Goal: Task Accomplishment & Management: Manage account settings

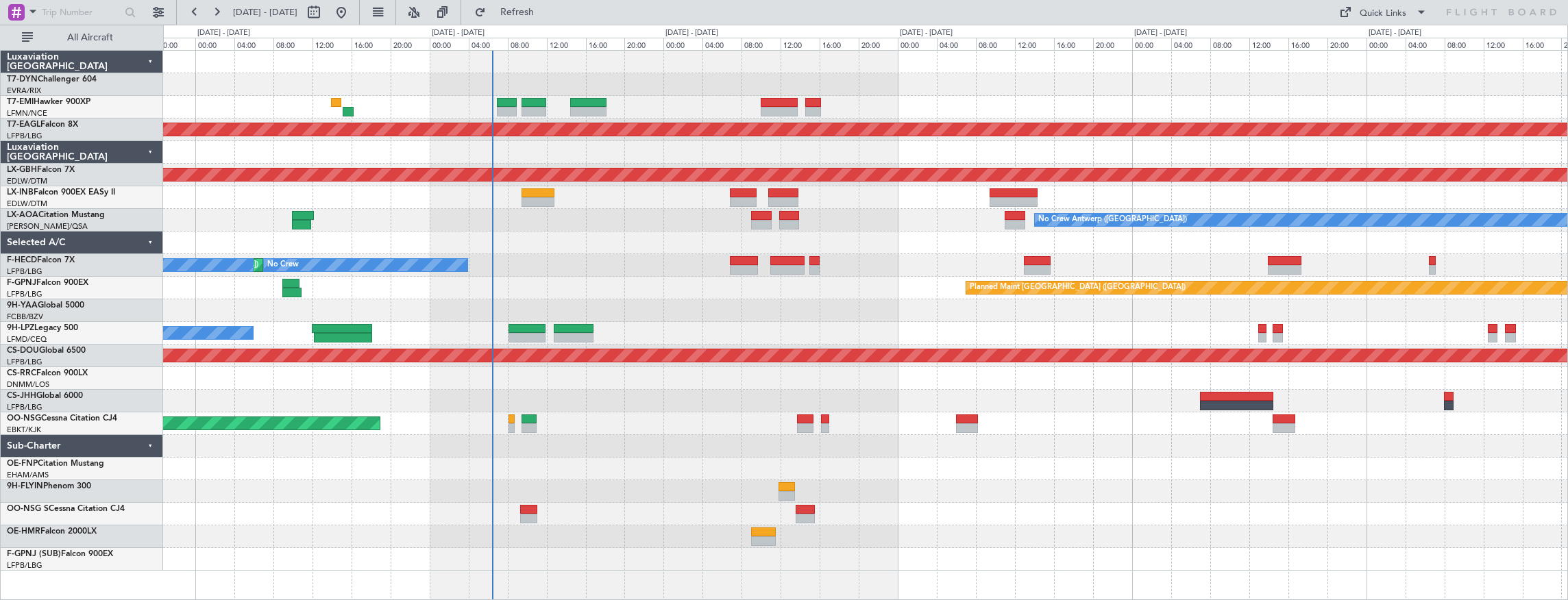
click at [692, 237] on div "Planned Maint Dubai (Al Maktoum Intl) Planned Maint Nurnberg Planned Maint Lond…" at bounding box center [865, 310] width 1405 height 520
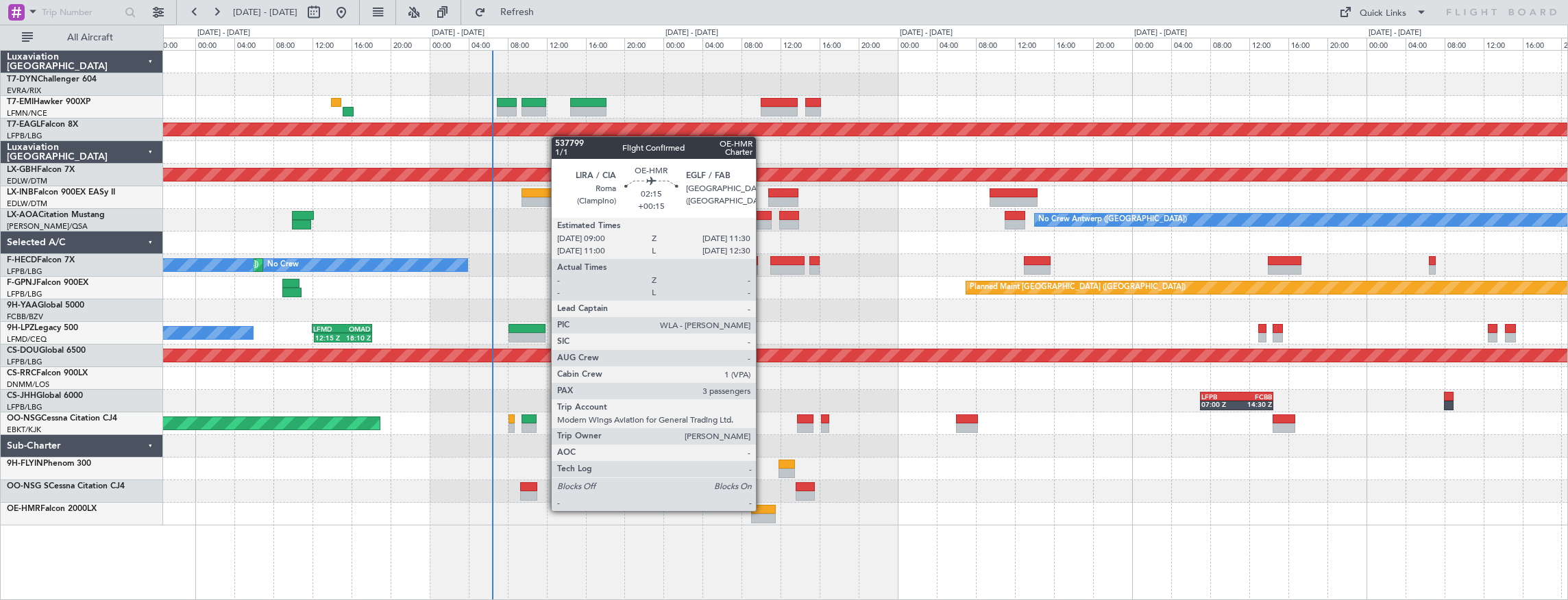
click at [763, 510] on div at bounding box center [764, 510] width 25 height 10
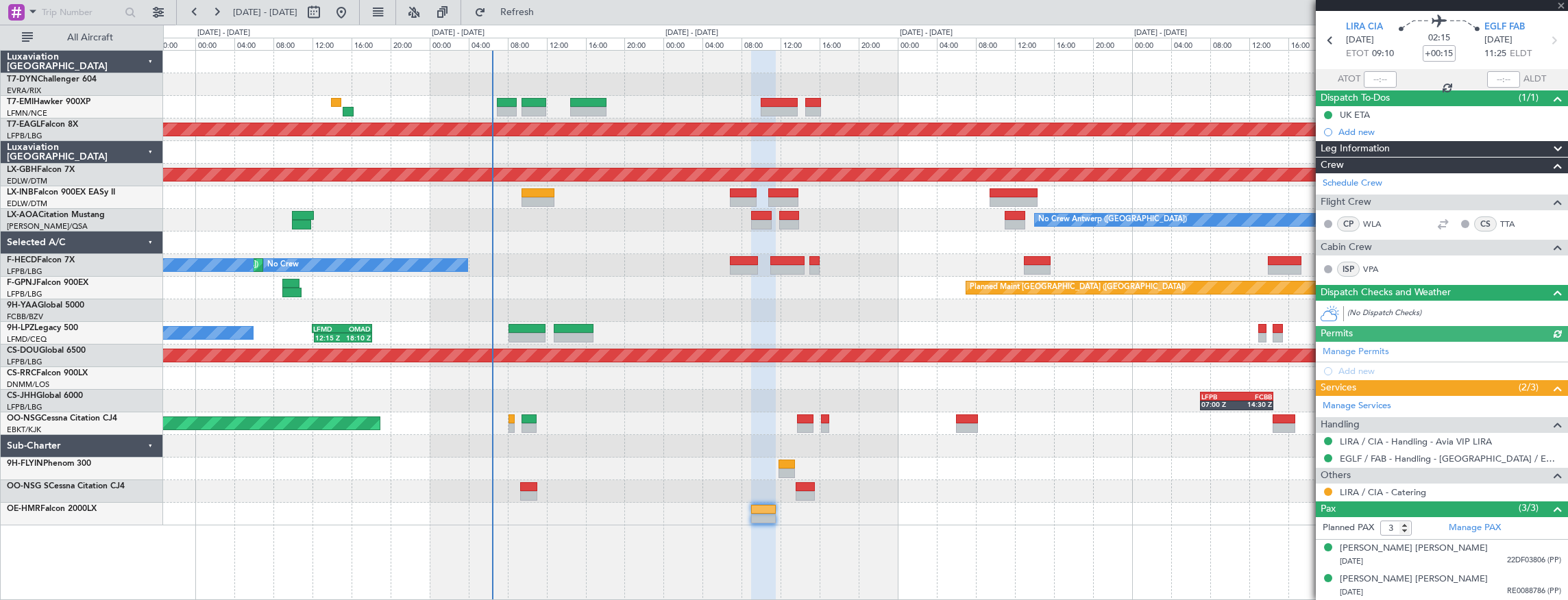
scroll to position [72, 0]
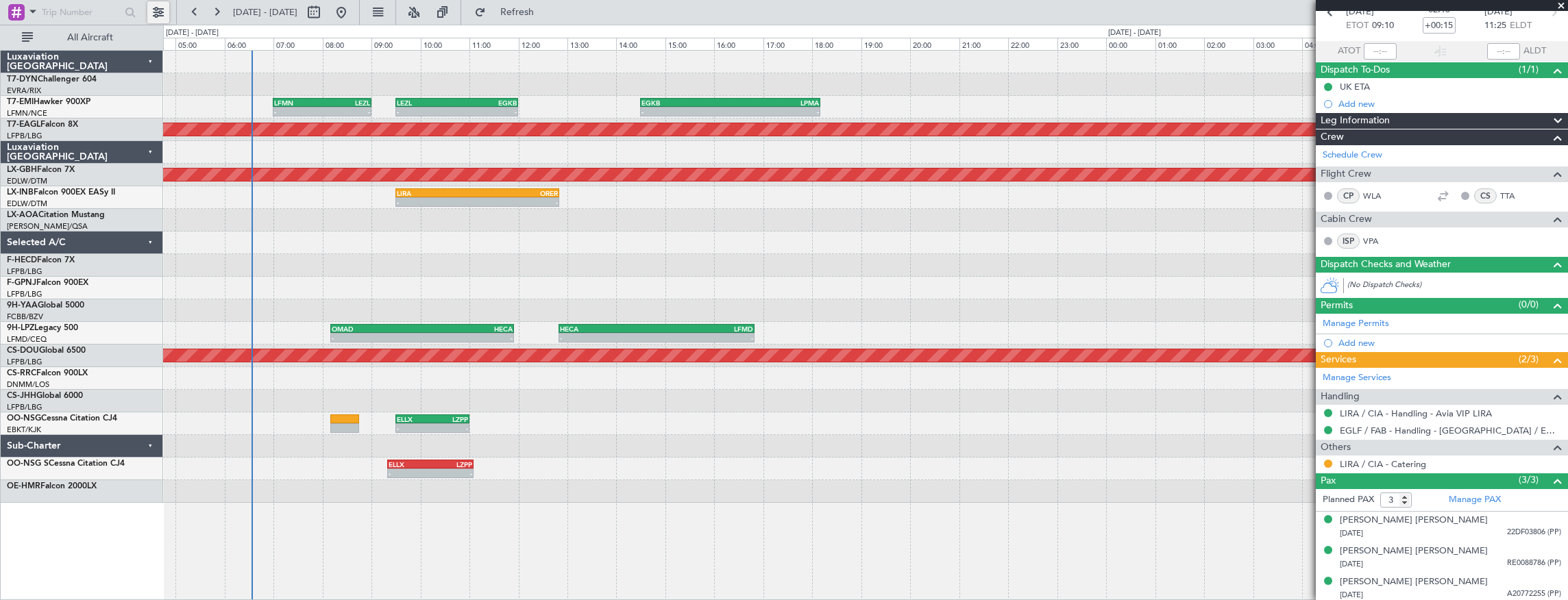
click at [161, 10] on button at bounding box center [158, 12] width 22 height 22
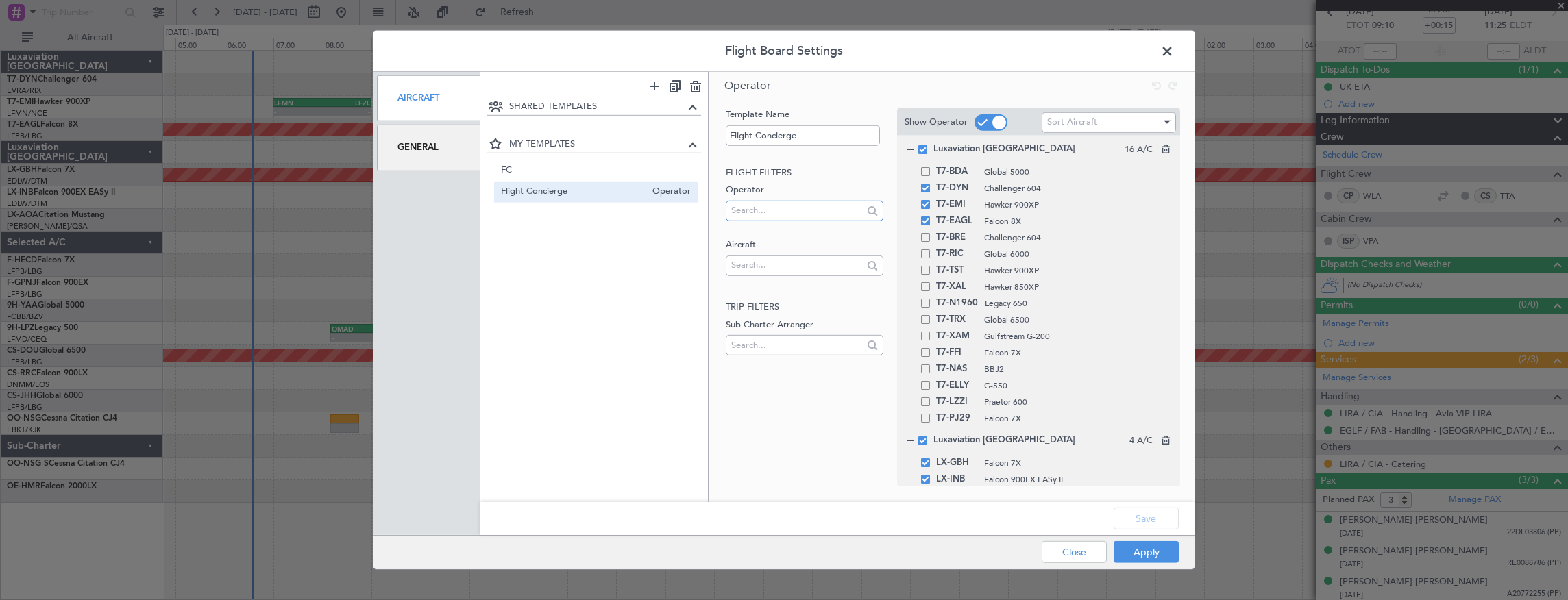
click at [809, 207] on input "text" at bounding box center [797, 210] width 131 height 21
click at [663, 247] on div "SHARED TEMPLATES MY TEMPLATES FC Operator Flight Concierge Operator" at bounding box center [594, 290] width 228 height 384
click at [768, 263] on input "text" at bounding box center [797, 265] width 131 height 21
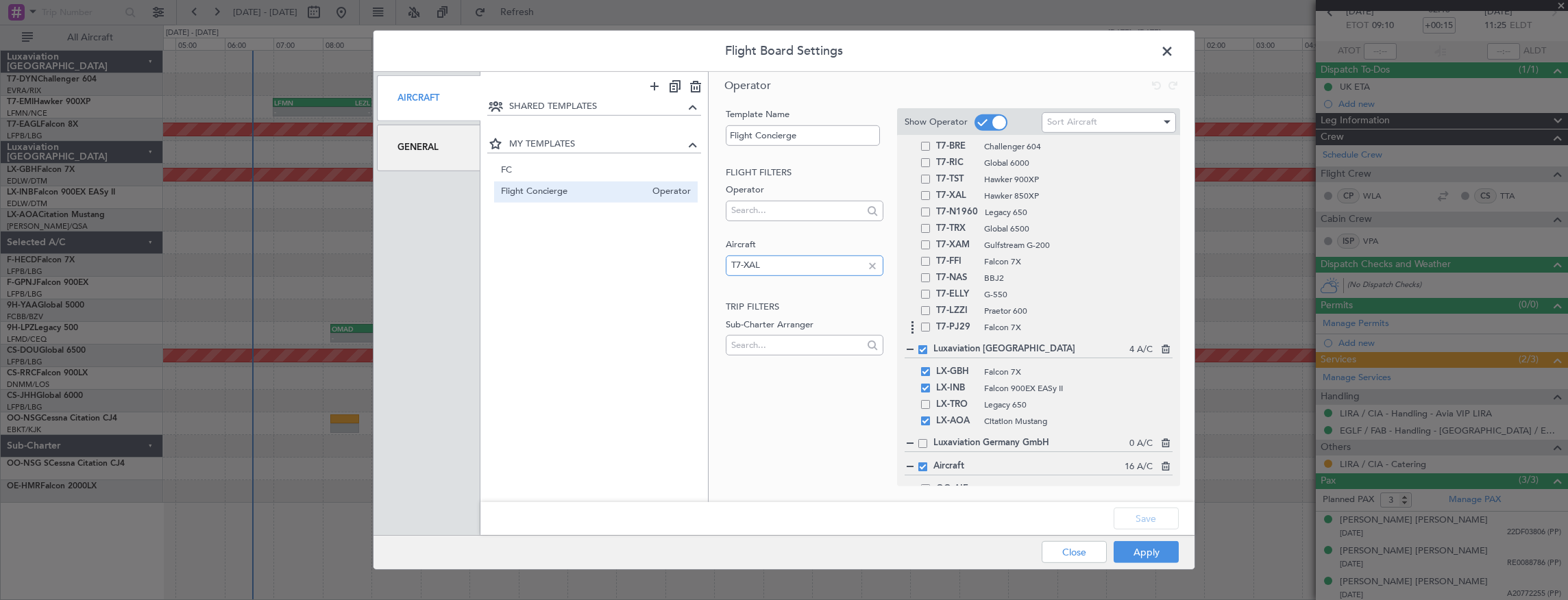
scroll to position [0, 0]
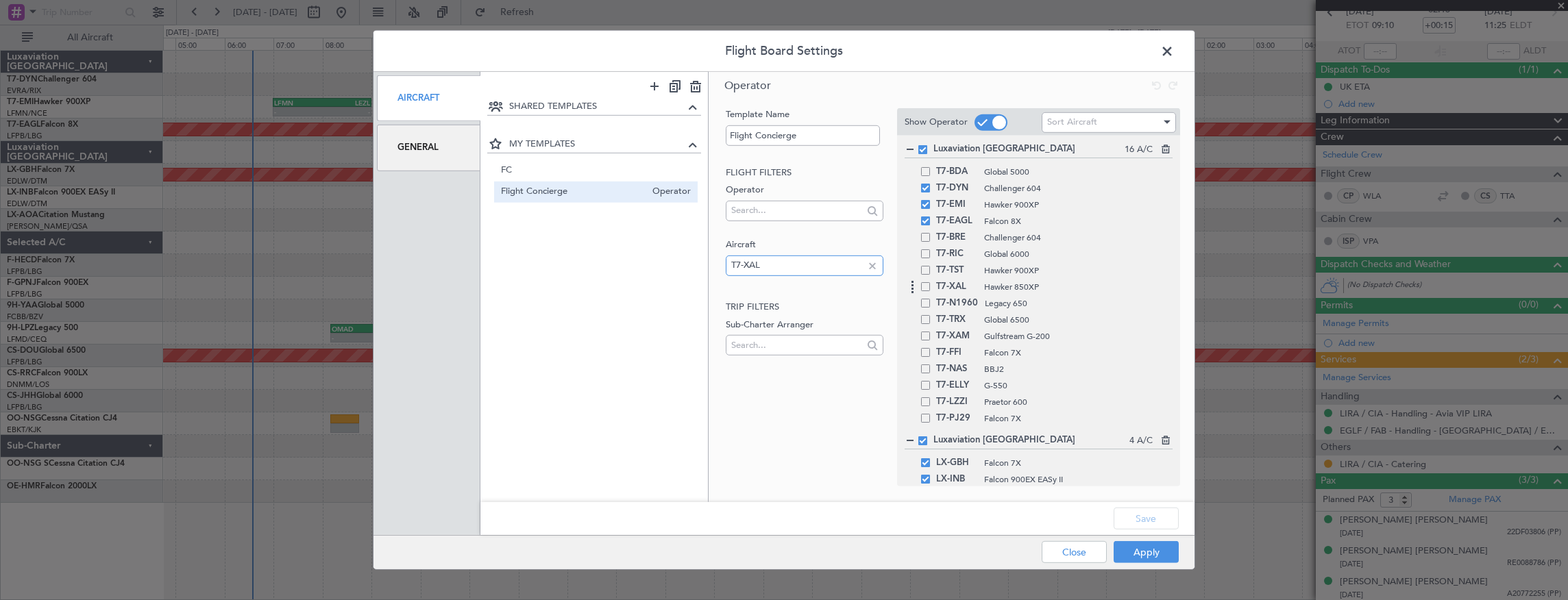
type input "T7-XAL"
click at [929, 288] on span at bounding box center [925, 286] width 9 height 9
click at [931, 282] on input "checkbox" at bounding box center [931, 282] width 0 height 0
click at [1150, 514] on button "Save" at bounding box center [1146, 518] width 65 height 22
click at [1155, 514] on button "Apply" at bounding box center [1146, 551] width 65 height 22
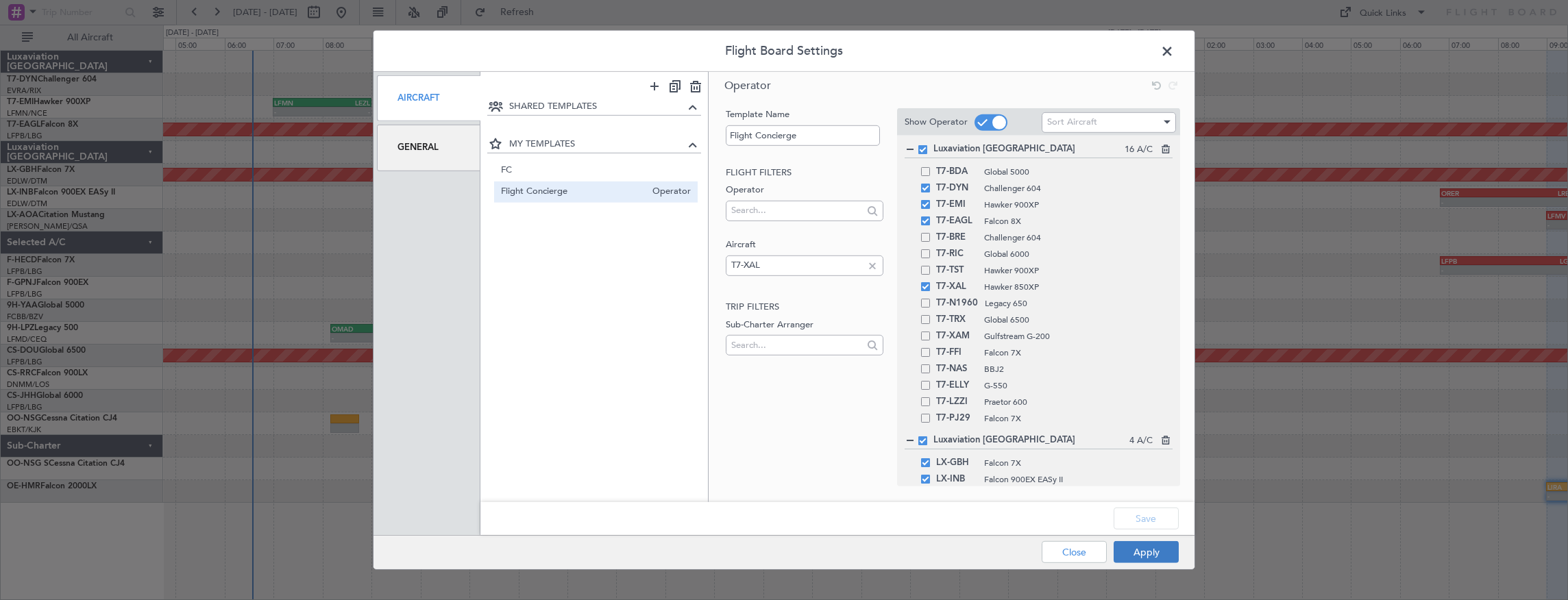
type input "0"
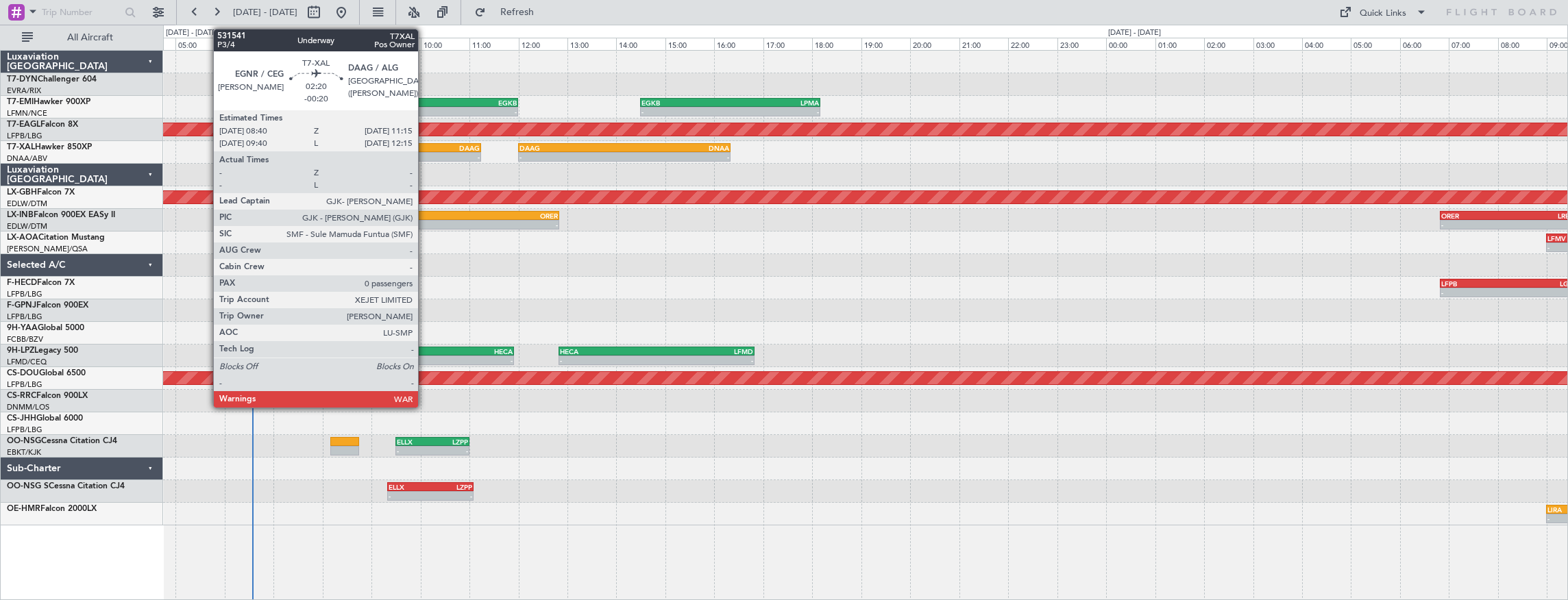
click at [425, 148] on div "DAAG" at bounding box center [449, 148] width 62 height 8
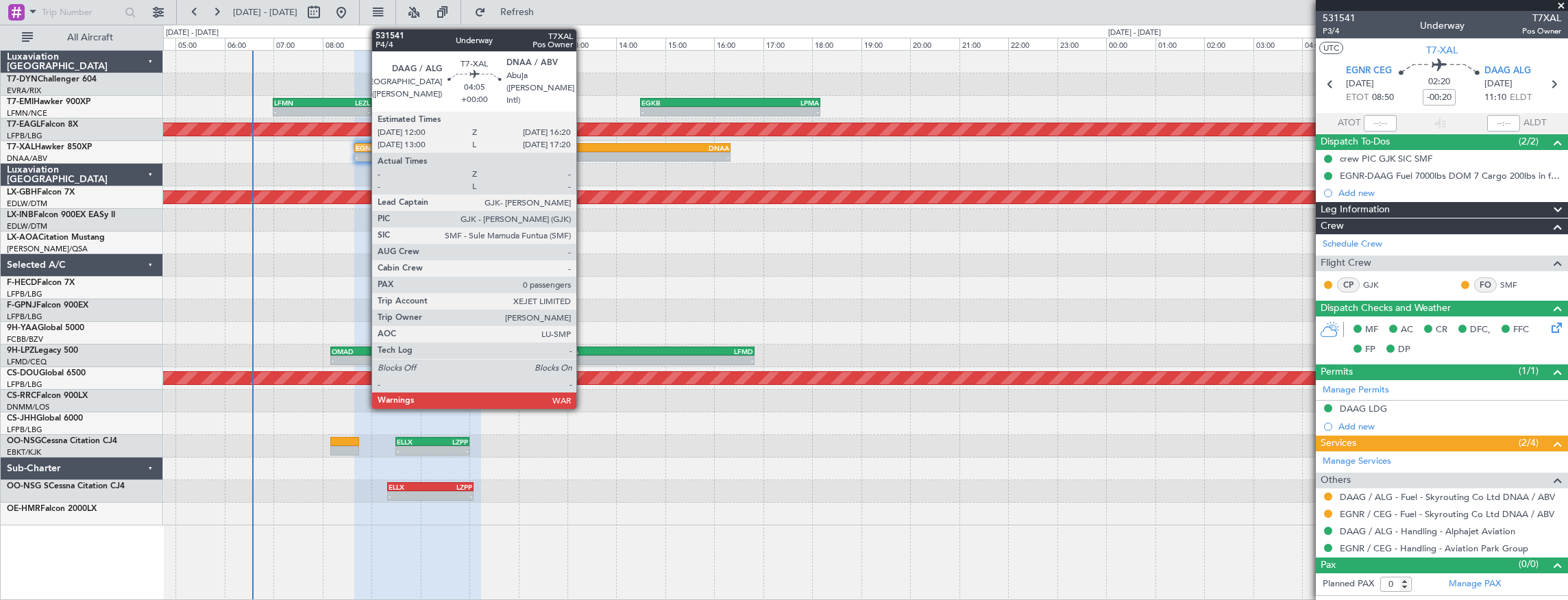
click at [584, 148] on div "DAAG" at bounding box center [572, 148] width 105 height 8
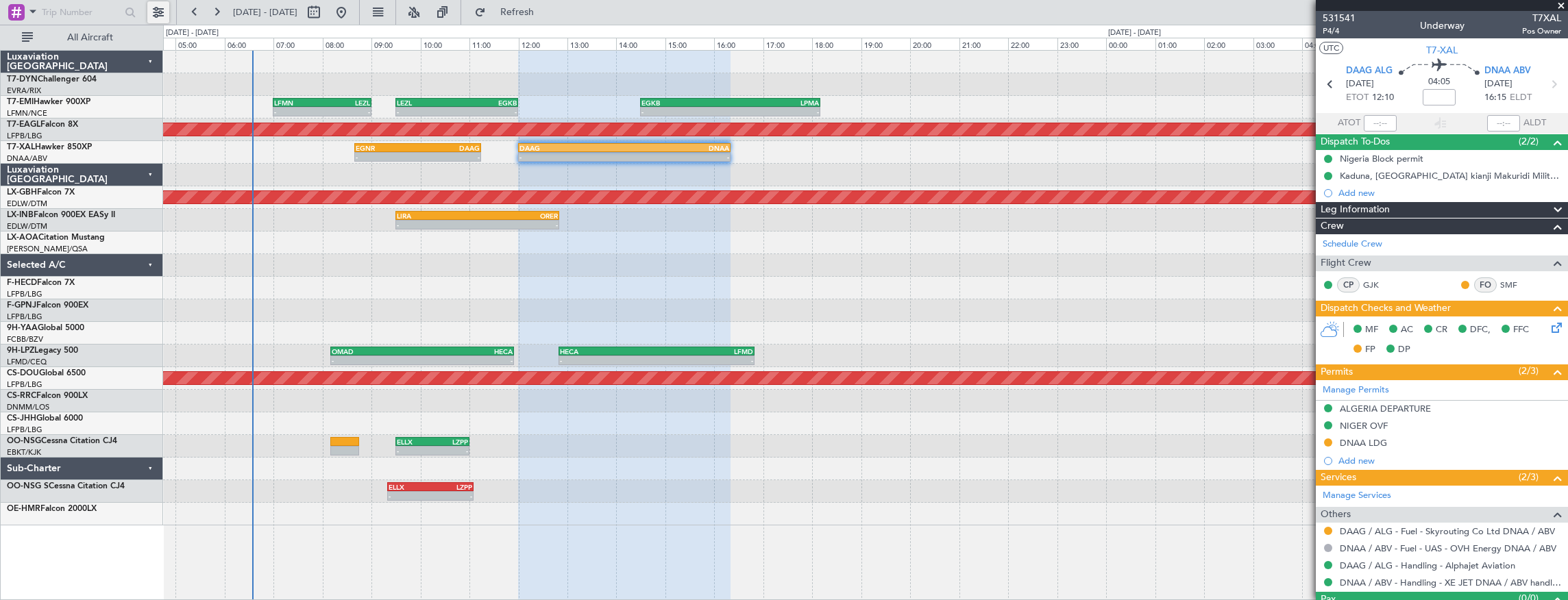
click at [158, 7] on button at bounding box center [158, 12] width 22 height 22
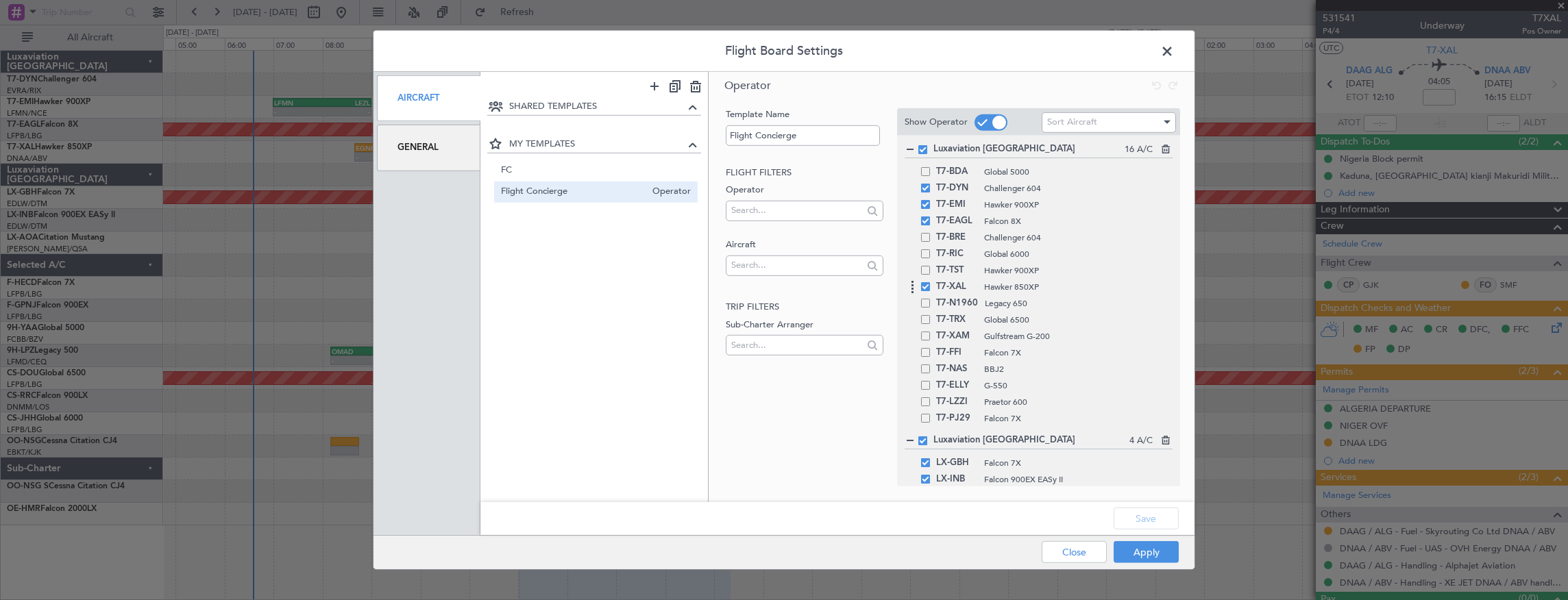
click at [924, 288] on span at bounding box center [925, 286] width 9 height 9
click at [931, 282] on input "checkbox" at bounding box center [931, 282] width 0 height 0
click at [1169, 514] on button "Save" at bounding box center [1146, 518] width 65 height 22
click at [1164, 514] on button "Apply" at bounding box center [1146, 551] width 65 height 22
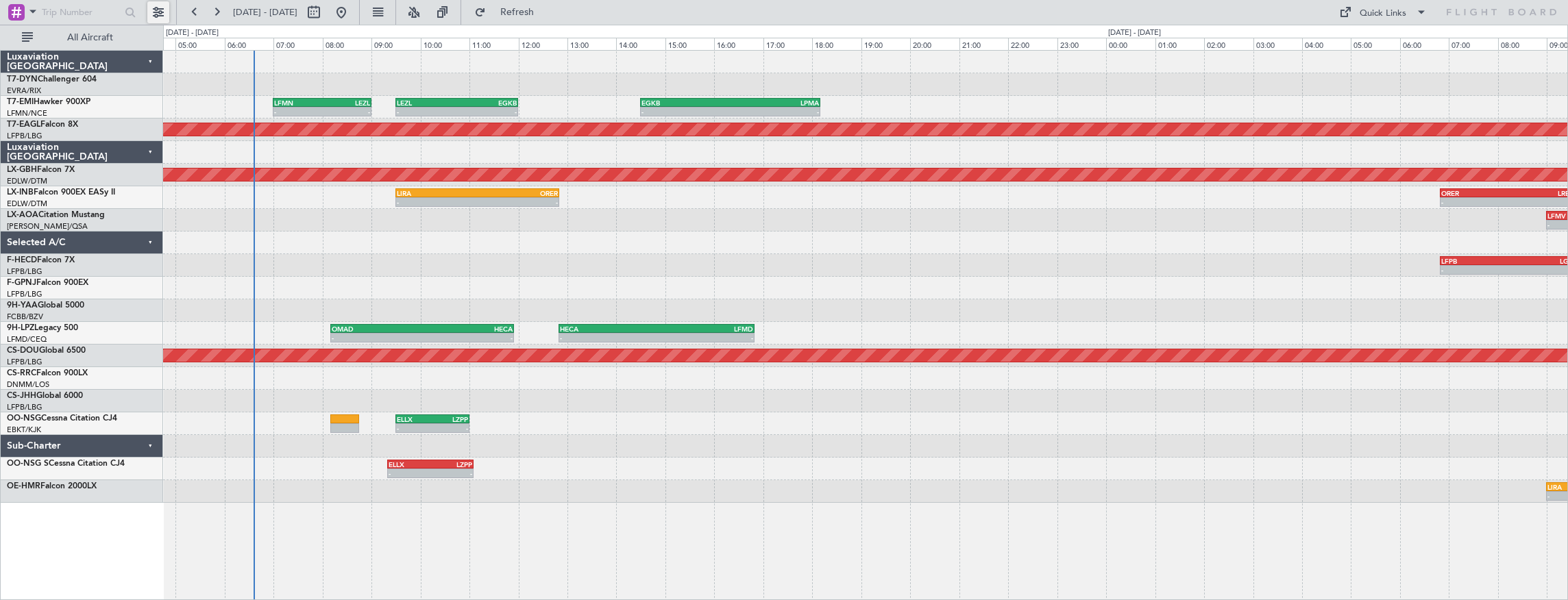
click at [156, 14] on button at bounding box center [158, 12] width 22 height 22
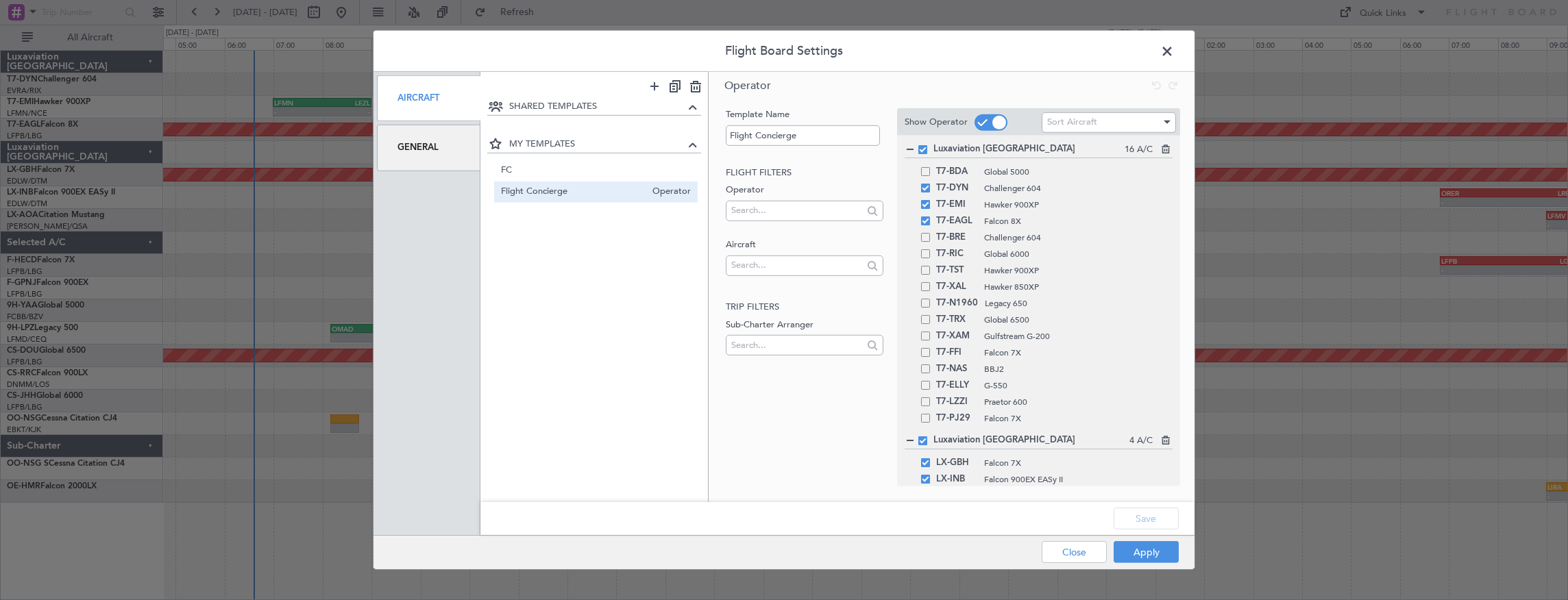
click at [829, 276] on div at bounding box center [804, 268] width 157 height 21
click at [823, 263] on input "text" at bounding box center [797, 265] width 131 height 21
type input "T7-XAL"
click at [926, 292] on div "T7-XAL Hawker 850XP" at bounding box center [1039, 287] width 268 height 17
click at [924, 290] on span at bounding box center [925, 286] width 9 height 9
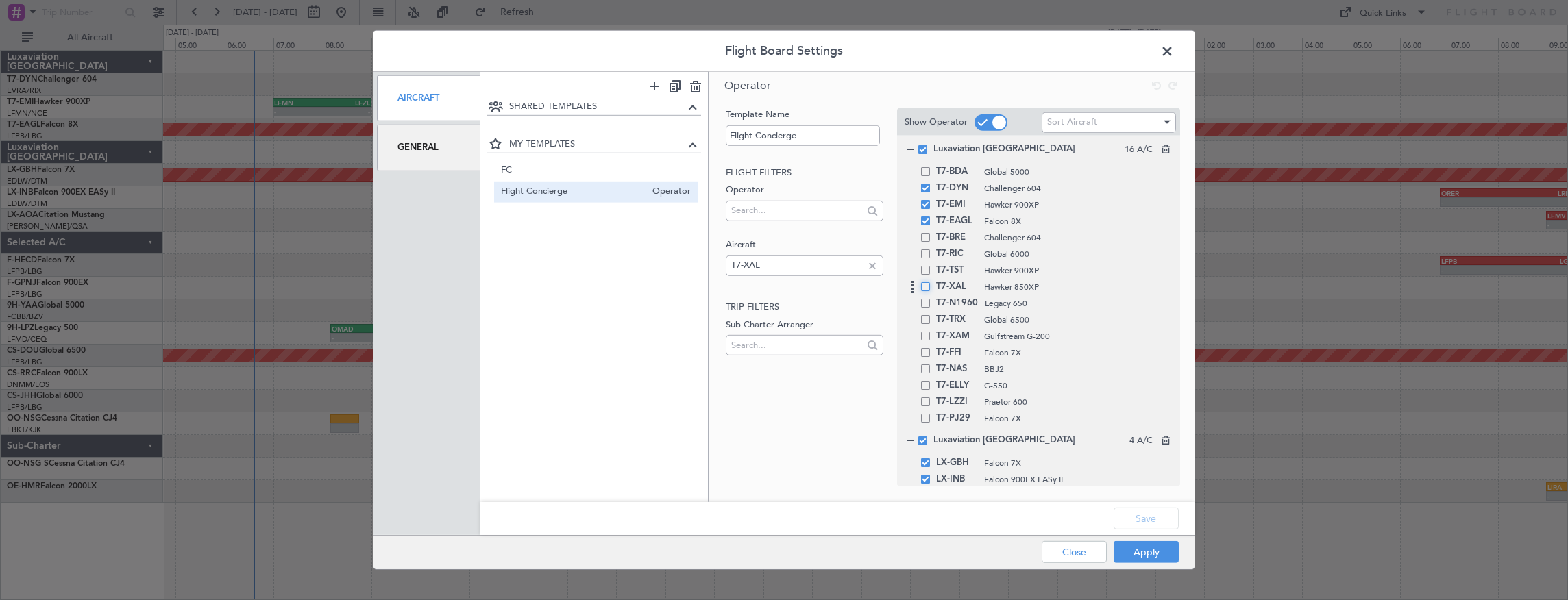
click at [931, 282] on input "checkbox" at bounding box center [931, 282] width 0 height 0
click at [1139, 514] on button "Save" at bounding box center [1146, 518] width 65 height 22
click at [1146, 514] on button "Apply" at bounding box center [1146, 551] width 65 height 22
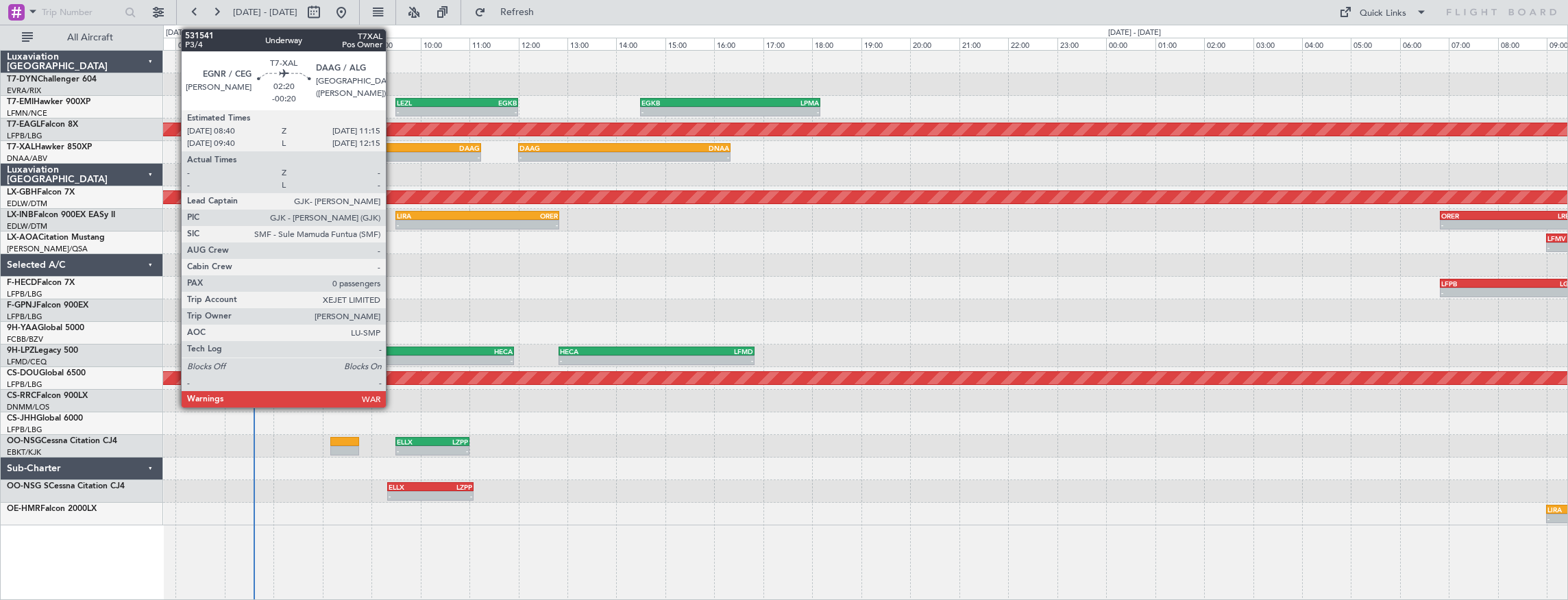
click at [392, 152] on div "- -" at bounding box center [417, 157] width 127 height 10
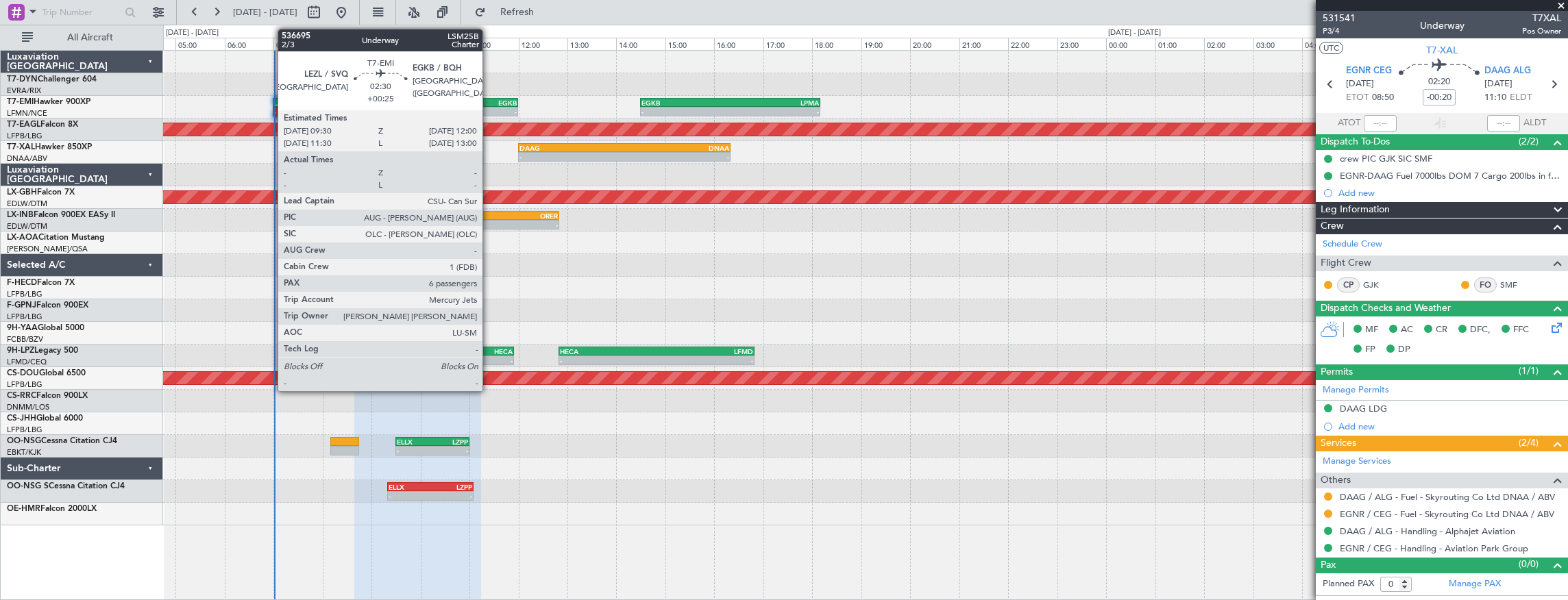
click at [489, 101] on div "EGKB" at bounding box center [486, 102] width 60 height 8
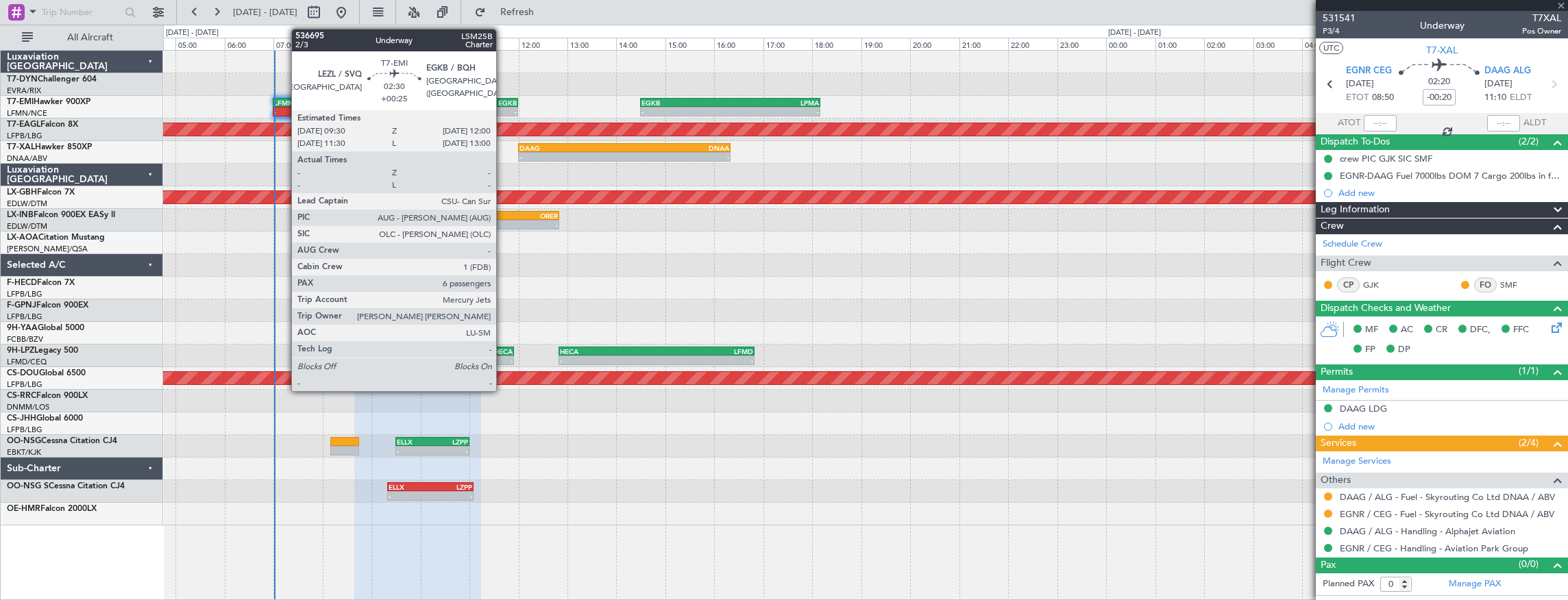
type input "+00:25"
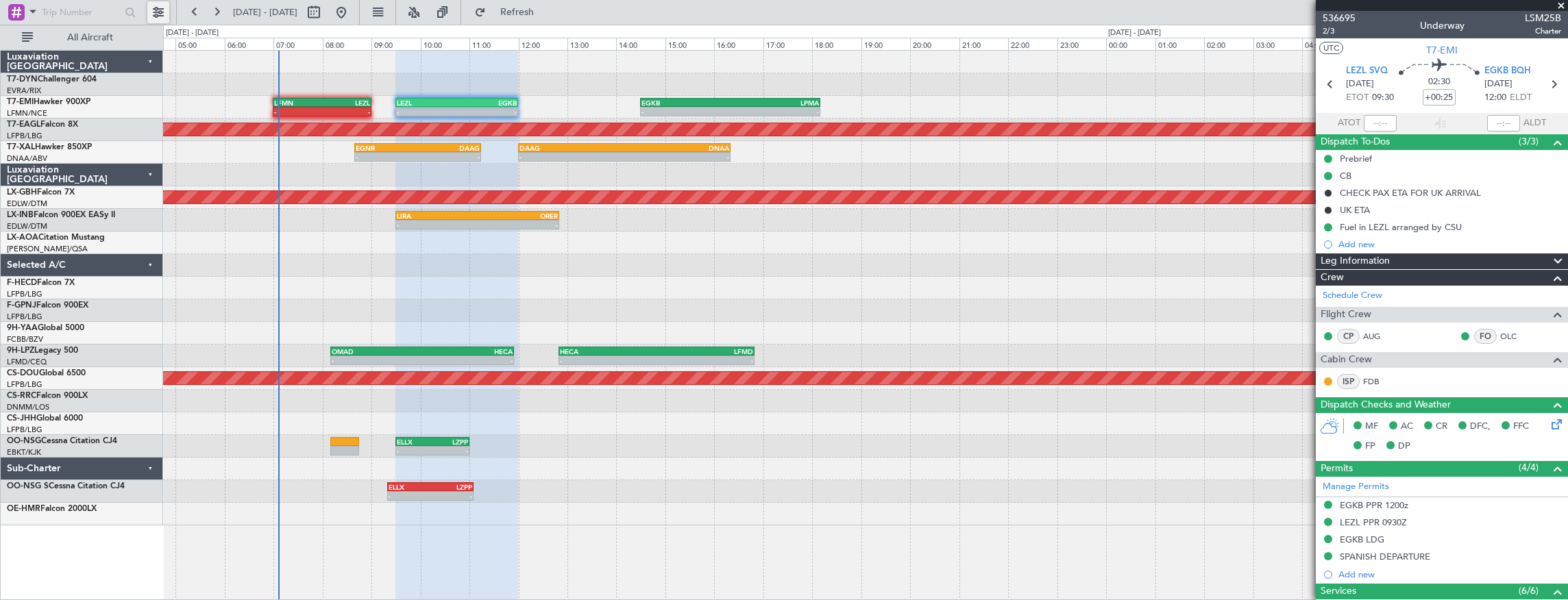
click at [166, 17] on button at bounding box center [158, 12] width 22 height 22
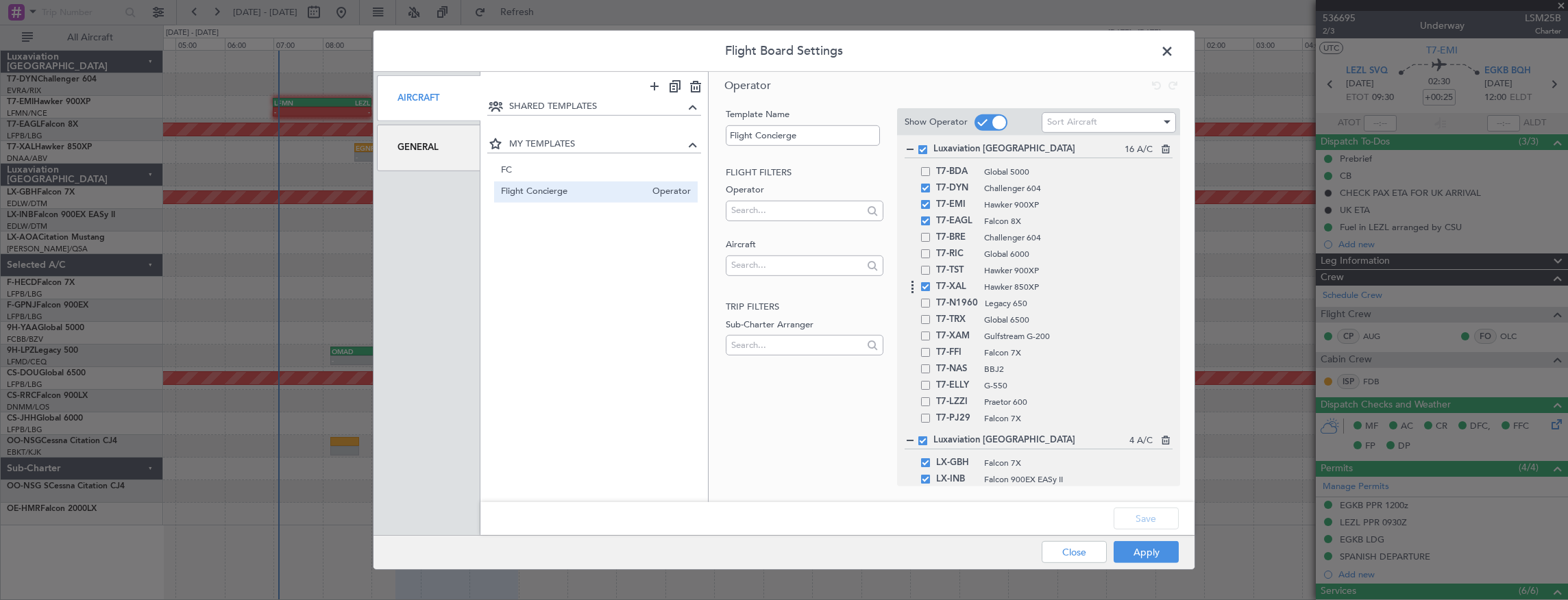
click at [927, 290] on div "T7-XAL Hawker 850XP" at bounding box center [1039, 287] width 268 height 17
click at [924, 288] on span at bounding box center [925, 286] width 9 height 9
click at [931, 282] on input "checkbox" at bounding box center [931, 282] width 0 height 0
click at [1141, 514] on button "Save" at bounding box center [1146, 518] width 65 height 22
click at [1149, 514] on button "Apply" at bounding box center [1146, 551] width 65 height 22
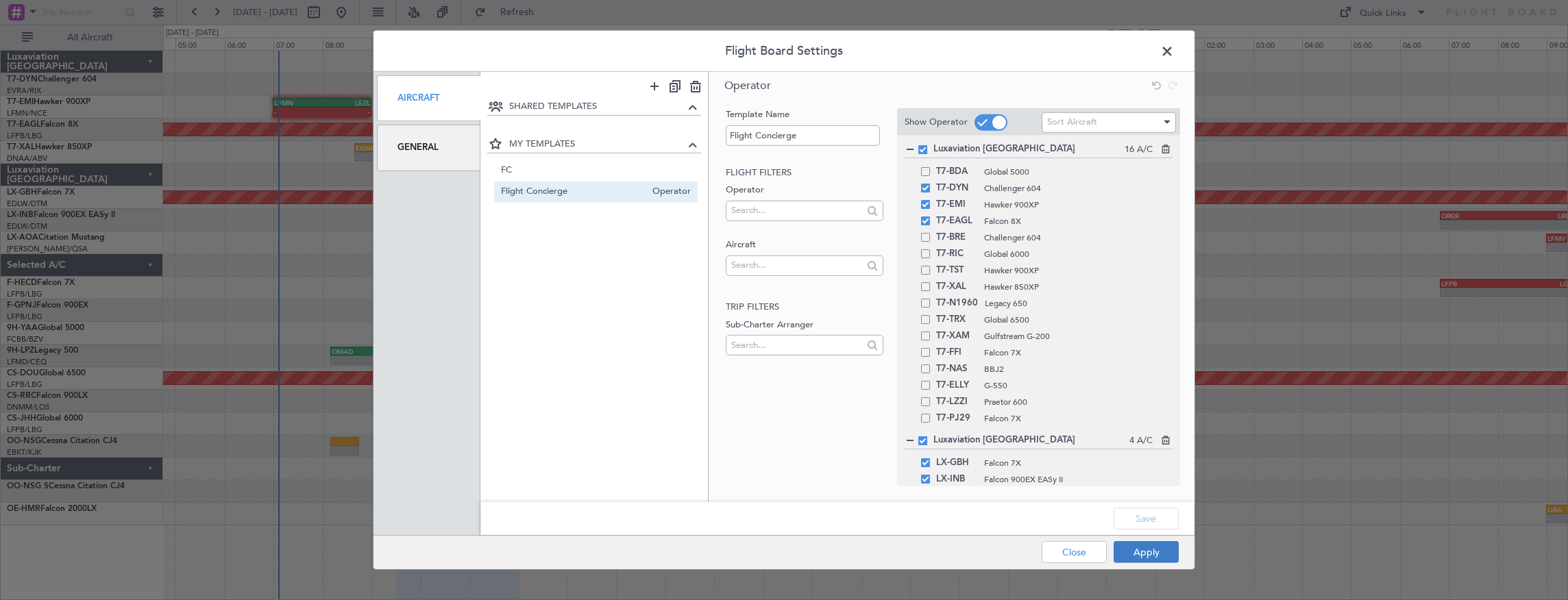
type input "0"
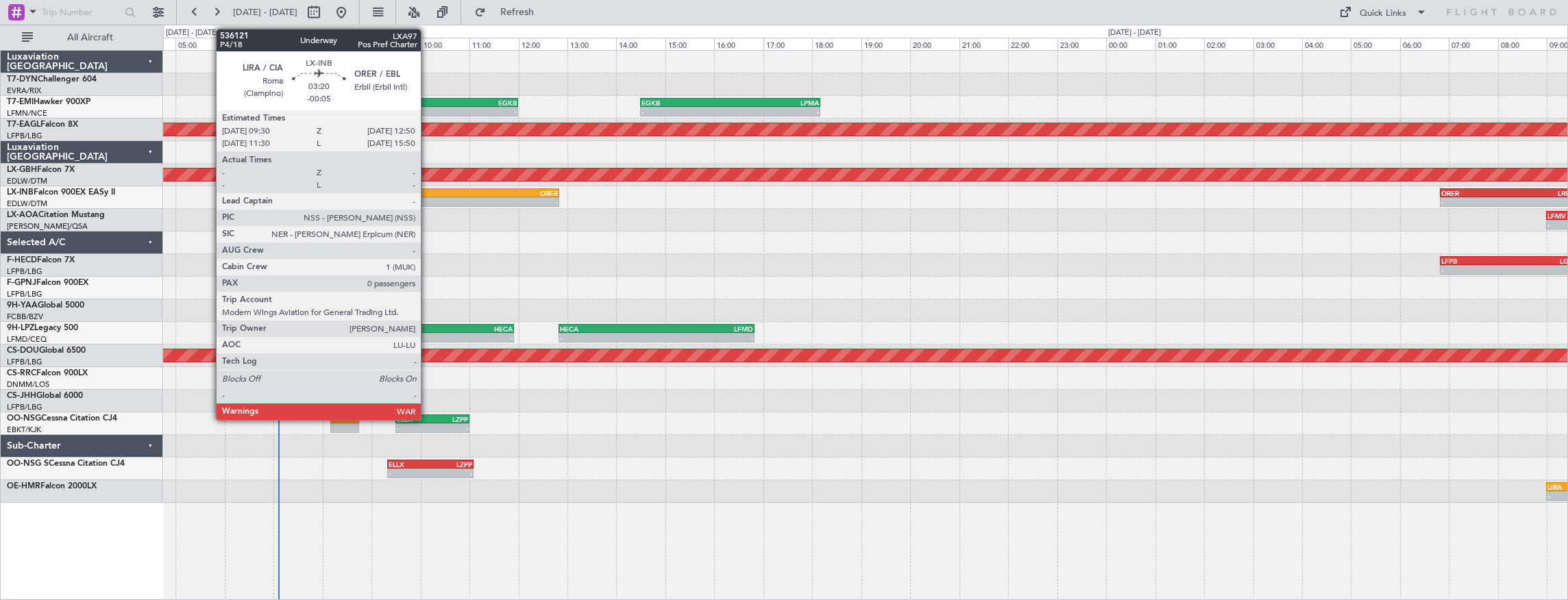
click at [428, 197] on div "- -" at bounding box center [477, 202] width 164 height 10
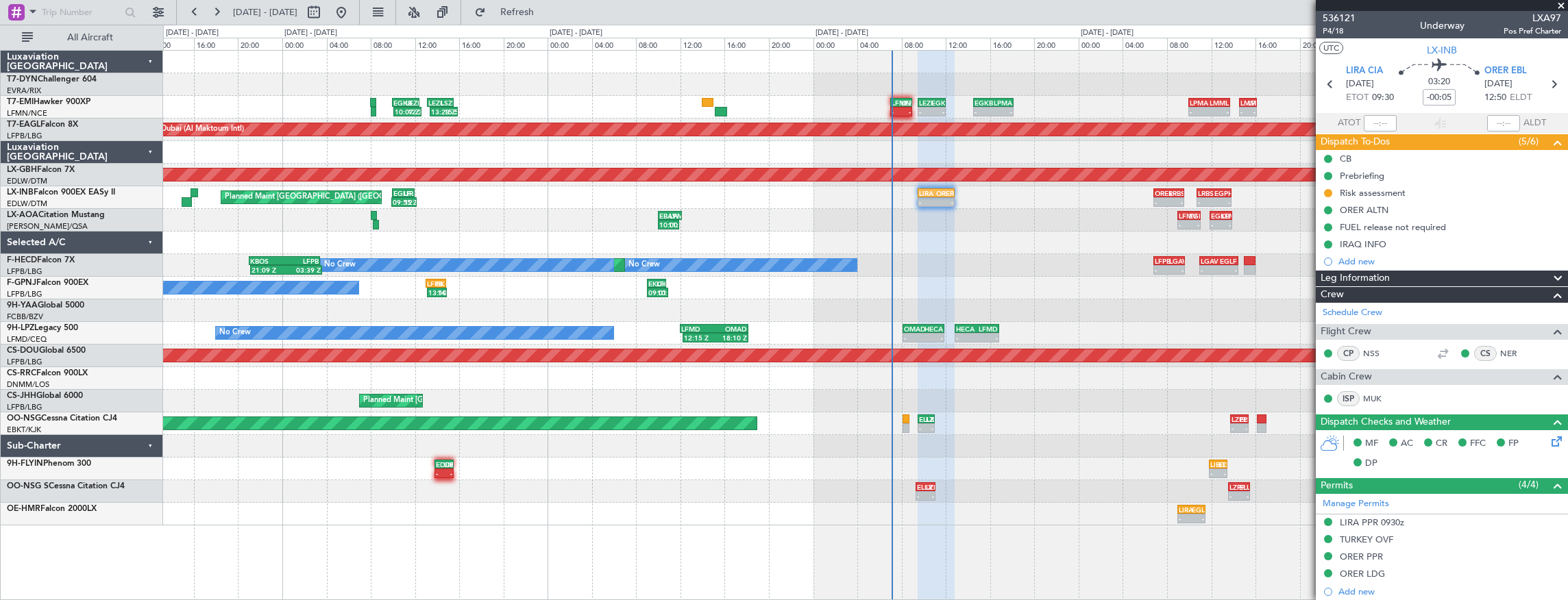
click at [1113, 240] on div at bounding box center [865, 243] width 1405 height 22
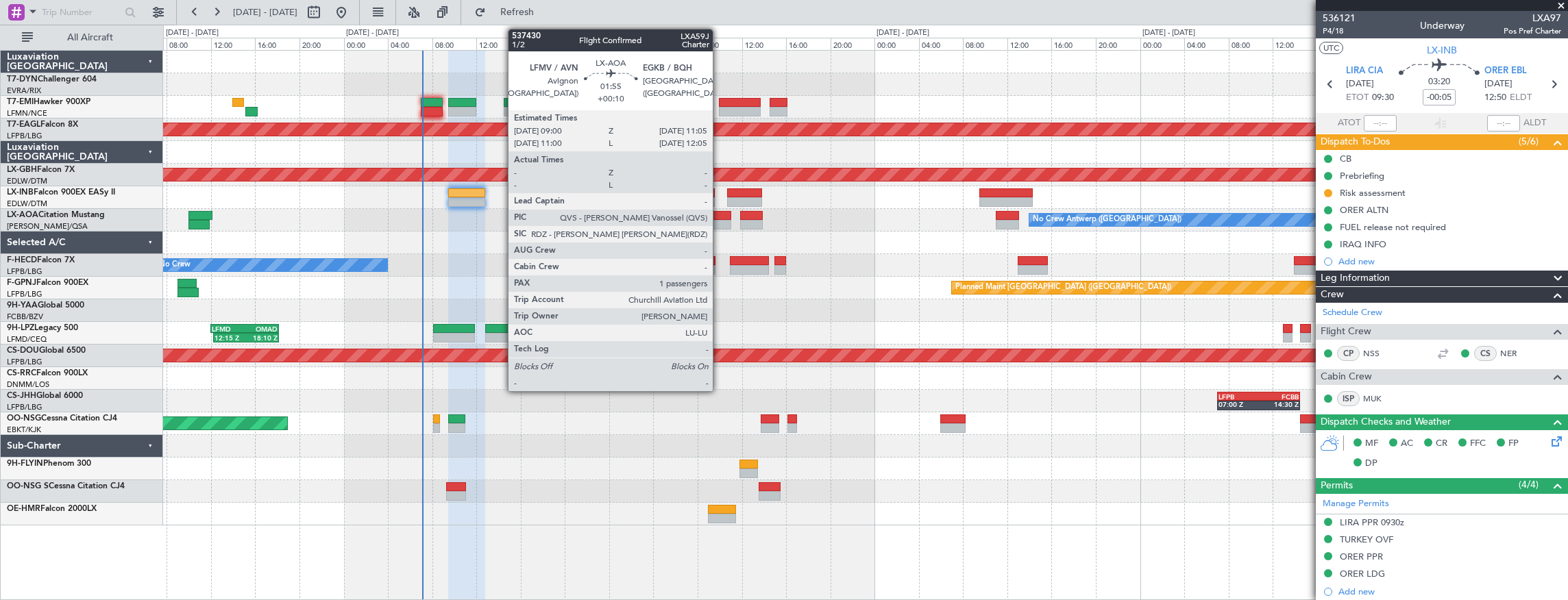
click at [720, 218] on div at bounding box center [720, 216] width 23 height 10
type input "+00:10"
type input "1"
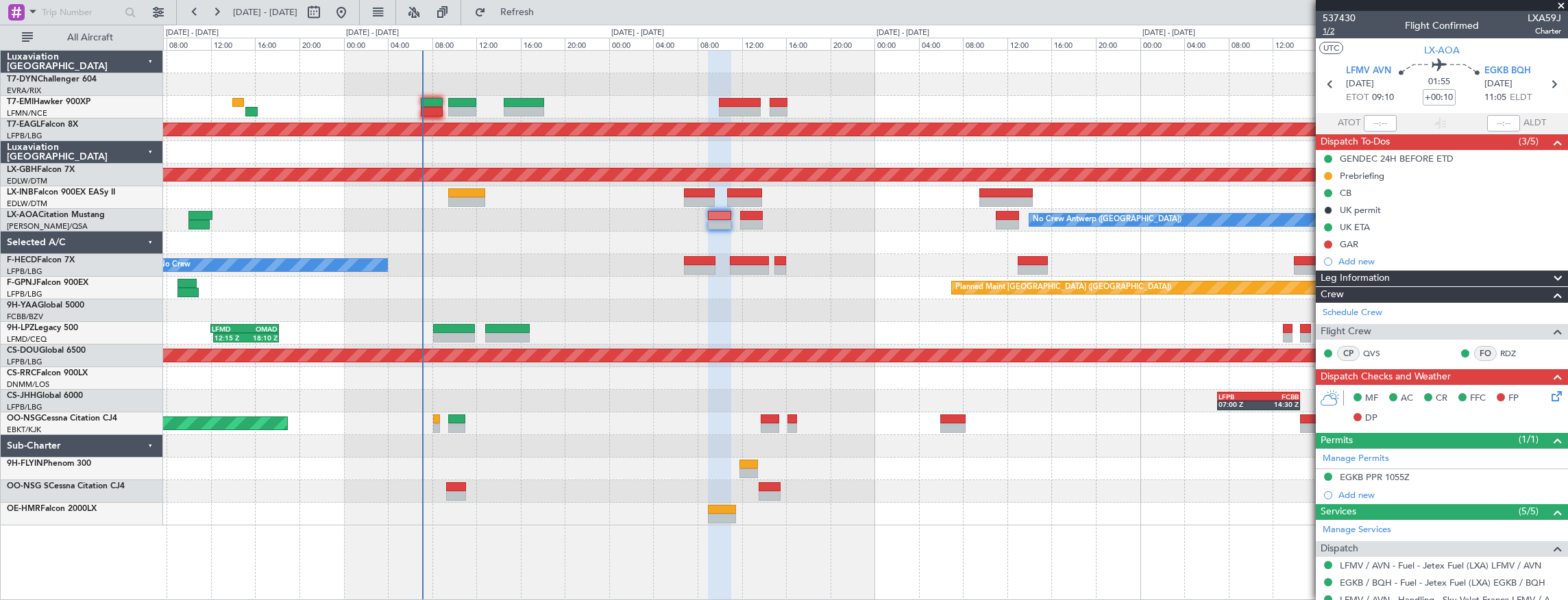
click at [1333, 35] on span "1/2" at bounding box center [1339, 31] width 33 height 12
click at [1336, 26] on mat-tooltip-component "Trip Number" at bounding box center [1339, 43] width 68 height 36
click at [1337, 29] on span "1/2" at bounding box center [1339, 31] width 33 height 12
click at [1343, 17] on span "537430" at bounding box center [1339, 18] width 33 height 14
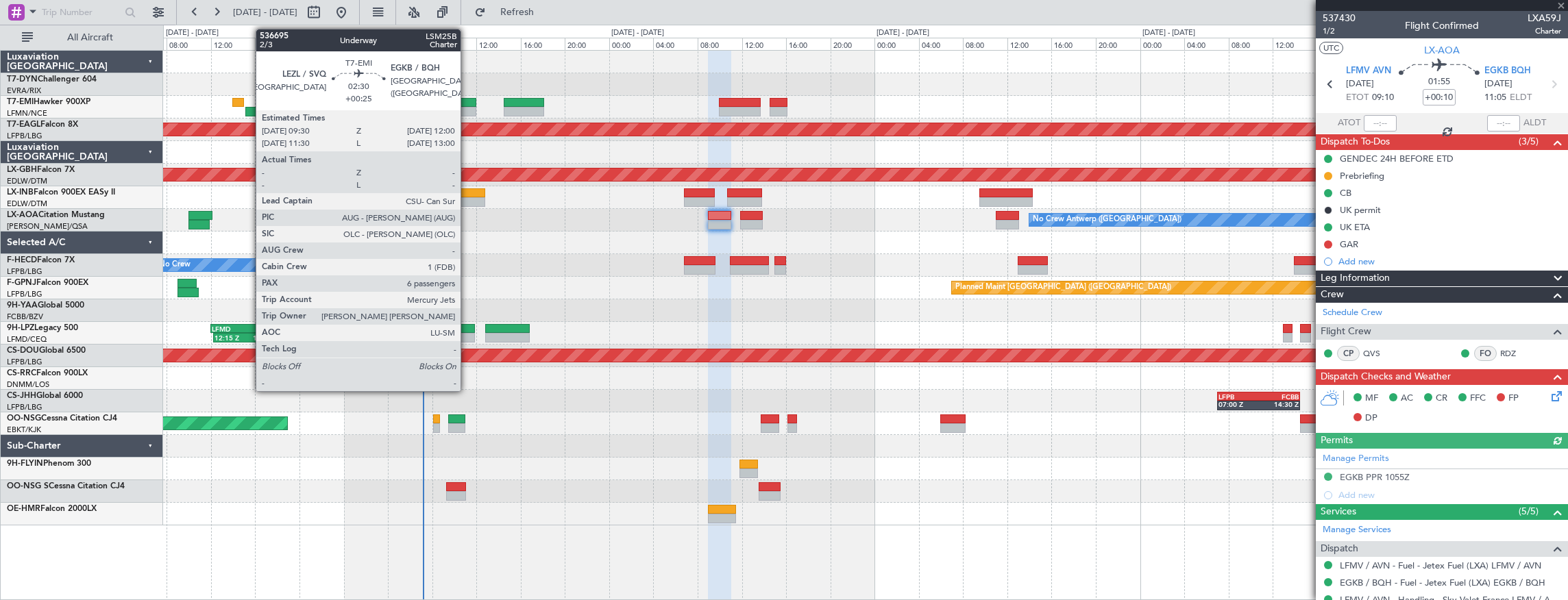
click at [468, 108] on div at bounding box center [462, 112] width 28 height 10
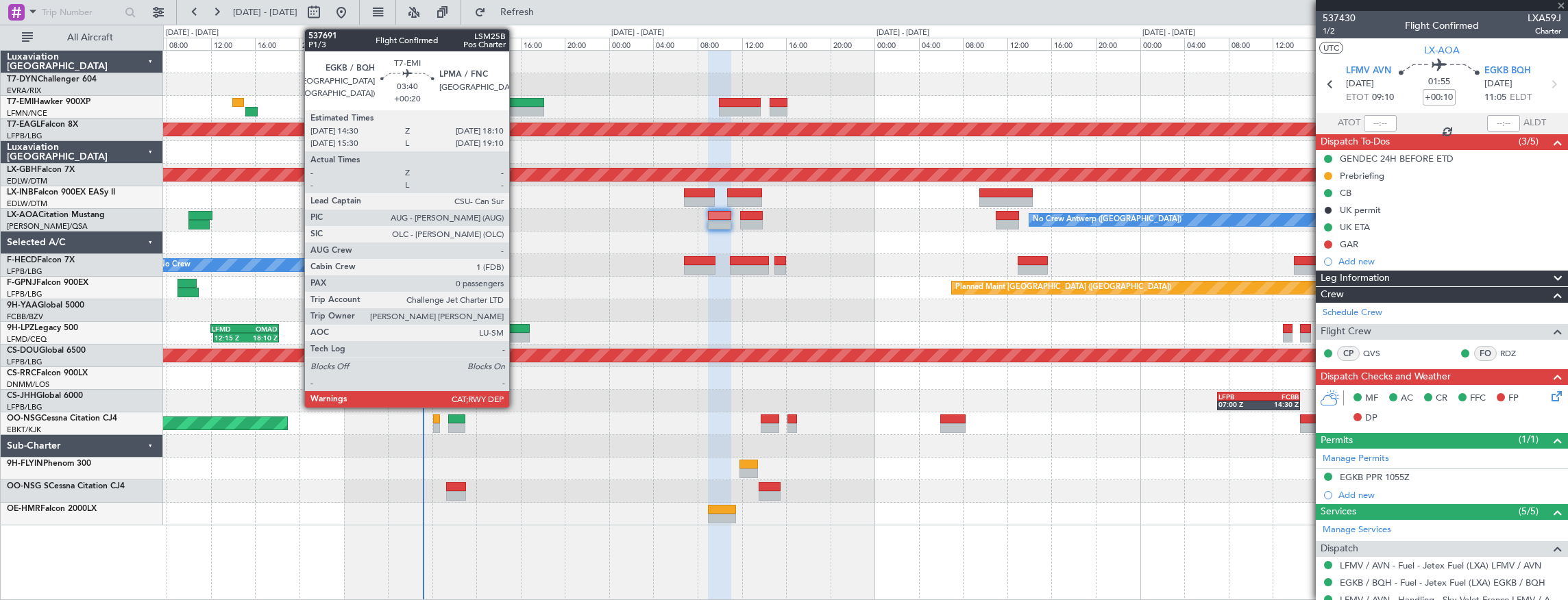
type input "+00:25"
type input "6"
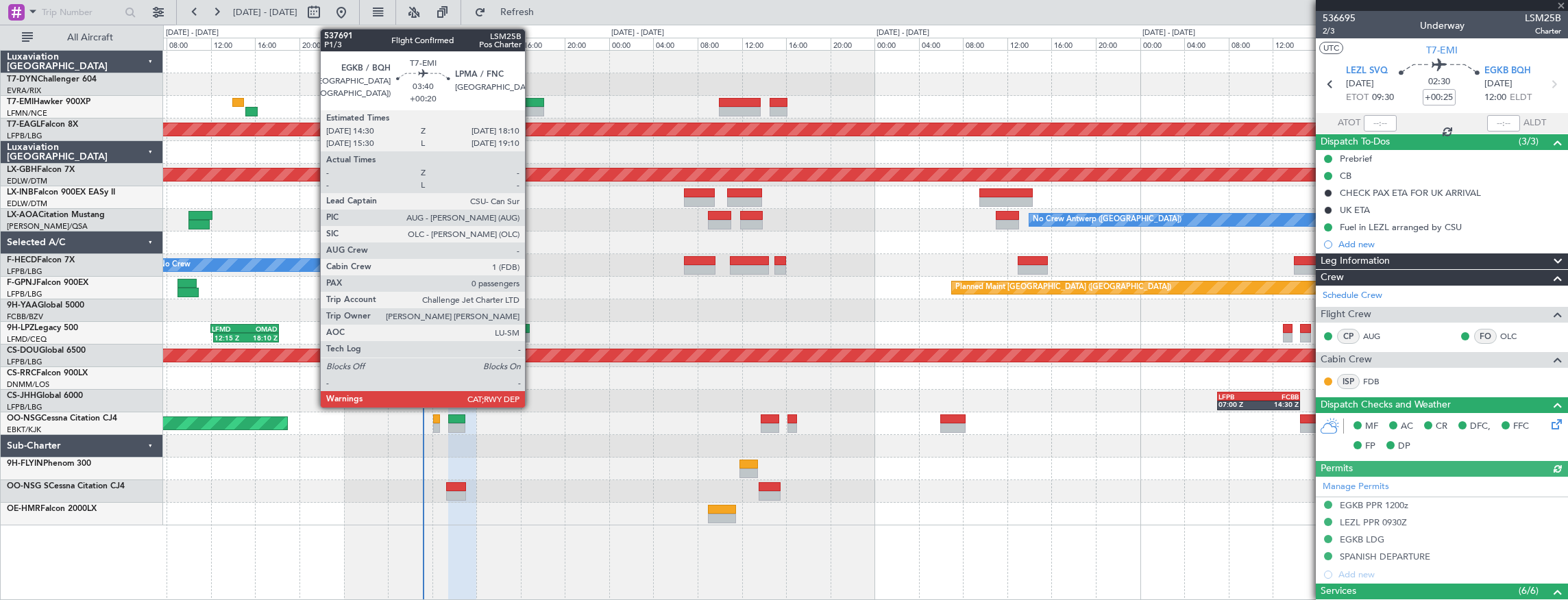
click at [532, 105] on div at bounding box center [524, 103] width 41 height 10
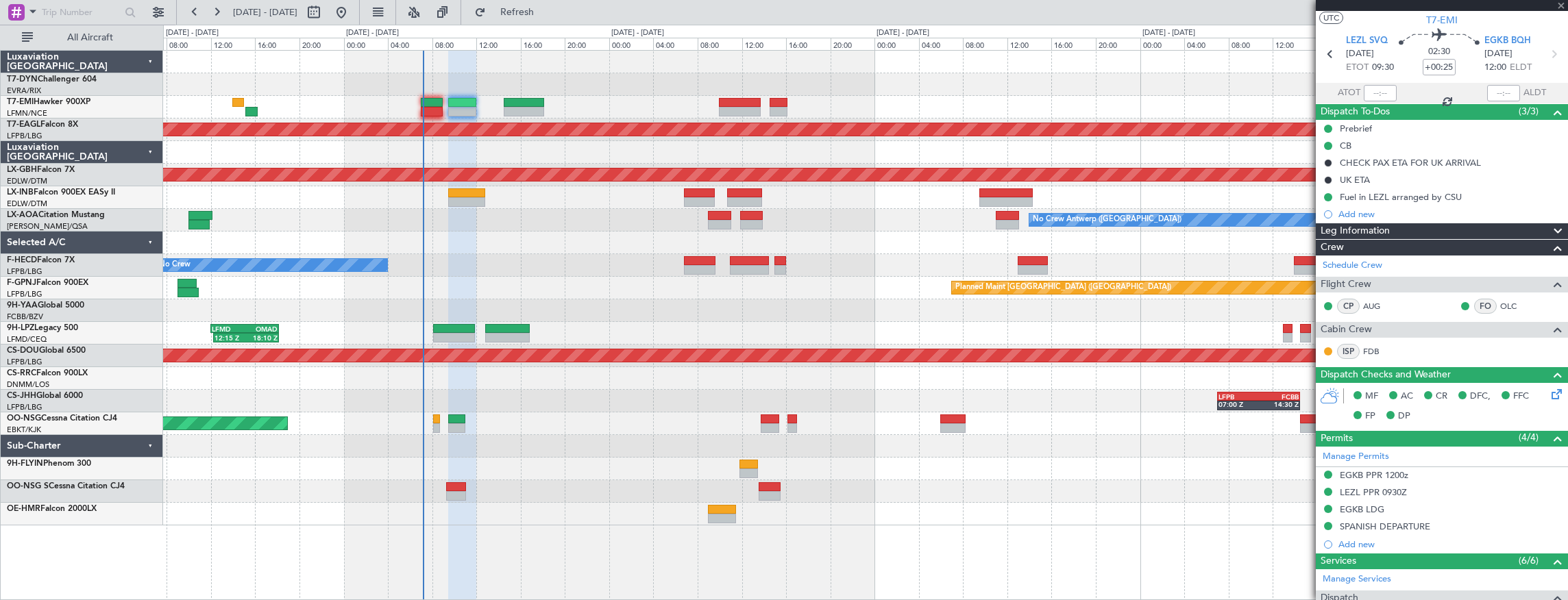
scroll to position [46, 0]
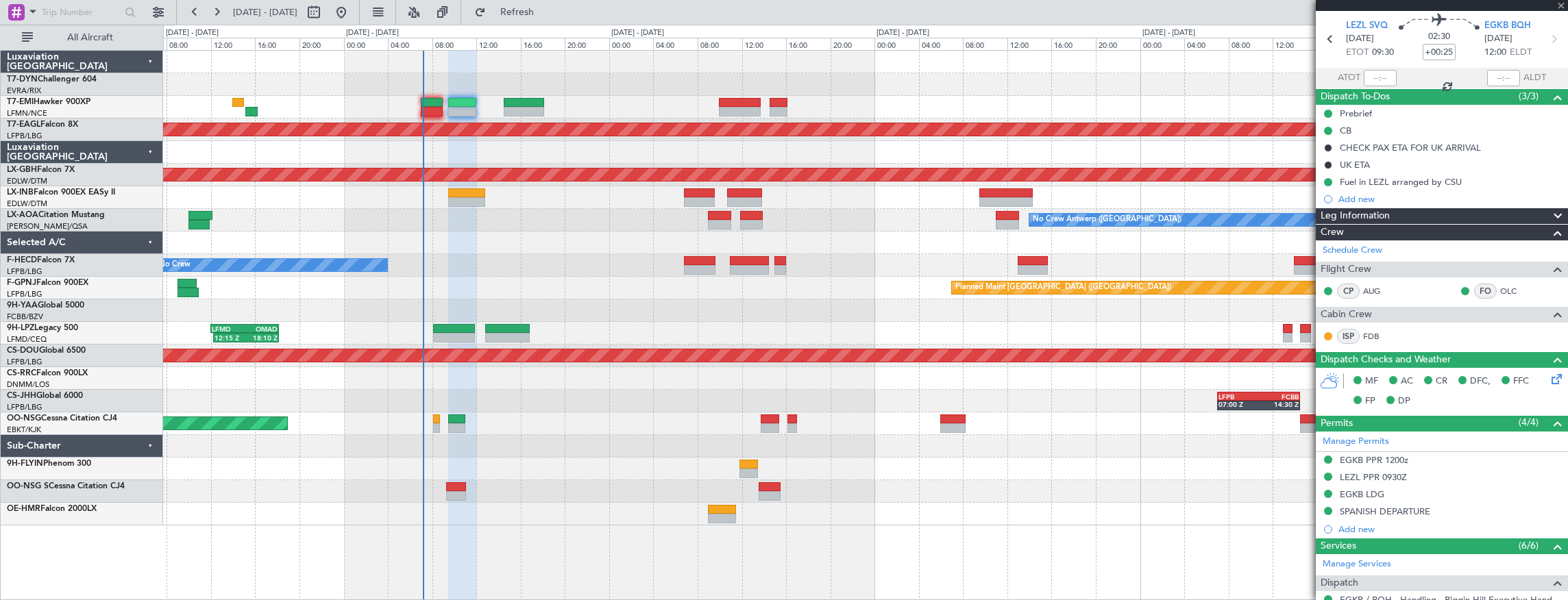
type input "+00:20"
type input "0"
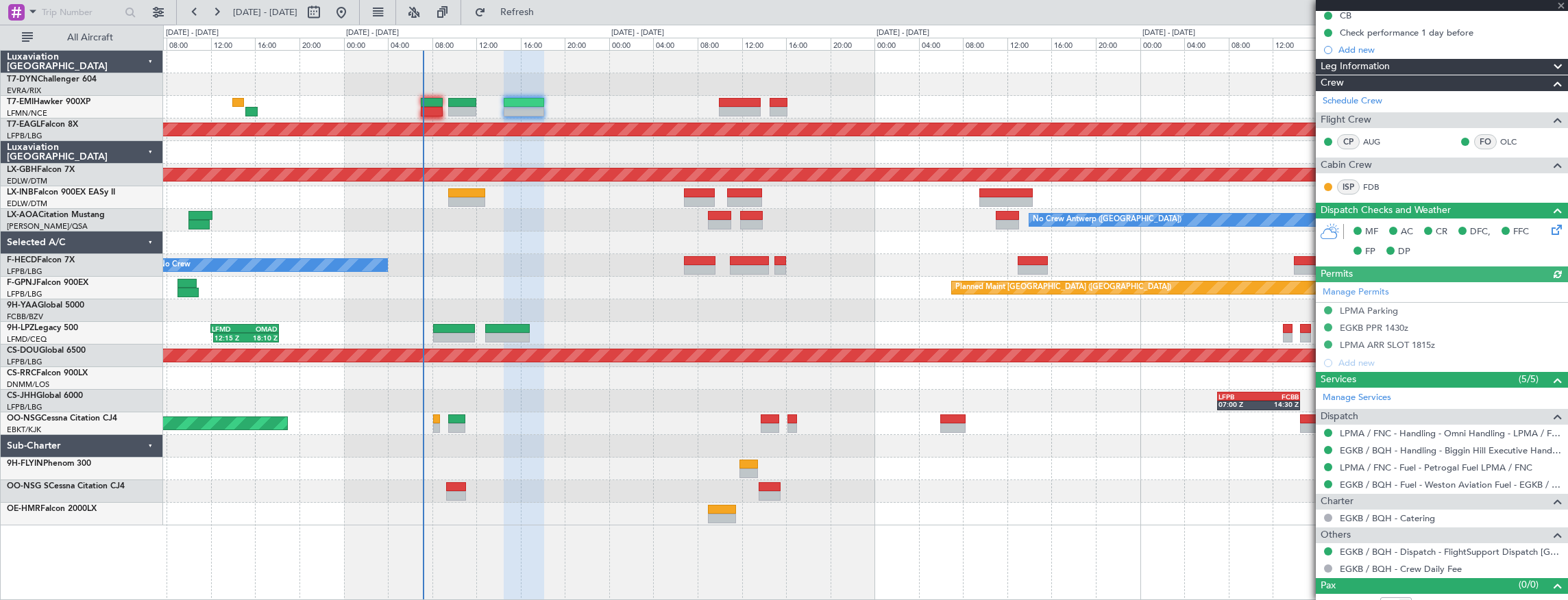
scroll to position [173, 0]
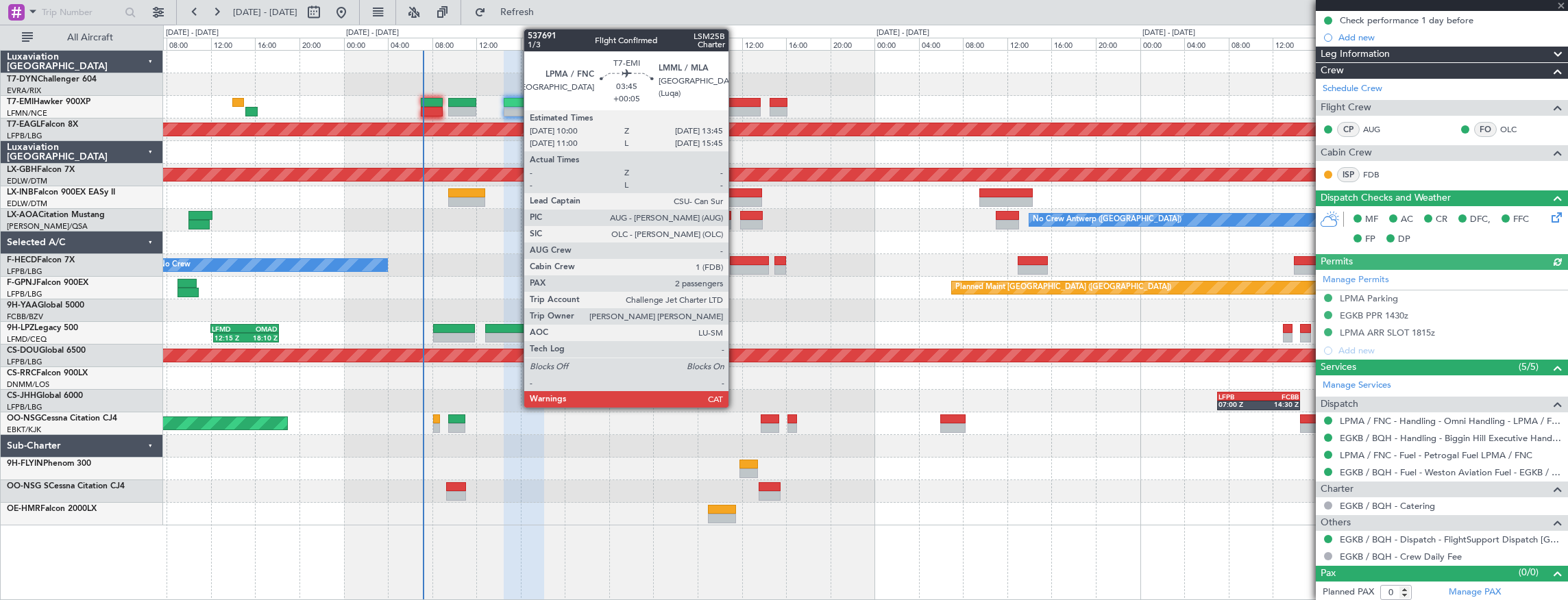
click at [740, 105] on div at bounding box center [740, 103] width 42 height 10
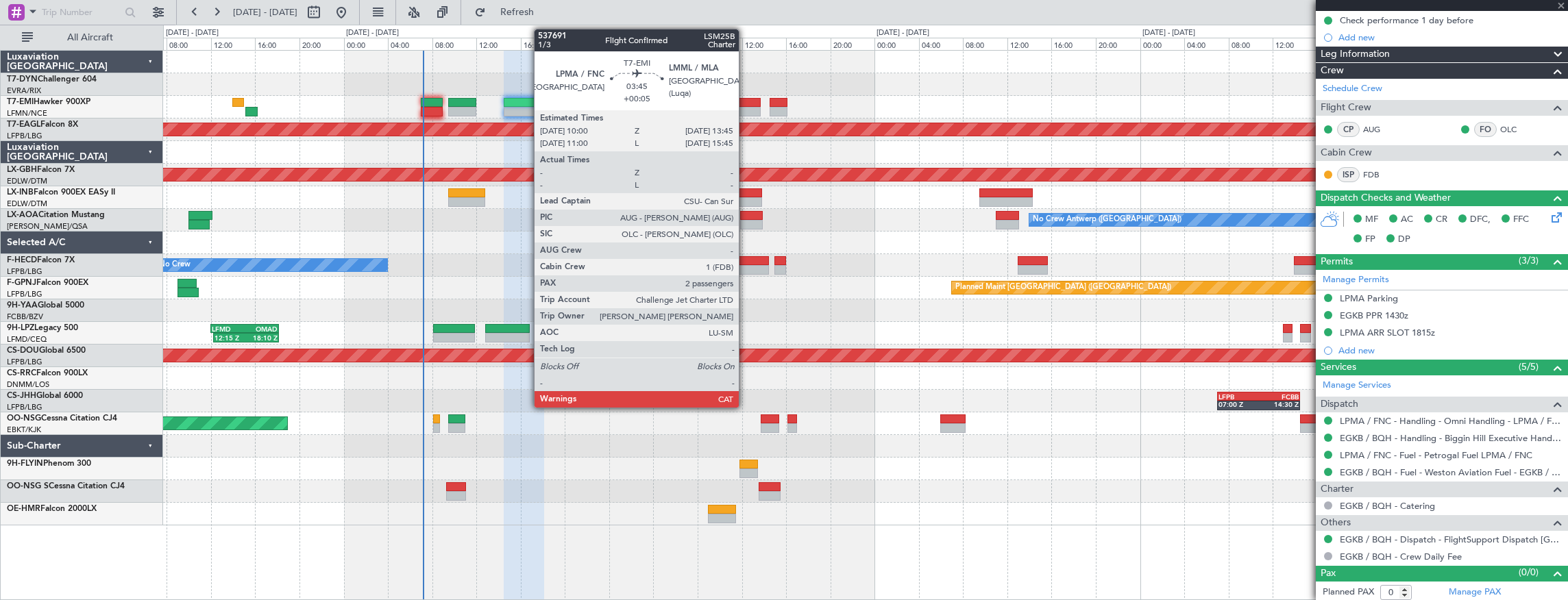
type input "+00:05"
type input "2"
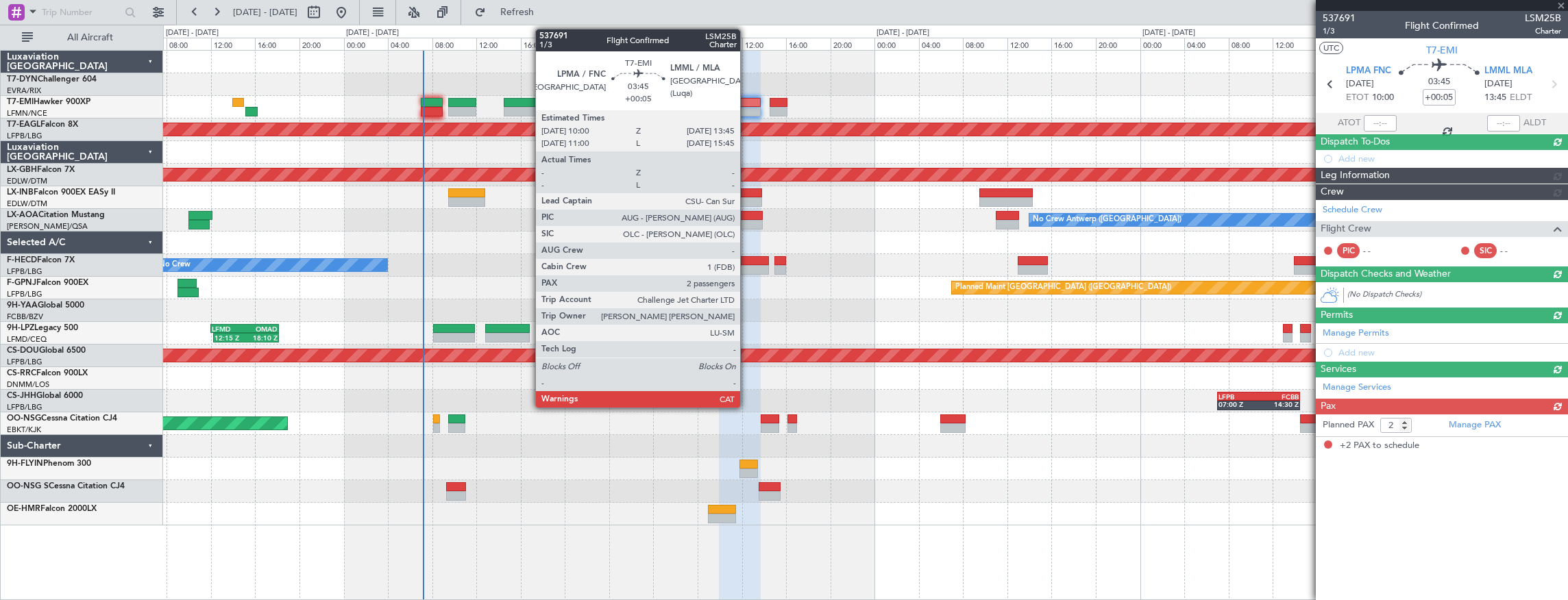
scroll to position [0, 0]
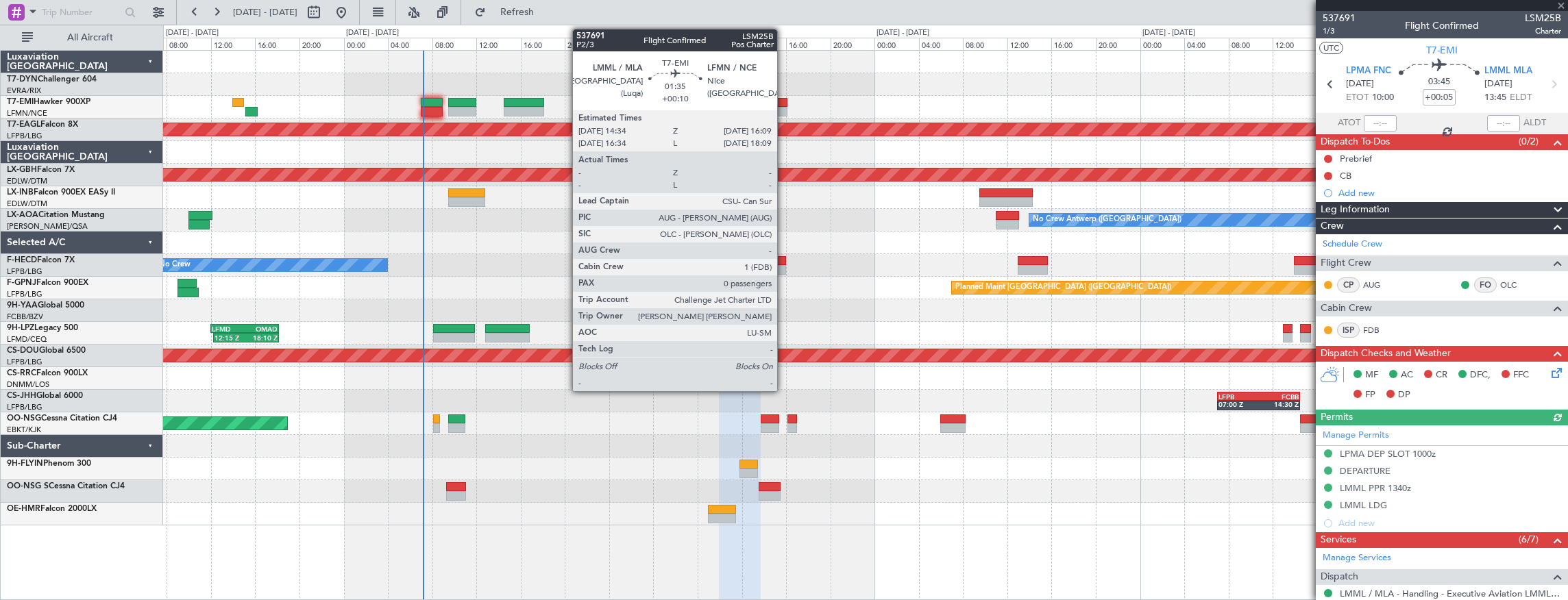
click at [784, 103] on div at bounding box center [779, 103] width 18 height 10
type input "+00:10"
type input "0"
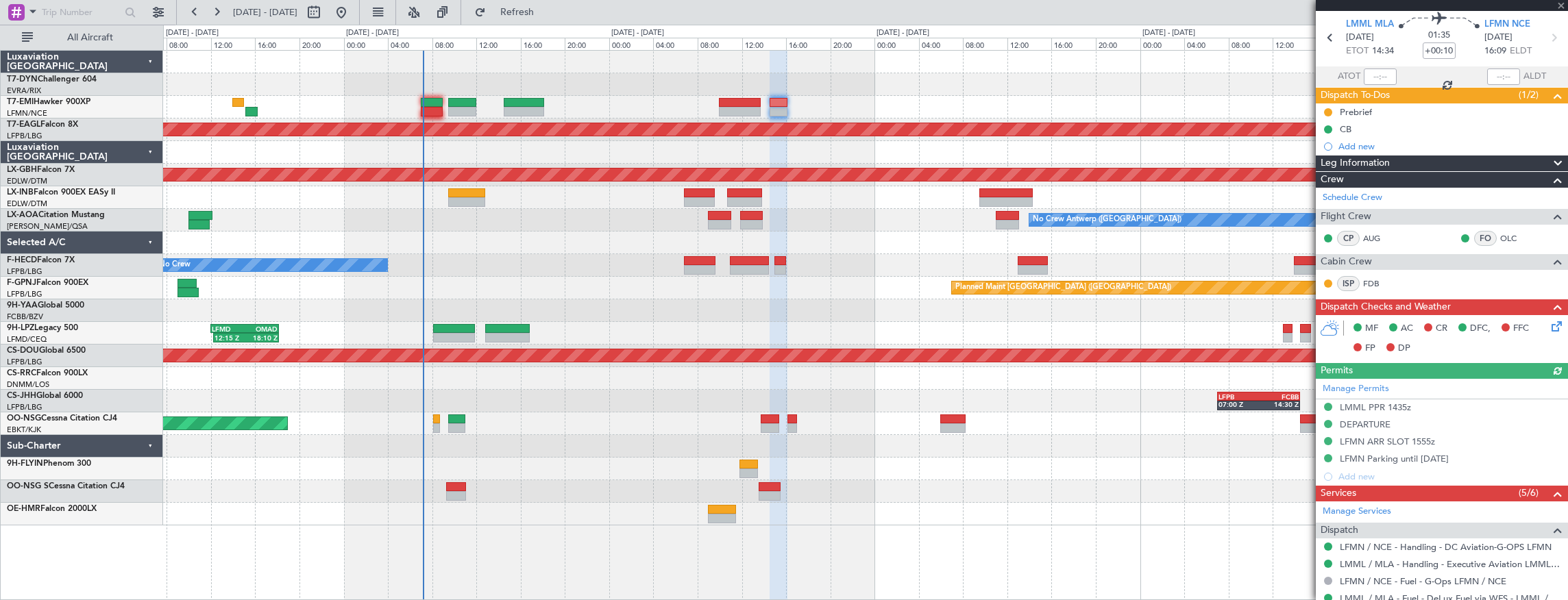
scroll to position [91, 0]
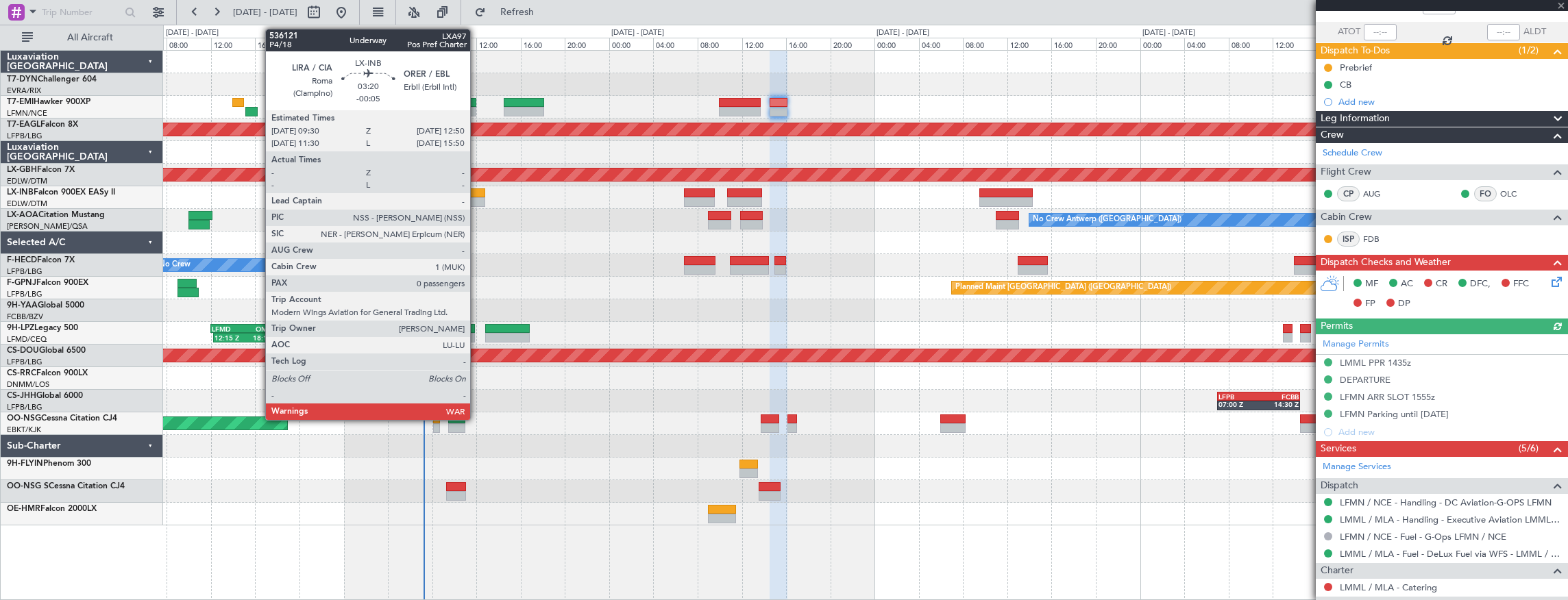
click at [470, 189] on div at bounding box center [467, 193] width 37 height 10
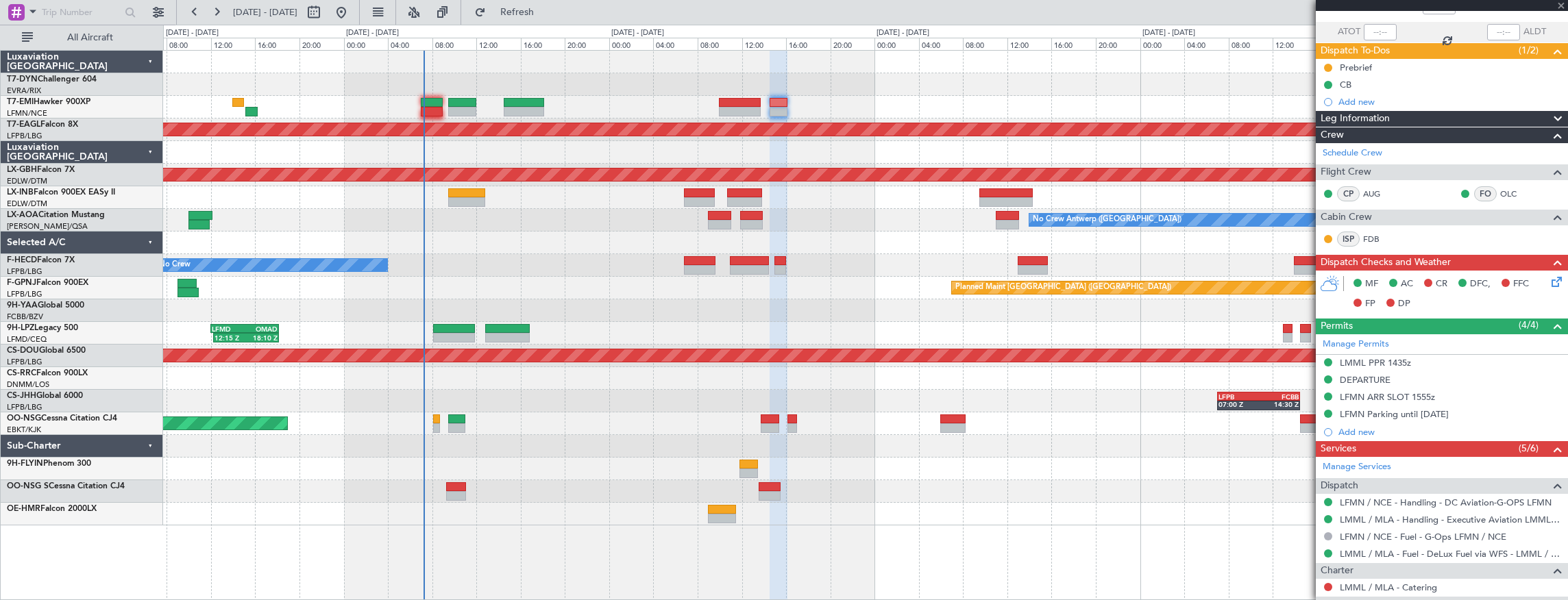
scroll to position [0, 0]
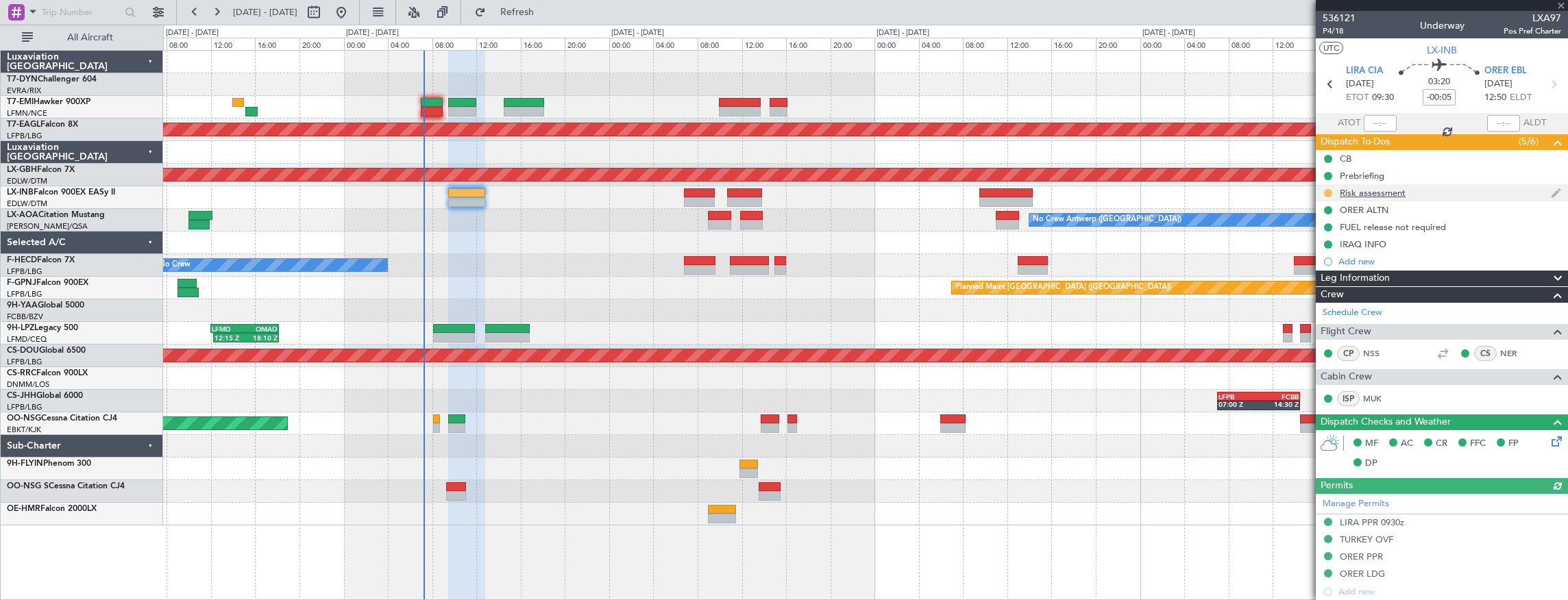
click at [1330, 195] on button at bounding box center [1328, 193] width 8 height 8
click at [1328, 253] on span "Completed" at bounding box center [1334, 252] width 46 height 14
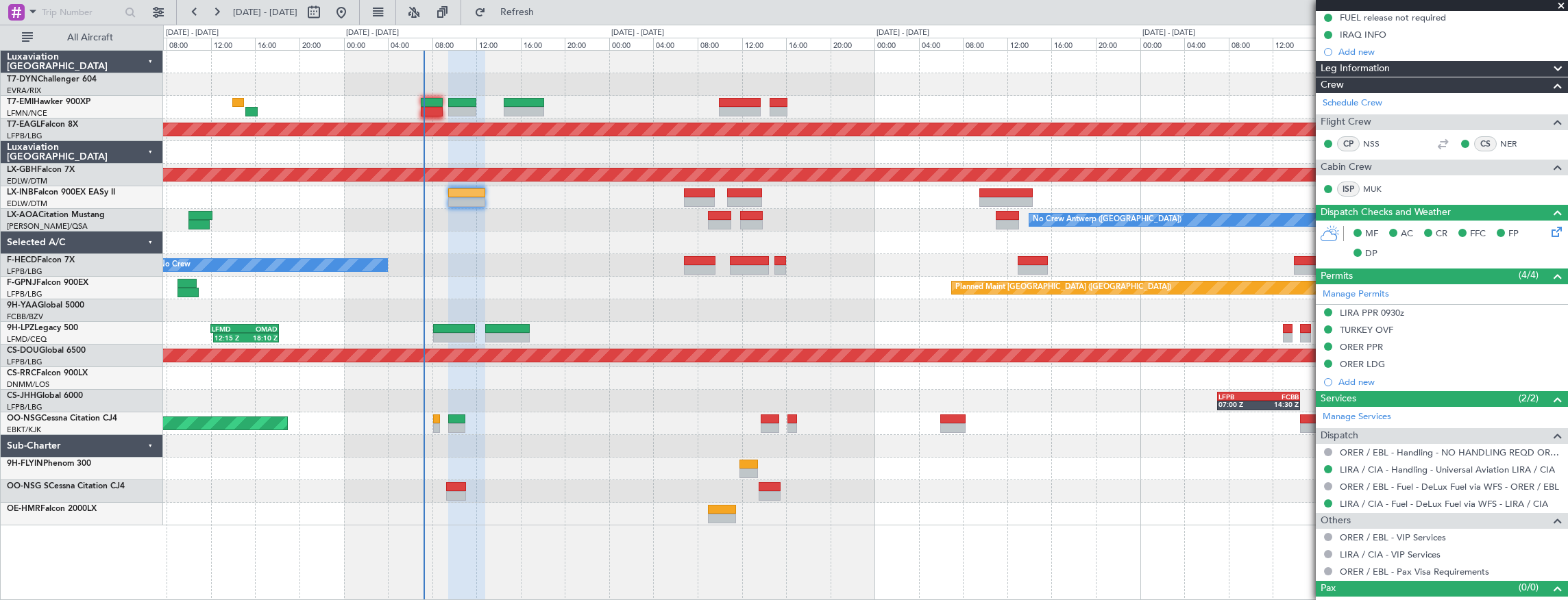
scroll to position [225, 0]
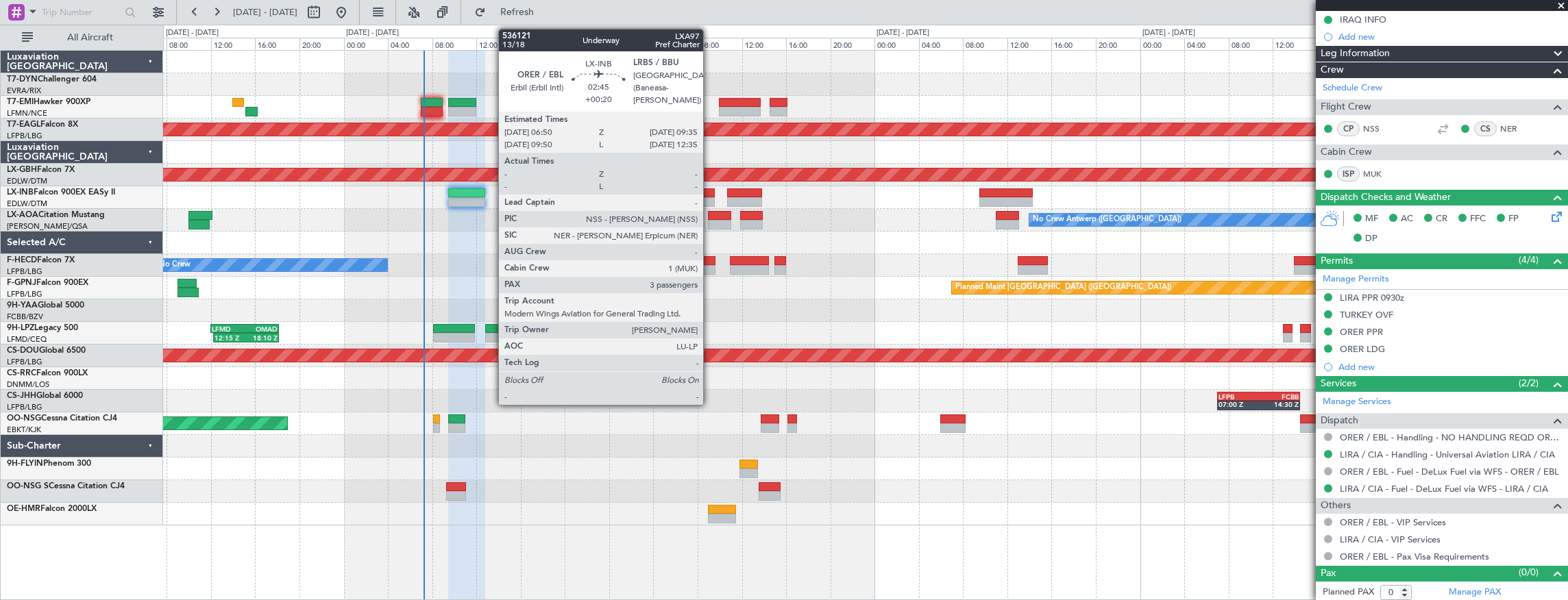
click at [710, 190] on div at bounding box center [700, 193] width 31 height 10
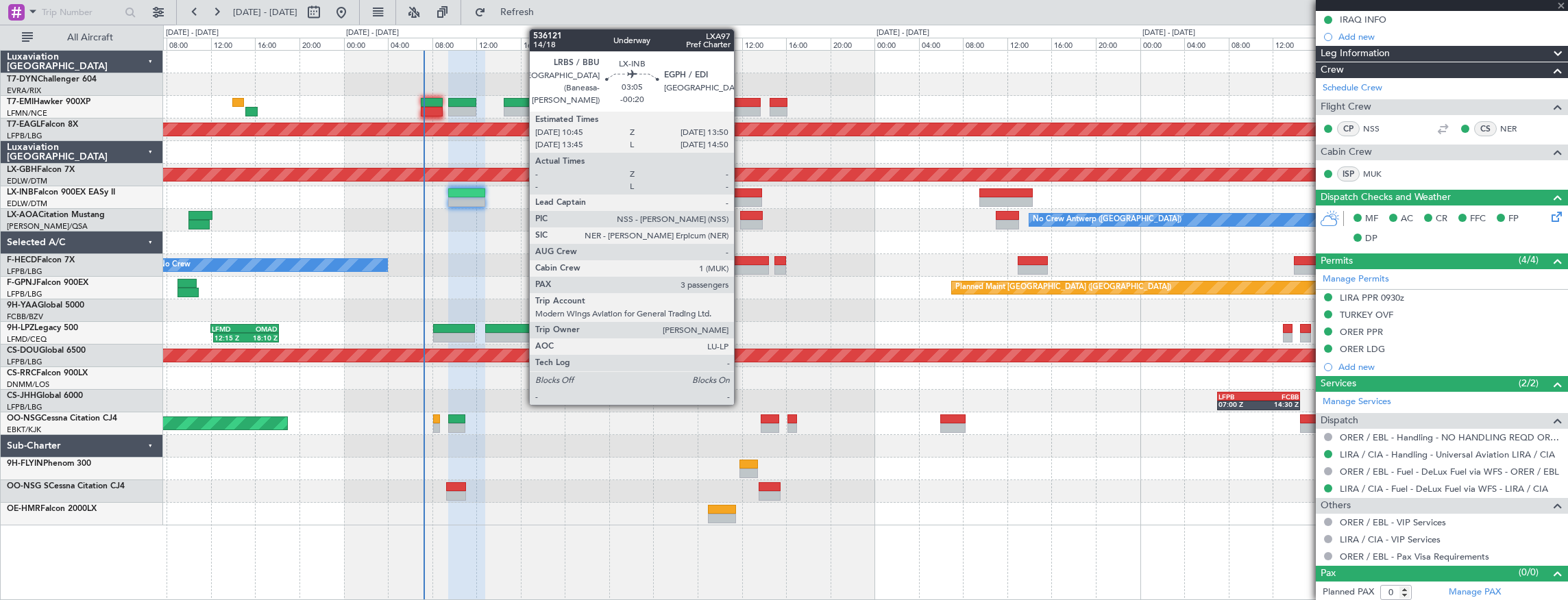
type input "+00:20"
type input "3"
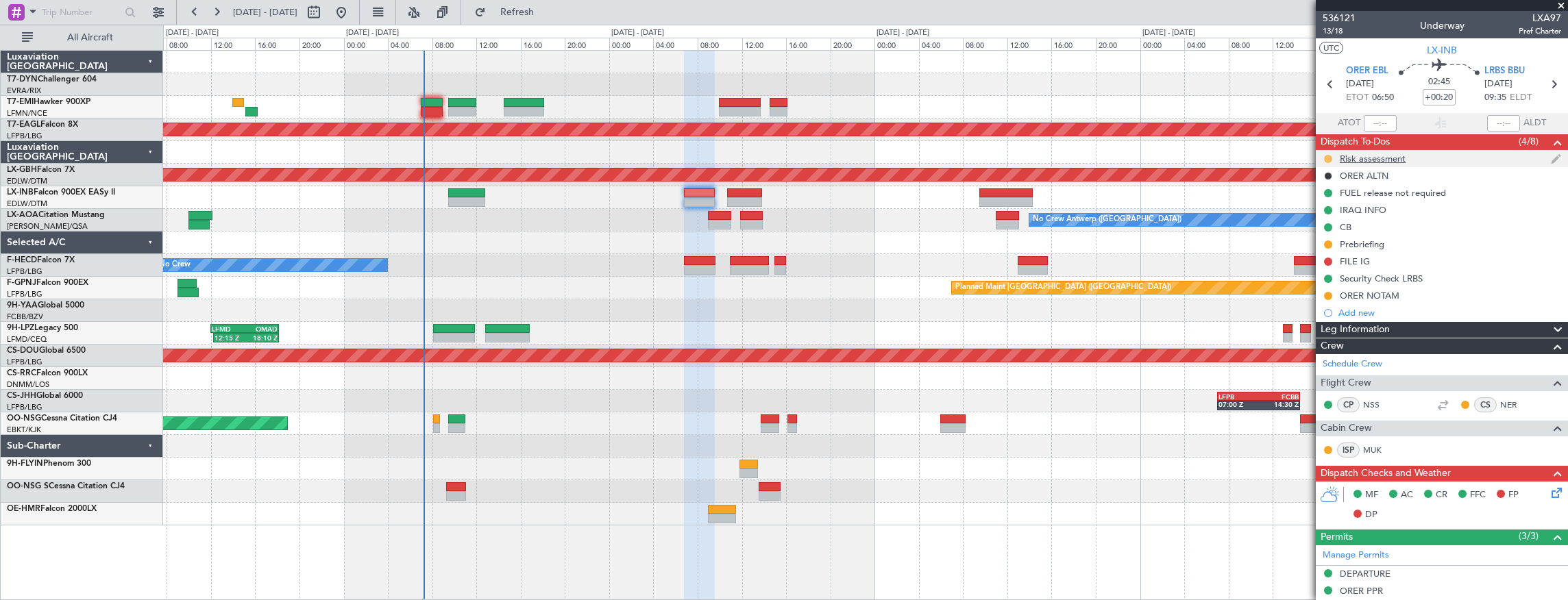
click at [1331, 156] on button at bounding box center [1328, 159] width 8 height 8
click at [1337, 215] on span "Completed" at bounding box center [1334, 218] width 46 height 14
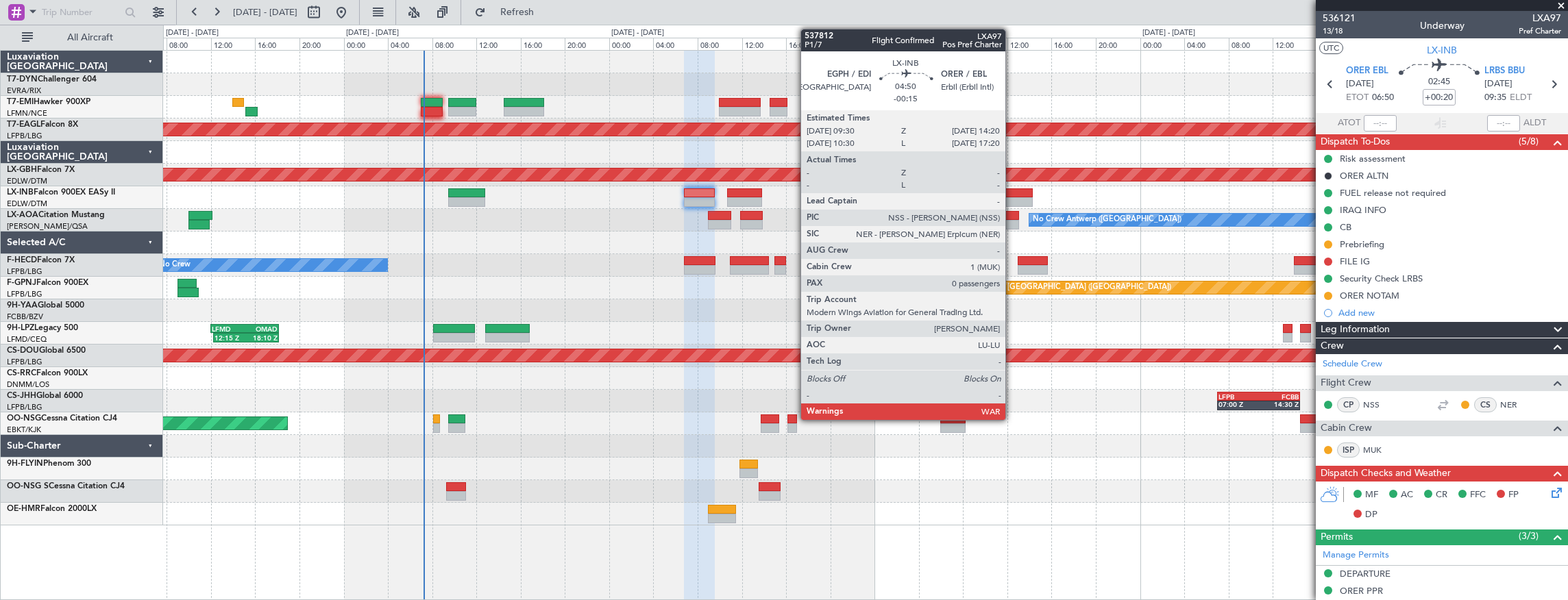
click at [1012, 194] on div at bounding box center [1007, 193] width 54 height 10
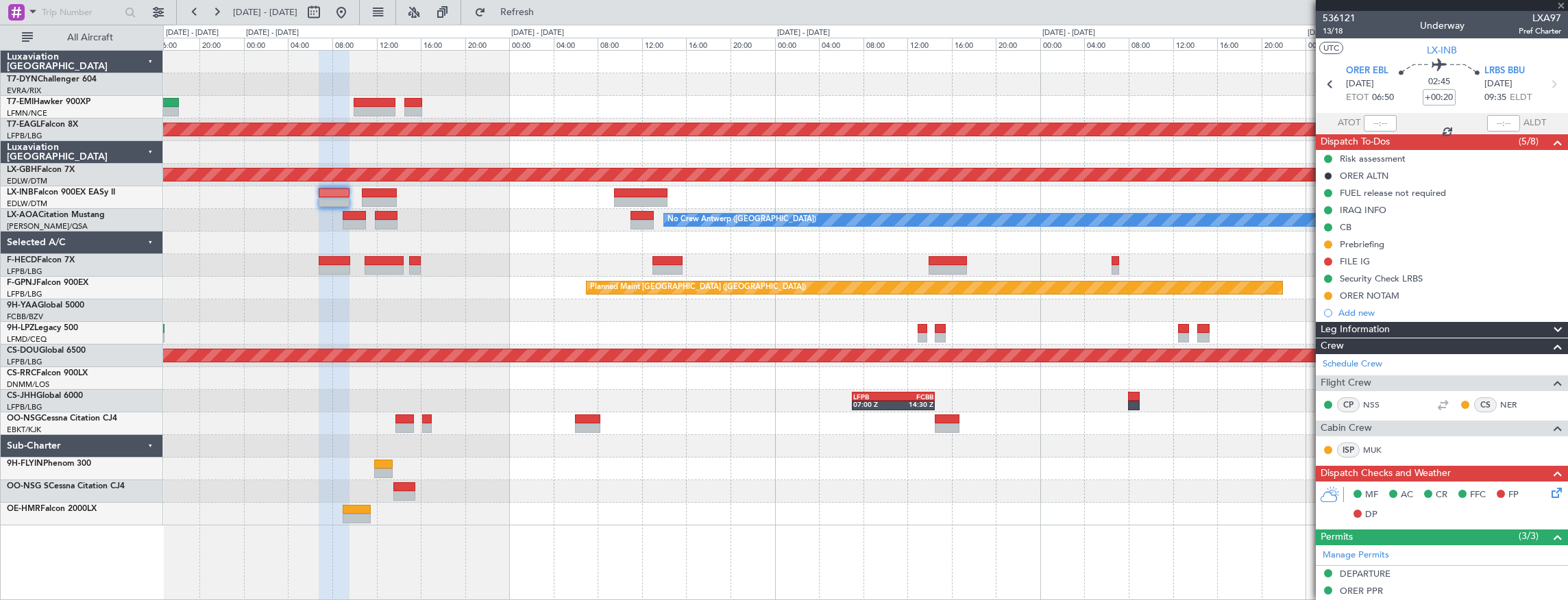
click at [692, 185] on div "Planned Maint Dubai (Al Maktoum Intl) Planned Maint Nurnberg - - EGPH 09:00 Z O…" at bounding box center [865, 288] width 1405 height 475
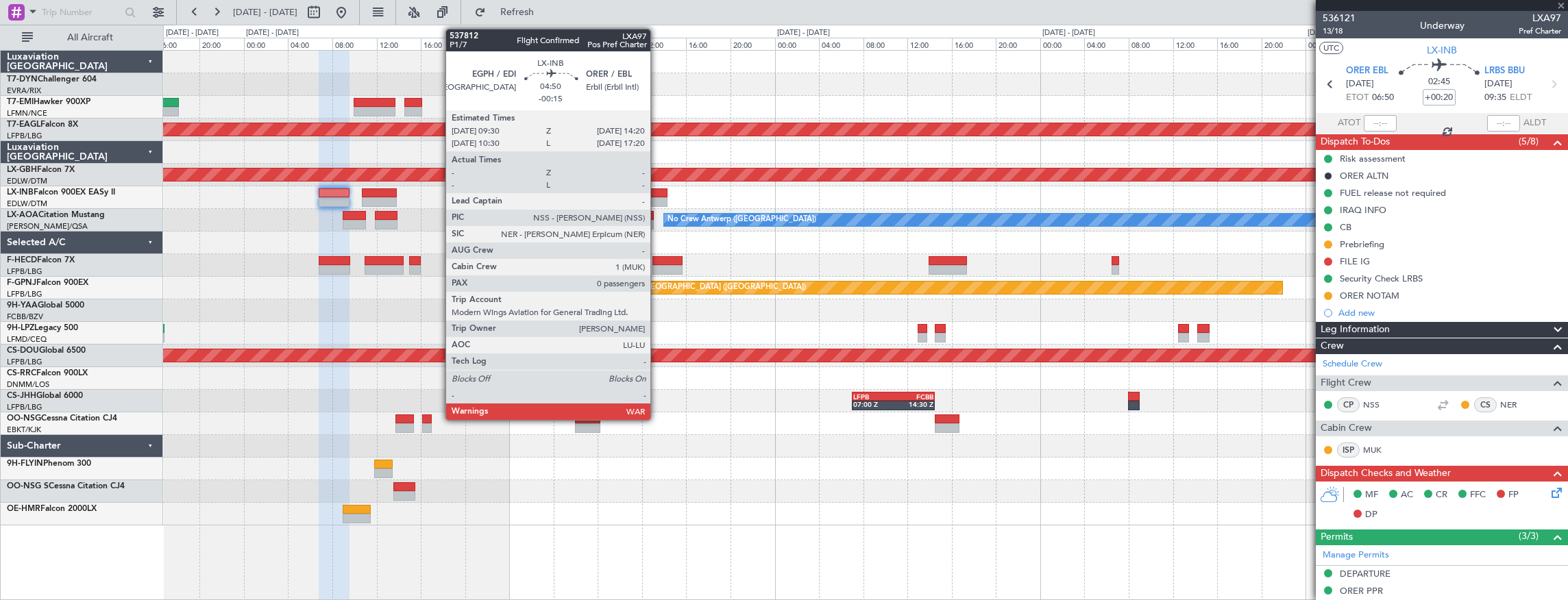
type input "-00:15"
type input "0"
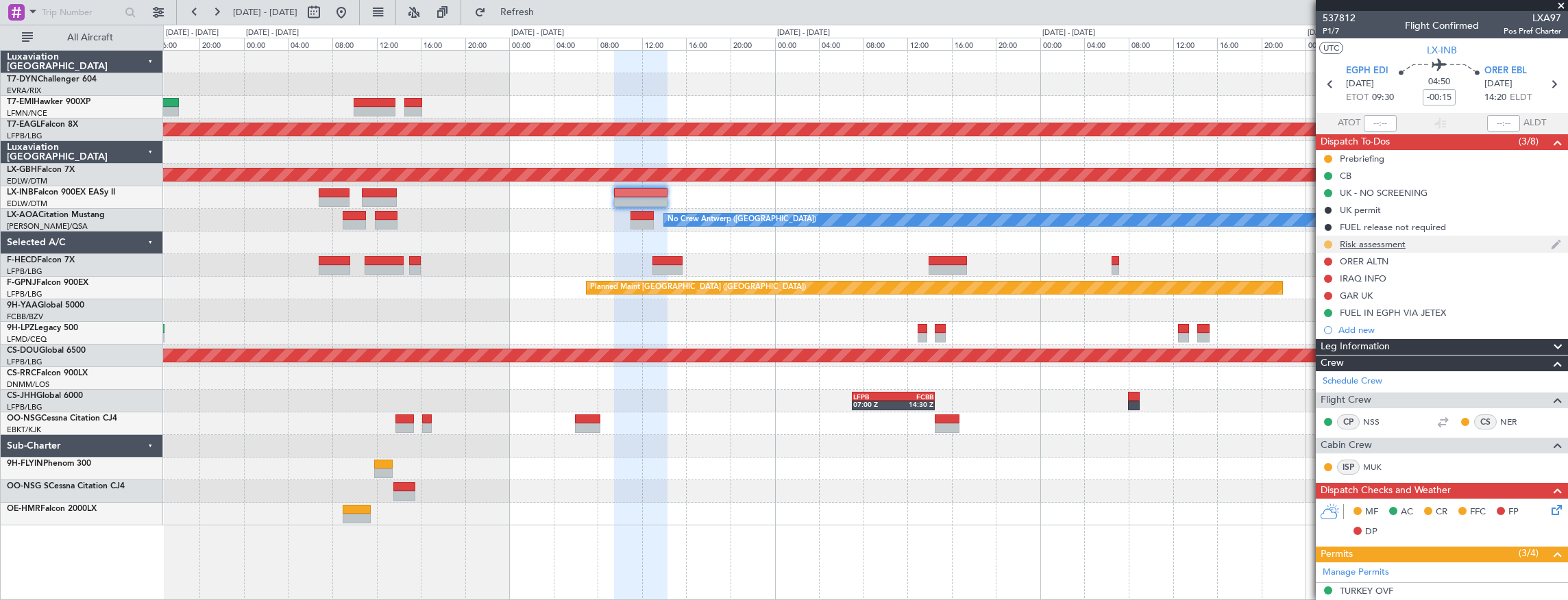
click at [1328, 244] on button at bounding box center [1328, 244] width 8 height 8
click at [1343, 306] on span "Completed" at bounding box center [1334, 304] width 46 height 14
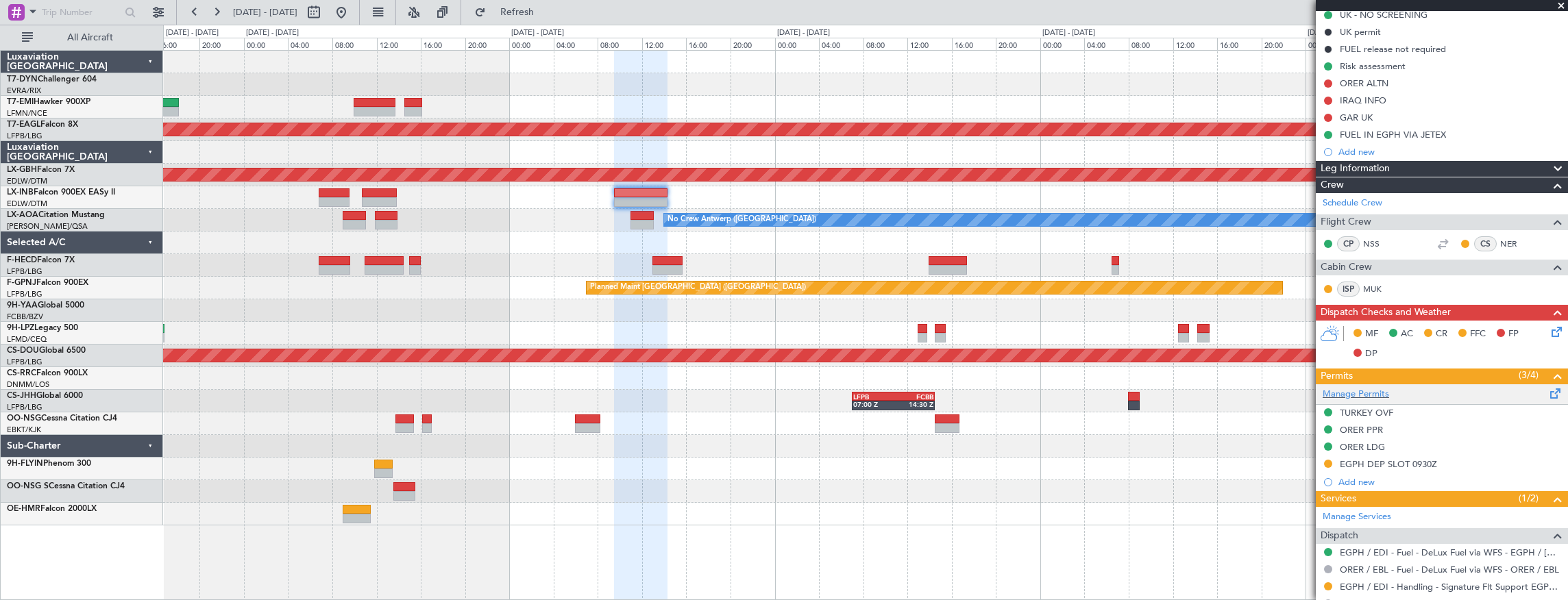
scroll to position [225, 0]
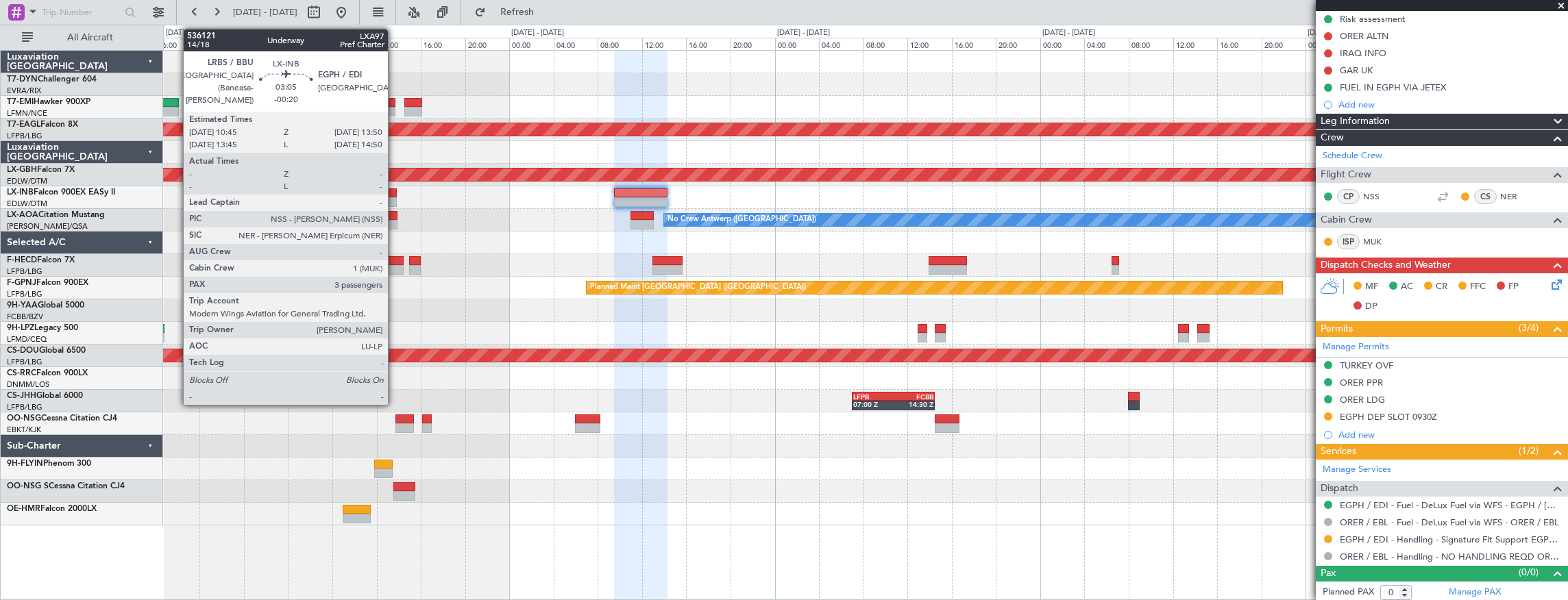
click at [395, 196] on div at bounding box center [379, 193] width 34 height 10
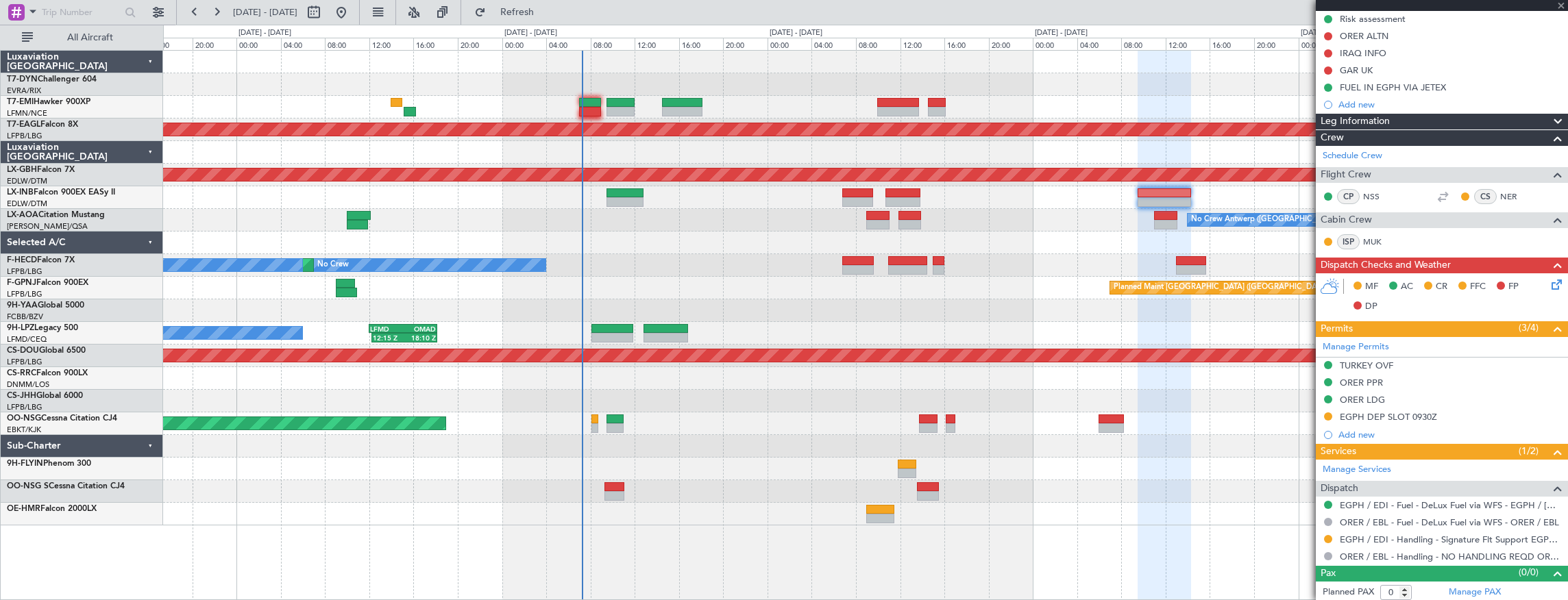
click at [1009, 268] on div "No Crew Planned Maint Paris (Le Bourget) No Crew 21:09 Z 03:39 Z KBOS 21:00 Z L…" at bounding box center [865, 265] width 1405 height 22
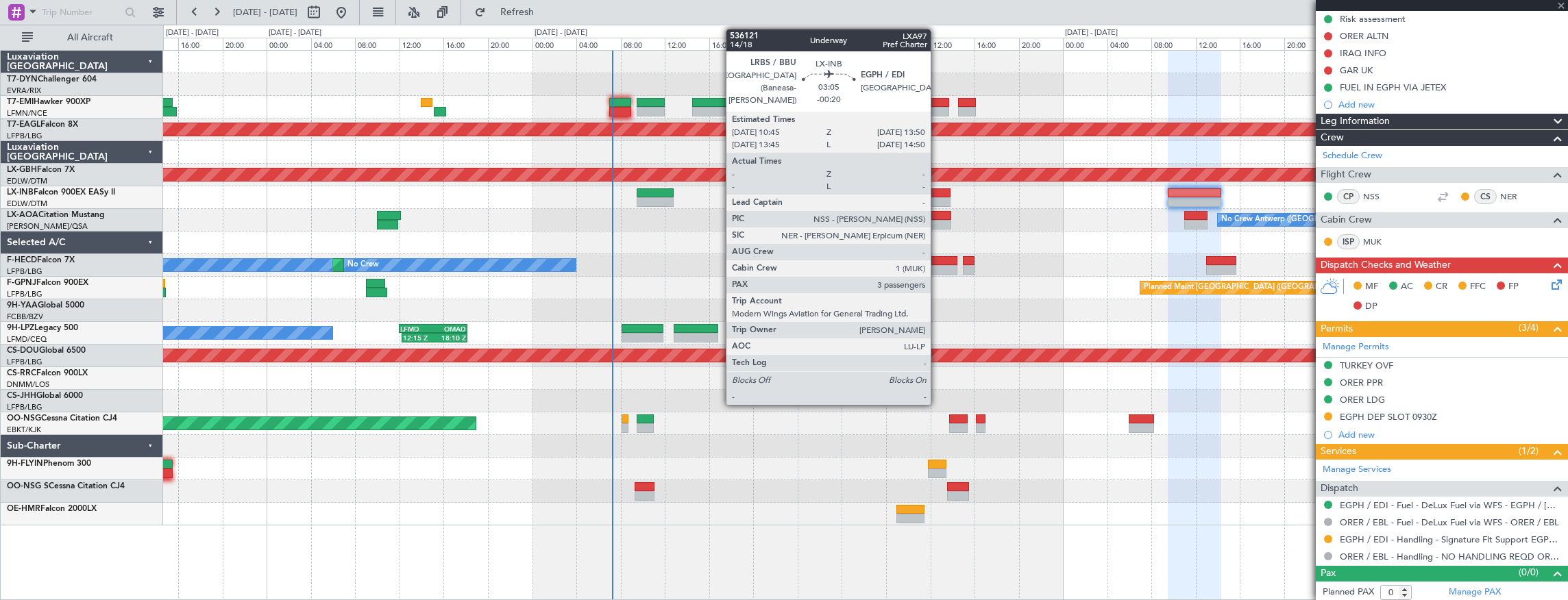
type input "-00:20"
type input "3"
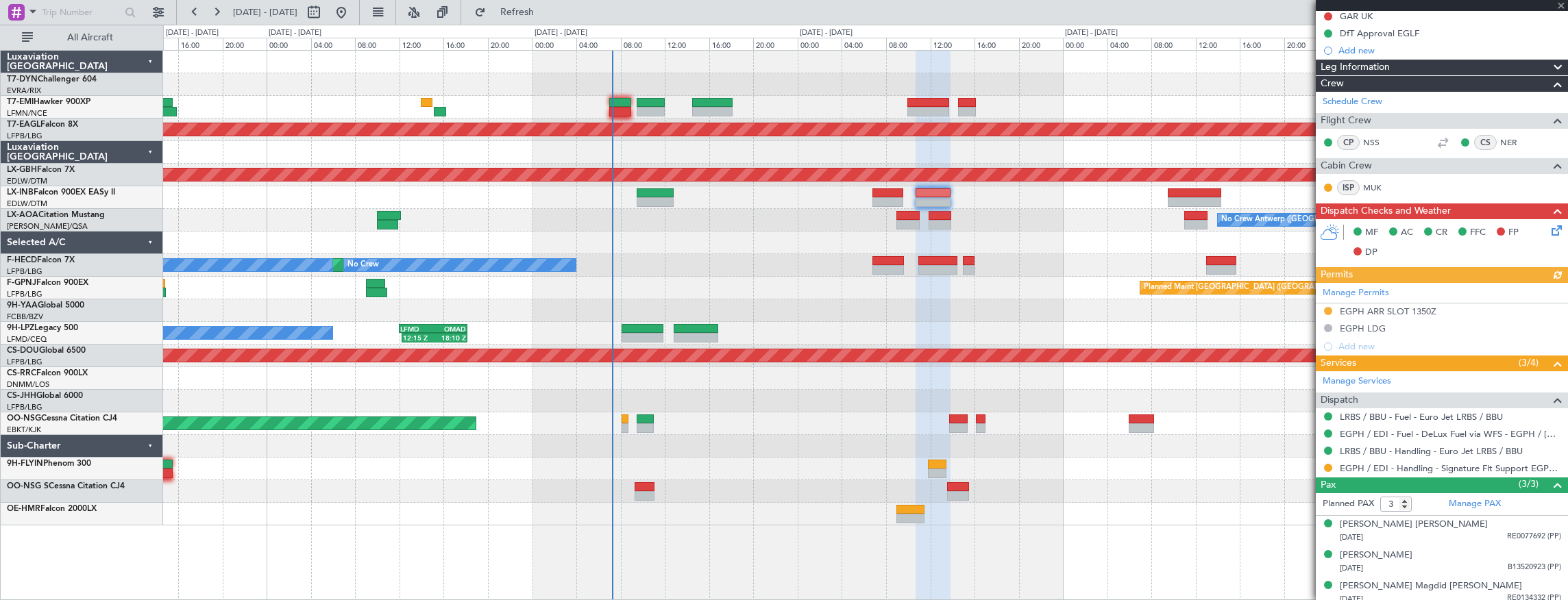
scroll to position [232, 0]
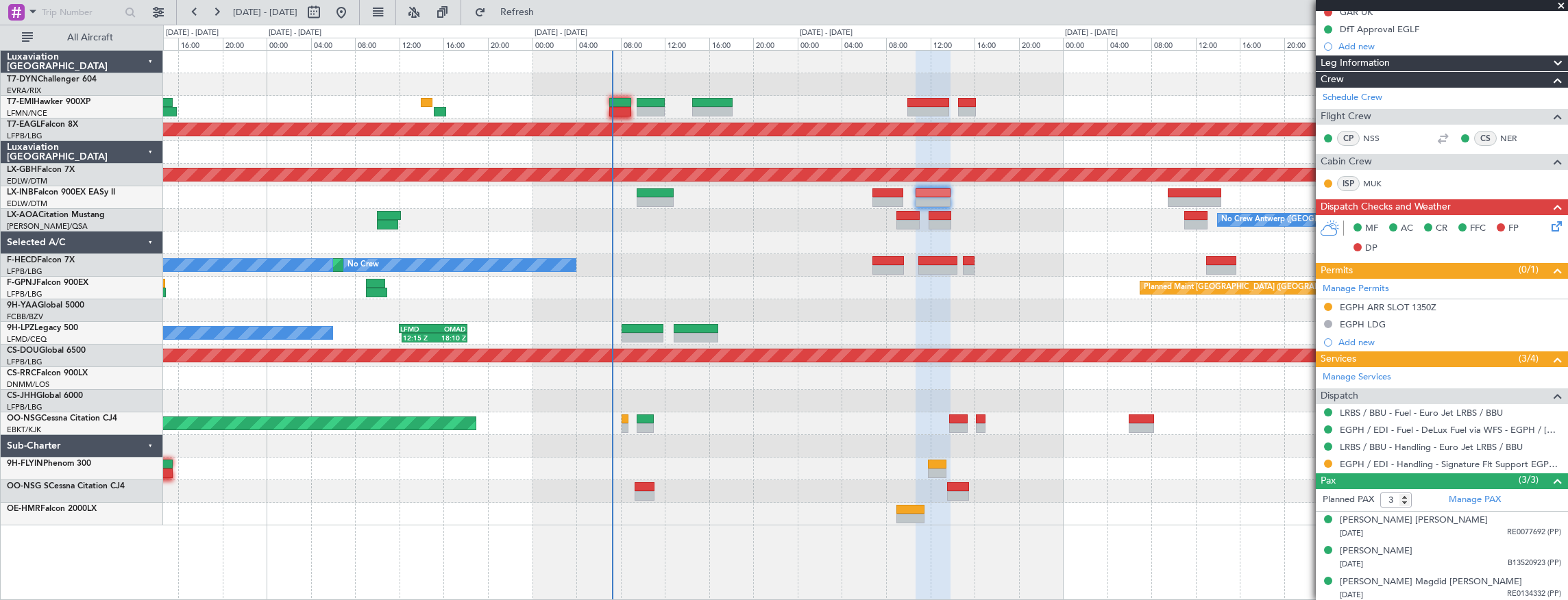
click at [895, 213] on div "No Crew Antwerp ([GEOGRAPHIC_DATA])" at bounding box center [865, 220] width 1405 height 22
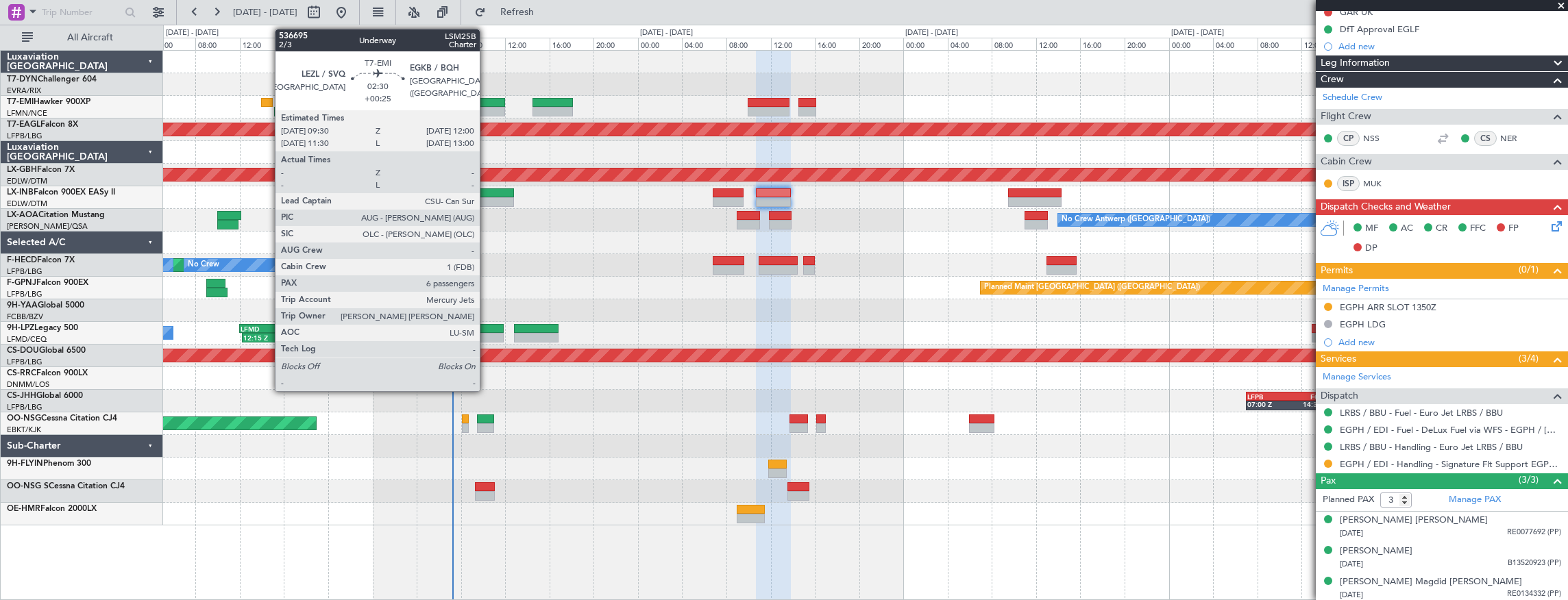
click at [487, 105] on div at bounding box center [491, 103] width 28 height 10
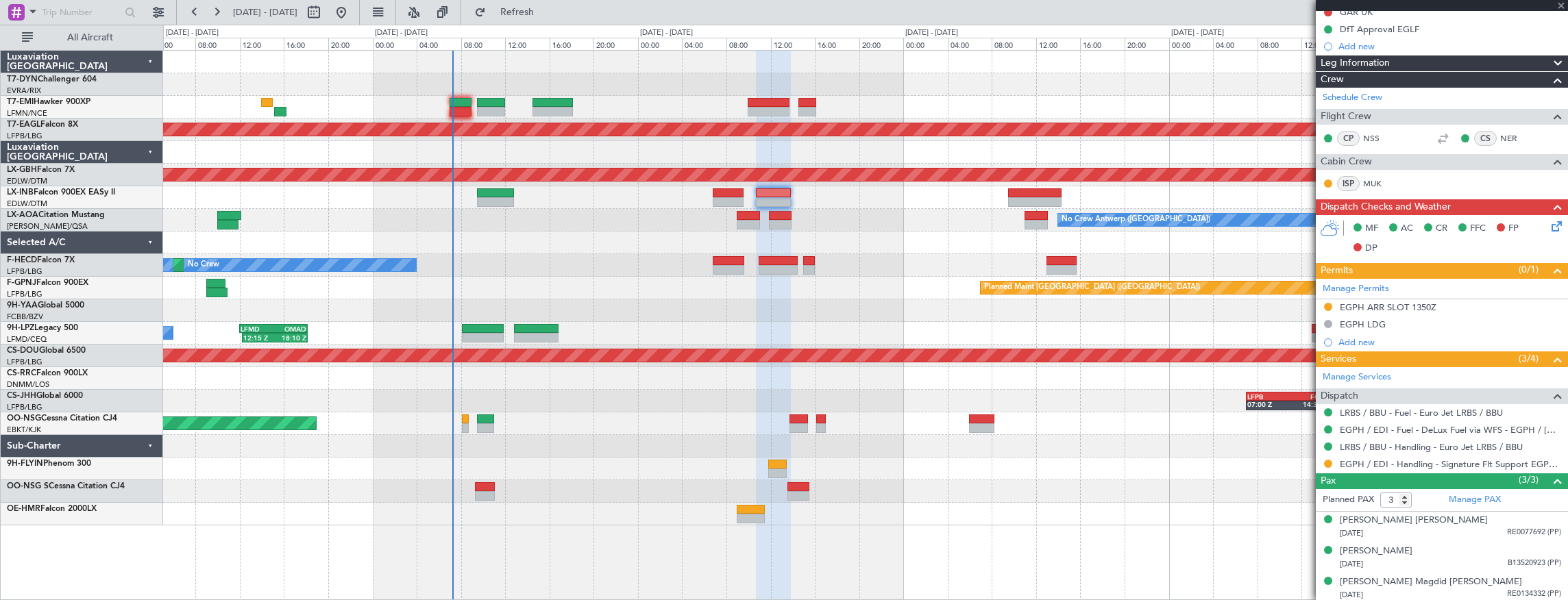
type input "+00:25"
type input "6"
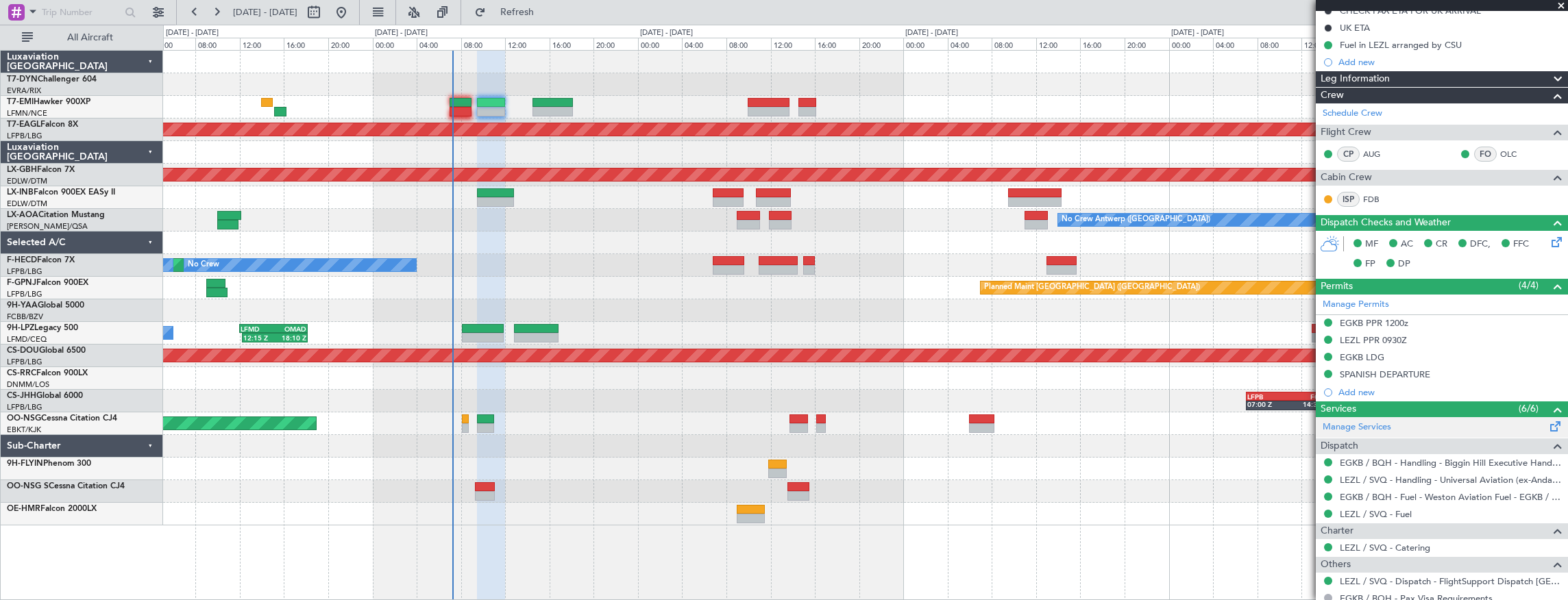
scroll to position [408, 0]
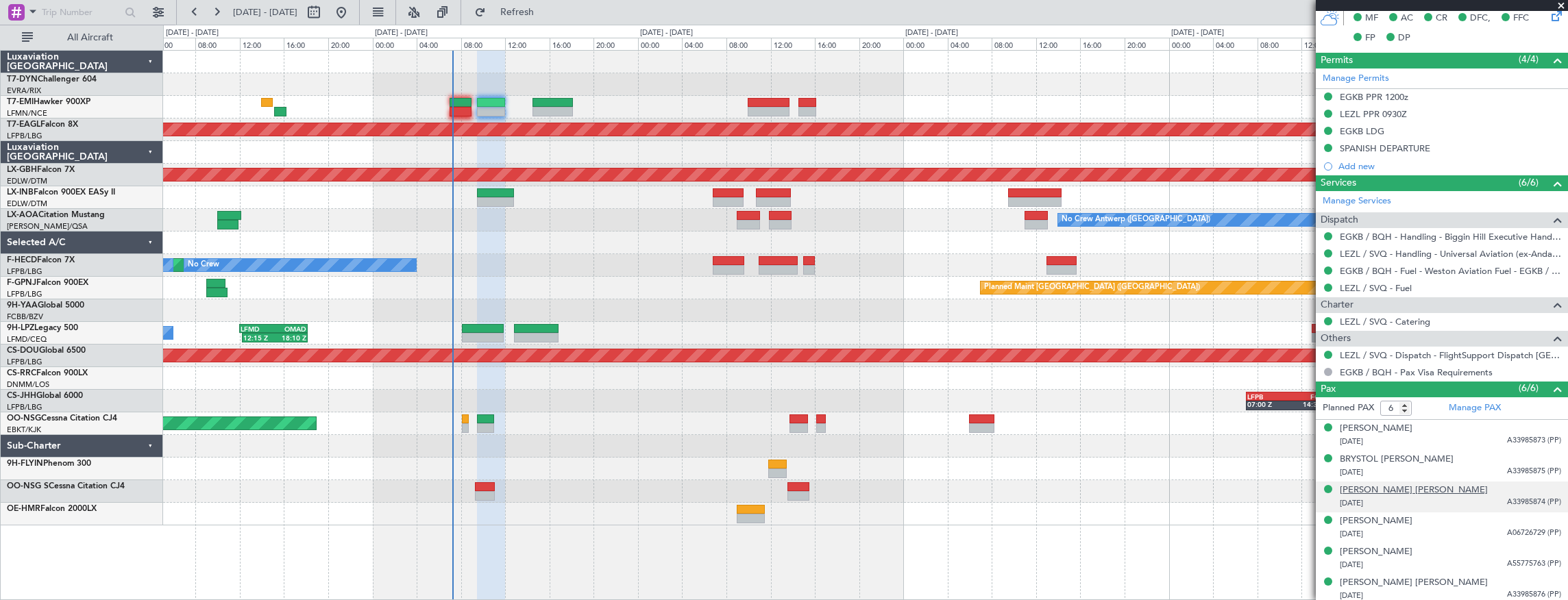
click at [1343, 487] on div "EZRA ROMAN LOWE" at bounding box center [1414, 490] width 148 height 14
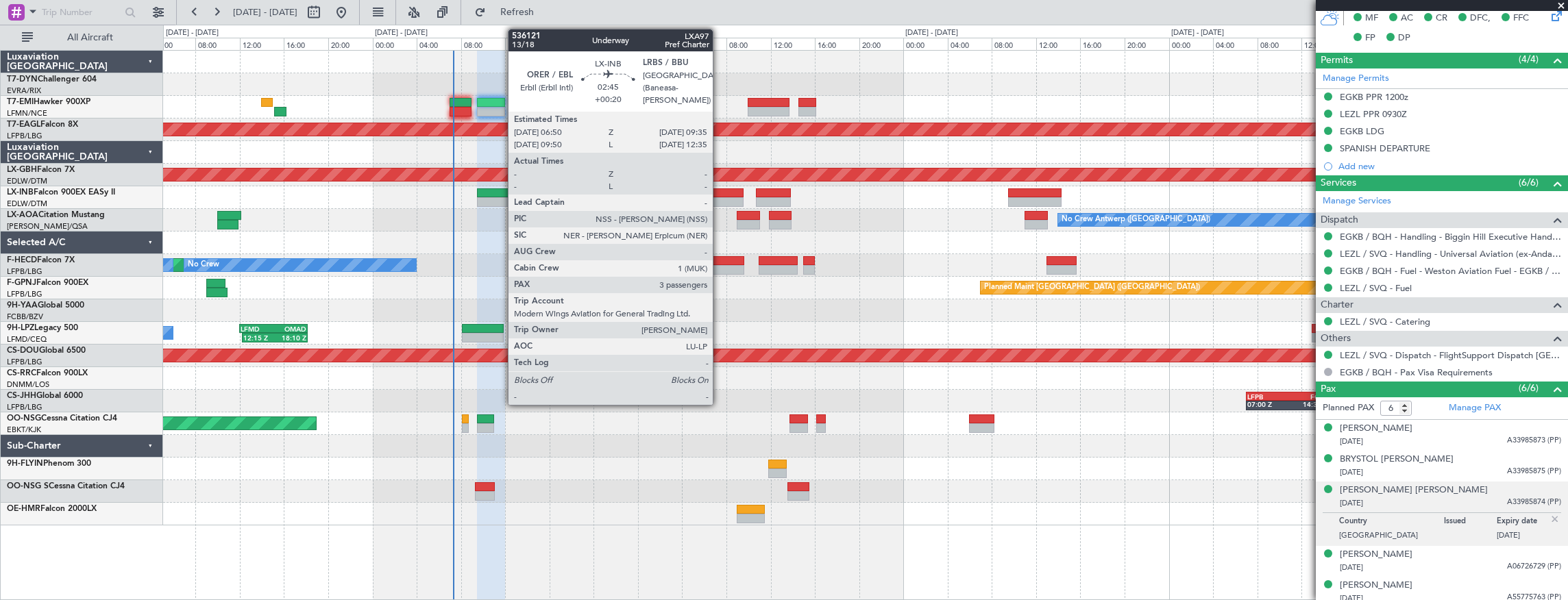
click at [720, 194] on div at bounding box center [728, 193] width 31 height 10
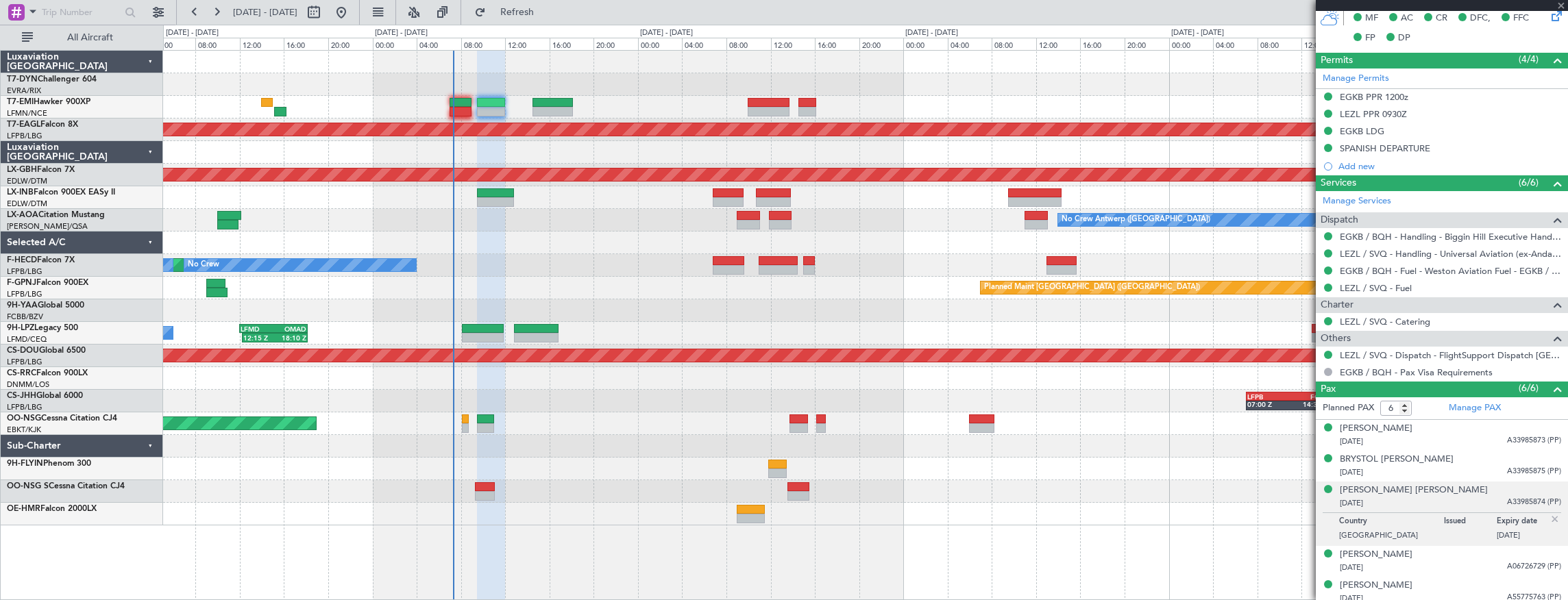
type input "+00:20"
type input "3"
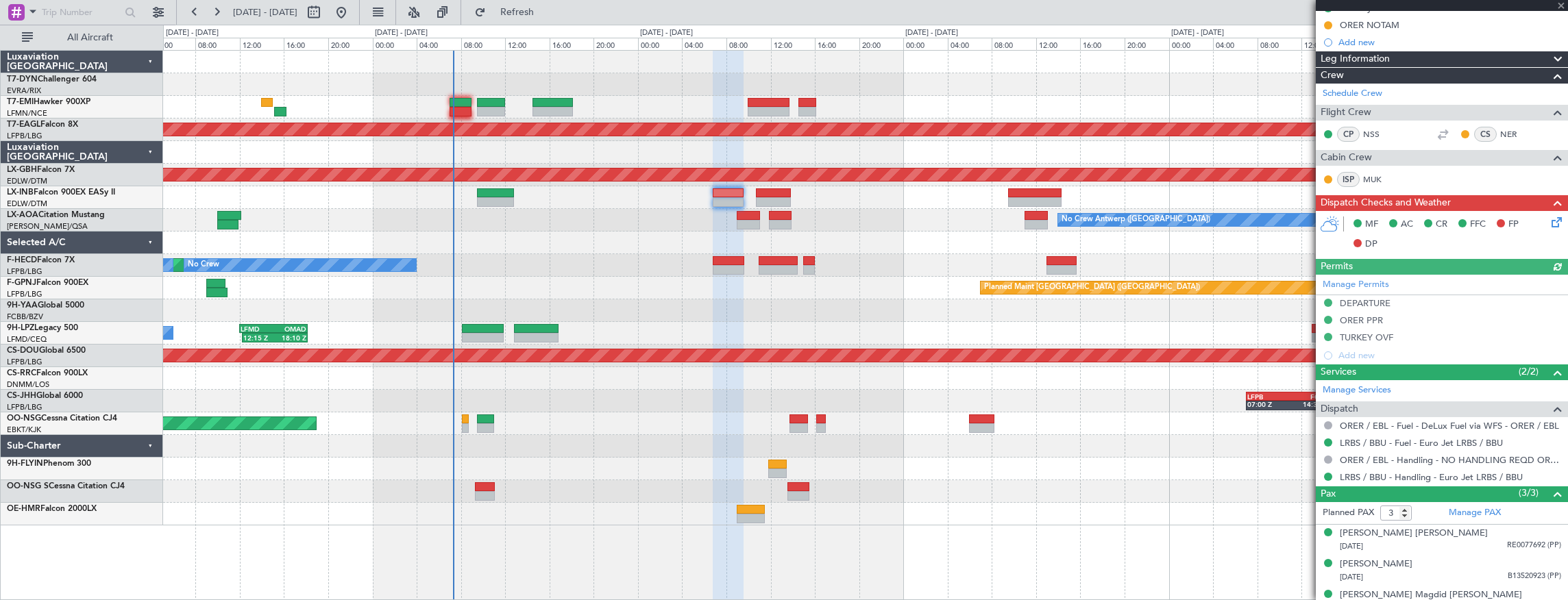
scroll to position [284, 0]
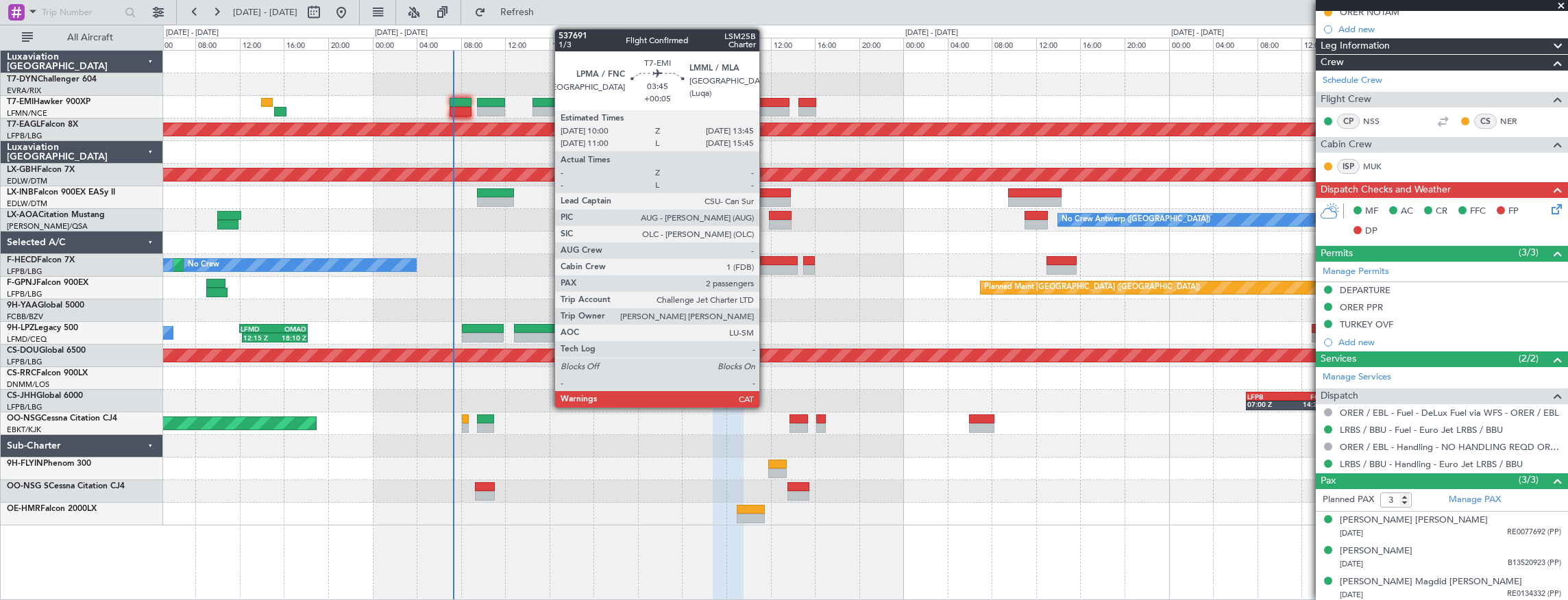
click at [766, 103] on div at bounding box center [768, 103] width 42 height 10
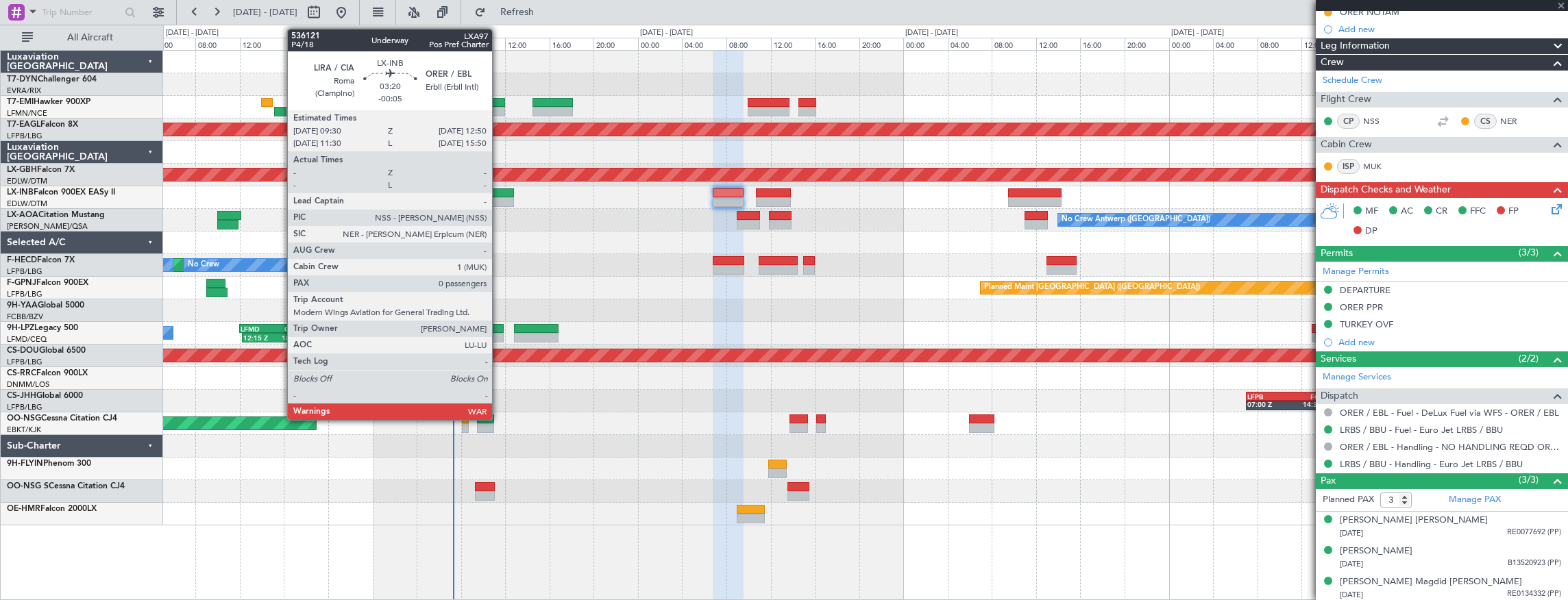
type input "+00:05"
type input "2"
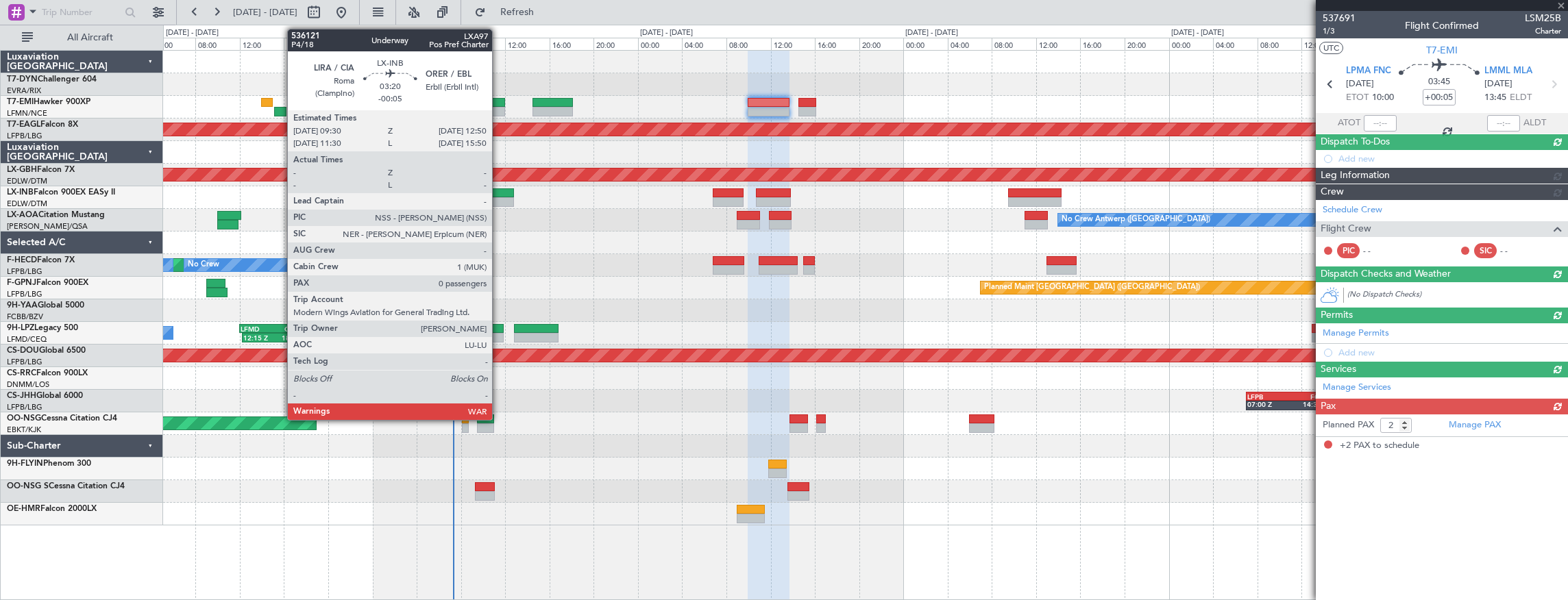
scroll to position [0, 0]
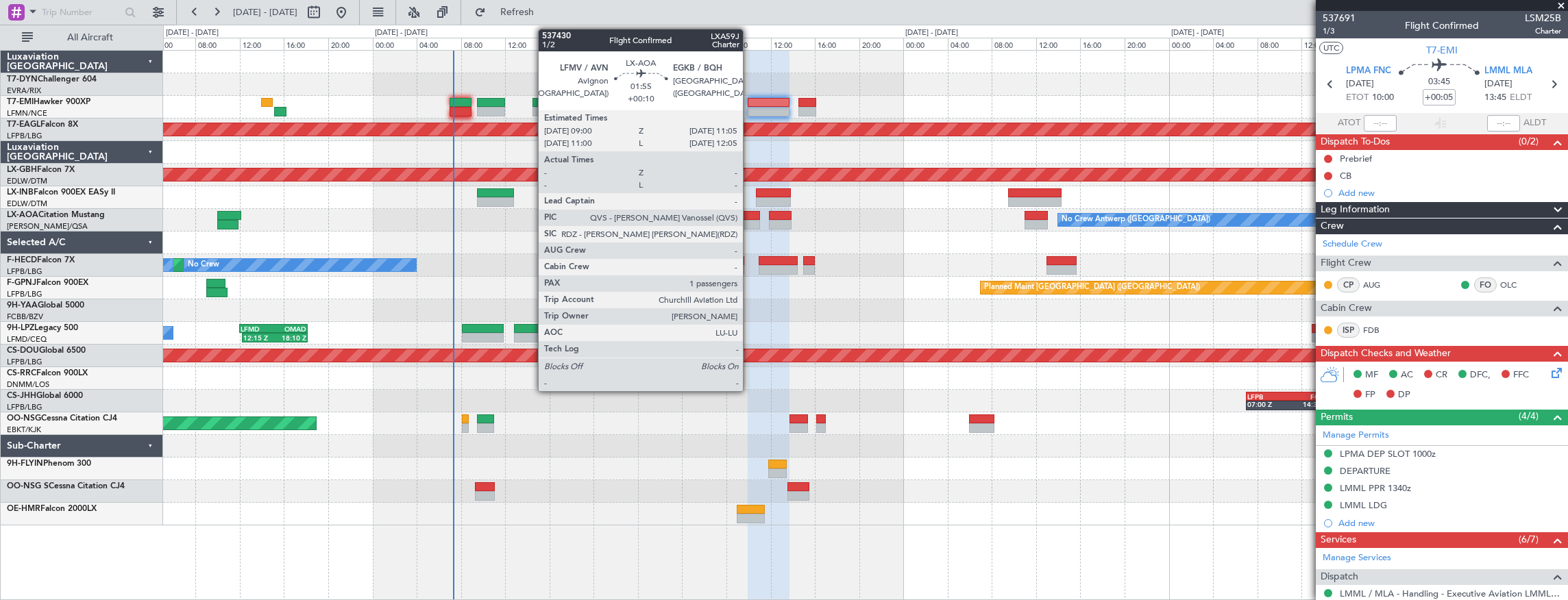
click at [750, 218] on div at bounding box center [748, 216] width 23 height 10
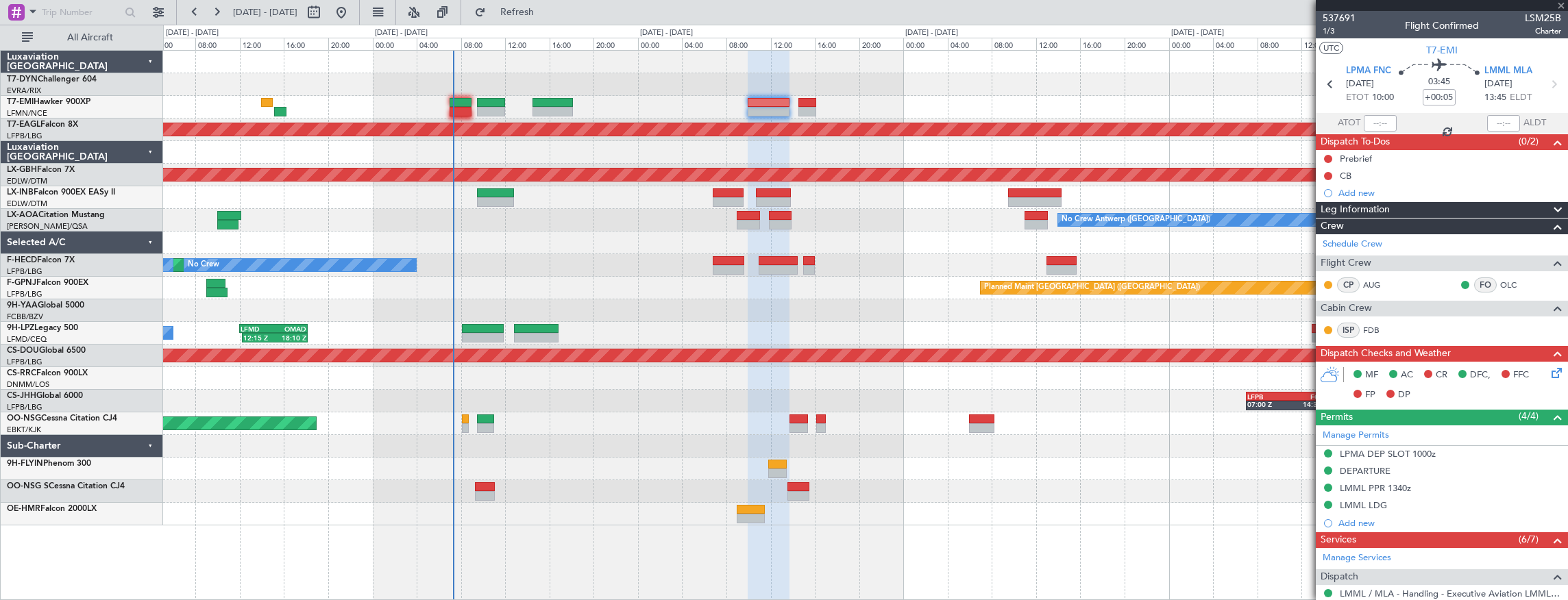
type input "+00:10"
type input "1"
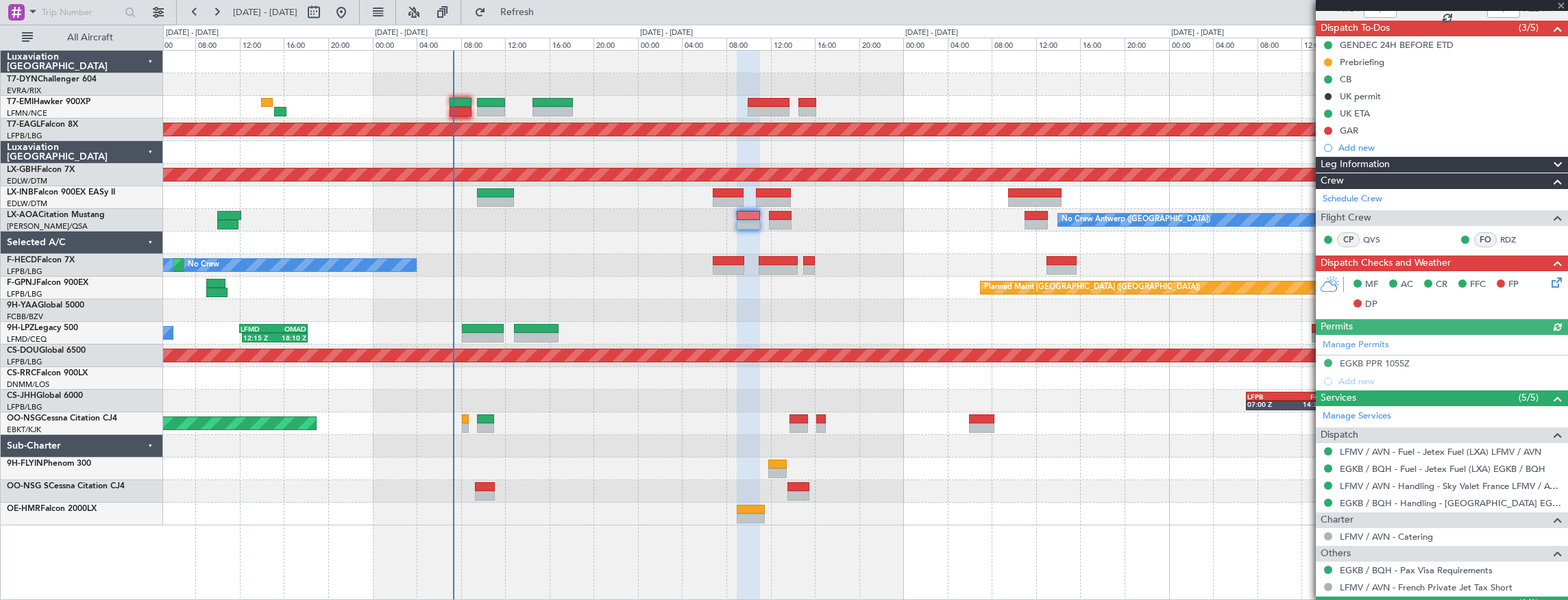
scroll to position [175, 0]
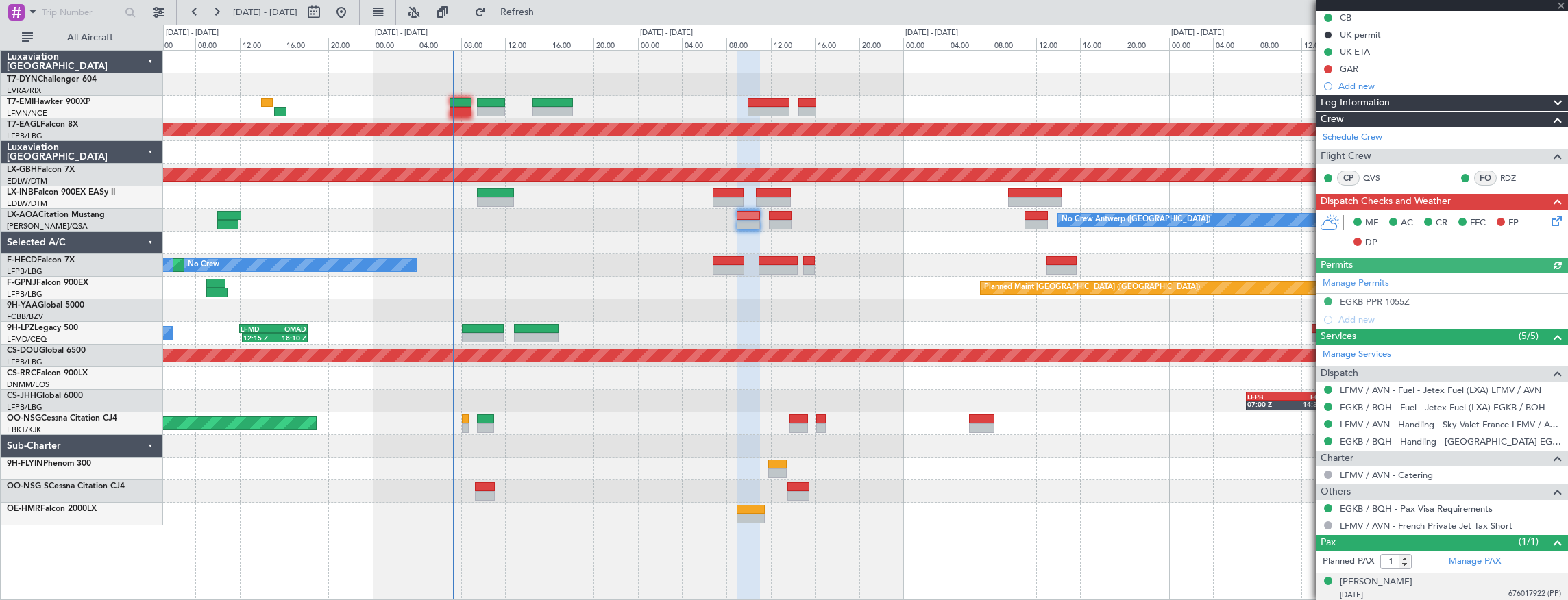
click at [1343, 514] on div "Rose Tarlow 22/01/1944 676017922 (PP)" at bounding box center [1450, 588] width 221 height 26
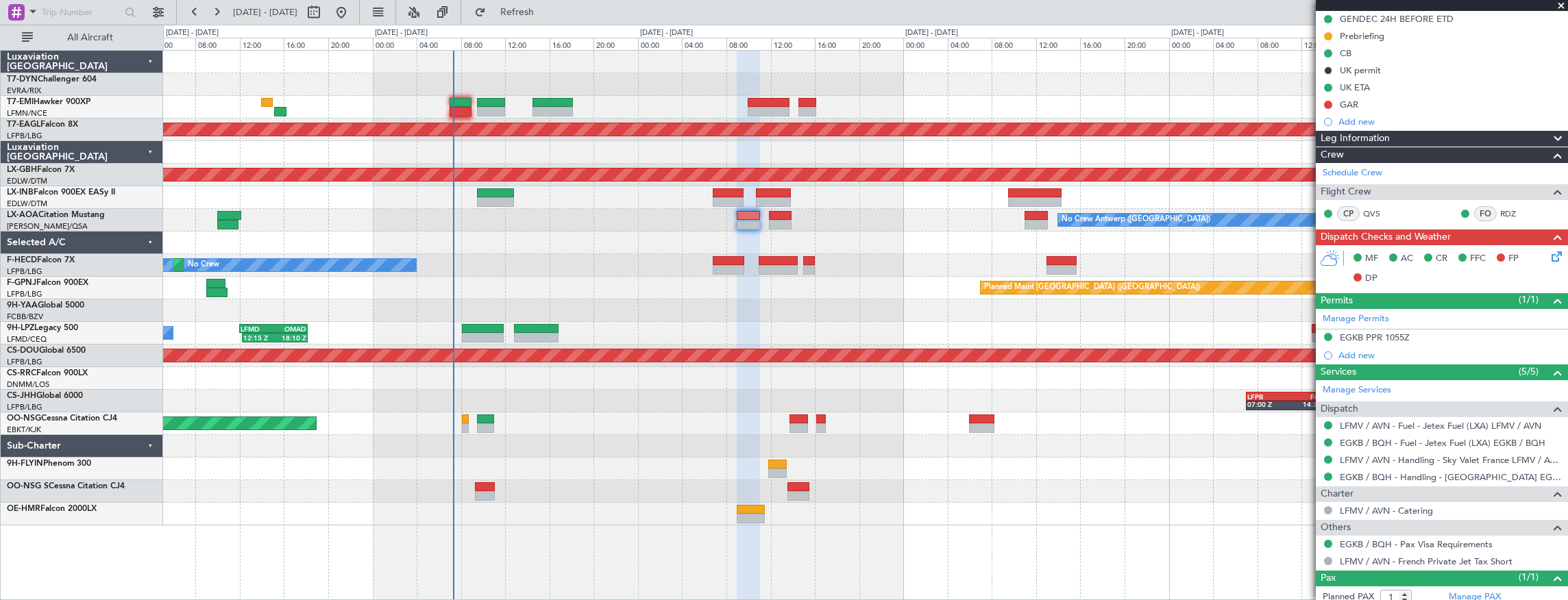
scroll to position [209, 0]
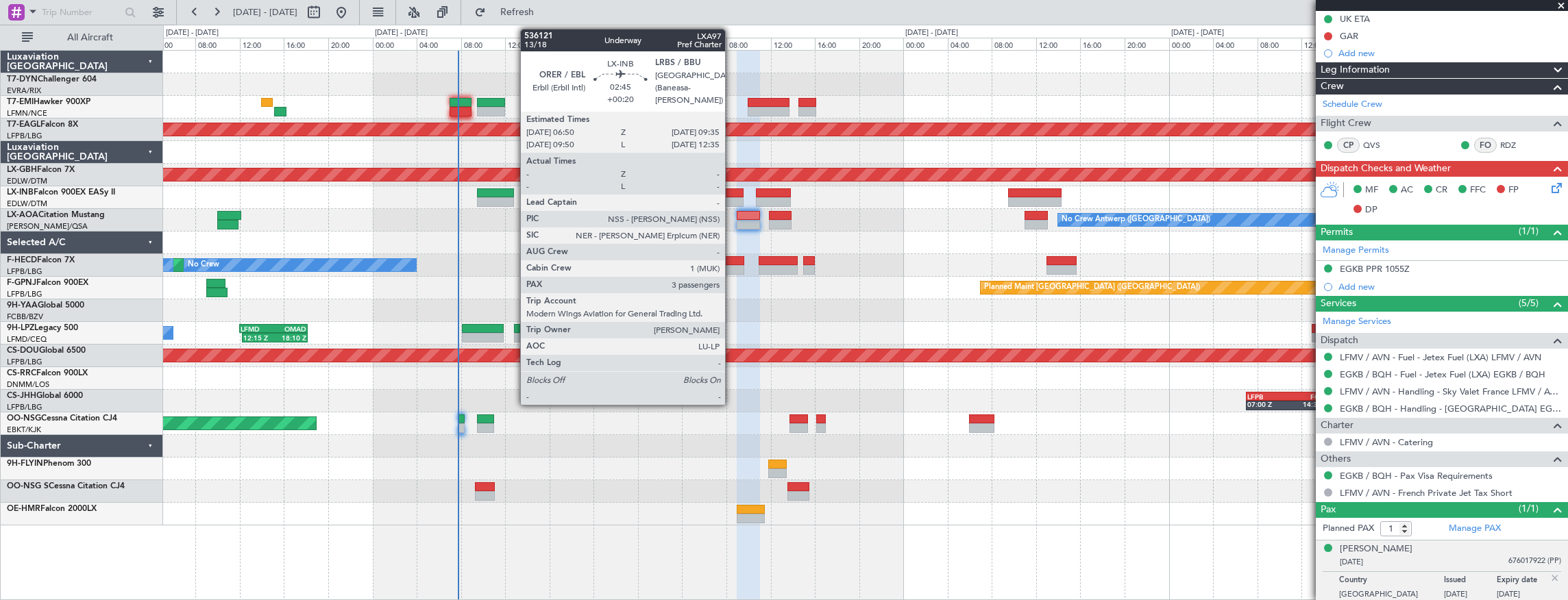
click at [732, 195] on div at bounding box center [728, 193] width 31 height 10
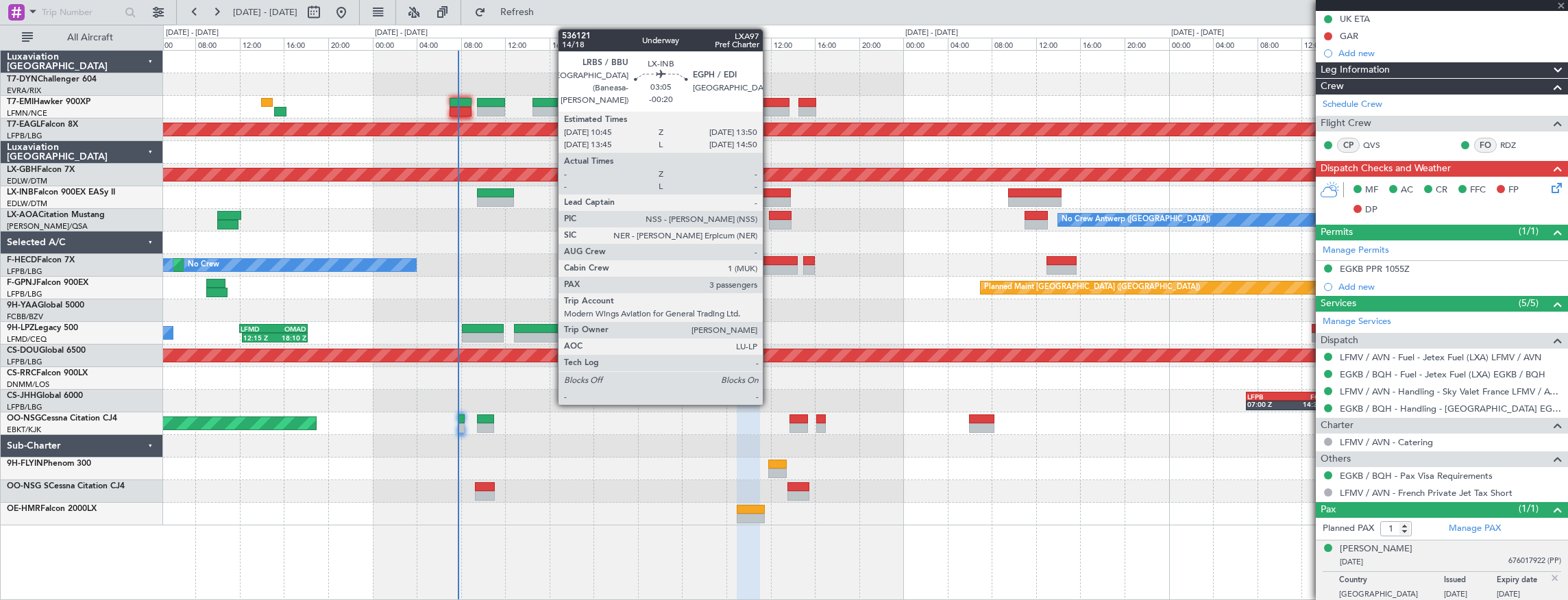
type input "+00:20"
type input "3"
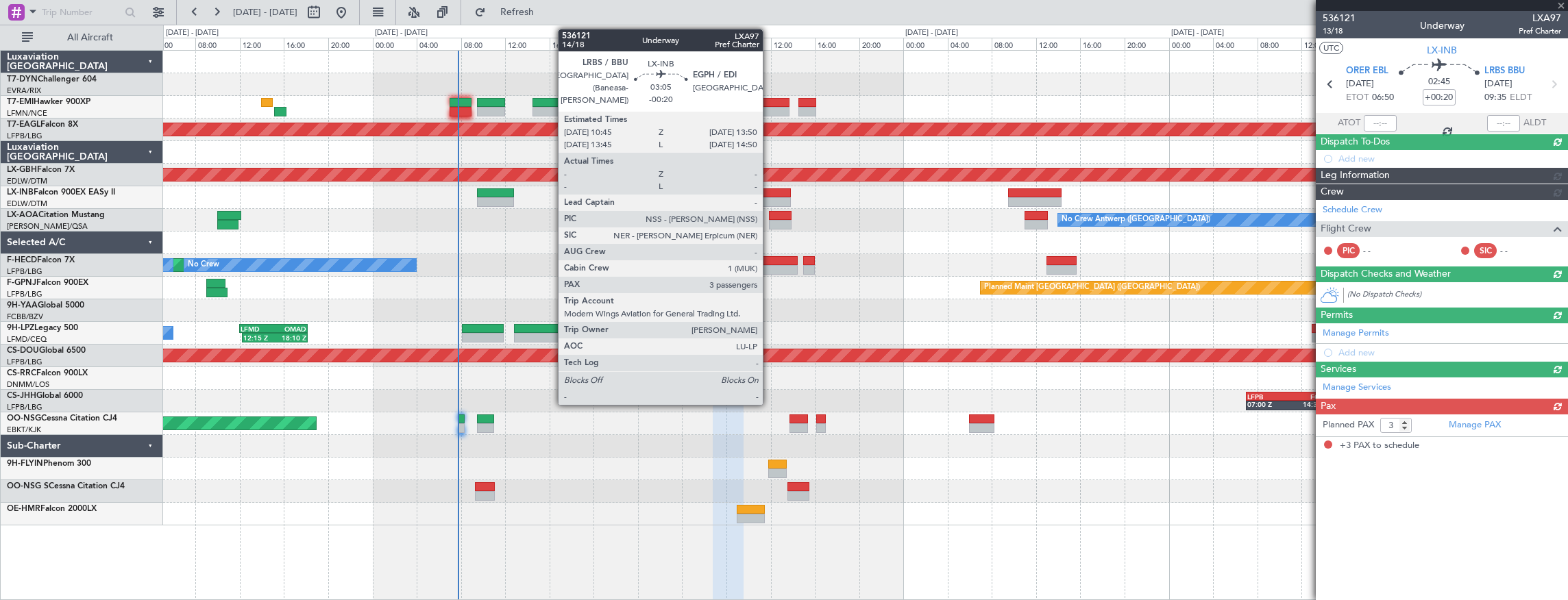
scroll to position [0, 0]
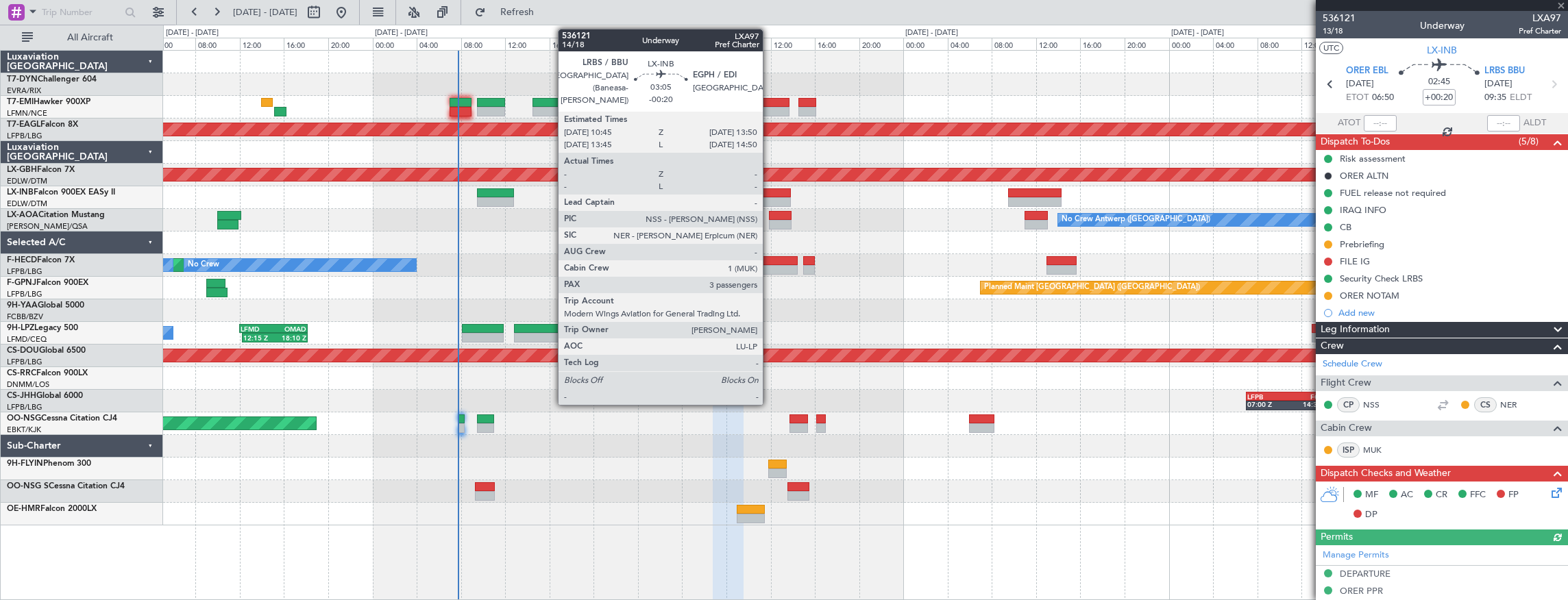
click at [770, 196] on div at bounding box center [773, 193] width 34 height 10
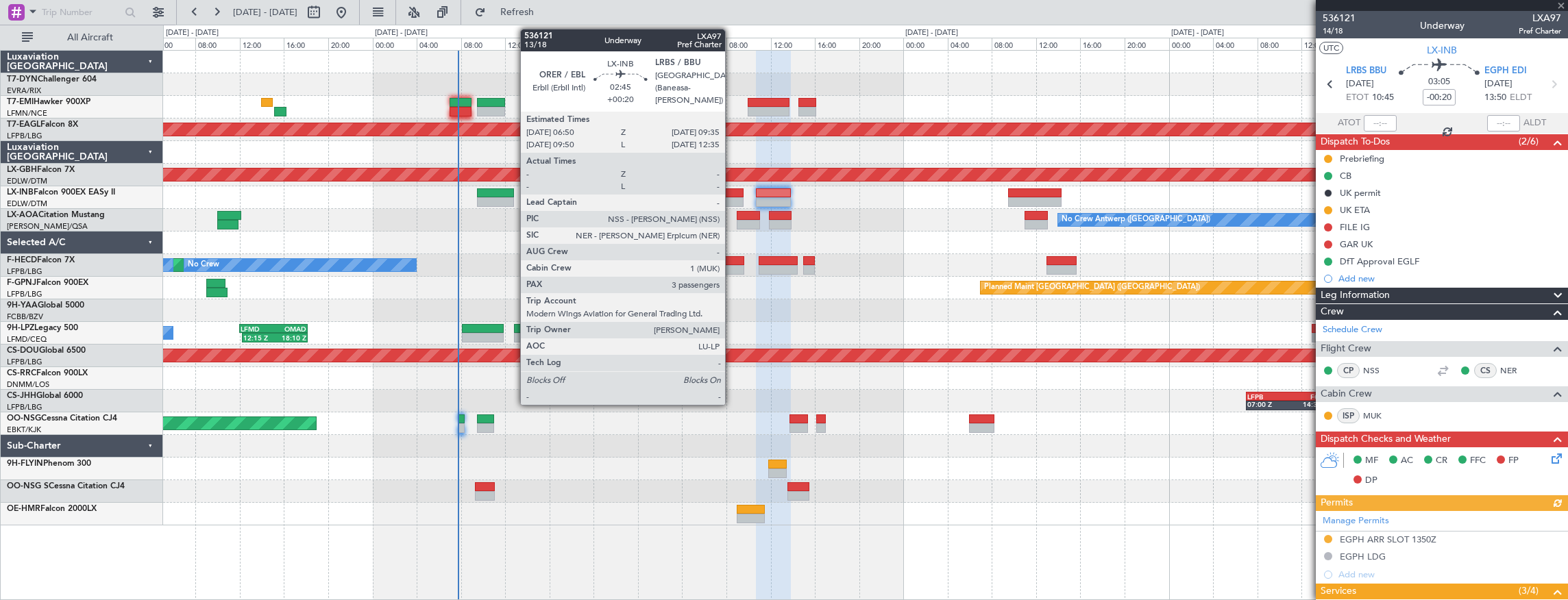
click at [732, 193] on div at bounding box center [728, 193] width 31 height 10
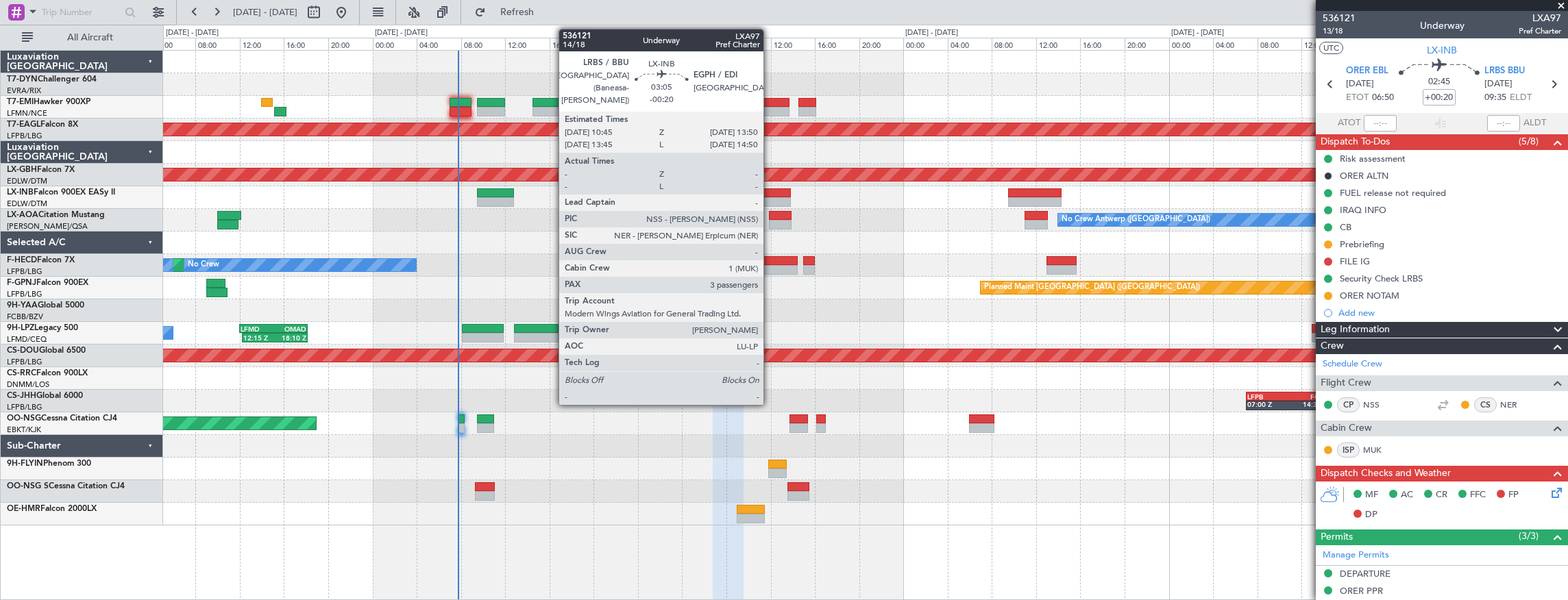
click at [771, 194] on div at bounding box center [773, 193] width 34 height 10
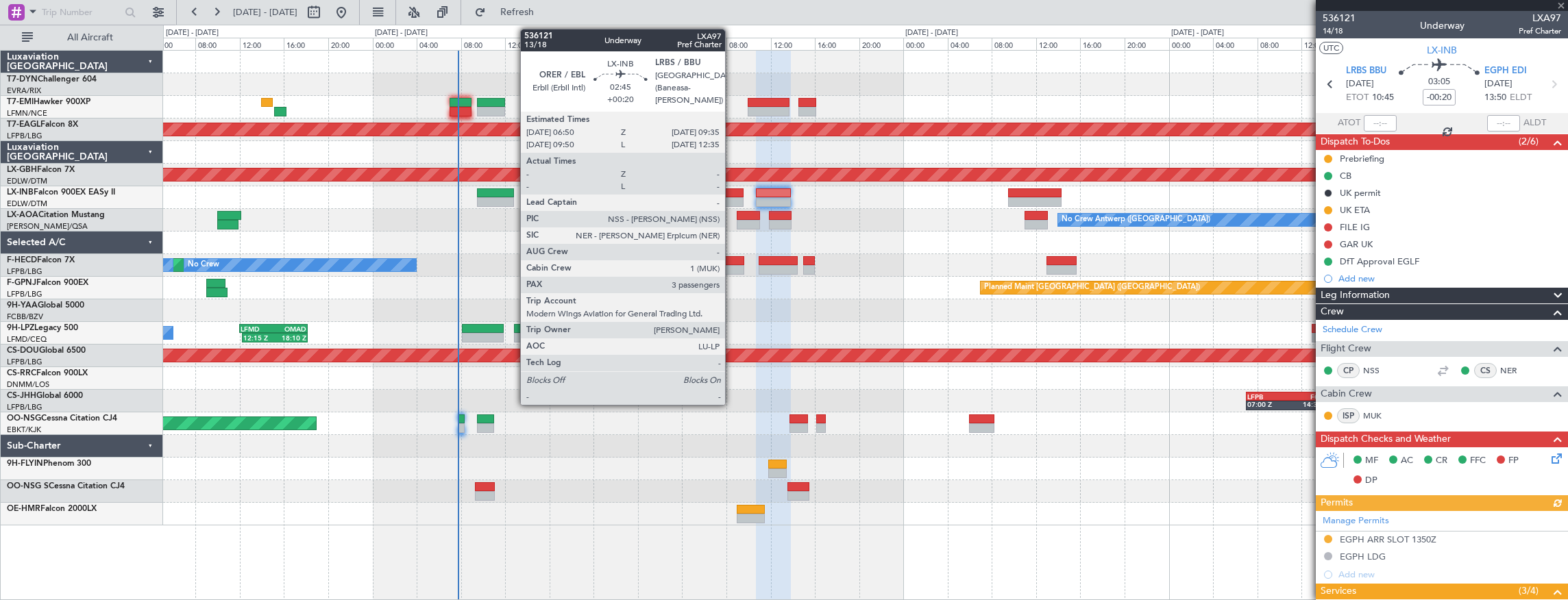
click at [732, 194] on div at bounding box center [728, 193] width 31 height 10
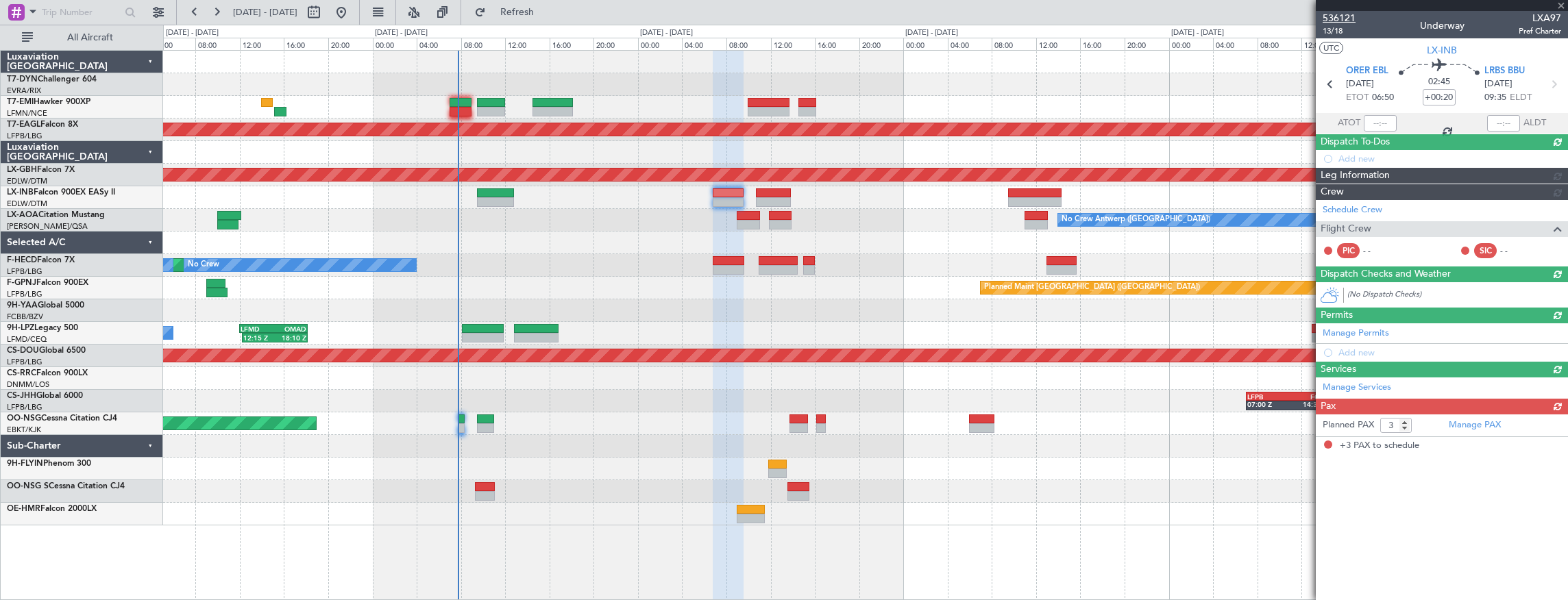
click at [1337, 18] on span "536121" at bounding box center [1339, 18] width 33 height 14
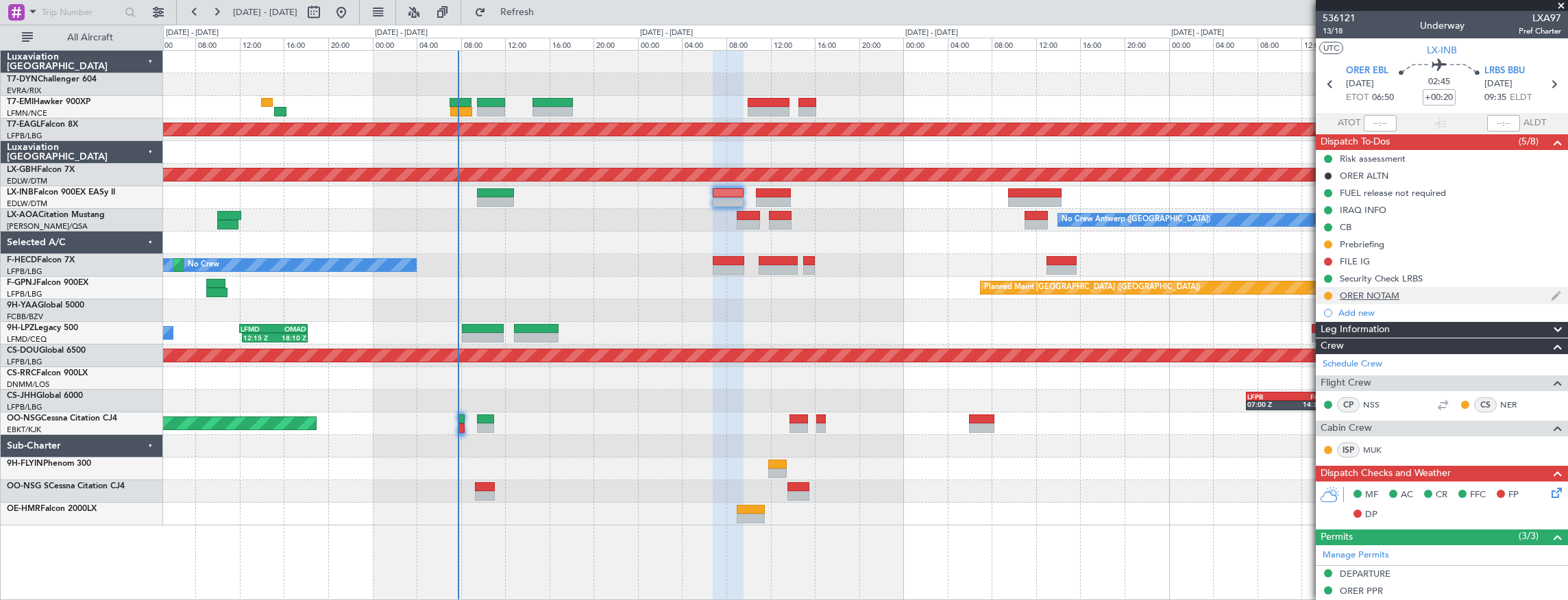
click at [1343, 296] on div "ORER NOTAM" at bounding box center [1370, 296] width 60 height 12
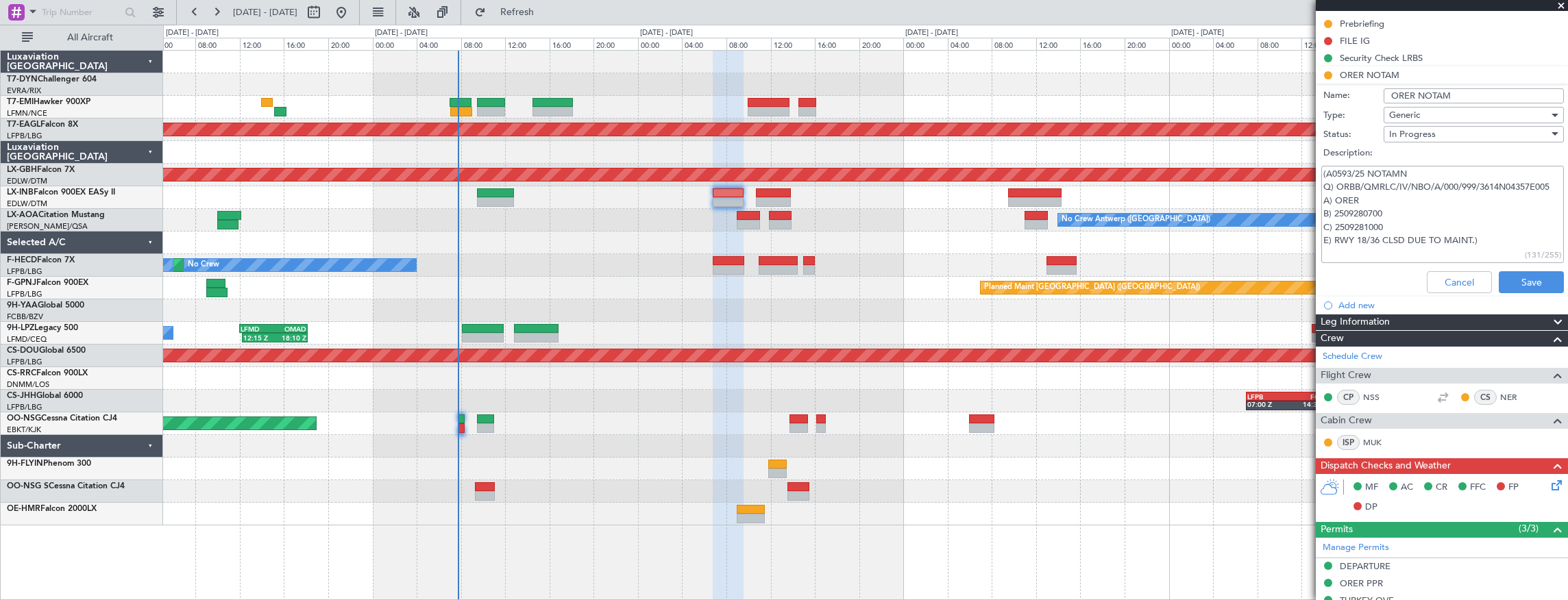
scroll to position [182, 0]
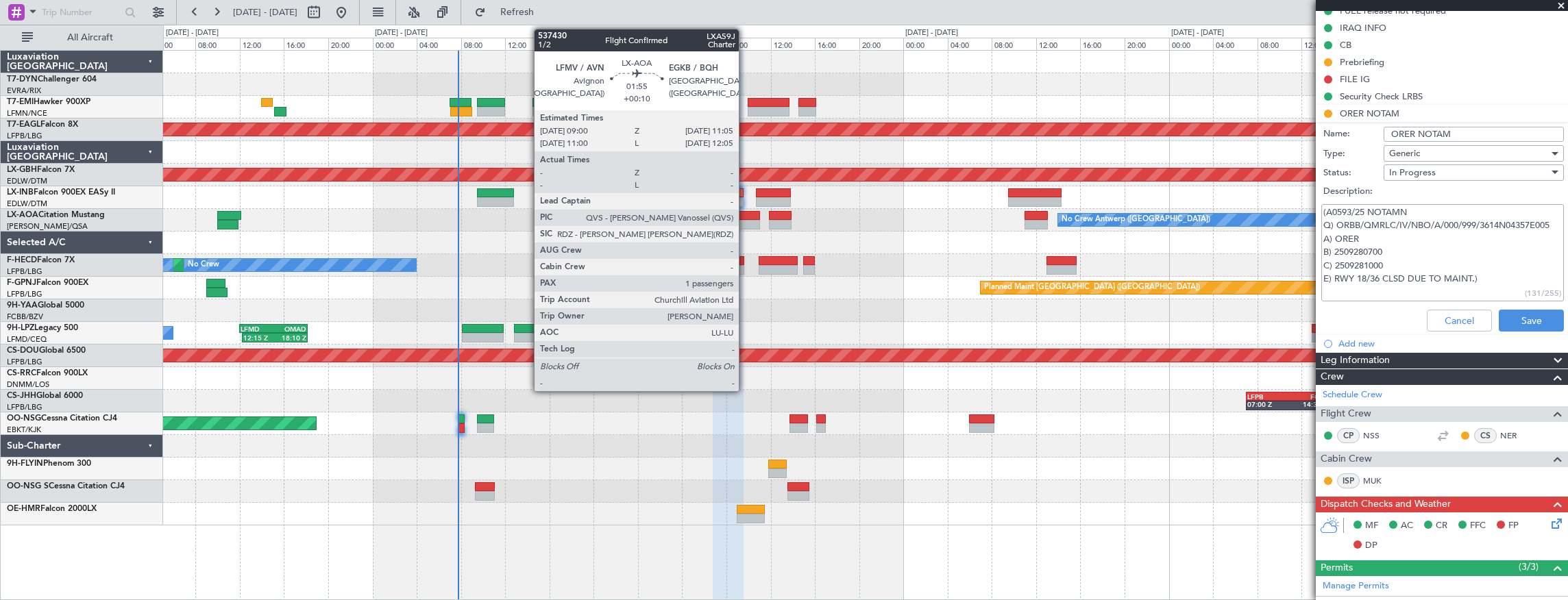
click at [746, 216] on div at bounding box center [748, 216] width 23 height 10
type input "+00:10"
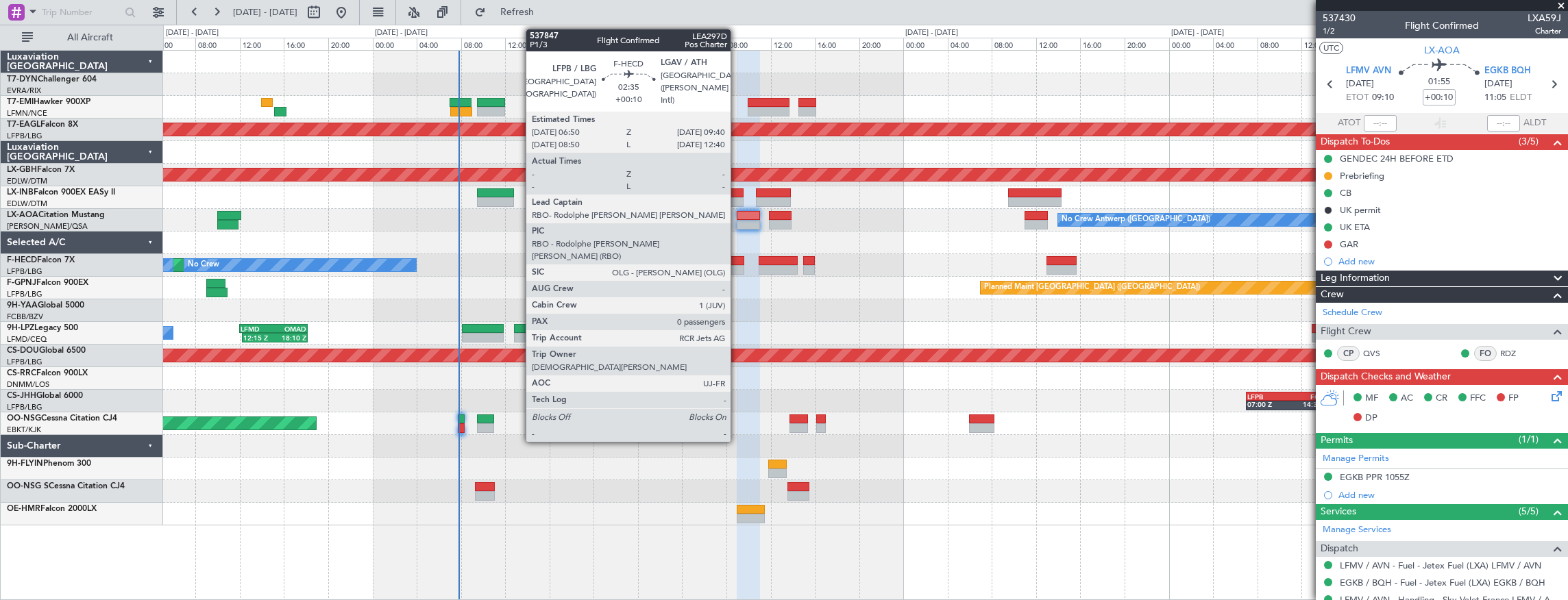
click at [737, 261] on div at bounding box center [728, 261] width 31 height 10
type input "0"
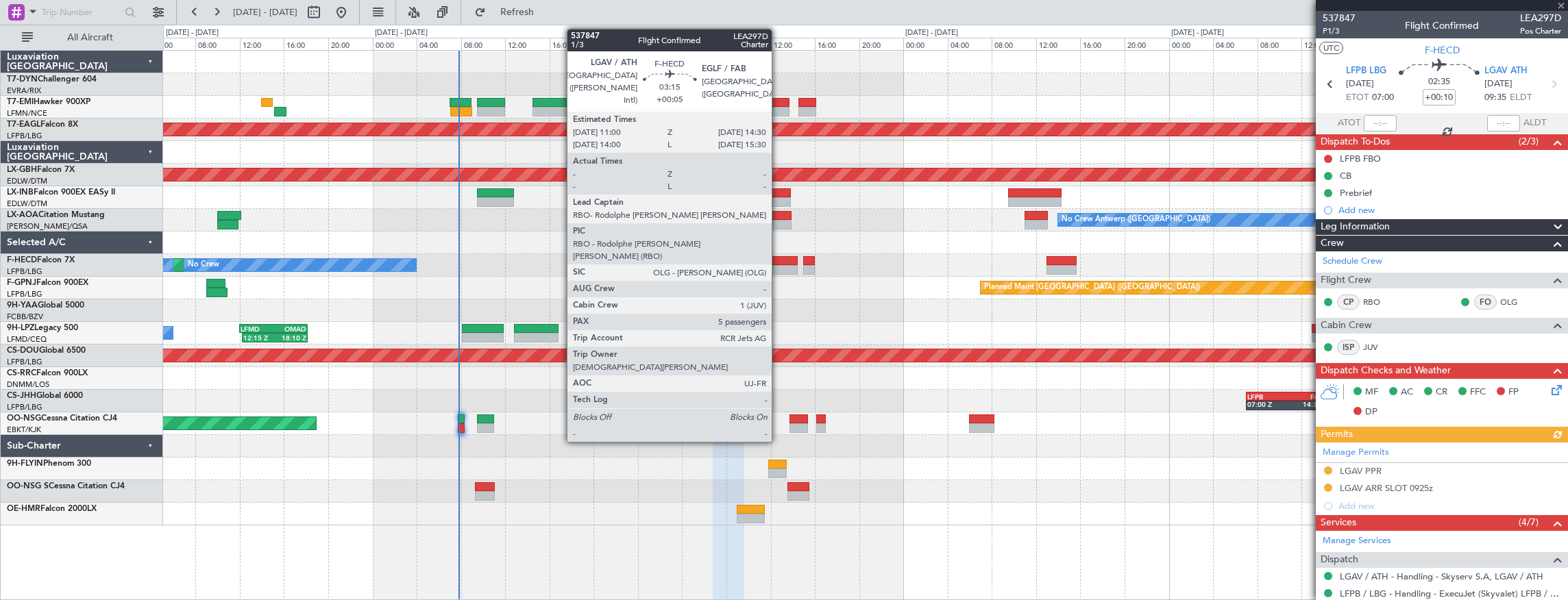
click at [779, 259] on div at bounding box center [778, 261] width 39 height 10
type input "+00:05"
type input "5"
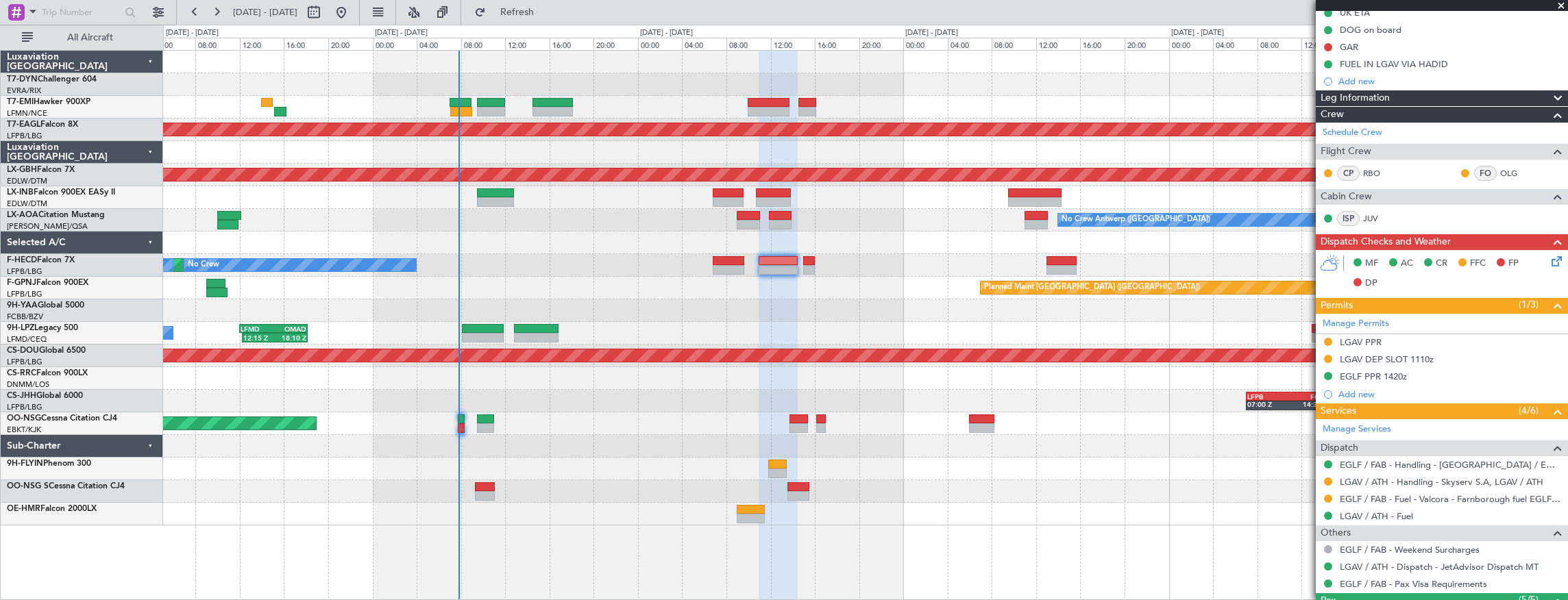
scroll to position [228, 0]
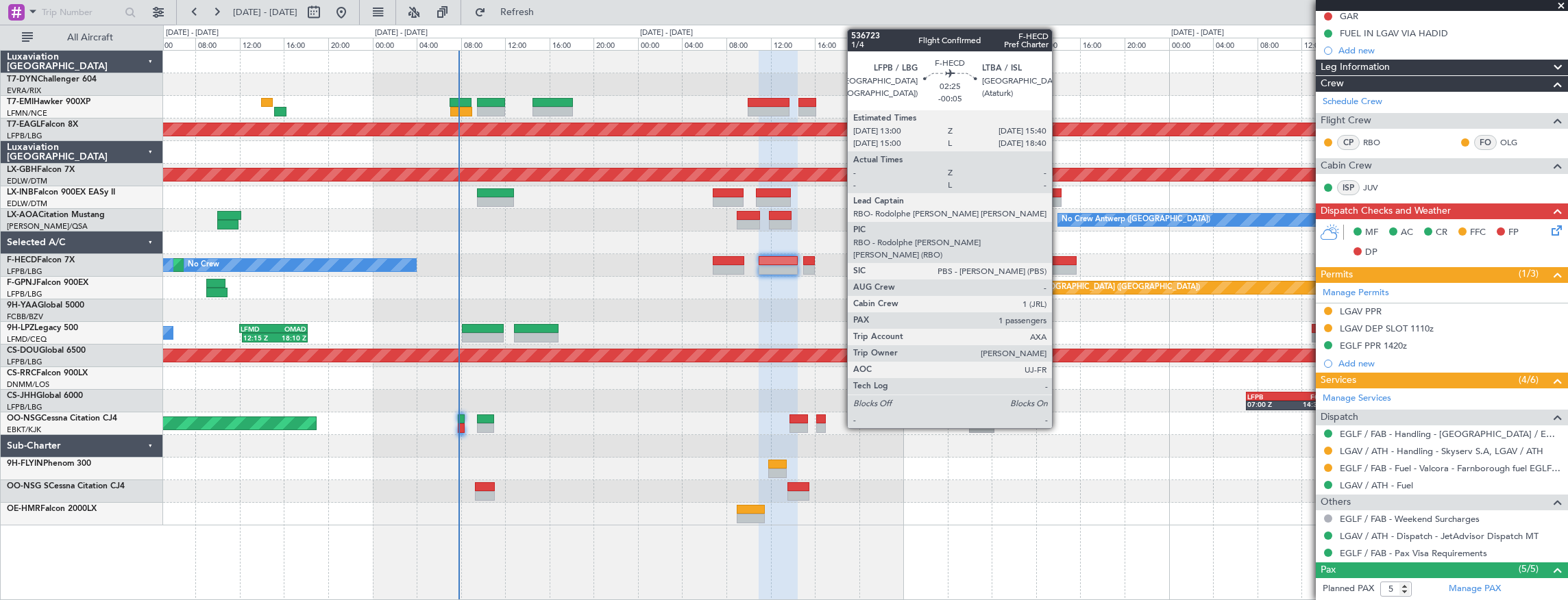
click at [1059, 265] on div at bounding box center [1062, 270] width 30 height 10
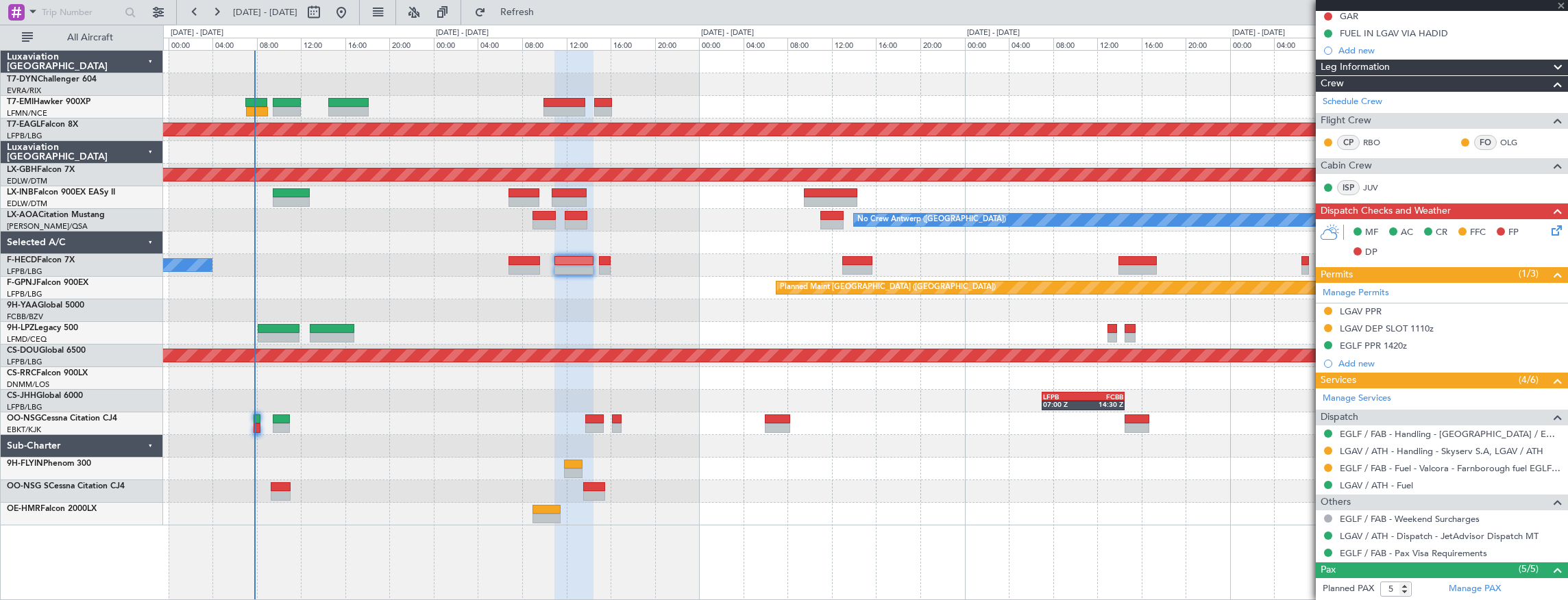
click at [809, 301] on div at bounding box center [865, 311] width 1405 height 22
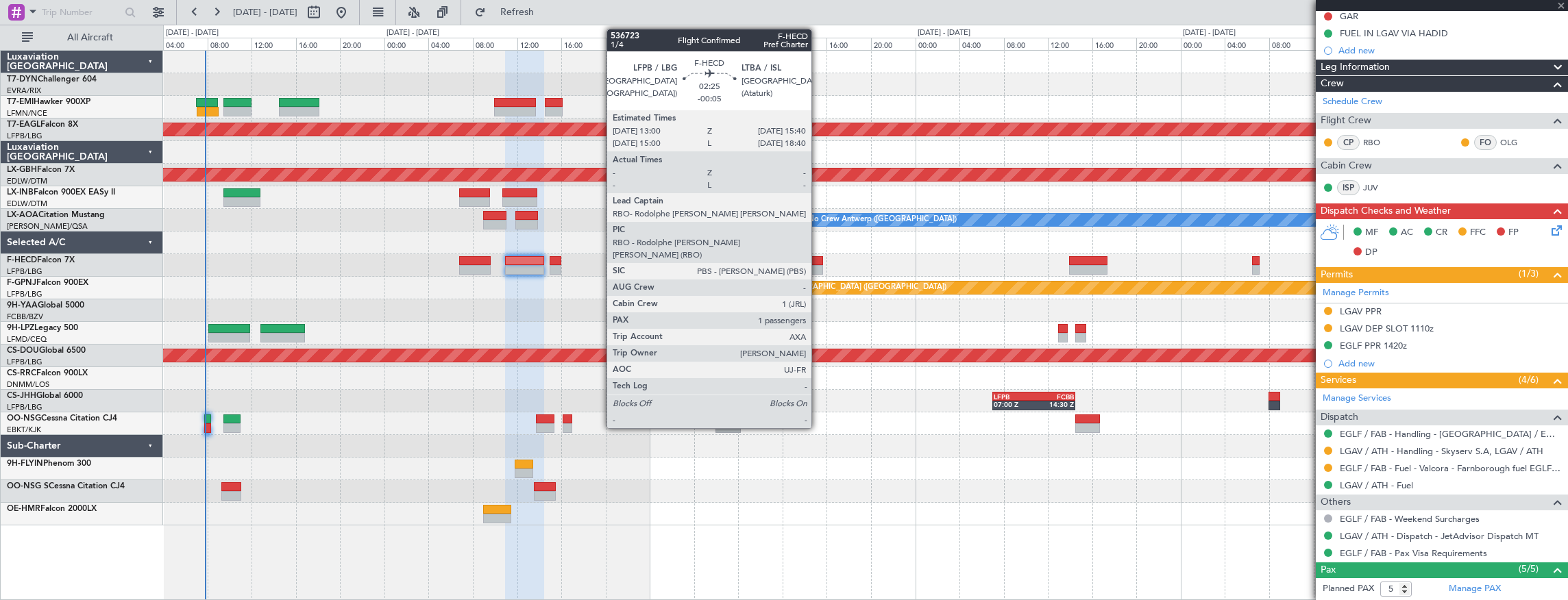
type input "-00:05"
type input "1"
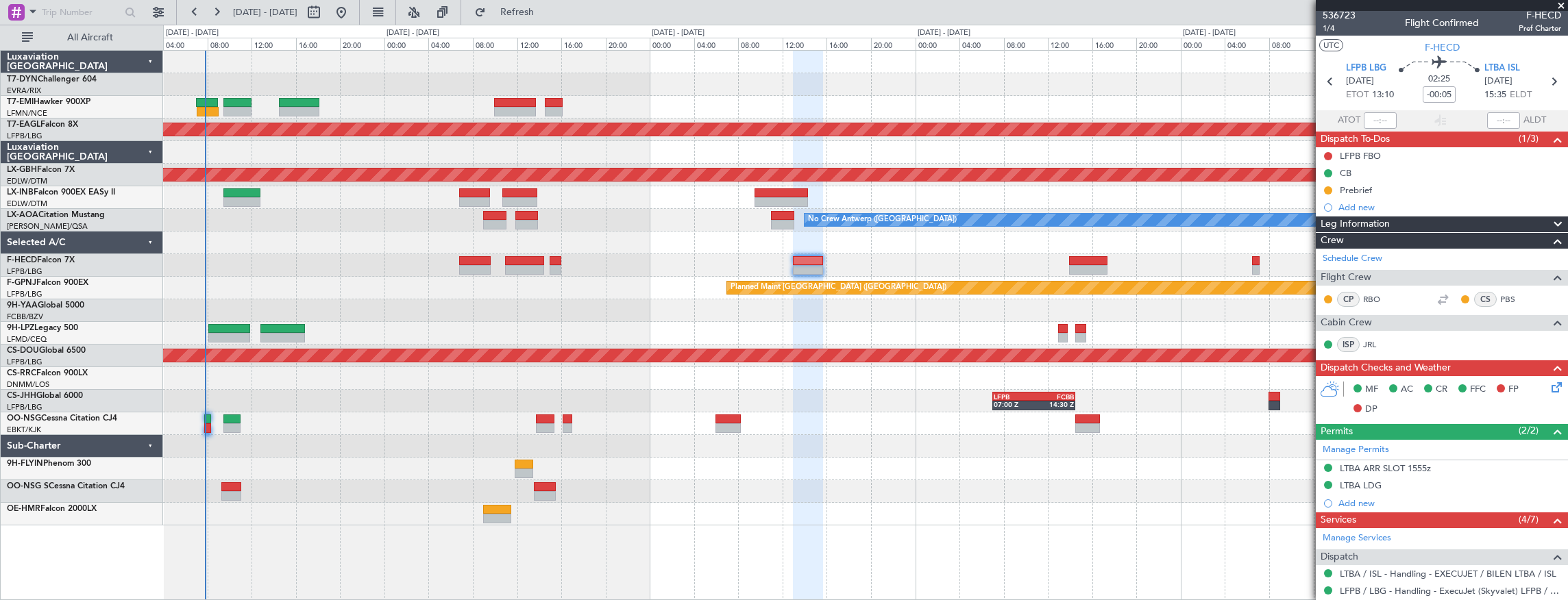
scroll to position [0, 0]
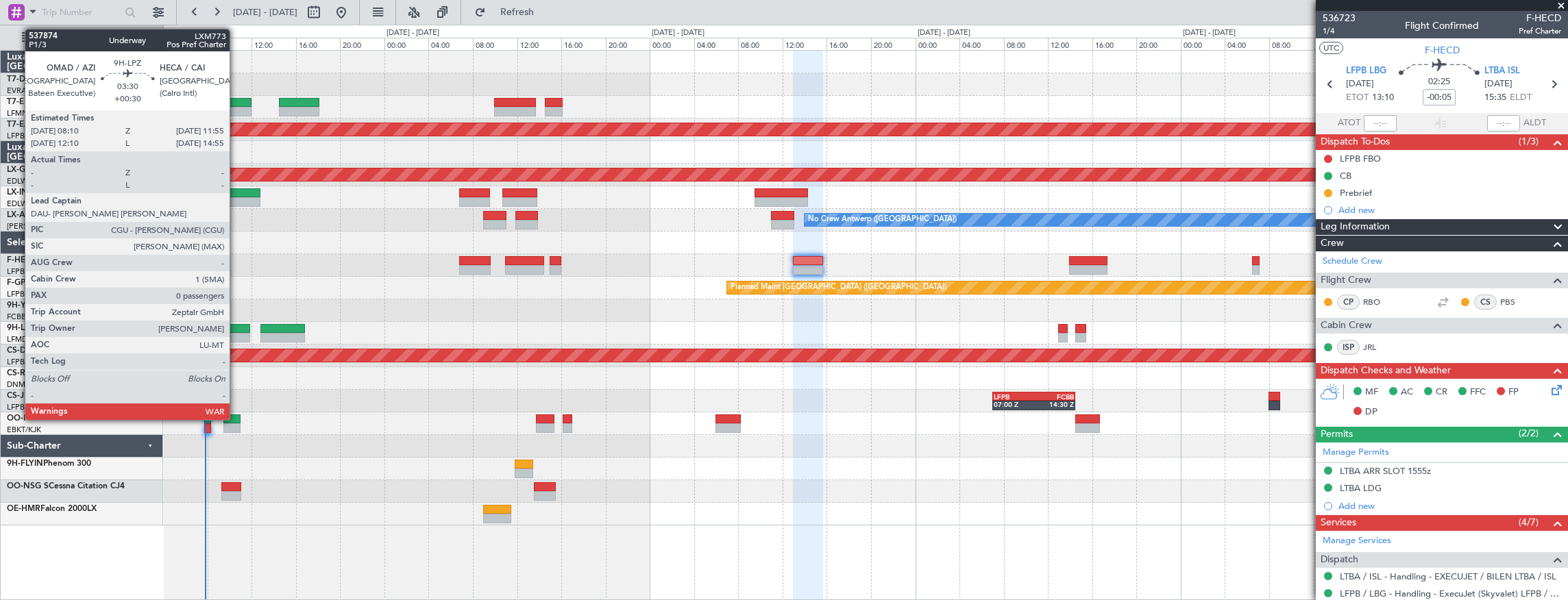
click at [237, 333] on div at bounding box center [229, 338] width 42 height 10
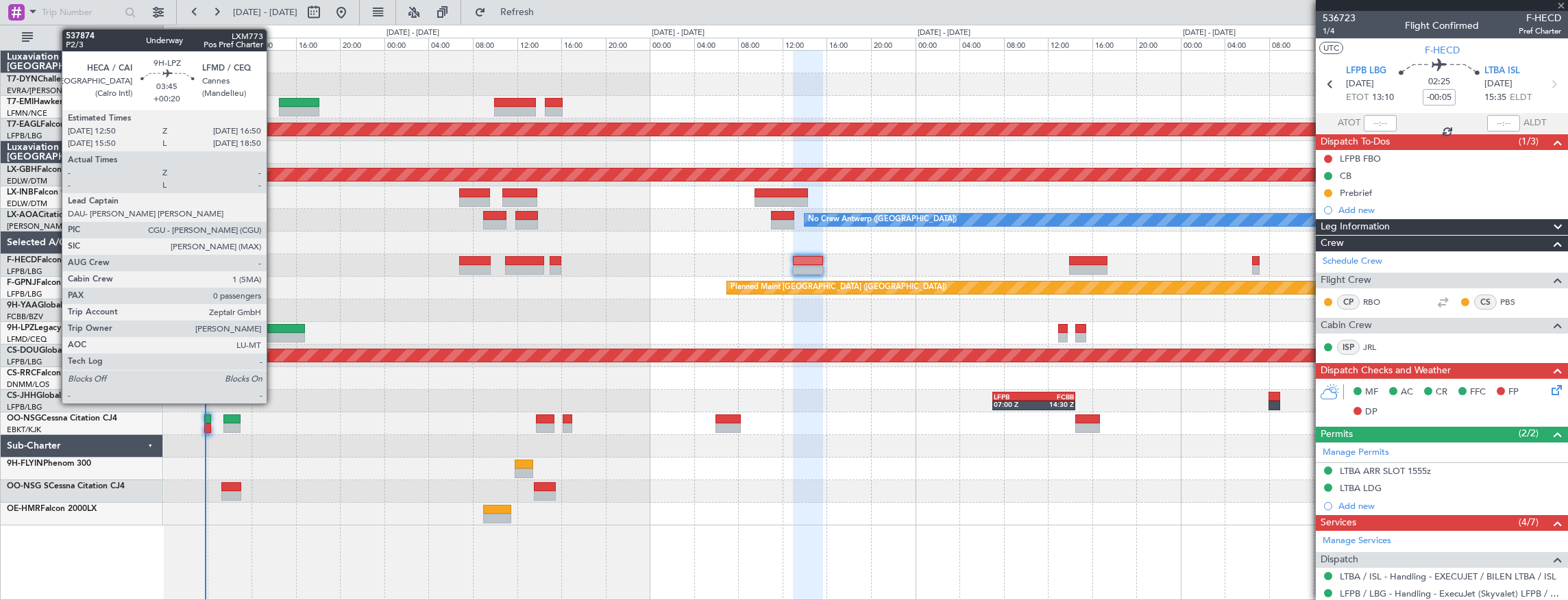
type input "+00:30"
type input "0"
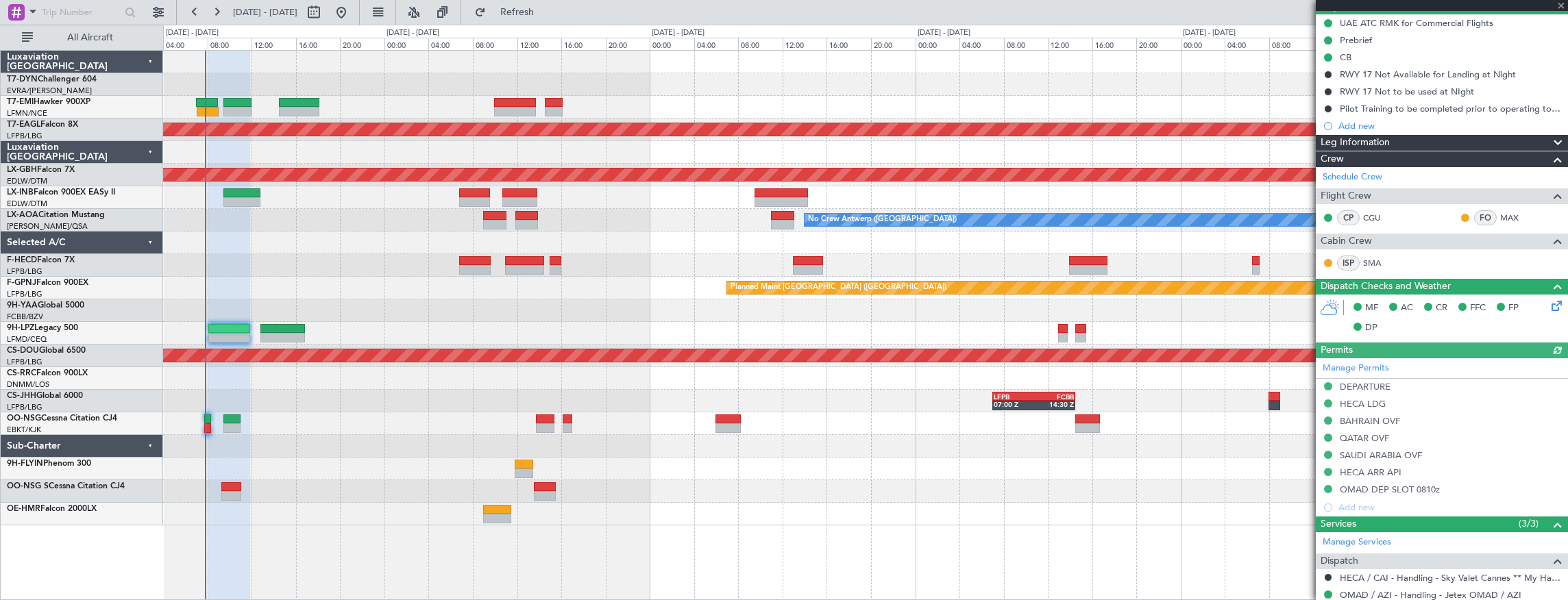
scroll to position [137, 0]
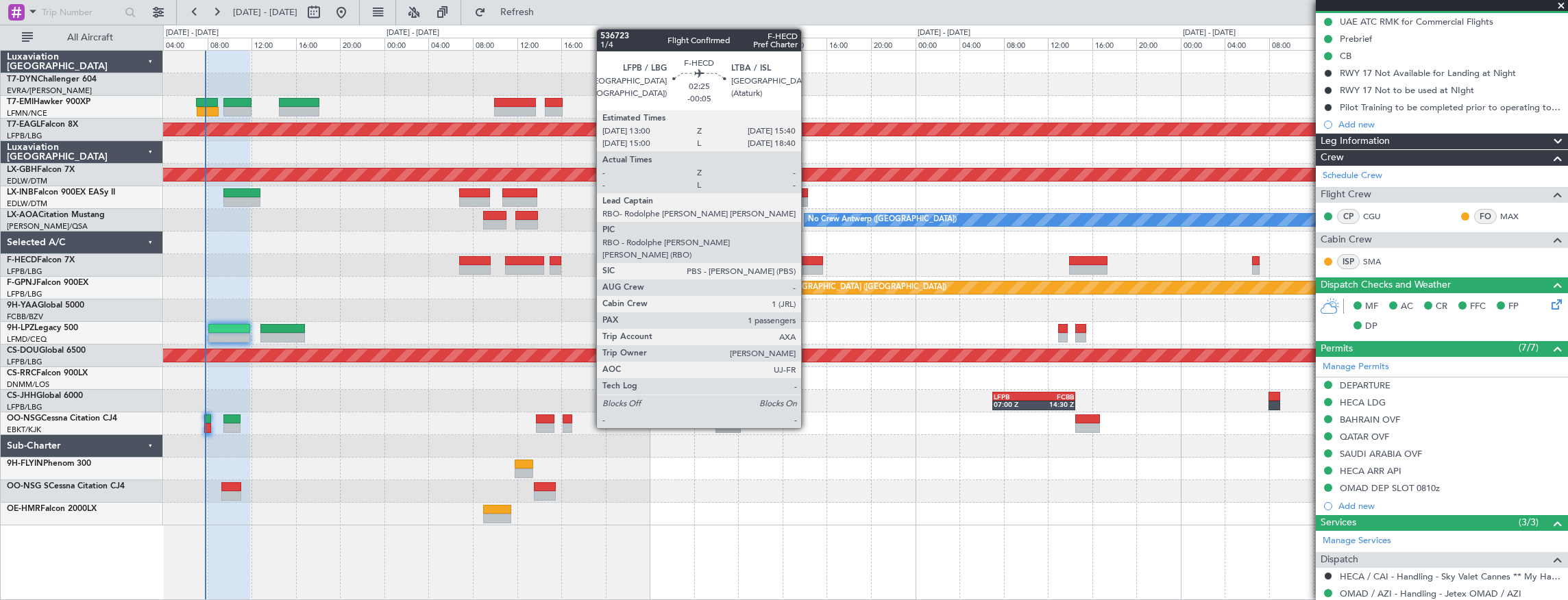
click at [808, 260] on div at bounding box center [808, 261] width 30 height 10
type input "-00:05"
type input "1"
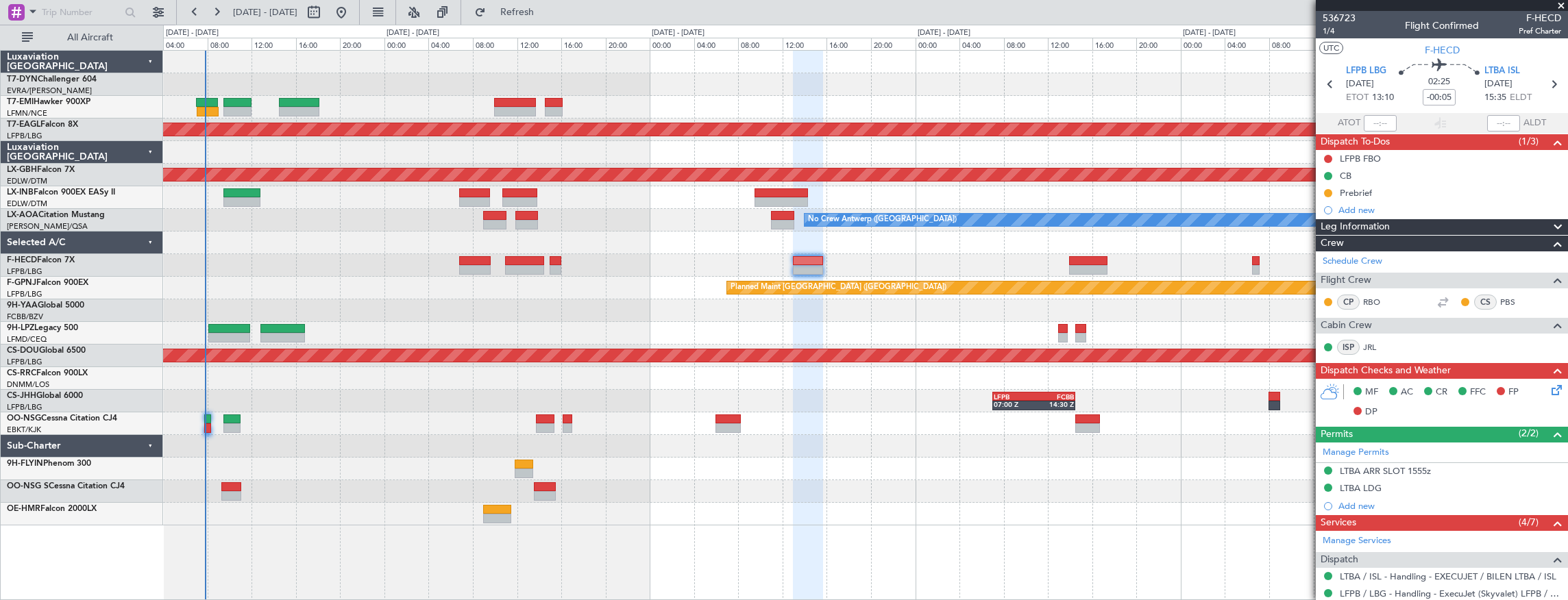
scroll to position [203, 0]
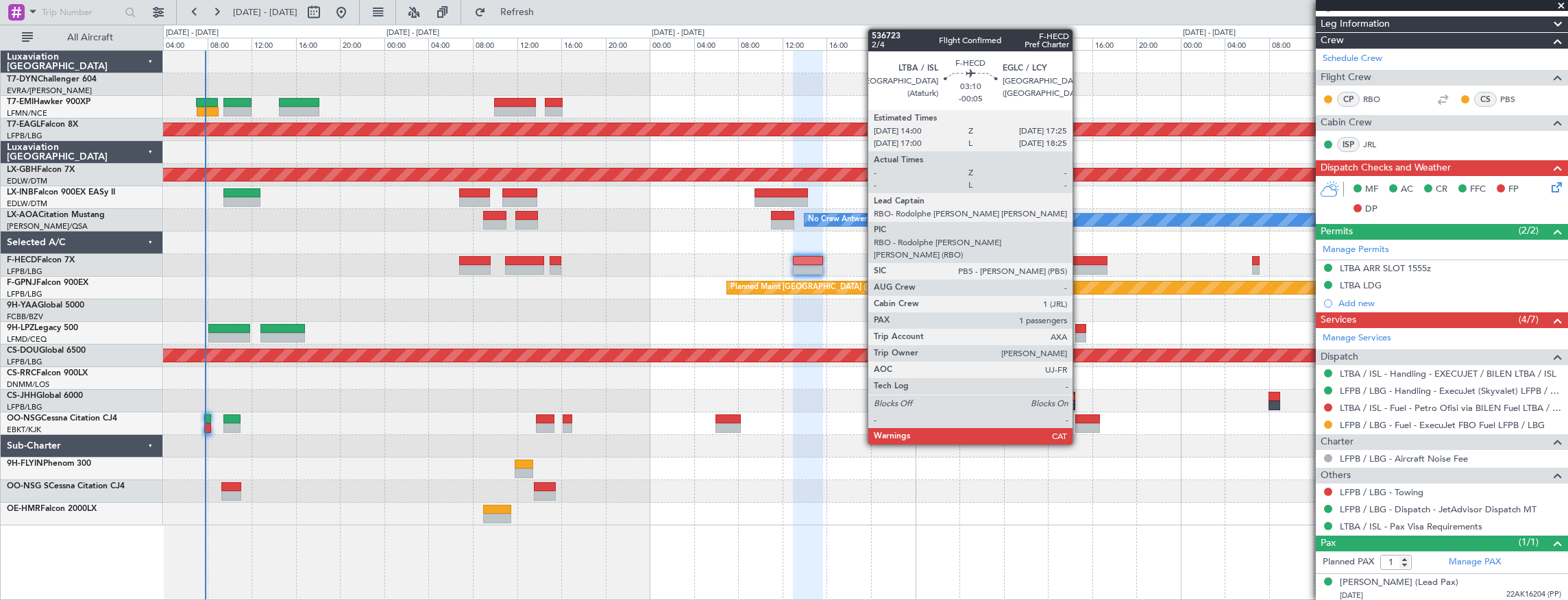
click at [1079, 261] on div at bounding box center [1088, 261] width 38 height 10
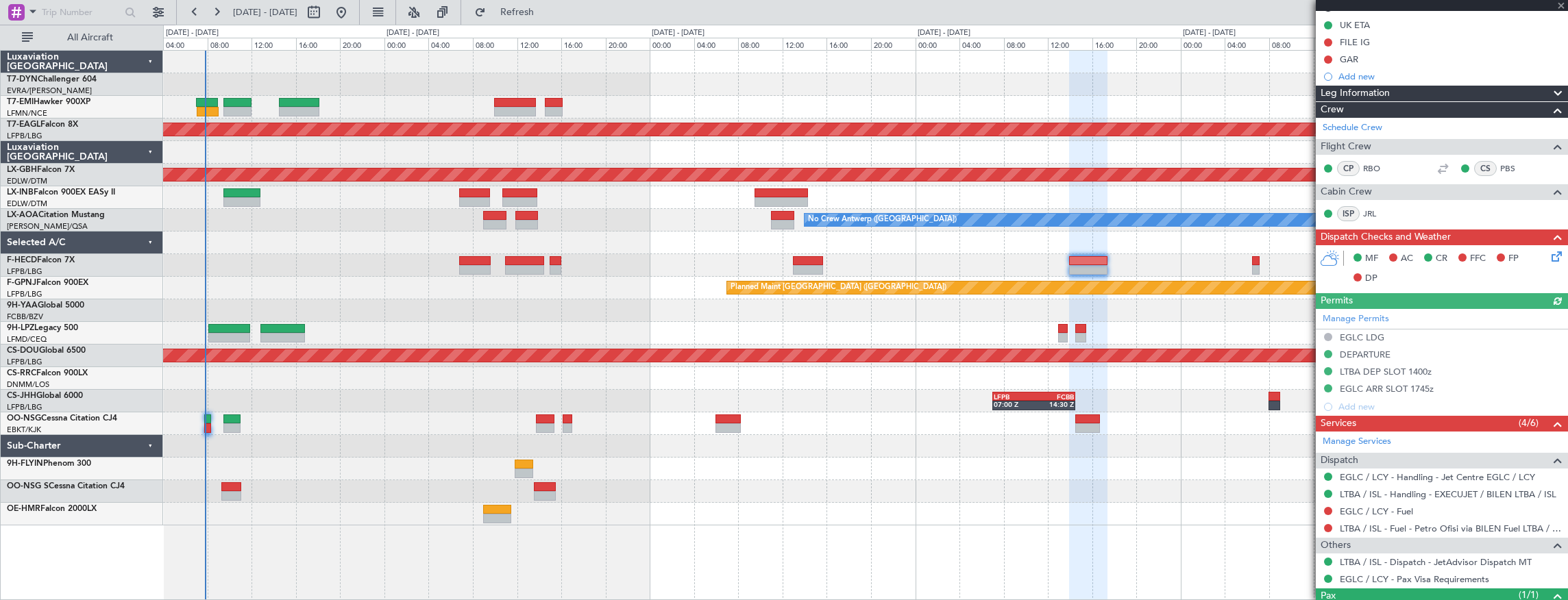
scroll to position [238, 0]
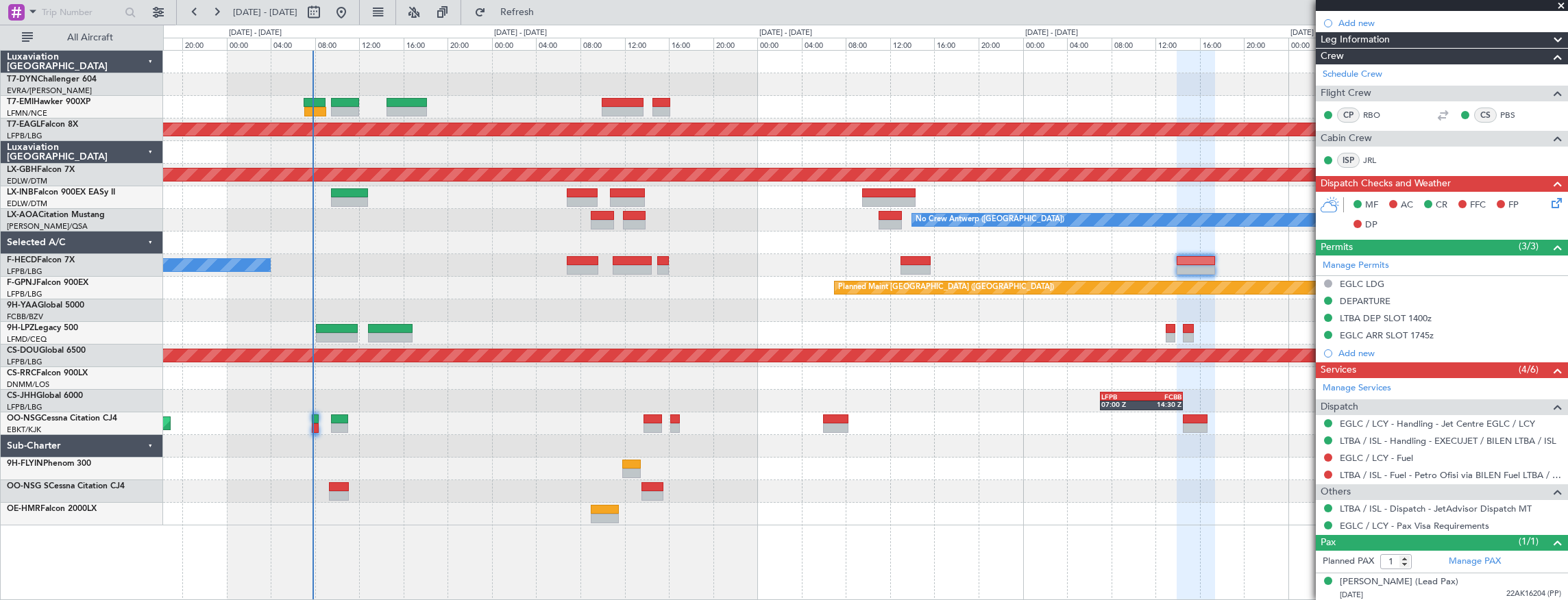
click at [1112, 312] on div at bounding box center [865, 311] width 1405 height 22
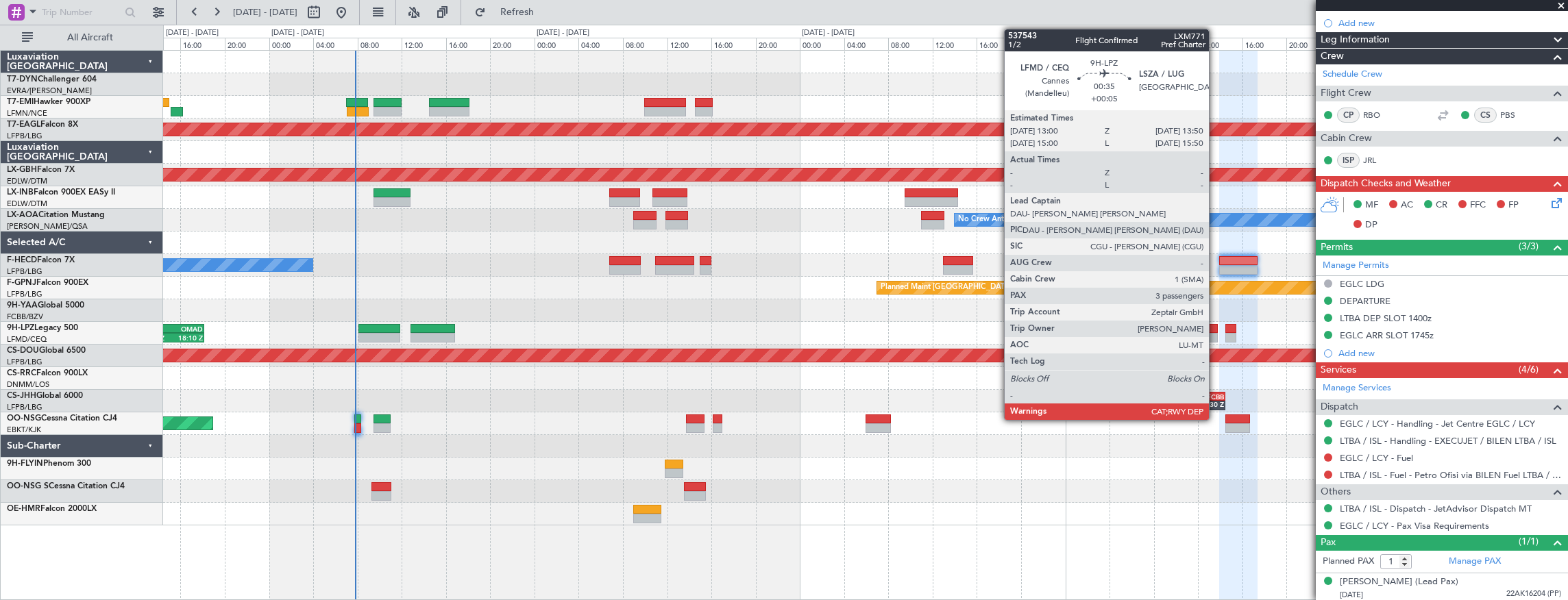
click at [1216, 328] on div at bounding box center [1213, 328] width 10 height 10
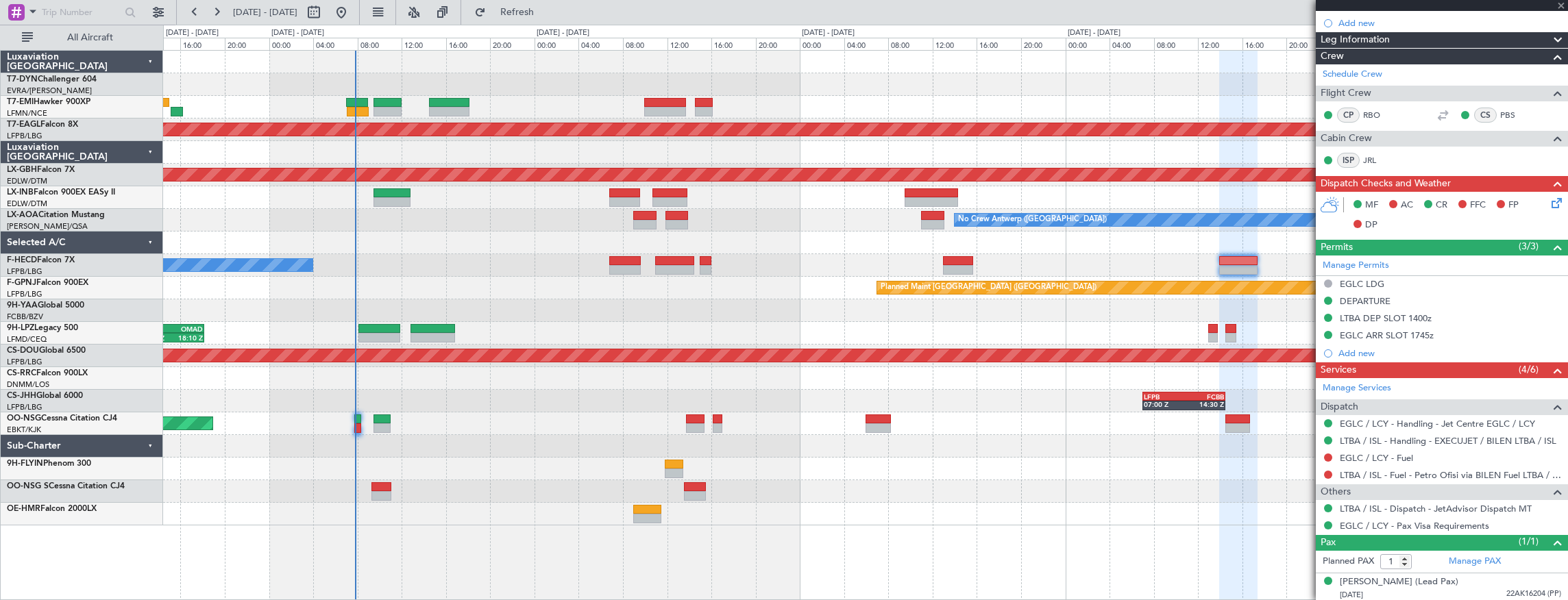
type input "+00:05"
type input "3"
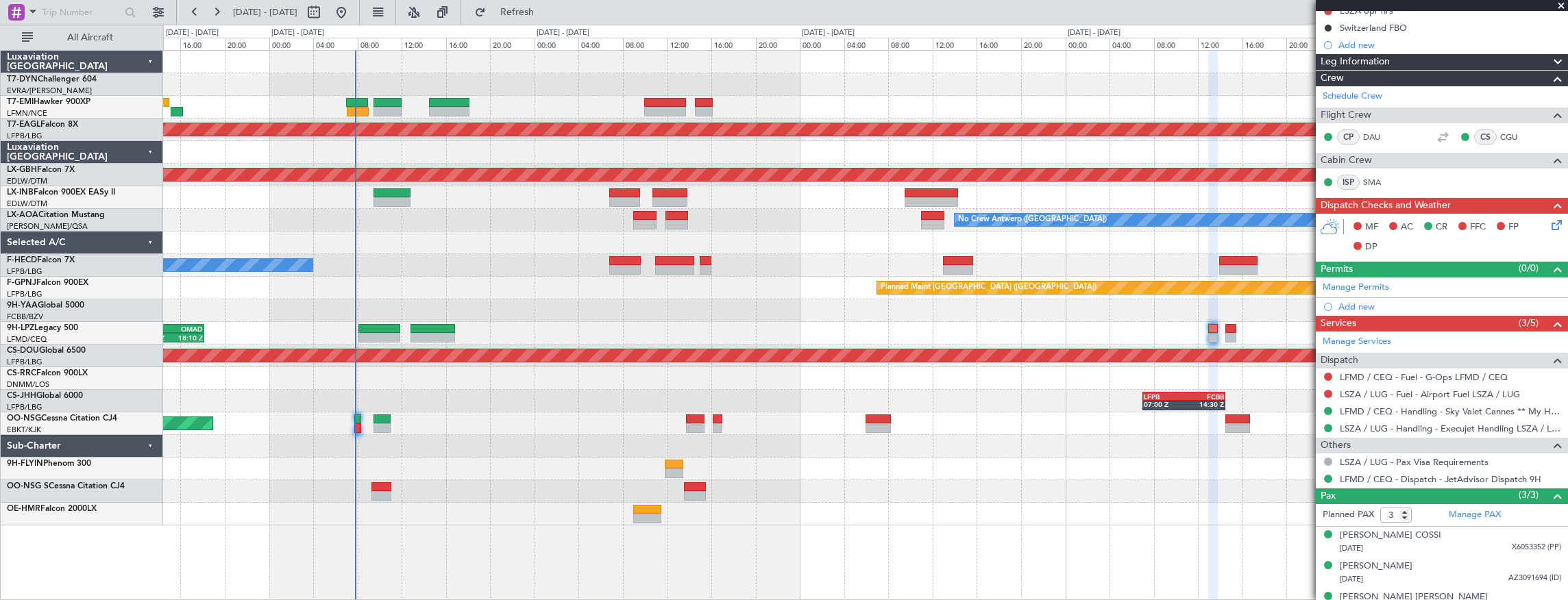
scroll to position [197, 0]
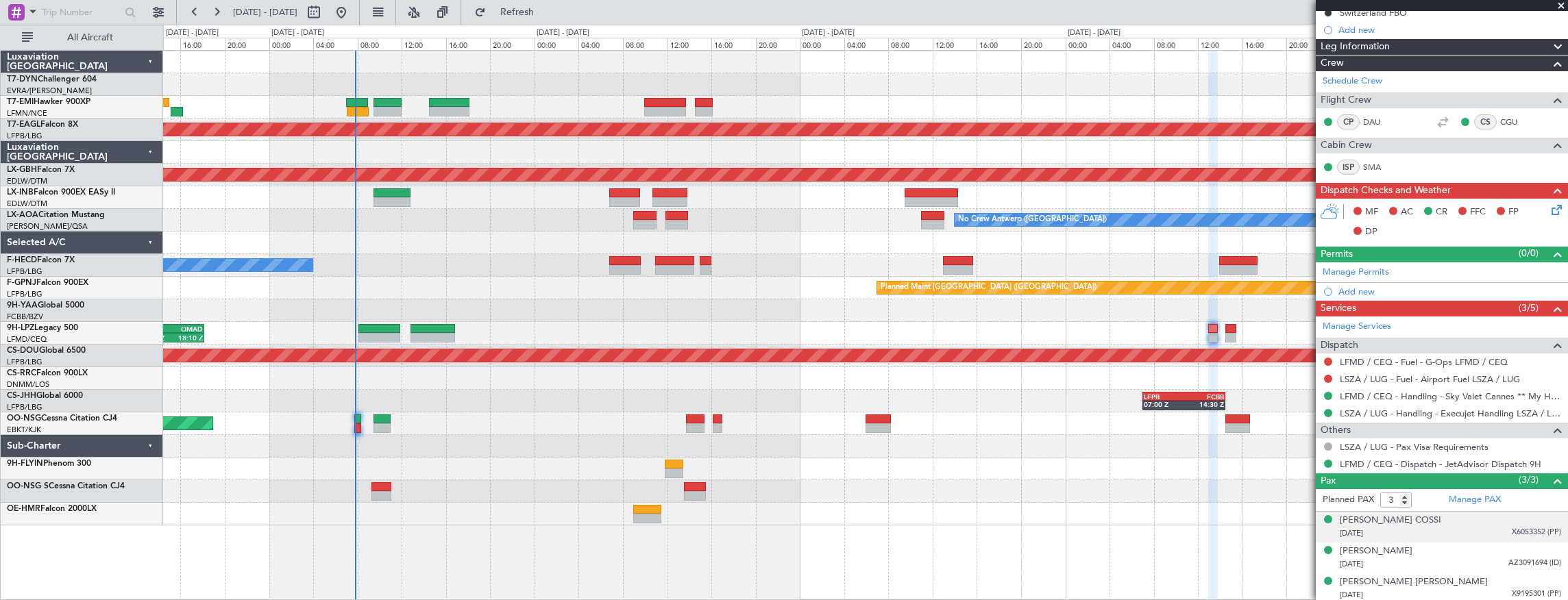
click at [1421, 533] on div "15/09/1938 X6053352 (PP)" at bounding box center [1450, 533] width 221 height 14
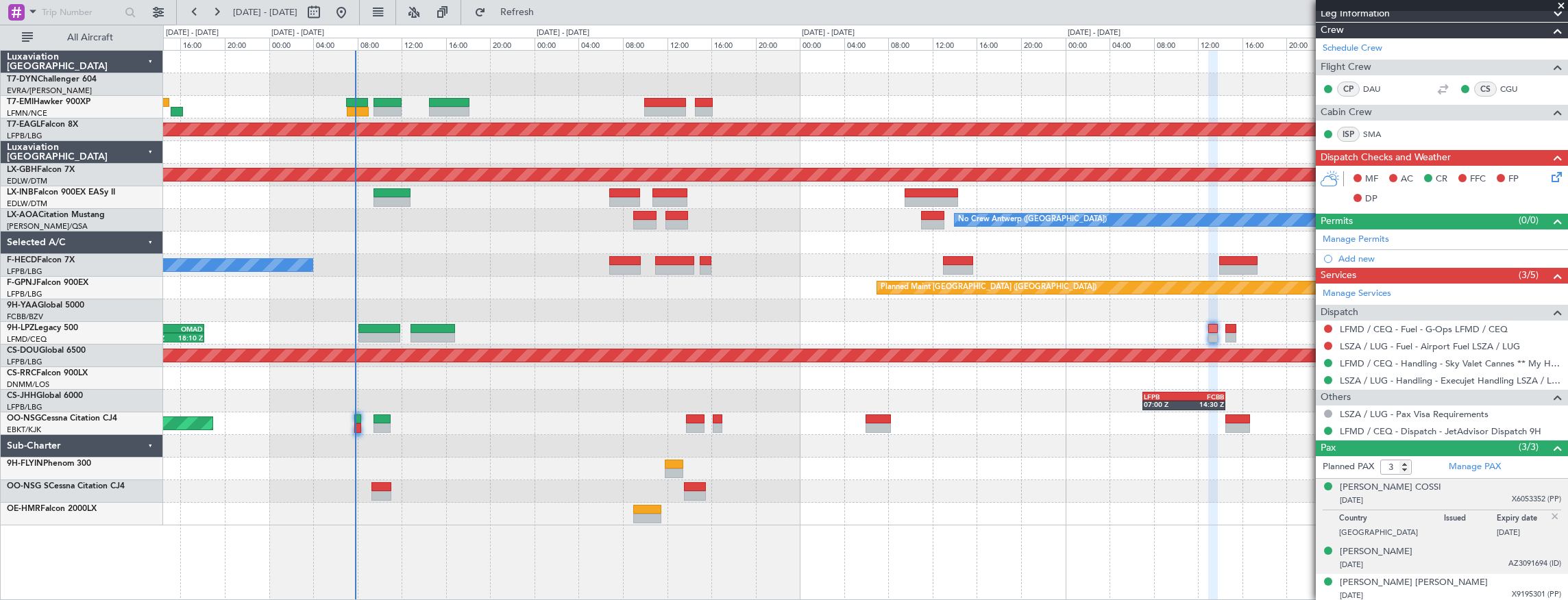
click at [1404, 558] on div "05/09/1973 AZ3091694 (ID)" at bounding box center [1450, 565] width 221 height 14
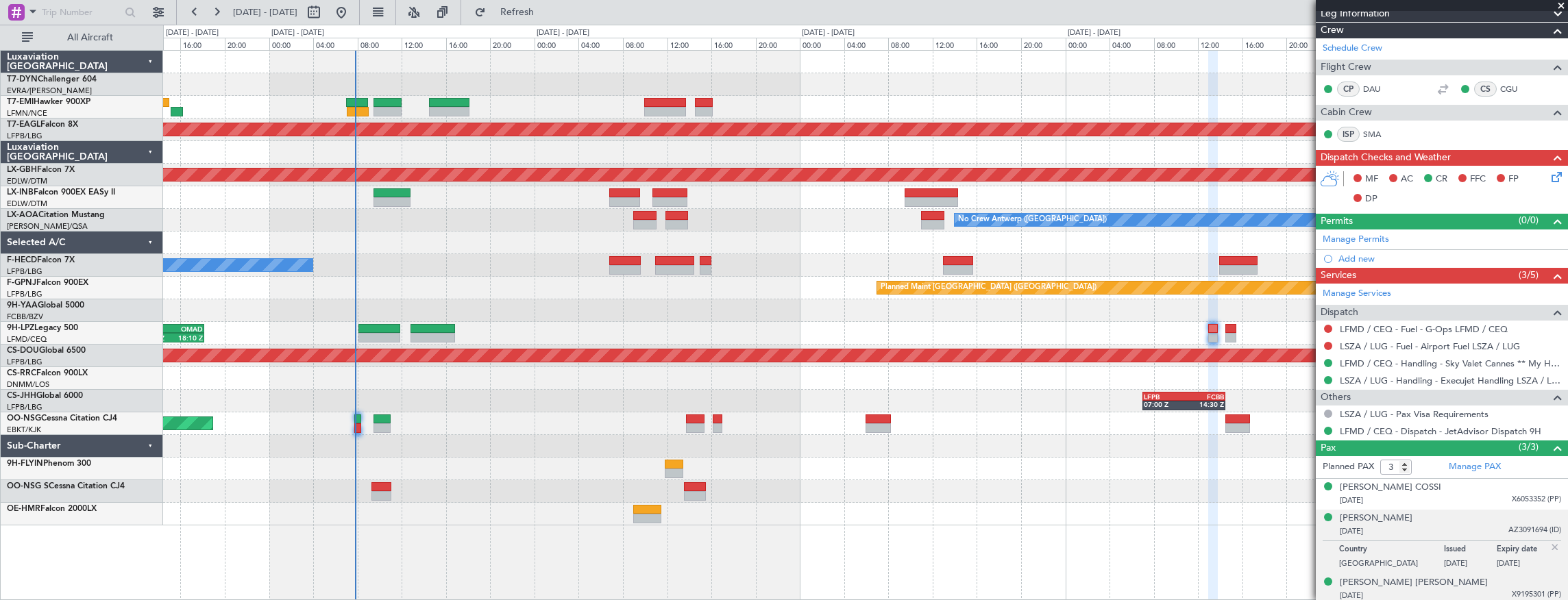
click at [1386, 589] on div "06/10/1930 X9195301 (PP)" at bounding box center [1450, 595] width 221 height 14
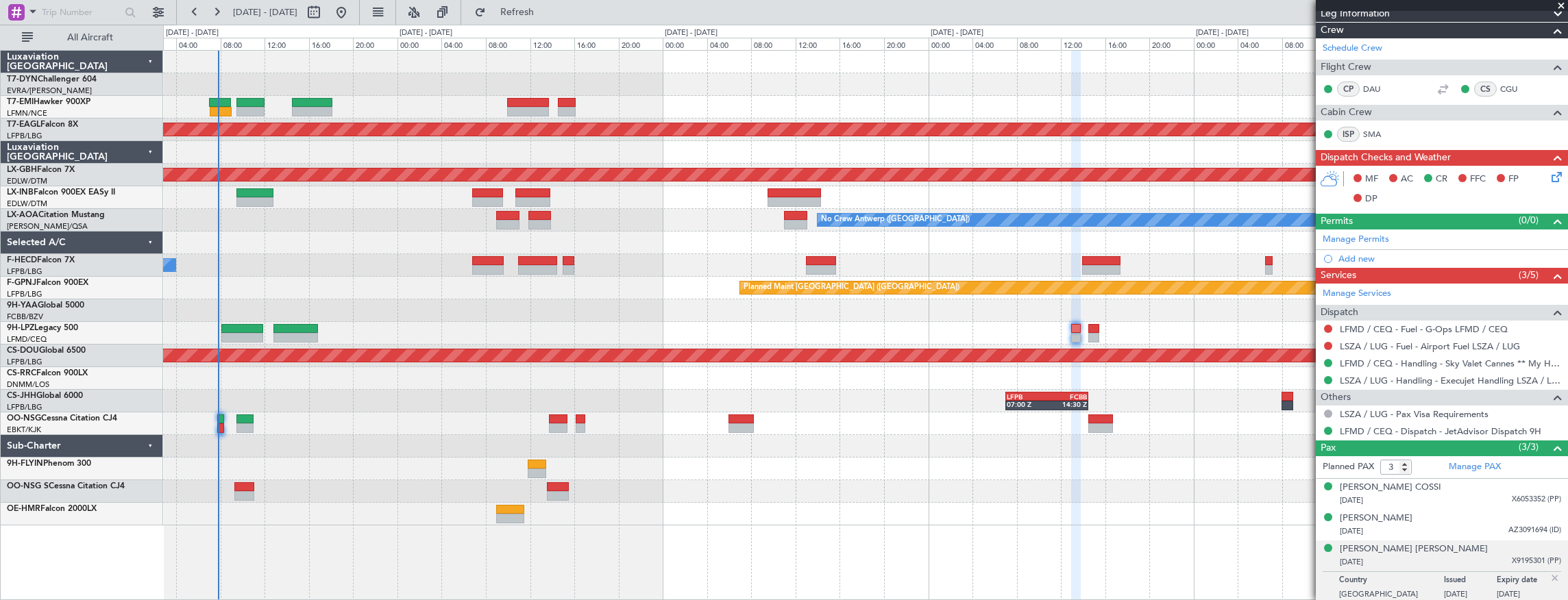
click at [778, 320] on div "Planned Maint Dubai (Al Maktoum Intl) Planned Maint Nurnberg - - EGPH 09:00 Z O…" at bounding box center [865, 288] width 1405 height 475
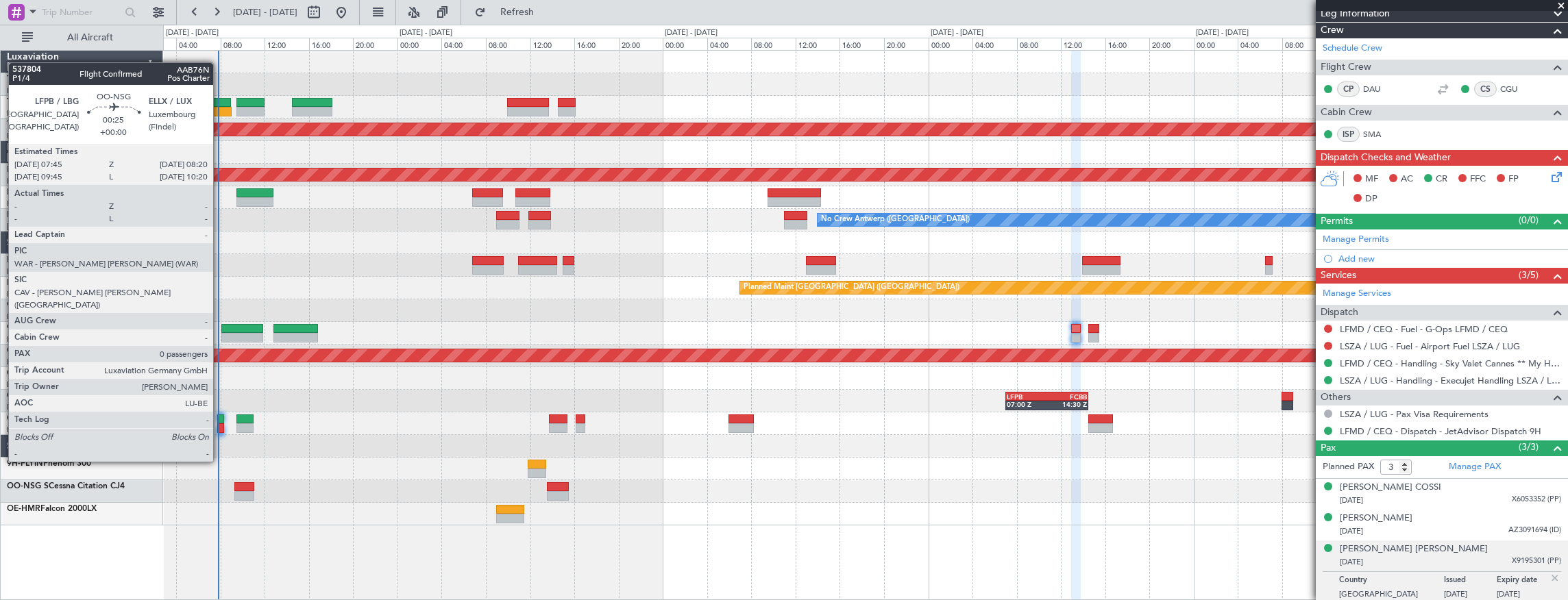
click at [220, 423] on div at bounding box center [221, 428] width 7 height 10
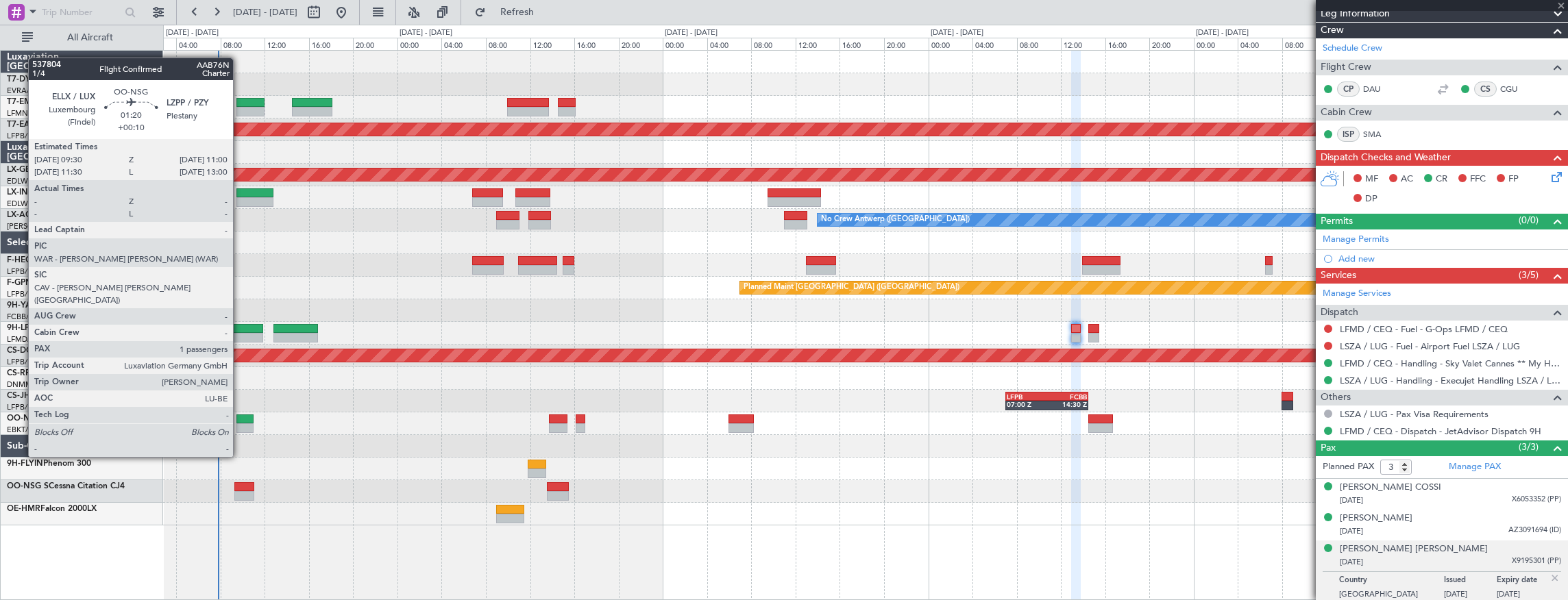
type input "0"
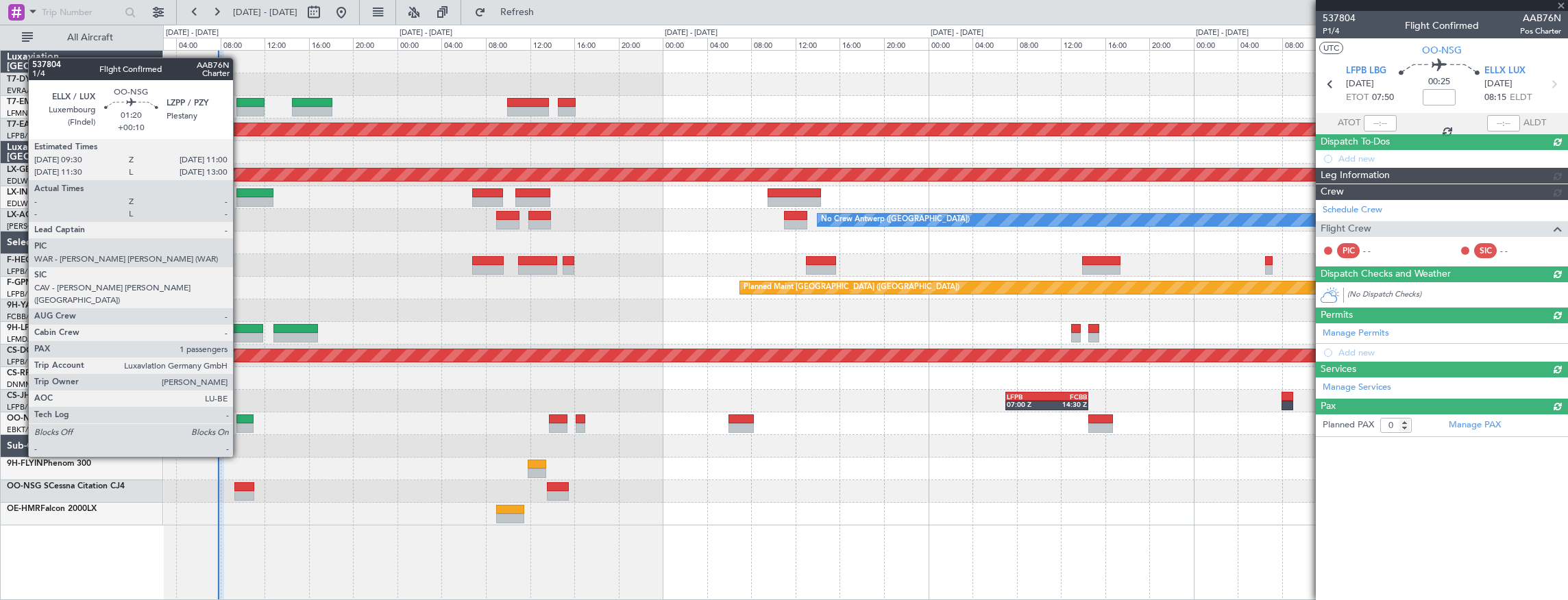
scroll to position [0, 0]
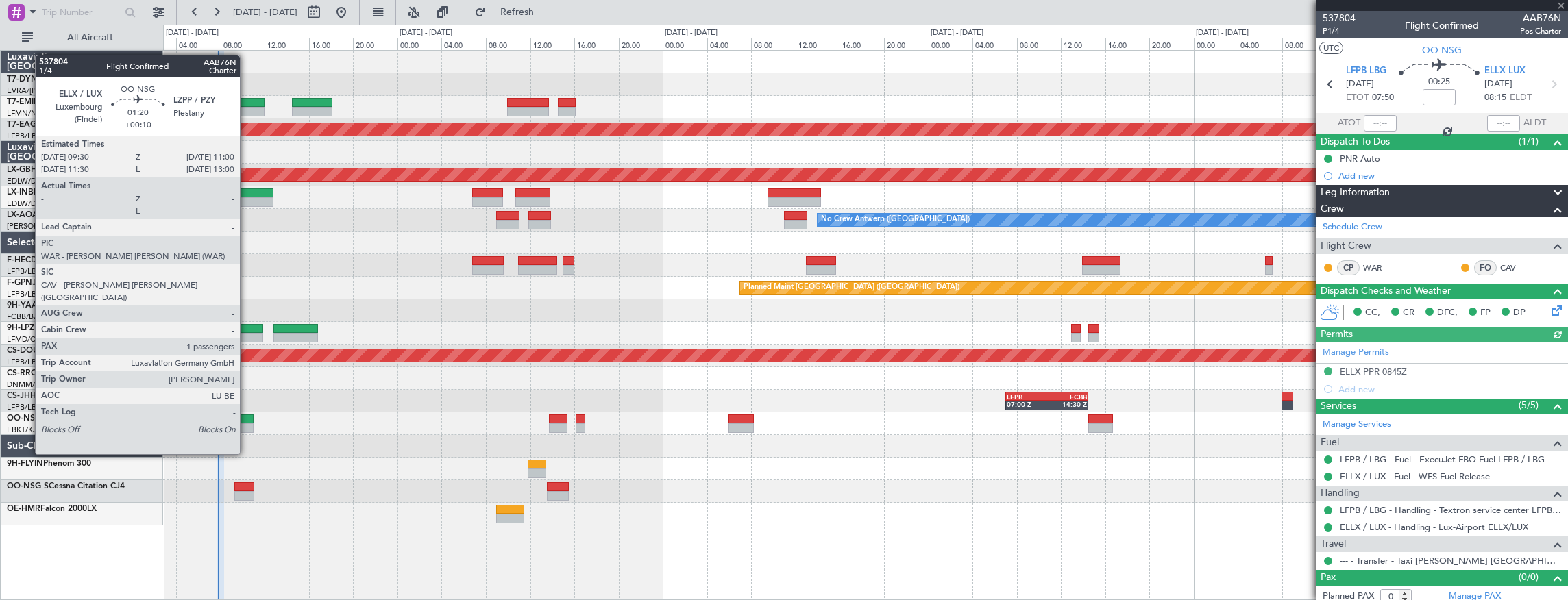
click at [247, 415] on div at bounding box center [245, 419] width 17 height 10
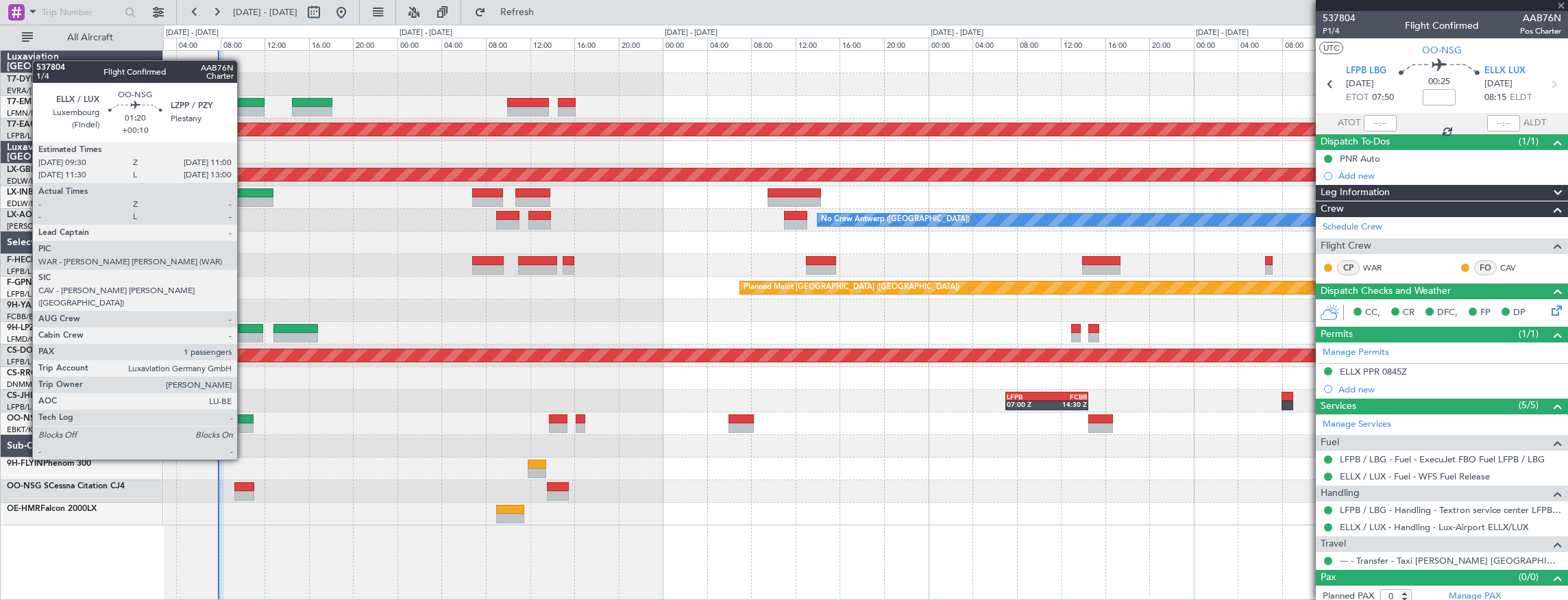
type input "+00:10"
type input "1"
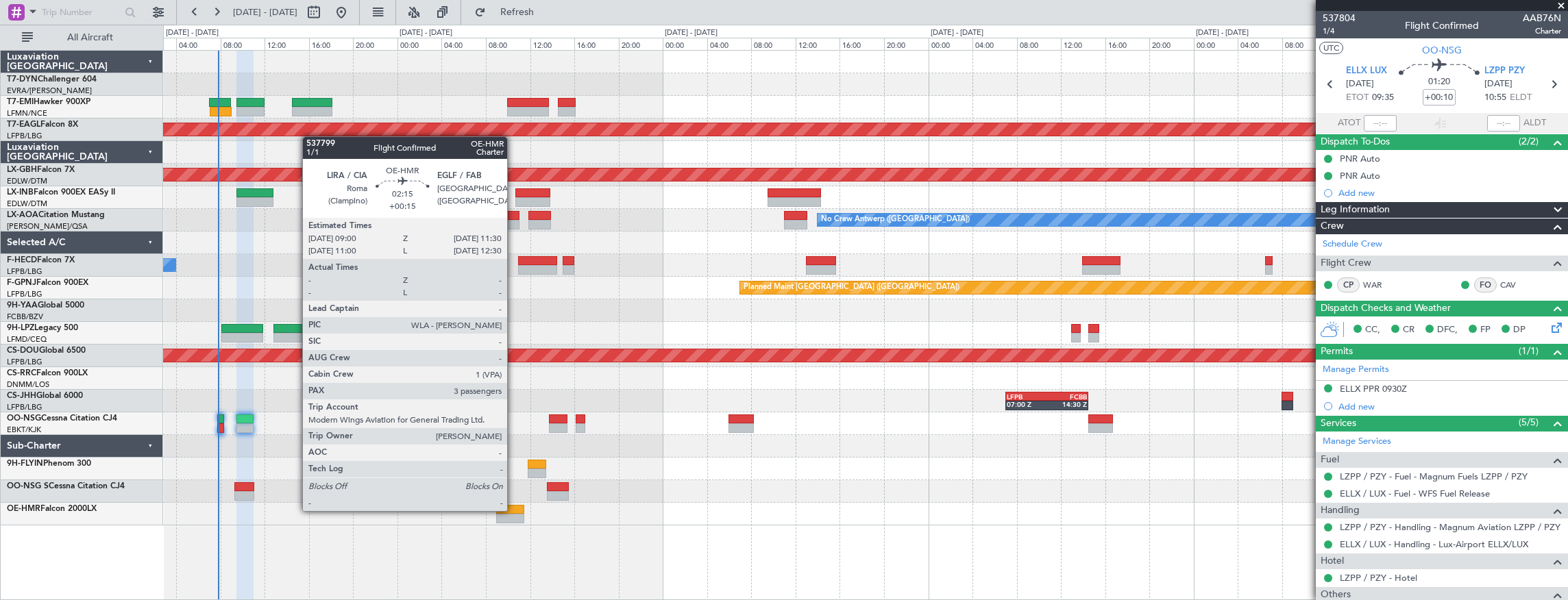
click at [514, 510] on div at bounding box center [510, 510] width 28 height 10
type input "+00:15"
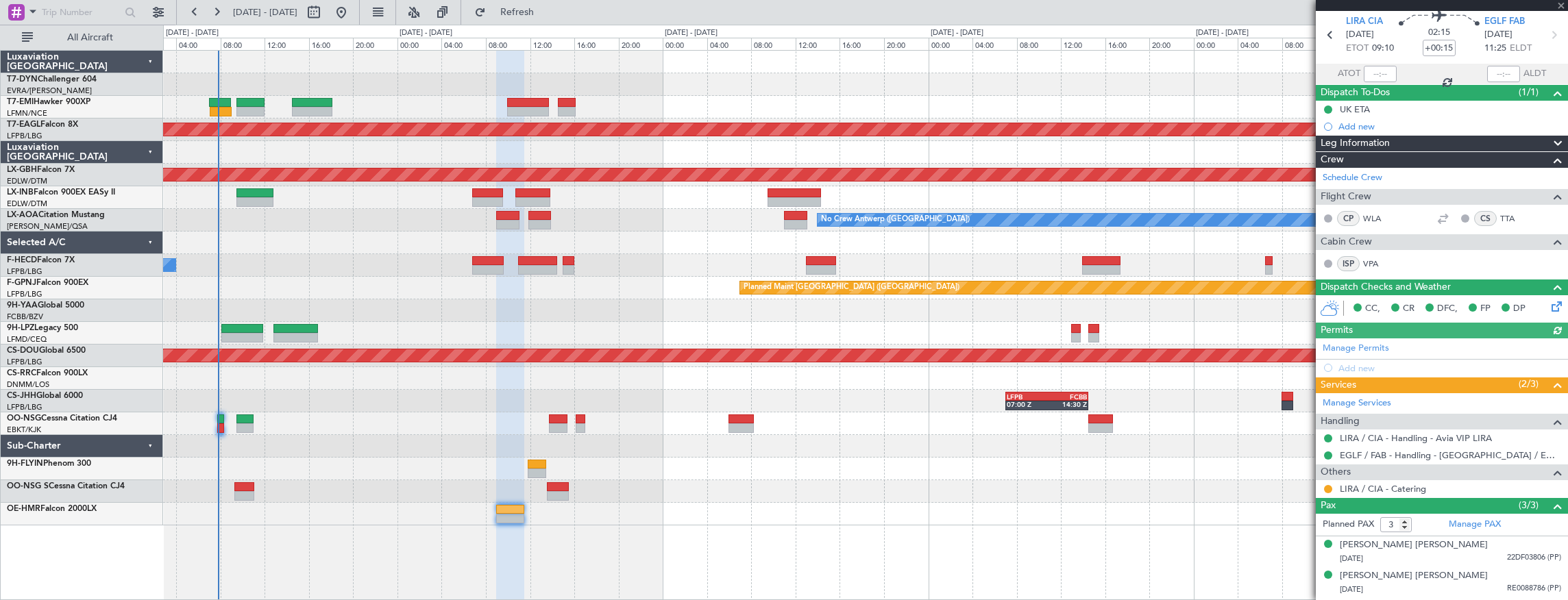
scroll to position [74, 0]
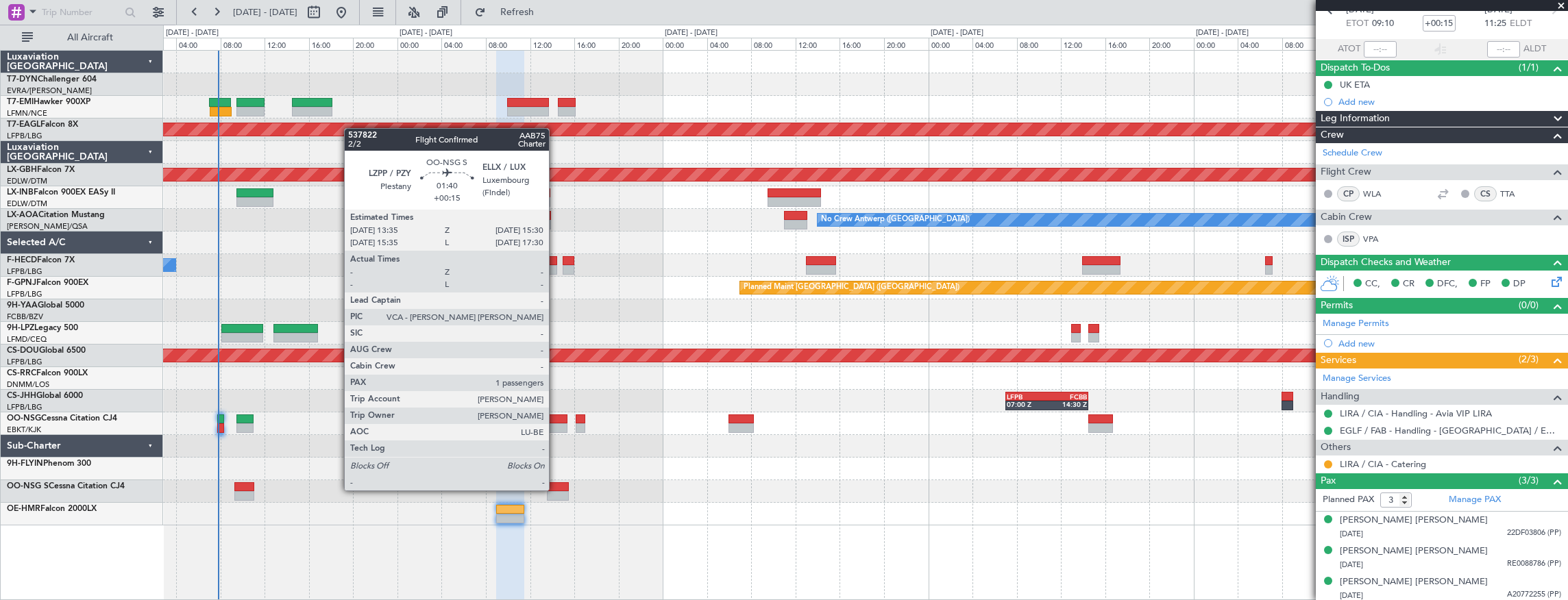
click at [556, 489] on div at bounding box center [557, 487] width 22 height 10
type input "1"
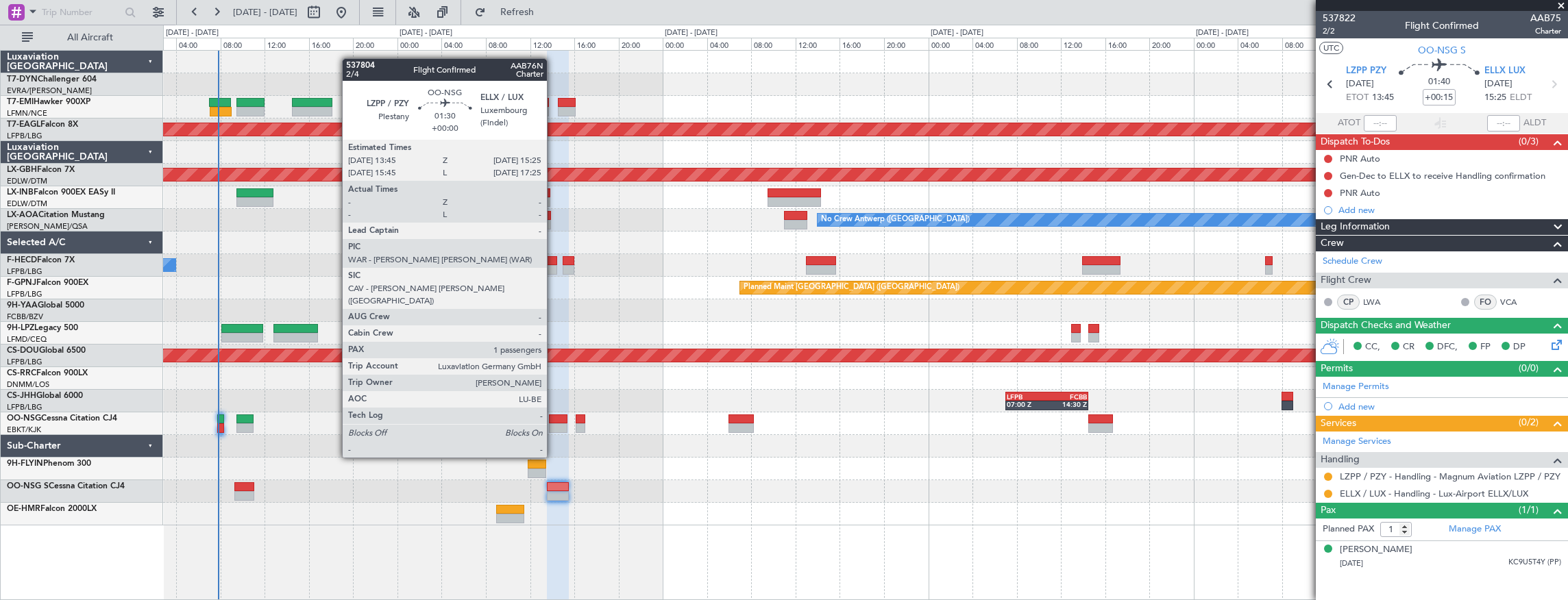
click at [555, 419] on div at bounding box center [558, 419] width 18 height 10
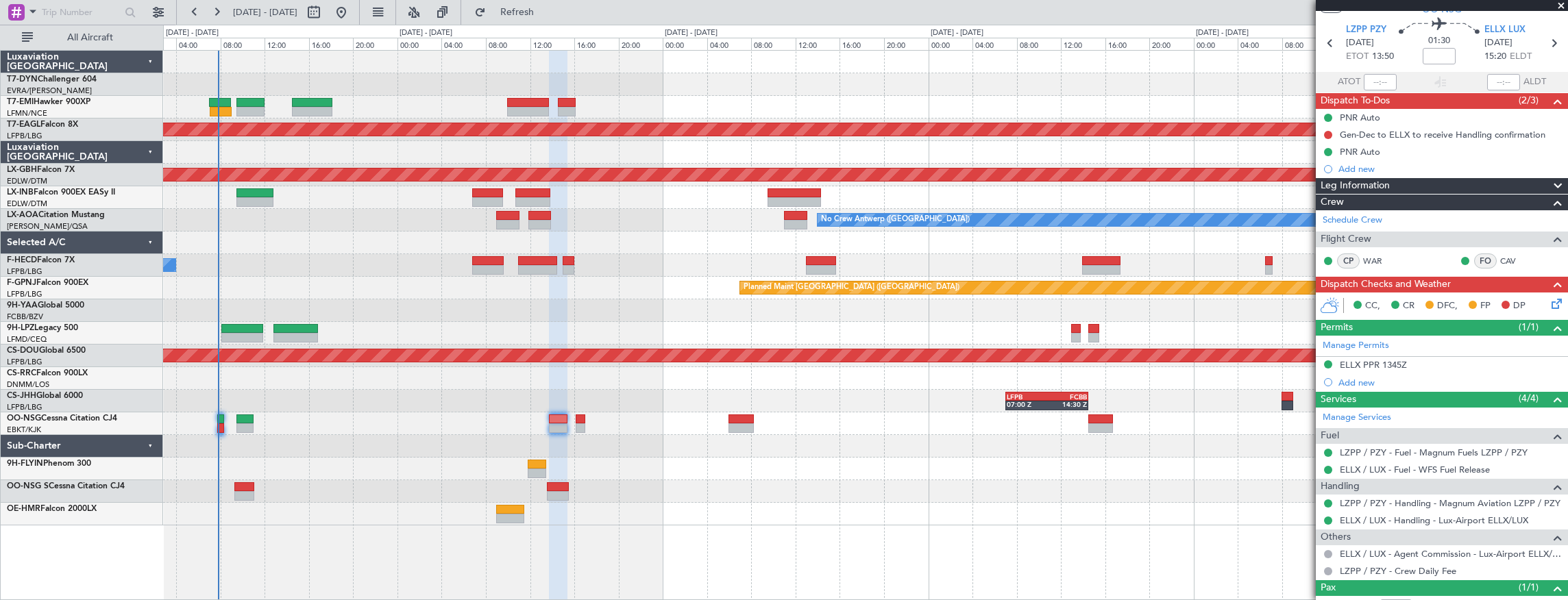
scroll to position [86, 0]
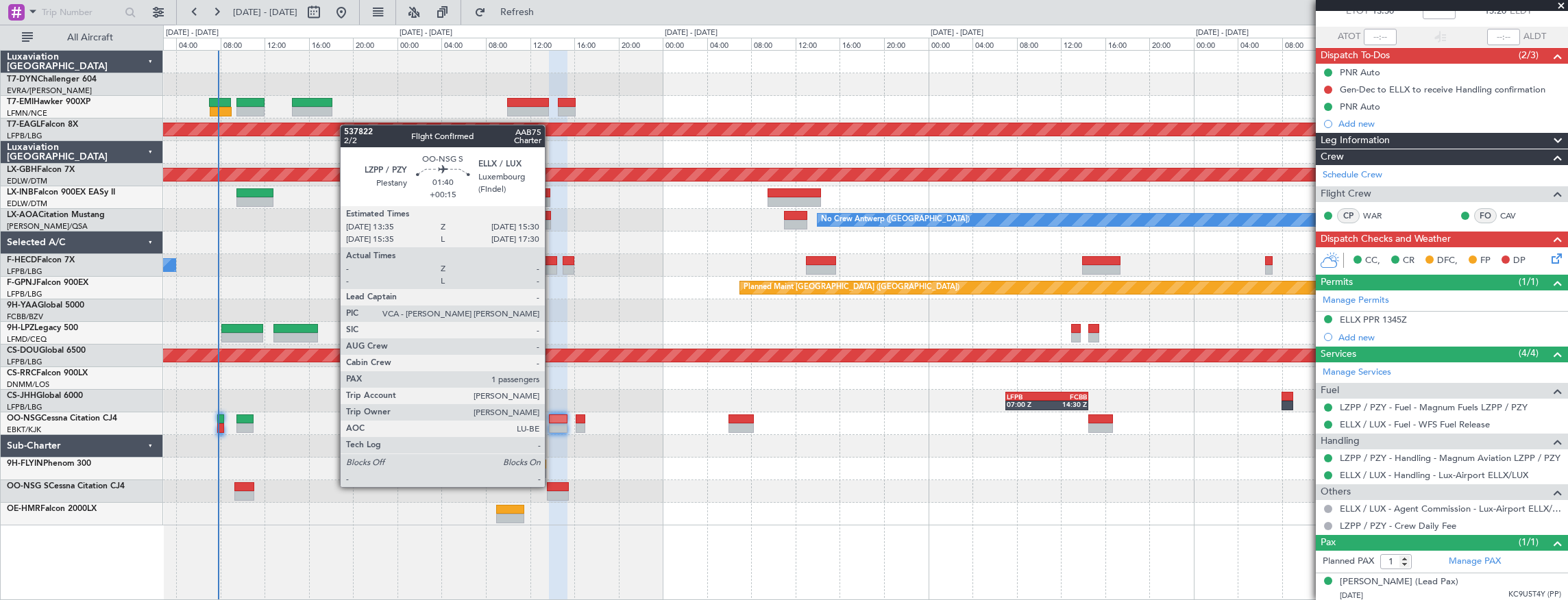
click at [552, 486] on div at bounding box center [557, 487] width 22 height 10
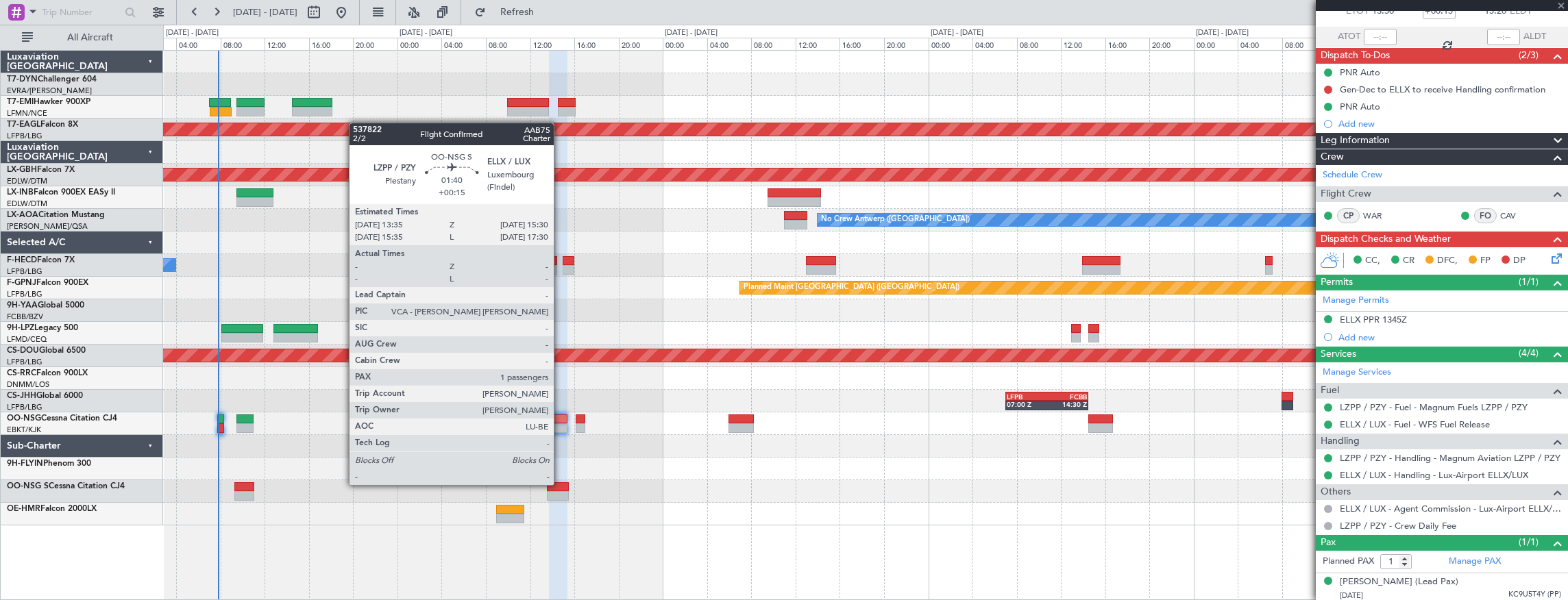
scroll to position [0, 0]
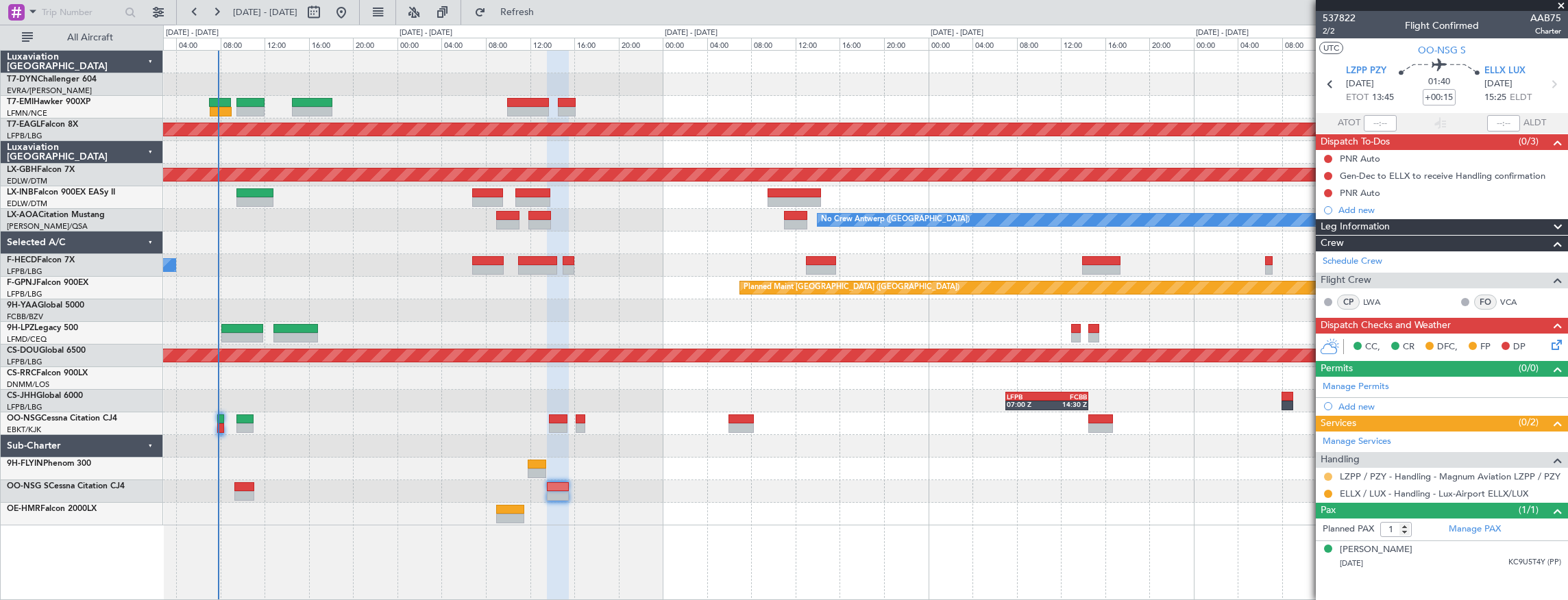
click at [1329, 473] on button at bounding box center [1328, 477] width 8 height 8
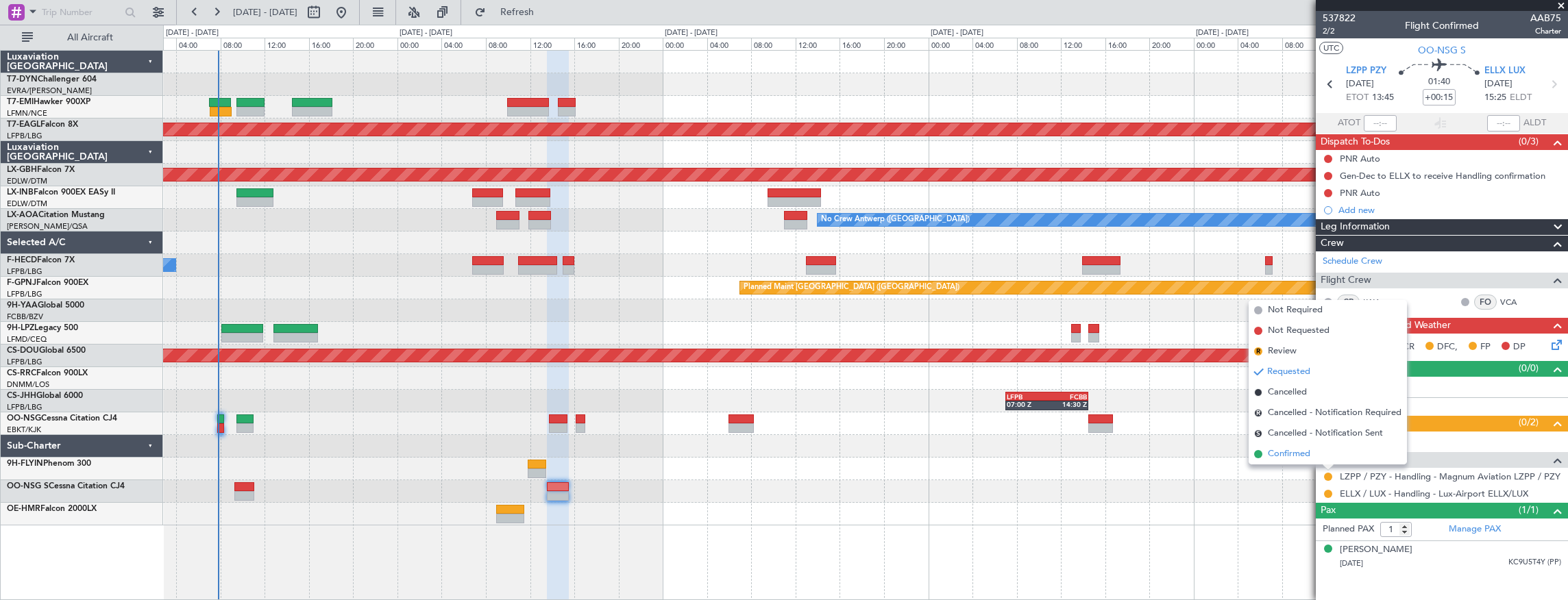
click at [1296, 454] on span "Confirmed" at bounding box center [1289, 454] width 42 height 14
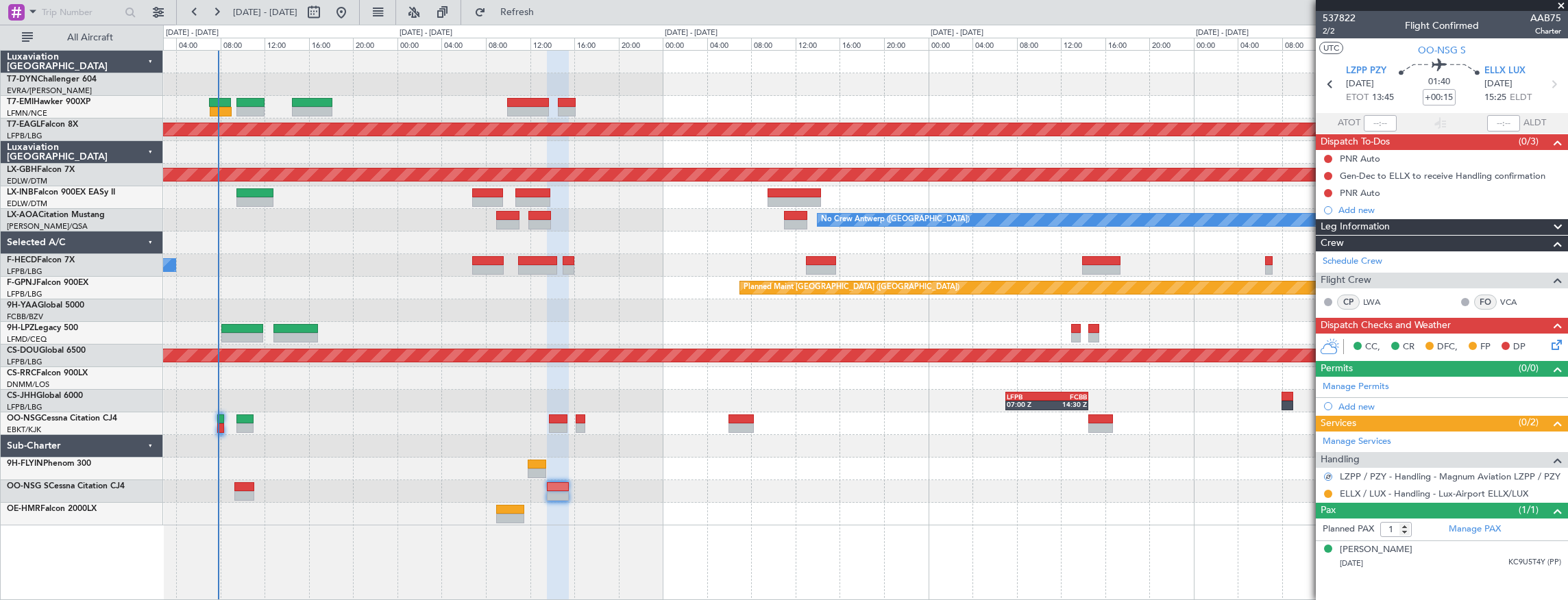
click at [1333, 491] on div at bounding box center [1329, 494] width 11 height 11
click at [1328, 491] on button at bounding box center [1328, 494] width 8 height 8
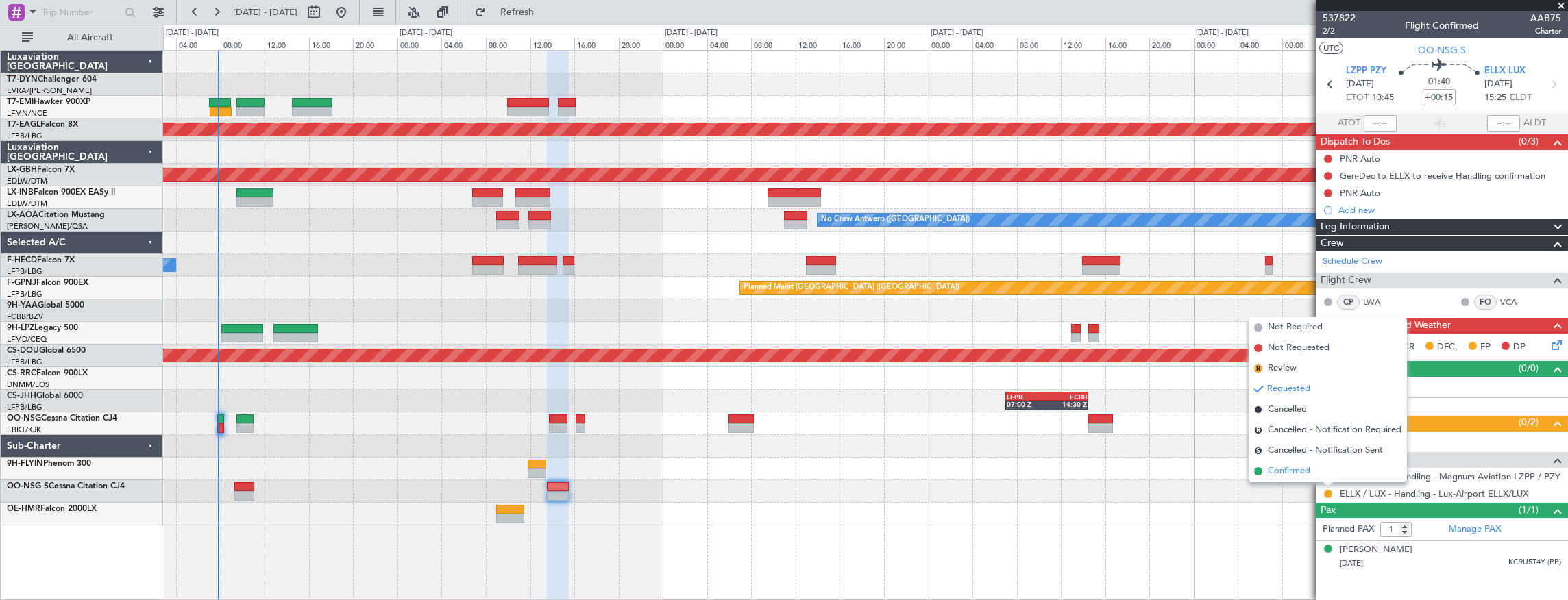
click at [1329, 471] on li "Confirmed" at bounding box center [1328, 471] width 158 height 21
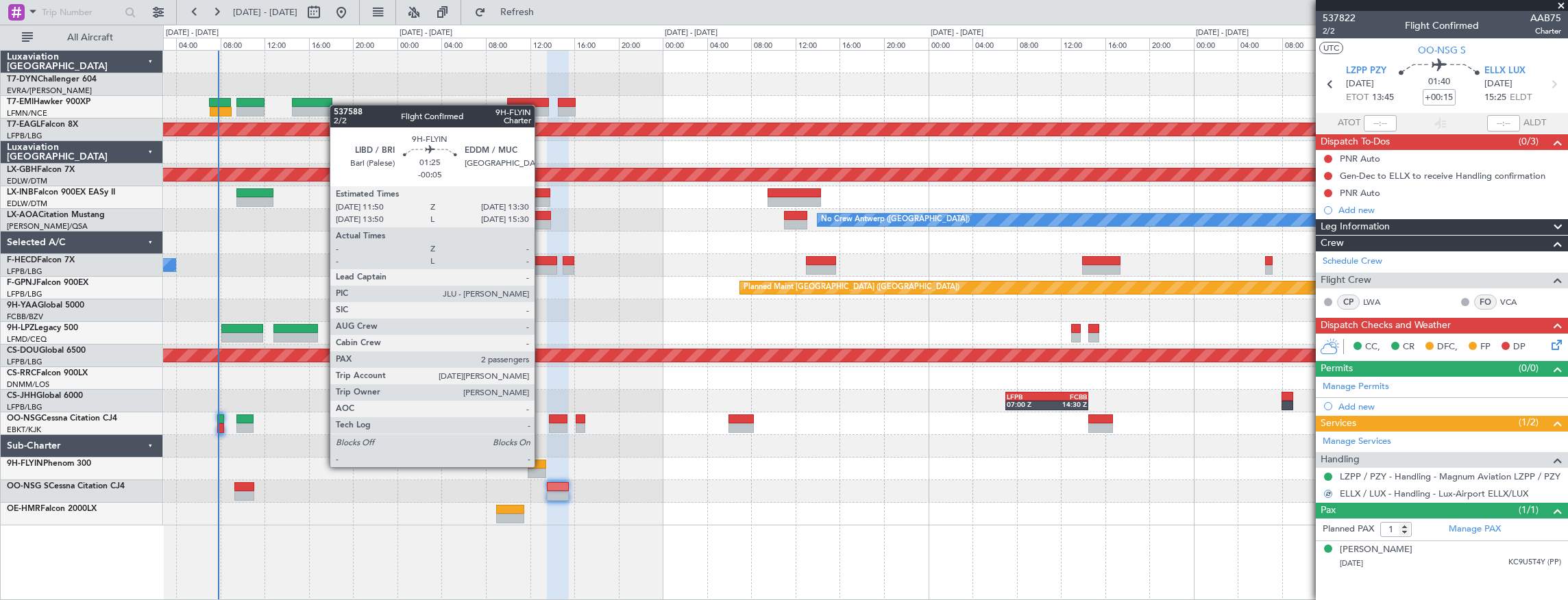
click at [541, 466] on div at bounding box center [537, 464] width 18 height 10
type input "-00:05"
type input "2"
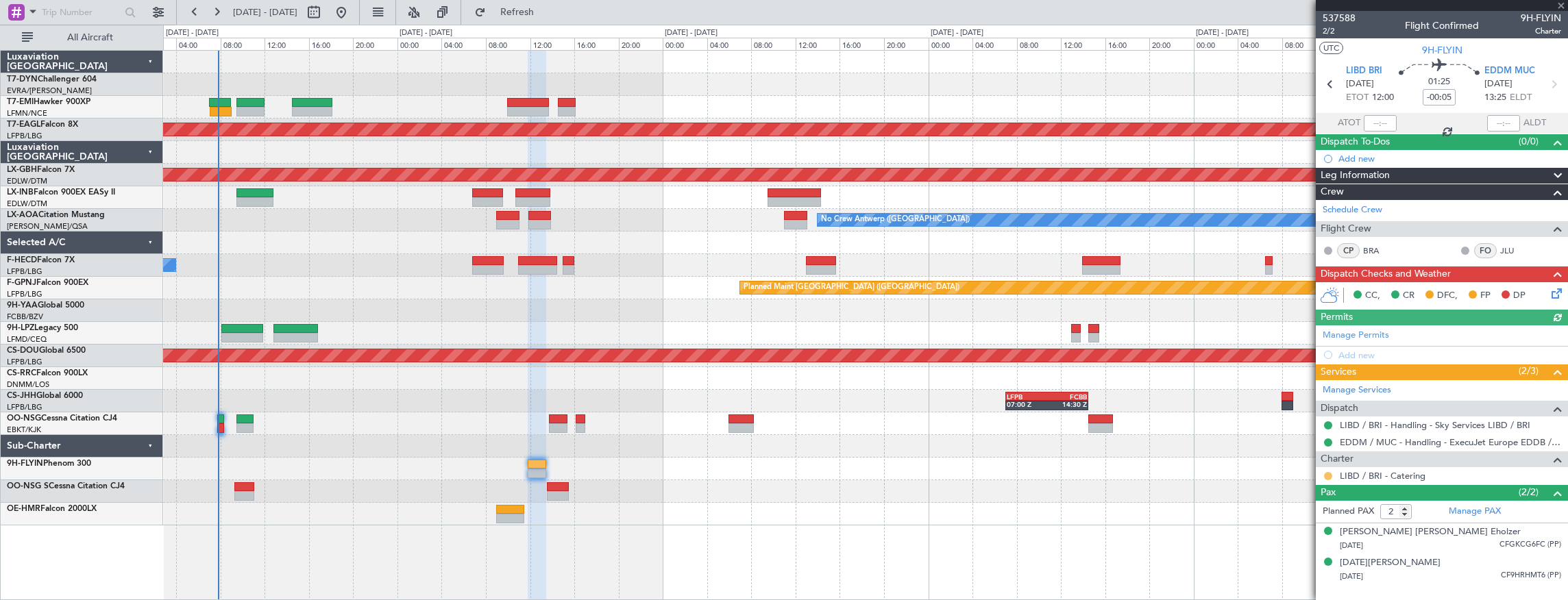
click at [1328, 474] on button at bounding box center [1328, 476] width 8 height 8
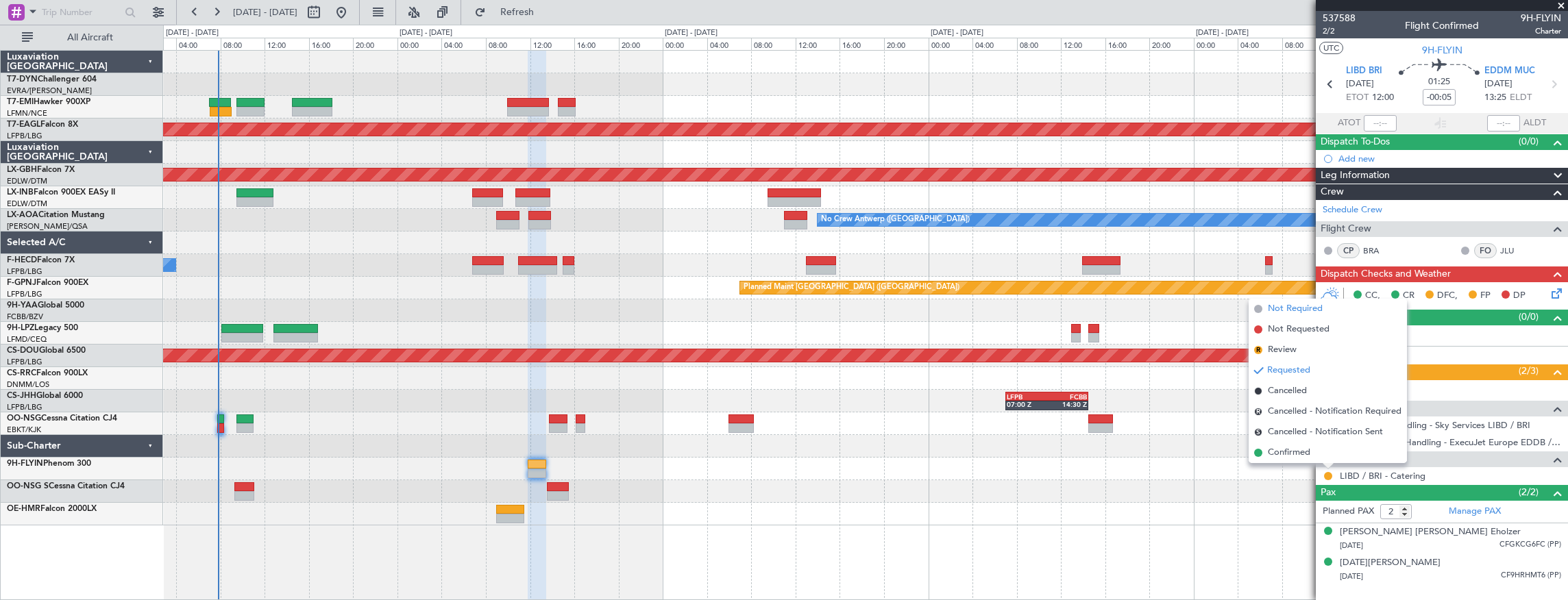
click at [1296, 304] on span "Not Required" at bounding box center [1295, 308] width 55 height 14
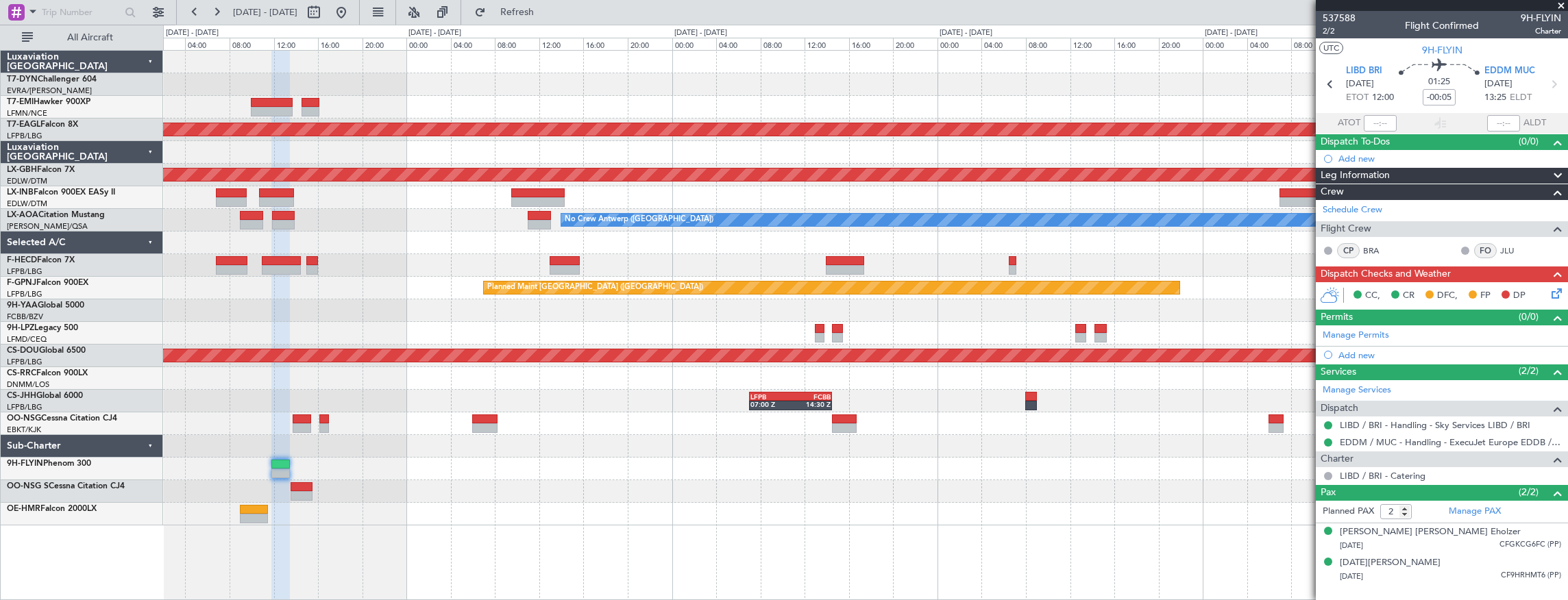
click at [521, 430] on div "Planned Maint Dubai (Al Maktoum Intl) Planned Maint Nurnberg - - EGPH 09:00 Z O…" at bounding box center [865, 288] width 1405 height 475
click at [900, 254] on div "No Crew No Crew" at bounding box center [865, 265] width 1405 height 22
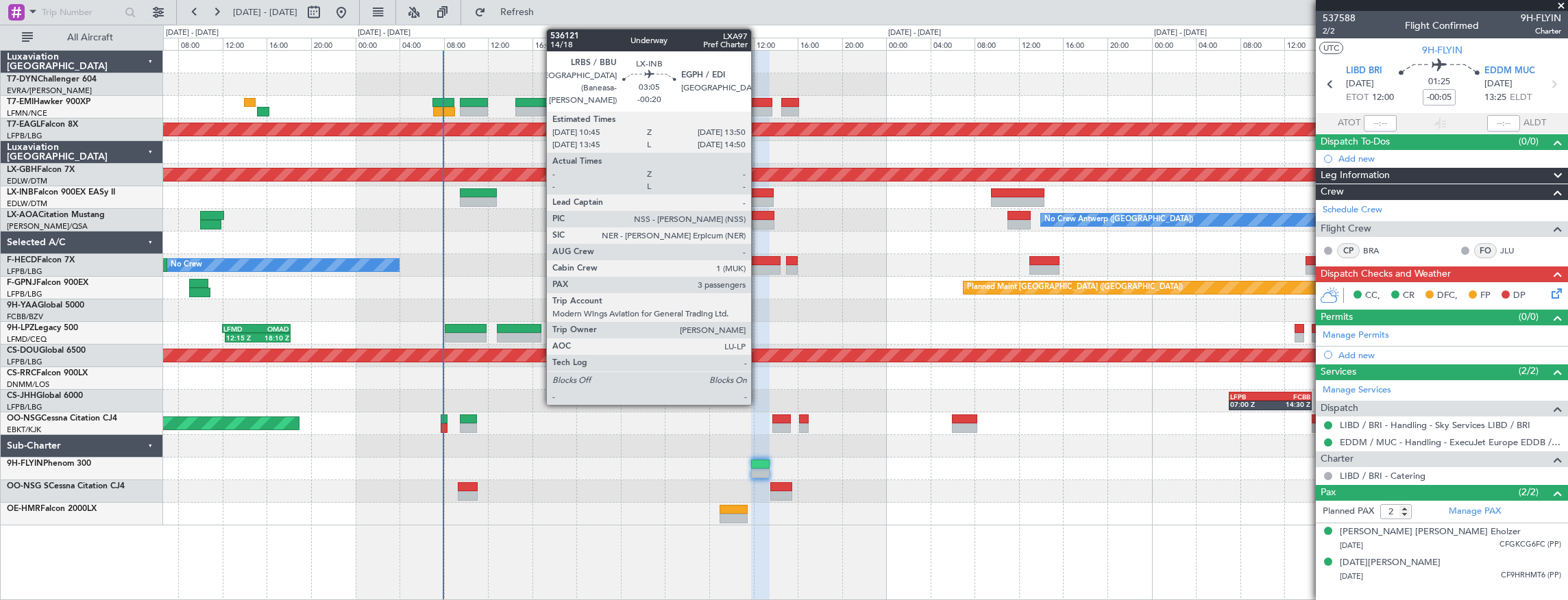
click at [758, 195] on div at bounding box center [756, 193] width 34 height 10
type input "-00:20"
type input "3"
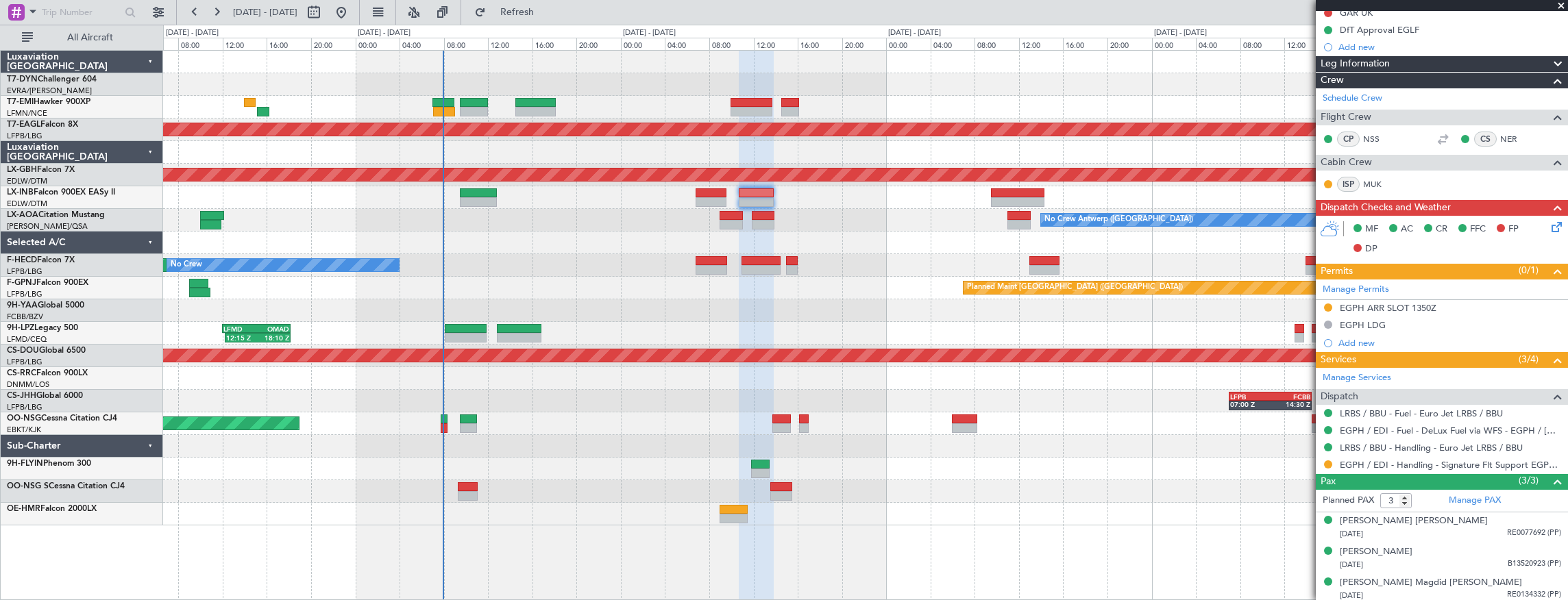
scroll to position [232, 0]
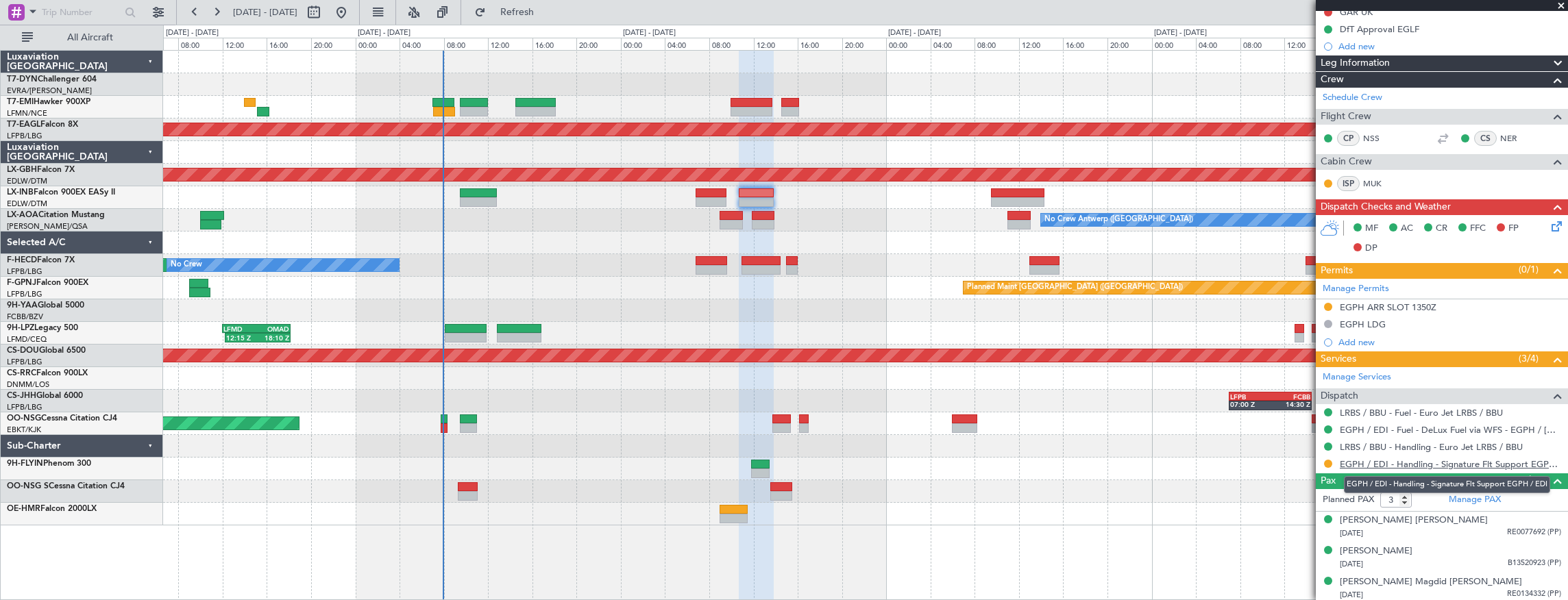
click at [1449, 459] on link "EGPH / EDI - Handling - Signature Flt Support EGPH / EDI" at bounding box center [1450, 464] width 221 height 12
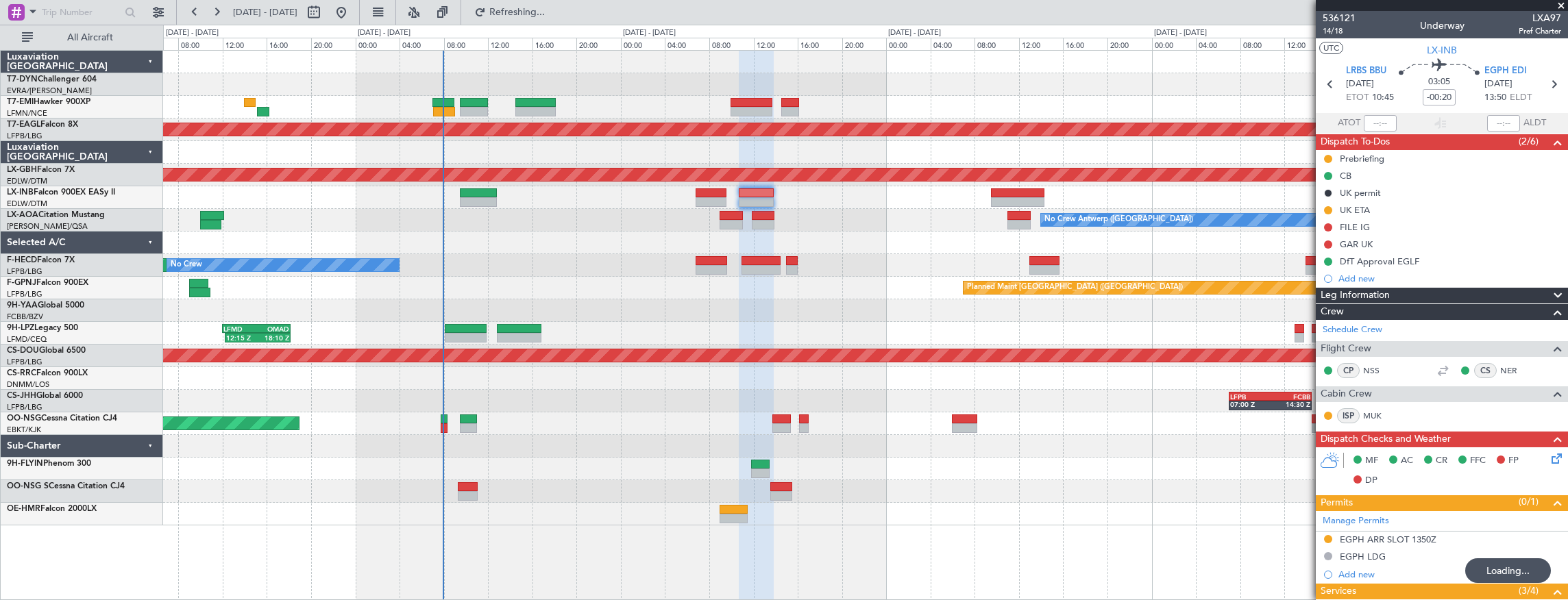
scroll to position [182, 0]
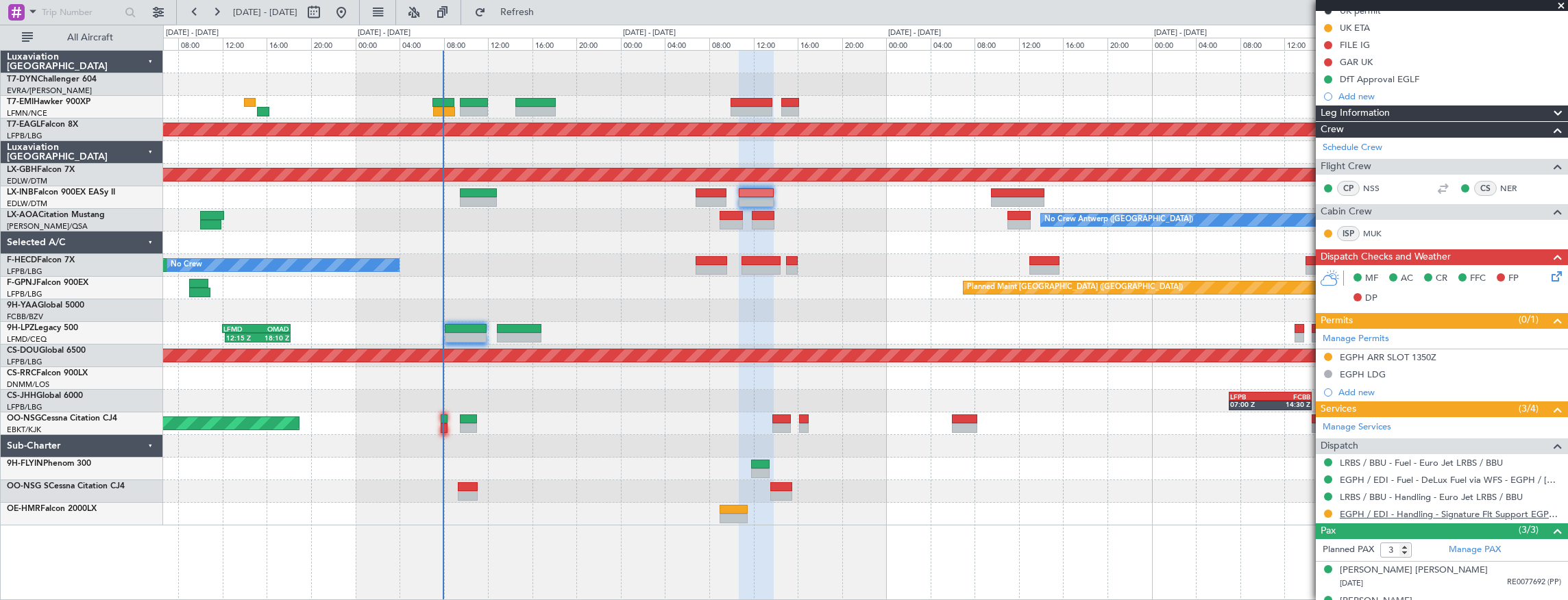
click at [1363, 511] on link "EGPH / EDI - Handling - Signature Flt Support EGPH / EDI" at bounding box center [1450, 514] width 221 height 12
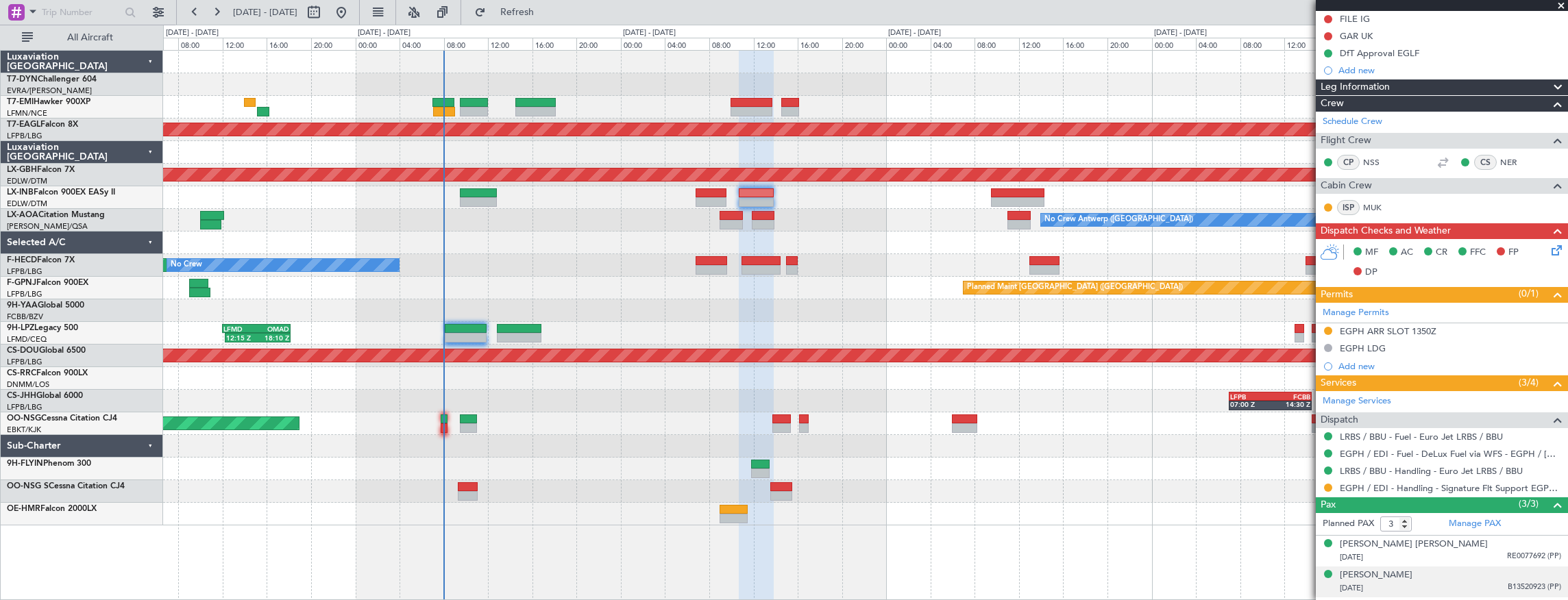
scroll to position [232, 0]
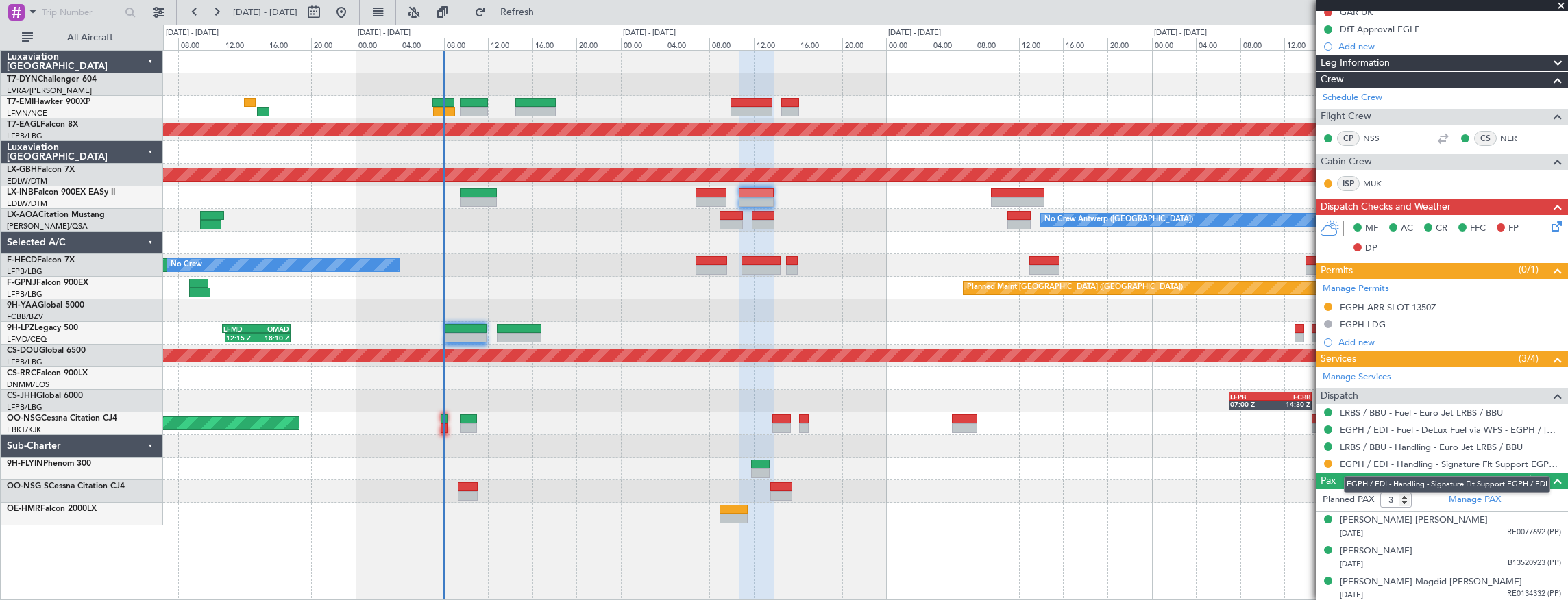
click at [1442, 459] on link "EGPH / EDI - Handling - Signature Flt Support EGPH / EDI" at bounding box center [1450, 464] width 221 height 12
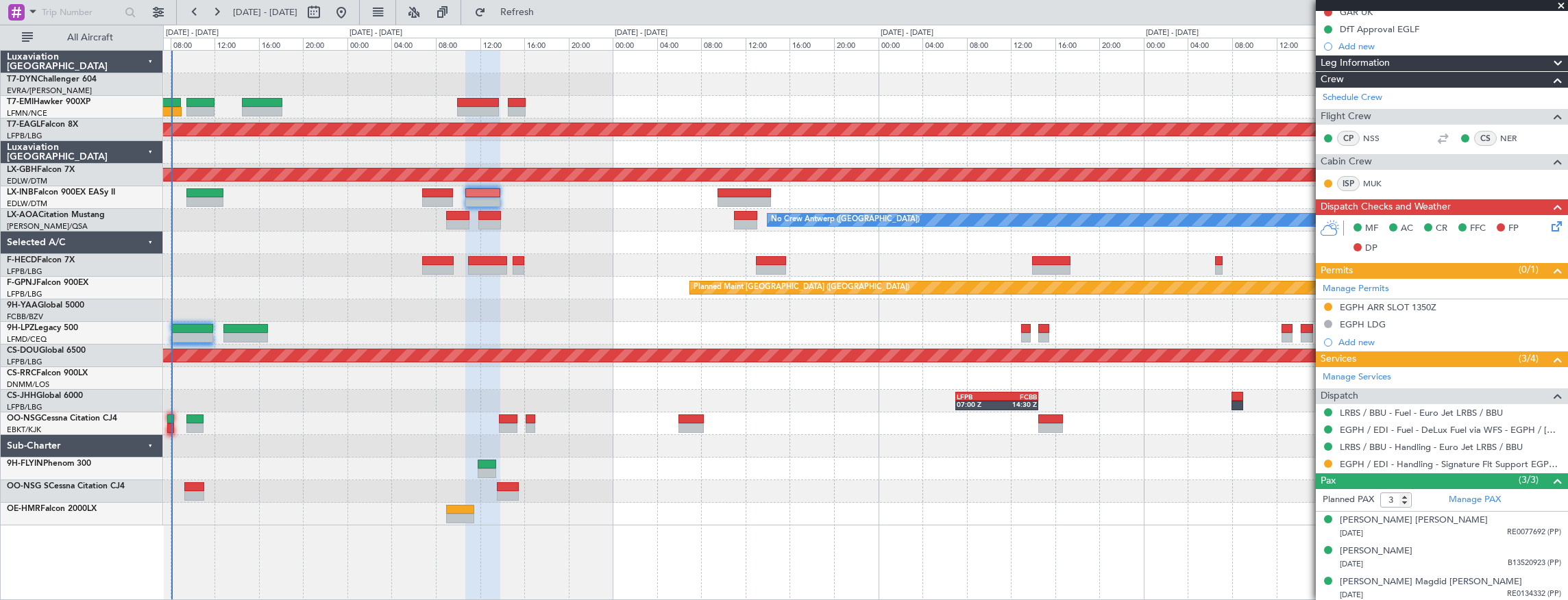
click at [650, 225] on div "No Crew Antwerp ([GEOGRAPHIC_DATA])" at bounding box center [865, 220] width 1405 height 22
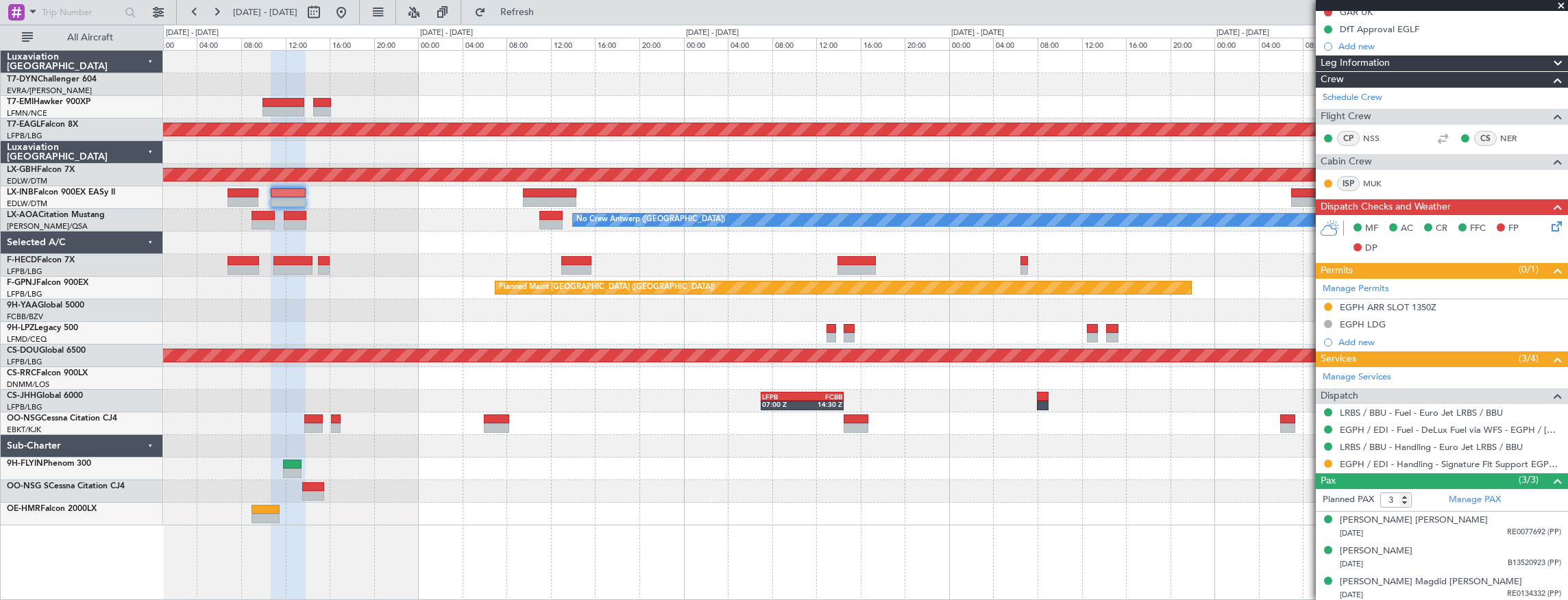
click at [474, 216] on div "No Crew Antwerp ([GEOGRAPHIC_DATA])" at bounding box center [865, 220] width 1405 height 22
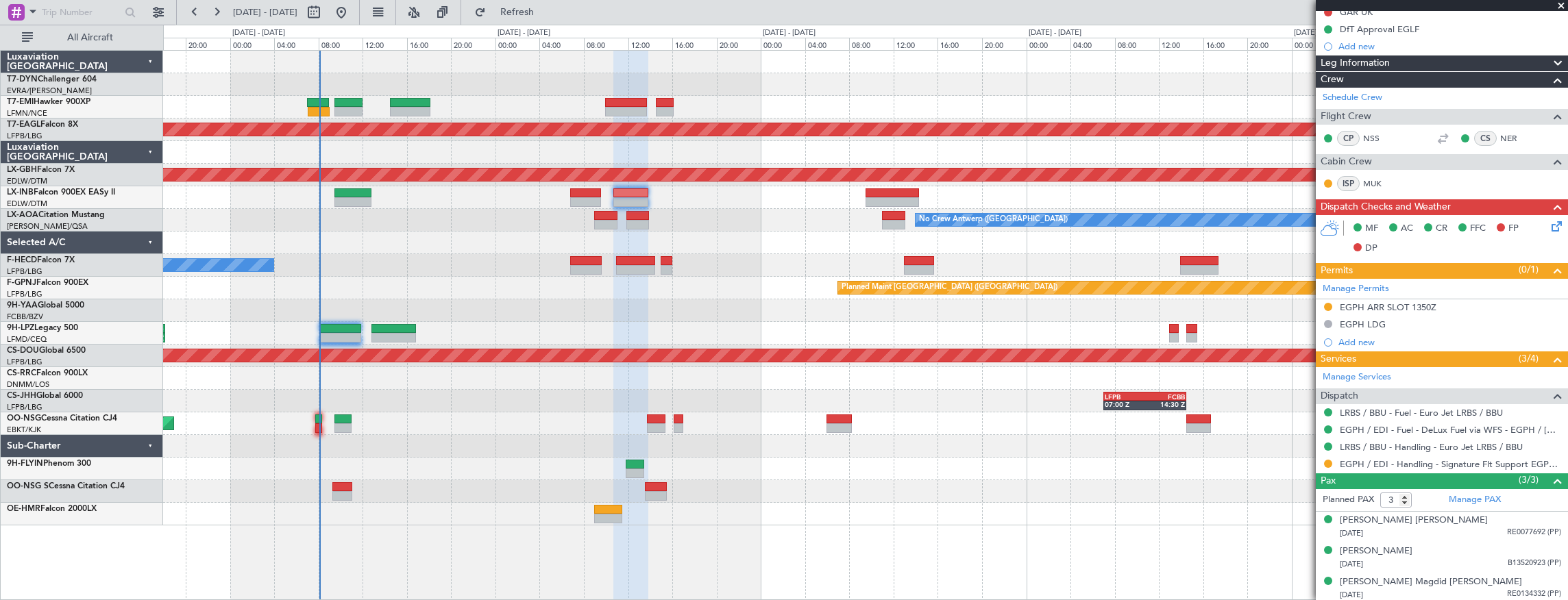
click at [797, 213] on div "Planned Maint Dubai (Al Maktoum Intl) Planned Maint Nurnberg No Crew Antwerp (D…" at bounding box center [865, 288] width 1405 height 475
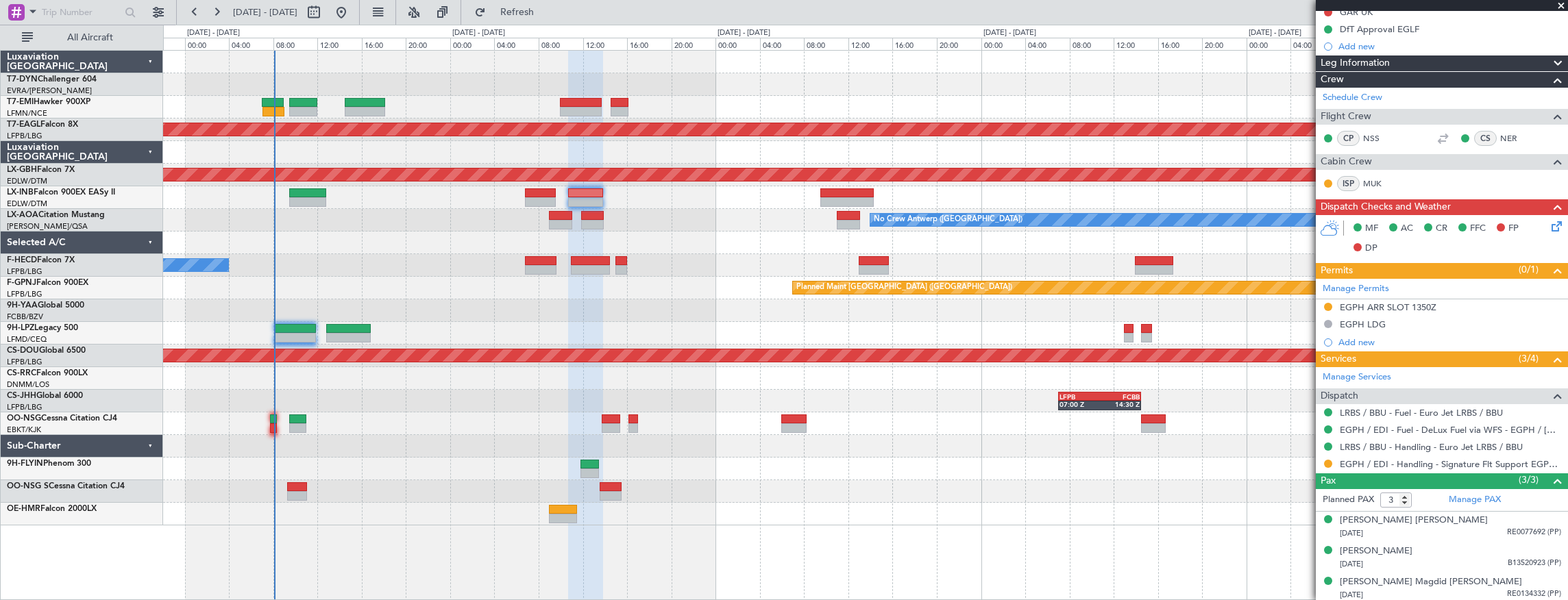
click at [647, 196] on div "Planned Maint Dubai (Al Maktoum Intl) Planned Maint Nurnberg - - EGPH 09:00 Z O…" at bounding box center [865, 288] width 1405 height 475
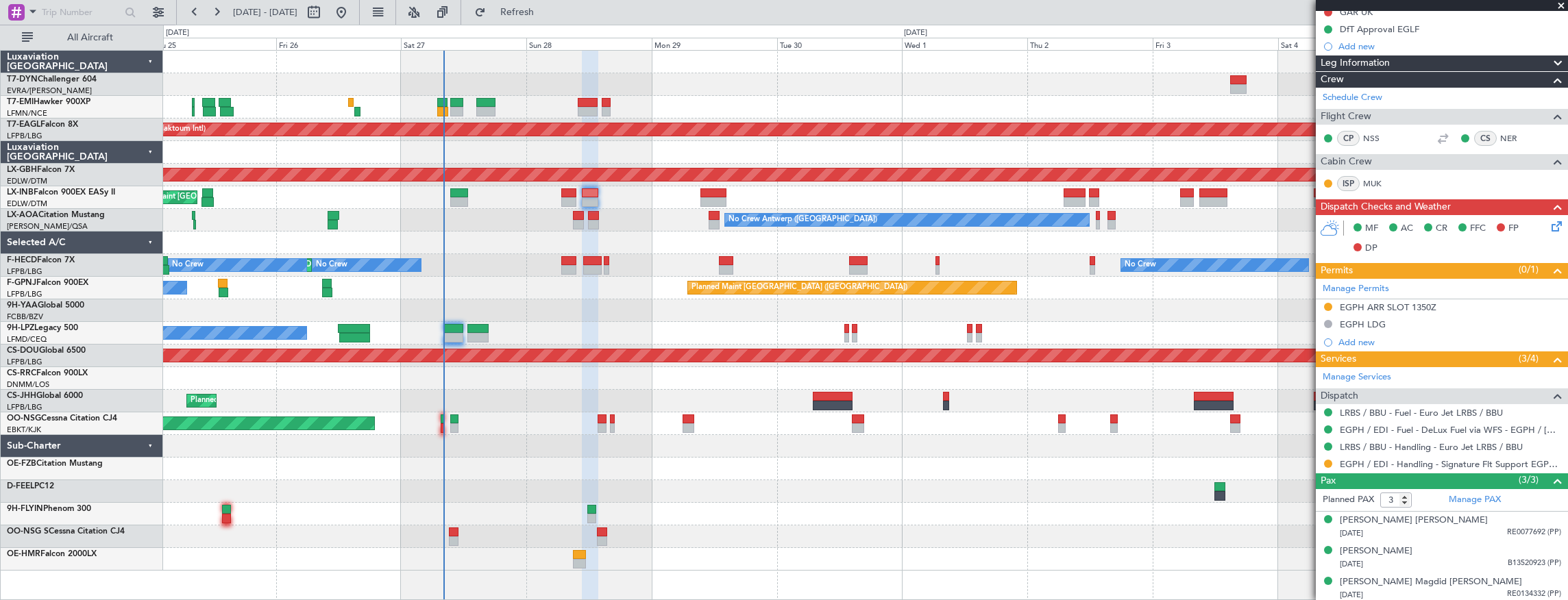
click at [625, 196] on div "Planned Maint London (Farnborough) Planned Maint London (Farnborough)" at bounding box center [865, 197] width 1405 height 22
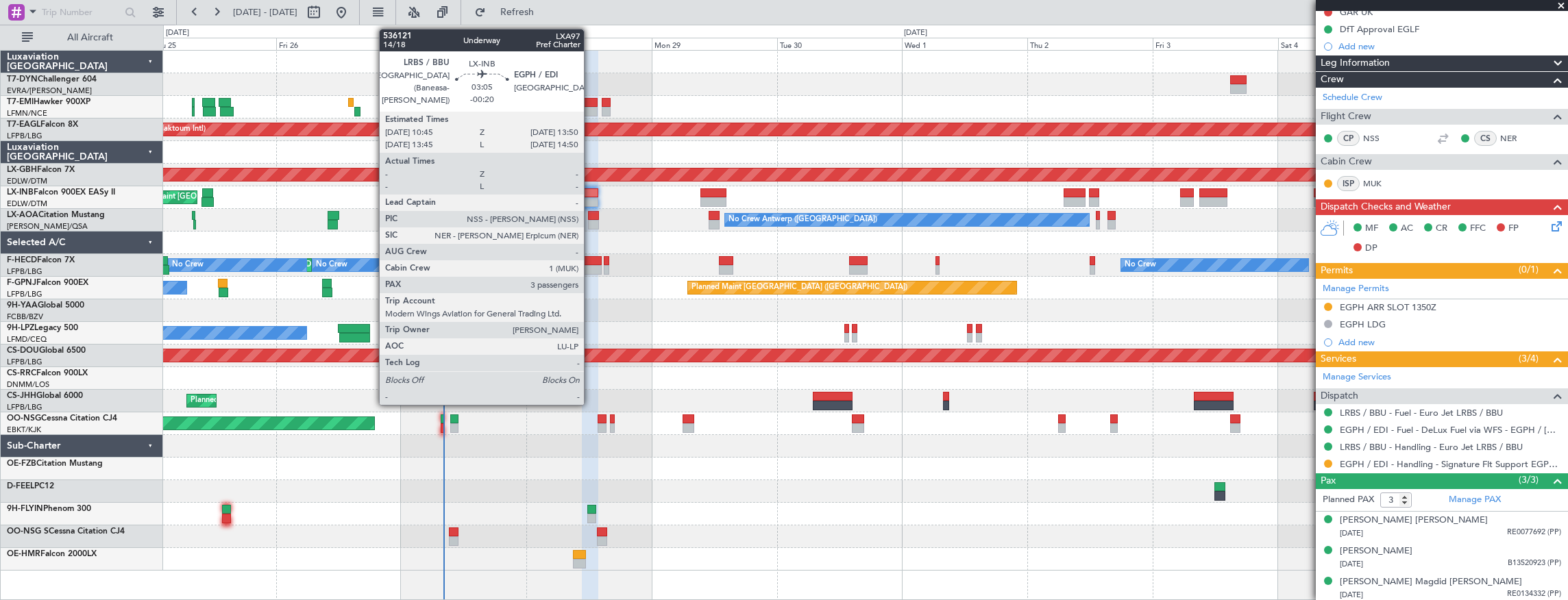
click at [591, 199] on div at bounding box center [590, 202] width 17 height 10
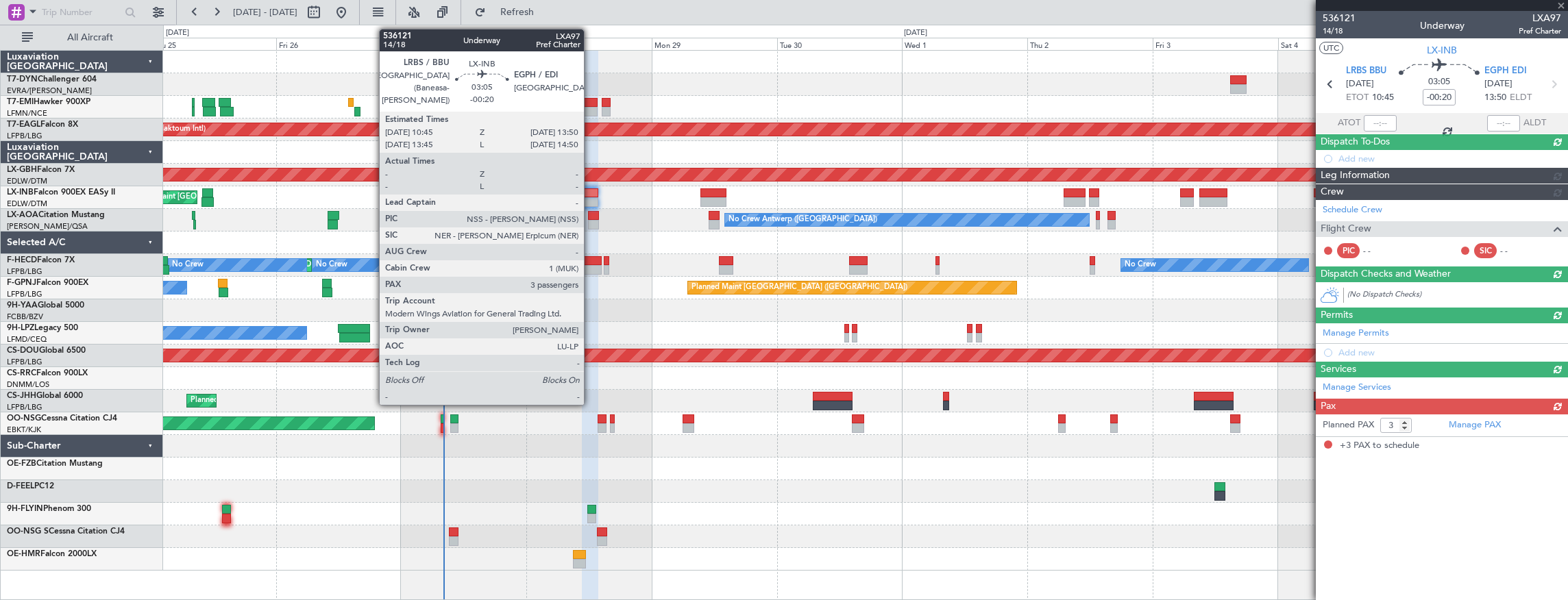
scroll to position [0, 0]
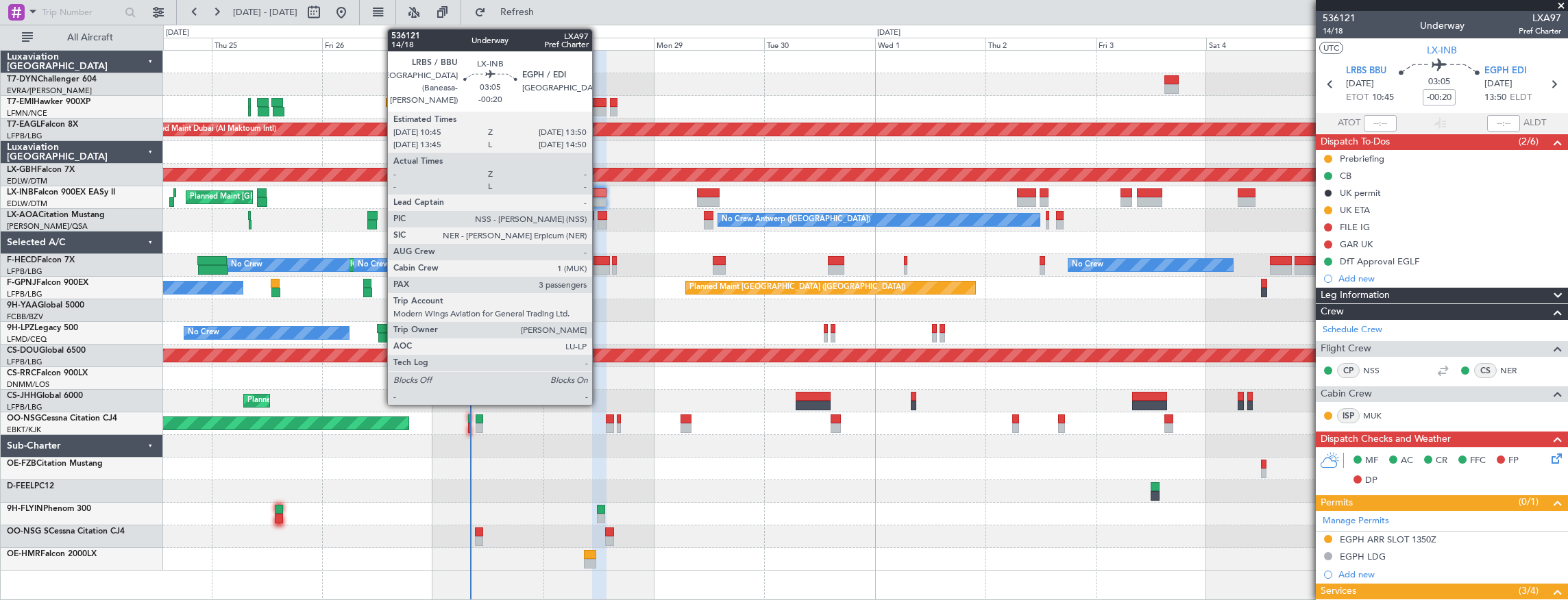
click at [599, 194] on div at bounding box center [600, 193] width 14 height 10
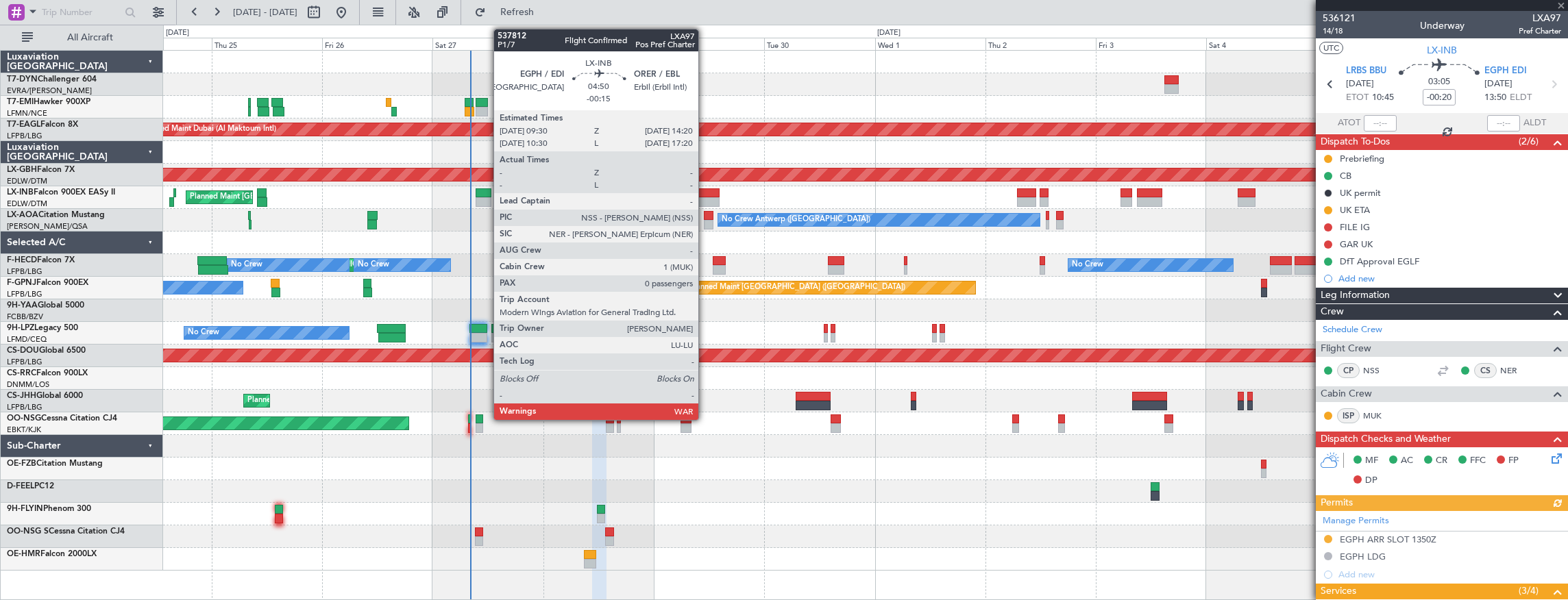
click at [705, 193] on div at bounding box center [708, 193] width 22 height 10
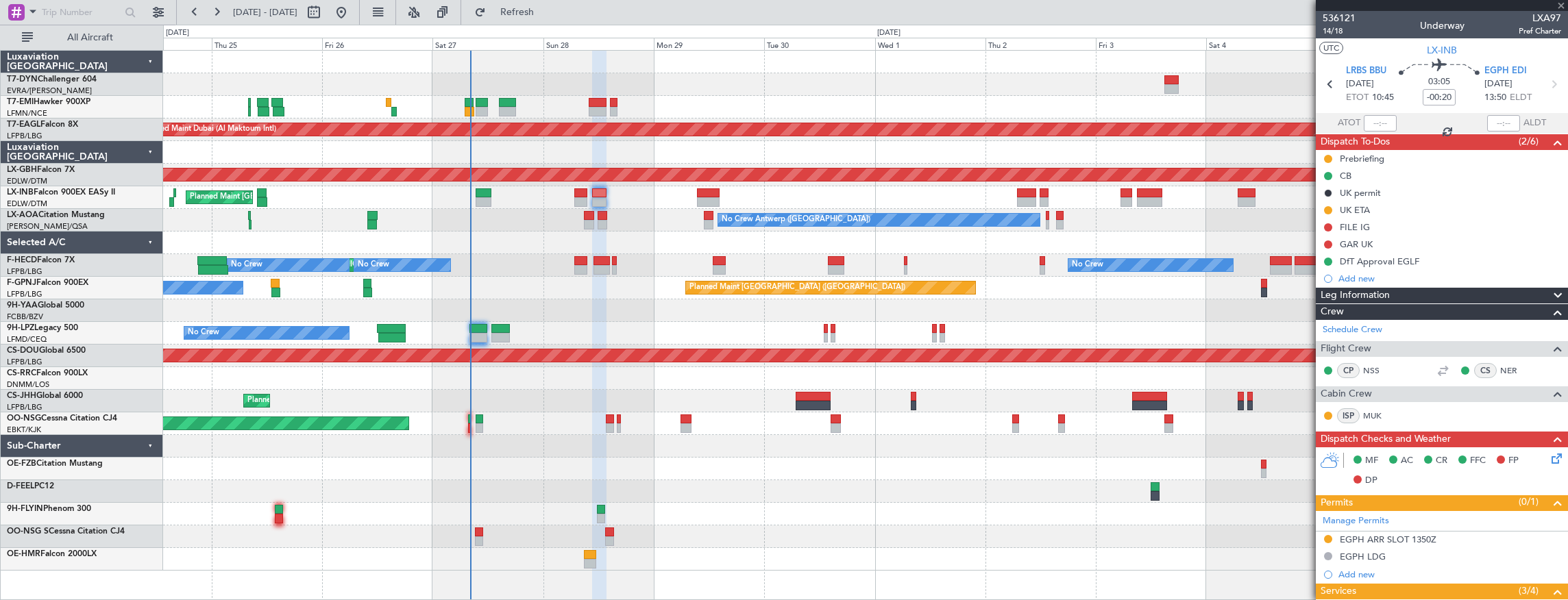
type input "-00:15"
type input "0"
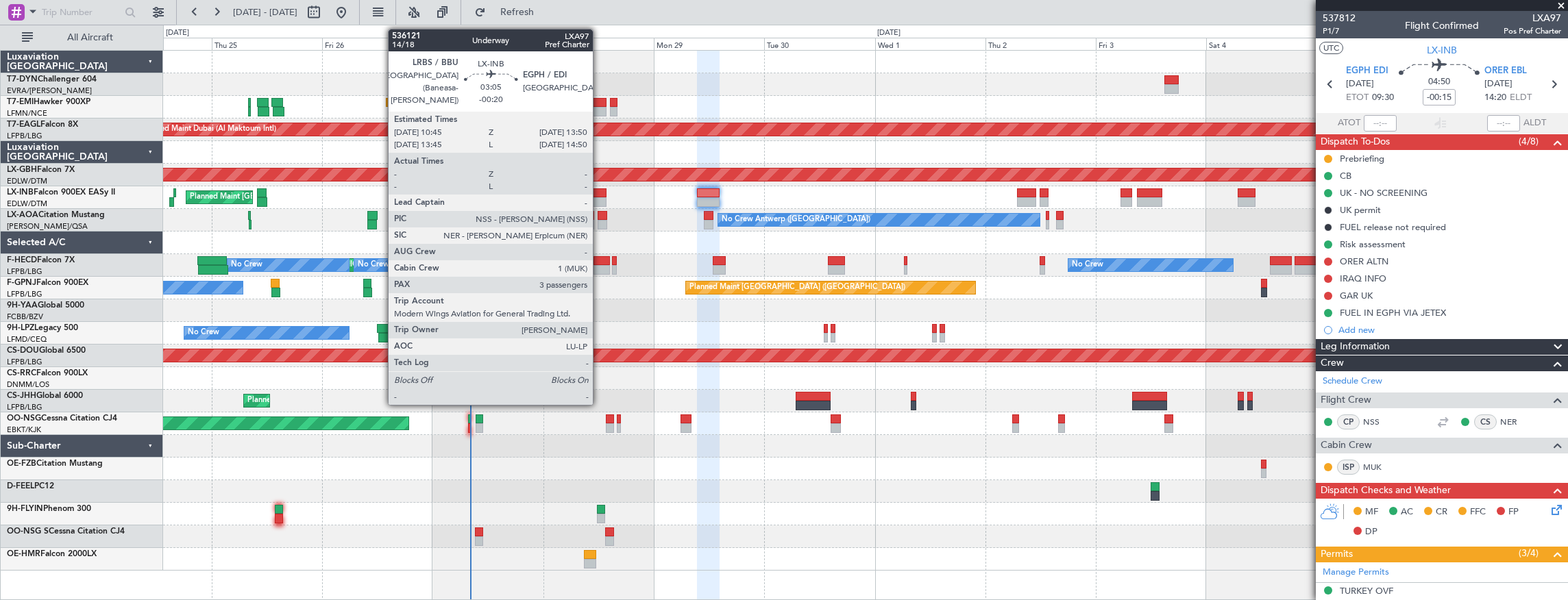
click at [600, 193] on div at bounding box center [600, 193] width 14 height 10
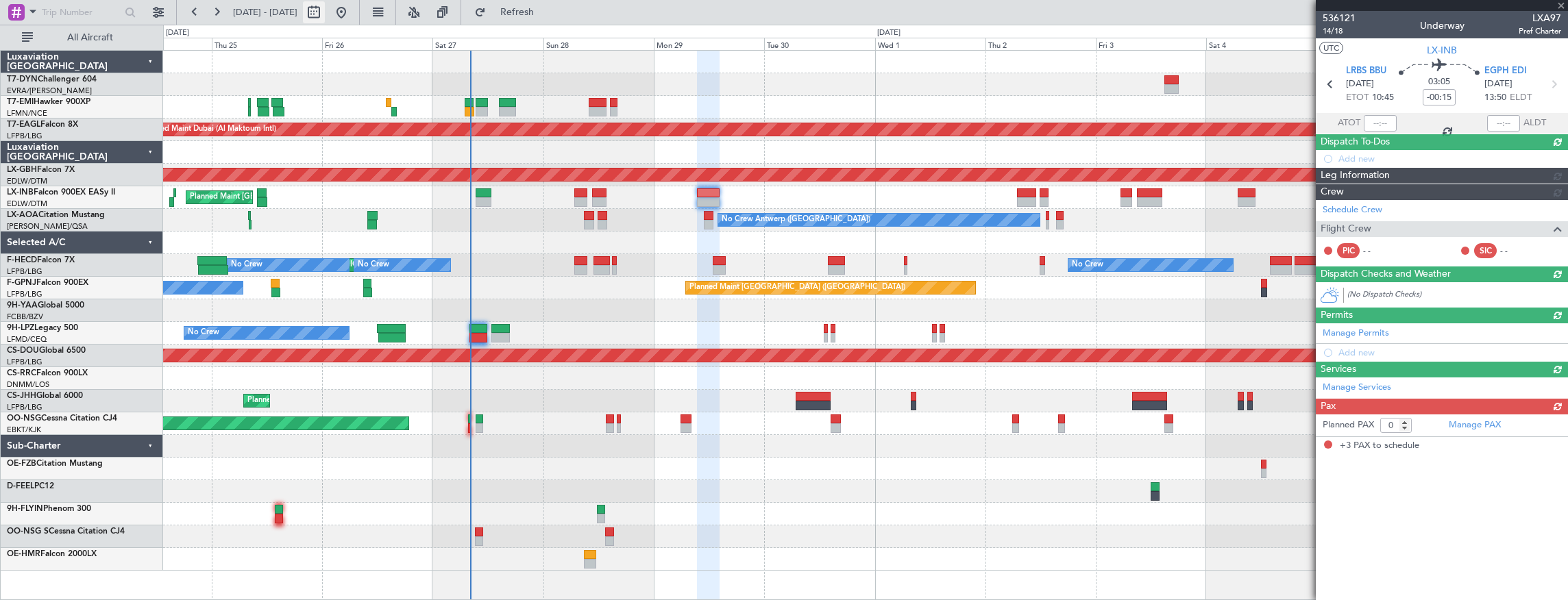
type input "-00:20"
type input "3"
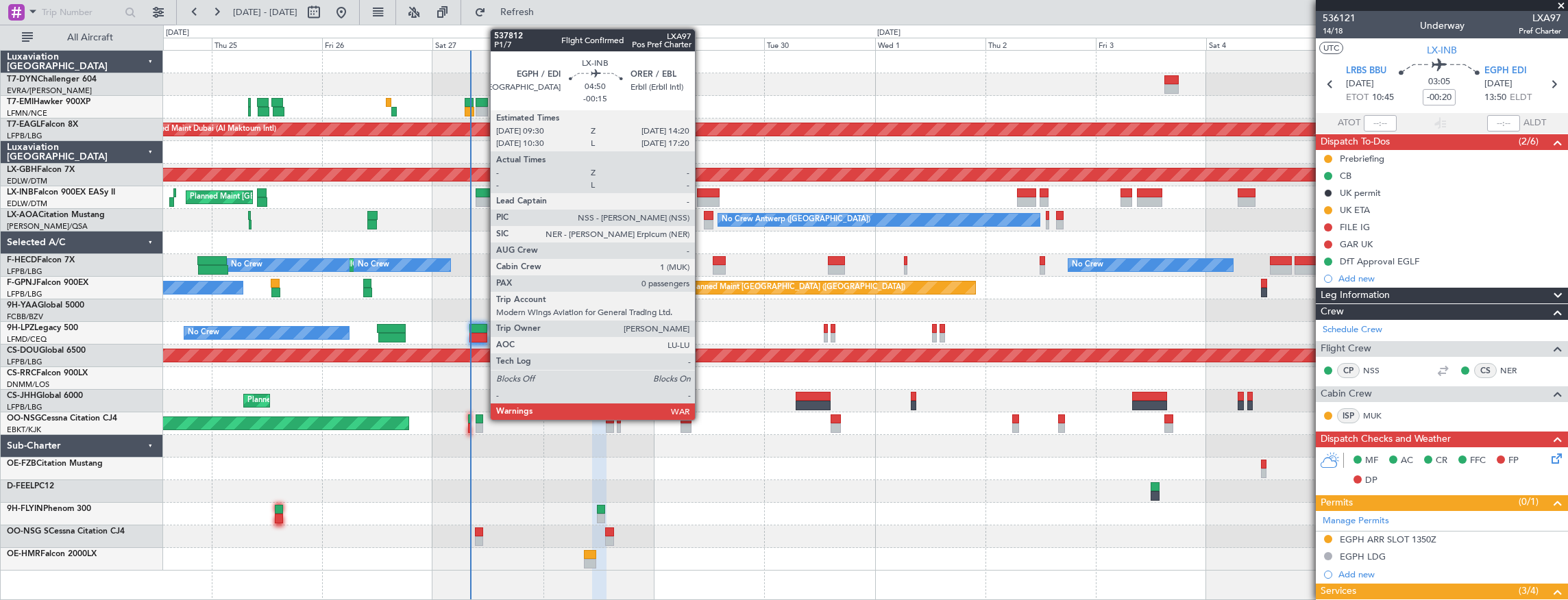
click at [702, 193] on div at bounding box center [708, 193] width 22 height 10
type input "-00:15"
type input "0"
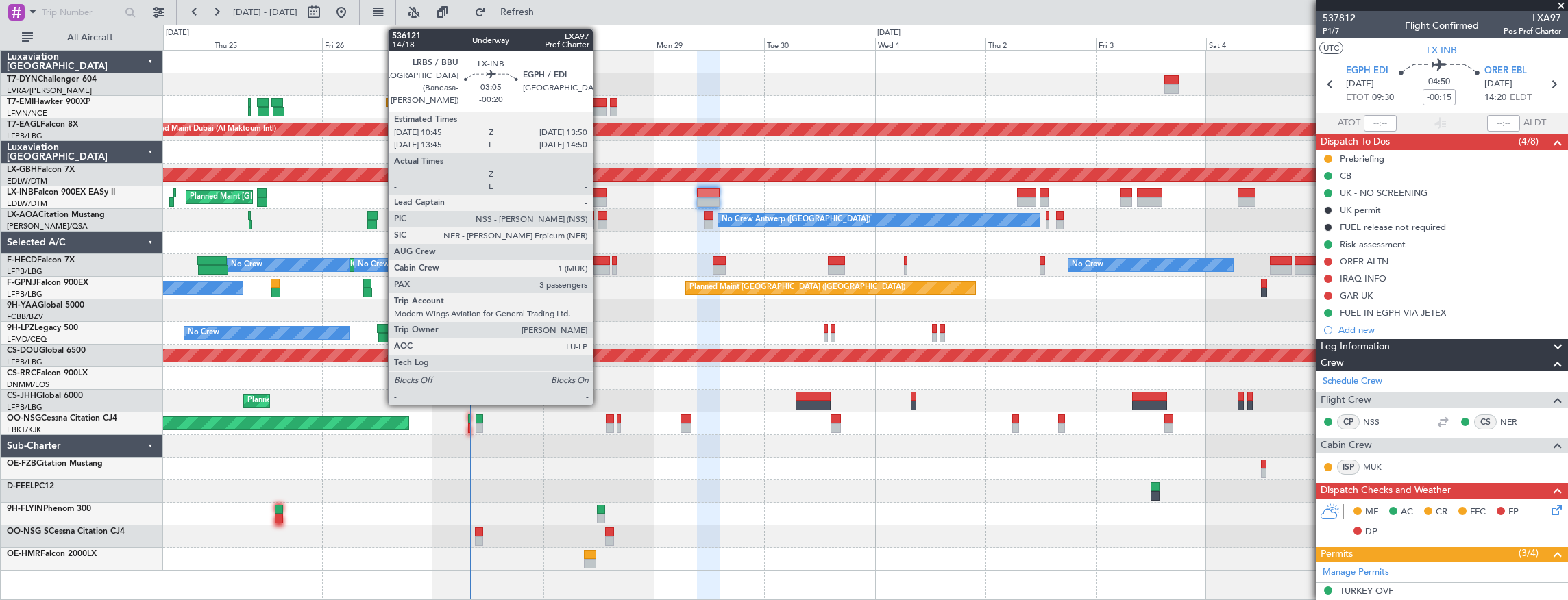
click at [600, 195] on div at bounding box center [600, 193] width 14 height 10
type input "-00:20"
type input "3"
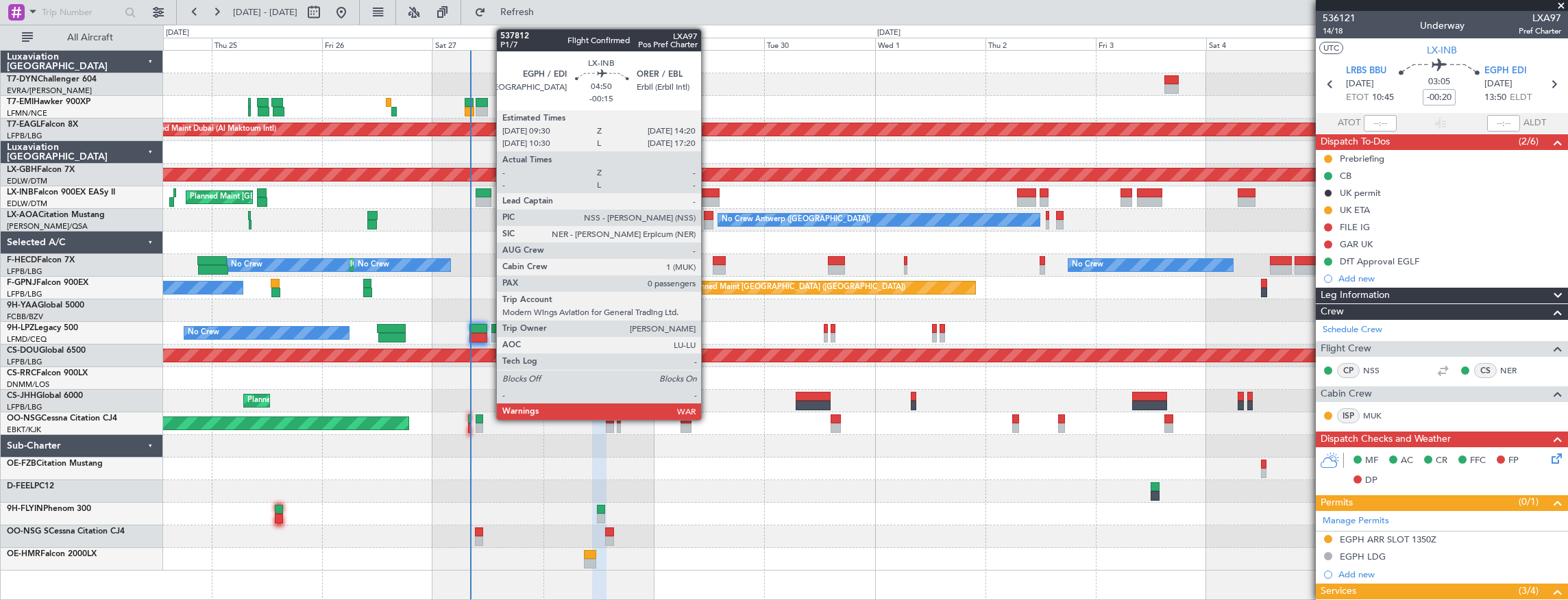
click at [708, 196] on div at bounding box center [708, 193] width 22 height 10
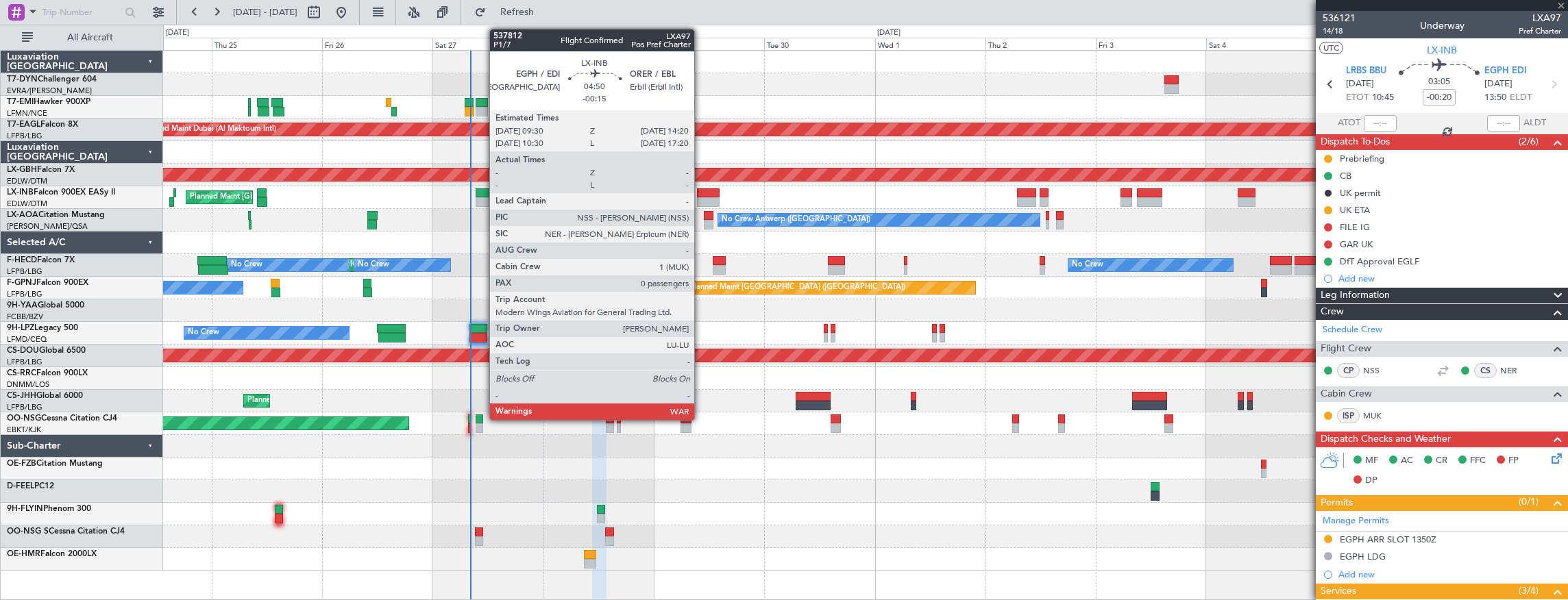
type input "-00:15"
type input "0"
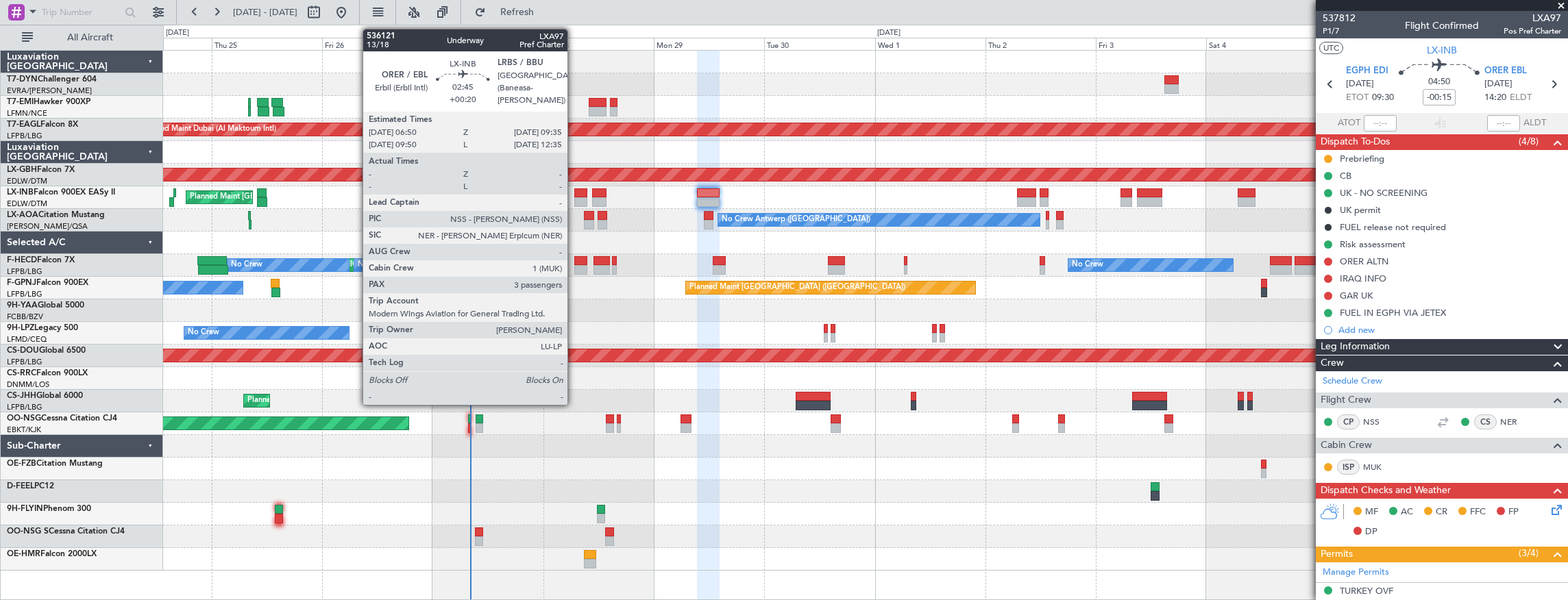
click at [574, 194] on div at bounding box center [581, 193] width 13 height 10
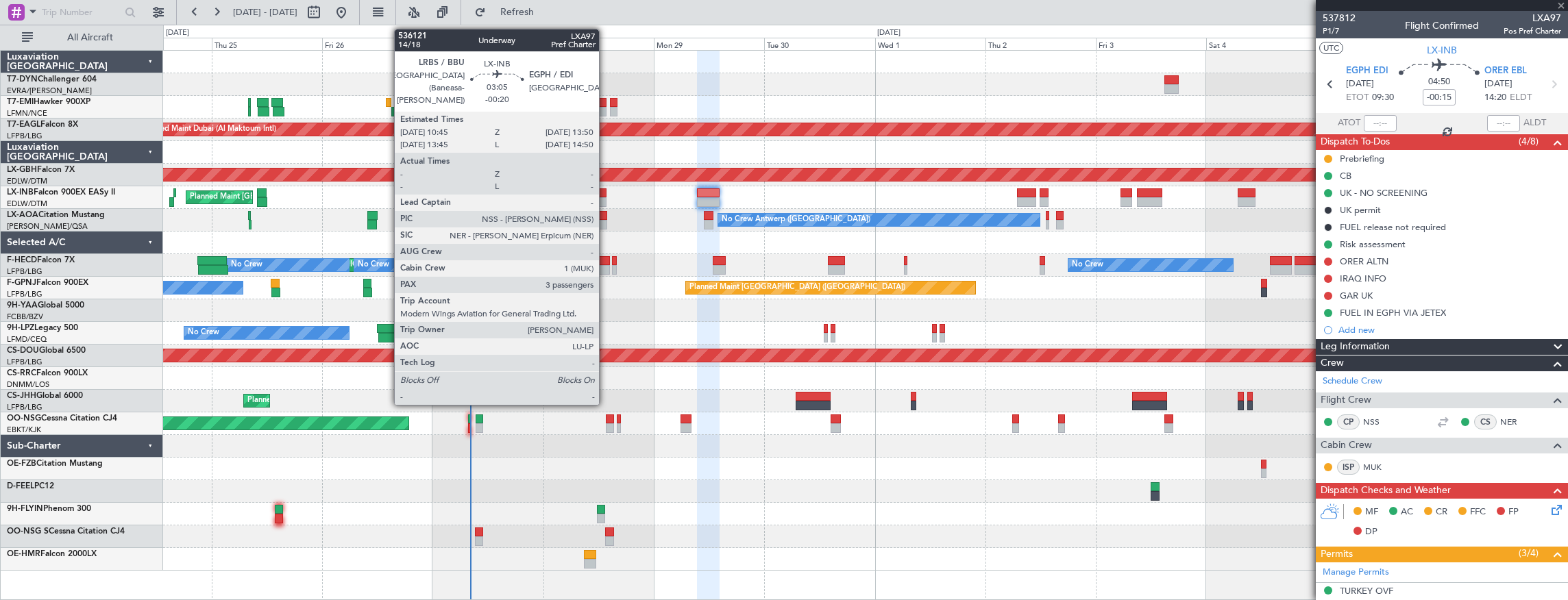
type input "+00:20"
type input "3"
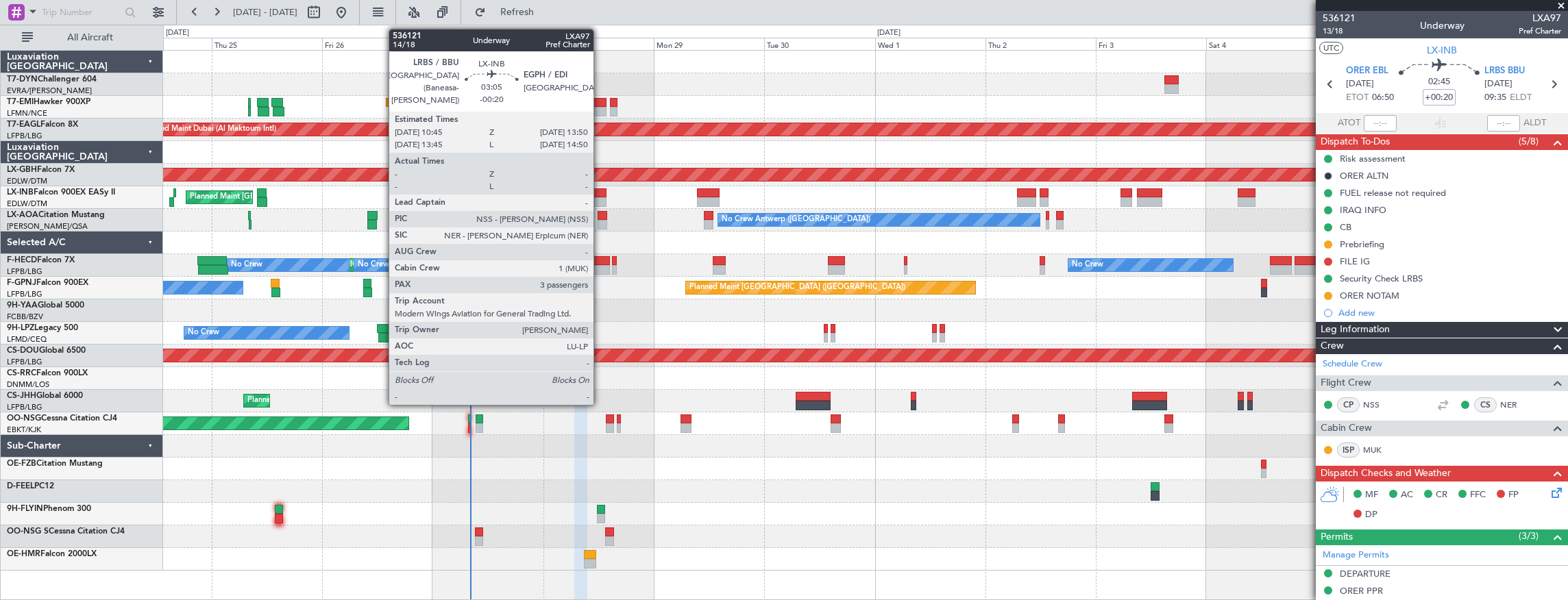
click at [600, 194] on div at bounding box center [600, 193] width 14 height 10
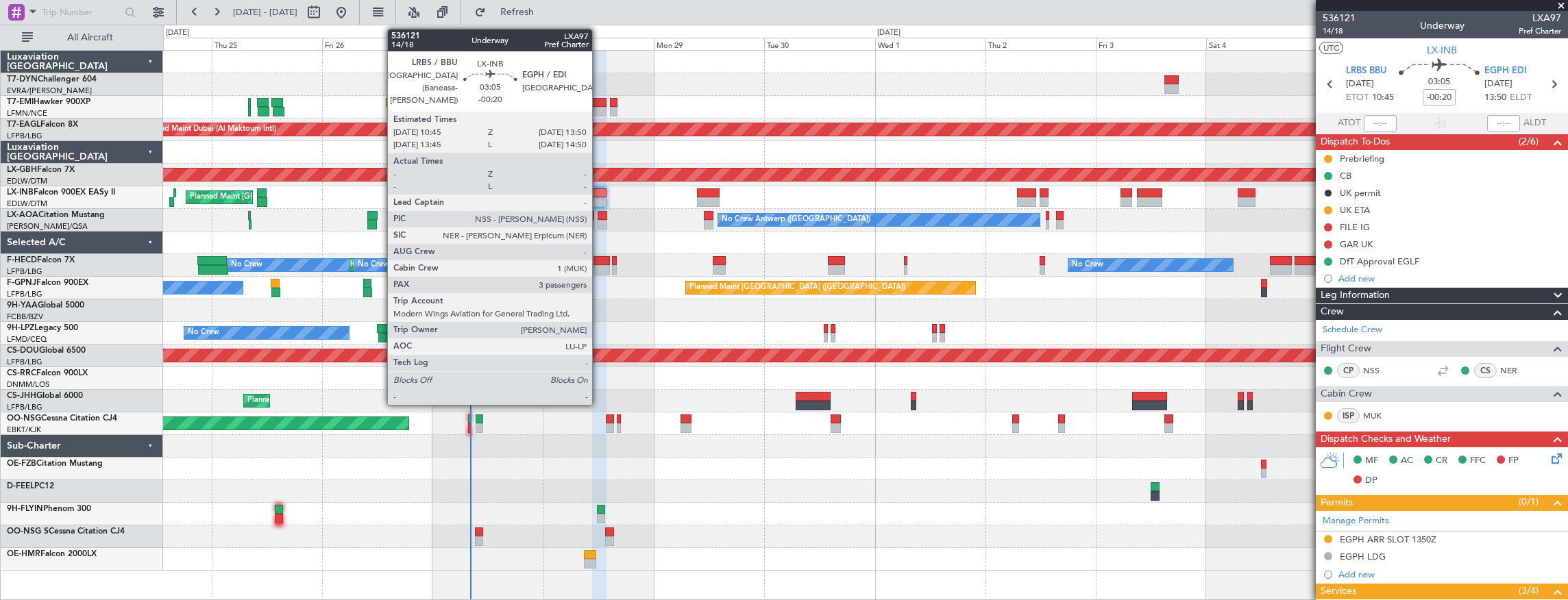
click at [599, 190] on div at bounding box center [600, 193] width 14 height 10
click at [605, 193] on div at bounding box center [600, 193] width 14 height 10
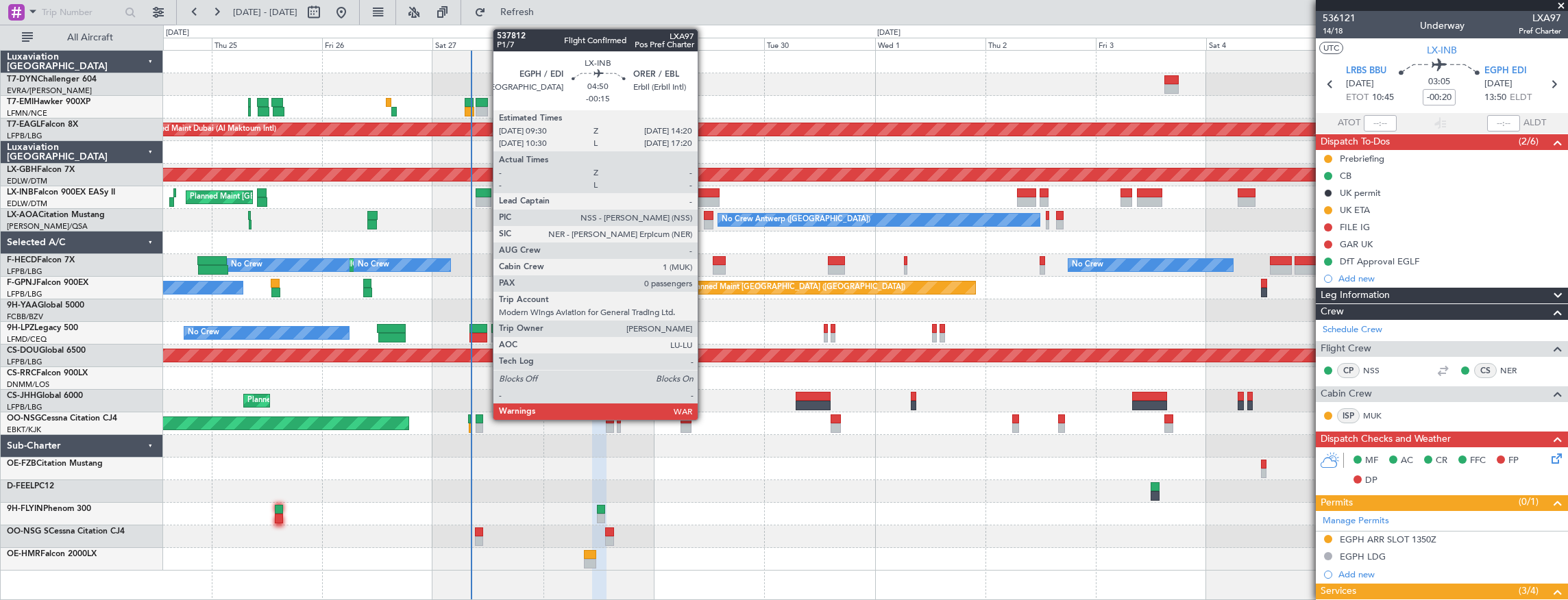
click at [704, 194] on div at bounding box center [708, 193] width 22 height 10
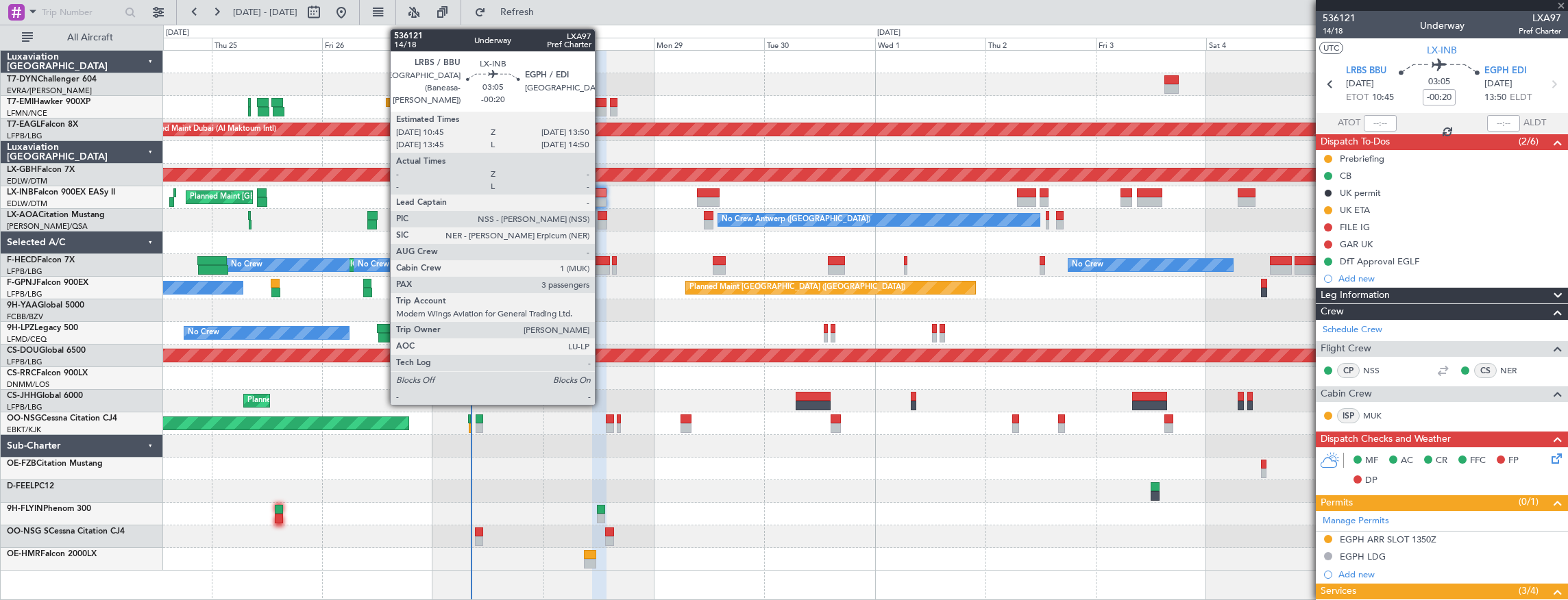
type input "-00:15"
type input "0"
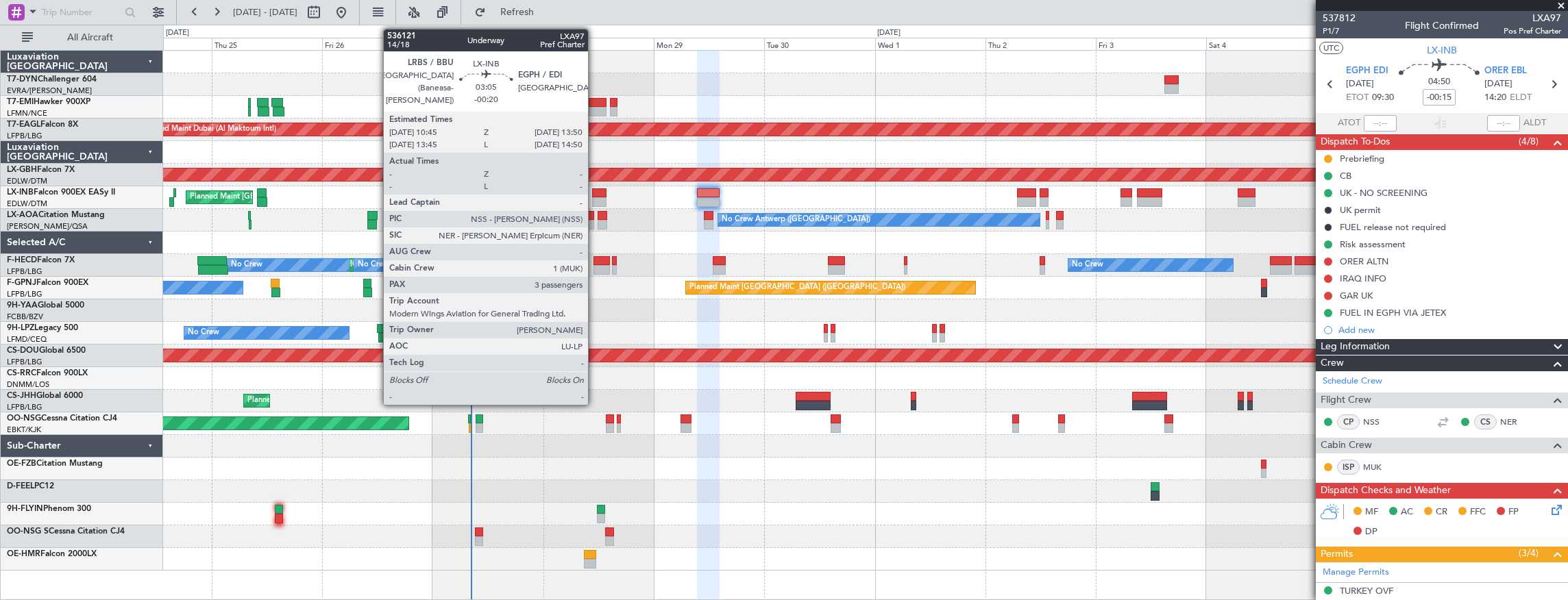
click at [595, 196] on div at bounding box center [600, 193] width 14 height 10
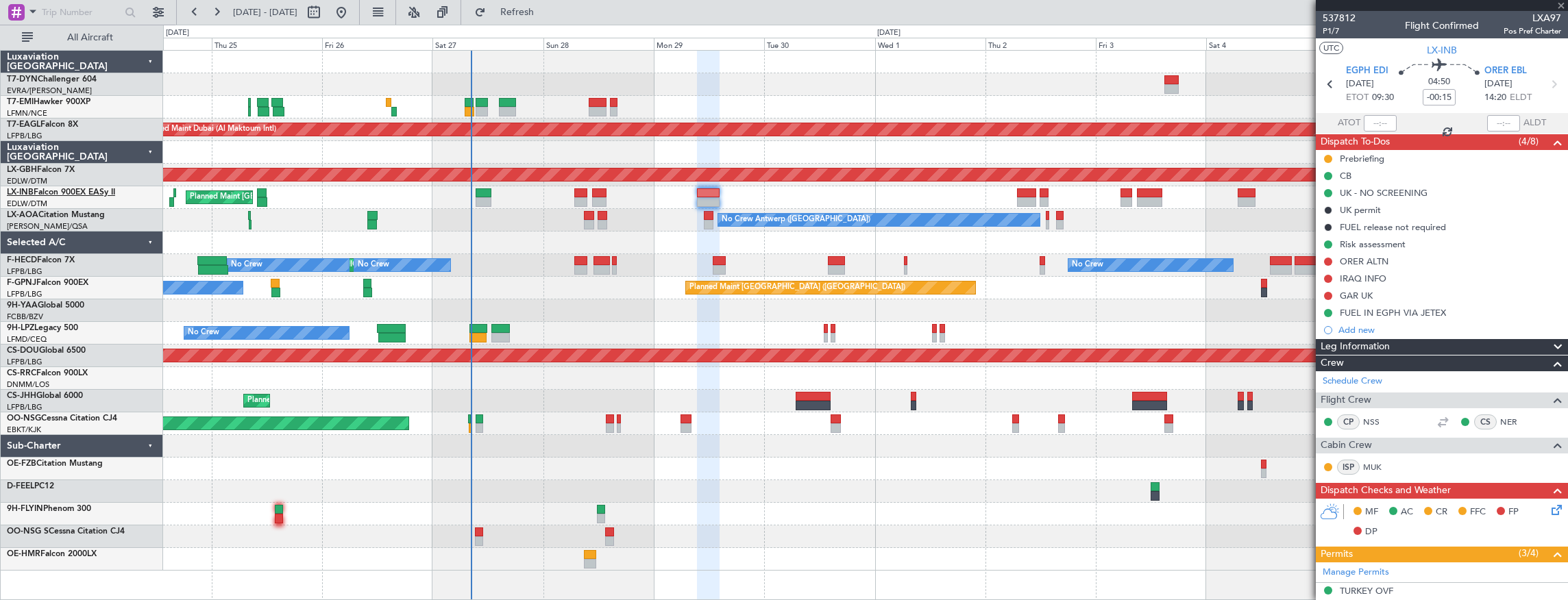
type input "-00:20"
type input "3"
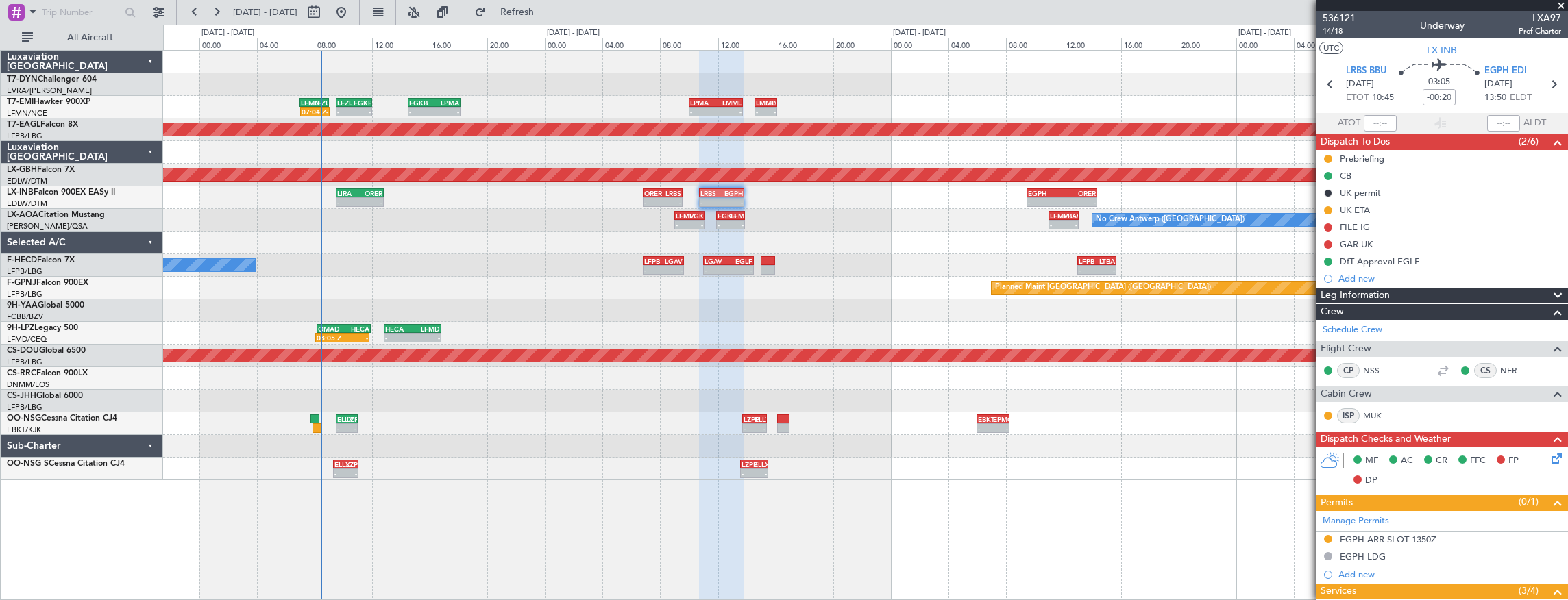
click at [461, 268] on div "No Crew LFPB 06:50 Z LGAV 09:40 Z - - LGAV 11:00 Z EGLF 14:30 Z - - - - LFPB 13…" at bounding box center [865, 265] width 1405 height 22
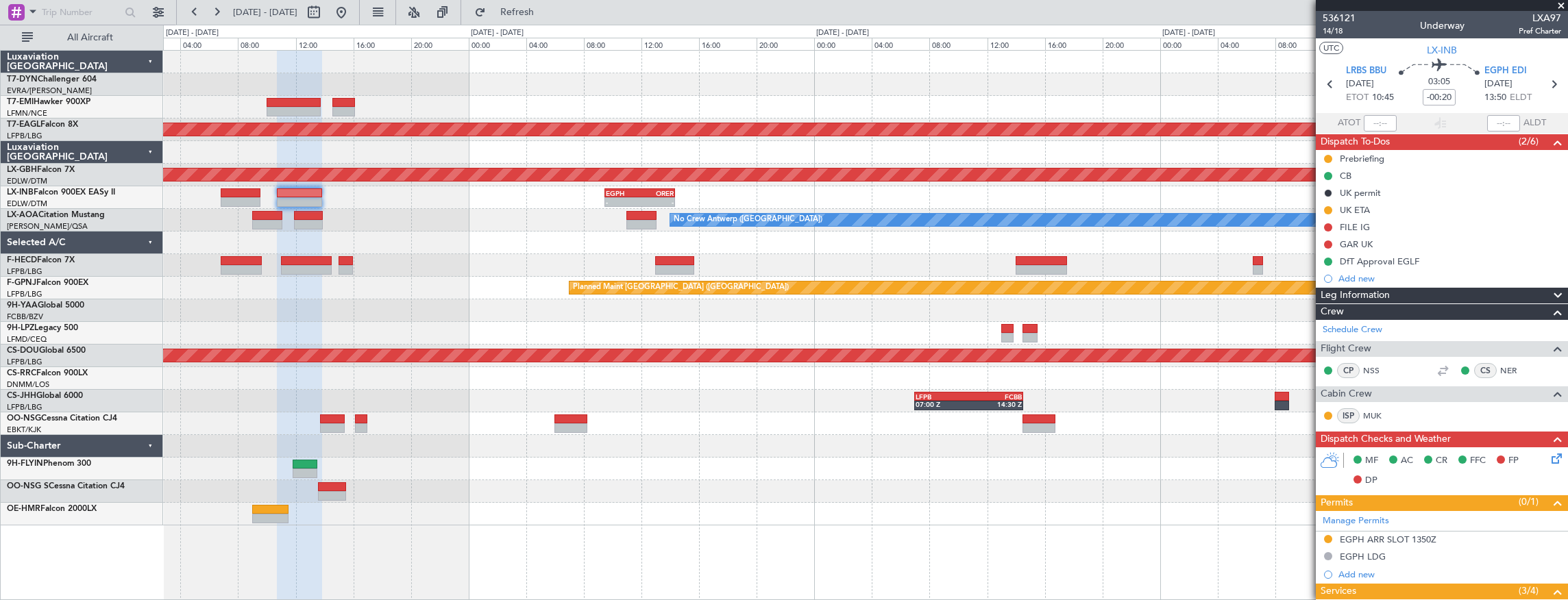
click at [516, 223] on div "Planned Maint Dubai (Al Maktoum Intl) Planned Maint Nurnberg - - EGPH 09:30 Z O…" at bounding box center [865, 288] width 1405 height 475
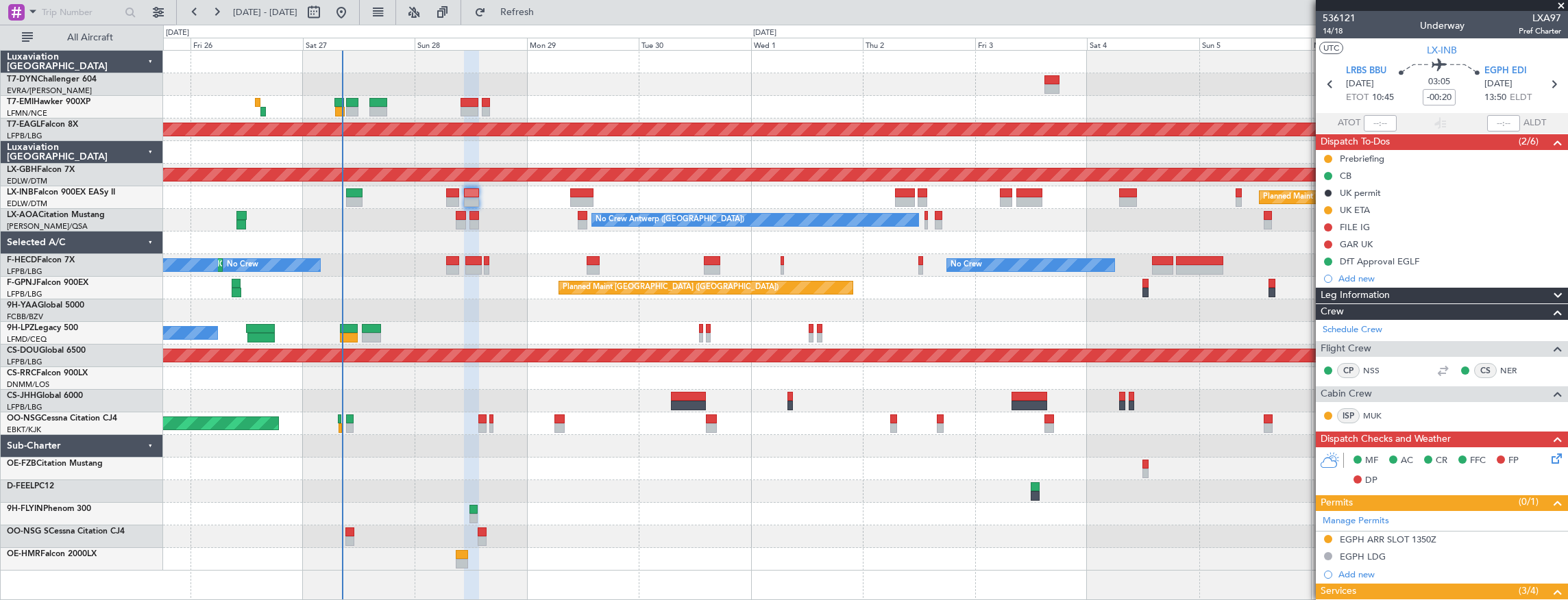
click at [536, 197] on div "Planned Maint London (Farnborough) Planned Maint London (Farnborough)" at bounding box center [865, 197] width 1405 height 22
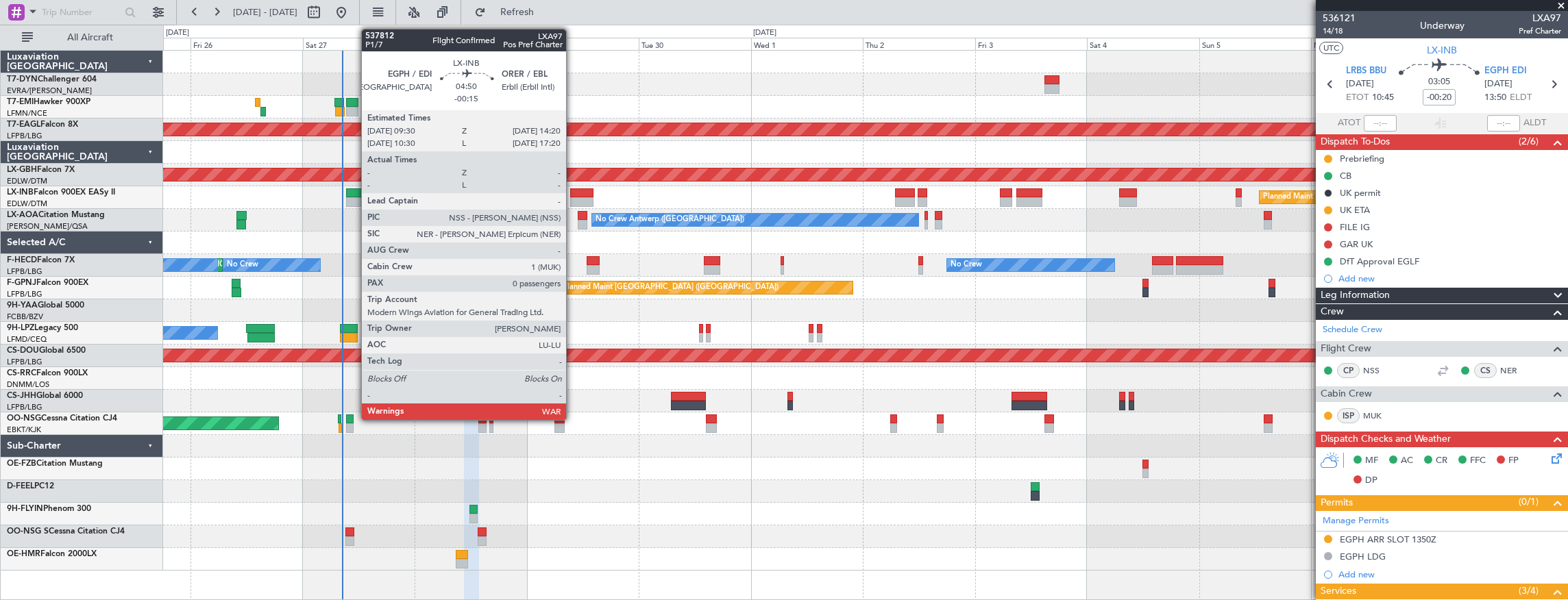
click at [573, 193] on div at bounding box center [581, 193] width 22 height 10
type input "-00:15"
type input "0"
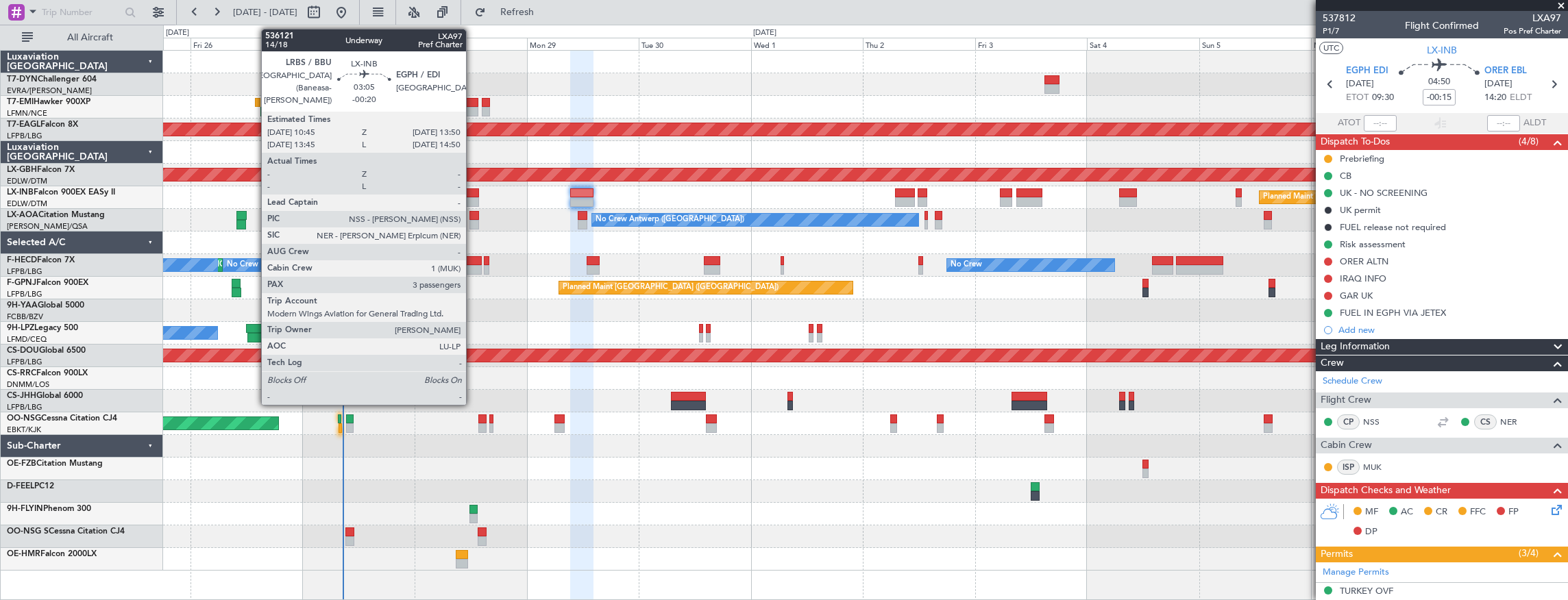
click at [473, 190] on div at bounding box center [471, 193] width 15 height 10
type input "-00:20"
type input "3"
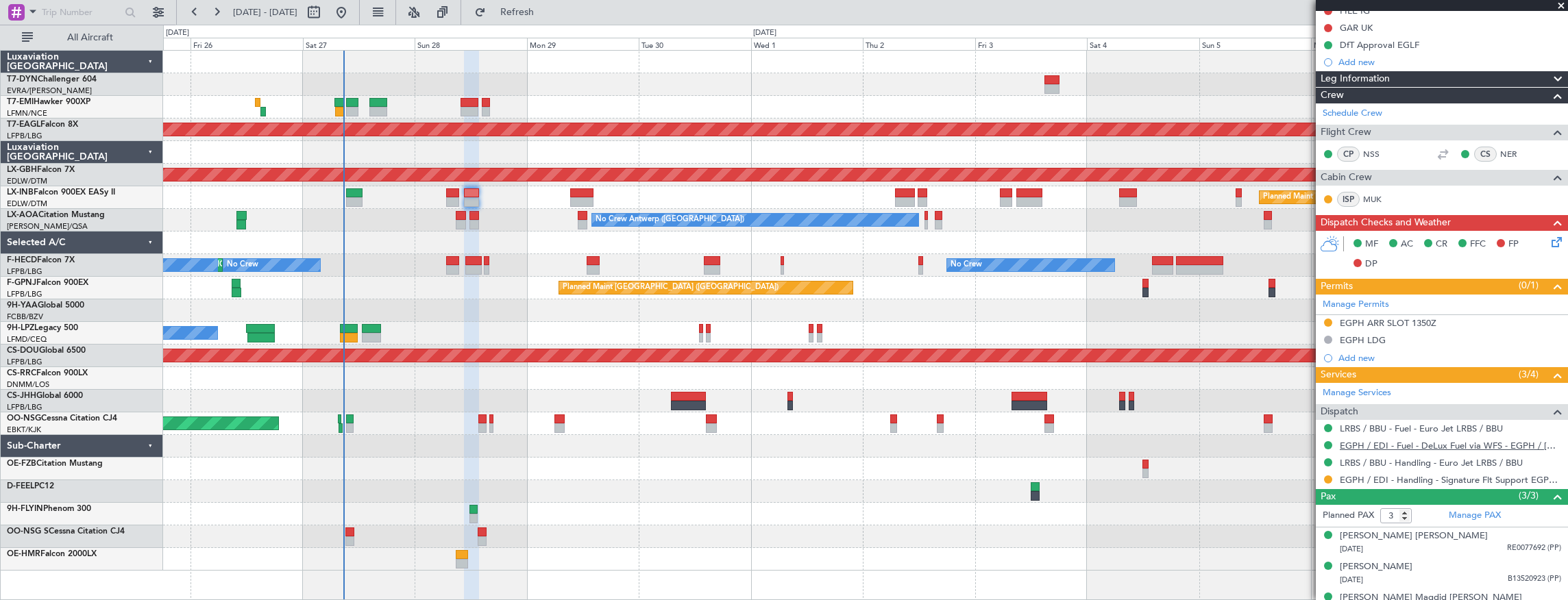
scroll to position [232, 0]
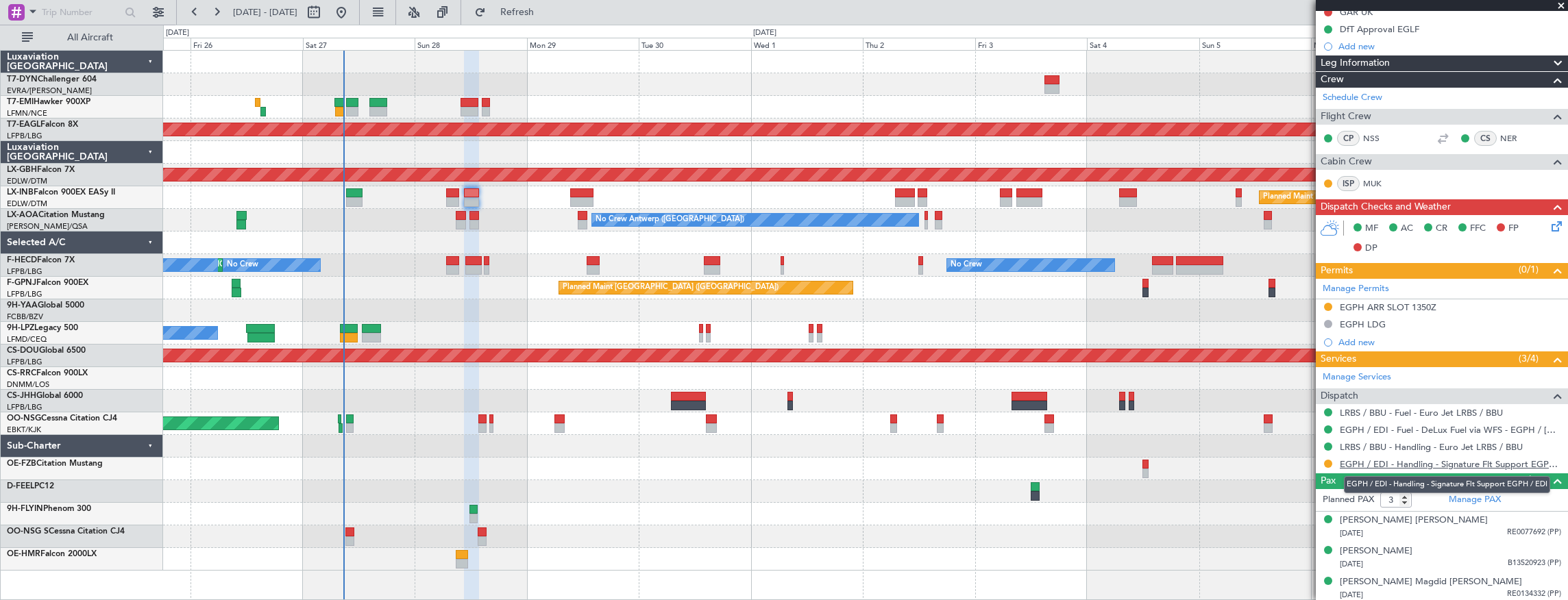
click at [1386, 463] on link "EGPH / EDI - Handling - Signature Flt Support EGPH / EDI" at bounding box center [1450, 464] width 221 height 12
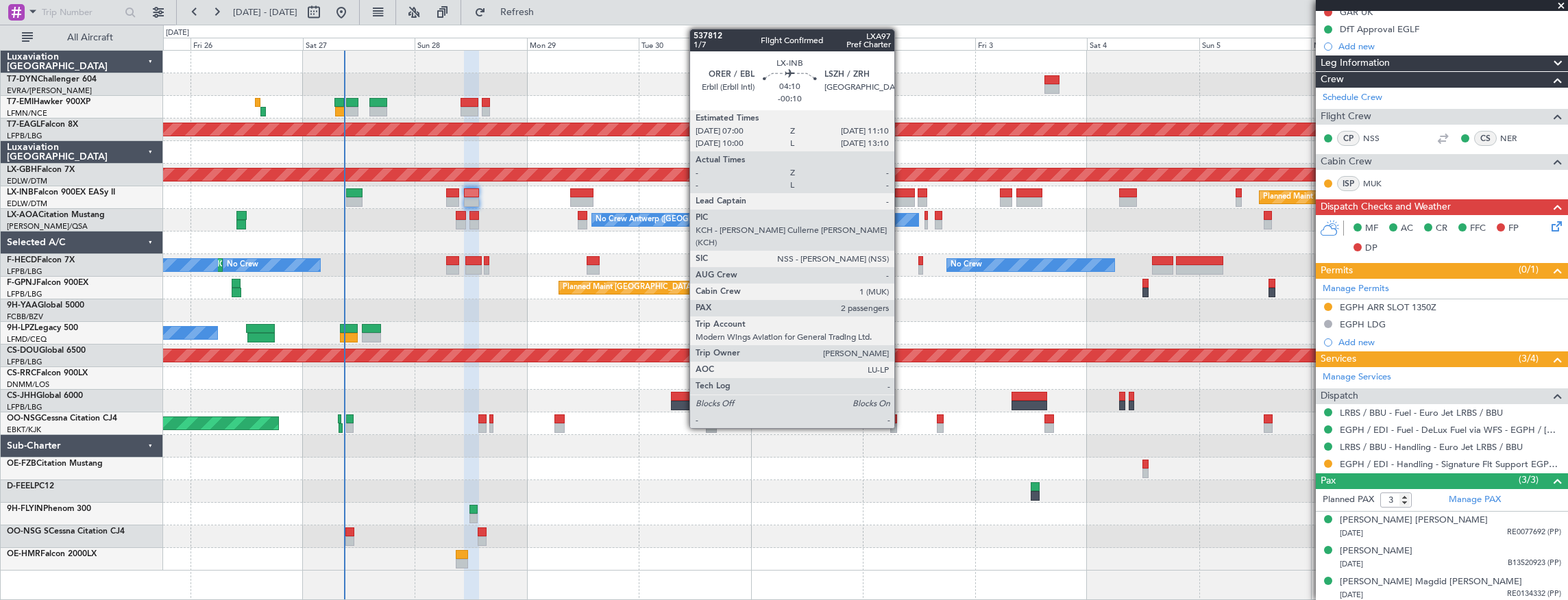
click at [901, 193] on div at bounding box center [905, 193] width 20 height 10
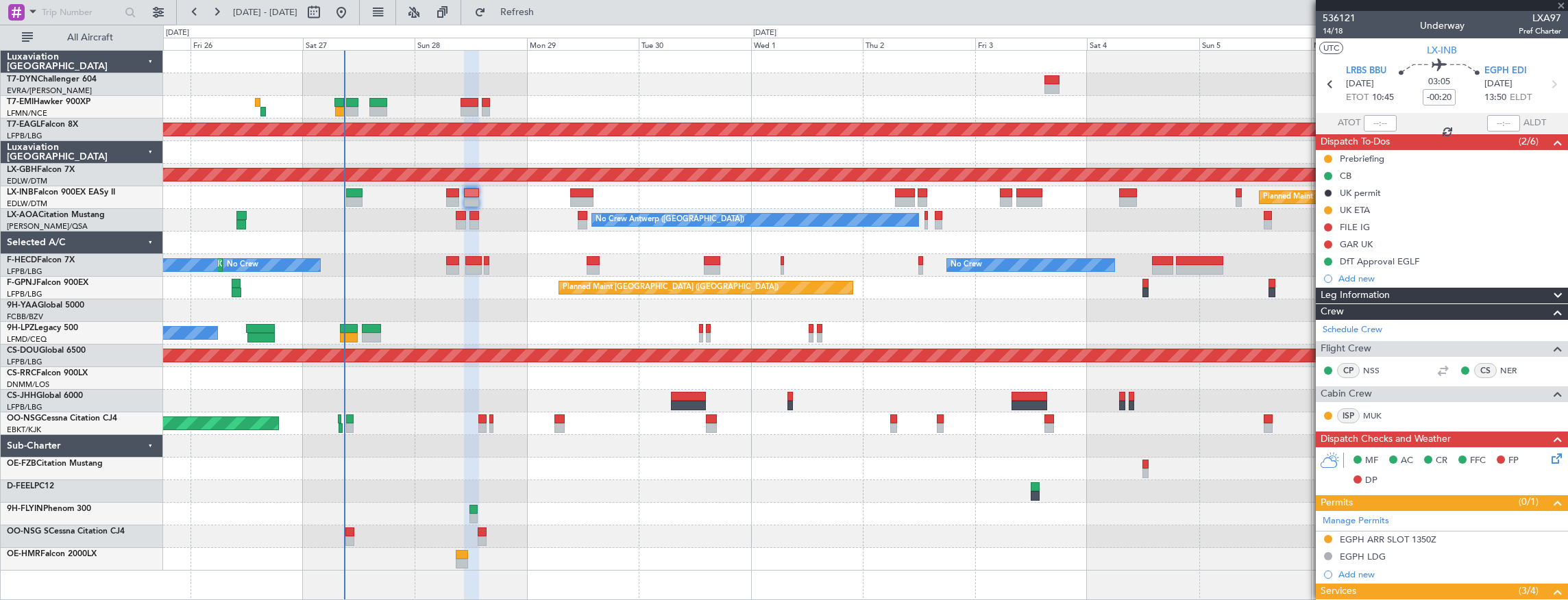
scroll to position [232, 0]
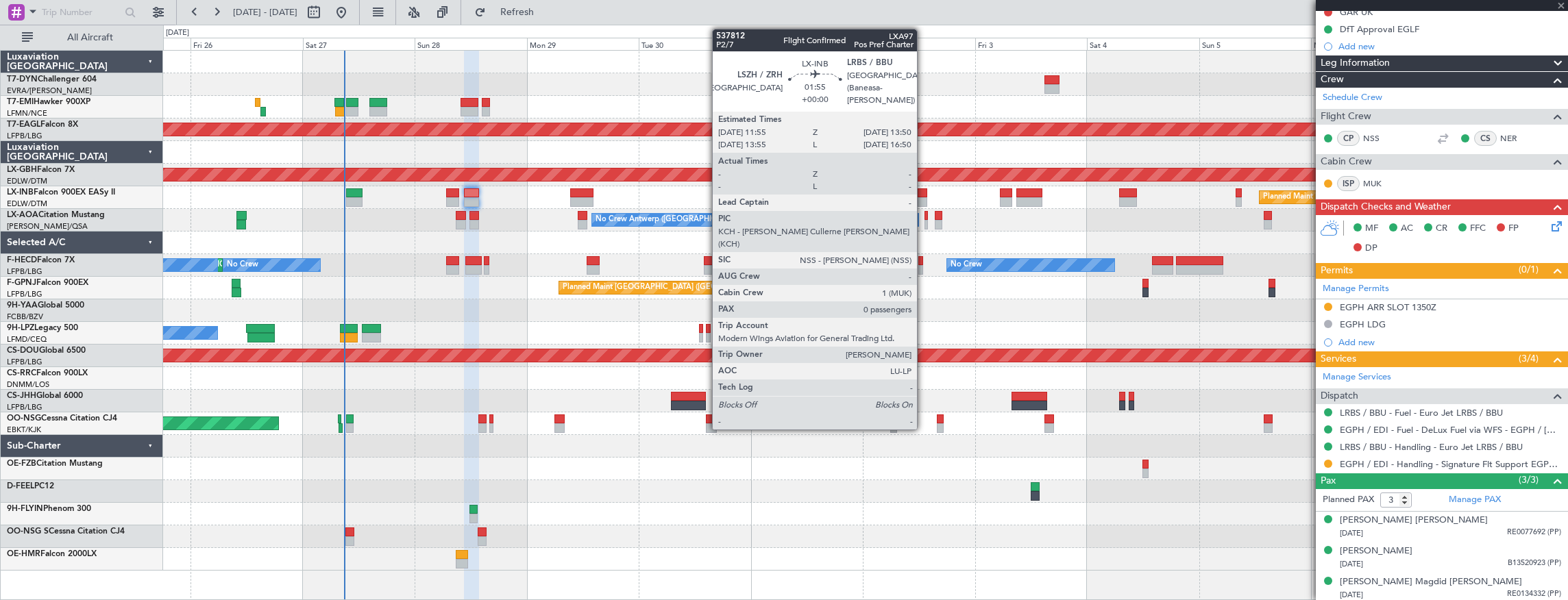
type input "-00:10"
type input "2"
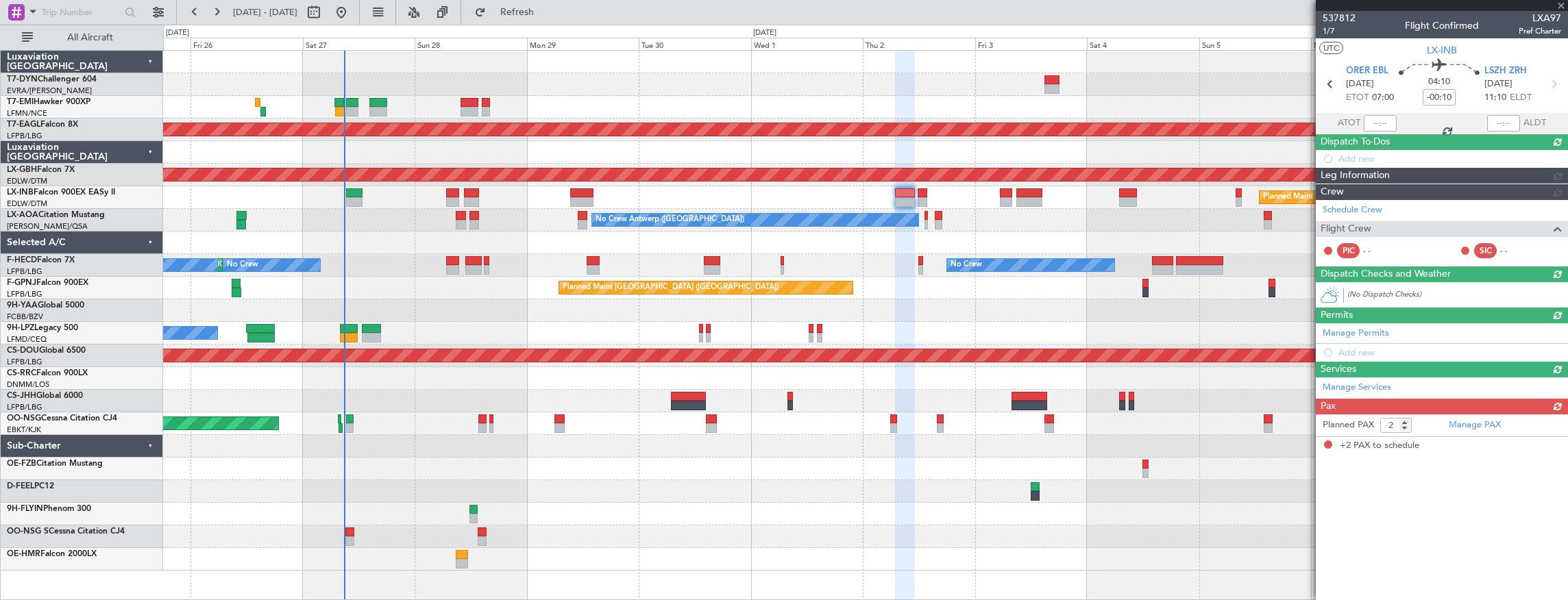
scroll to position [0, 0]
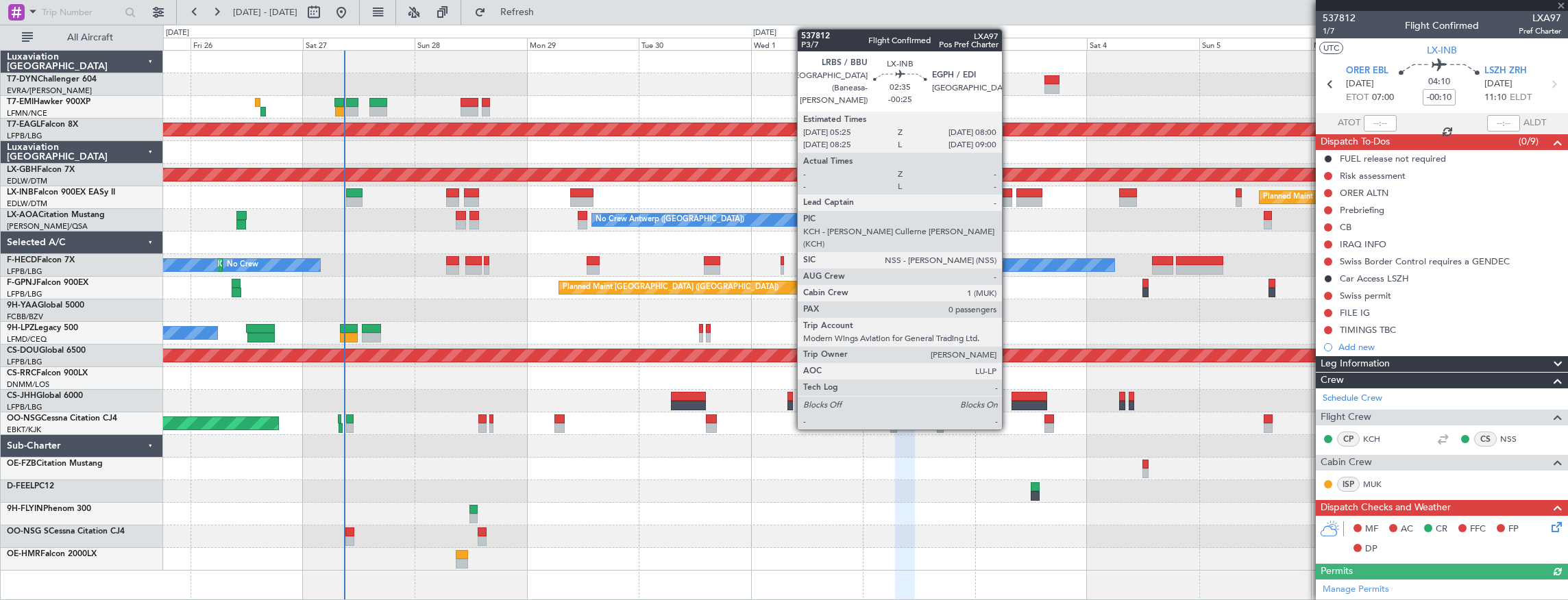
click at [1009, 194] on div at bounding box center [1006, 193] width 12 height 10
type input "-00:25"
type input "0"
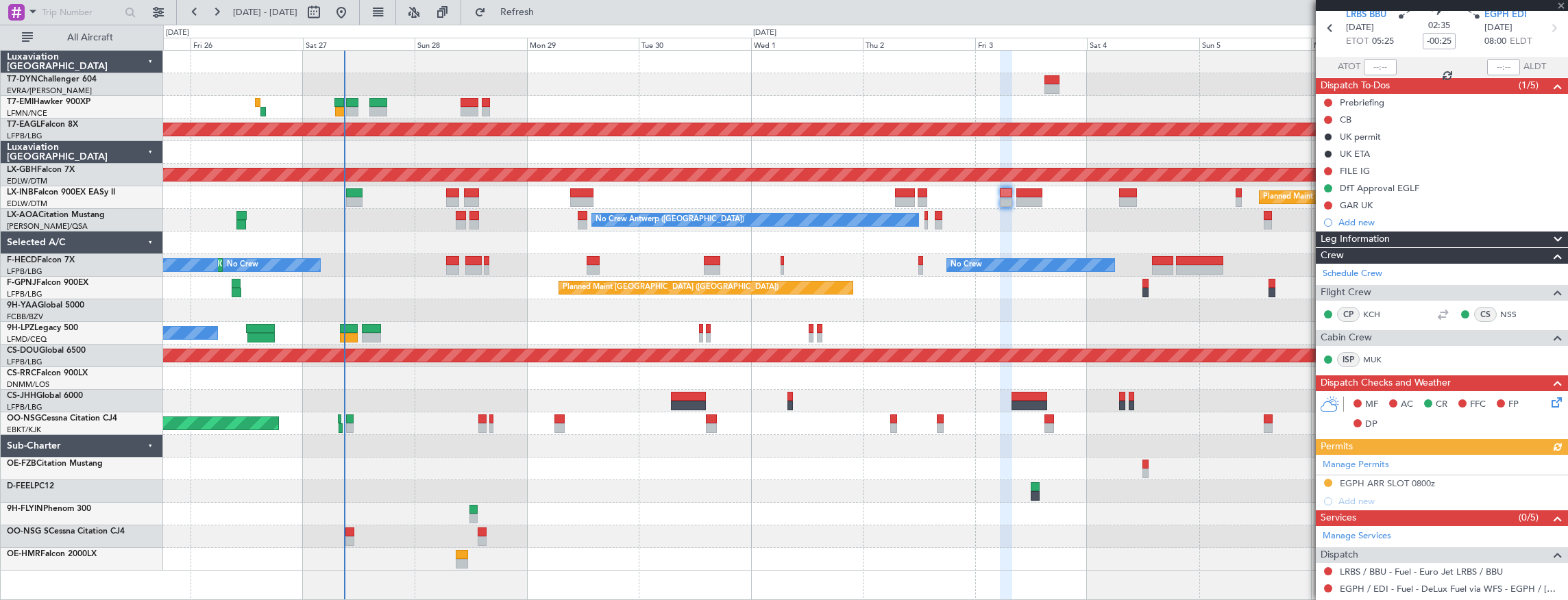
scroll to position [156, 0]
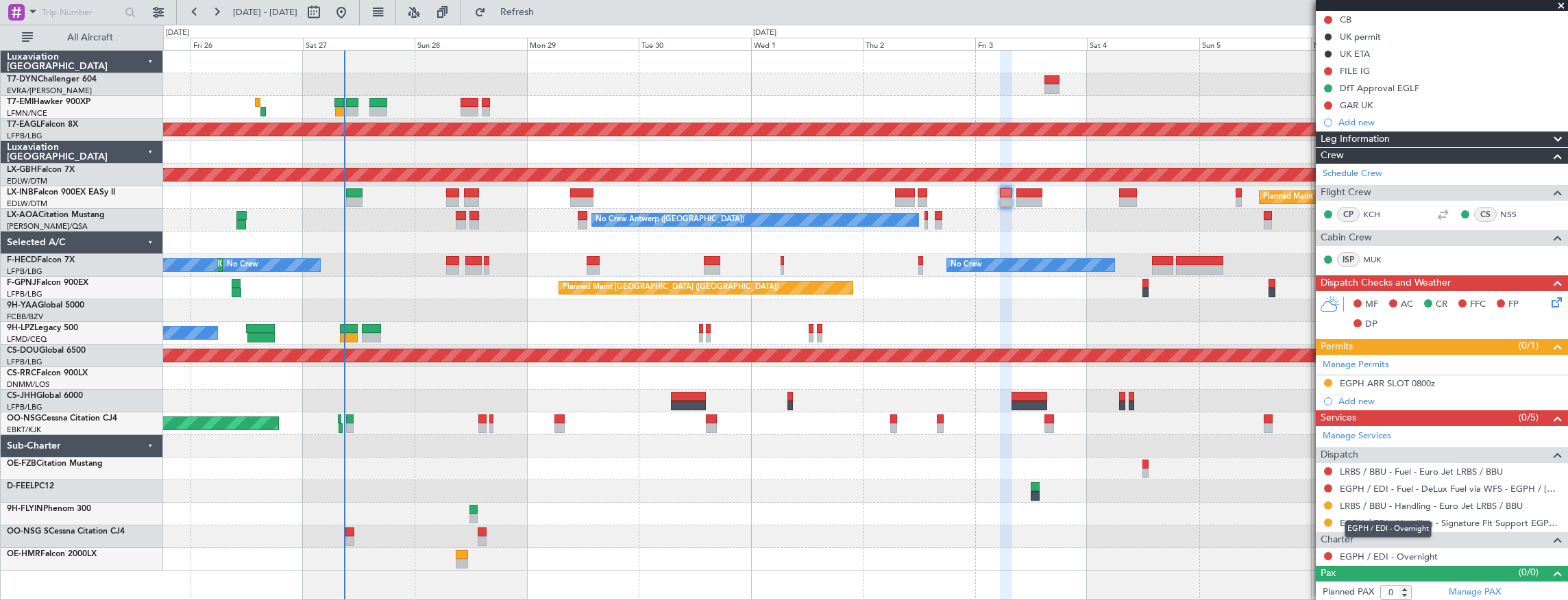
click at [1408, 523] on div "EGPH / EDI - Overnight" at bounding box center [1388, 529] width 87 height 17
click at [1486, 521] on link "EGPH / EDI - Handling - Signature Flt Support EGPH / EDI" at bounding box center [1450, 523] width 221 height 12
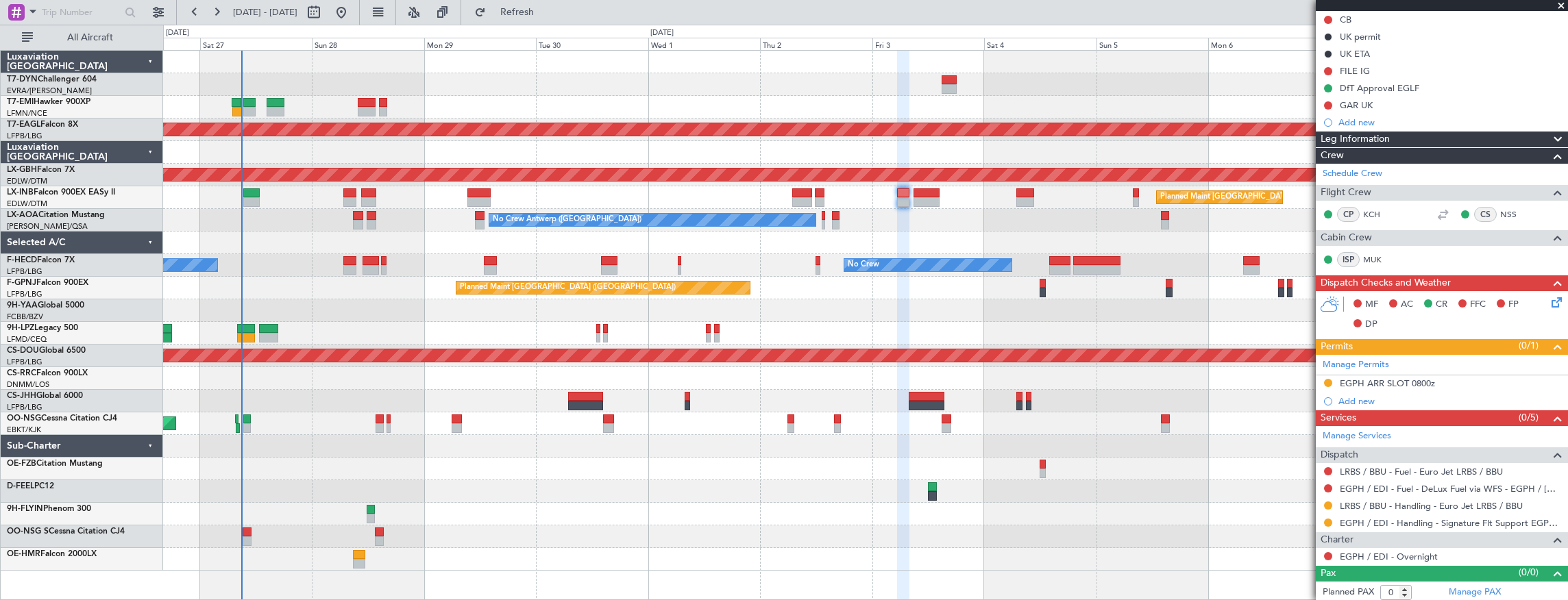
click at [430, 228] on div "No Crew Antwerp ([GEOGRAPHIC_DATA]) No Crew [GEOGRAPHIC_DATA] ([GEOGRAPHIC_DATA…" at bounding box center [865, 220] width 1405 height 22
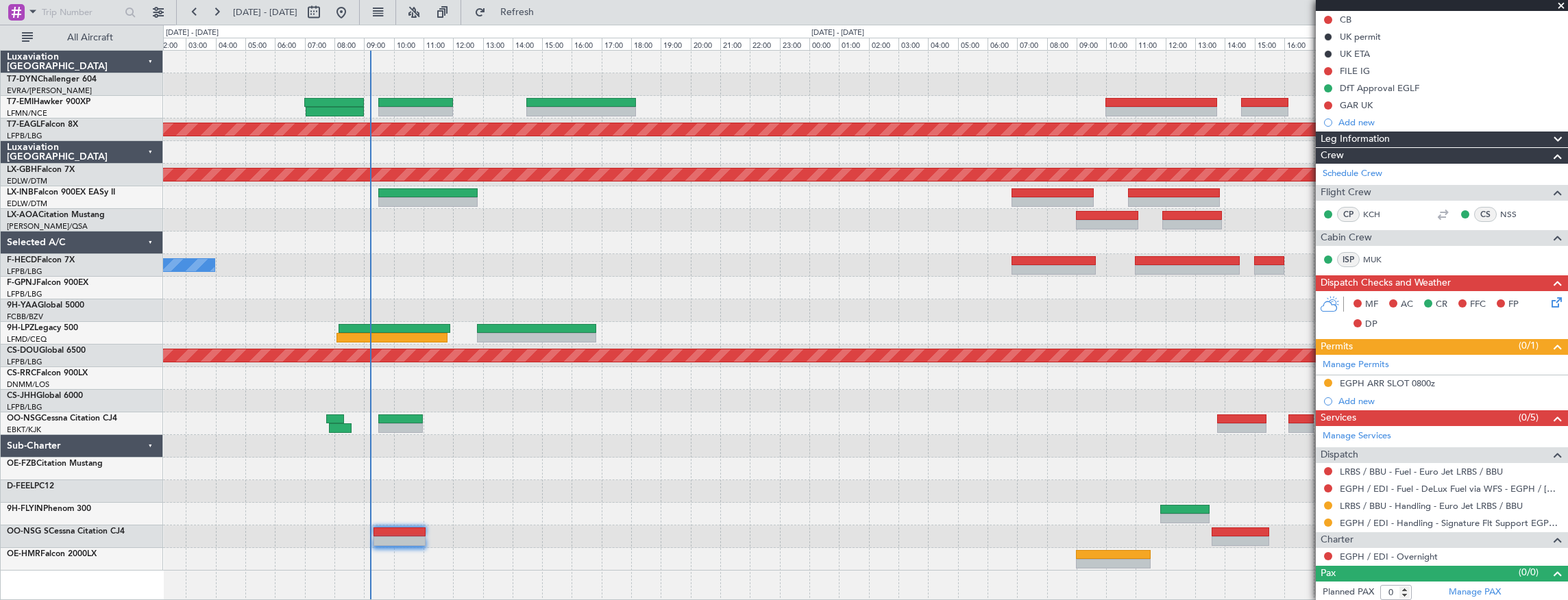
click at [485, 530] on div at bounding box center [865, 537] width 1405 height 22
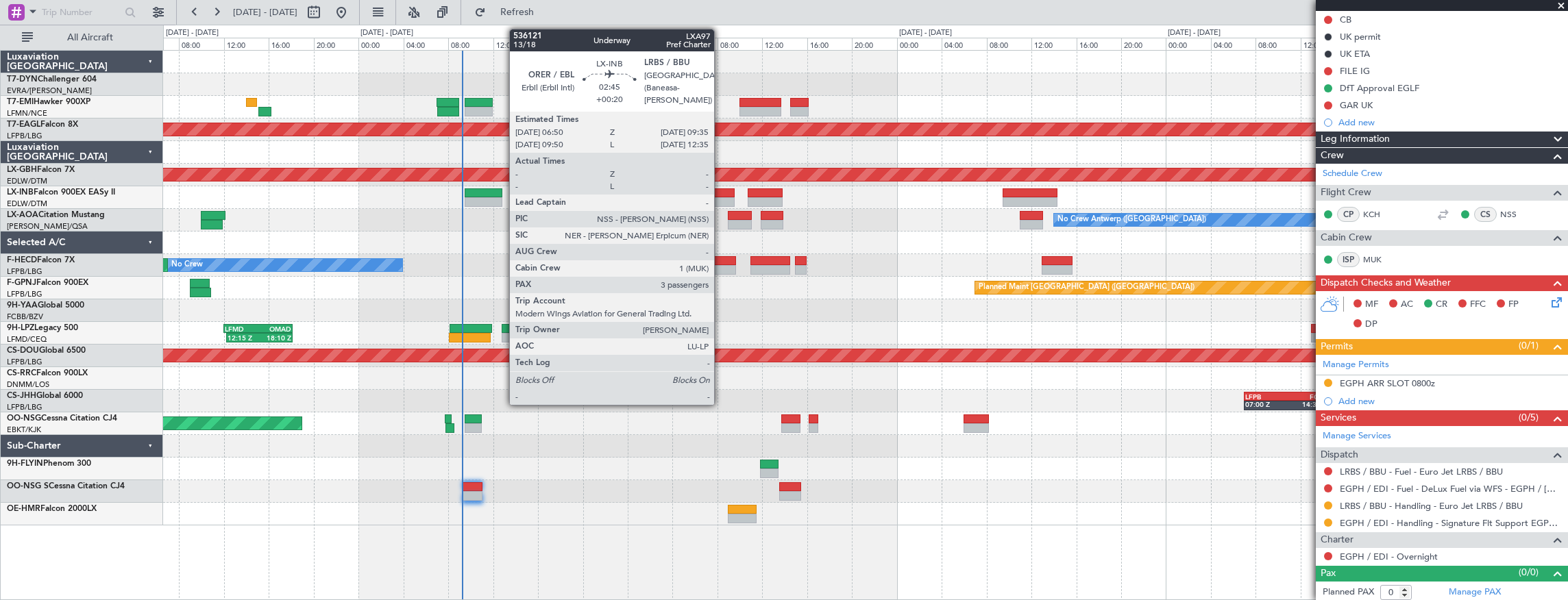
click at [721, 193] on div at bounding box center [719, 193] width 31 height 10
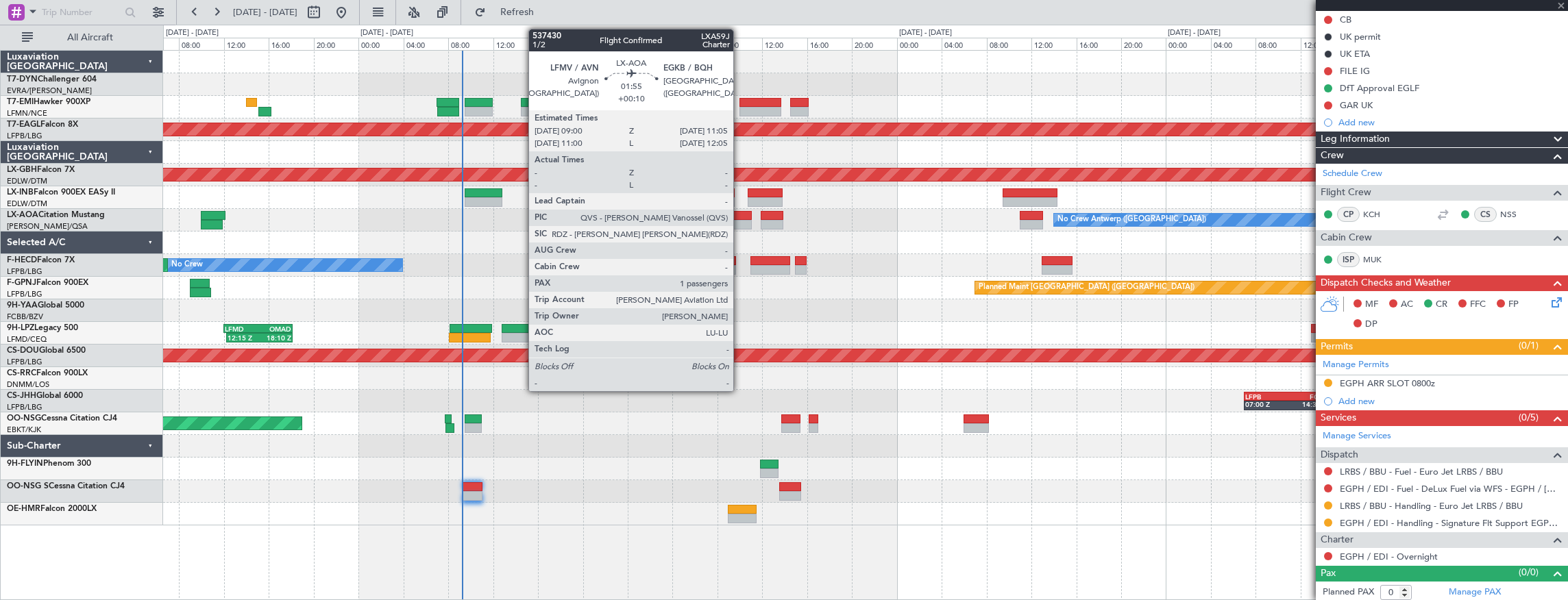
type input "+00:20"
type input "3"
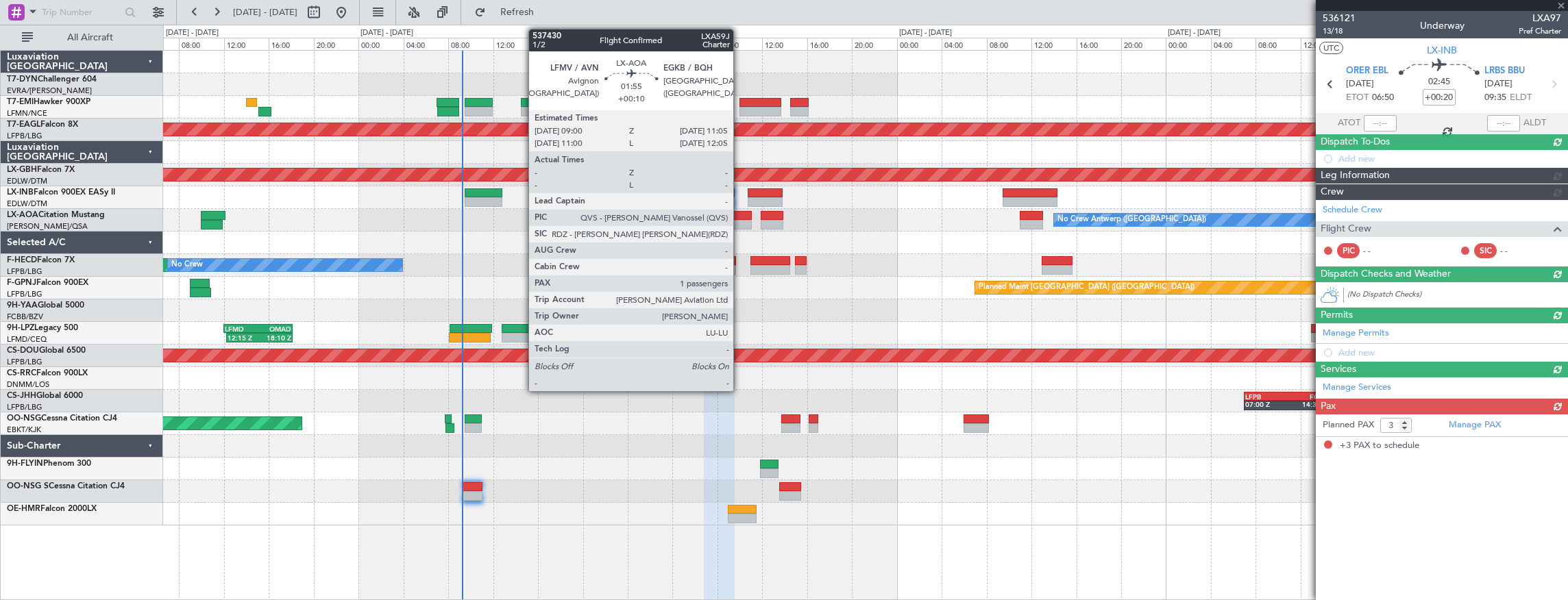
scroll to position [0, 0]
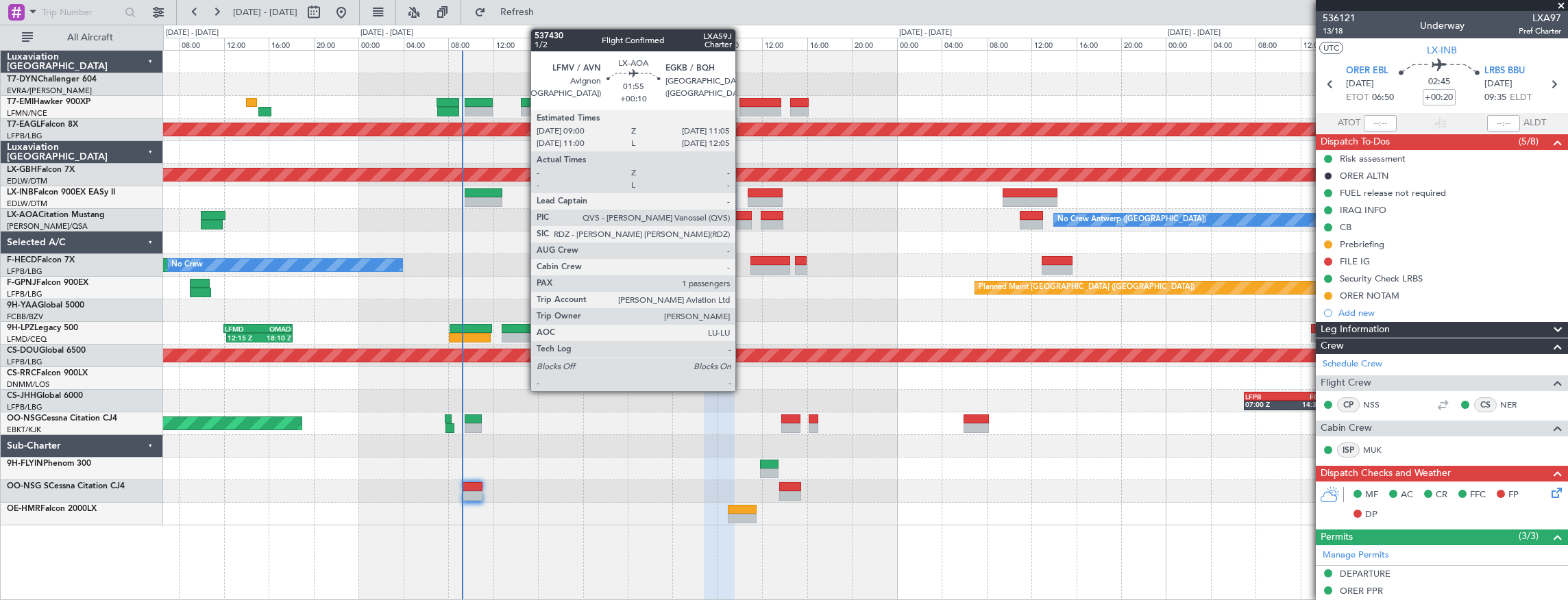
click at [742, 217] on div at bounding box center [740, 216] width 24 height 10
type input "+00:10"
type input "1"
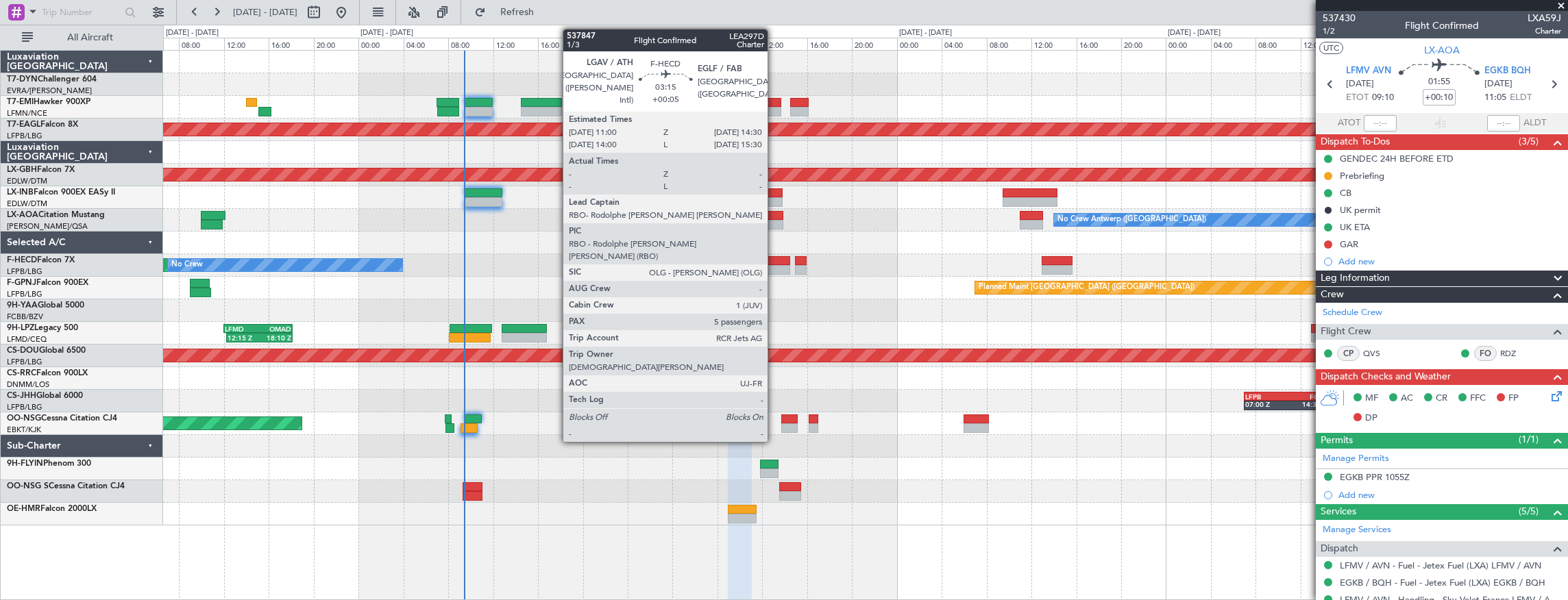
click at [775, 265] on div at bounding box center [771, 270] width 40 height 10
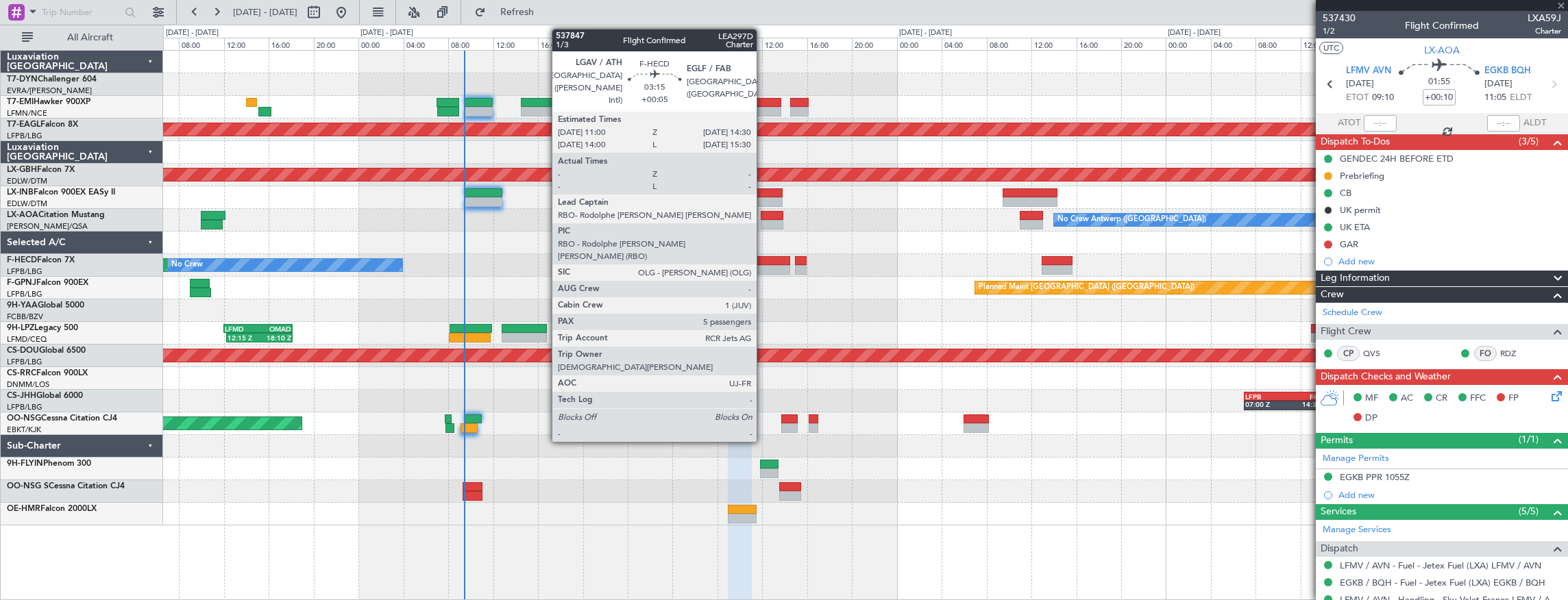
type input "+00:05"
type input "5"
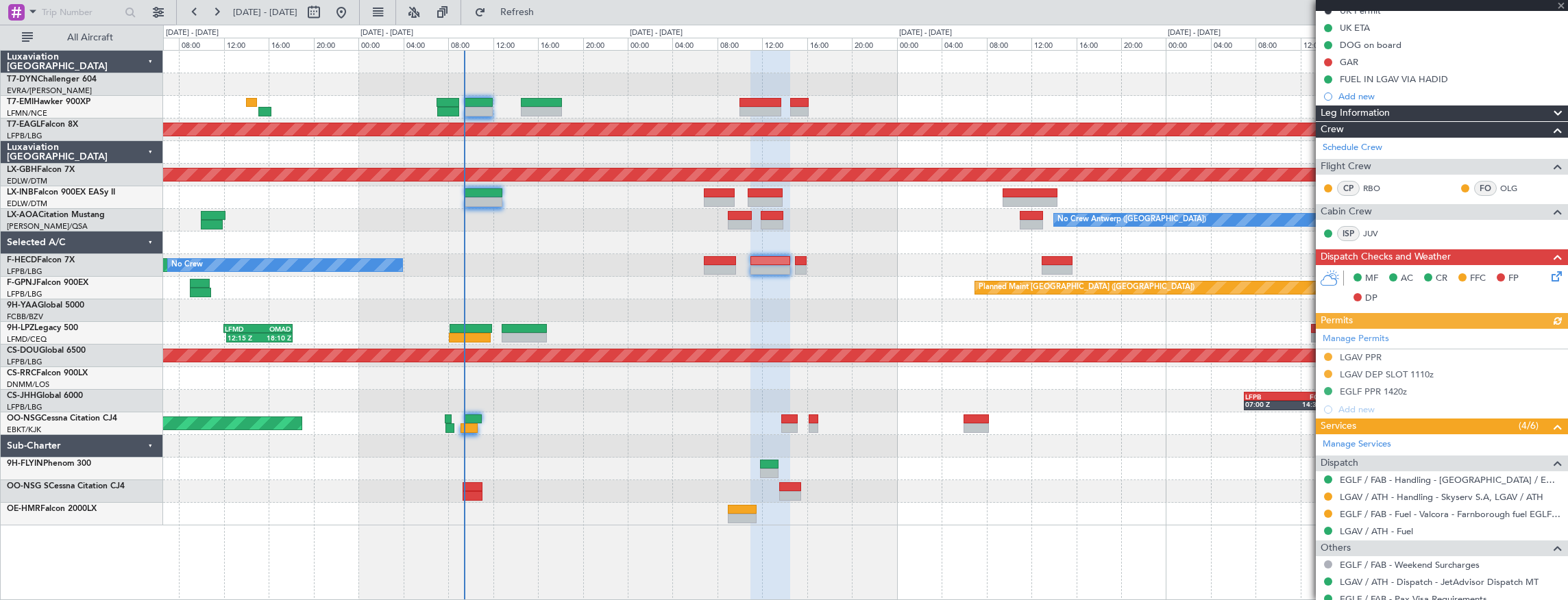
scroll to position [379, 0]
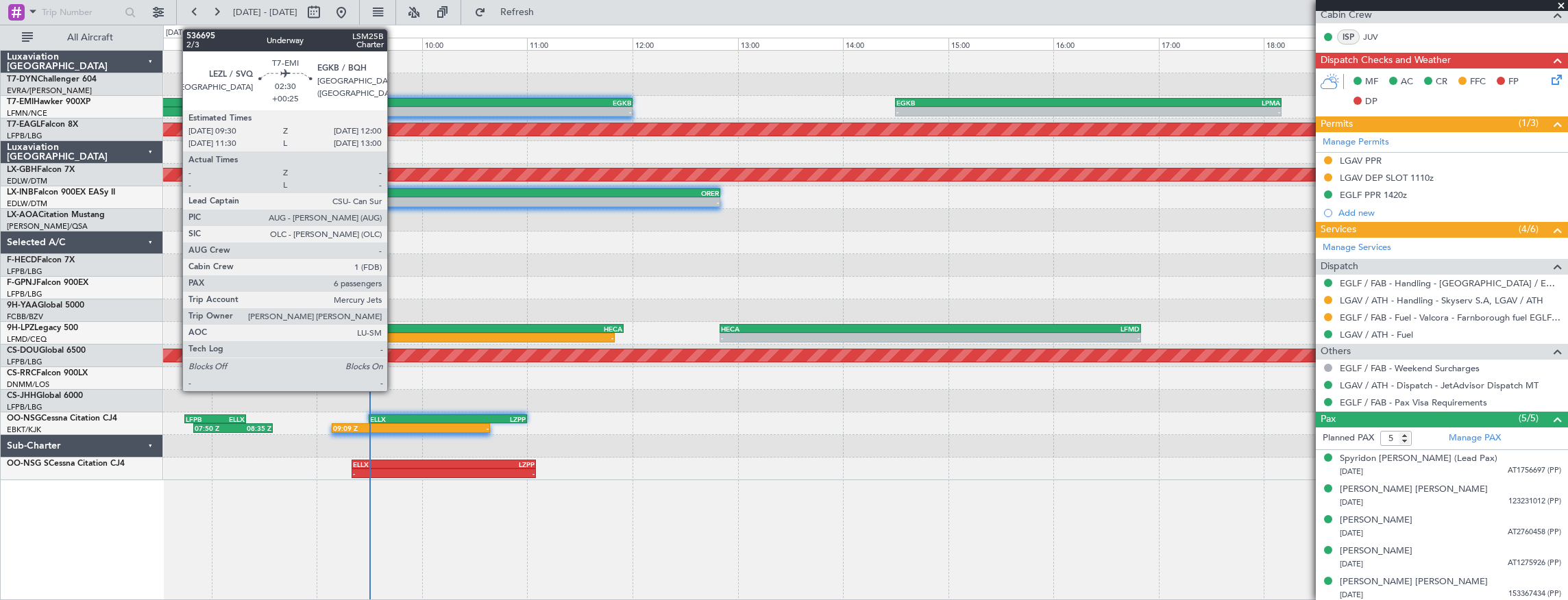
click at [394, 101] on div "LEZL" at bounding box center [435, 102] width 130 height 8
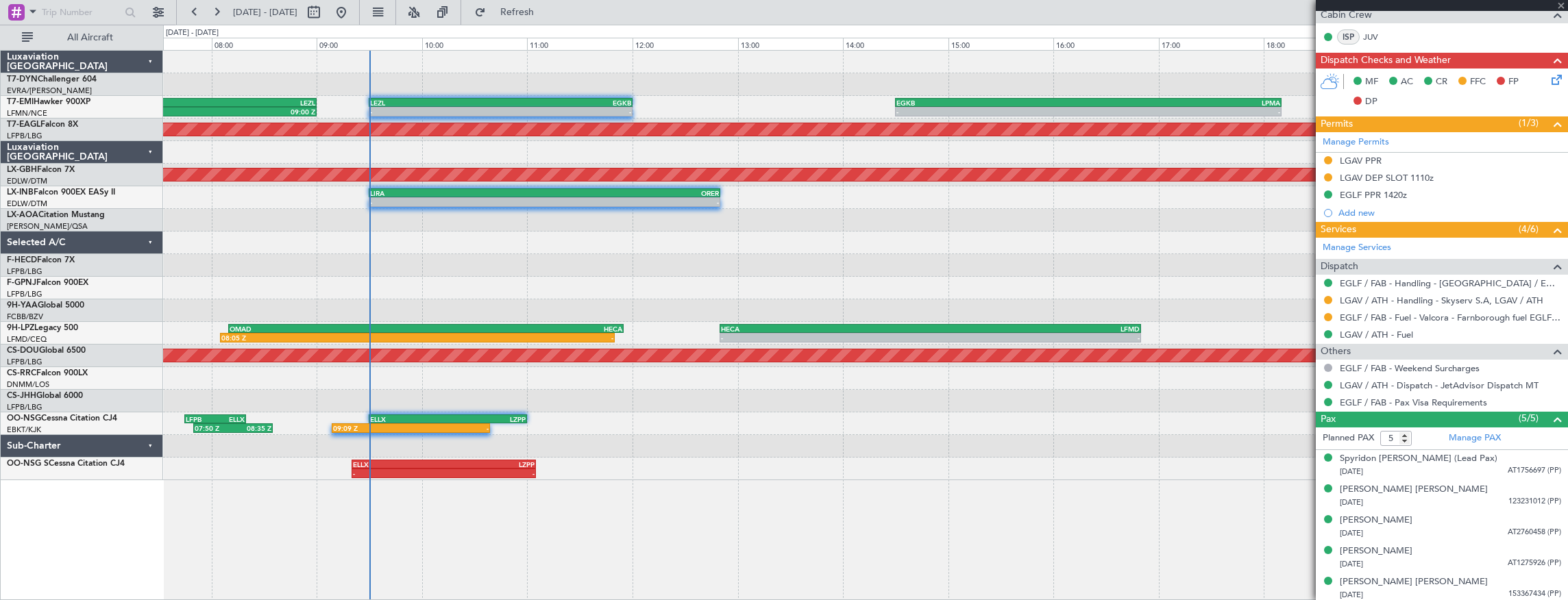
type input "+00:25"
type input "6"
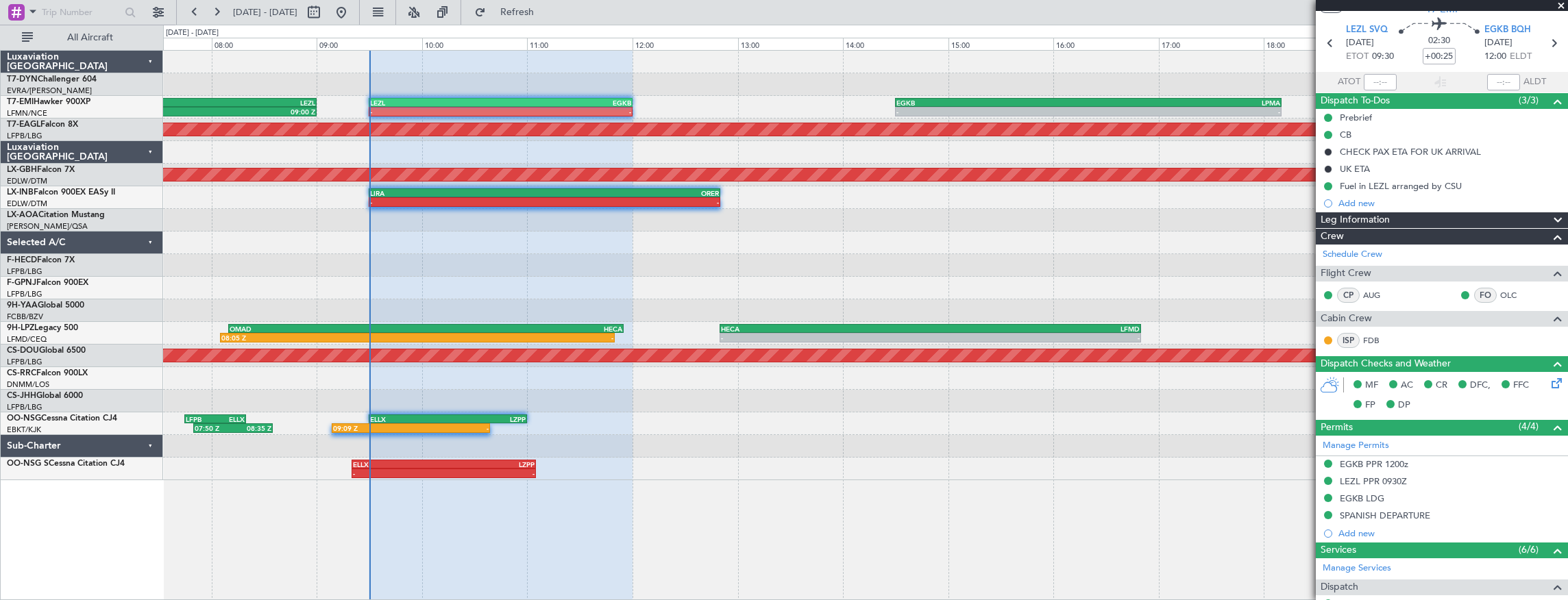
scroll to position [0, 0]
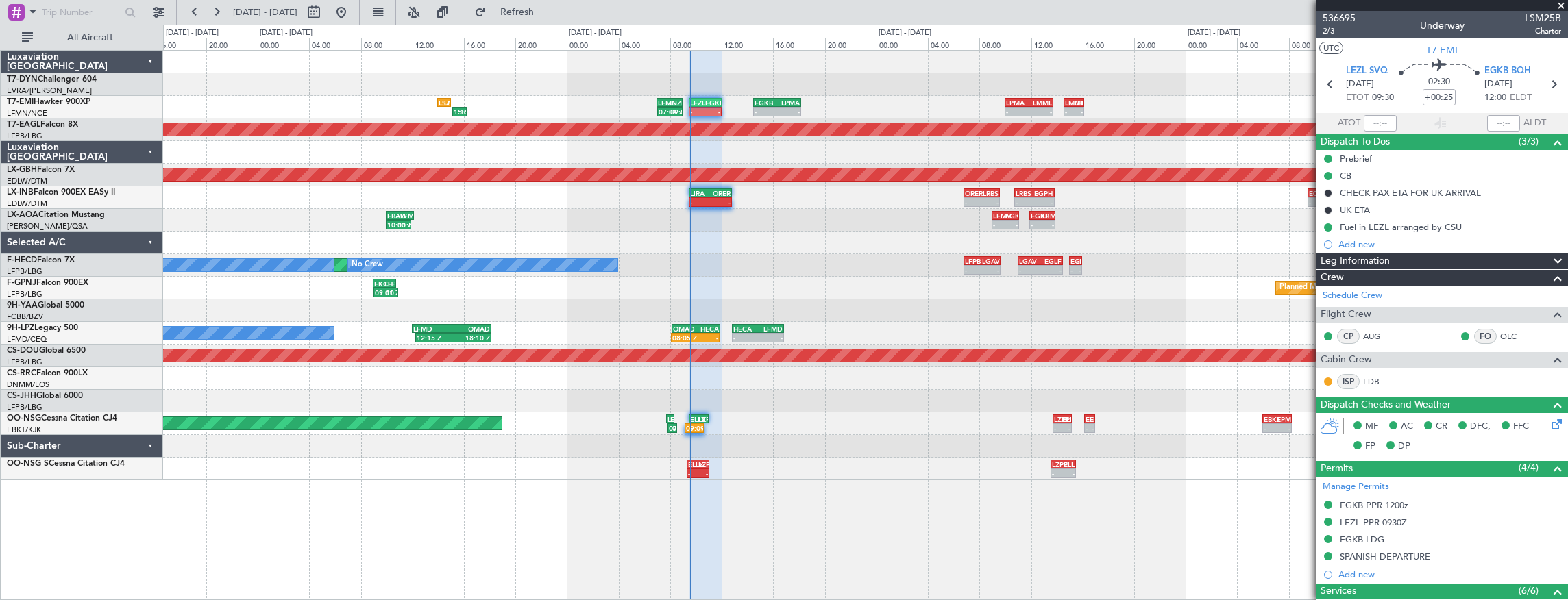
click at [665, 255] on div "No Crew LFPB 06:50 Z LGAV 09:40 Z - - LGAV 11:00 Z EGLF 14:30 Z - - - - EGLF 15…" at bounding box center [865, 265] width 1405 height 22
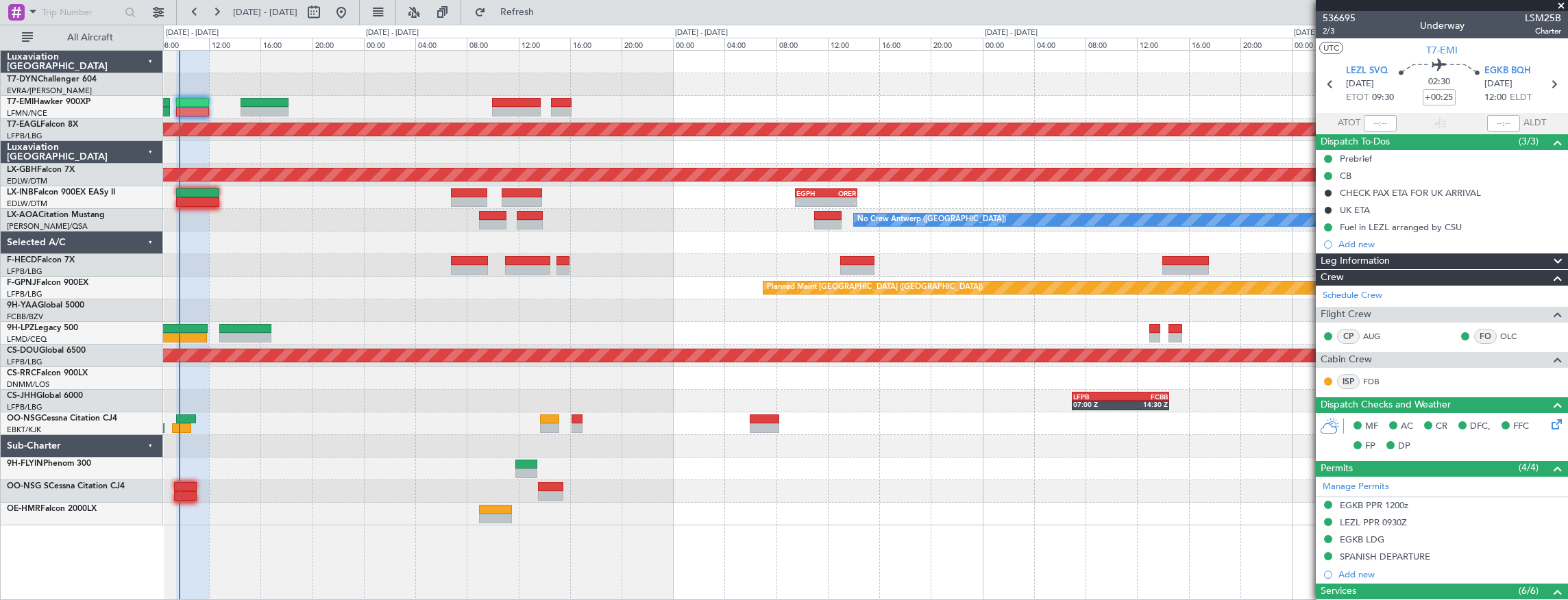
click at [732, 246] on div at bounding box center [865, 243] width 1405 height 22
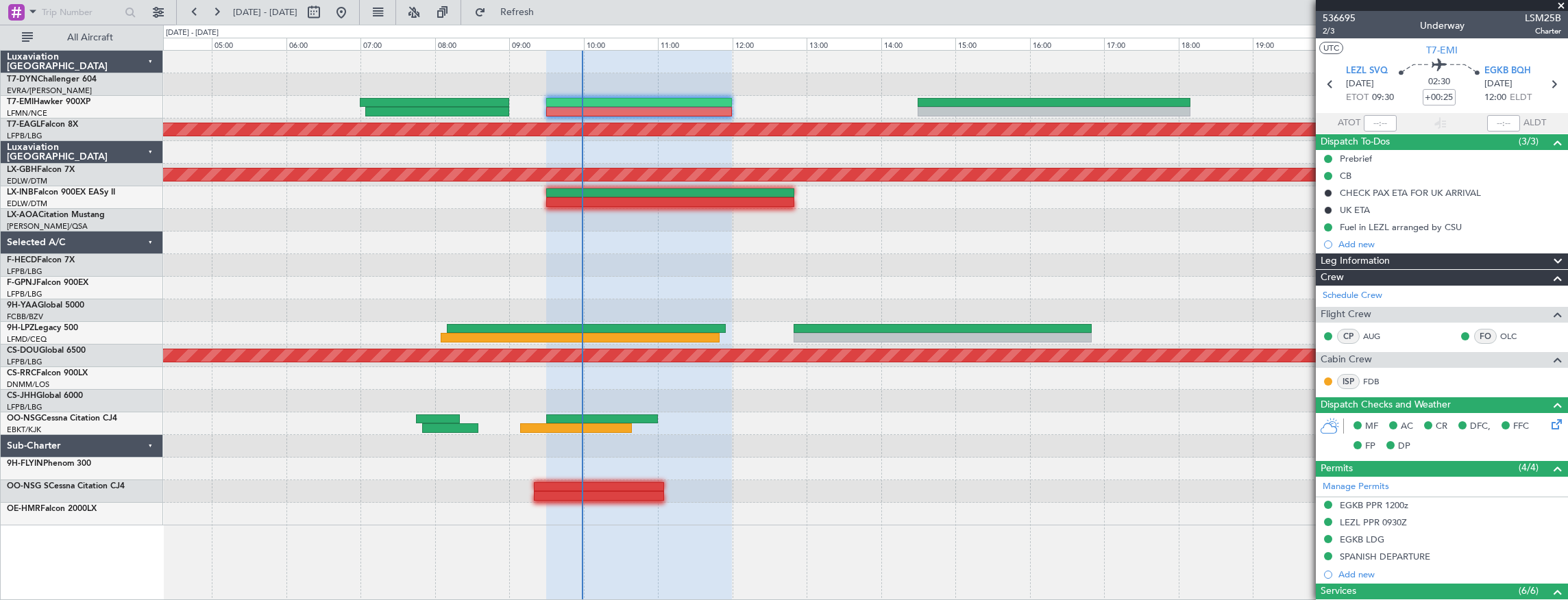
click at [787, 257] on div "Planned Maint Dubai (Al Maktoum Intl) Planned Maint Nurnberg No Crew Planned Ma…" at bounding box center [865, 288] width 1405 height 475
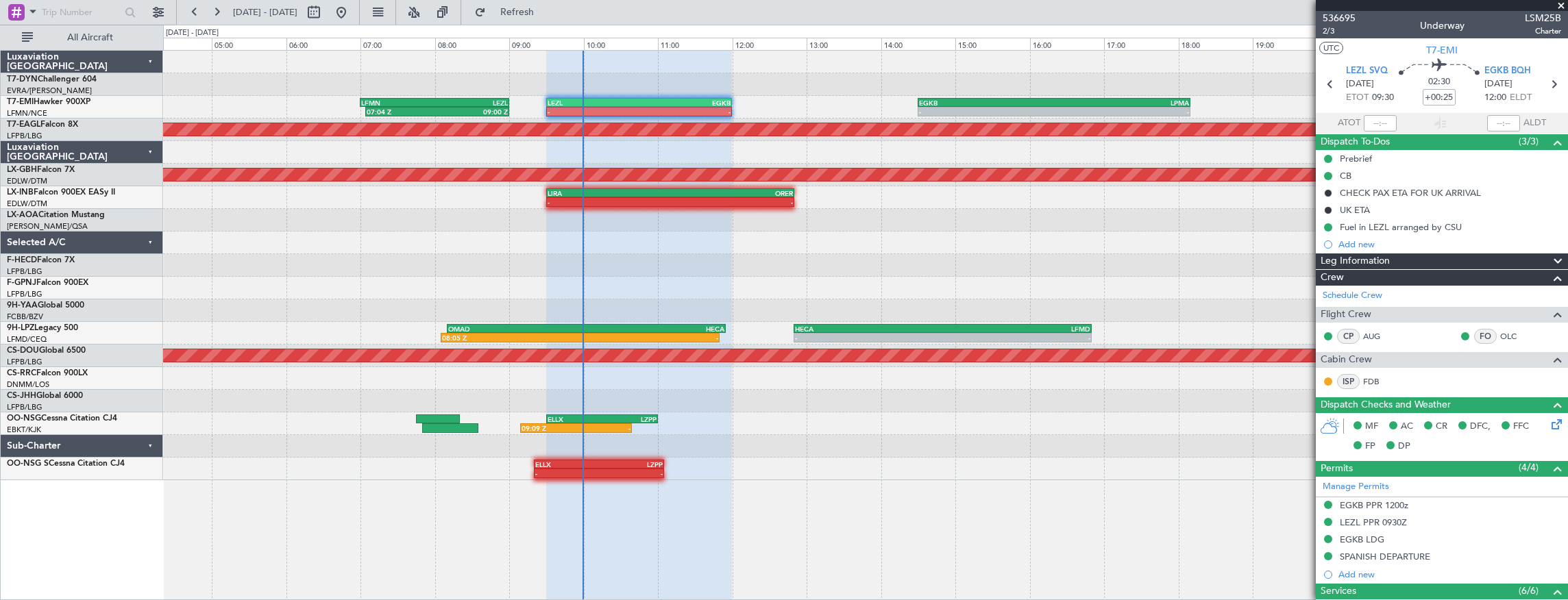
click at [639, 221] on div at bounding box center [865, 220] width 1405 height 22
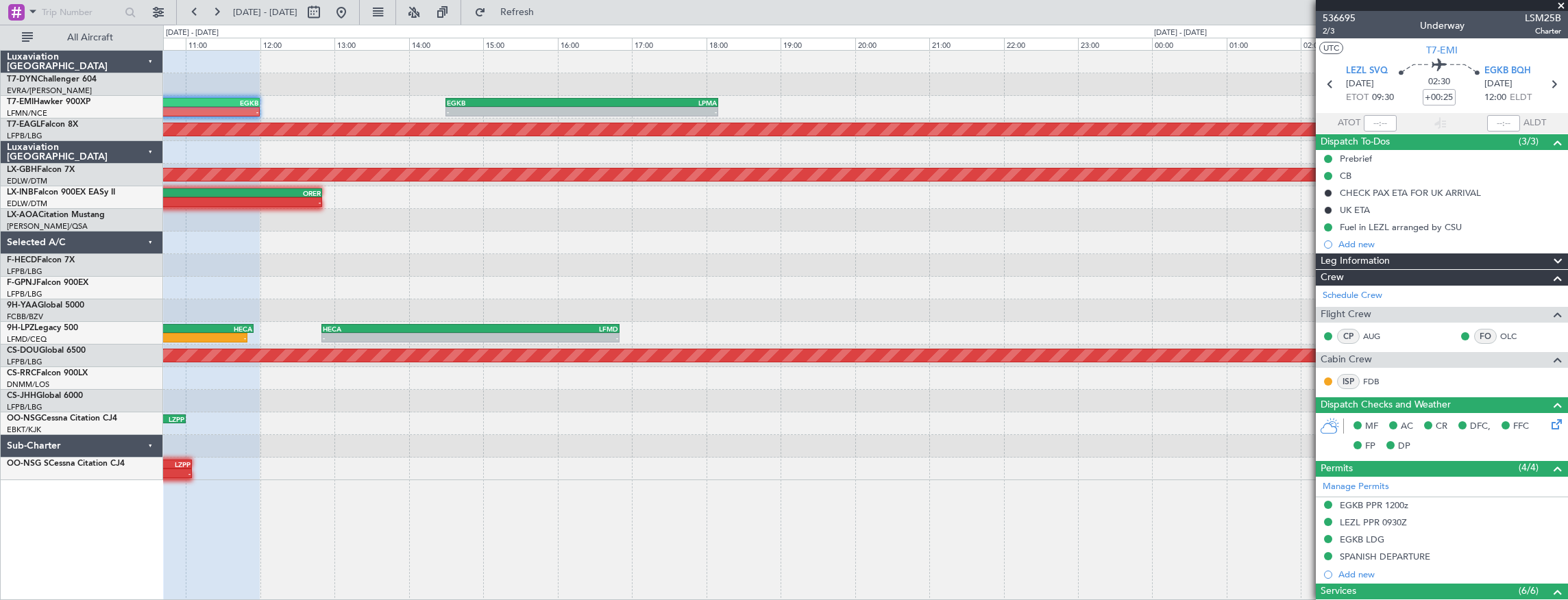
click at [326, 185] on div "- - LEZL 09:30 Z EGKB 12:00 Z - - EGKB 14:30 Z LPMA 18:10 Z 07:04 Z 09:00 Z LFM…" at bounding box center [865, 265] width 1405 height 430
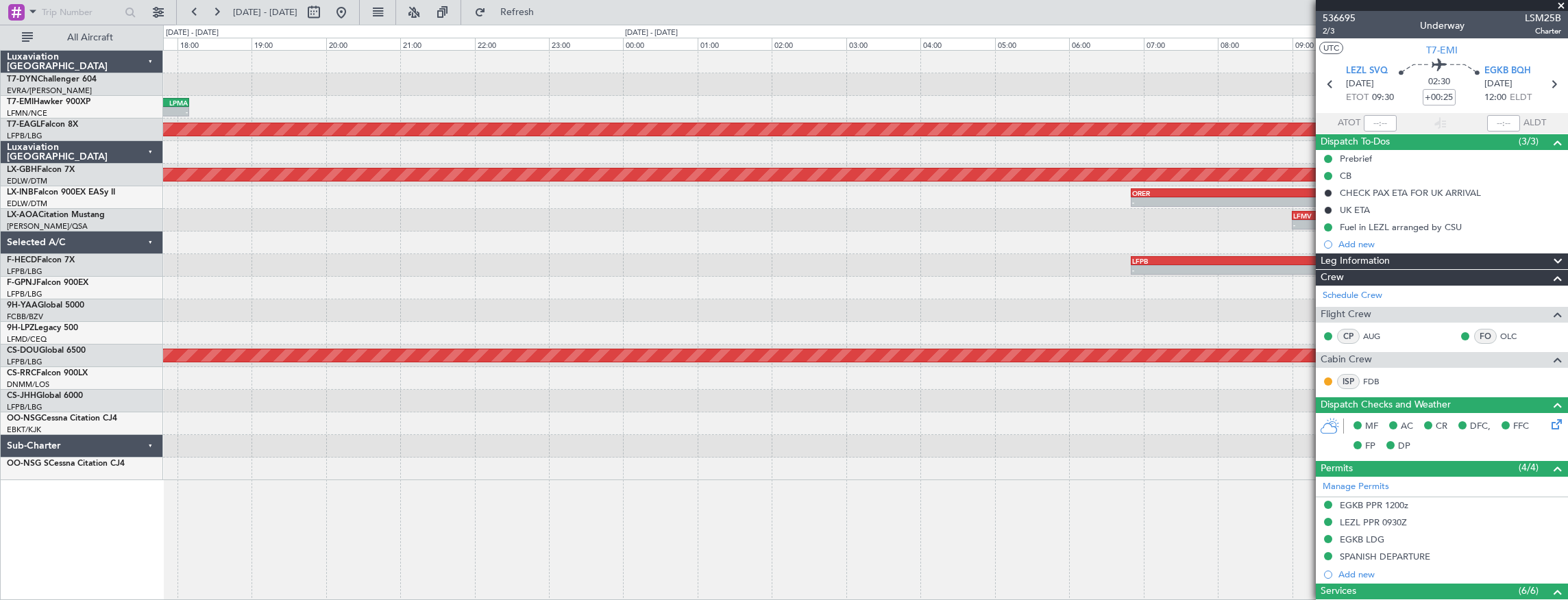
click at [343, 199] on div "- - EGKB 14:30 Z LPMA 18:10 Z - - LPMA 10:00 Z LMML 13:45 Z - - LMML 14:34 Z LF…" at bounding box center [865, 265] width 1405 height 430
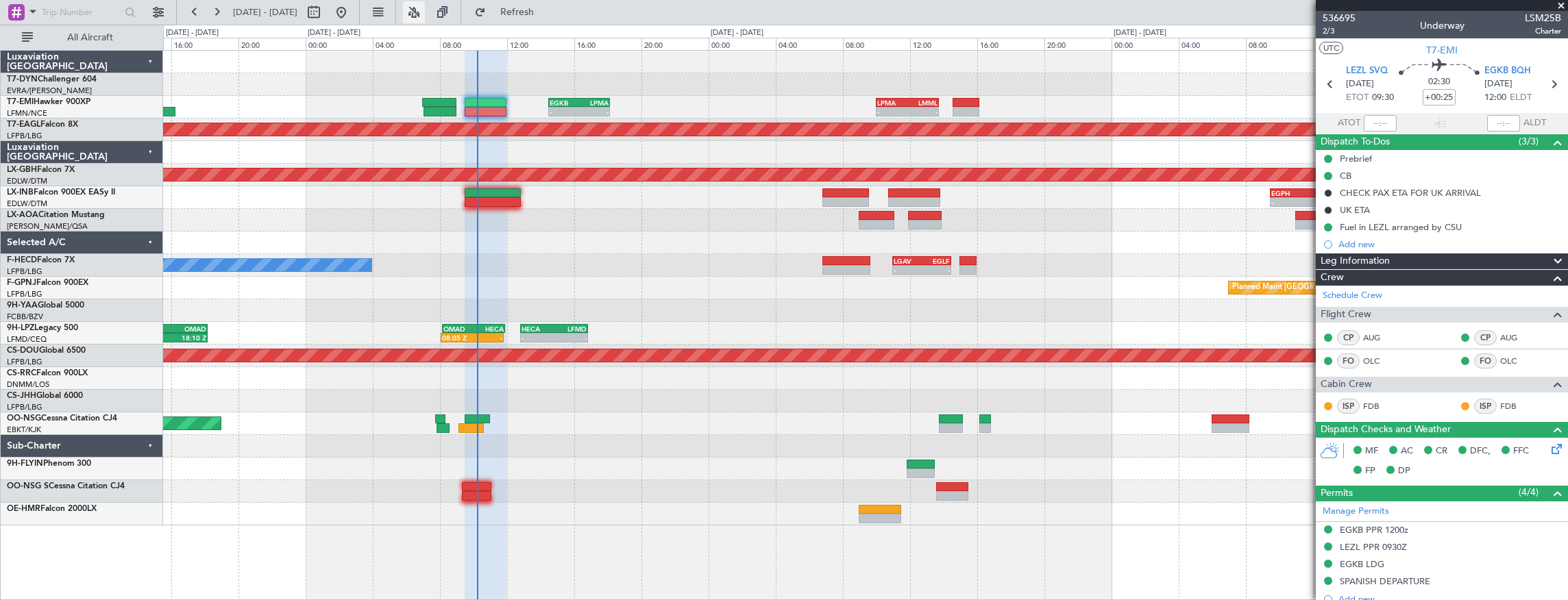
type input "09:53"
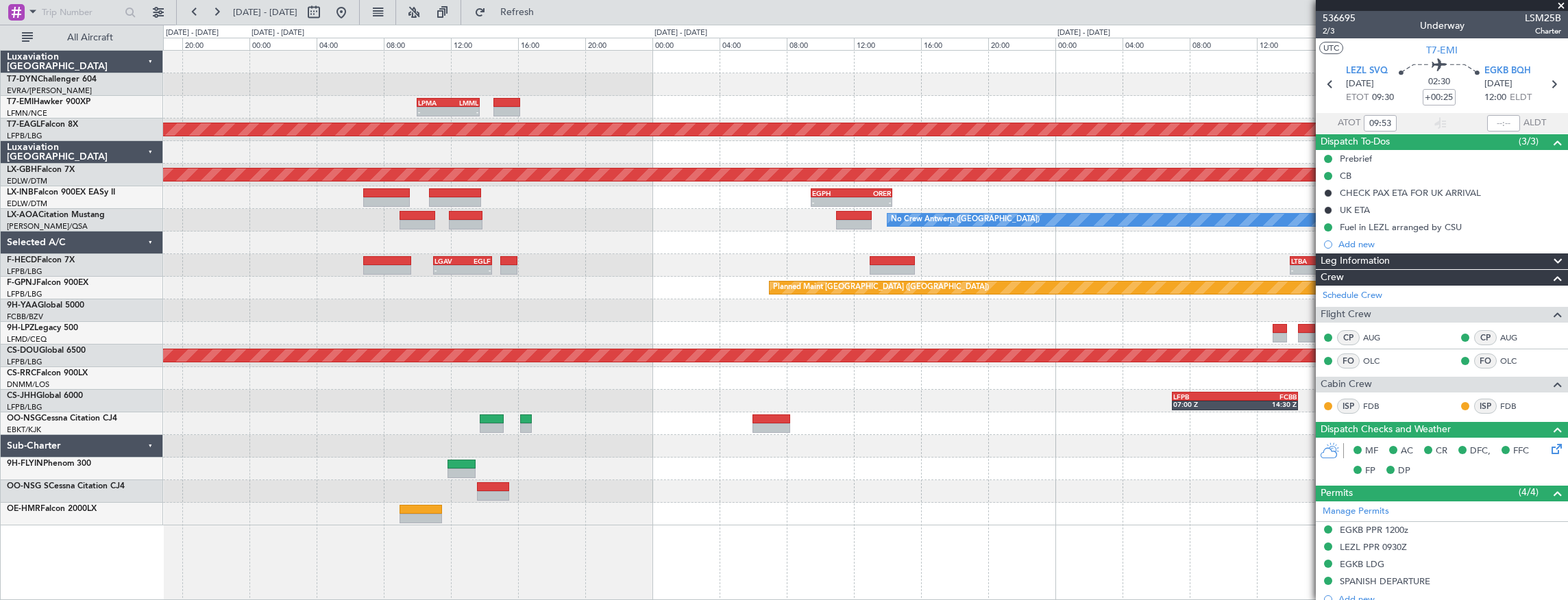
click at [693, 190] on div "- - LPMA 10:00 Z LMML 13:45 Z - - EGKB 14:30 Z LPMA 18:10 Z Planned Maint Dubai…" at bounding box center [865, 288] width 1405 height 475
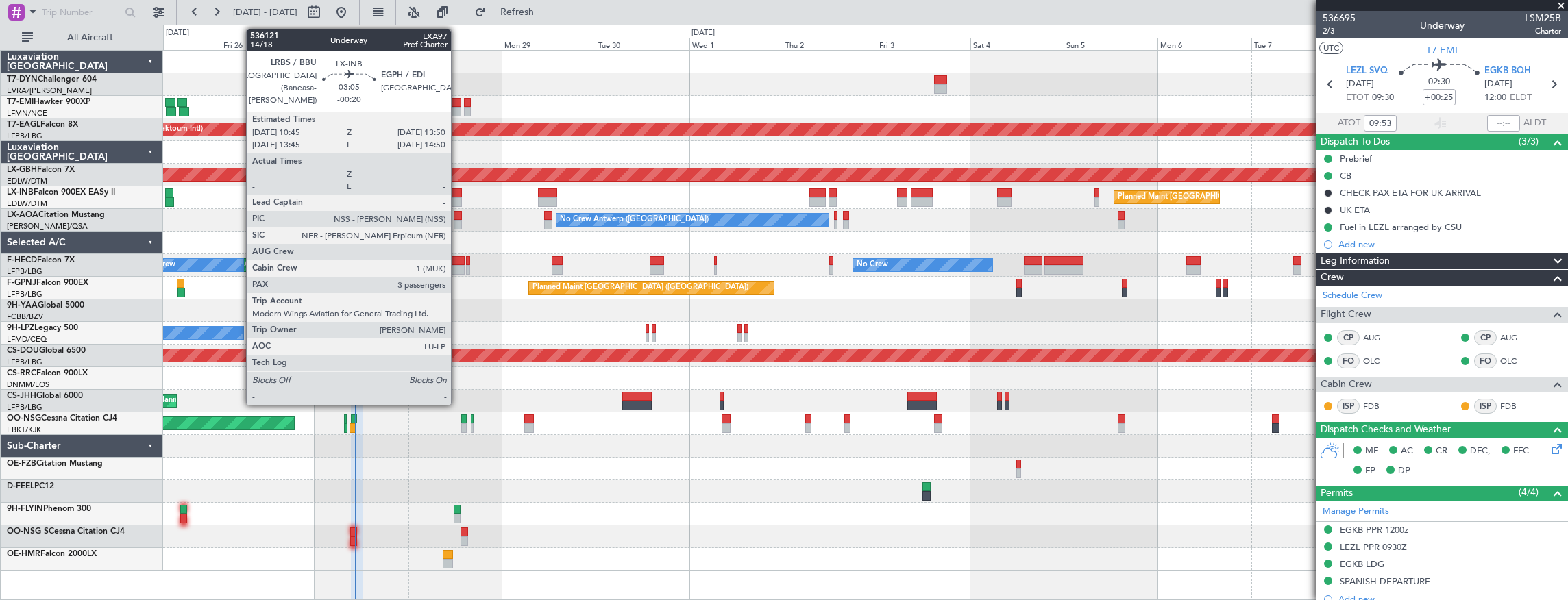
click at [458, 194] on div at bounding box center [455, 193] width 12 height 10
type input "-00:20"
type input "3"
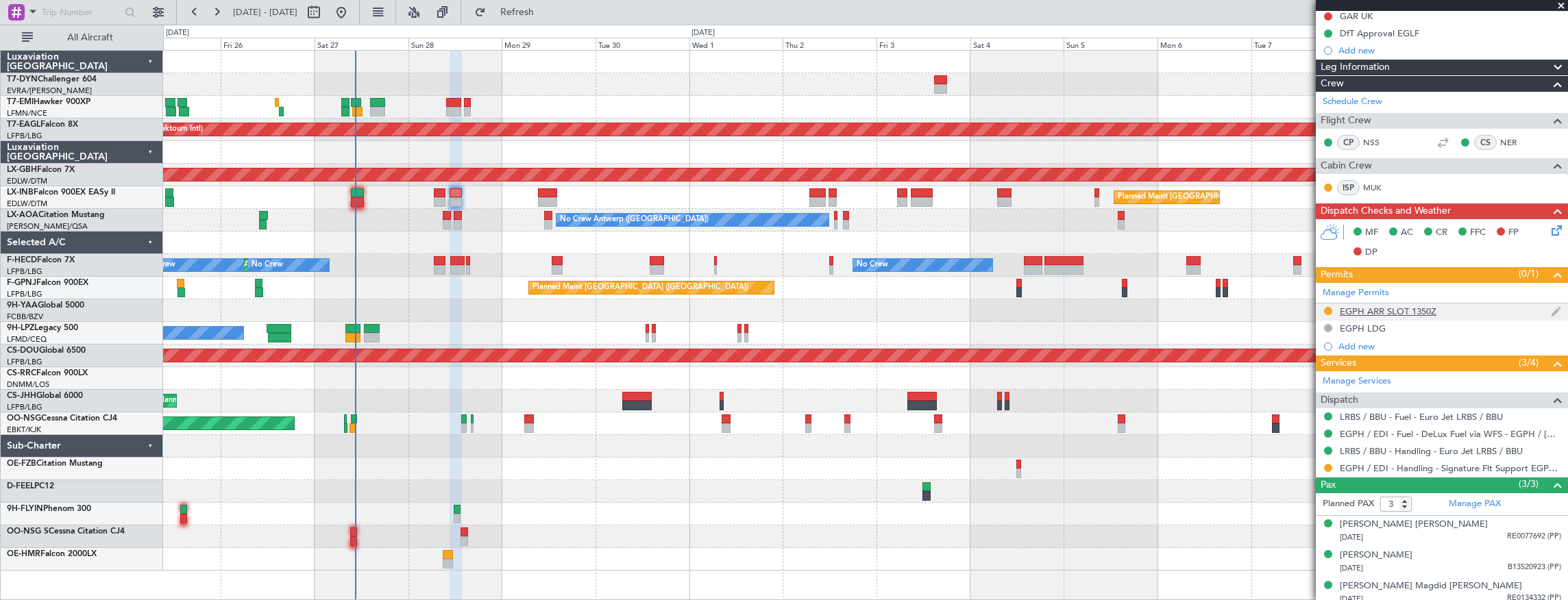
scroll to position [232, 0]
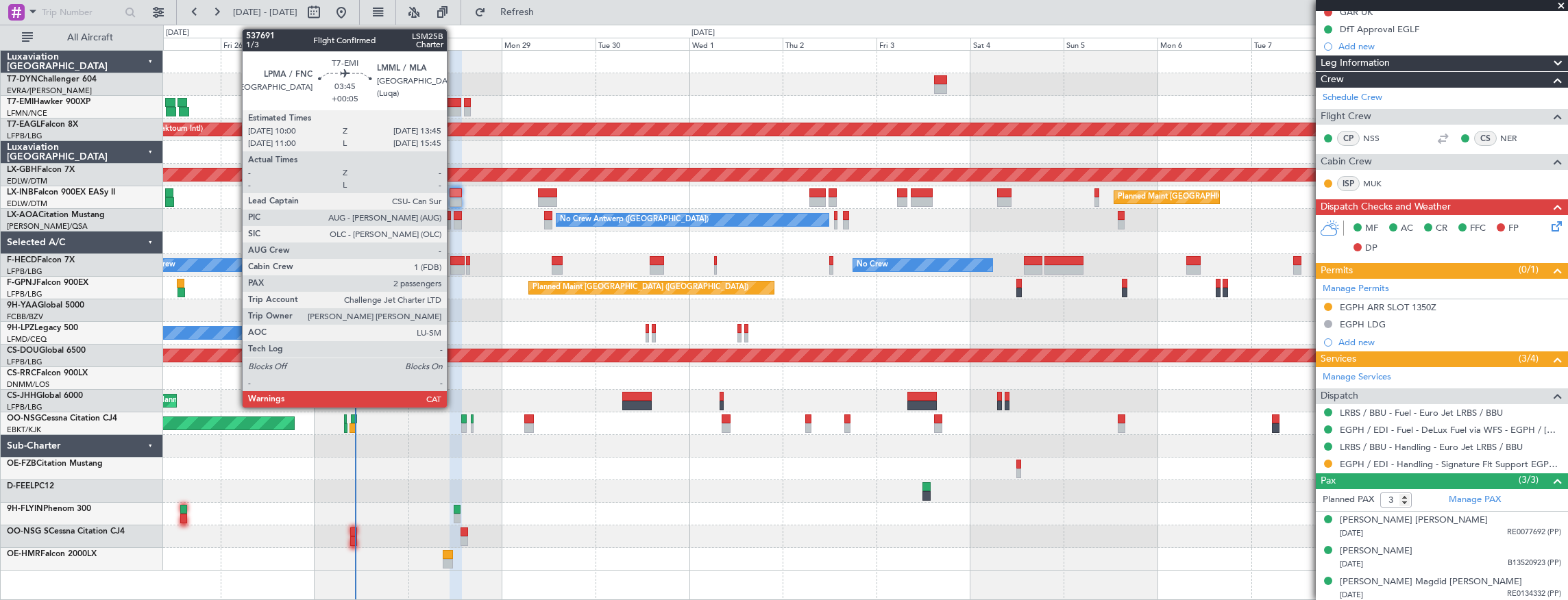
click at [454, 102] on div at bounding box center [453, 103] width 15 height 10
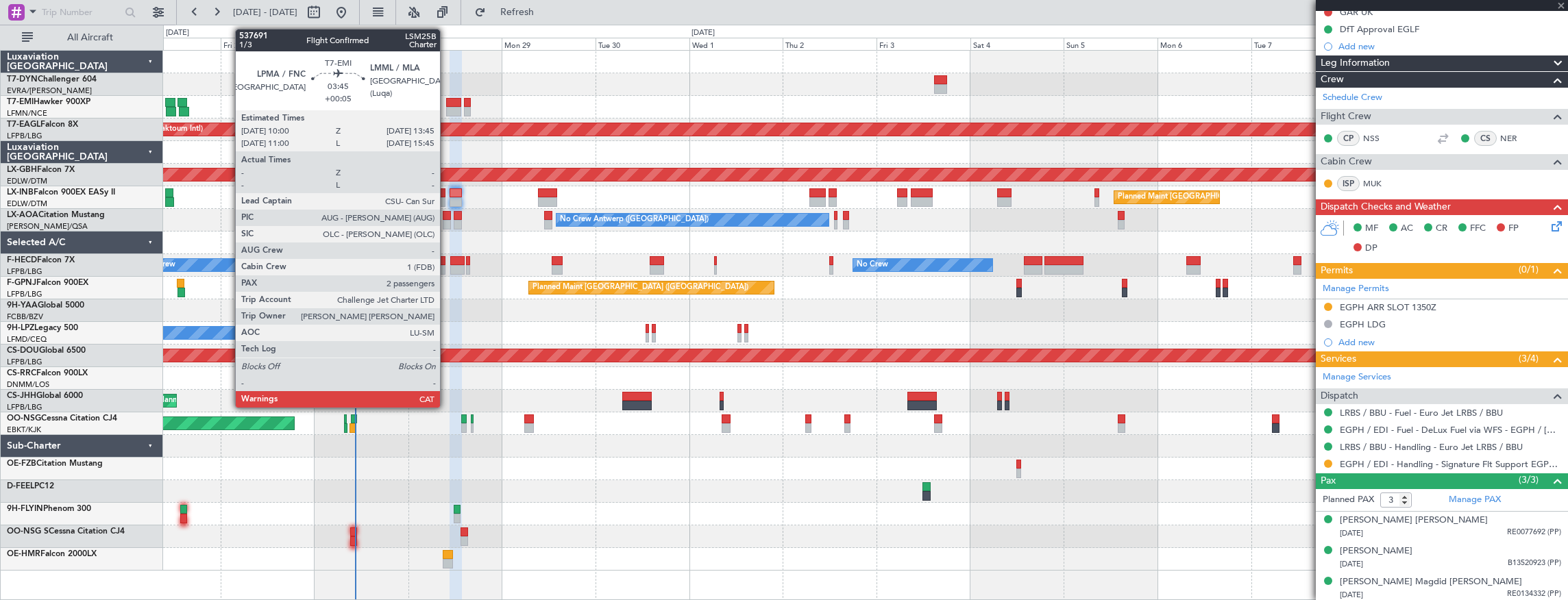
type input "+00:05"
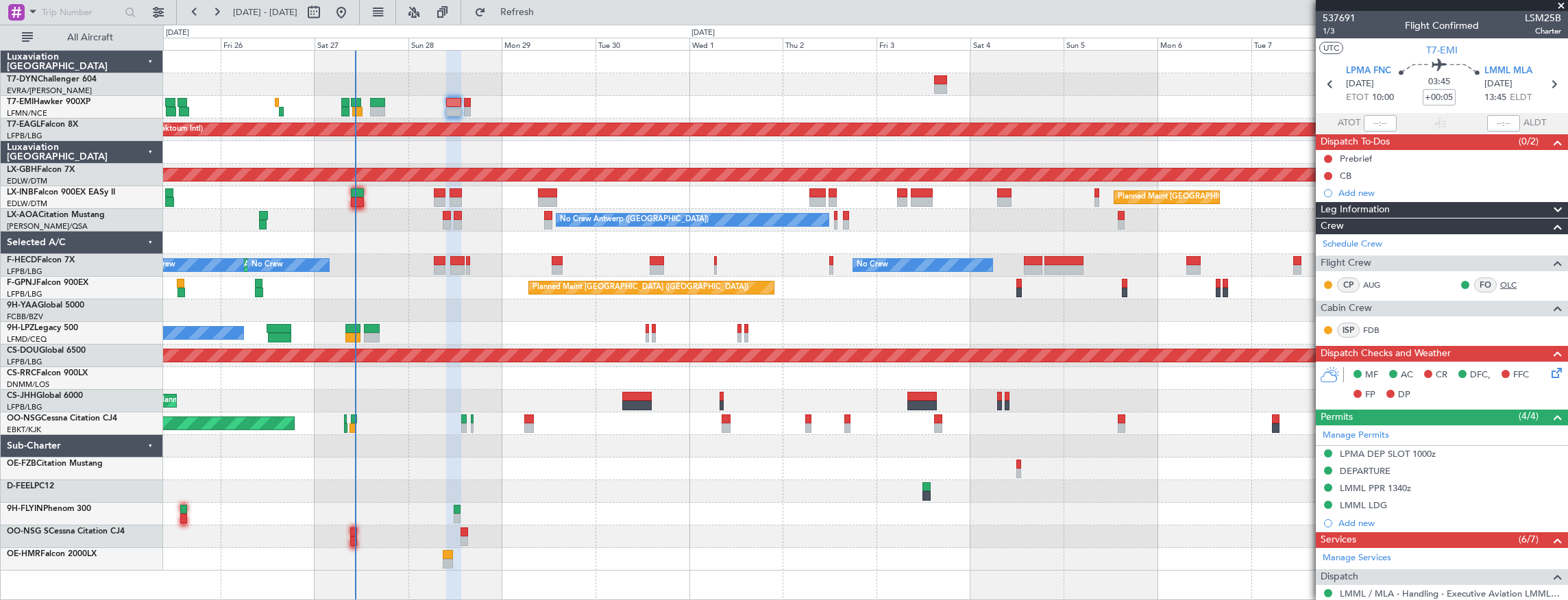
click at [1502, 280] on link "OLC" at bounding box center [1516, 284] width 31 height 12
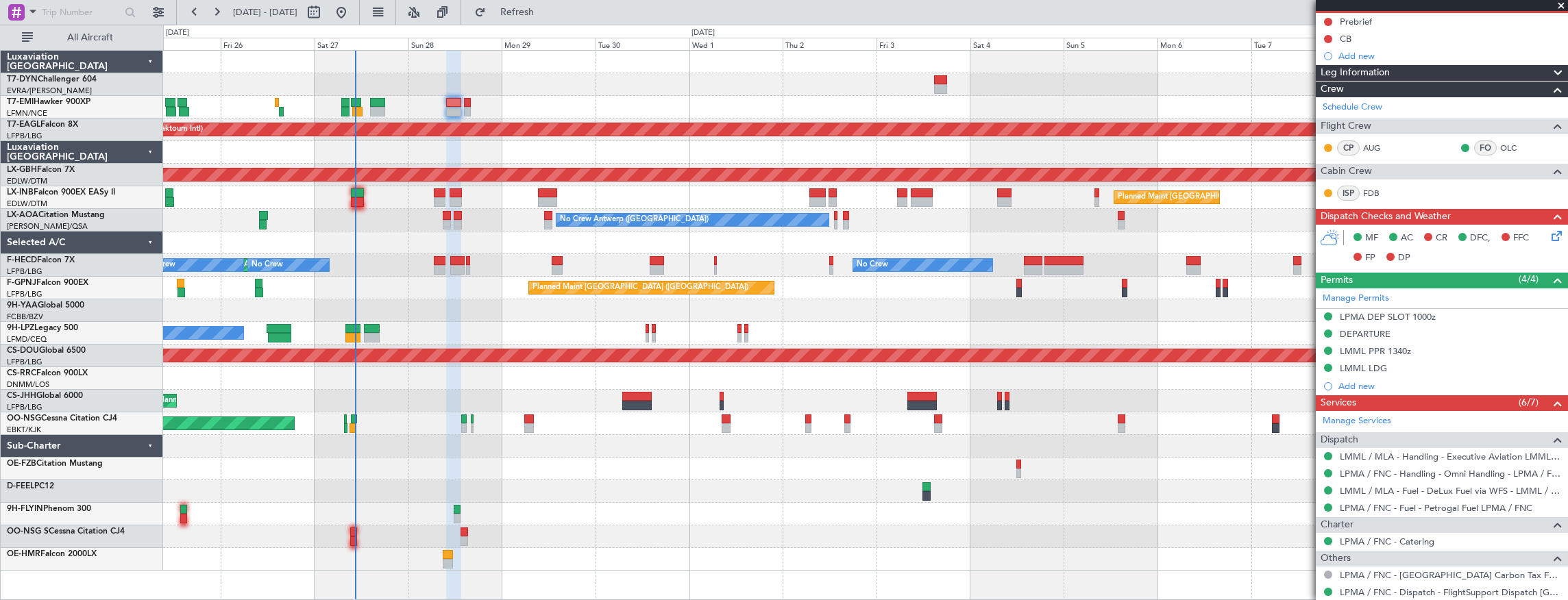
scroll to position [251, 0]
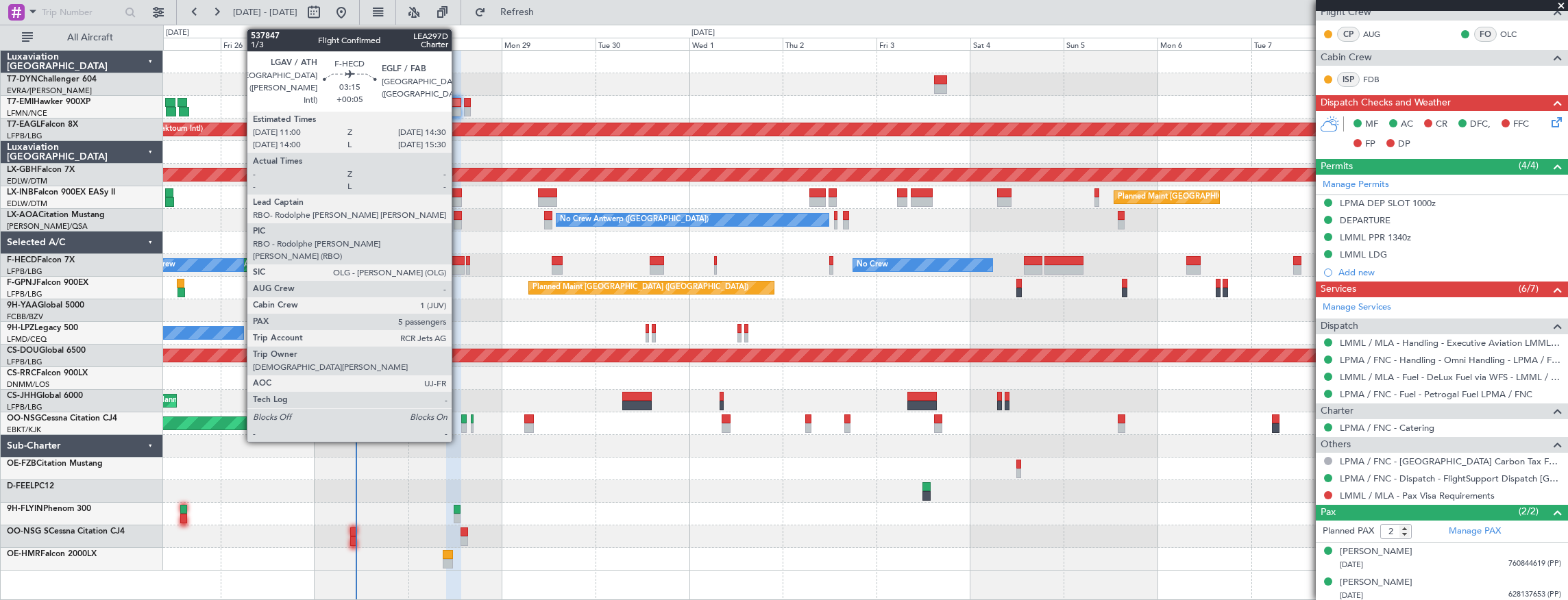
click at [459, 260] on div at bounding box center [457, 261] width 14 height 10
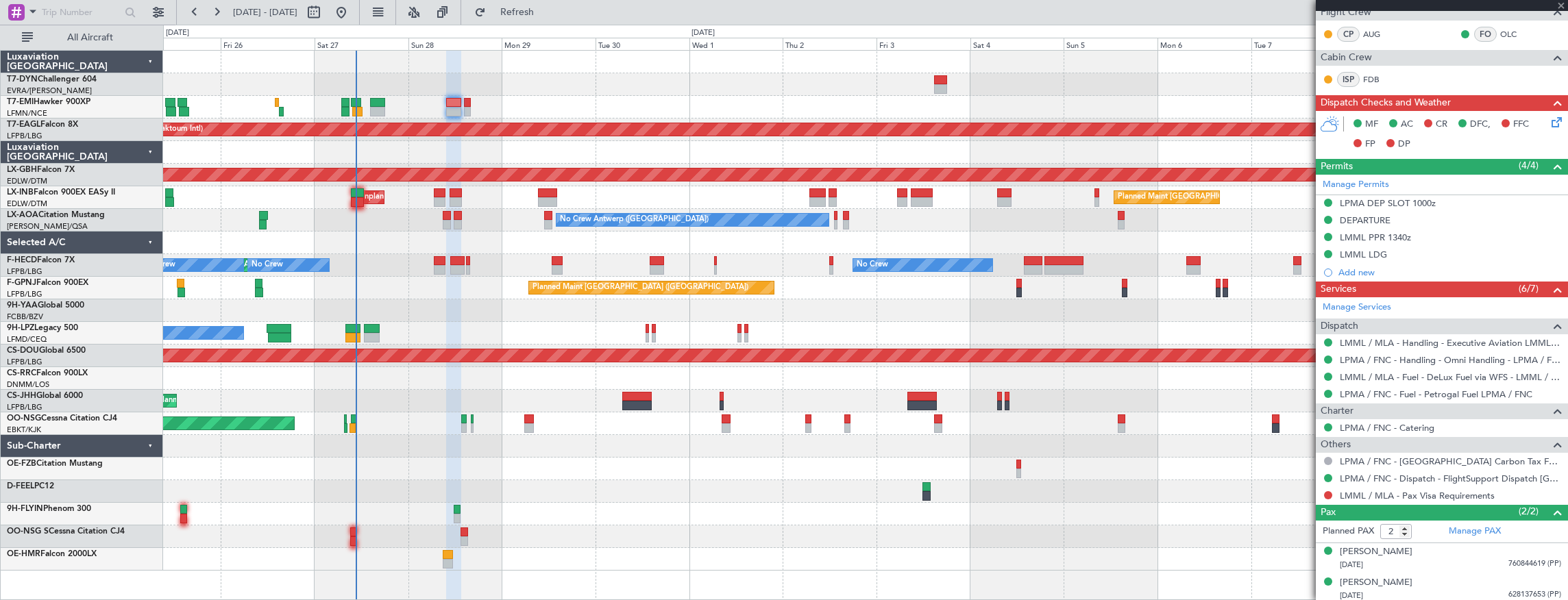
type input "5"
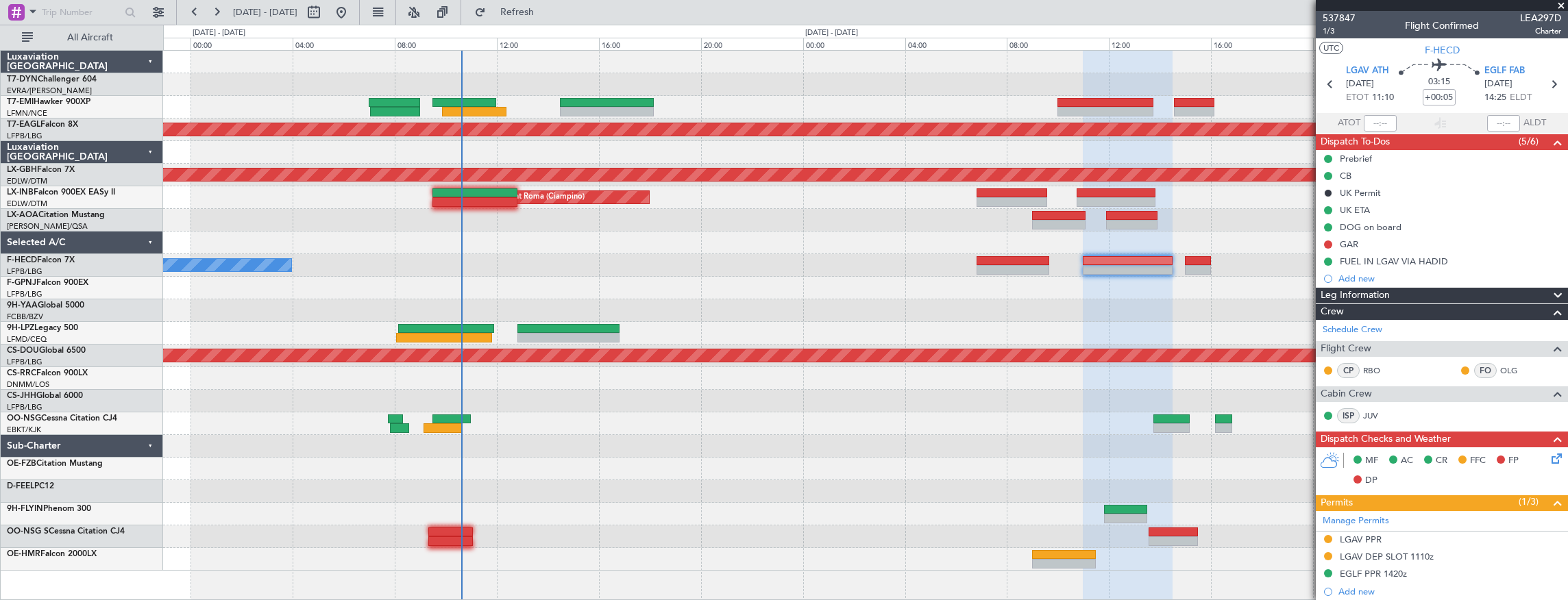
click at [636, 248] on div at bounding box center [865, 243] width 1405 height 22
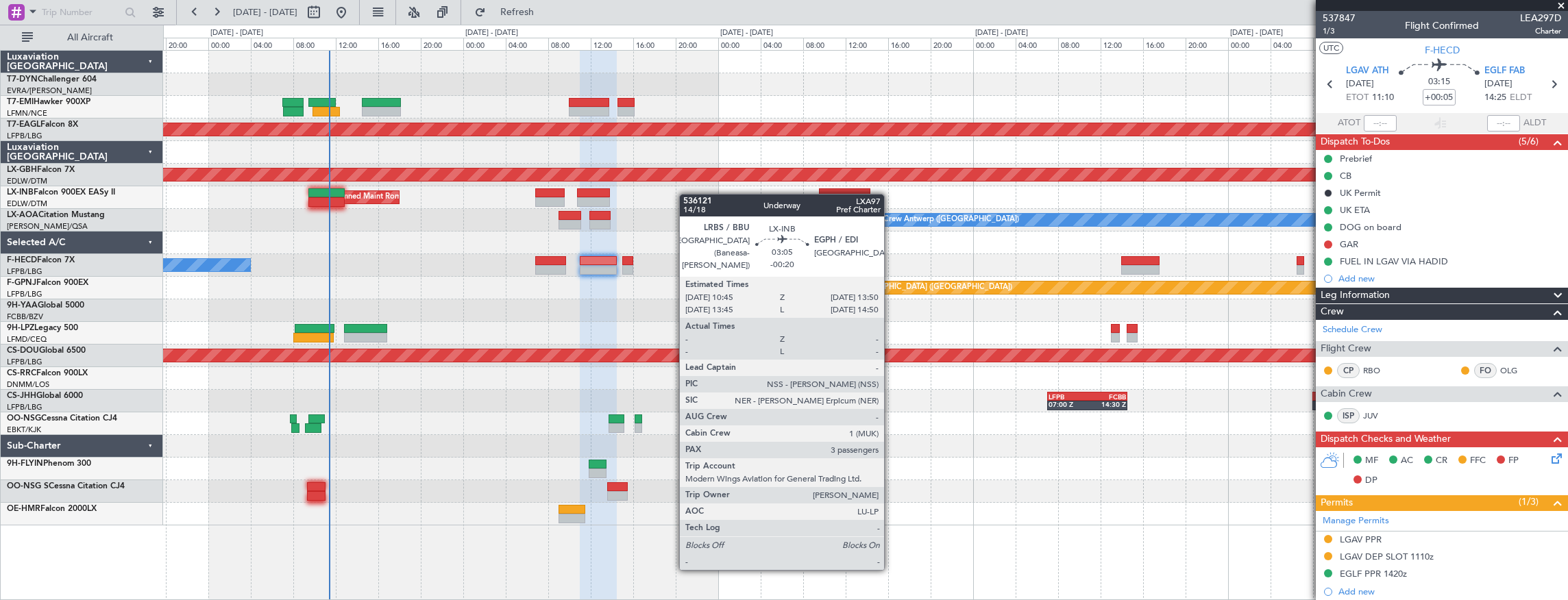
click at [620, 189] on div "Planned Maint Dubai (Al Maktoum Intl) Planned Maint Nurnberg Unplanned Maint Ro…" at bounding box center [865, 288] width 1405 height 475
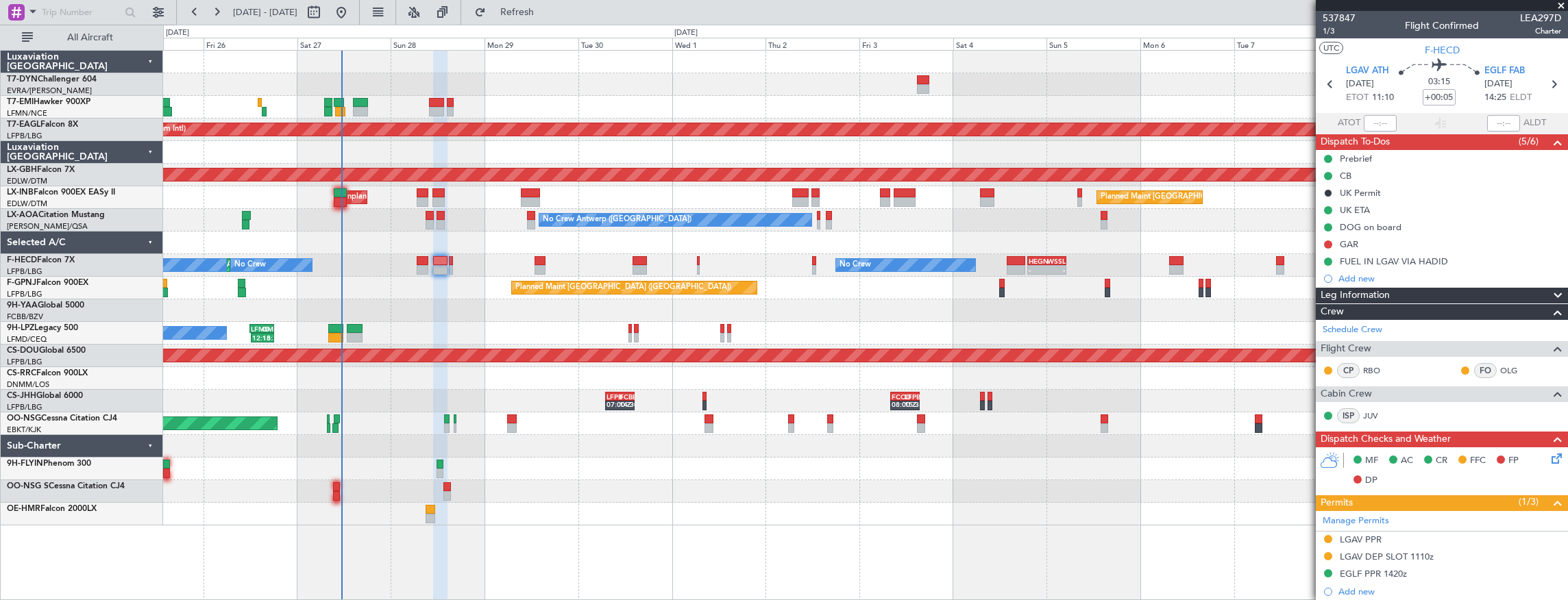
click at [670, 196] on div "Unplanned Maint Roma (Ciampino) Planned Maint London (Farnborough) Planned Main…" at bounding box center [865, 197] width 1405 height 22
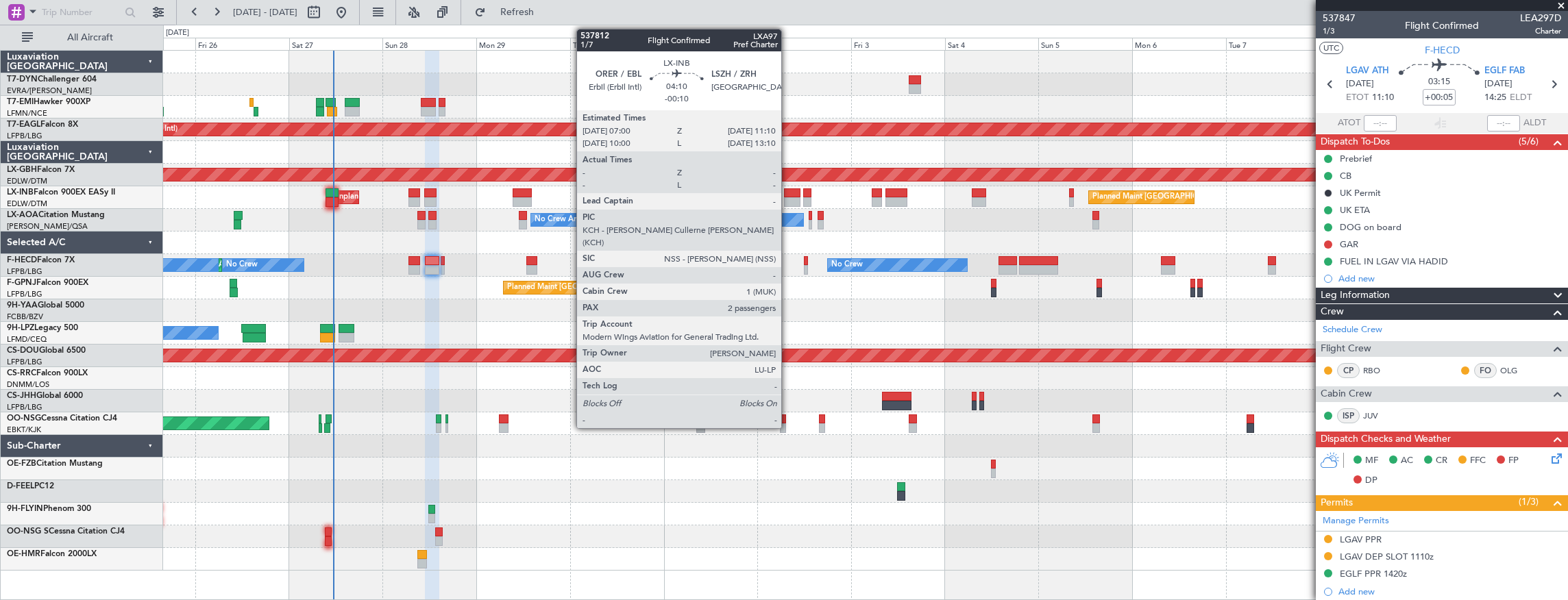
click at [788, 194] on div at bounding box center [792, 193] width 17 height 10
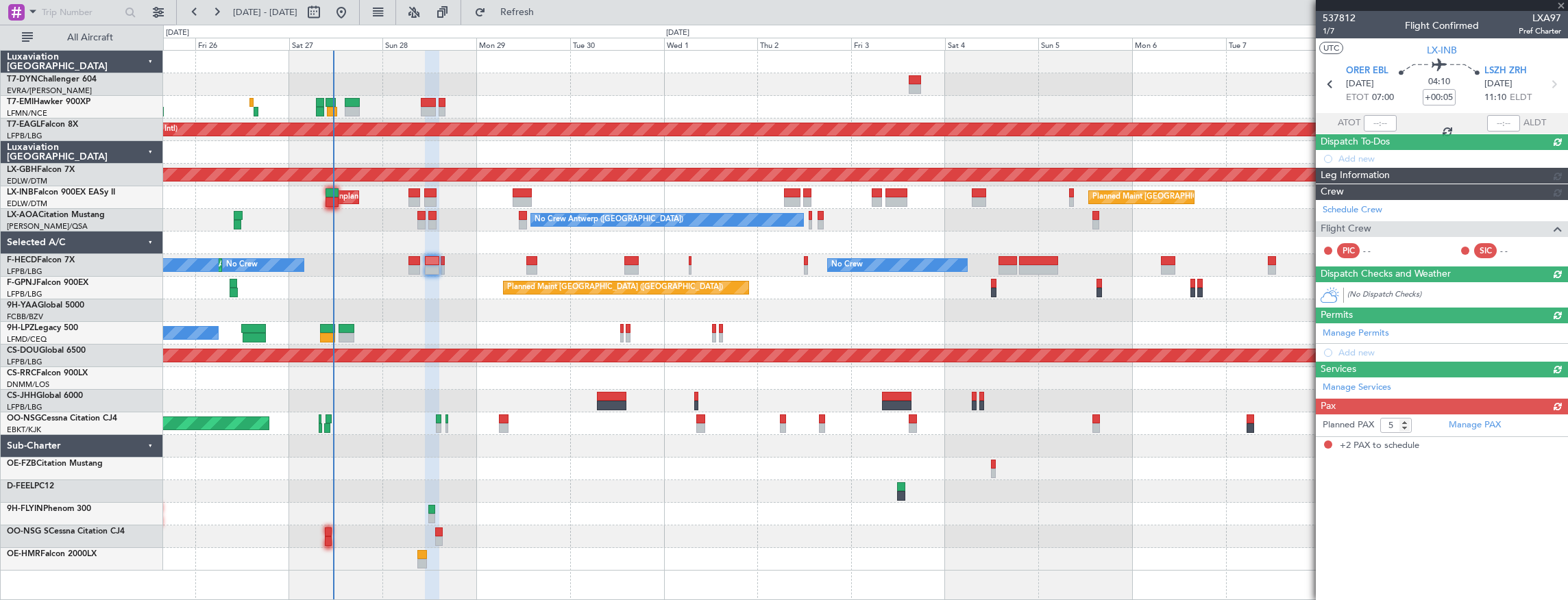
type input "-00:10"
type input "2"
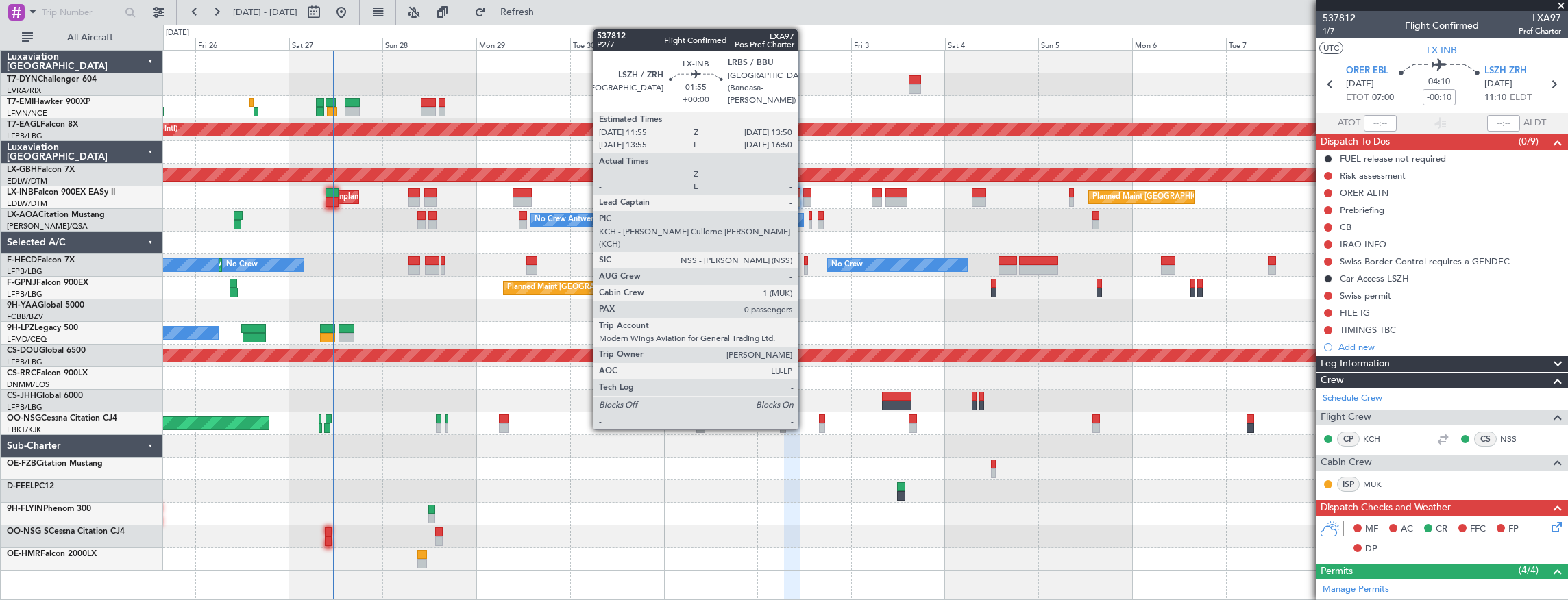
click at [804, 194] on div at bounding box center [807, 193] width 7 height 10
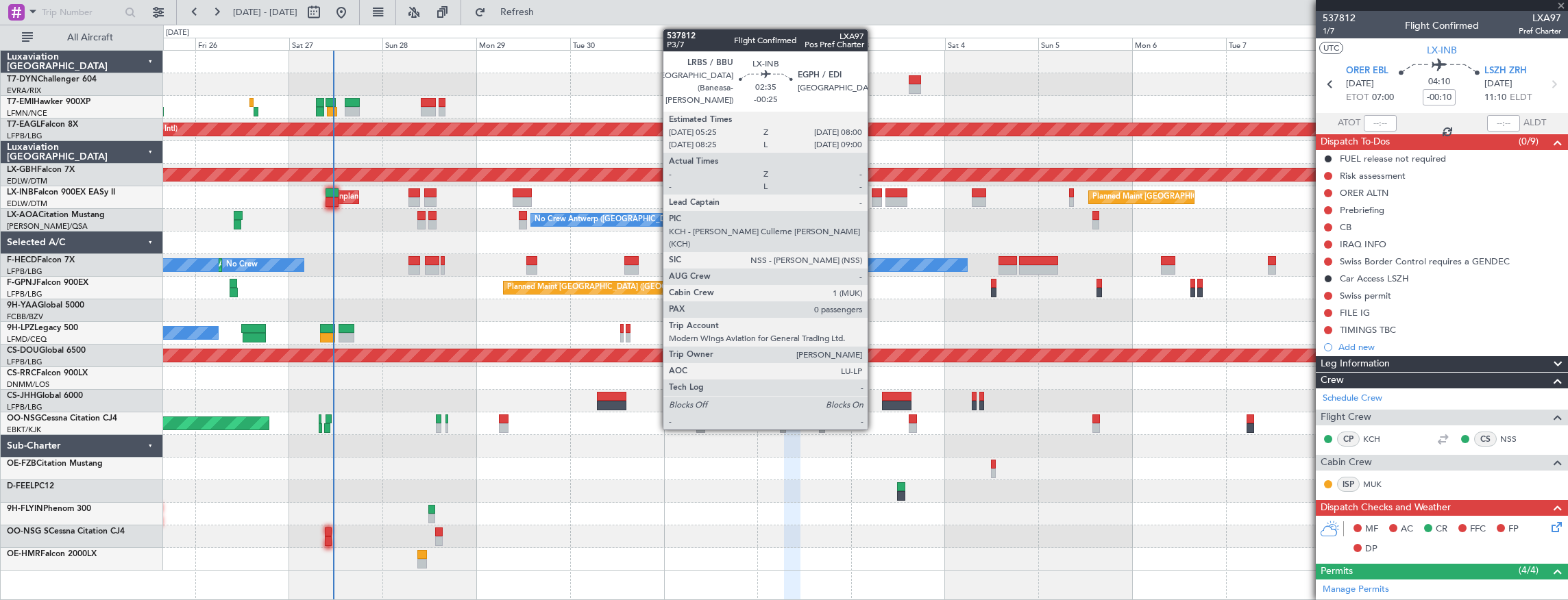
type input "0"
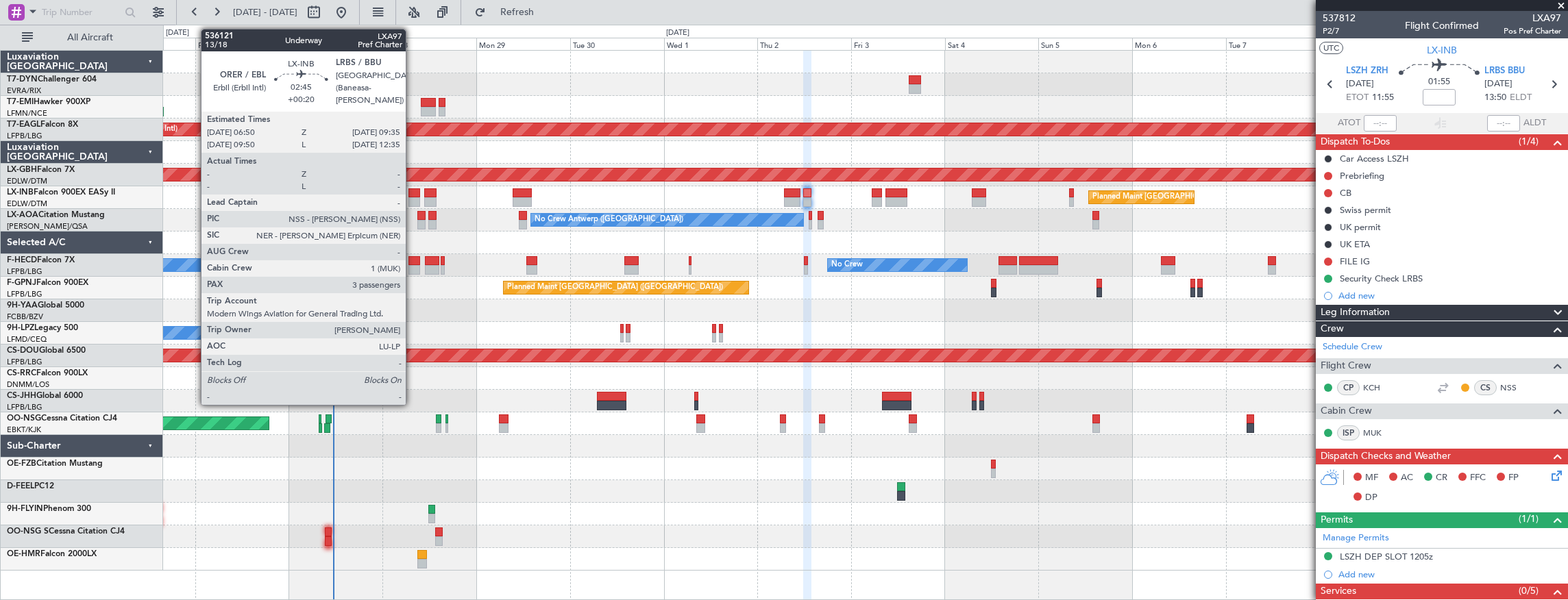
click at [413, 193] on div at bounding box center [414, 193] width 11 height 10
type input "+00:20"
type input "3"
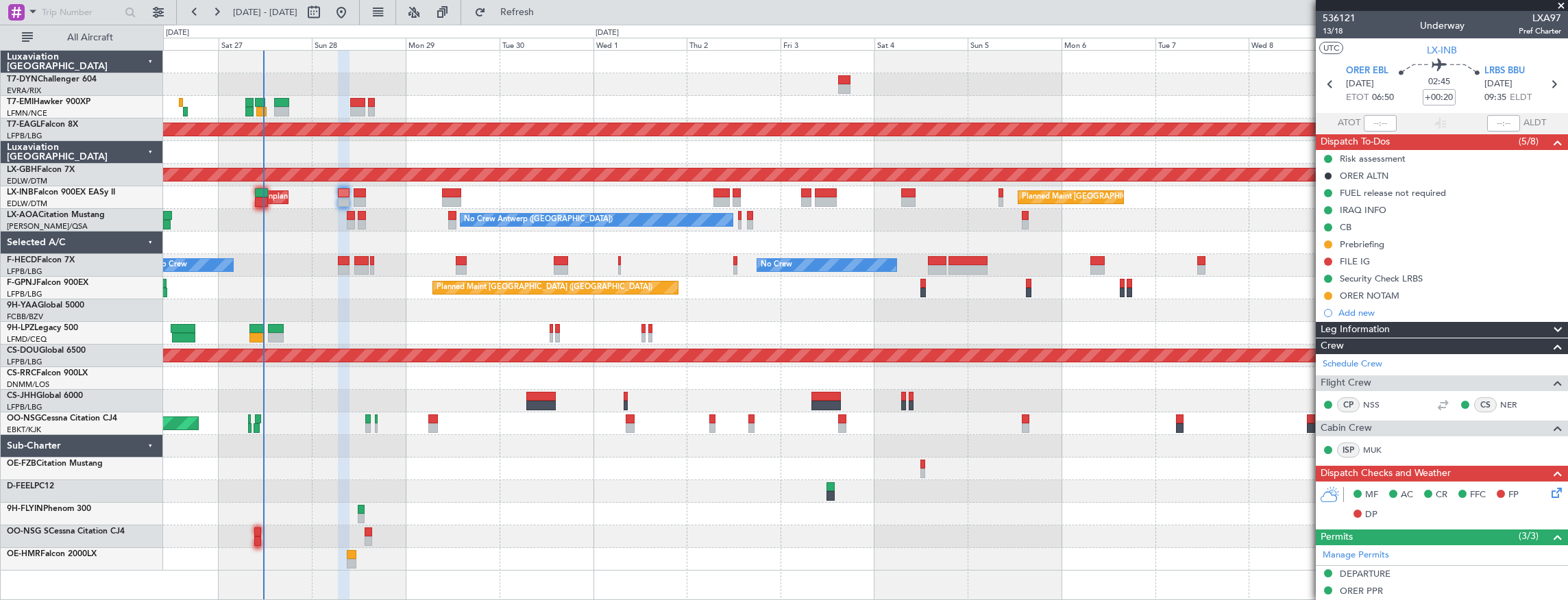
click at [928, 199] on div "Planned Maint [GEOGRAPHIC_DATA] ([GEOGRAPHIC_DATA]) Unplanned Maint [GEOGRAPHIC…" at bounding box center [865, 197] width 1405 height 22
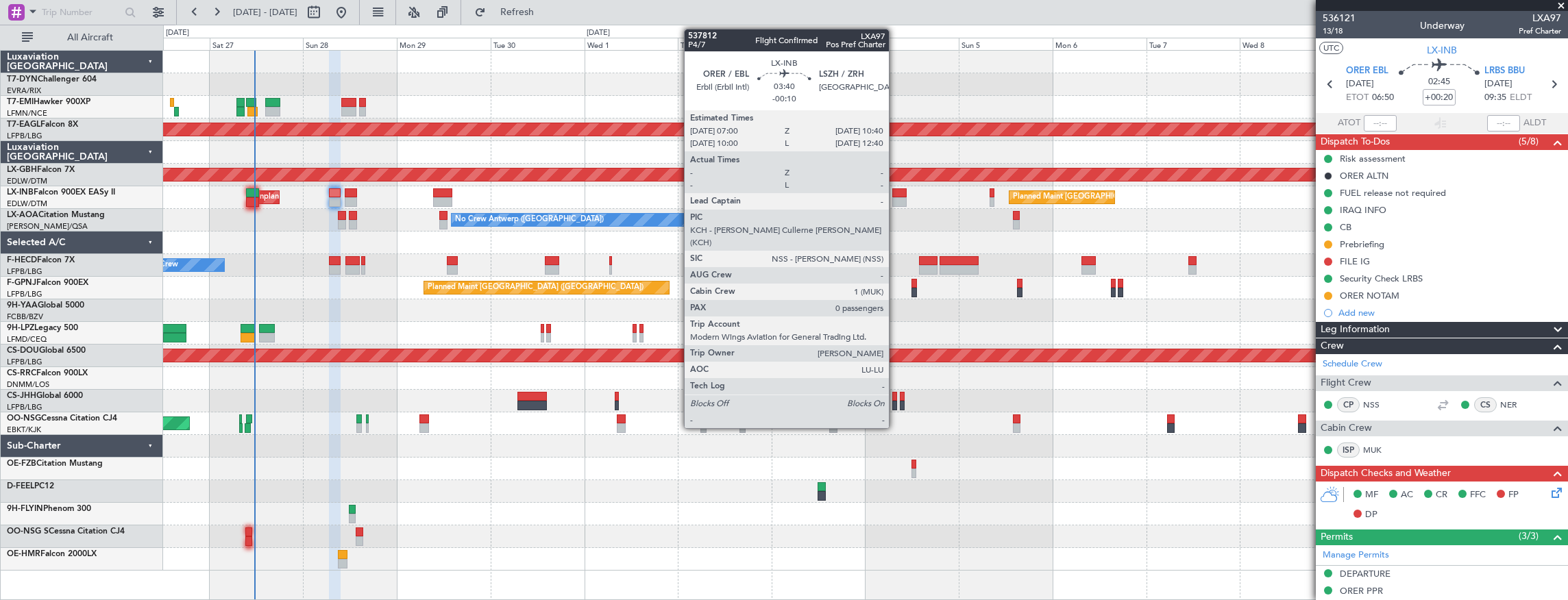
click at [896, 193] on div at bounding box center [900, 193] width 14 height 10
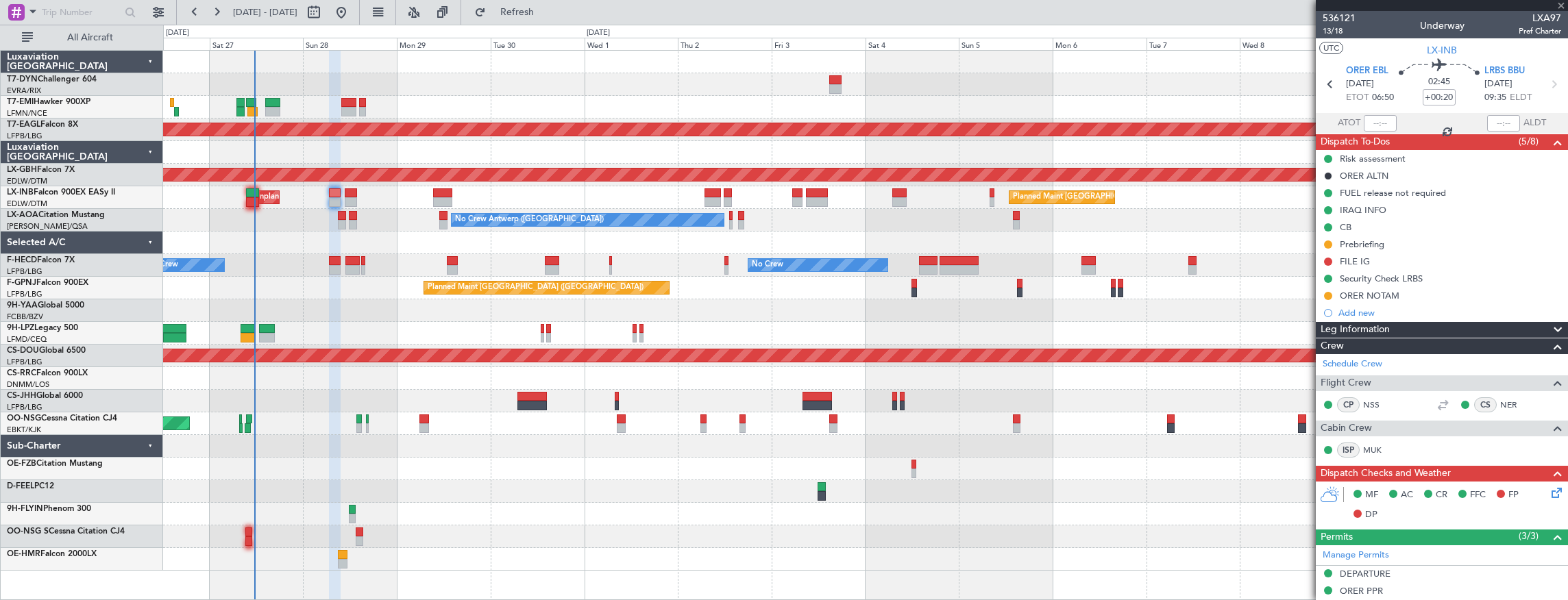
type input "-00:10"
type input "0"
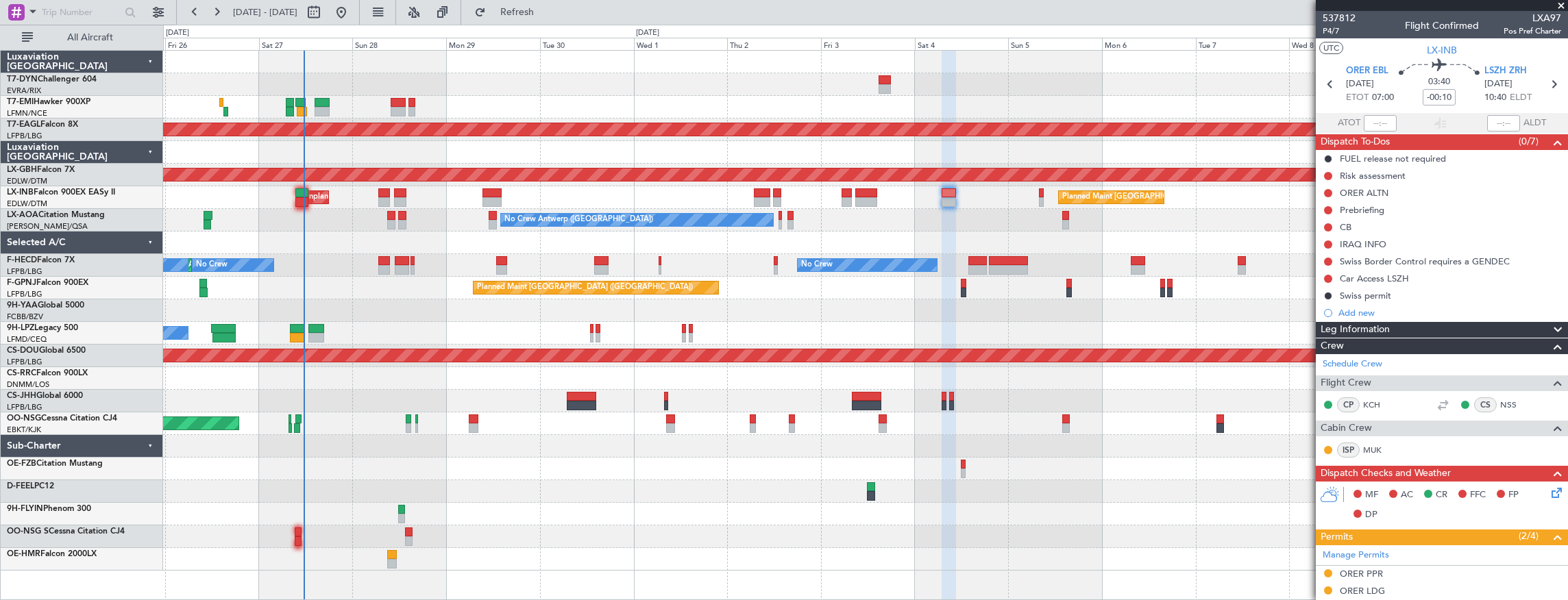
click at [335, 221] on div "No Crew Antwerp ([GEOGRAPHIC_DATA]) No Crew [GEOGRAPHIC_DATA] ([GEOGRAPHIC_DATA…" at bounding box center [865, 220] width 1405 height 22
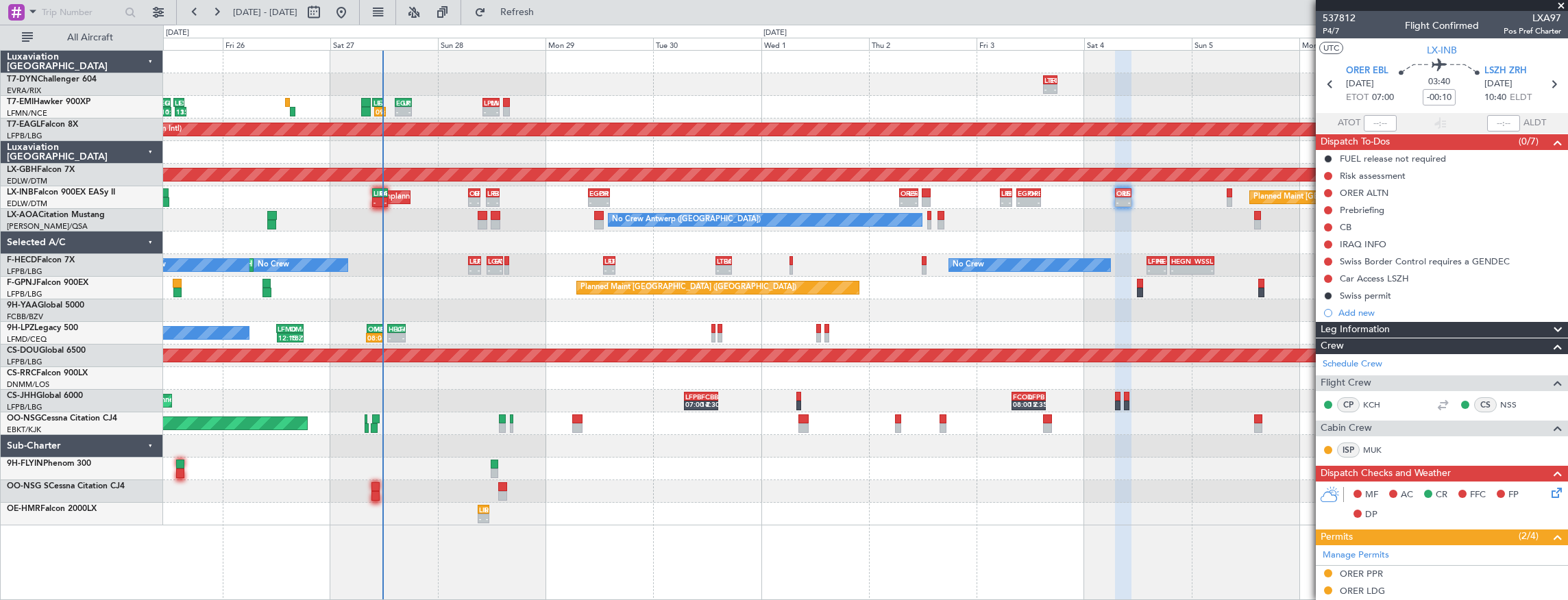
click at [564, 220] on div "- - LTFM 15:00 Z EGSS 18:05 Z 06:00 Z 09:25 Z EVRA 05:45 Z LTFM 08:30 Z 09:53 Z…" at bounding box center [865, 288] width 1405 height 475
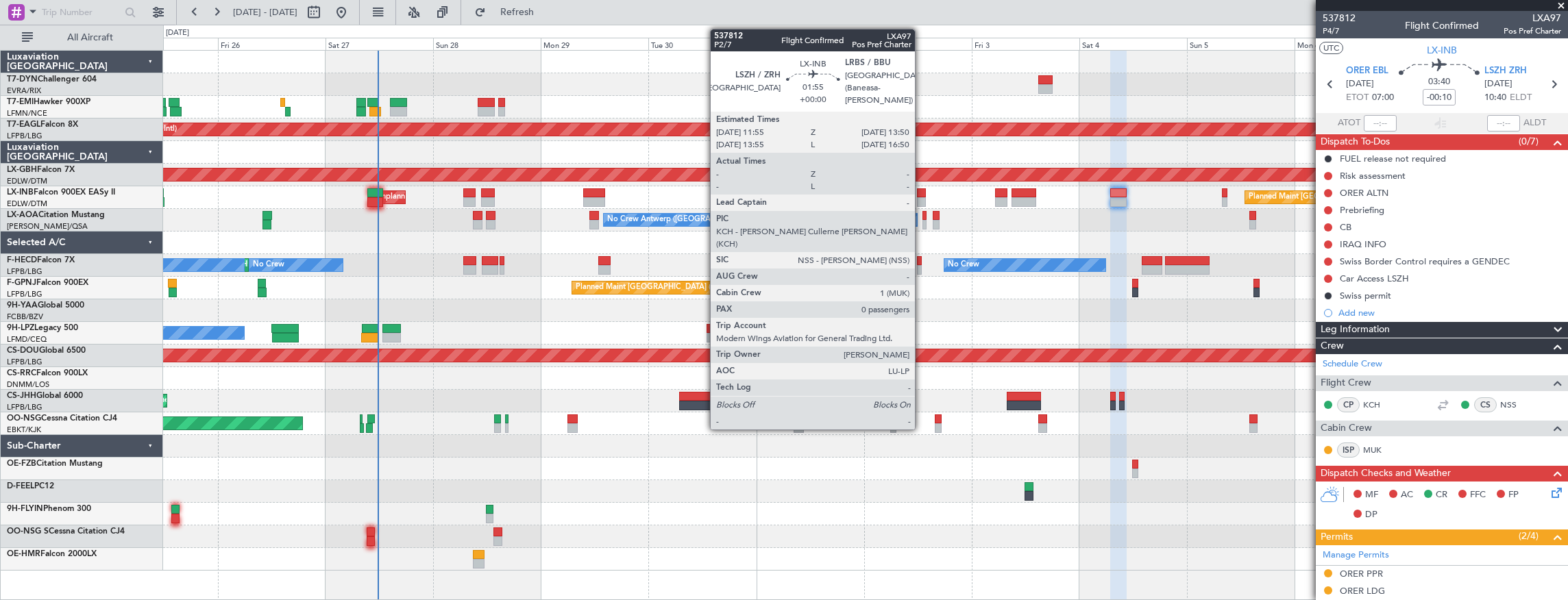
click at [922, 196] on div at bounding box center [921, 193] width 9 height 10
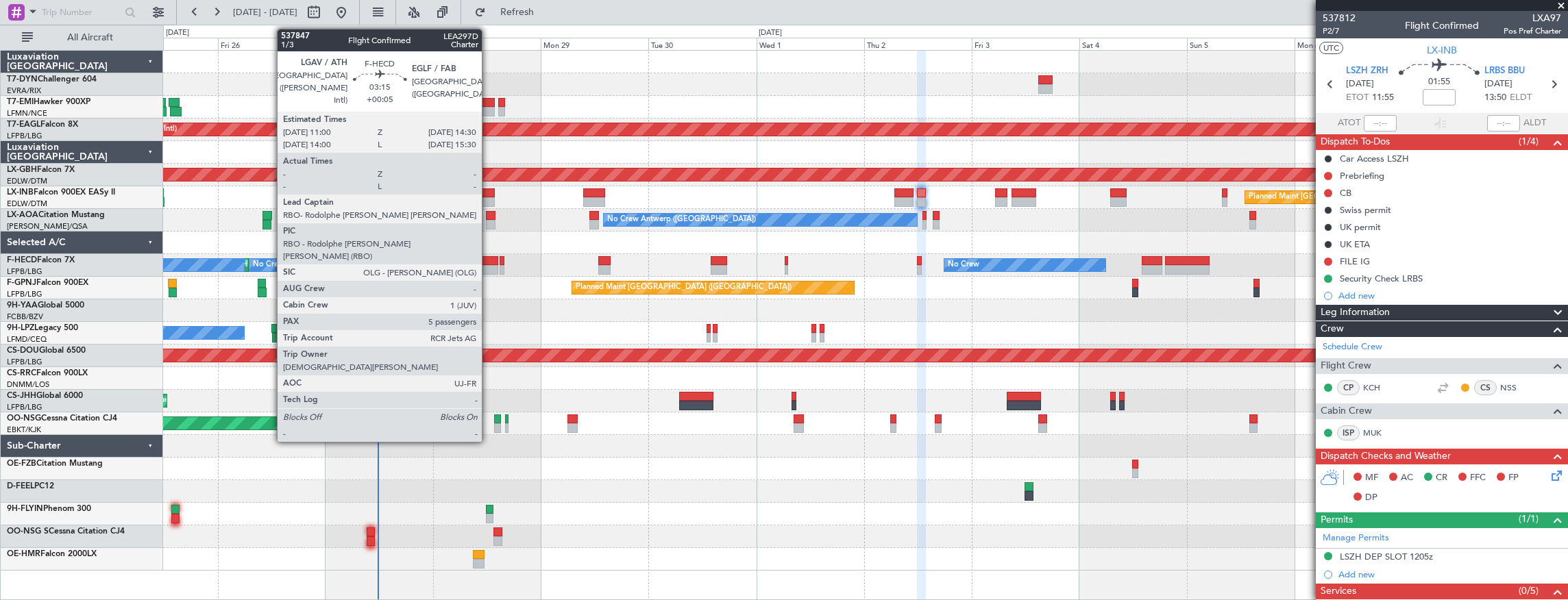
click at [489, 261] on div at bounding box center [490, 261] width 16 height 10
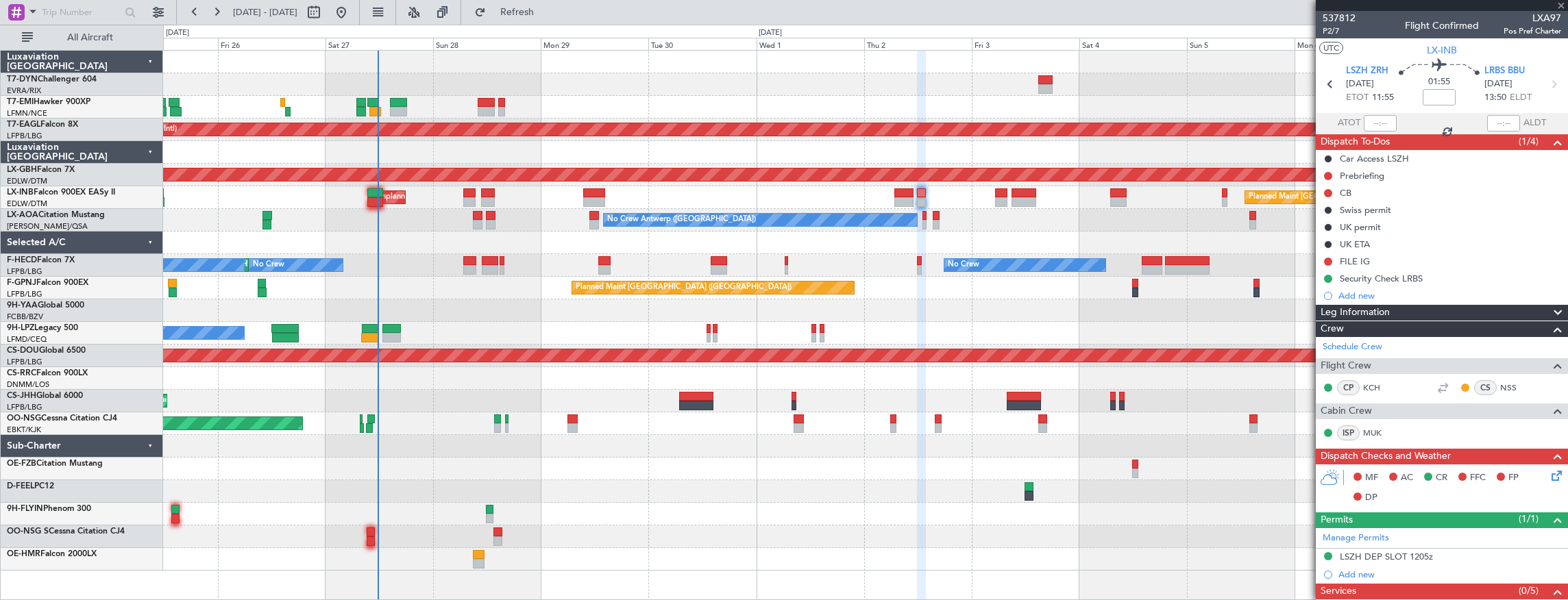
type input "+00:05"
type input "5"
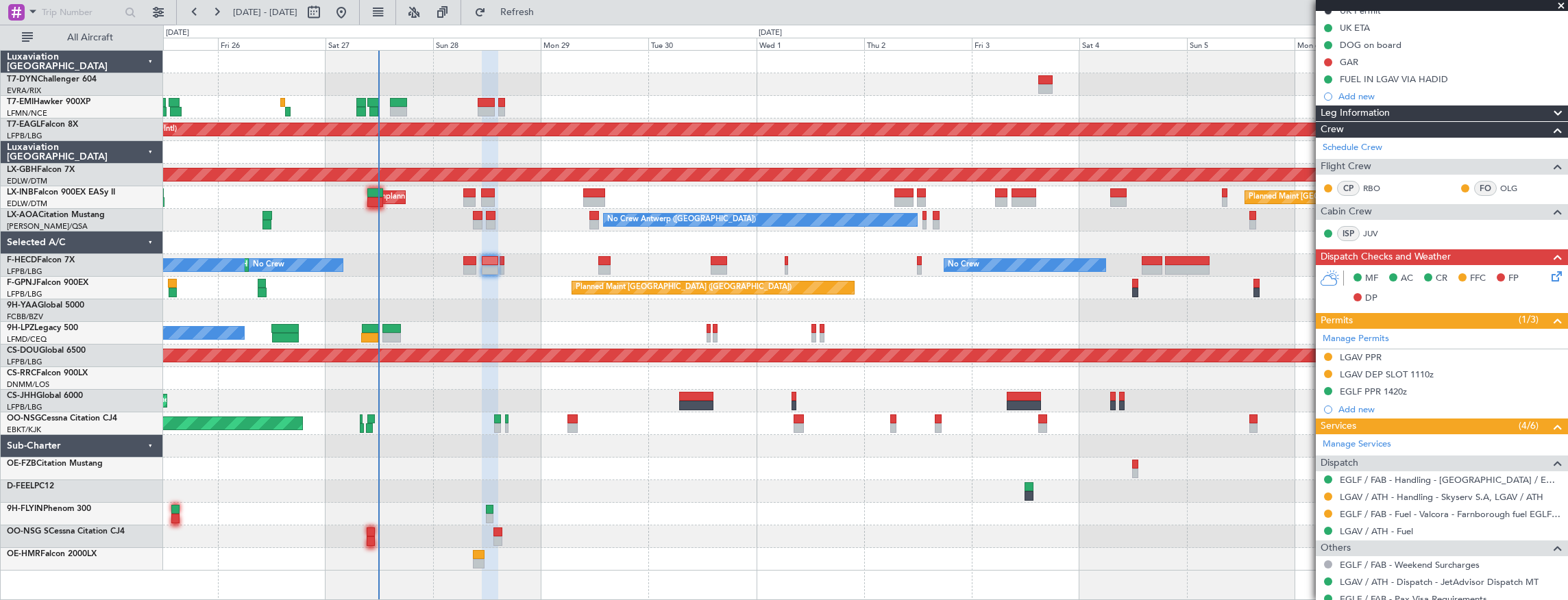
scroll to position [319, 0]
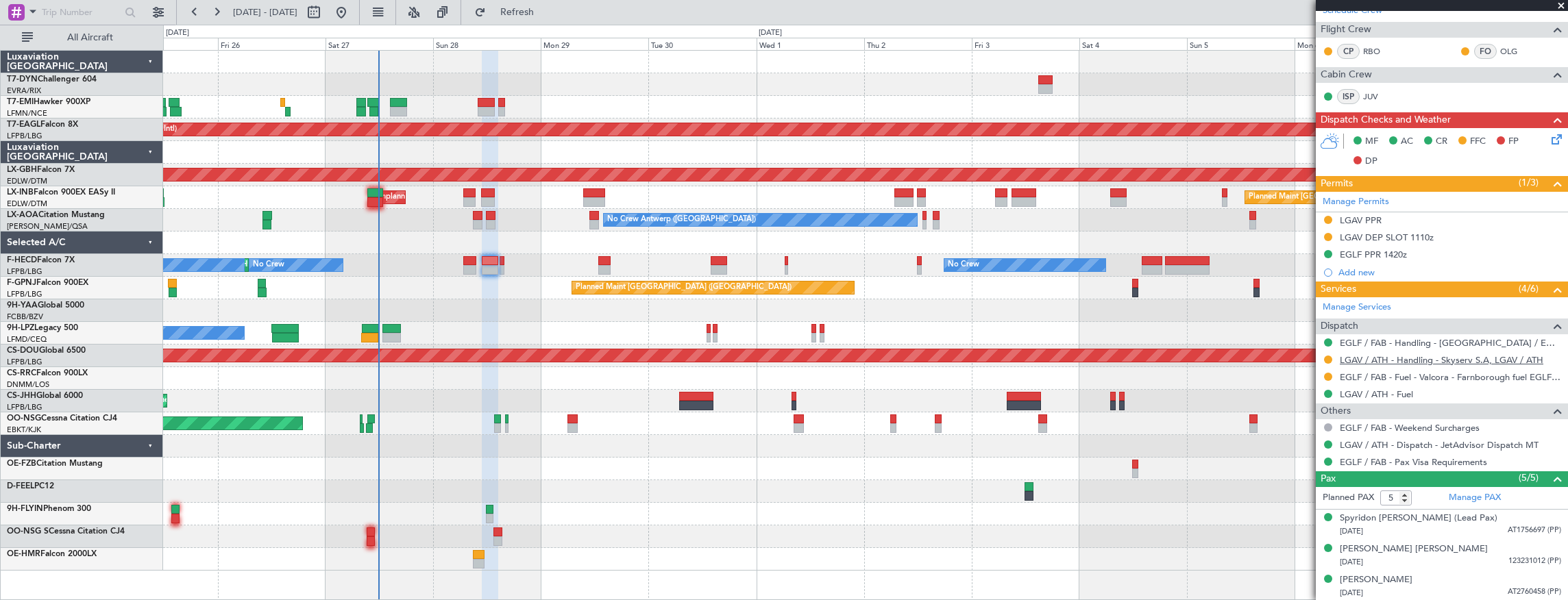
click at [1388, 358] on link "LGAV / ATH - Handling - Skyserv S.A, LGAV / ATH" at bounding box center [1442, 360] width 204 height 12
click at [1485, 375] on link "EGLF / FAB - Fuel - Valcora - Farnborough fuel EGLF / FAB" at bounding box center [1450, 377] width 221 height 12
click at [1398, 392] on link "LGAV / ATH - Fuel" at bounding box center [1377, 394] width 74 height 12
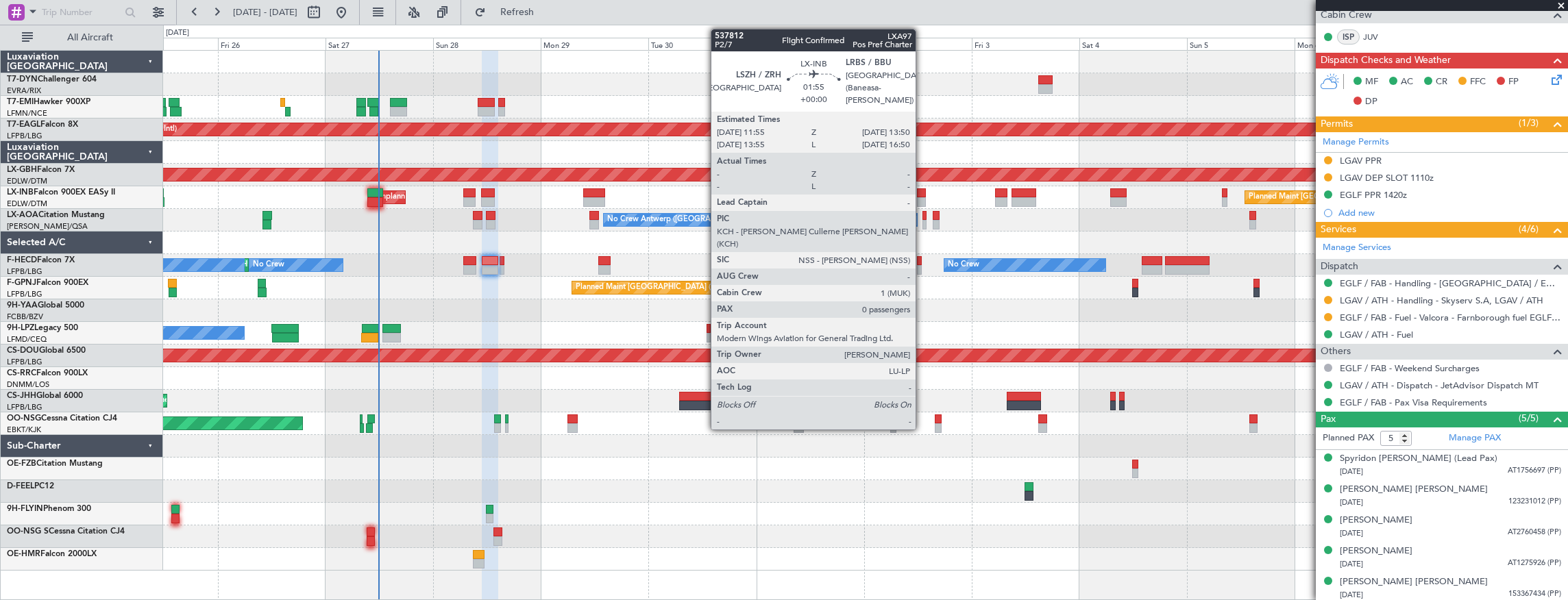
click at [923, 194] on div at bounding box center [921, 193] width 9 height 10
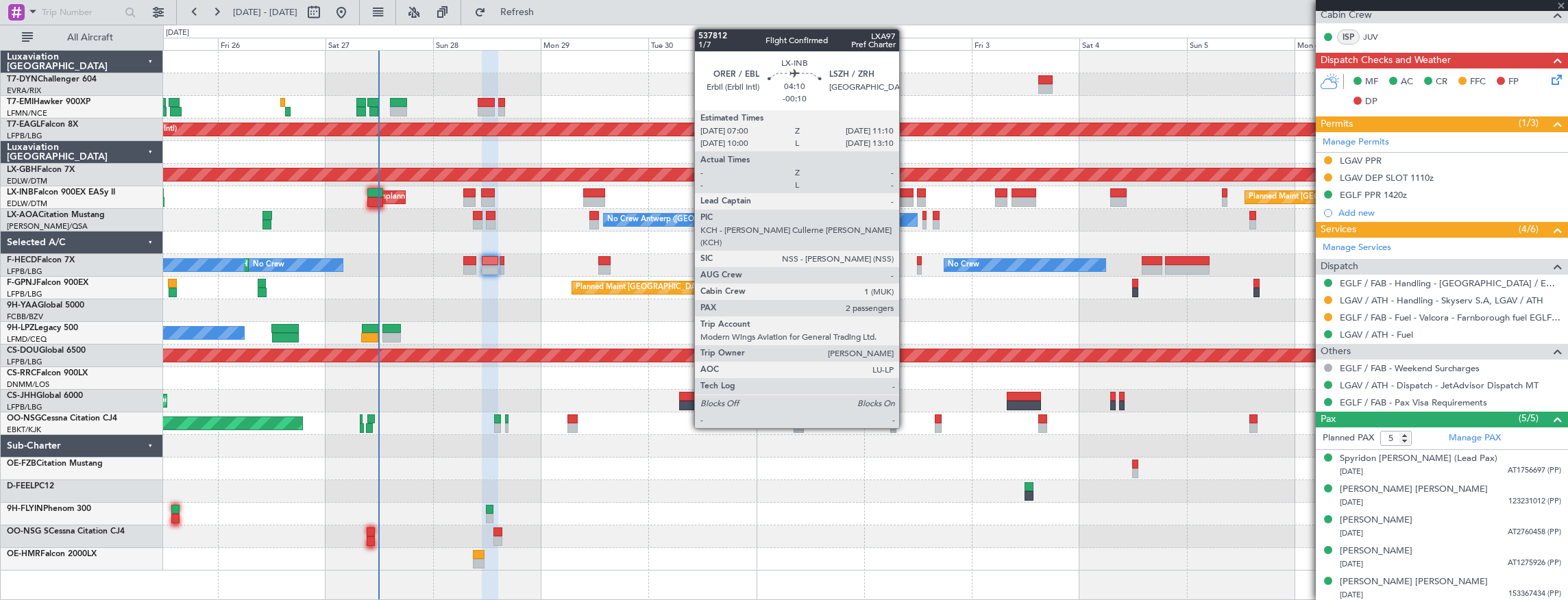
type input "0"
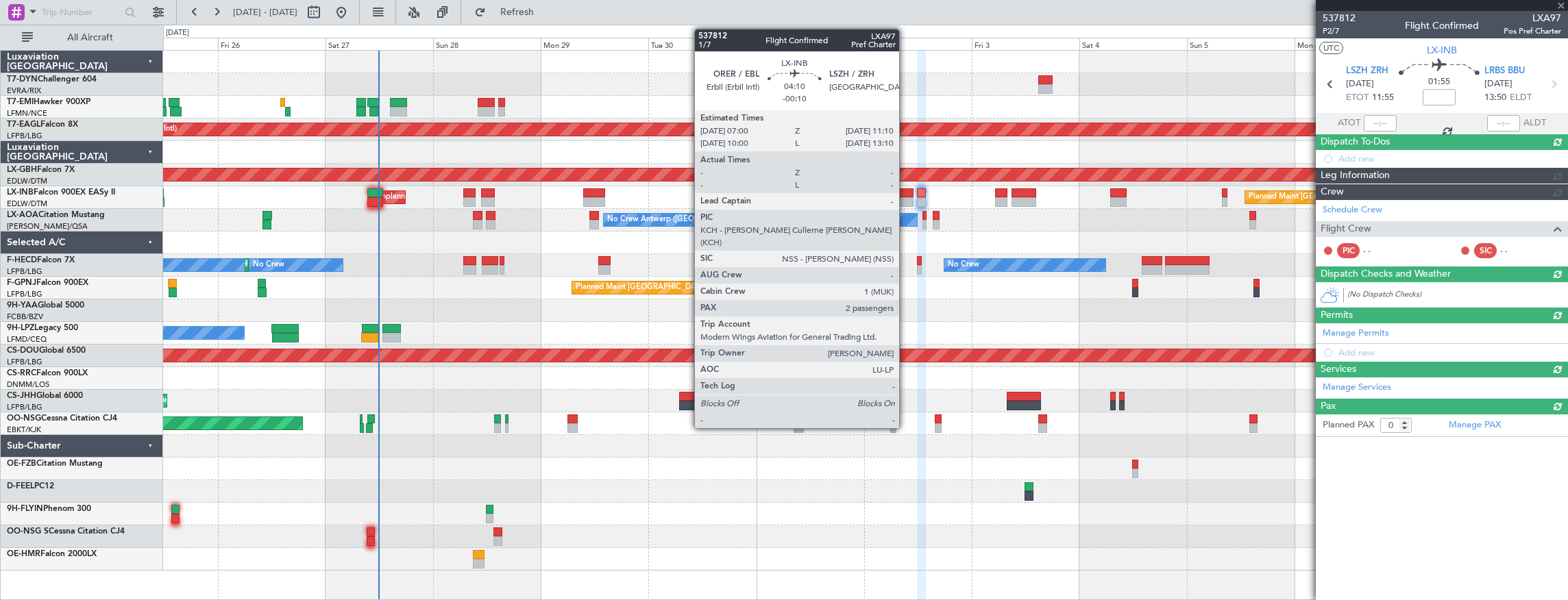
click at [906, 193] on div at bounding box center [904, 193] width 19 height 10
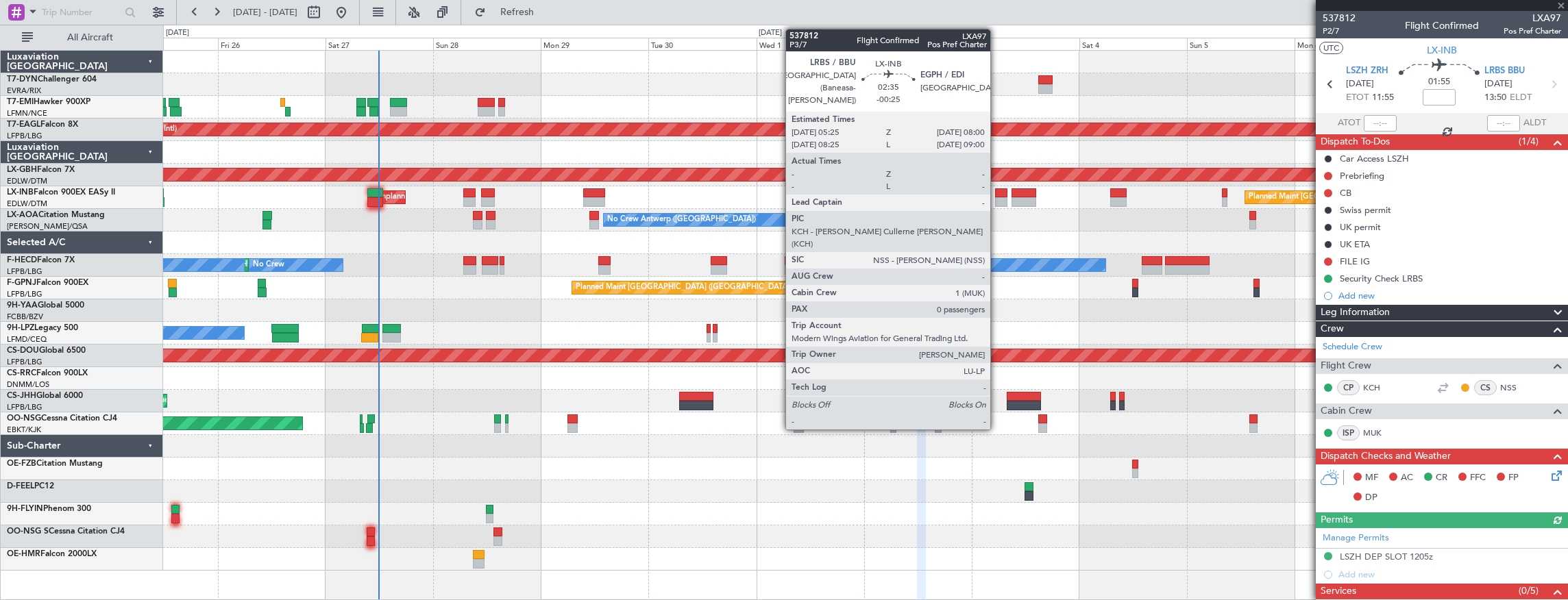
type input "-00:10"
type input "2"
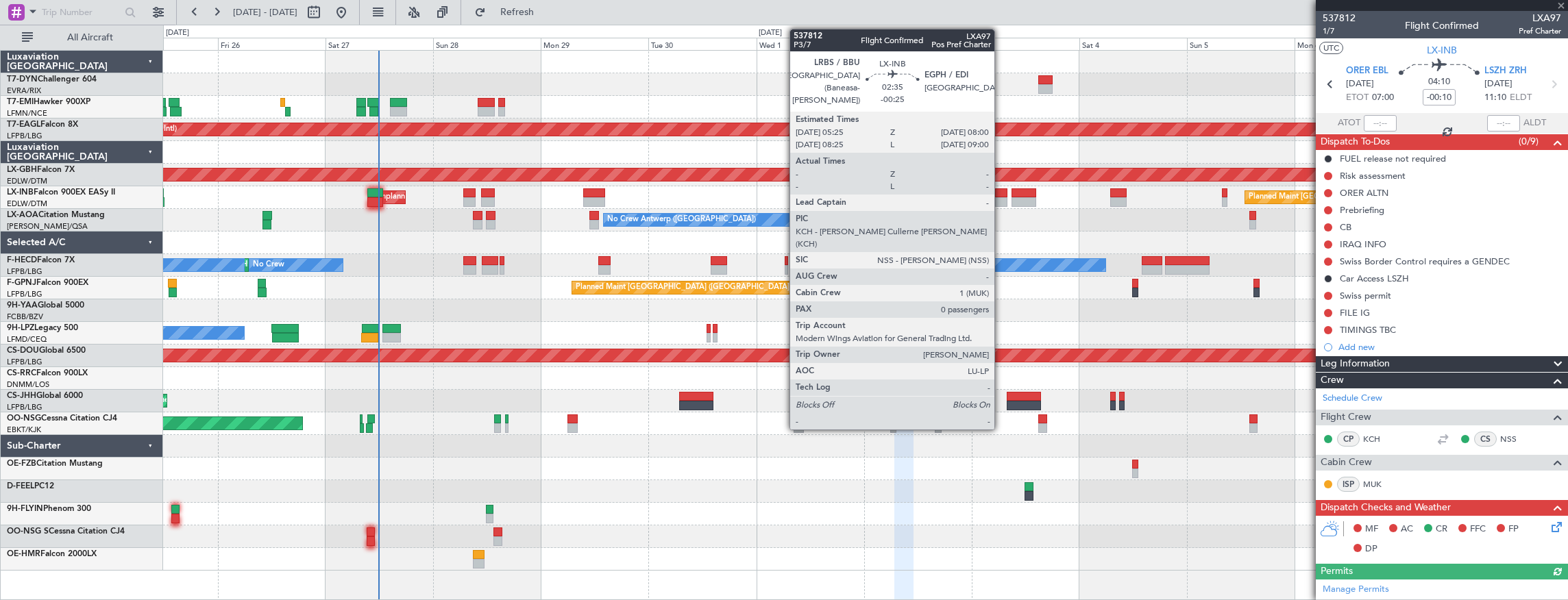
click at [1001, 197] on div at bounding box center [1001, 202] width 12 height 10
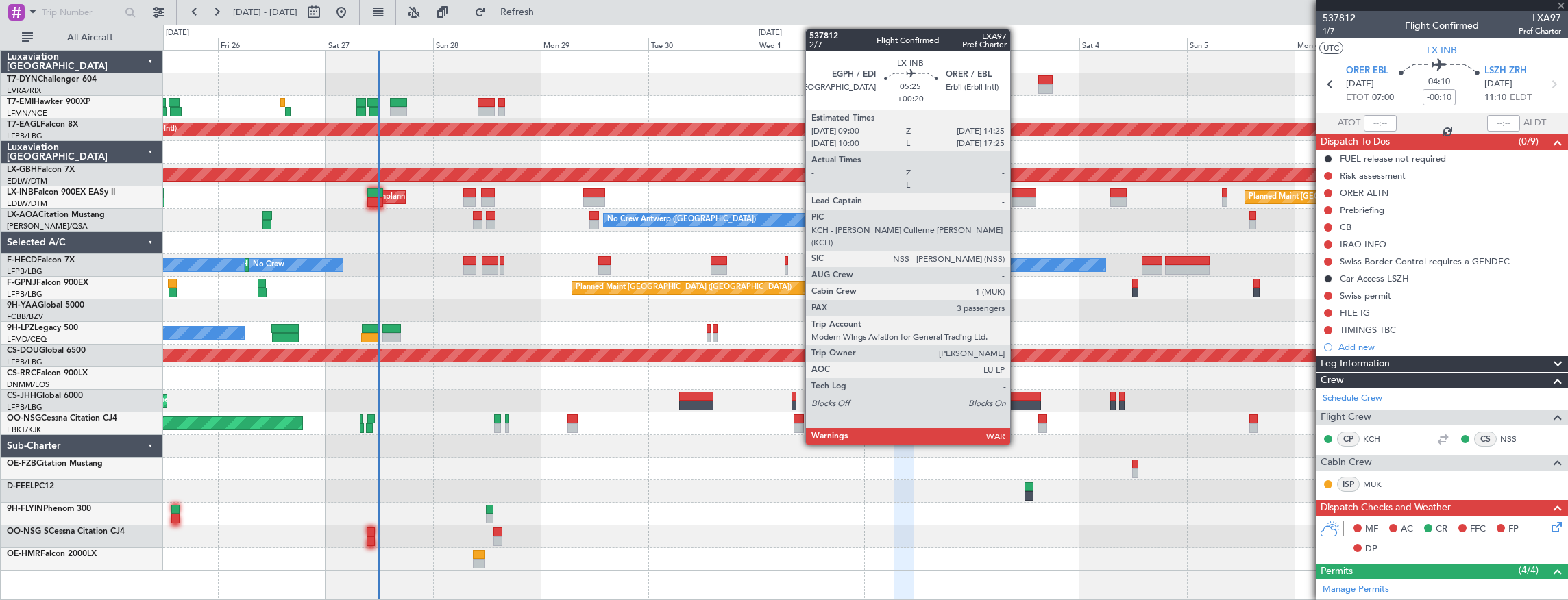
type input "-00:25"
type input "0"
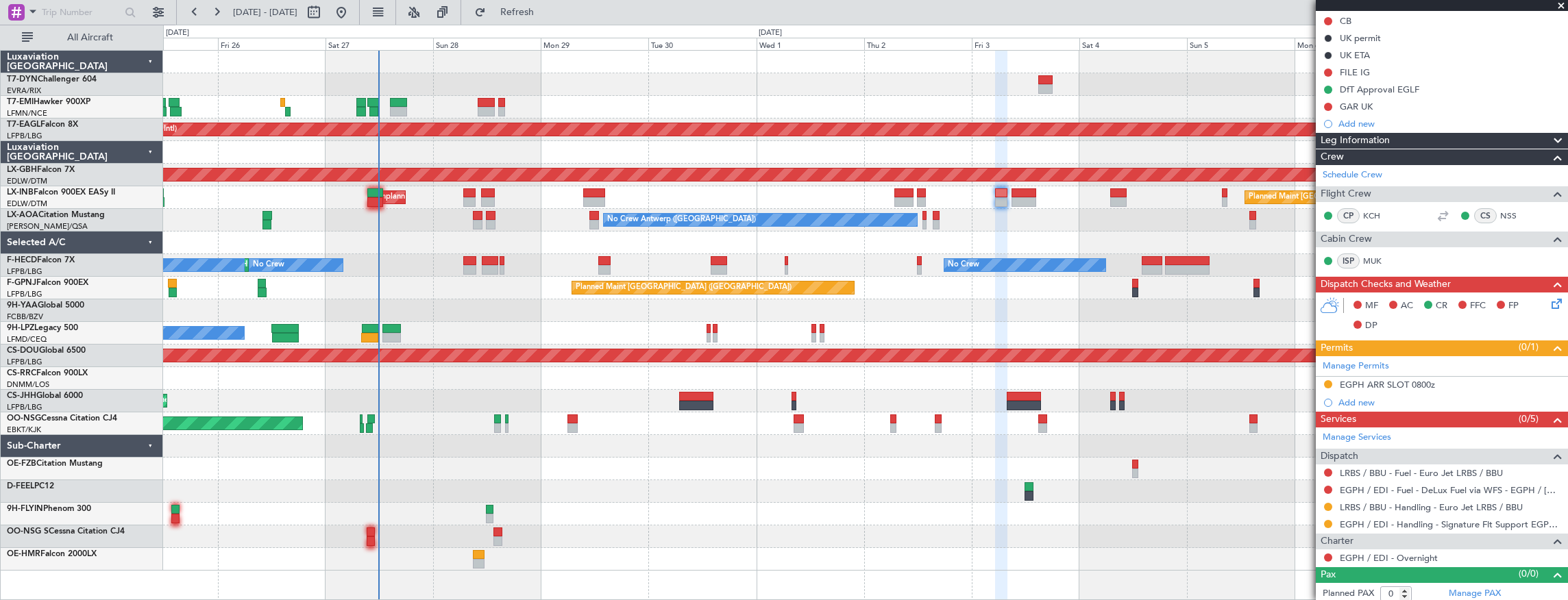
scroll to position [156, 0]
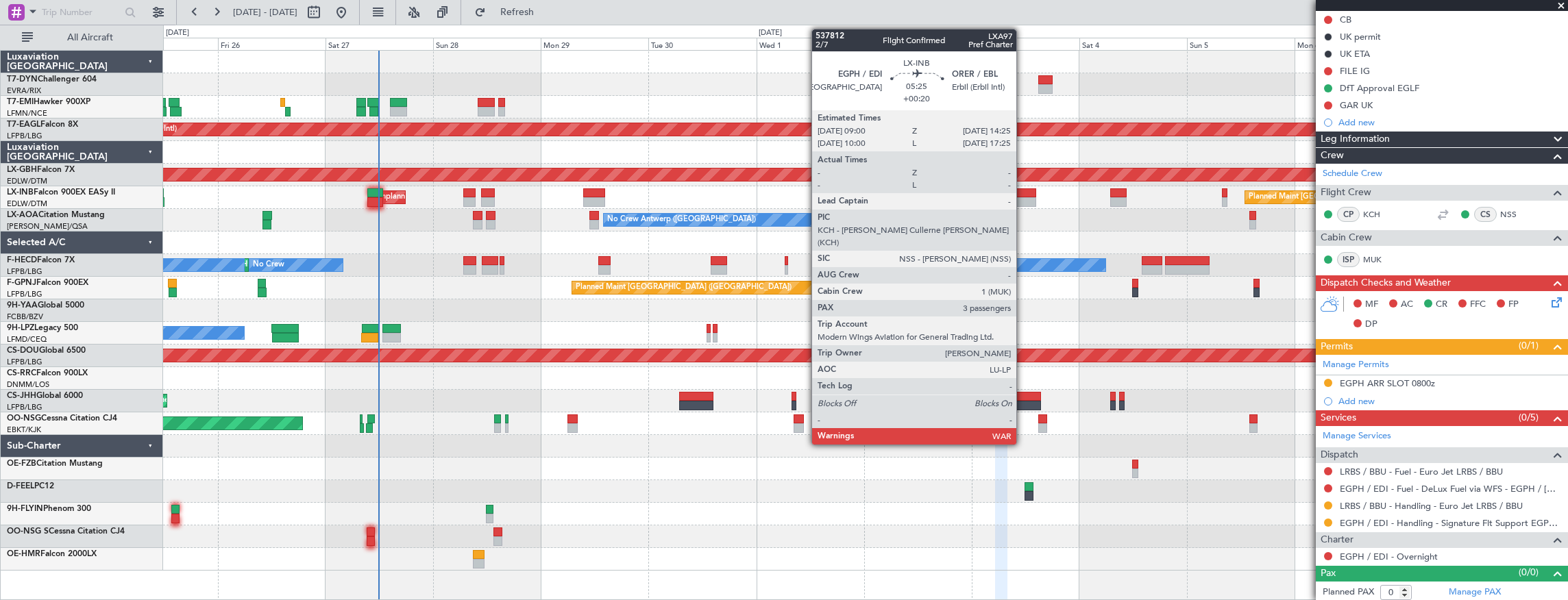
click at [1023, 199] on div at bounding box center [1023, 202] width 25 height 10
type input "+00:20"
type input "3"
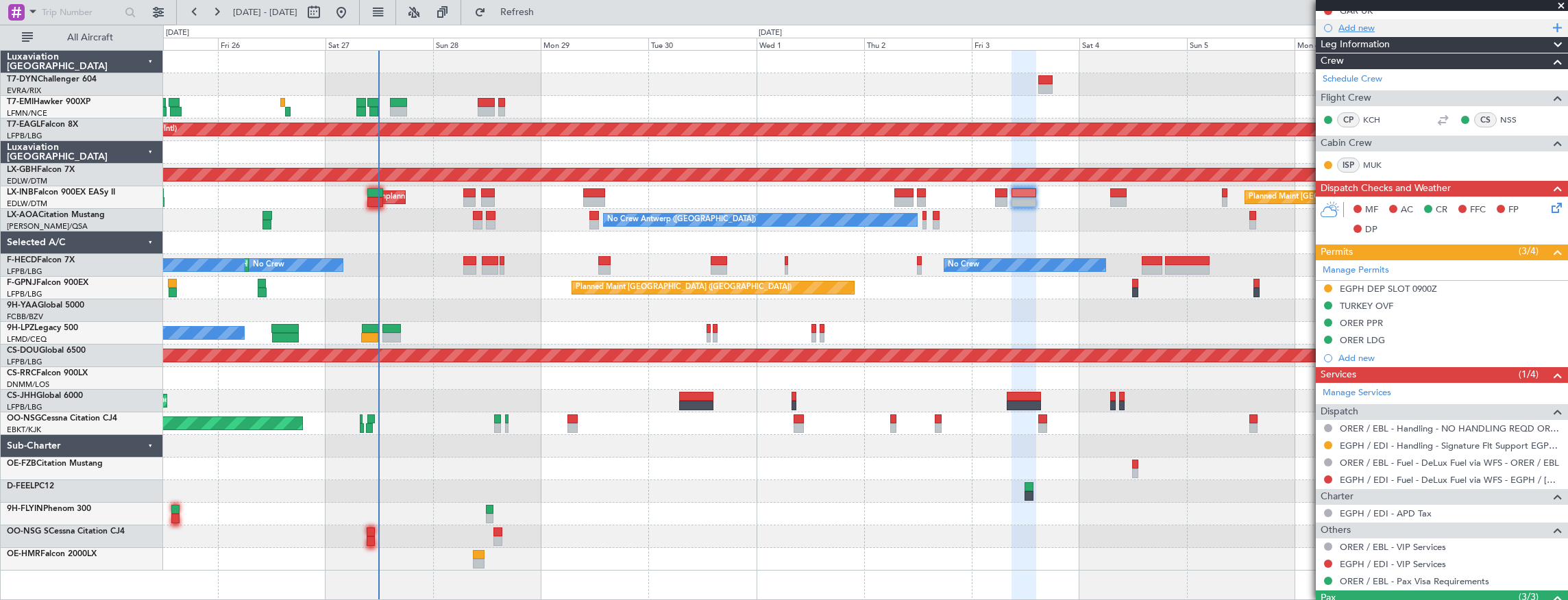
scroll to position [435, 0]
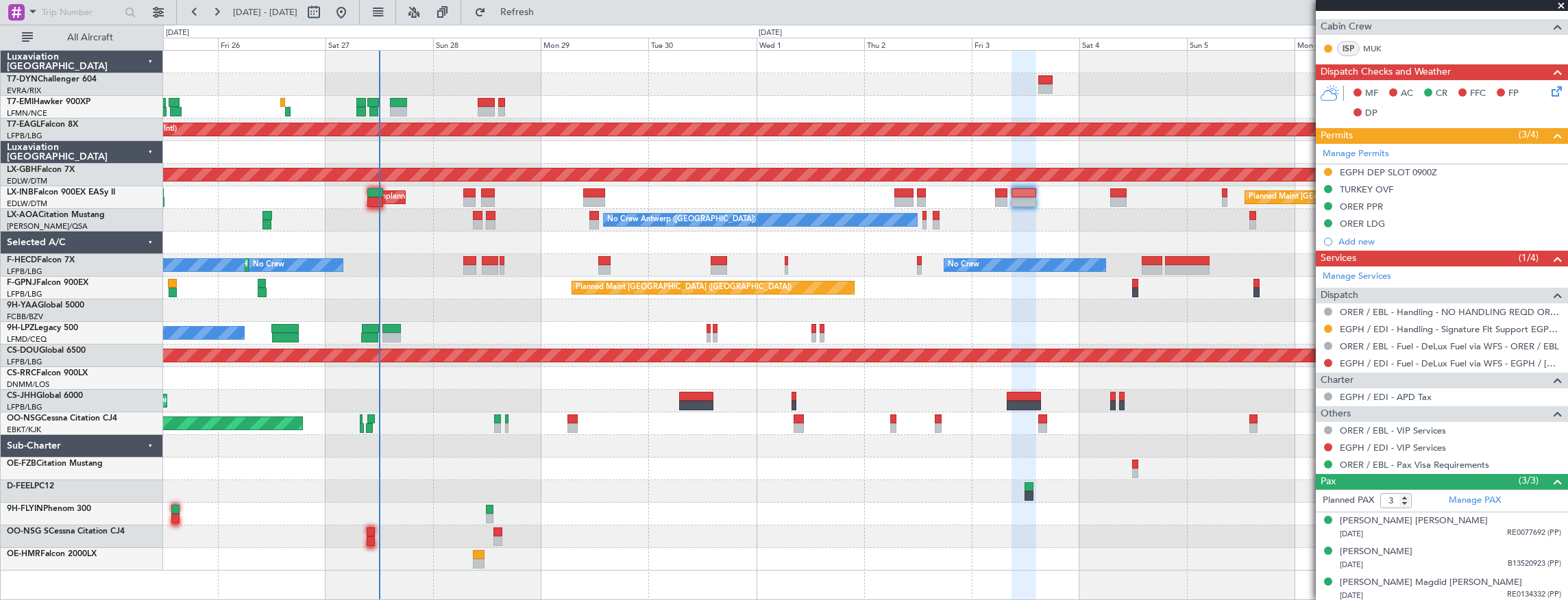
click at [458, 403] on div "Planned Maint [GEOGRAPHIC_DATA] ([GEOGRAPHIC_DATA])" at bounding box center [865, 401] width 1405 height 22
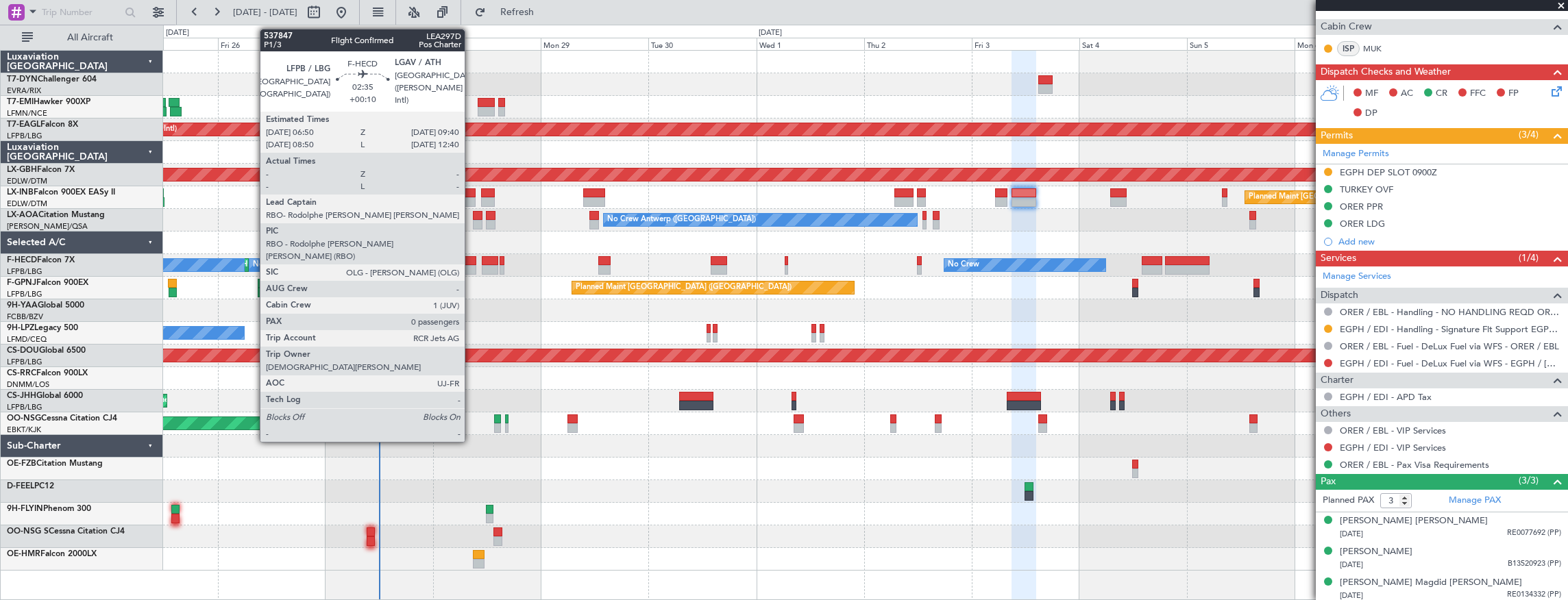
click at [472, 256] on div at bounding box center [470, 261] width 13 height 10
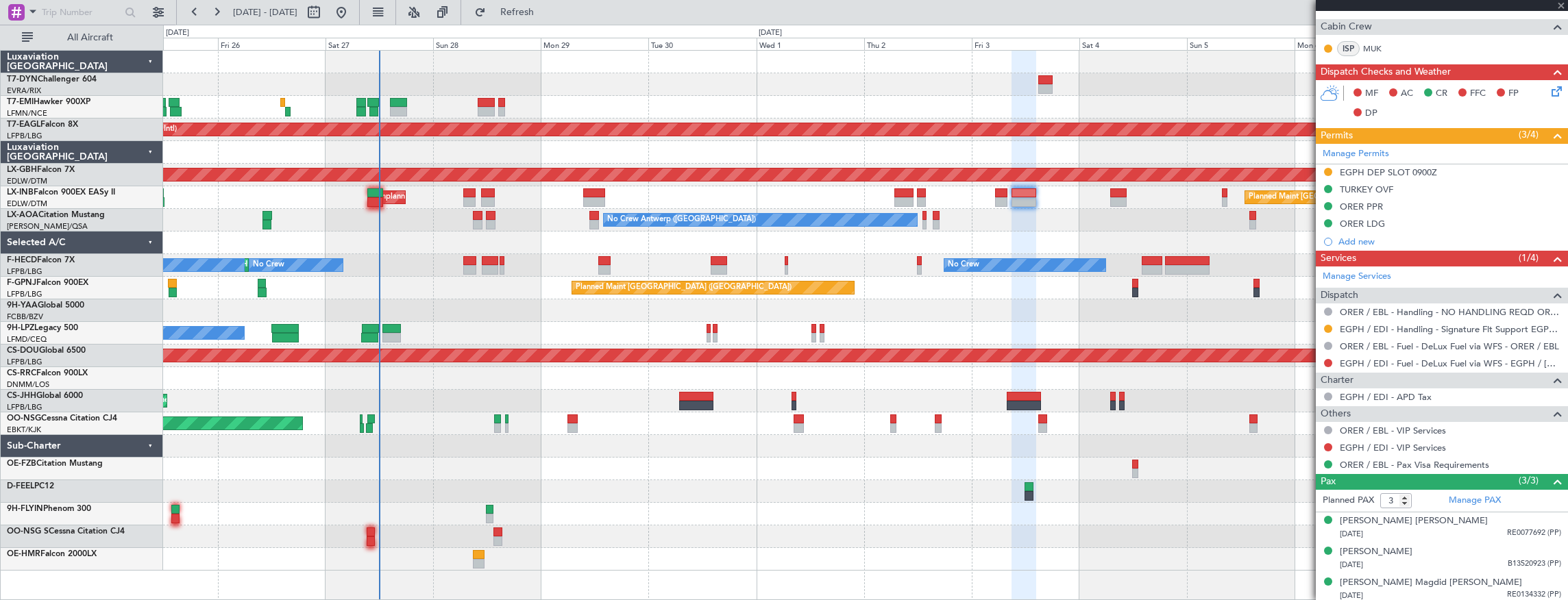
type input "+00:10"
type input "0"
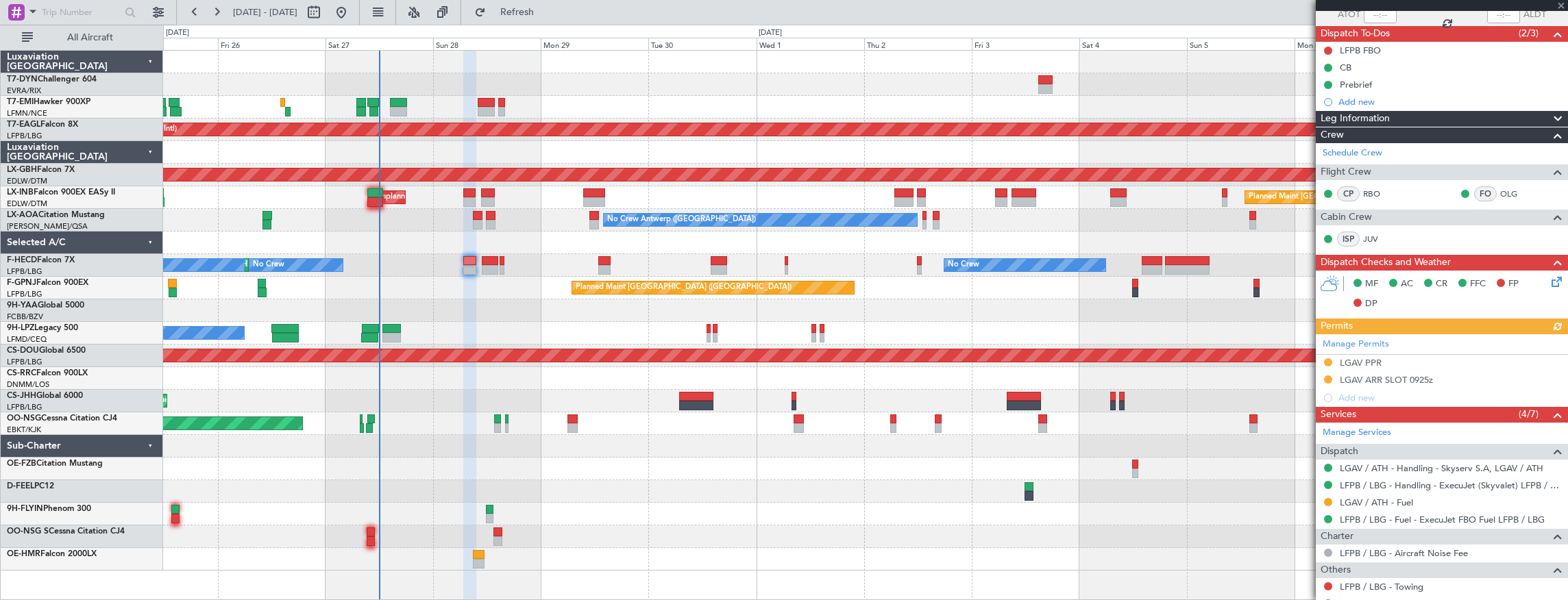
scroll to position [137, 0]
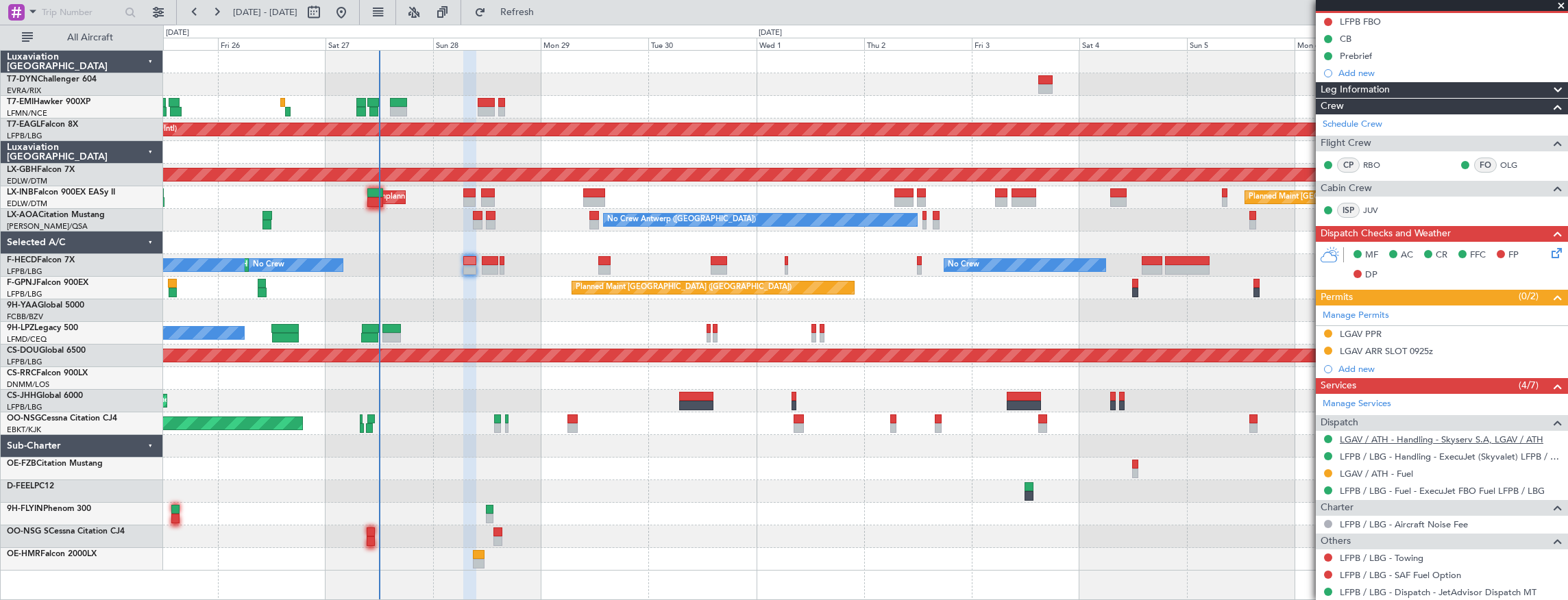
click at [1406, 434] on link "LGAV / ATH - Handling - Skyserv S.A, LGAV / ATH" at bounding box center [1442, 439] width 204 height 12
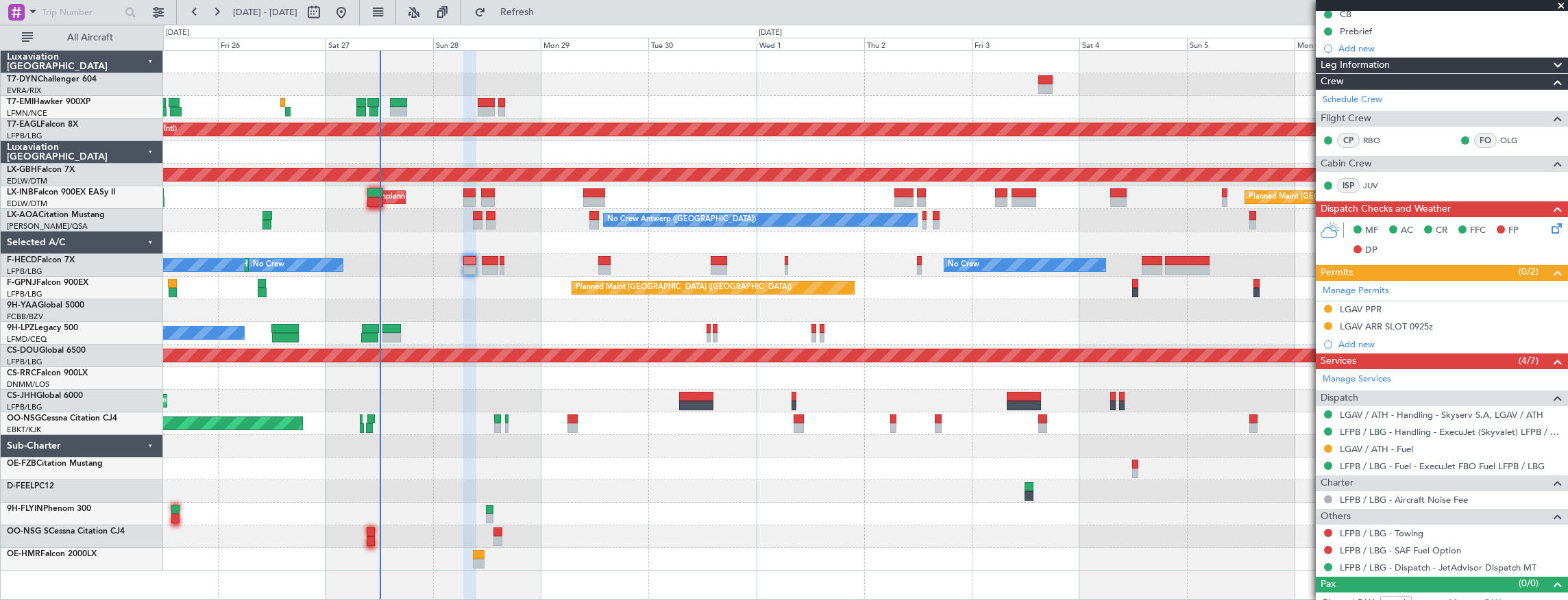
scroll to position [173, 0]
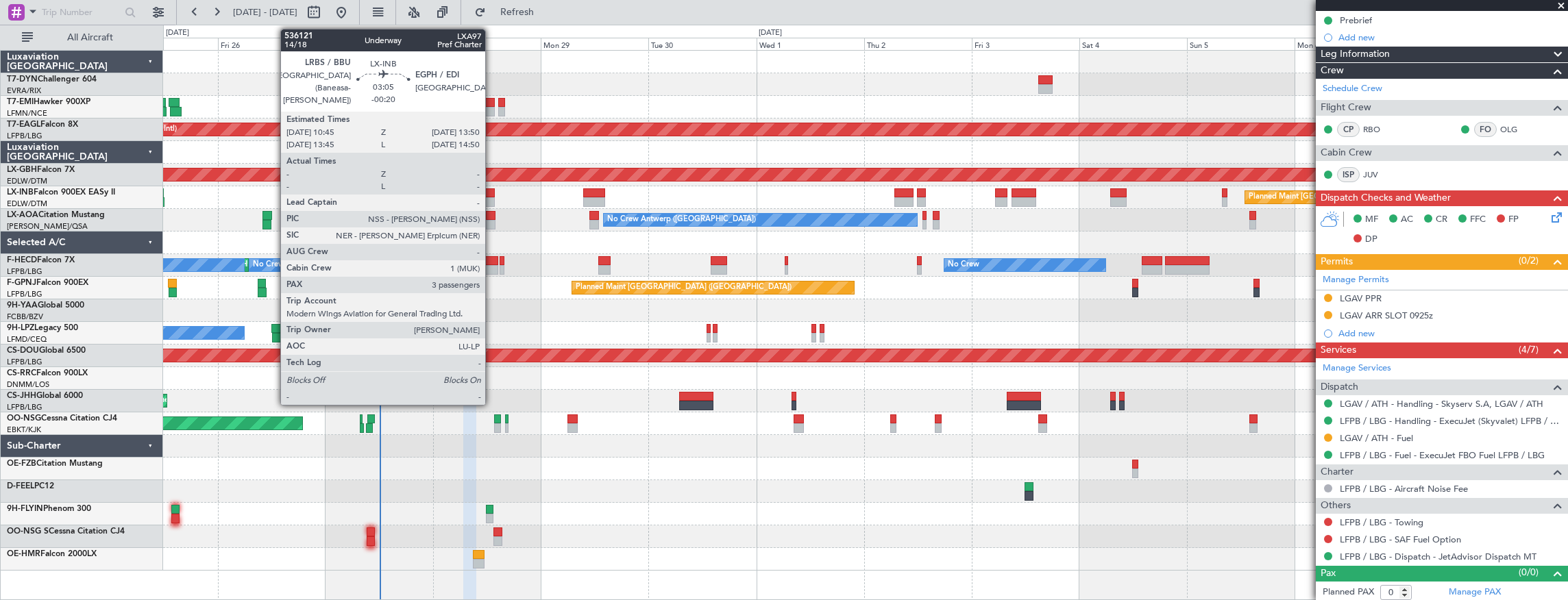
click at [492, 194] on div at bounding box center [489, 193] width 14 height 10
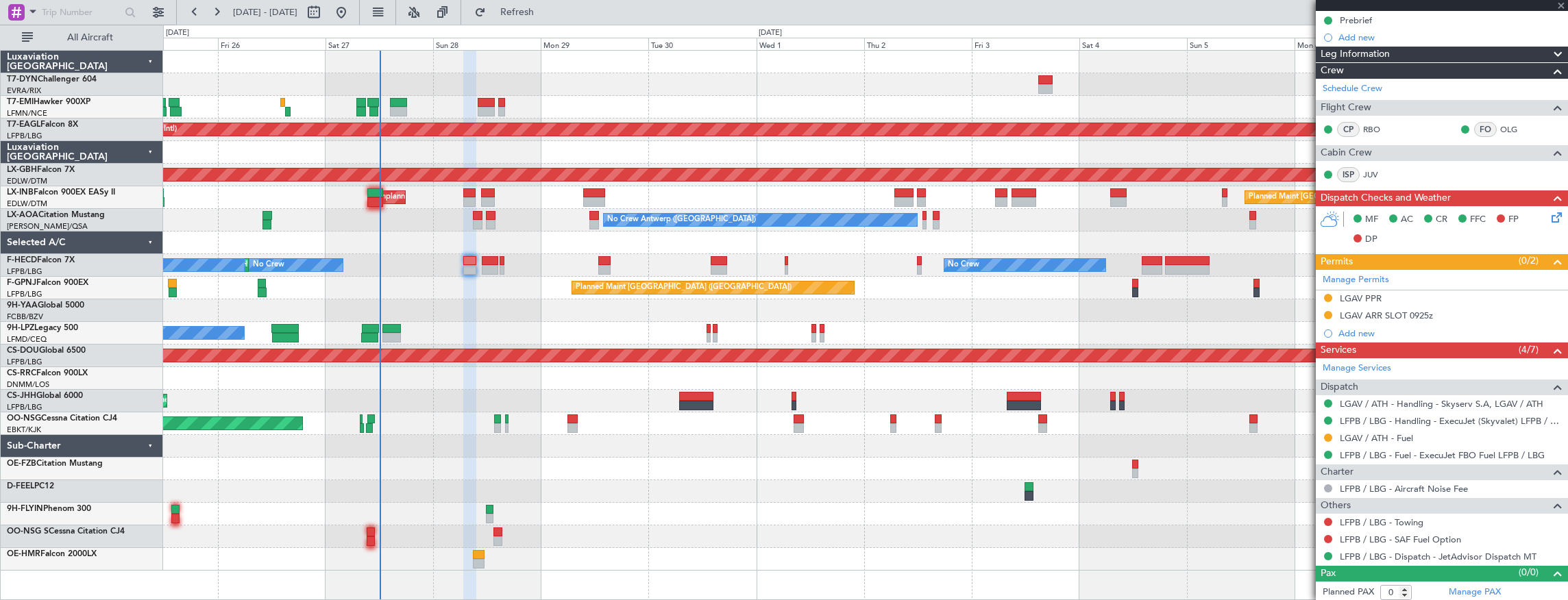
type input "-00:20"
type input "3"
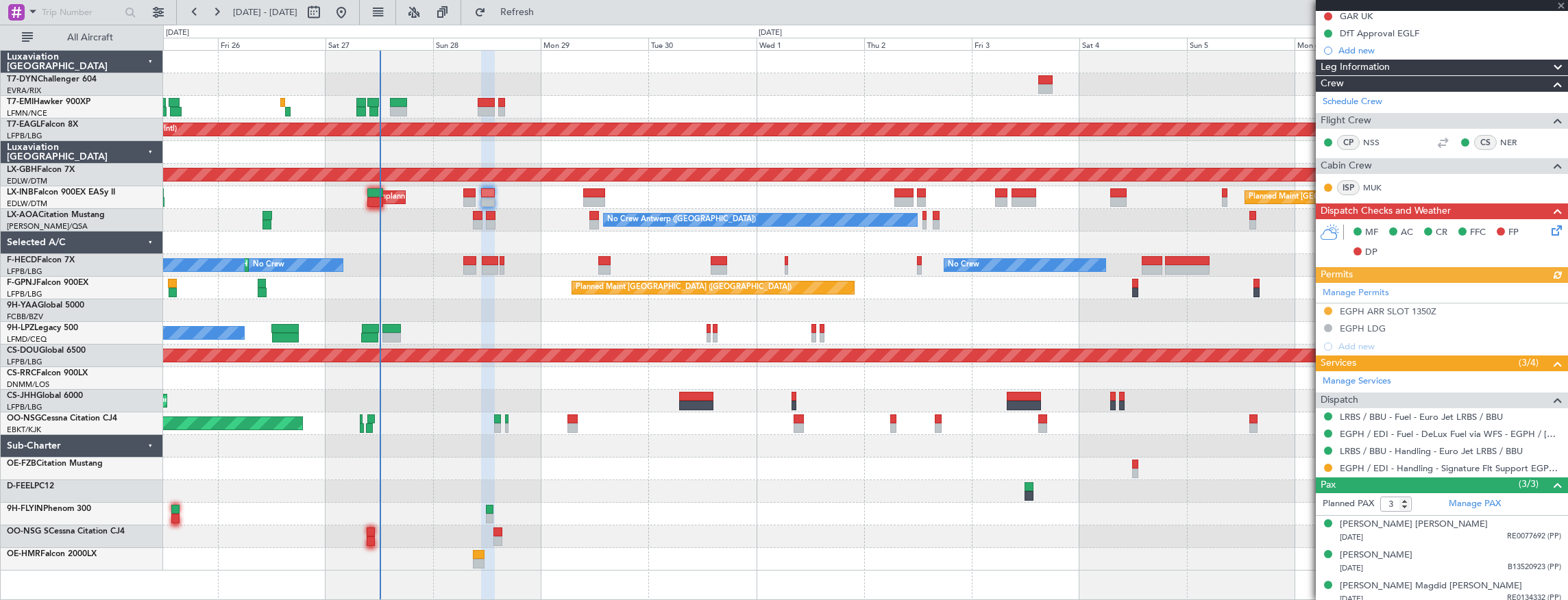
scroll to position [232, 0]
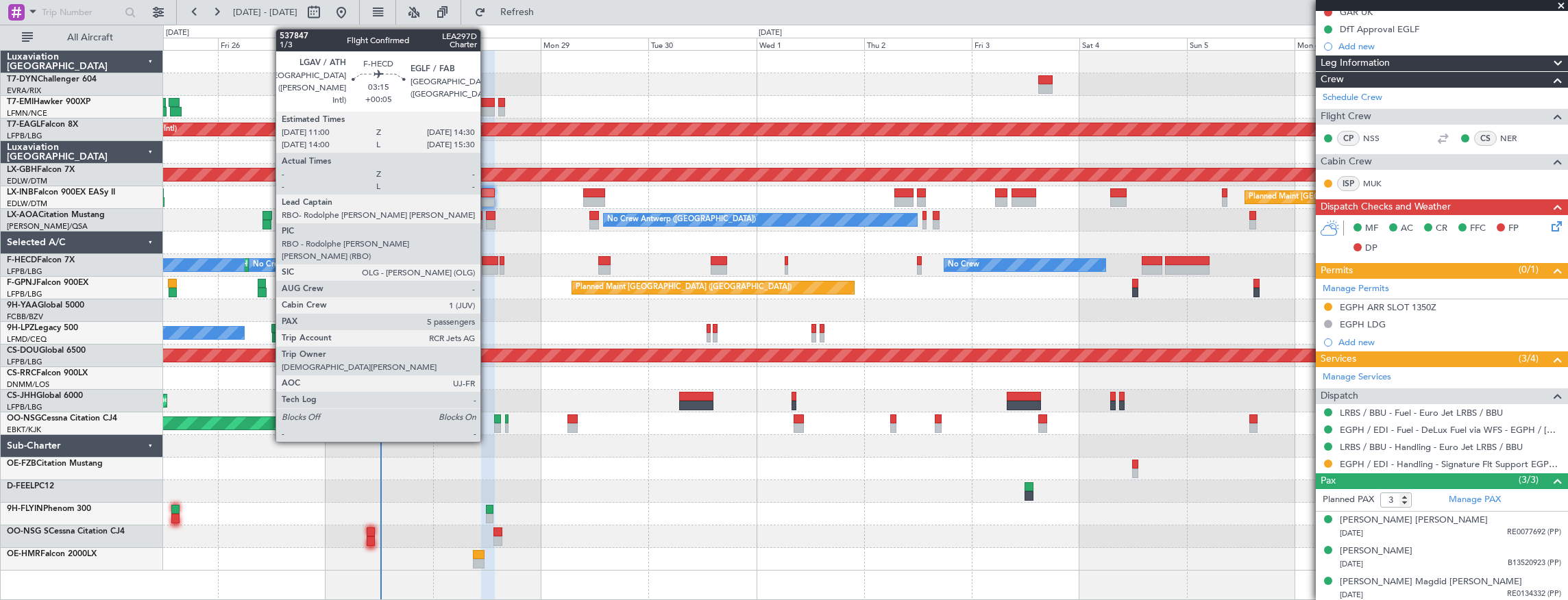
click at [488, 269] on div at bounding box center [490, 270] width 16 height 10
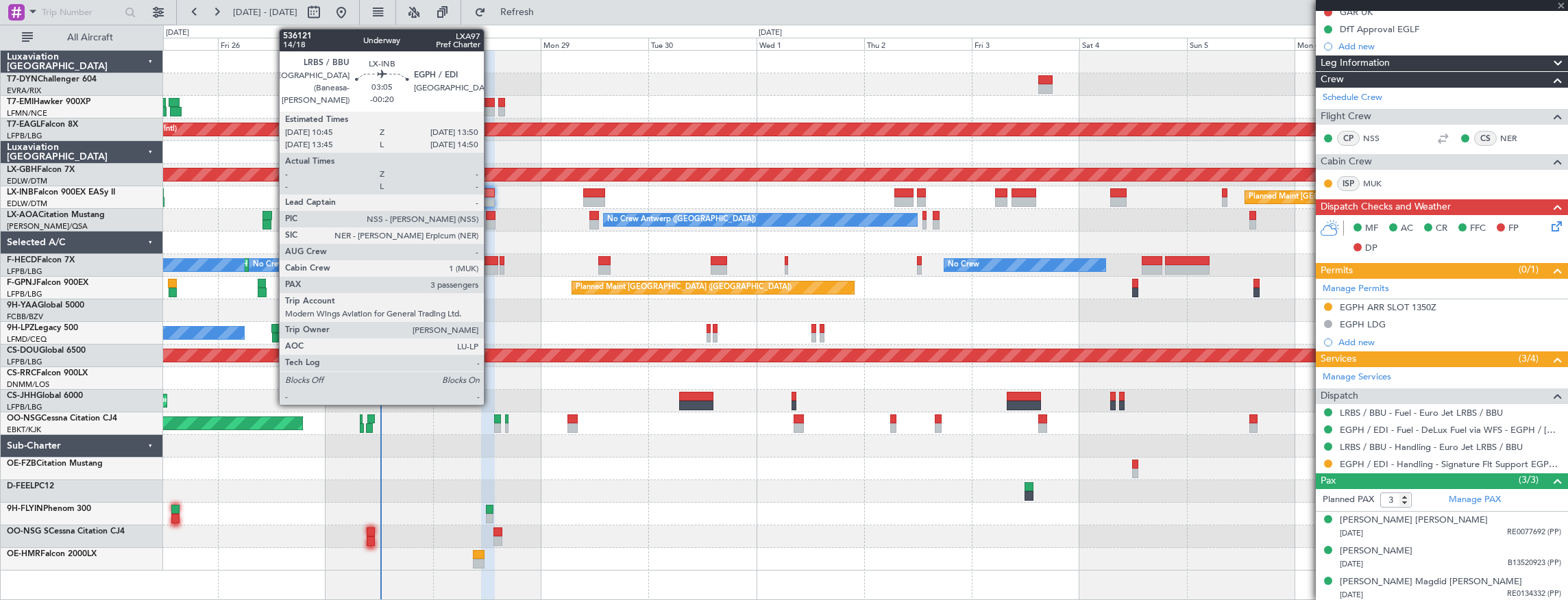
type input "+00:05"
type input "5"
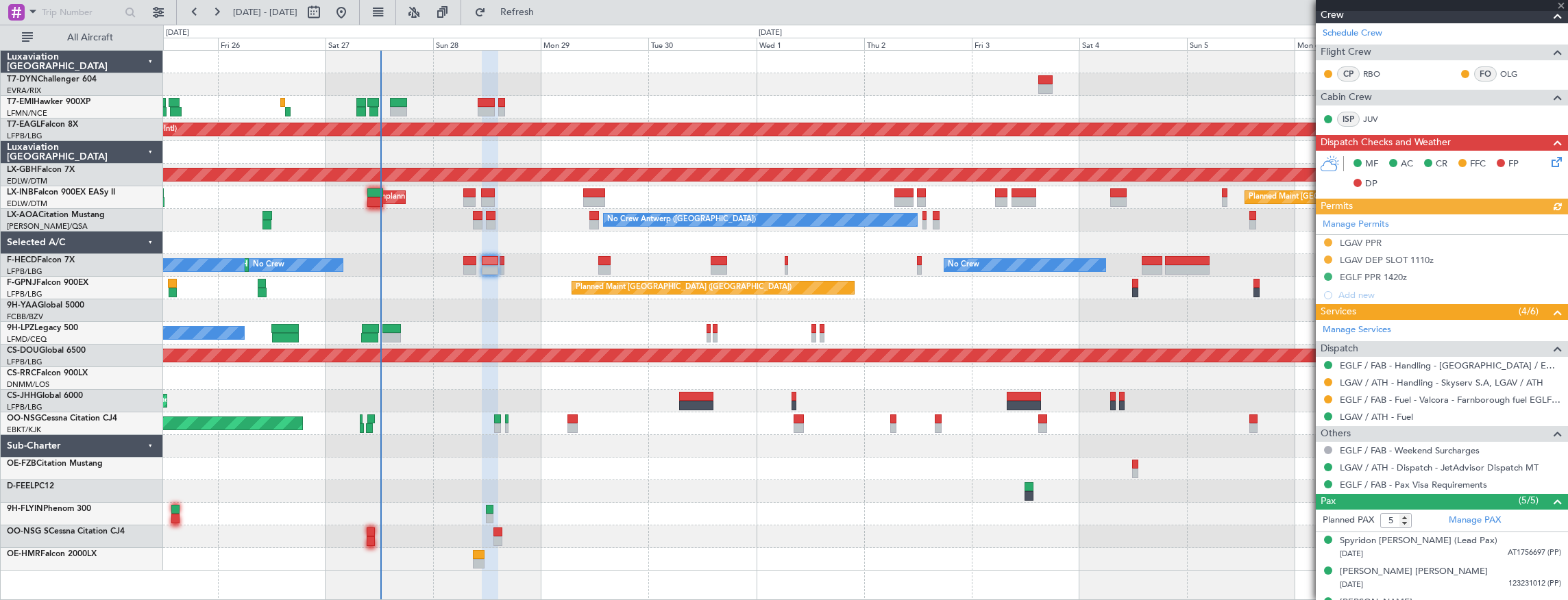
scroll to position [379, 0]
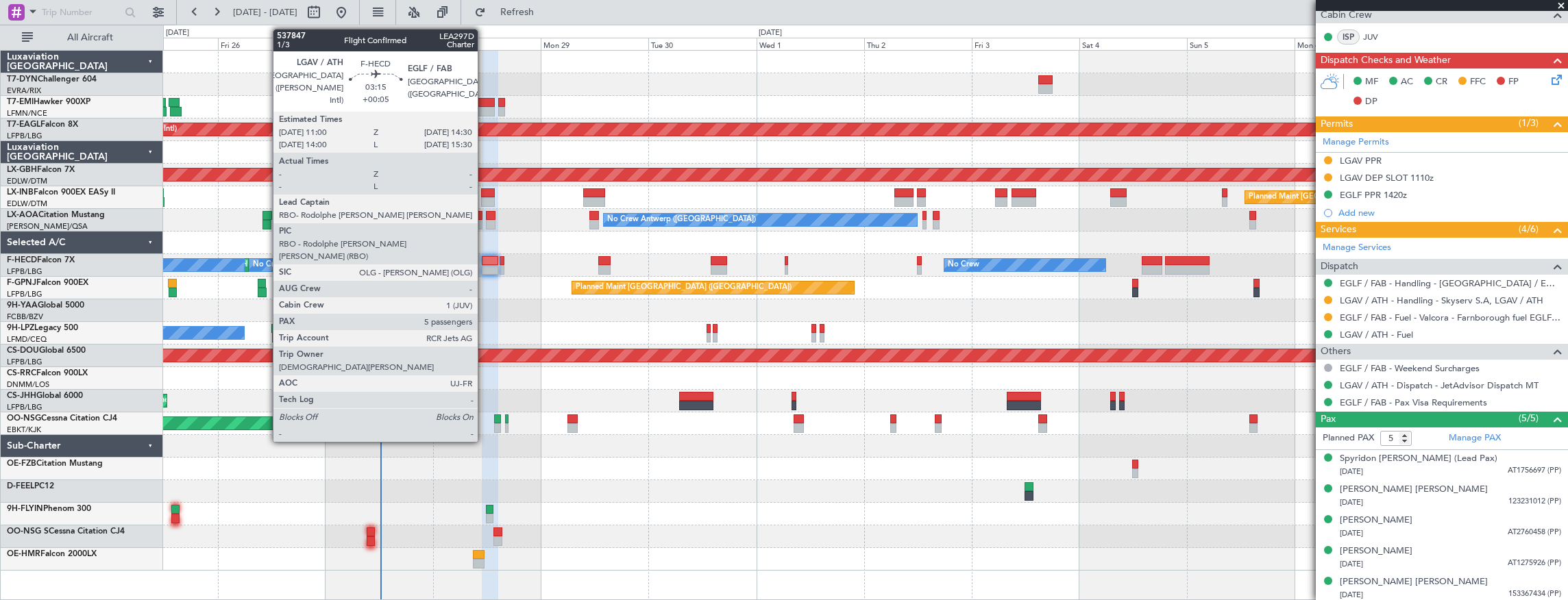
click at [485, 259] on div at bounding box center [490, 261] width 16 height 10
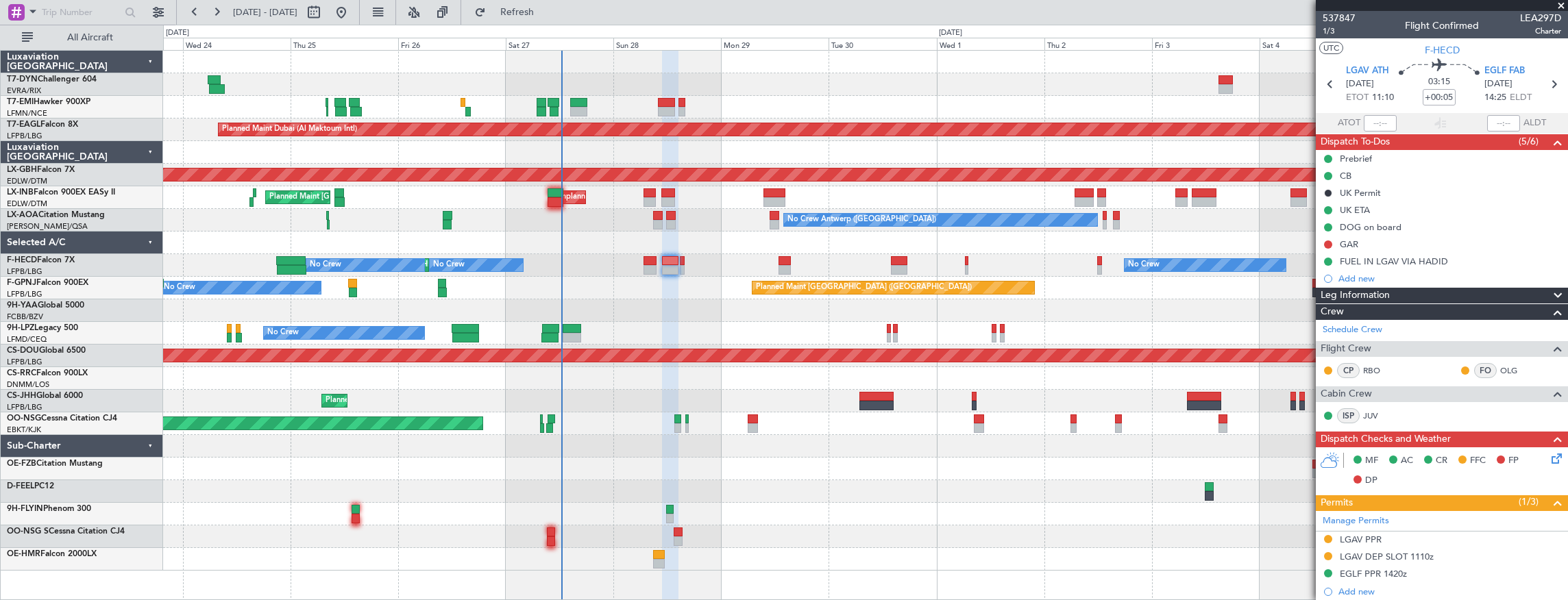
click at [468, 200] on div "Planned Maint London (Farnborough) Unplanned Maint Roma (Ciampino) Planned Main…" at bounding box center [865, 197] width 1405 height 22
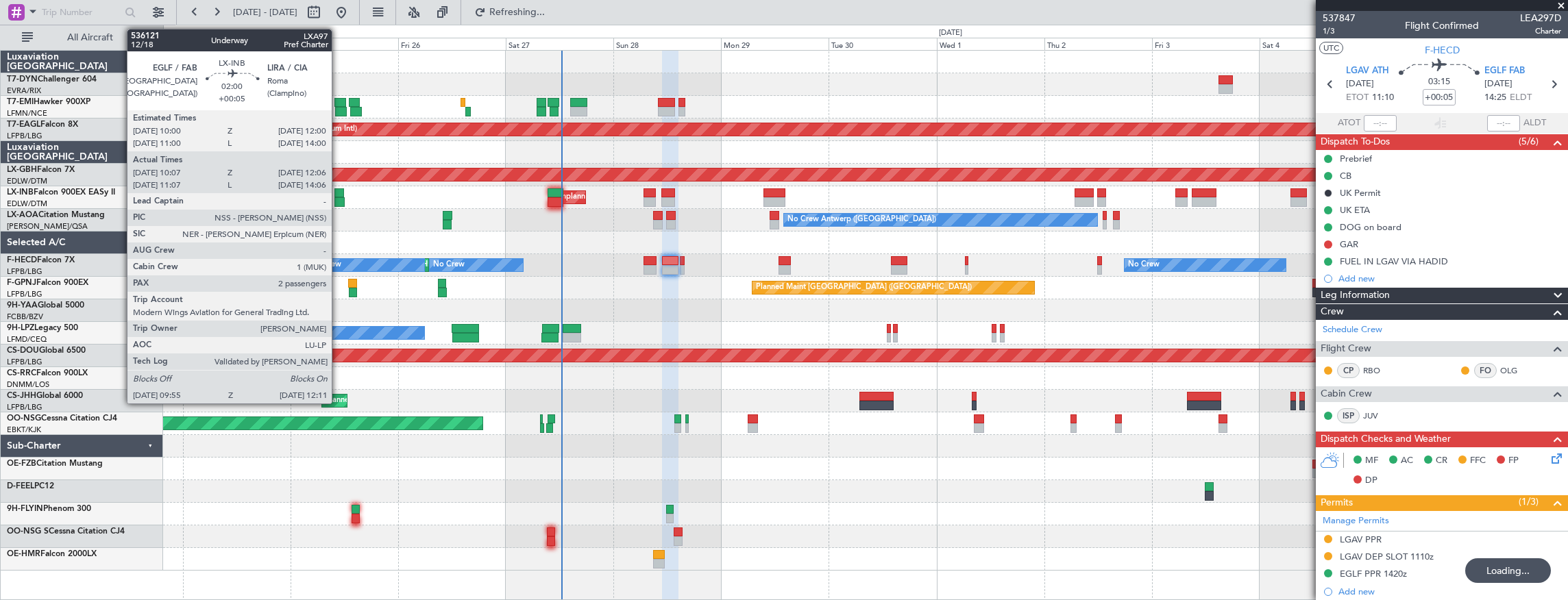
click at [338, 195] on div at bounding box center [339, 193] width 10 height 10
type input "10:07"
type input "12:06"
type input "2"
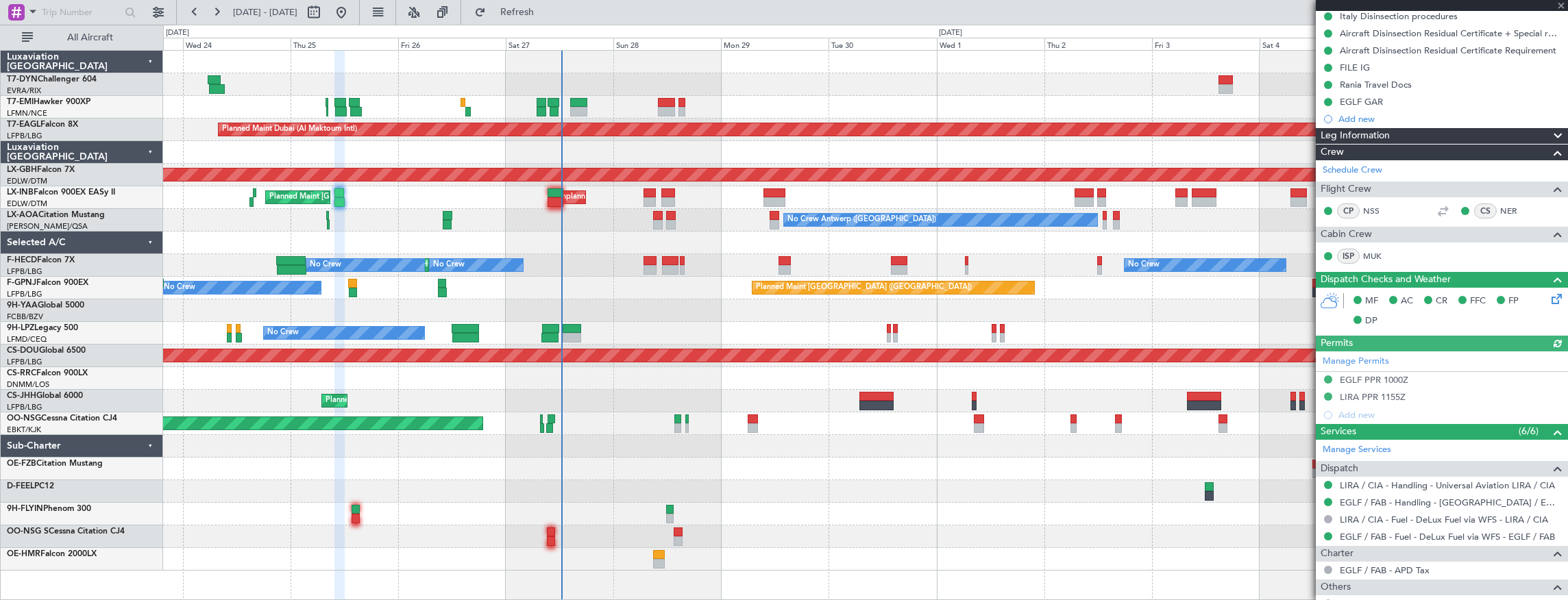
scroll to position [405, 0]
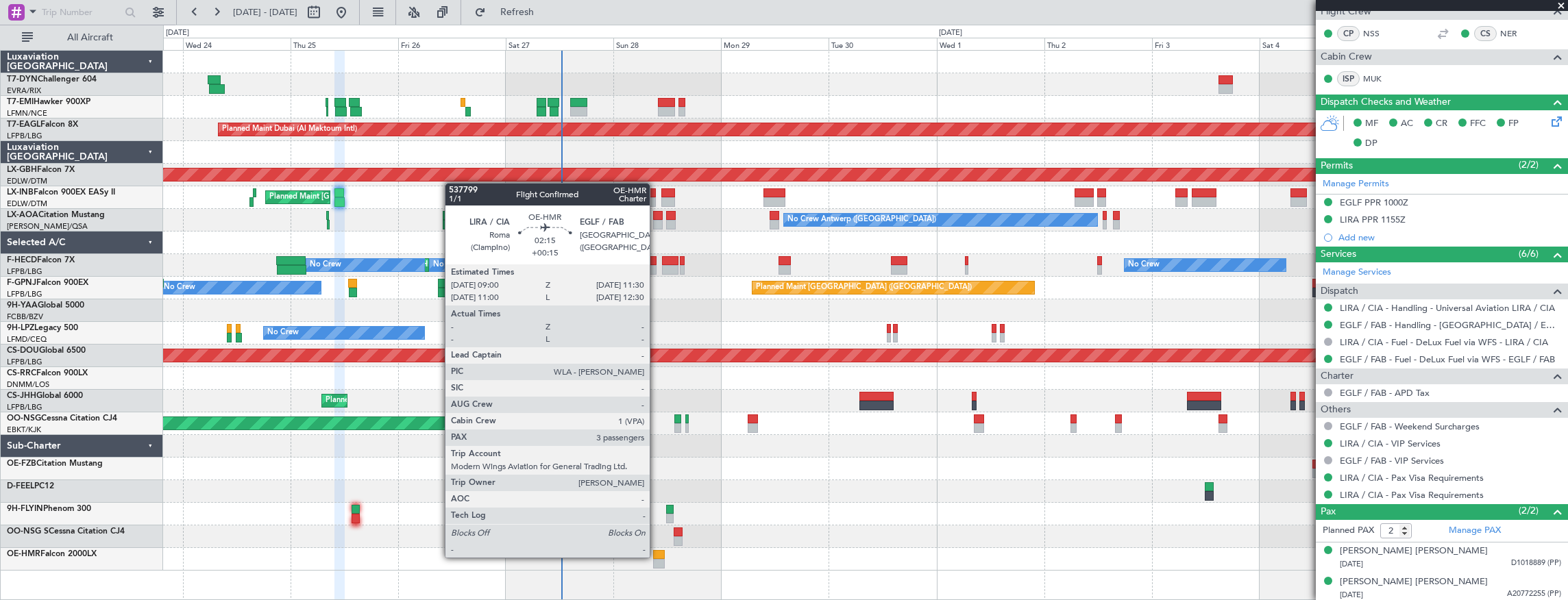
click at [656, 556] on div at bounding box center [659, 554] width 12 height 10
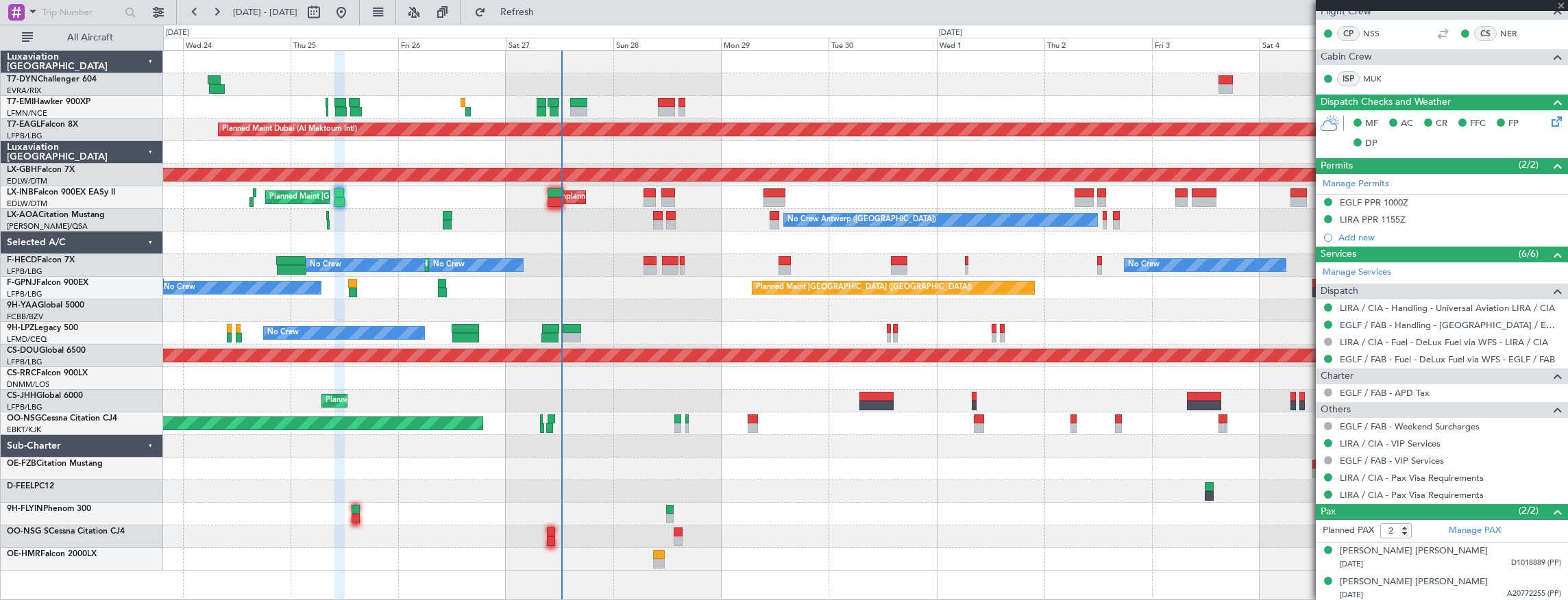
type input "+00:15"
type input "3"
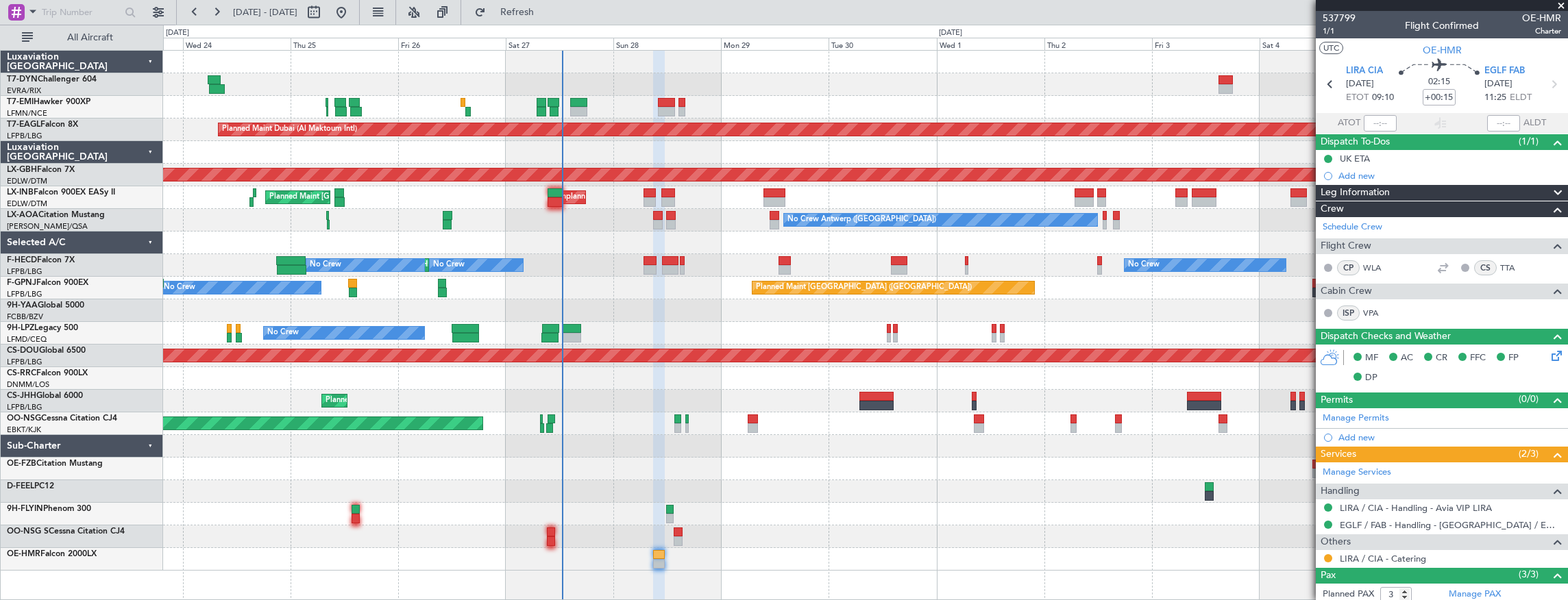
scroll to position [94, 0]
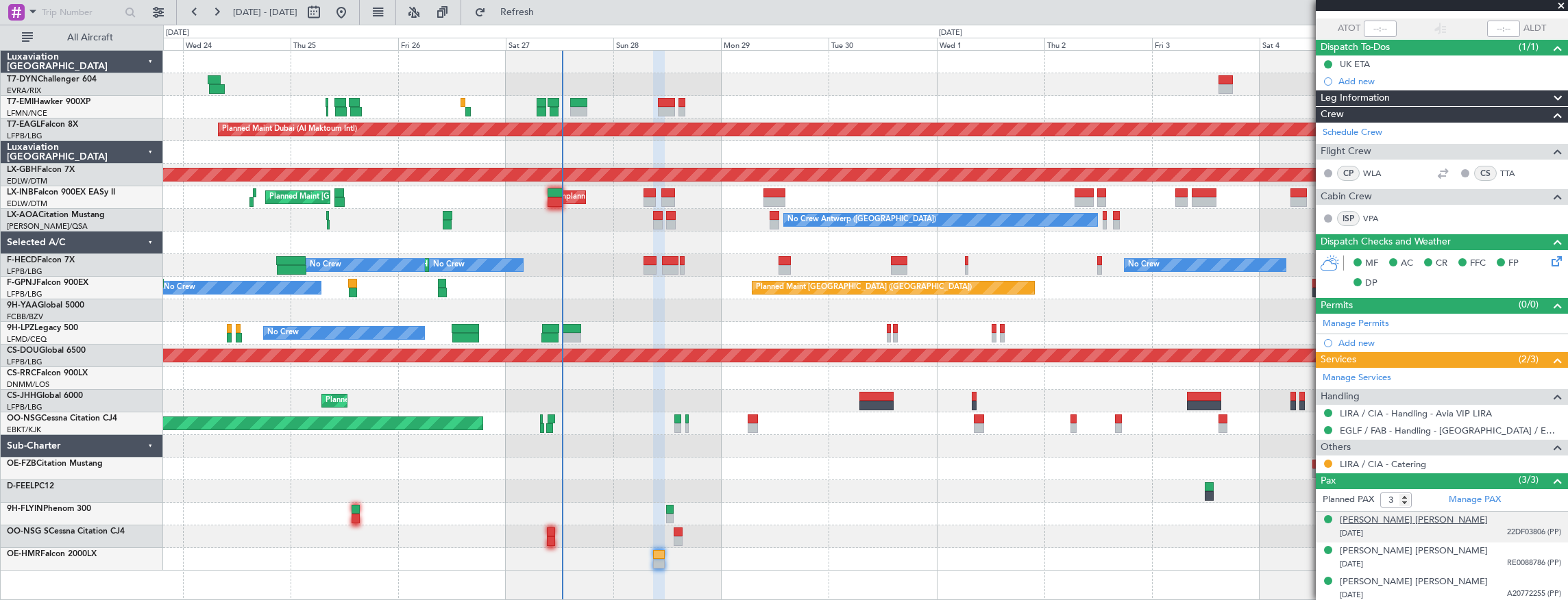
click at [1443, 518] on div "Mathieu Pierre Raymond D'Hont" at bounding box center [1414, 520] width 148 height 14
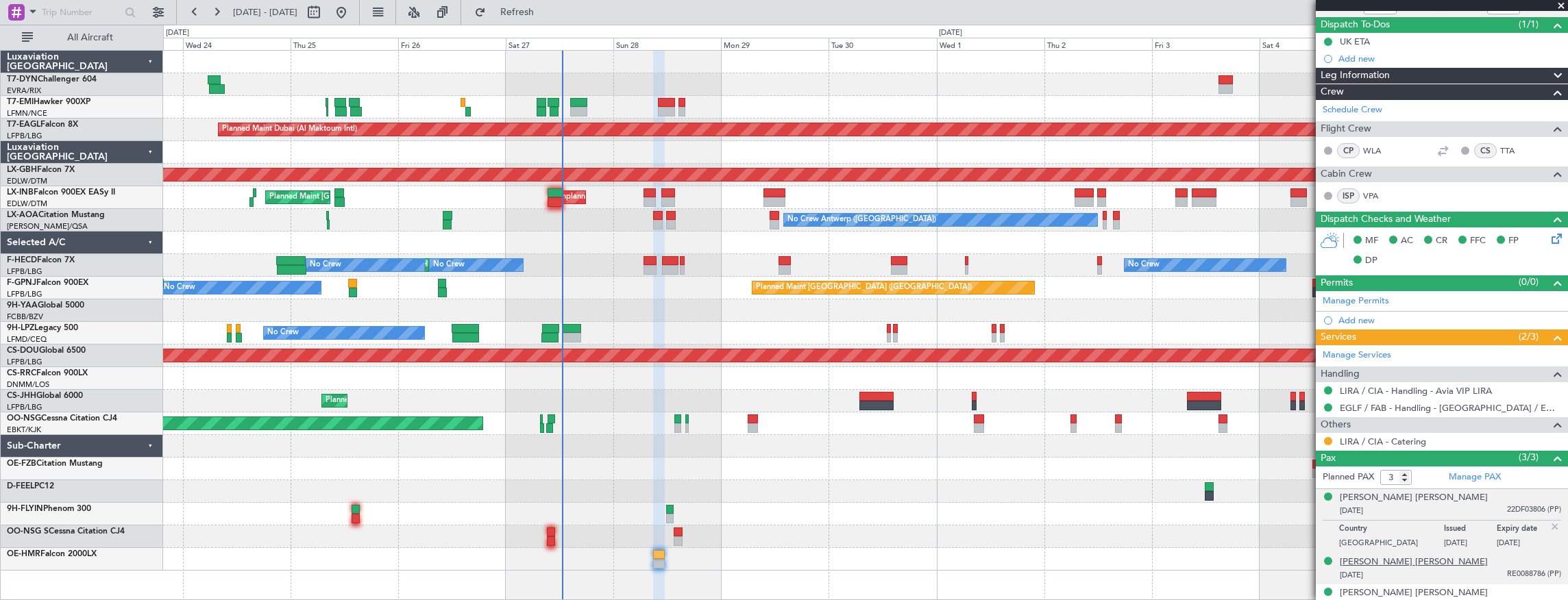
scroll to position [127, 0]
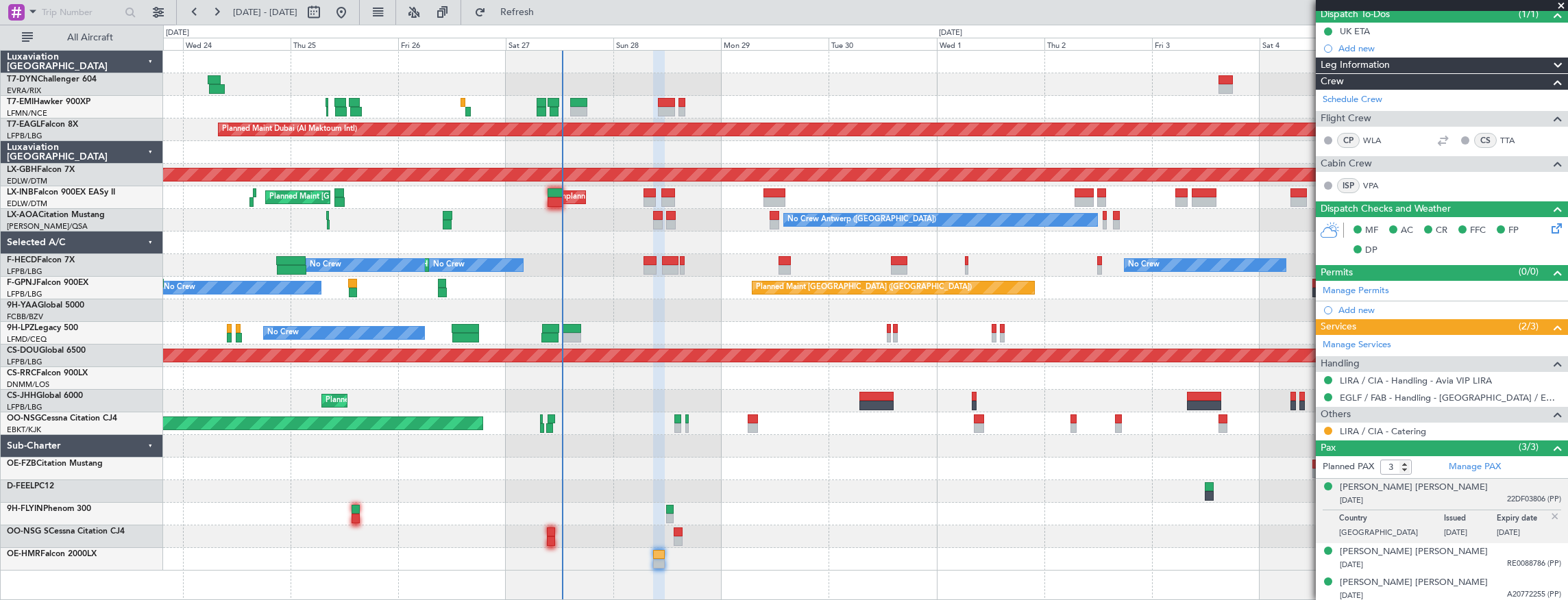
click at [1413, 497] on div "24/11/1988 22DF03806 (PP)" at bounding box center [1450, 500] width 221 height 14
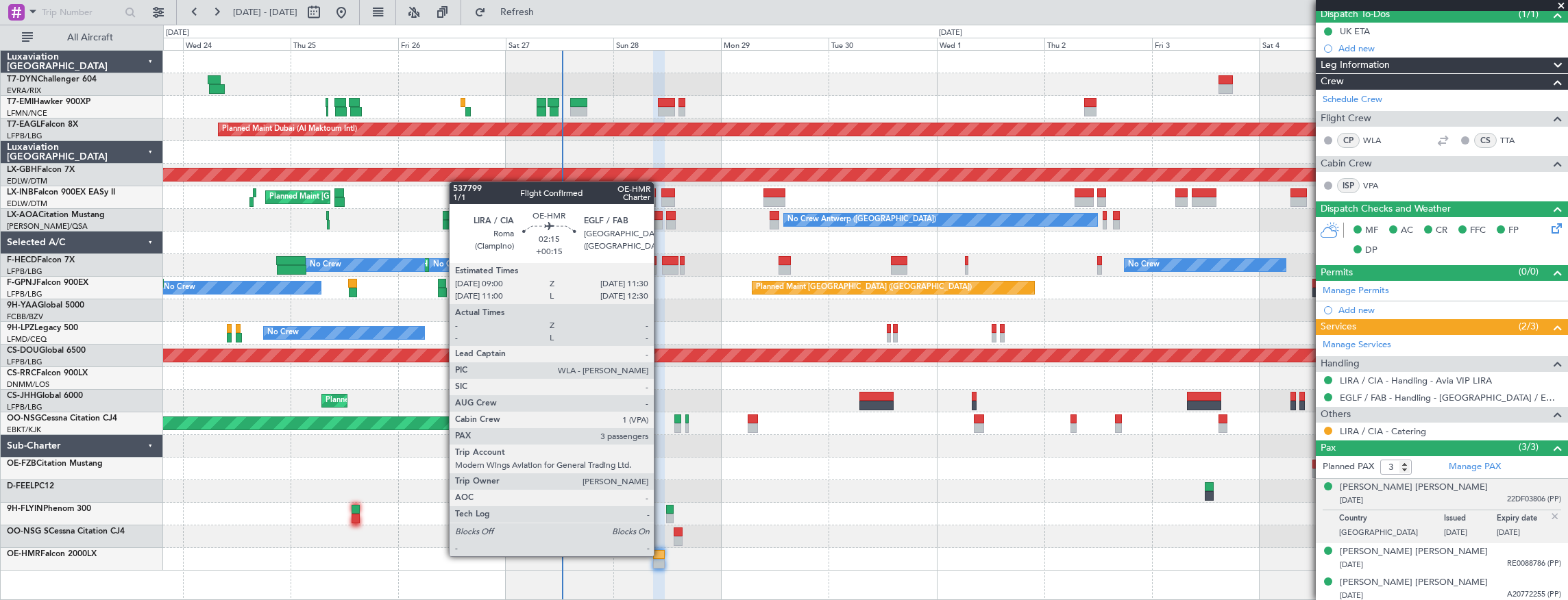
click at [660, 554] on div at bounding box center [659, 554] width 12 height 10
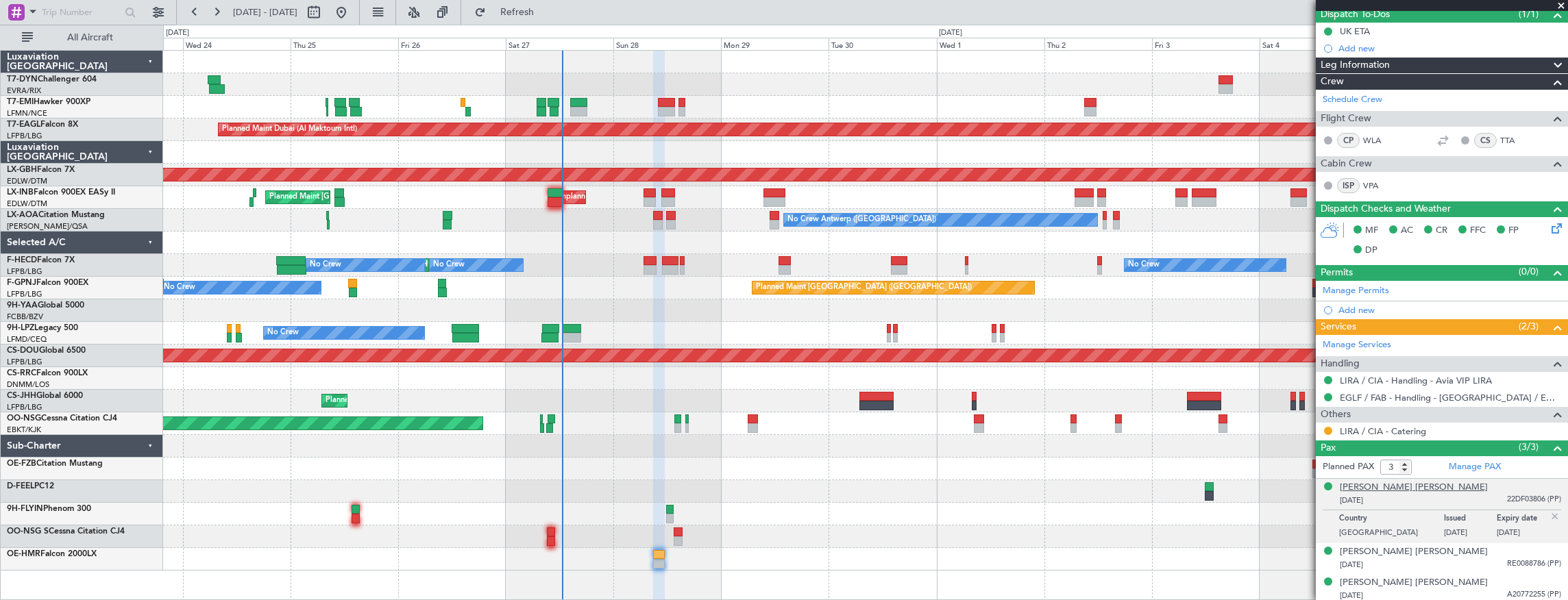
click at [1379, 483] on div "Mathieu Pierre Raymond D'Hont" at bounding box center [1414, 487] width 148 height 14
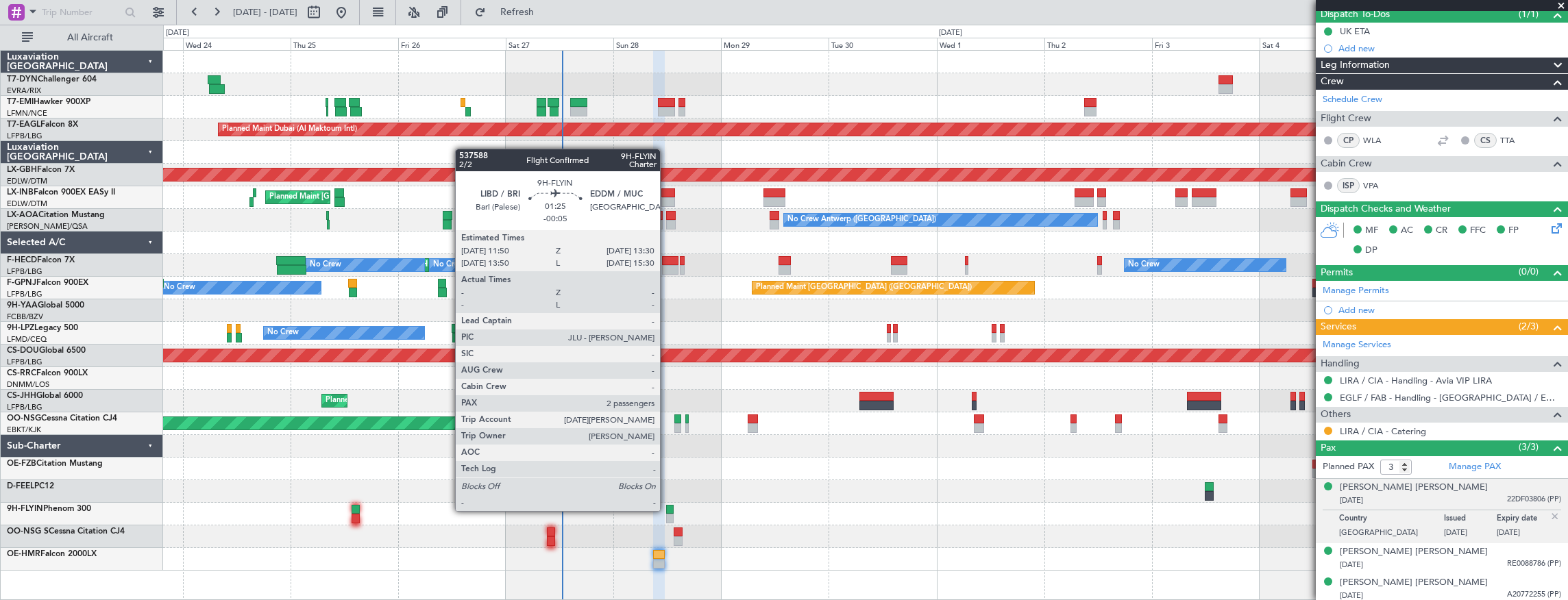
click at [667, 510] on div at bounding box center [669, 510] width 7 height 10
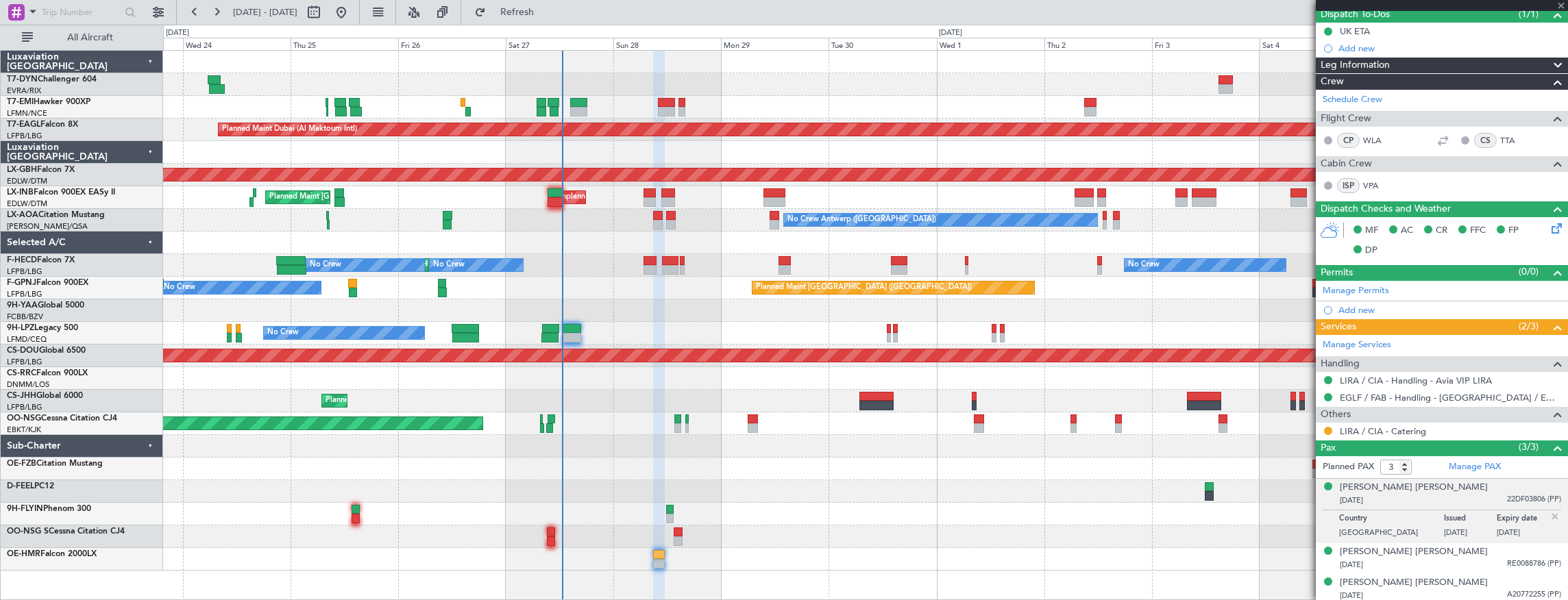
type input "-00:05"
type input "2"
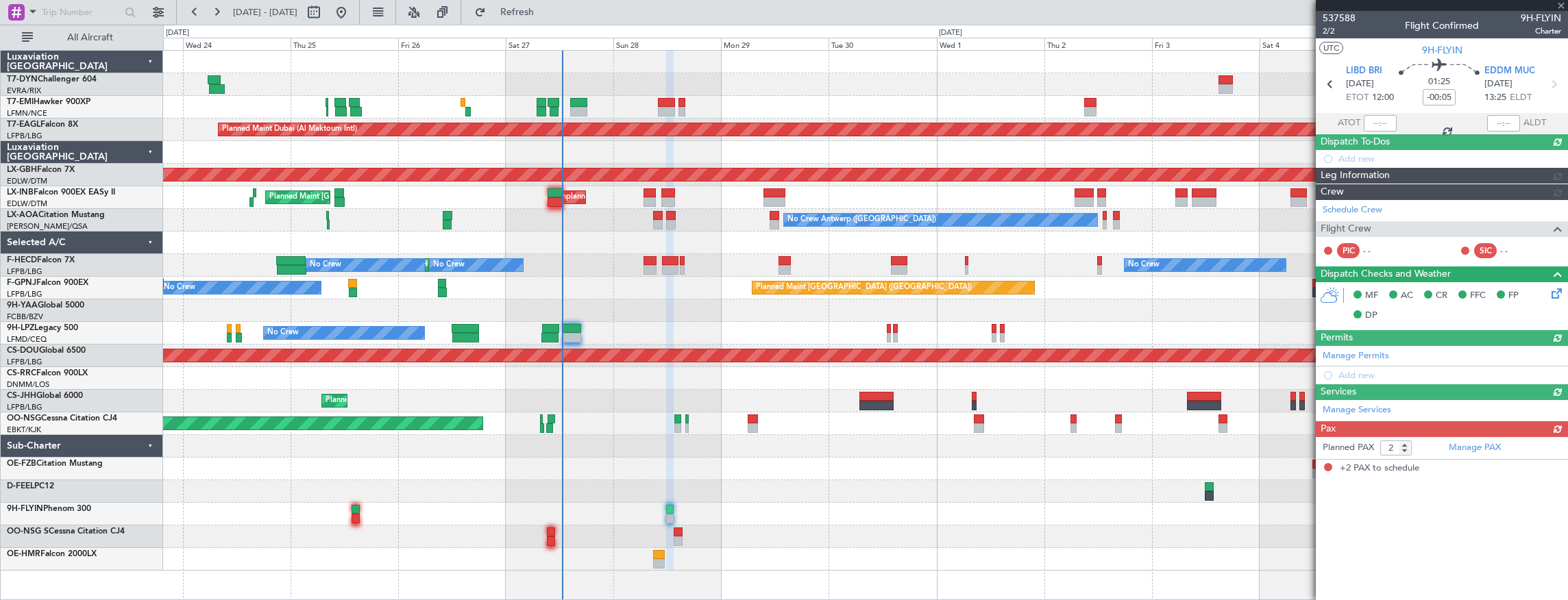
scroll to position [0, 0]
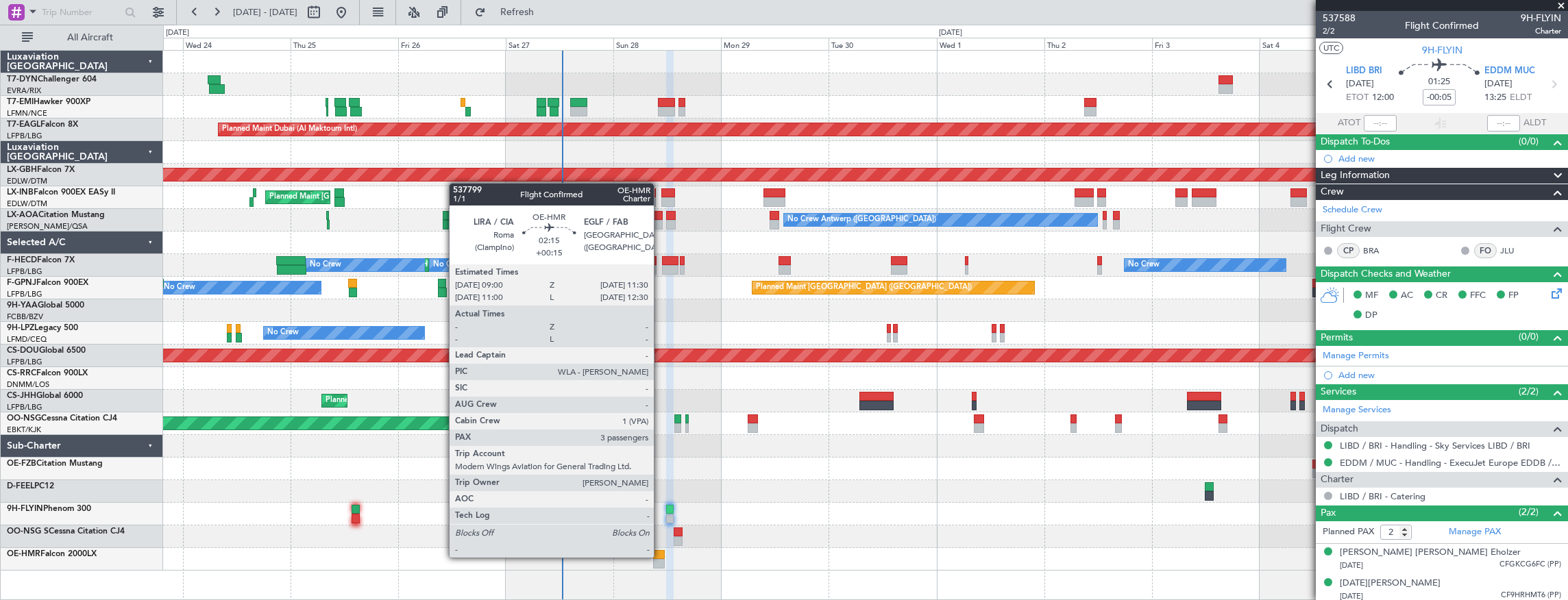
click at [660, 556] on div at bounding box center [659, 554] width 12 height 10
type input "+00:15"
type input "3"
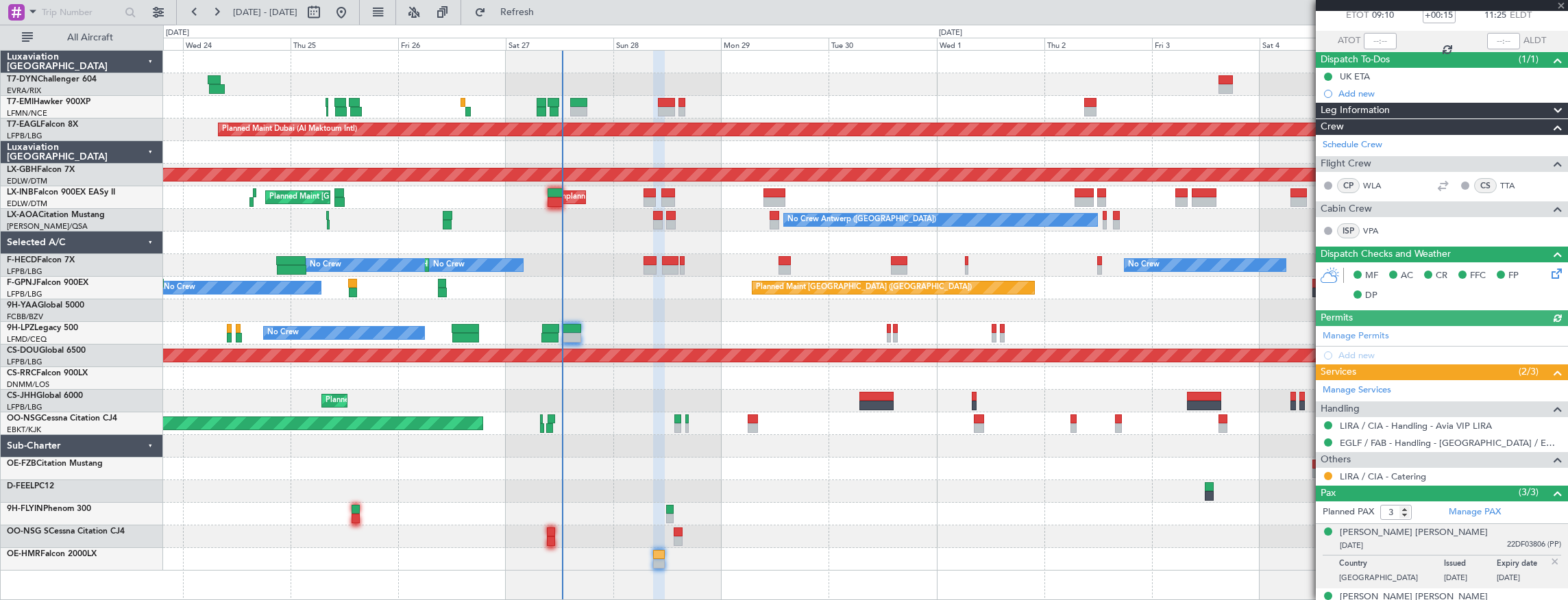
scroll to position [127, 0]
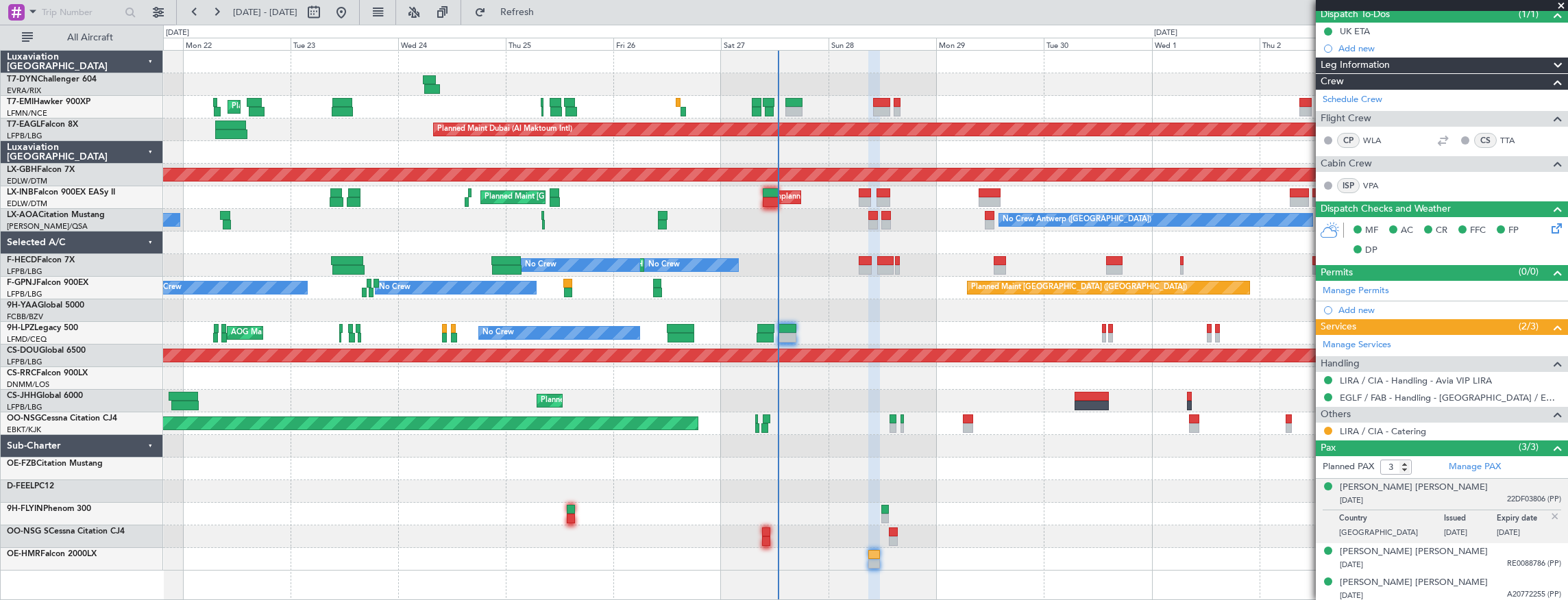
click at [582, 223] on div "Planned Maint Zurich Planned Maint Dubai (Al Maktoum Intl) Unplanned Maint Pari…" at bounding box center [865, 310] width 1405 height 520
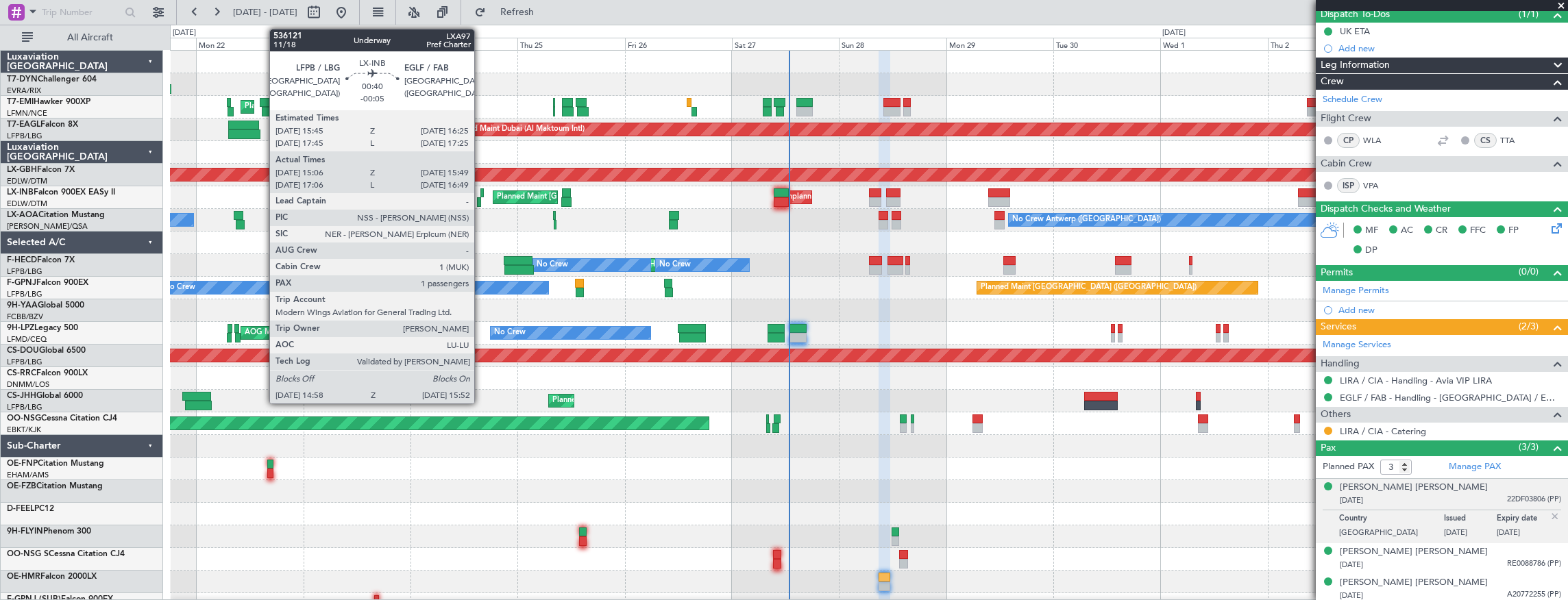
click at [481, 196] on div at bounding box center [482, 193] width 3 height 10
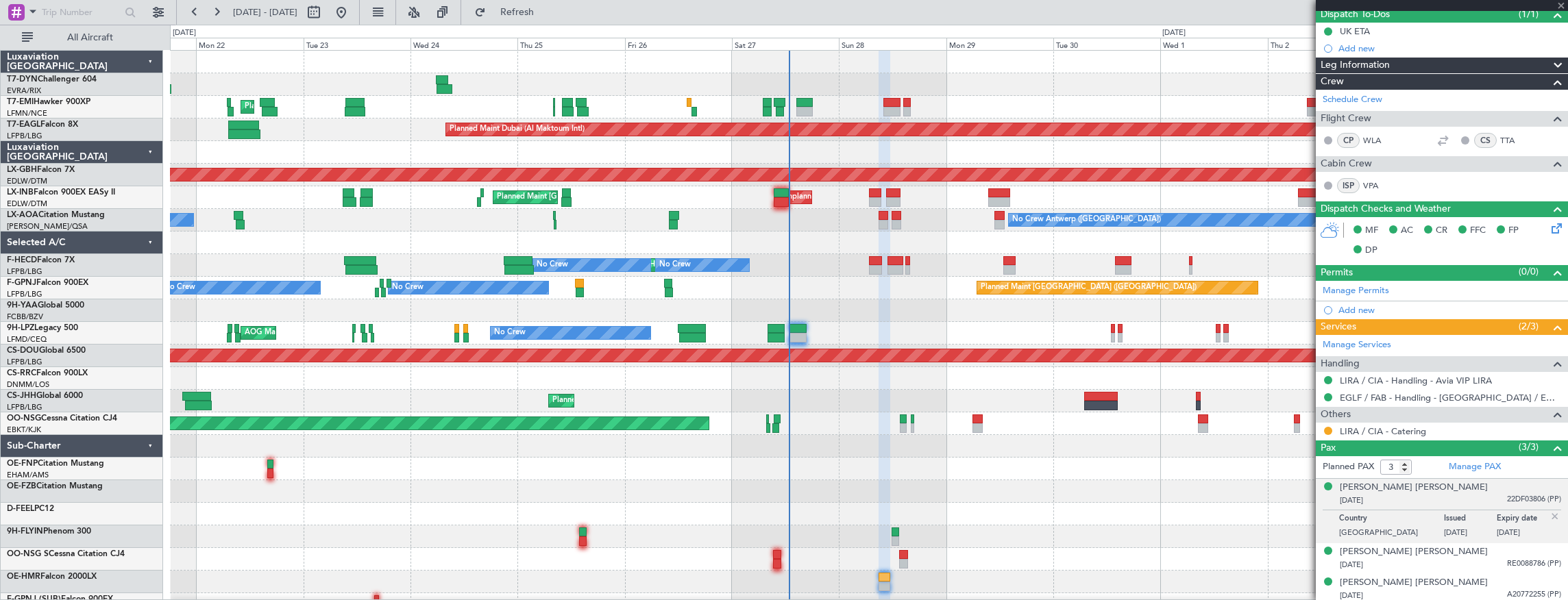
type input "-00:05"
type input "15:06"
type input "15:49"
type input "1"
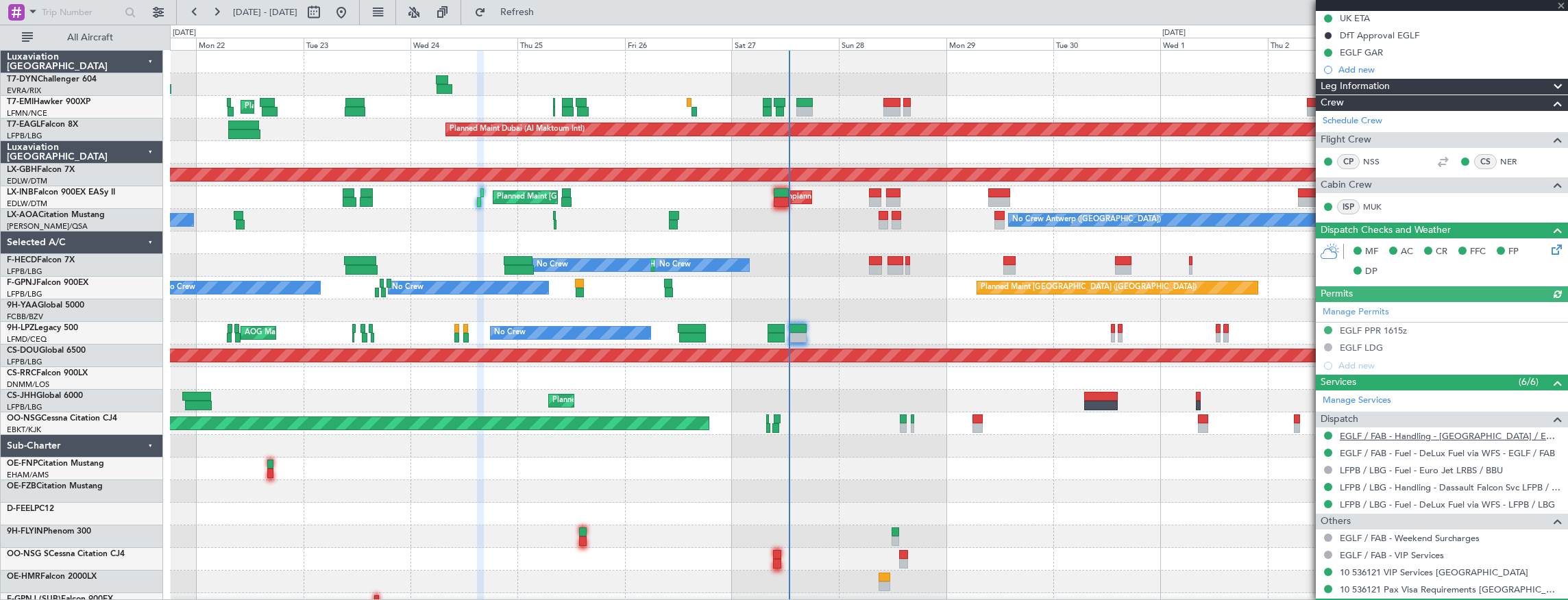
scroll to position [272, 0]
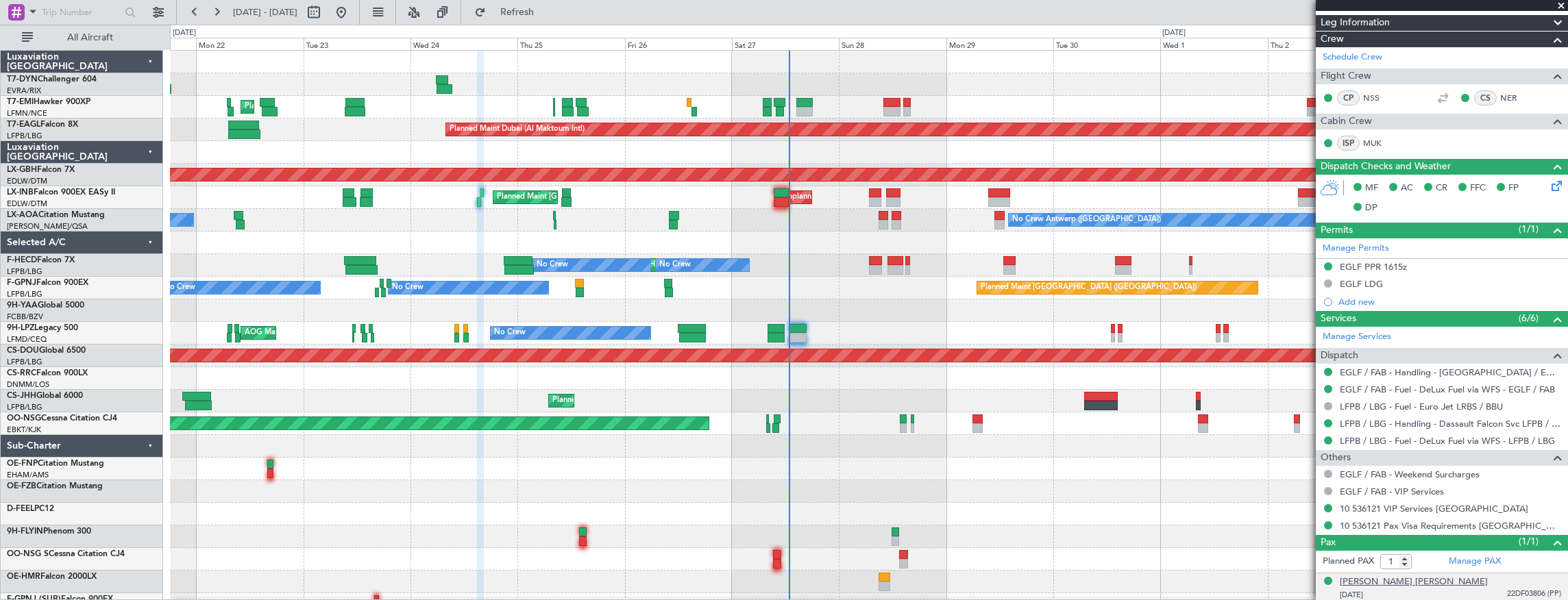
click at [1435, 578] on div "Mathieu Pierre Raymond D'Hont" at bounding box center [1414, 582] width 148 height 14
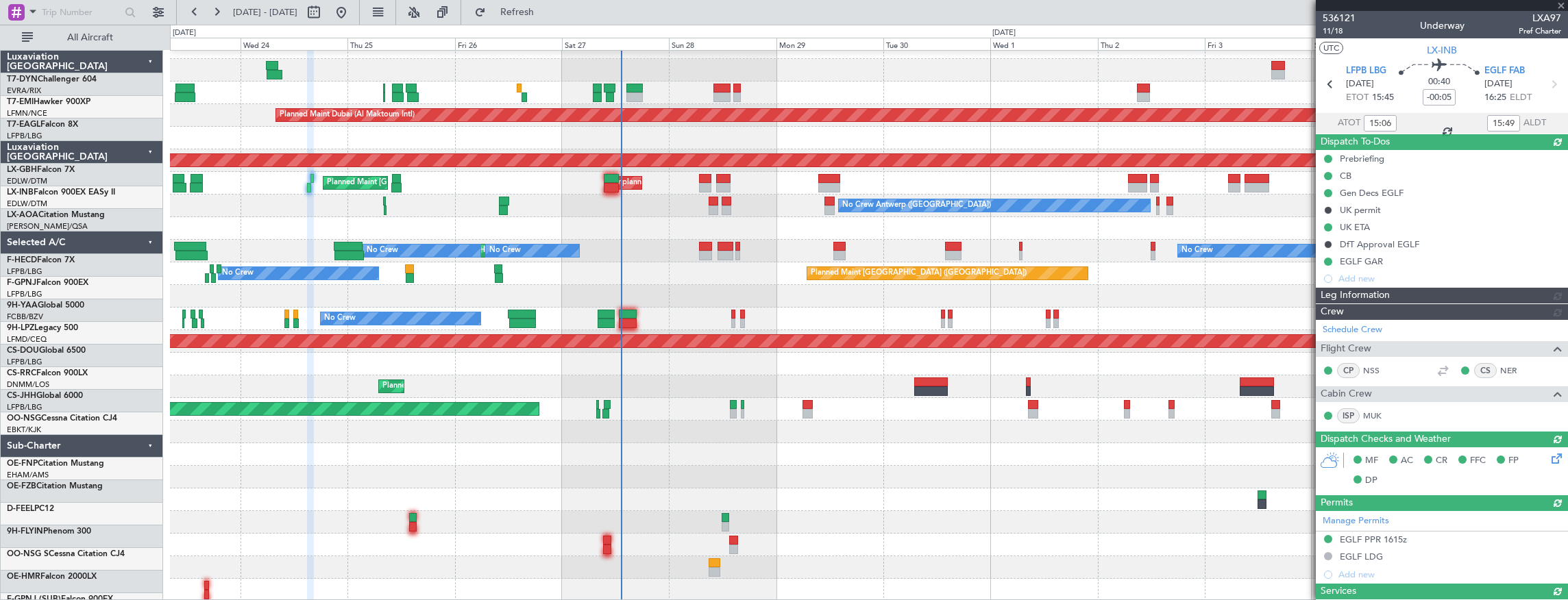
scroll to position [14, 0]
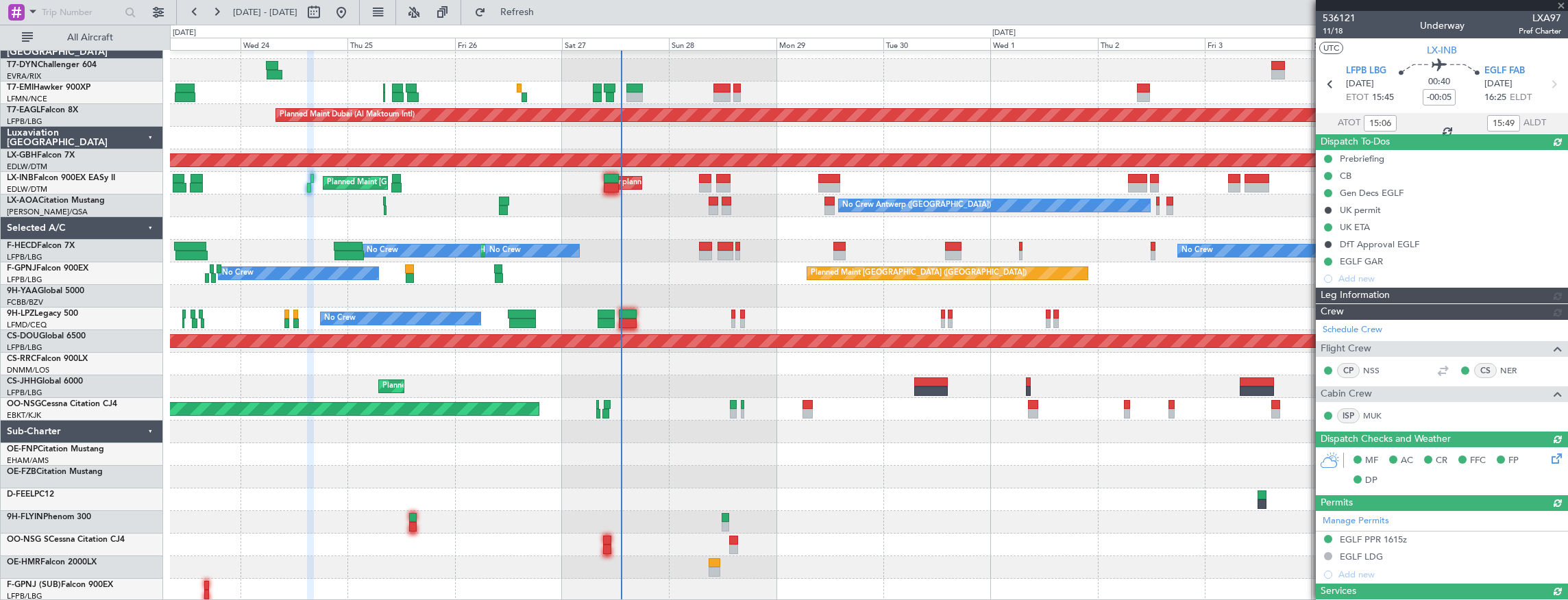
click at [860, 408] on div "Planned Maint Zurich Planned Maint Dubai (Al Maktoum Intl) Unplanned Maint Pari…" at bounding box center [869, 318] width 1398 height 565
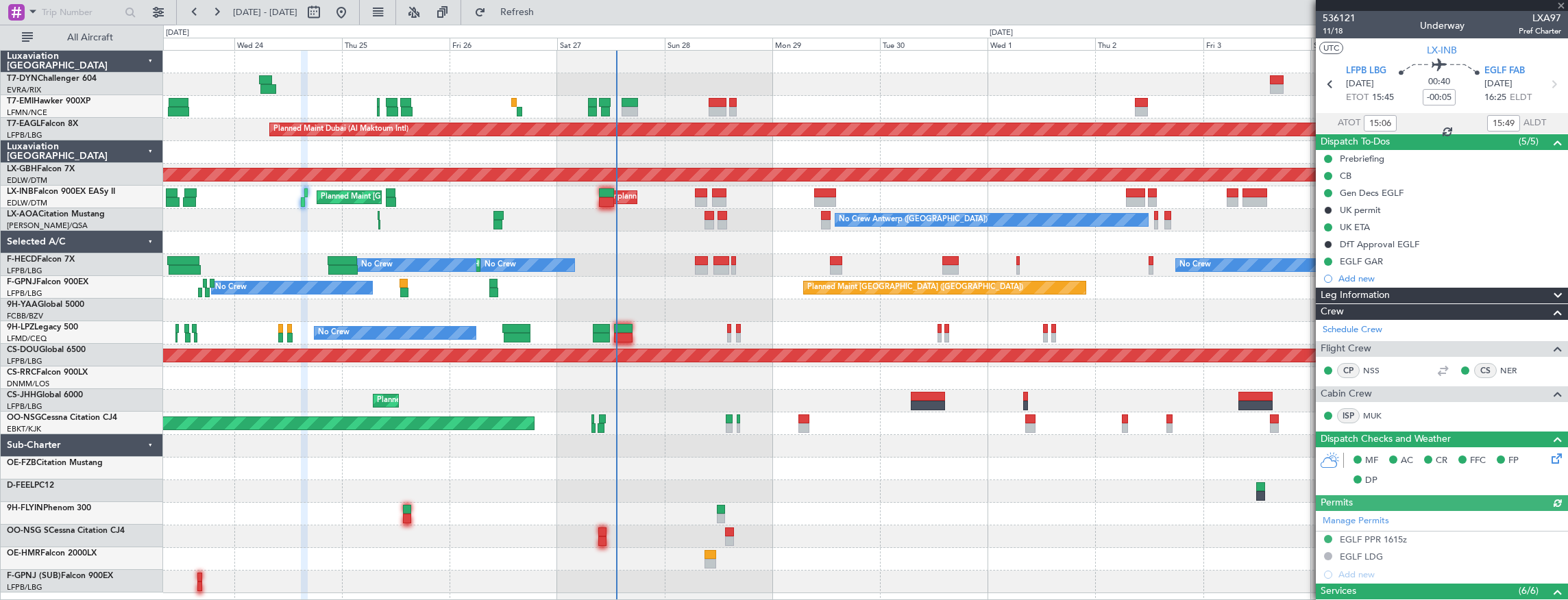
scroll to position [0, 0]
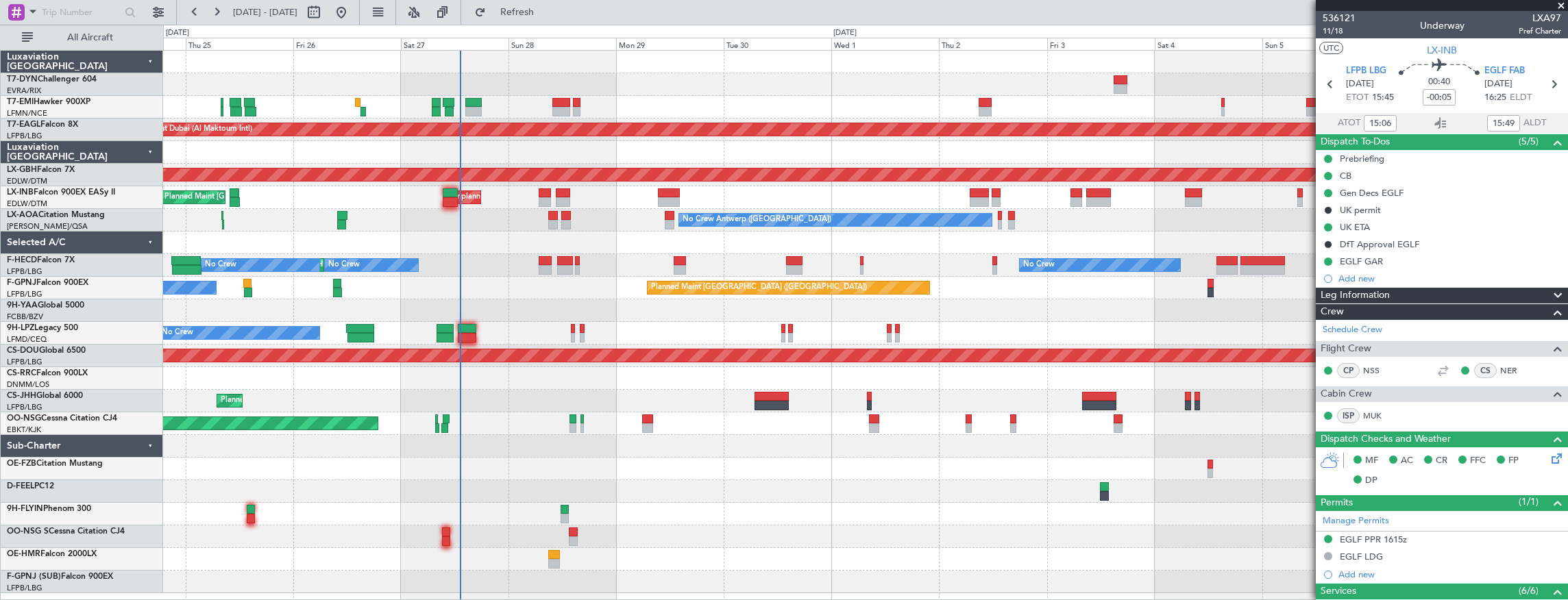
click at [631, 464] on div "Planned Maint Zurich Planned Maint Dubai (Al Maktoum Intl) Planned Maint Nurnbe…" at bounding box center [865, 321] width 1405 height 542
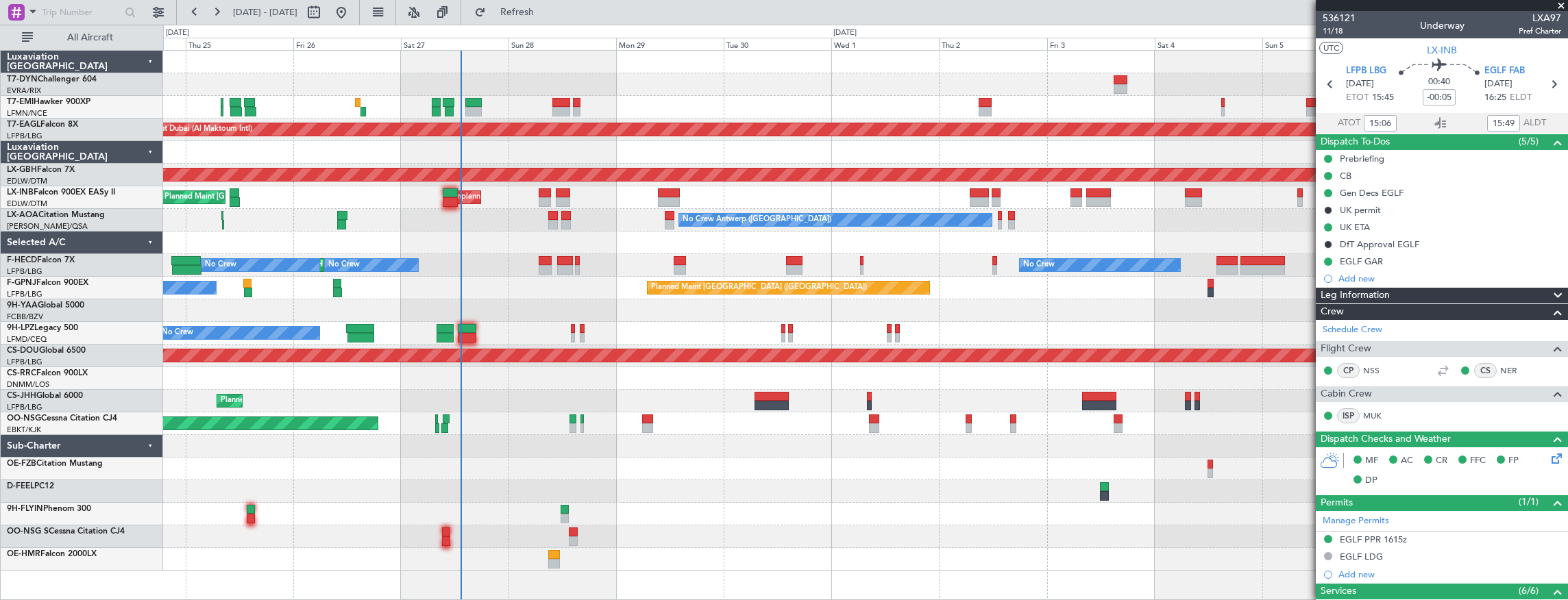
click at [575, 328] on div "No Crew AOG Maint Cannes (Mandelieu)" at bounding box center [865, 333] width 1405 height 22
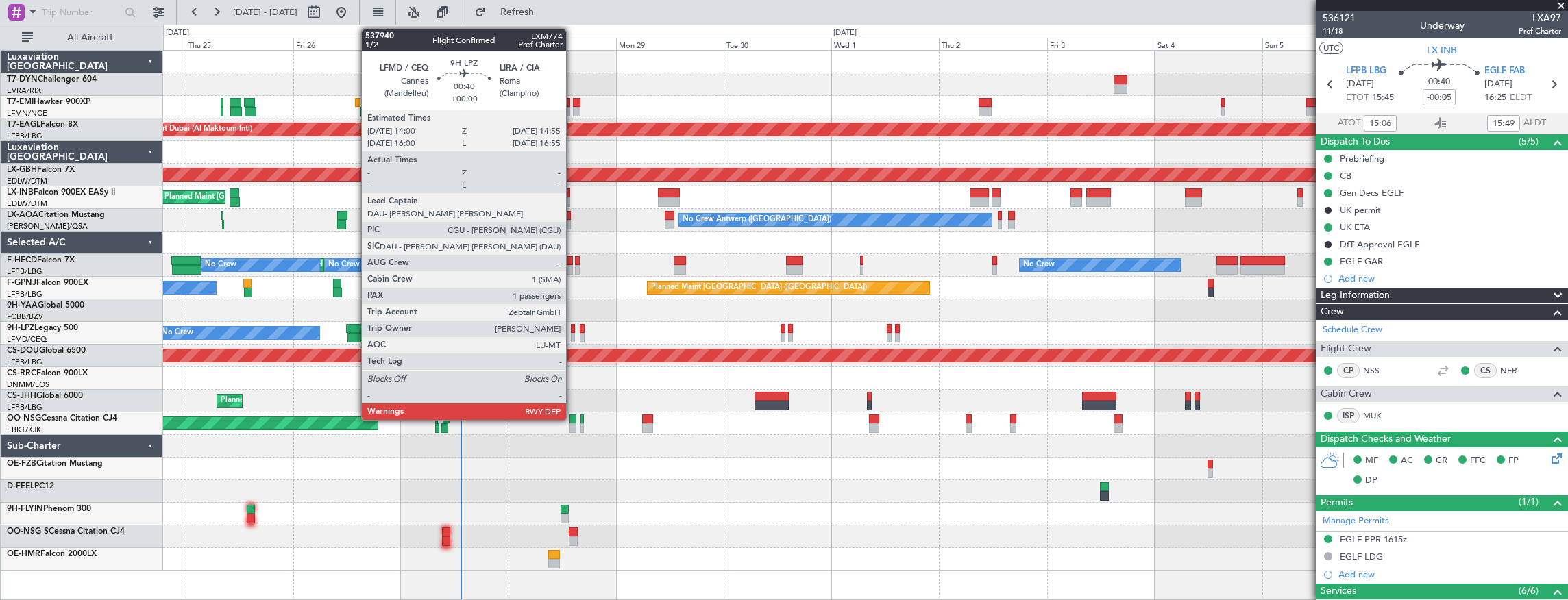
click at [573, 328] on div at bounding box center [573, 328] width 5 height 10
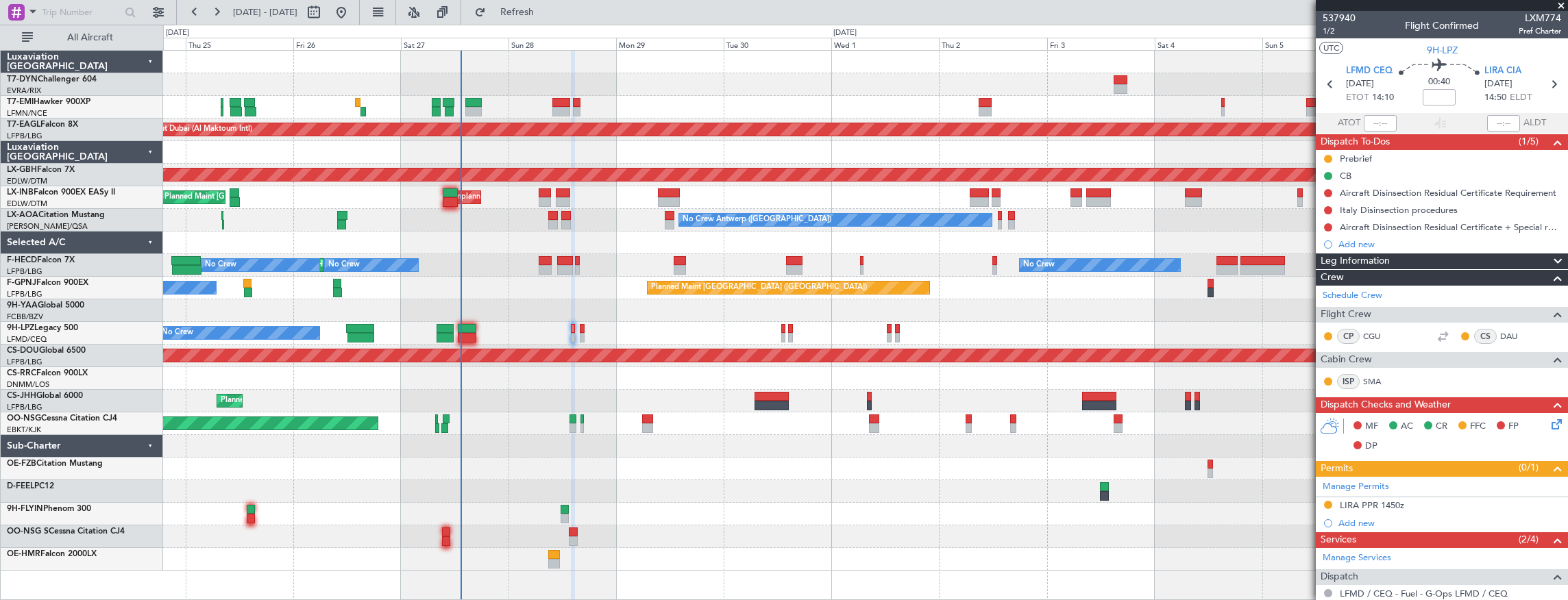
scroll to position [170, 0]
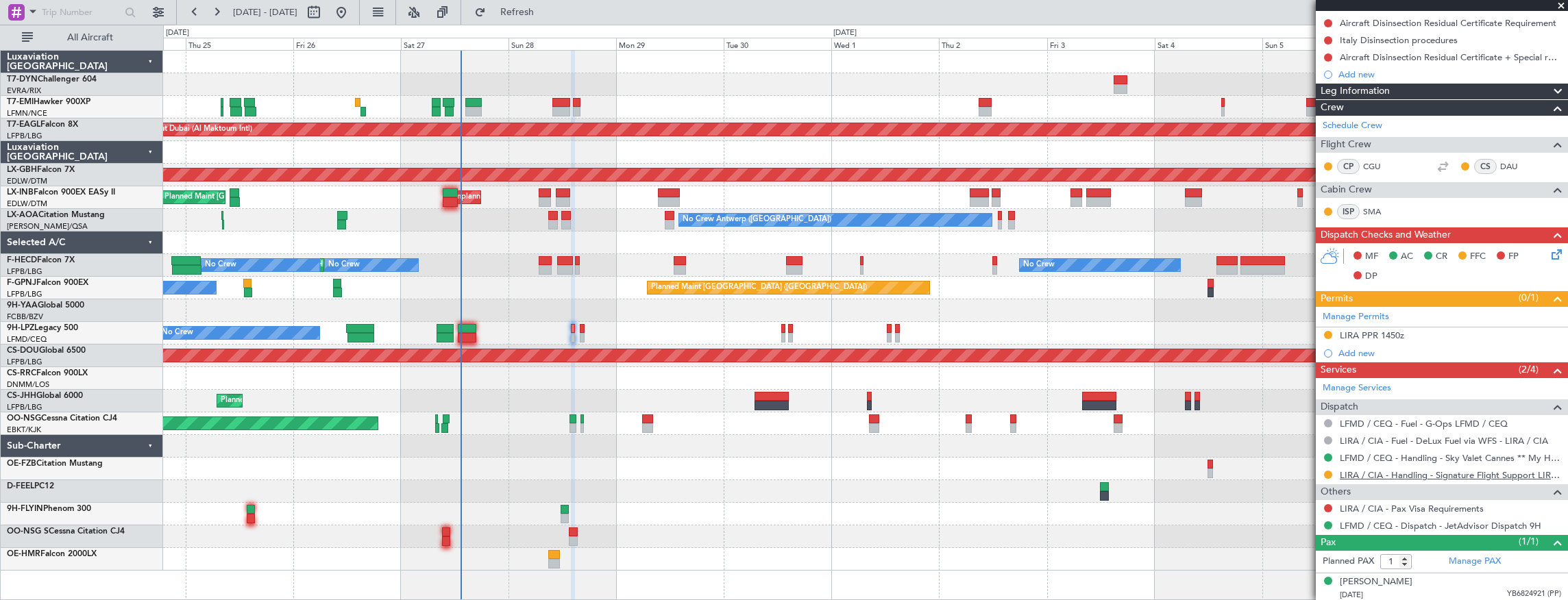
click at [1413, 474] on link "LIRA / CIA - Handling - Signature Flight Support LIRA / CIA" at bounding box center [1450, 475] width 221 height 12
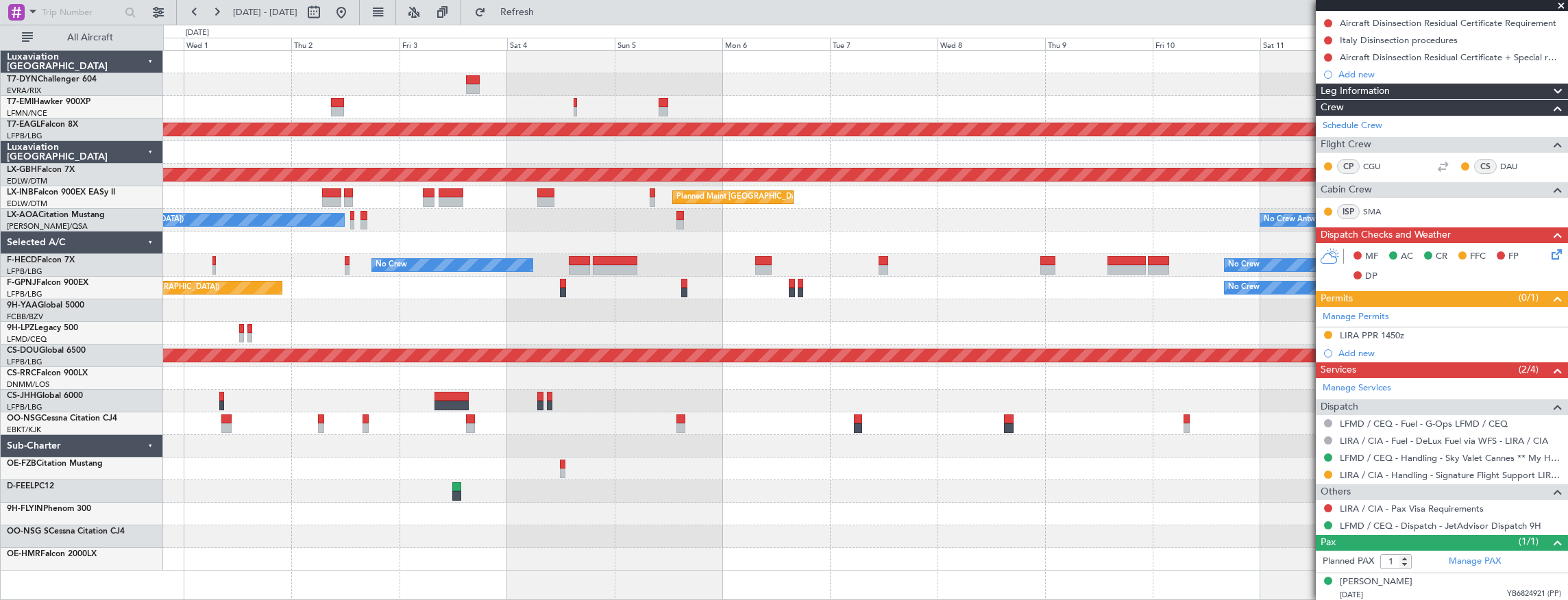
click at [489, 391] on div "Planned Maint Dubai (Al Maktoum Intl) Planned Maint Nurnberg Planned Maint Lond…" at bounding box center [865, 310] width 1405 height 520
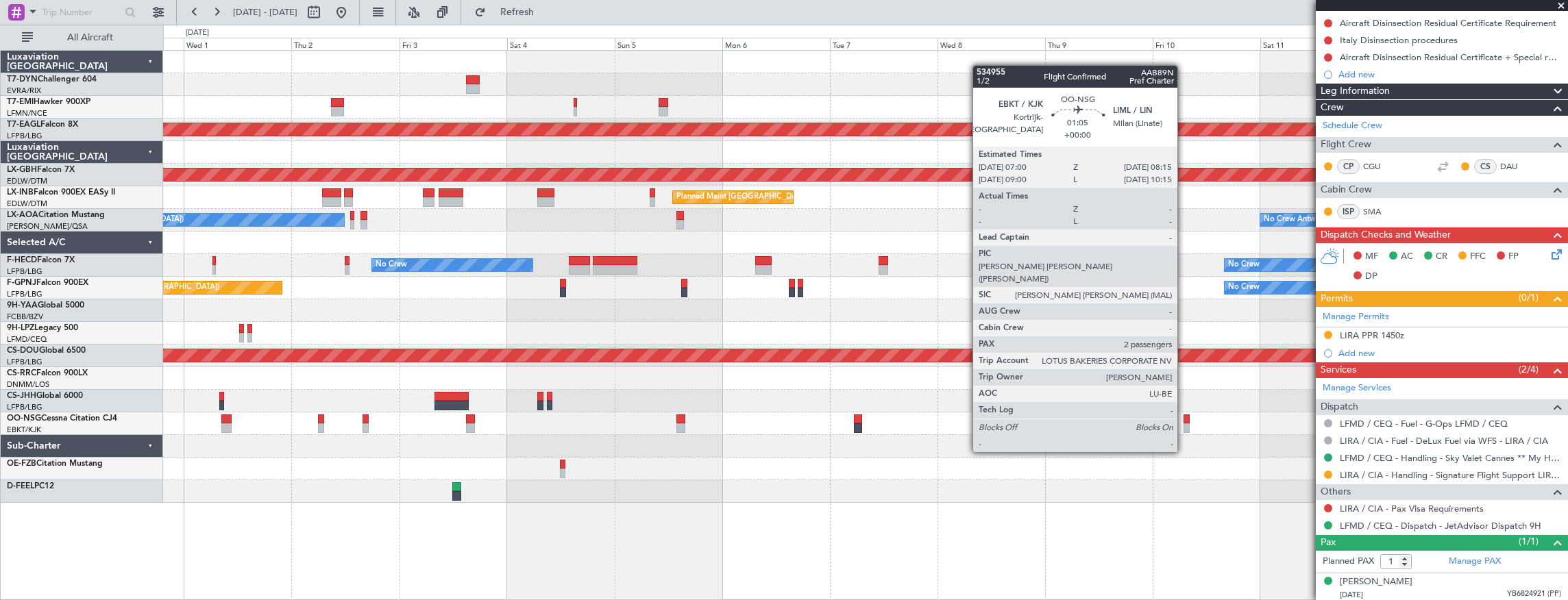
click at [1184, 426] on div at bounding box center [1187, 428] width 6 height 10
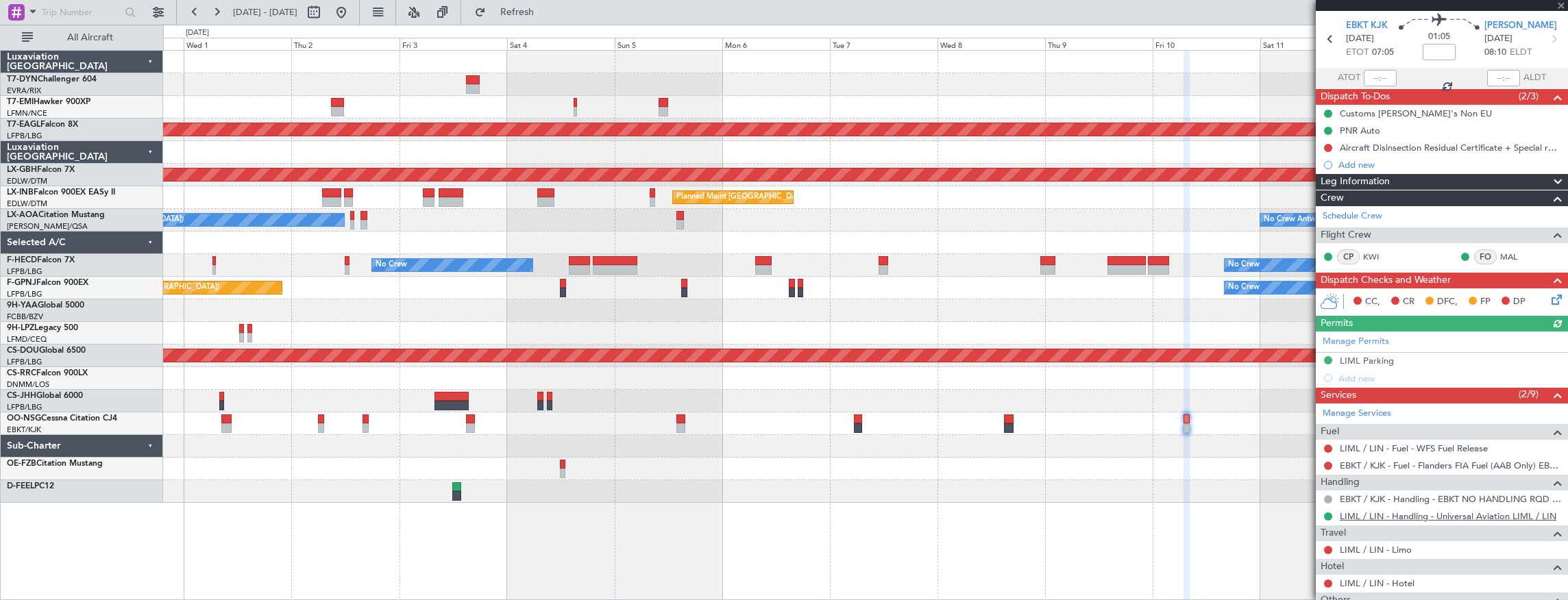
scroll to position [218, 0]
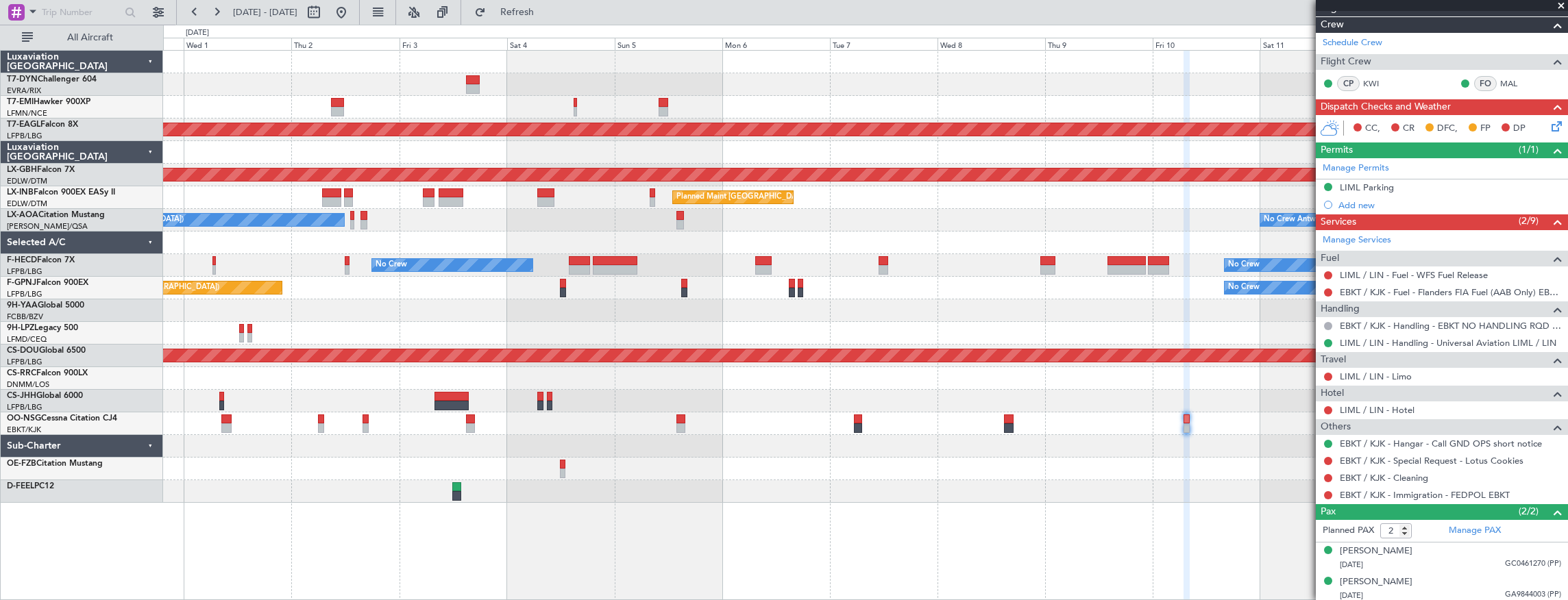
click at [1039, 502] on div "Planned Maint Dubai (Al Maktoum Intl) Planned Maint Nurnberg Planned Maint Lond…" at bounding box center [866, 325] width 1406 height 550
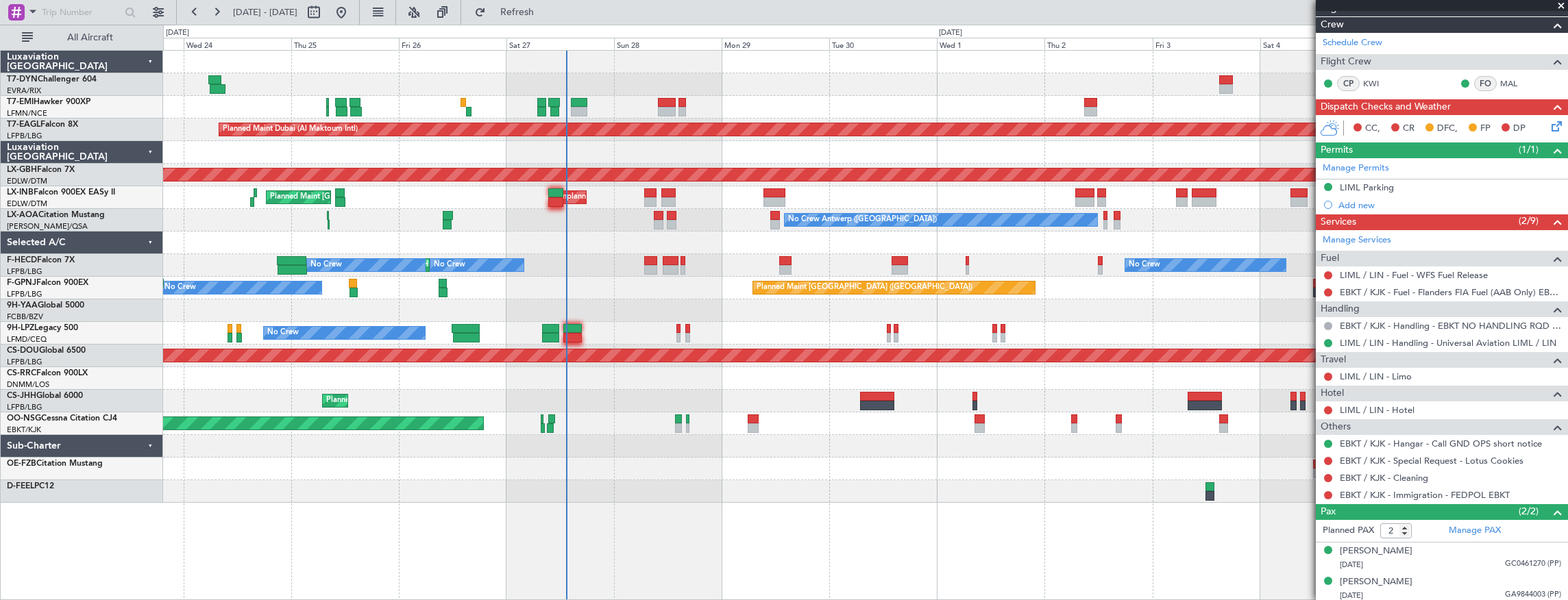
click at [1160, 502] on div "Planned Maint Zurich Planned Maint Dubai (Al Maktoum Intl) Unplanned Maint Pari…" at bounding box center [866, 325] width 1406 height 550
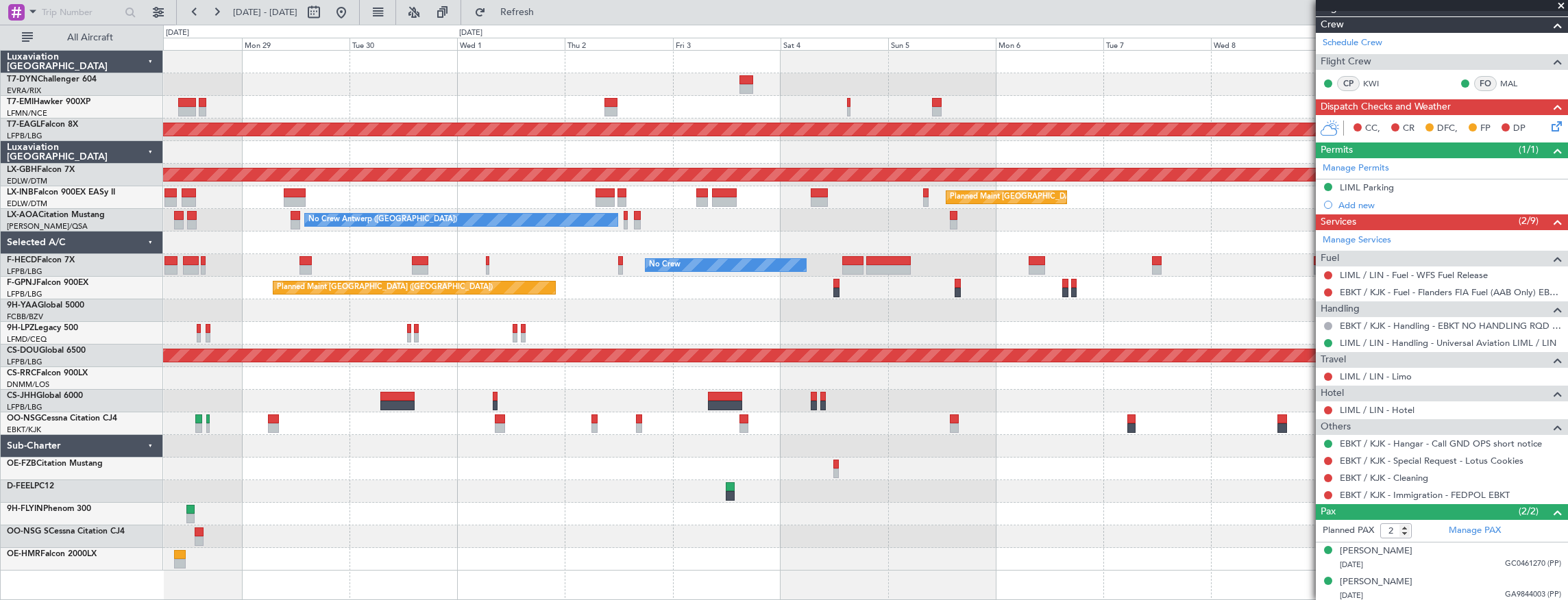
click at [592, 409] on div "Planned Maint Dubai (Al Maktoum Intl) Planned Maint Nurnberg Planned Maint Lond…" at bounding box center [865, 310] width 1405 height 520
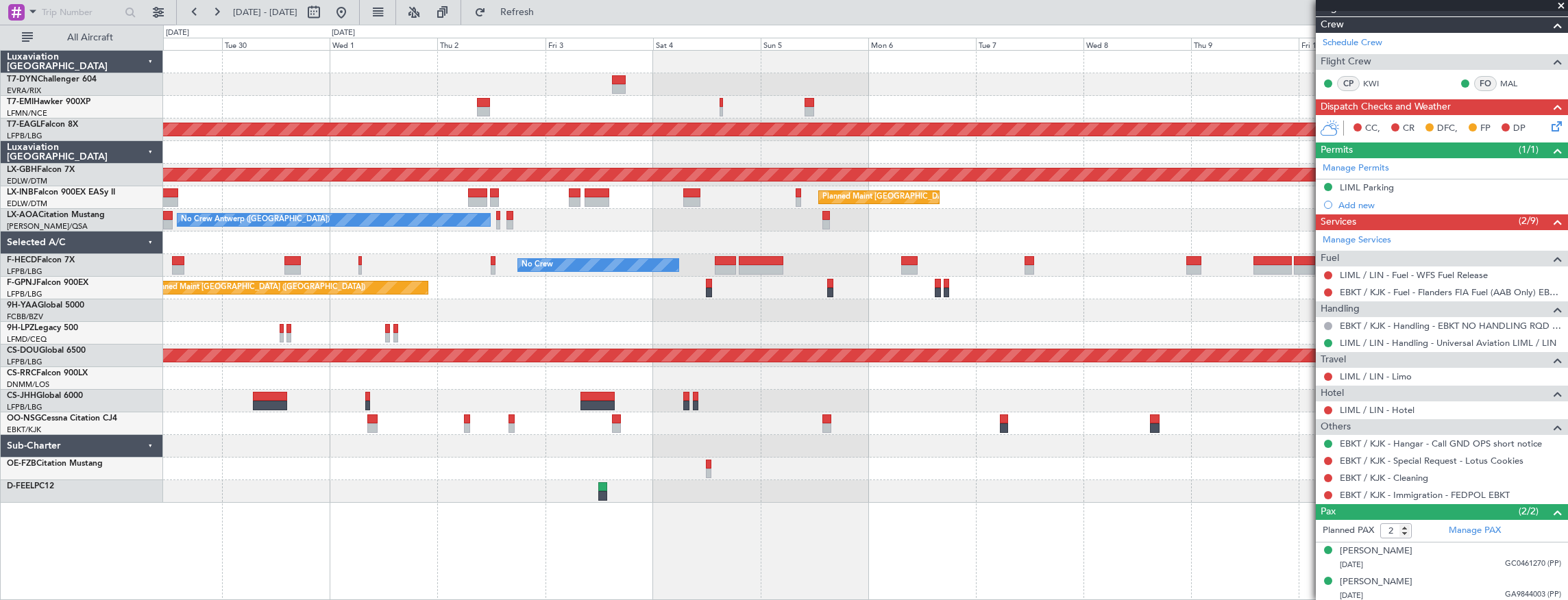
click at [1004, 420] on div at bounding box center [1004, 419] width 8 height 10
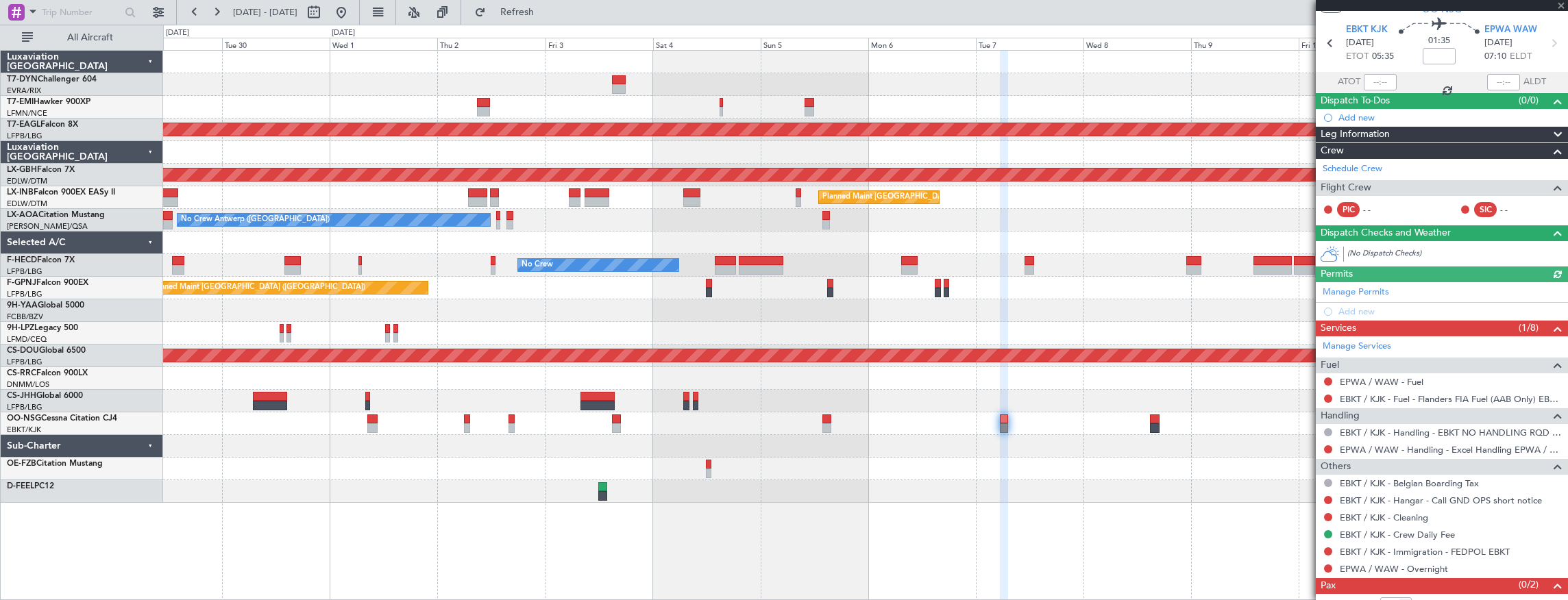
scroll to position [71, 0]
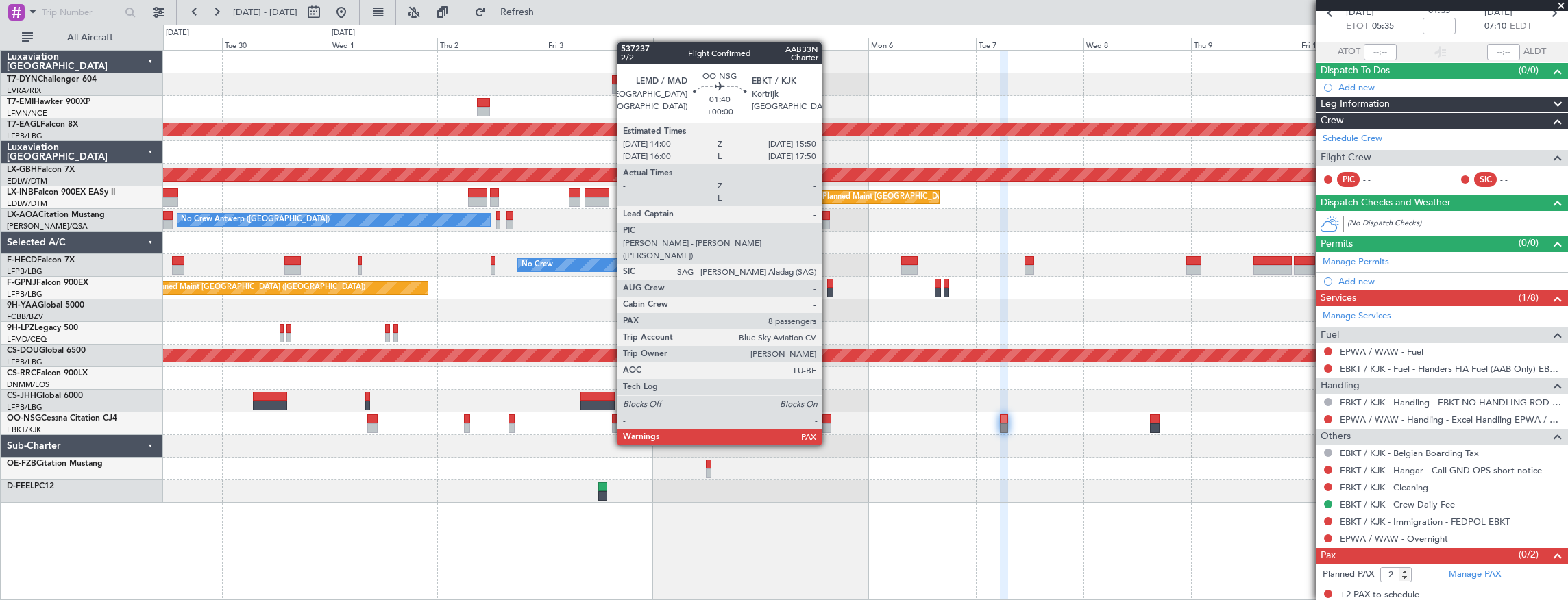
click at [828, 419] on div at bounding box center [827, 419] width 9 height 10
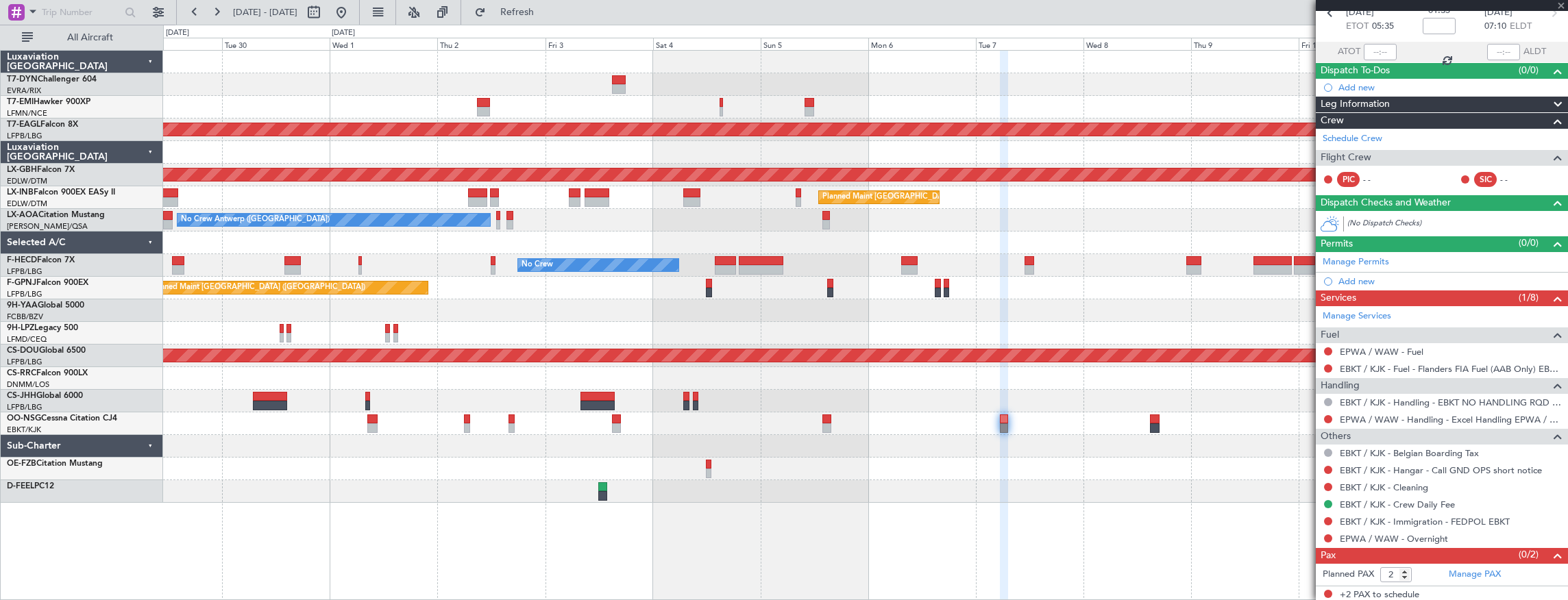
type input "8"
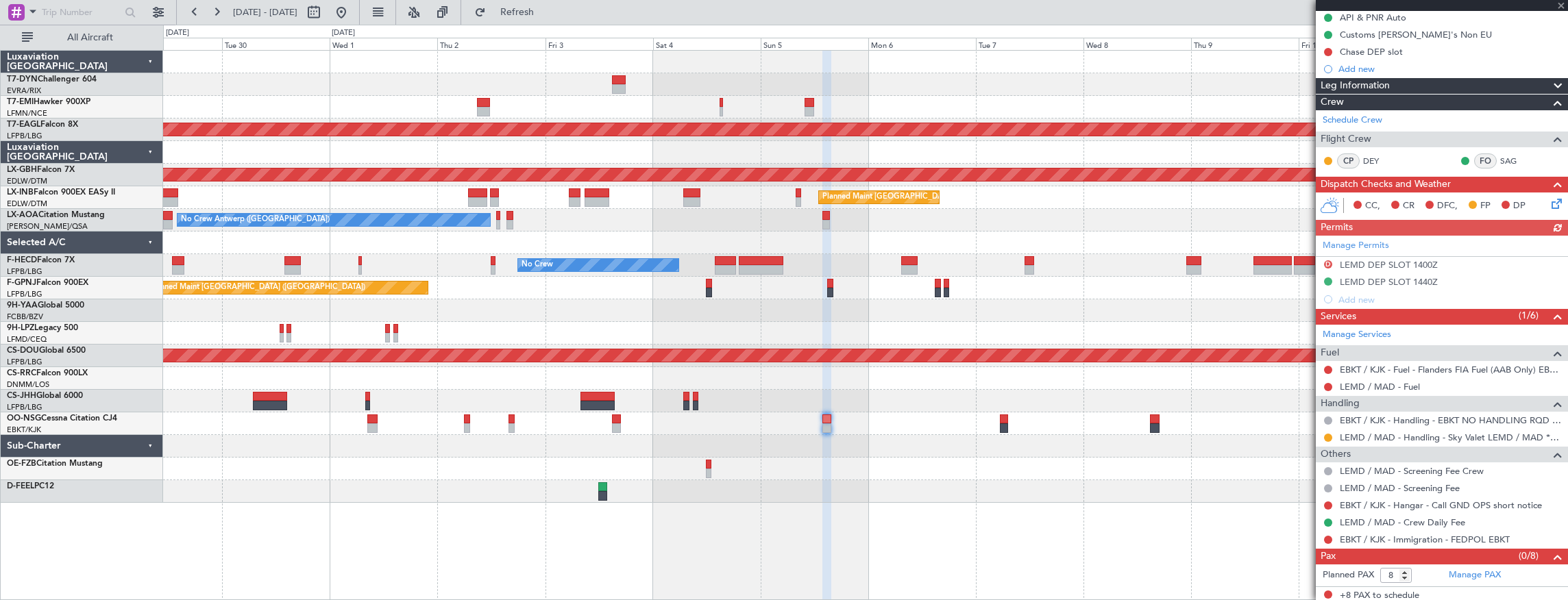
scroll to position [141, 0]
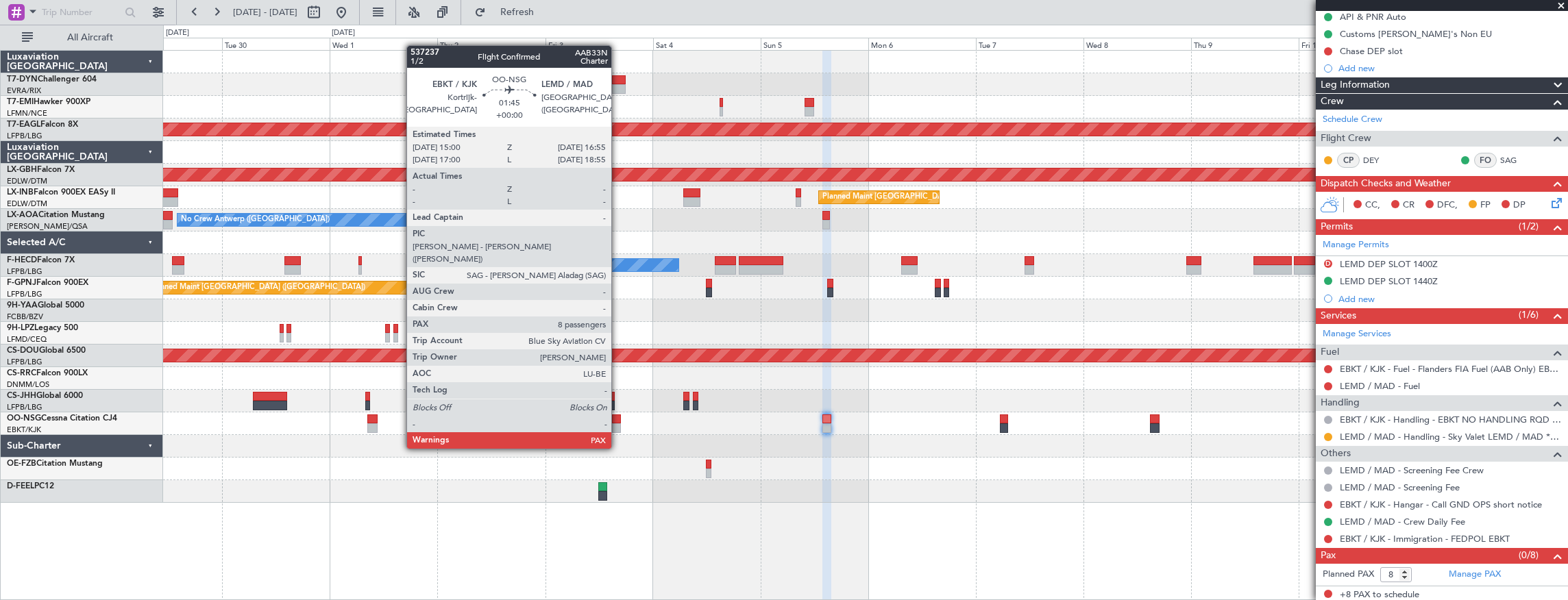
click at [618, 423] on div at bounding box center [616, 428] width 9 height 10
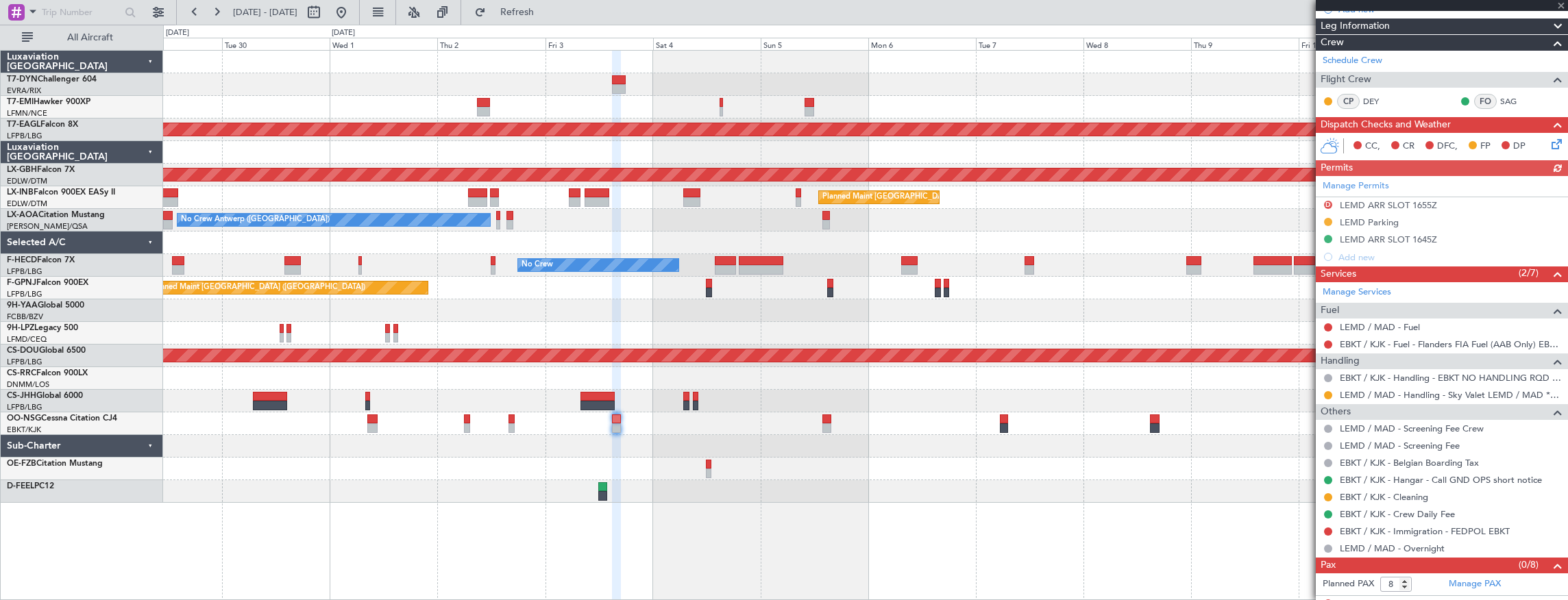
scroll to position [210, 0]
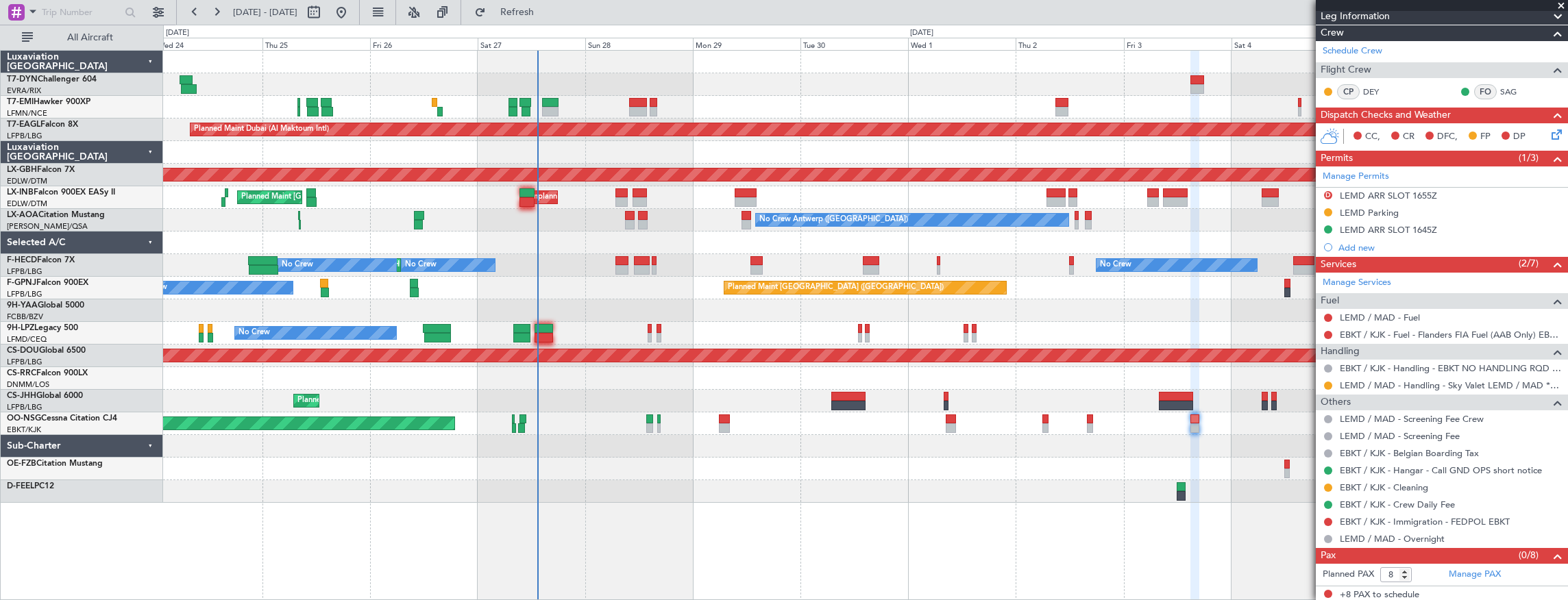
click at [1075, 375] on div "Planned Maint Zurich Planned Maint Dubai (Al Maktoum Intl) Planned Maint Nurnbe…" at bounding box center [865, 276] width 1405 height 452
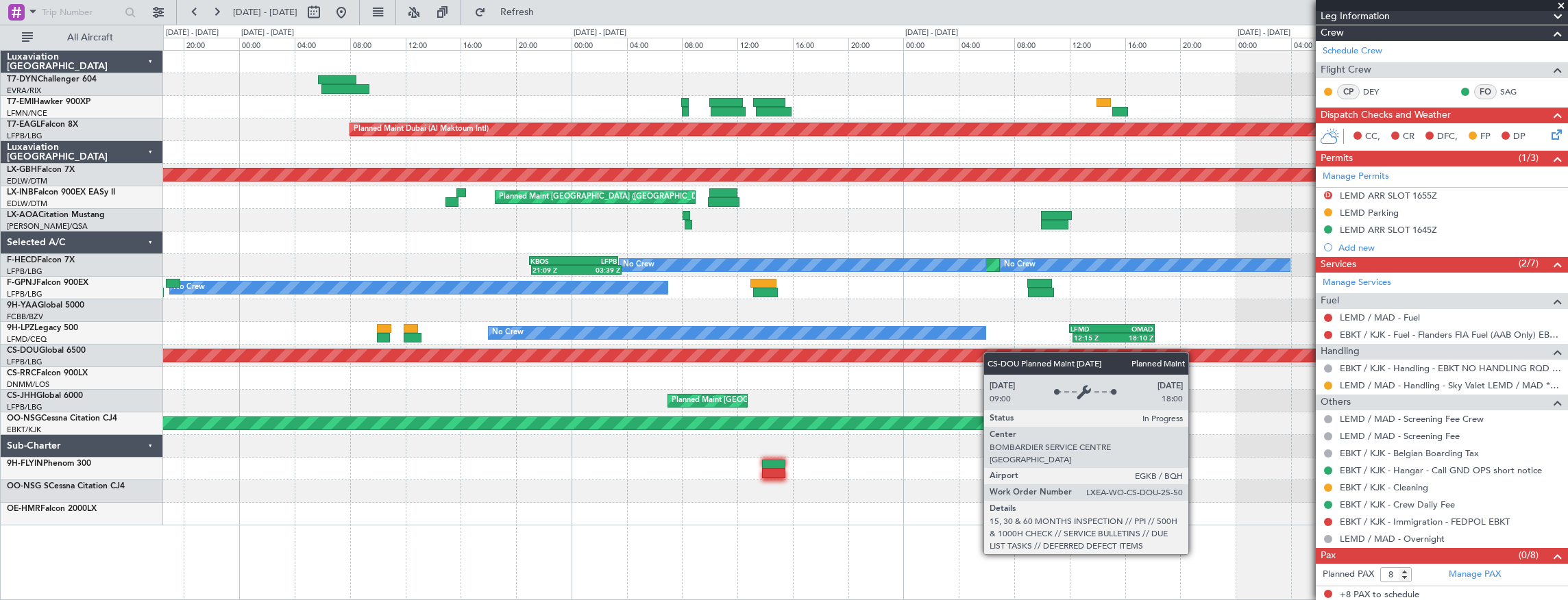
click at [1008, 357] on div "LCPH 09:30 Z EGSS 13:50 Z 09:20 Z 14:00 Z Planned Maint Dubai (Al Maktoum Intl)…" at bounding box center [865, 288] width 1405 height 475
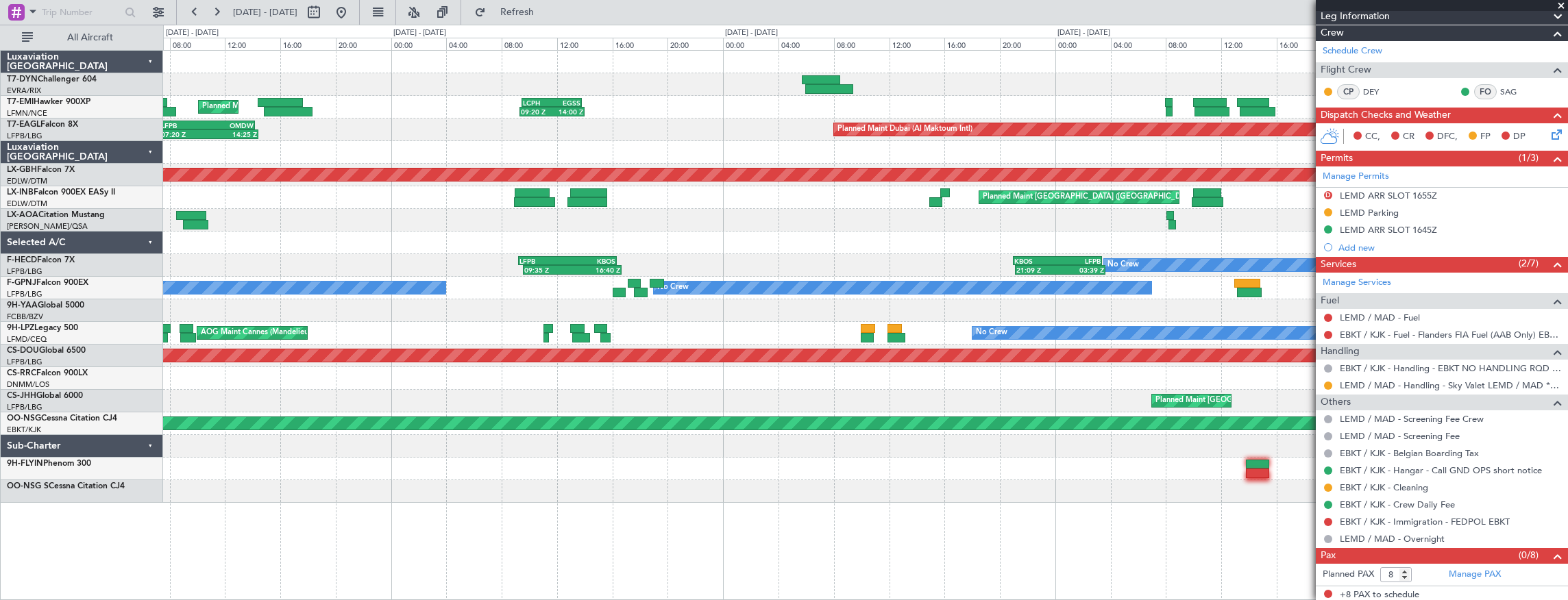
click at [795, 328] on div "LFMD 12:00 Z OMAD 18:10 Z 12:15 Z 18:10 Z No Crew AOG Maint Cannes (Mandelieu)" at bounding box center [865, 333] width 1405 height 22
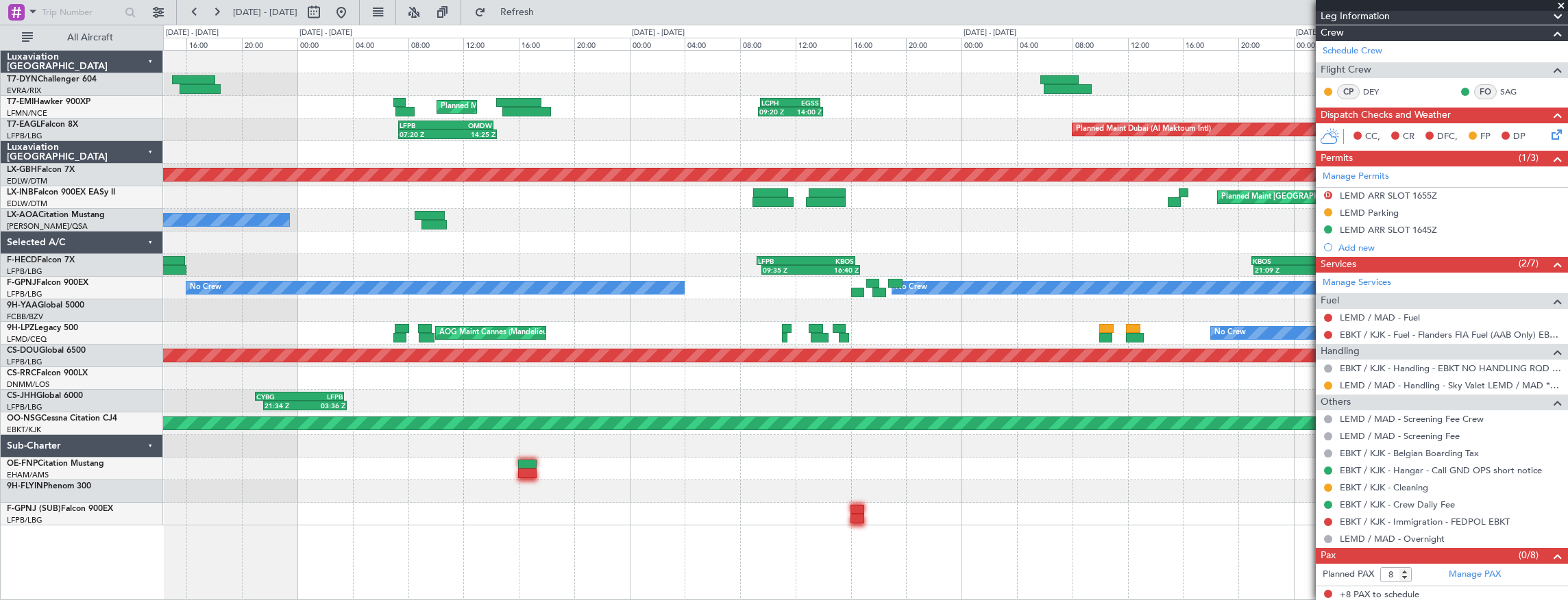
click at [669, 340] on div "No Crew AOG Maint Cannes (Mandelieu) LFMD 12:00 Z OMAD 18:10 Z 12:15 Z 18:10 Z" at bounding box center [865, 333] width 1405 height 22
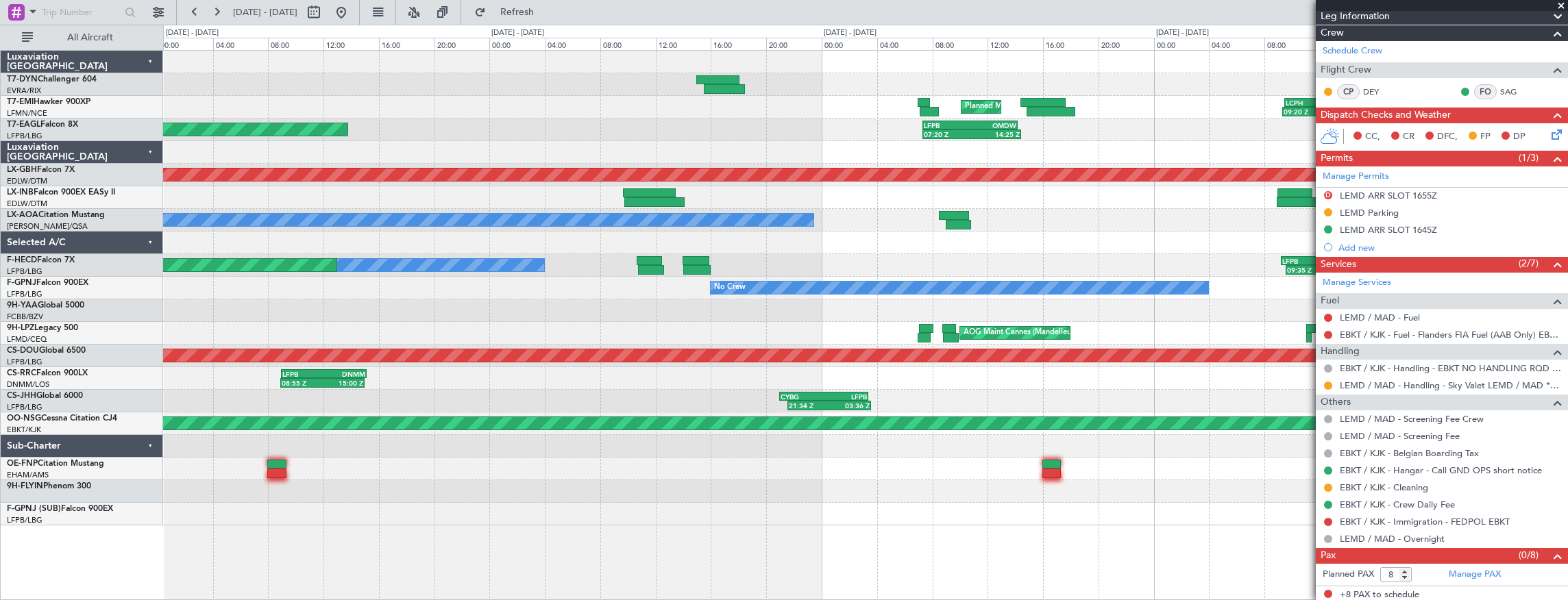
click at [868, 307] on div "LCPH 09:30 Z EGSS 13:50 Z 09:20 Z 14:00 Z Planned Maint Zurich LFPB 07:20 Z OMD…" at bounding box center [865, 288] width 1405 height 475
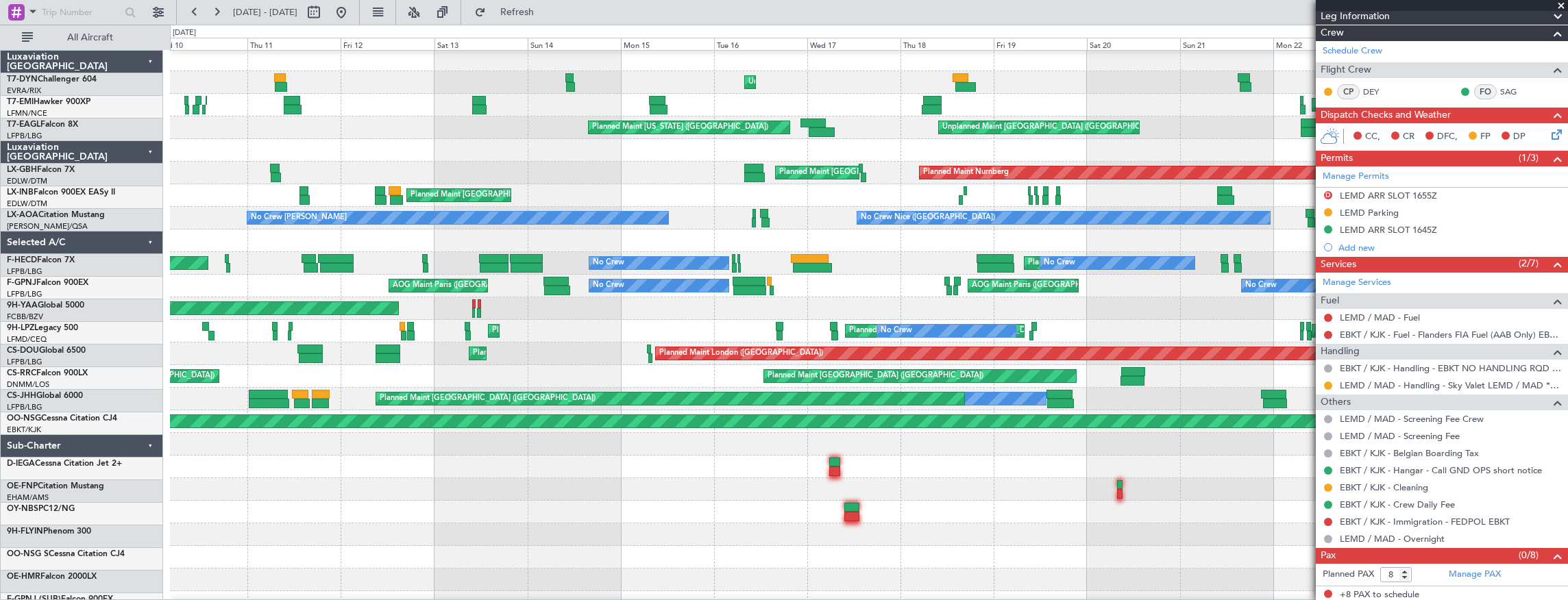
scroll to position [2, 0]
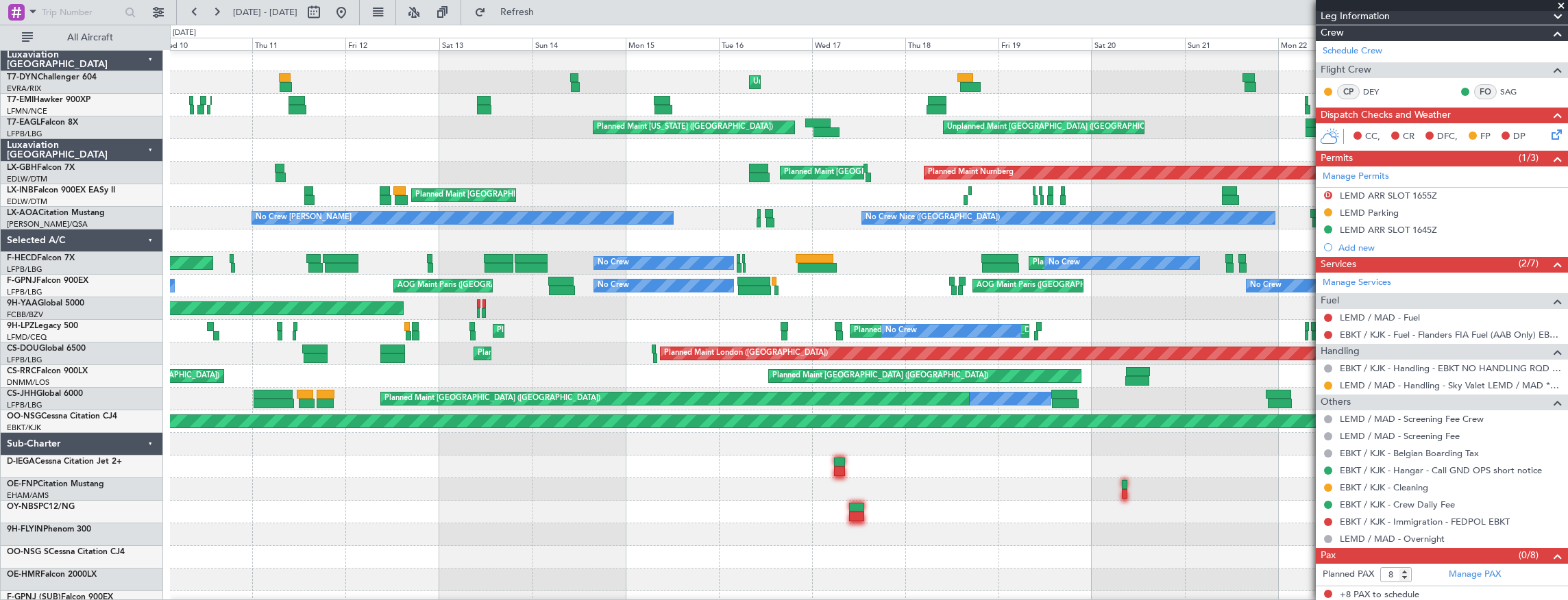
click at [732, 328] on div "Planned Maint St Gallen (Altenrhein) AOG Maint Cannes (Mandelieu) No Crew No Cr…" at bounding box center [869, 331] width 1398 height 22
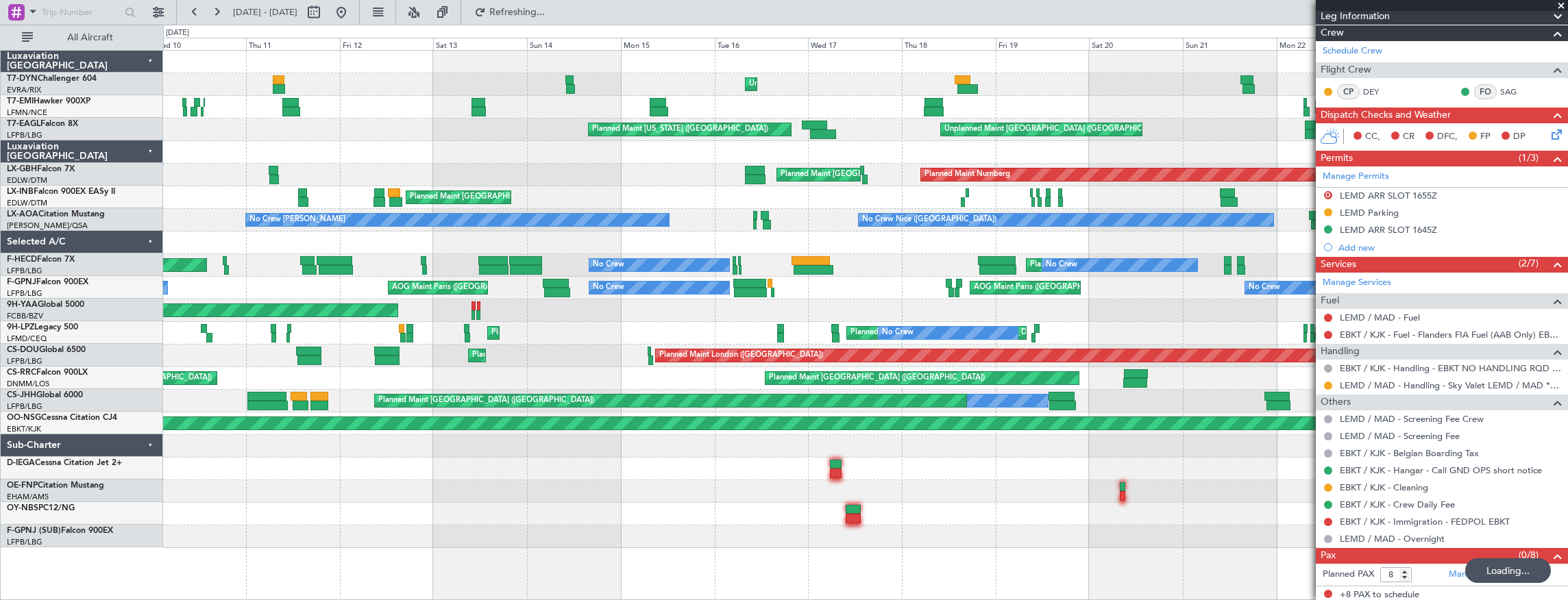
scroll to position [0, 0]
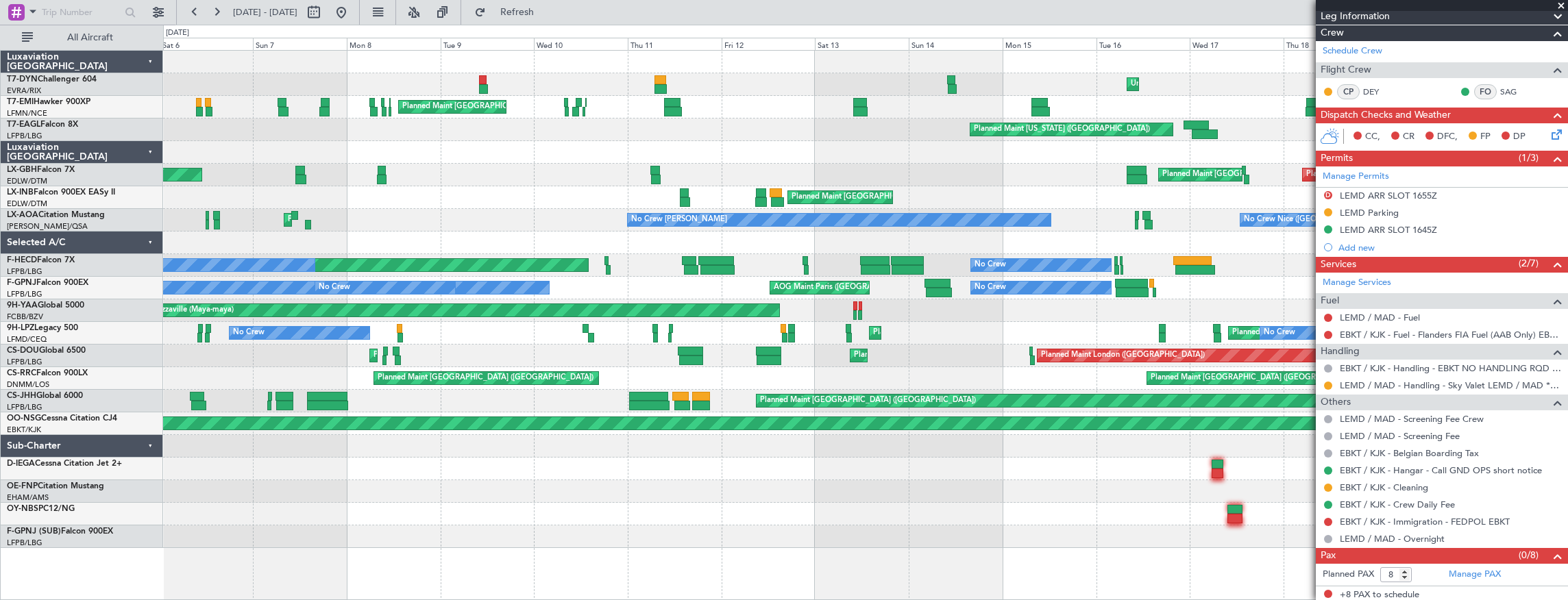
click at [575, 337] on div "Planned Maint St Gallen (Altenrhein) No Crew Planned Maint Cannes (Mandelieu) N…" at bounding box center [865, 333] width 1405 height 22
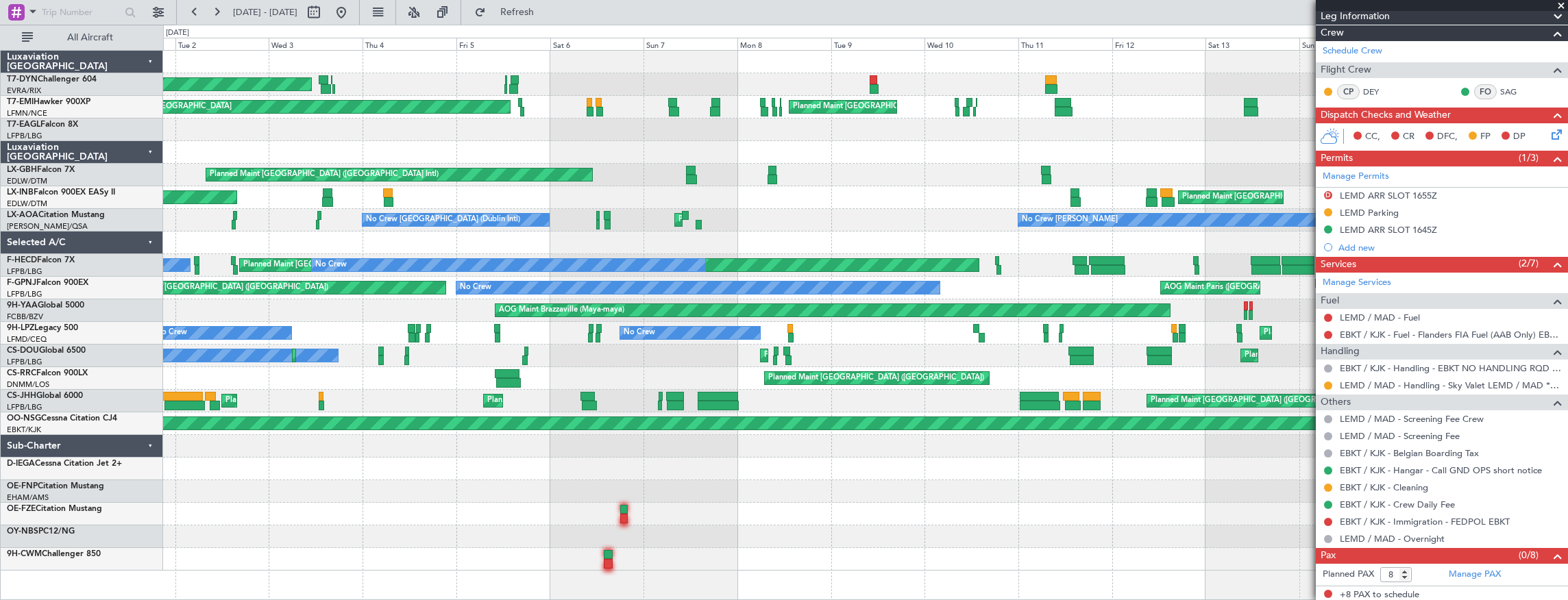
click at [567, 336] on div "Planned Maint Cannes (Mandelieu) No Crew No Crew Planned Maint Nice (Côte d'Azu…" at bounding box center [865, 333] width 1405 height 22
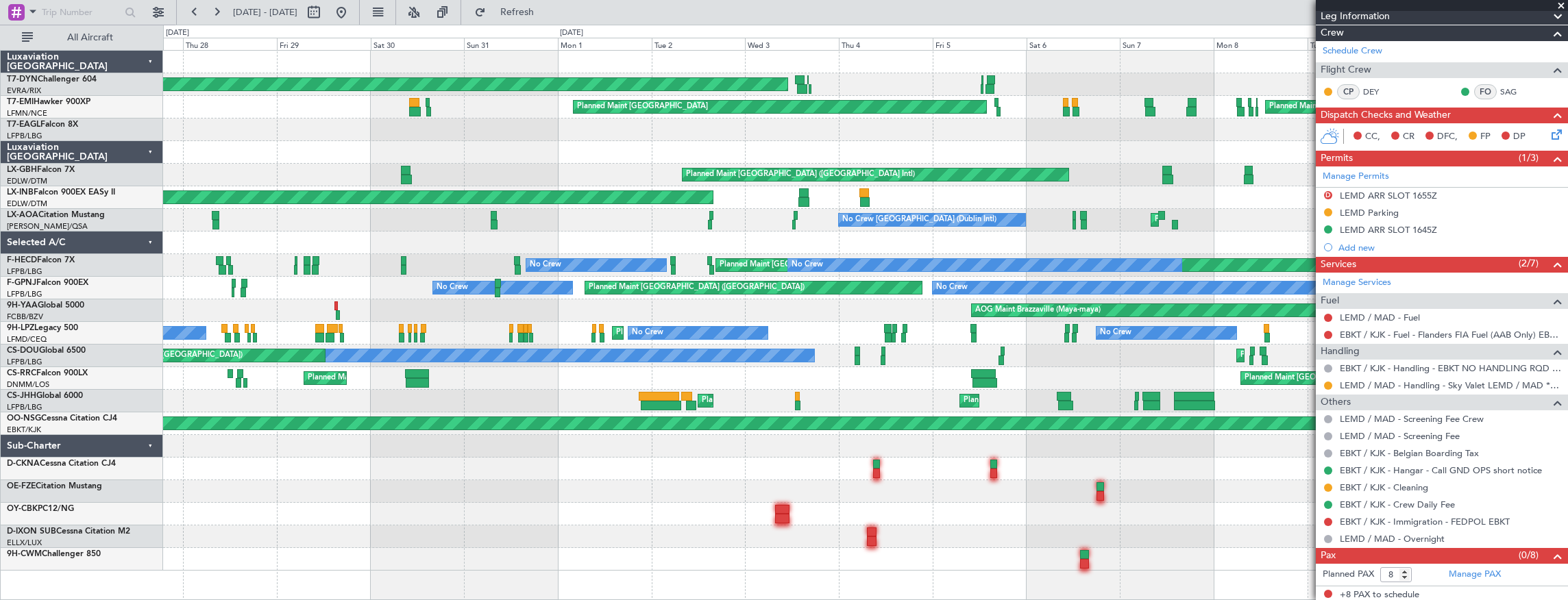
click at [846, 300] on div "AOG Maint Riga (Riga Intl) Planned Maint Zurich Planned Maint Zurich Planned Ma…" at bounding box center [865, 310] width 1405 height 520
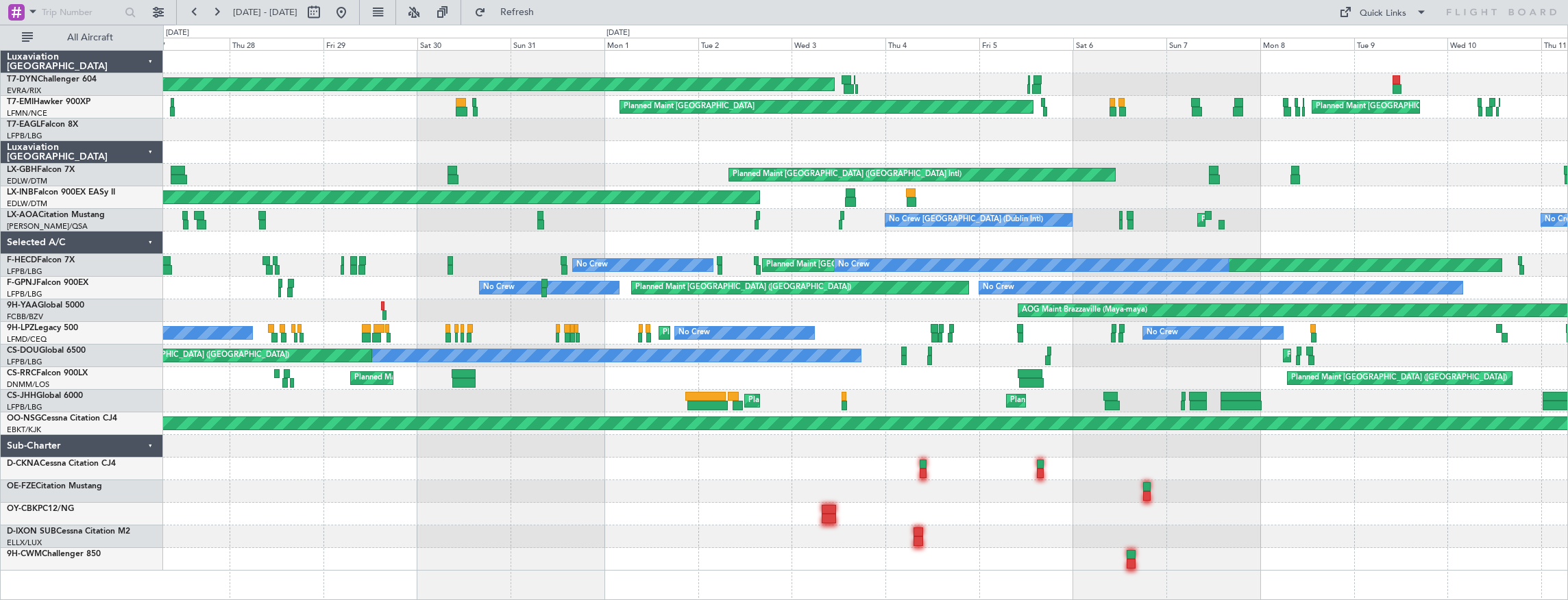
click at [313, 325] on div "No Crew Planned Maint Nice (Côte d'Azur Airport) No Crew No Crew Planned Maint …" at bounding box center [865, 333] width 1405 height 22
click at [212, 15] on button at bounding box center [216, 12] width 22 height 22
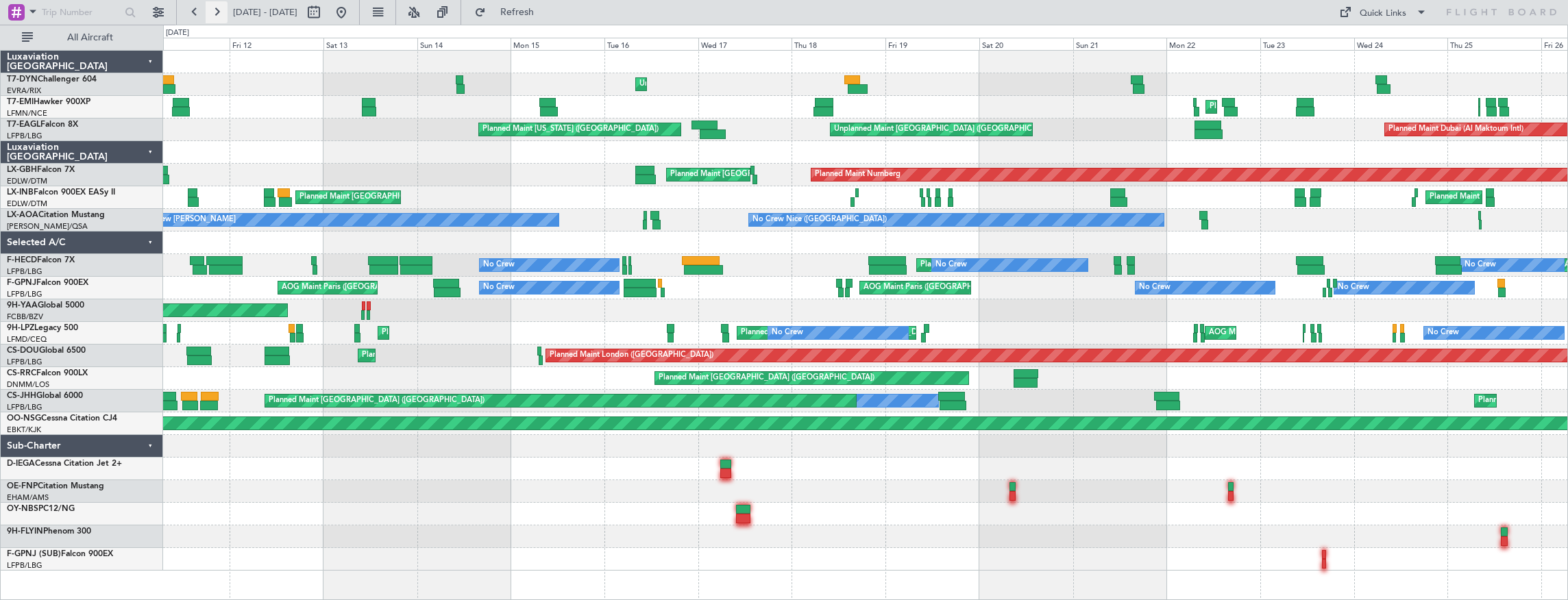
click at [221, 10] on button at bounding box center [216, 12] width 22 height 22
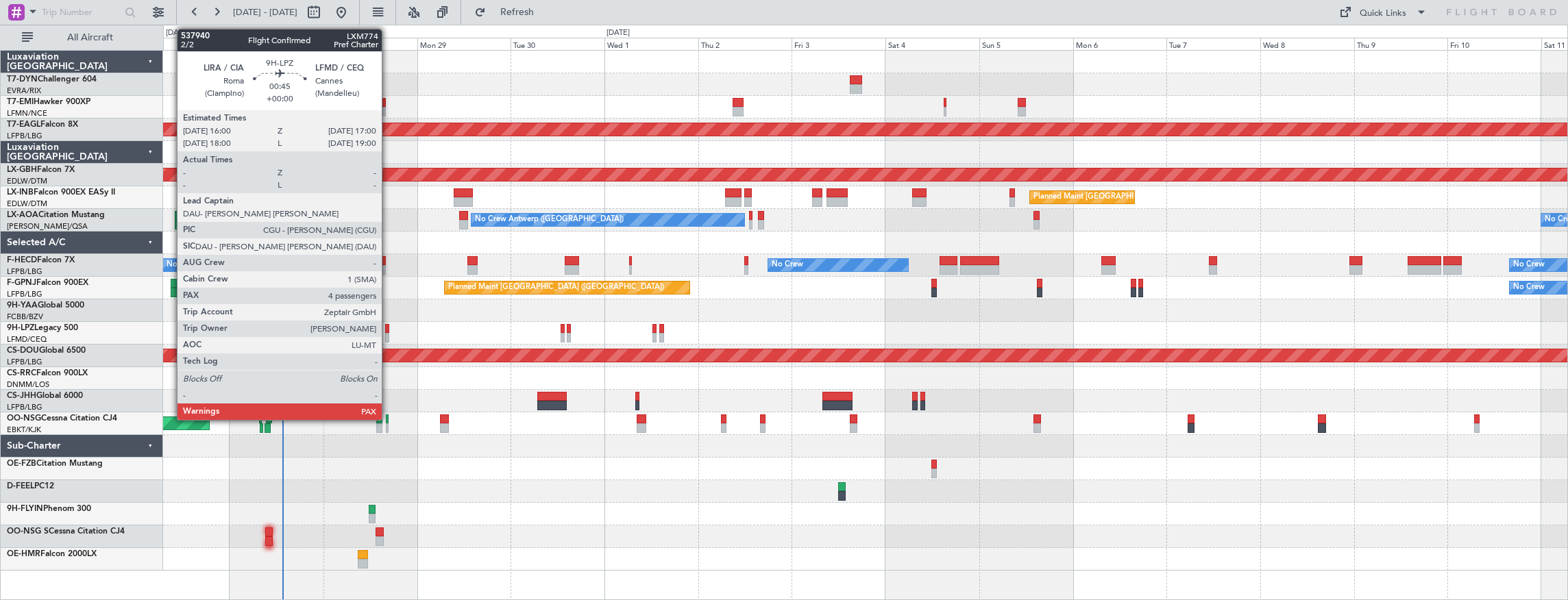
click at [389, 328] on div at bounding box center [387, 328] width 4 height 10
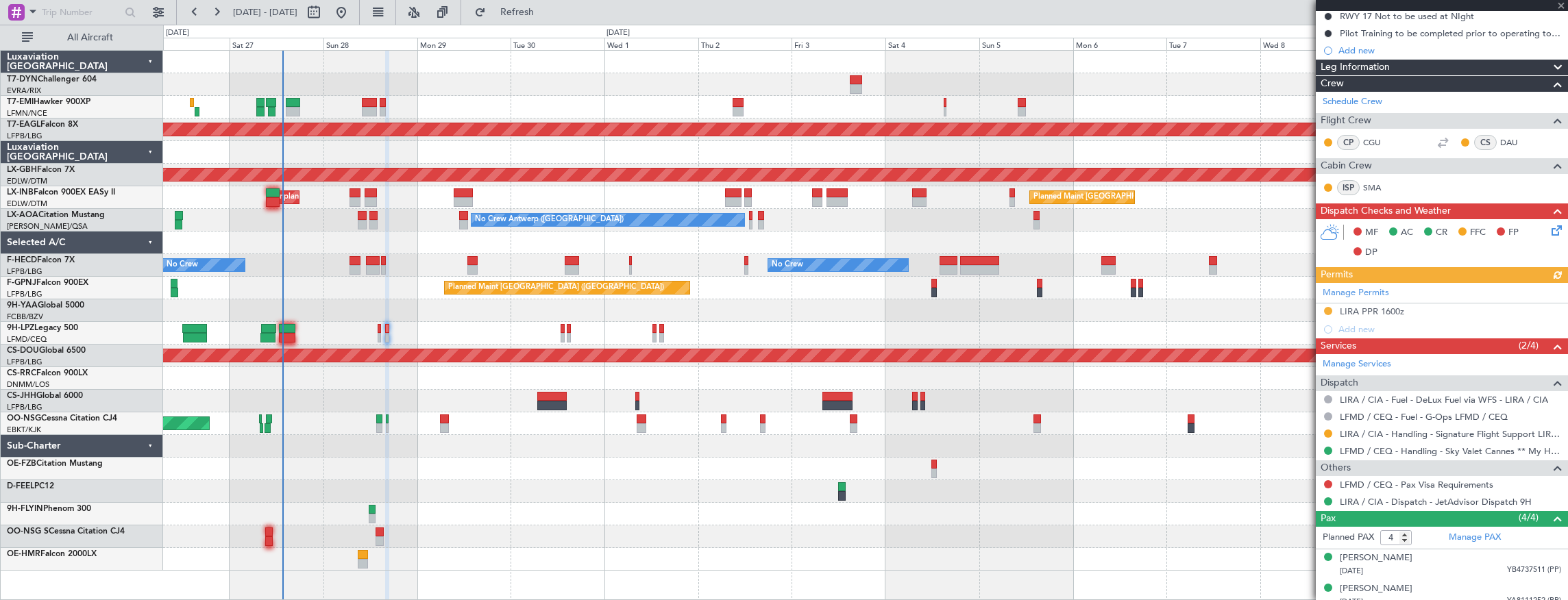
scroll to position [262, 0]
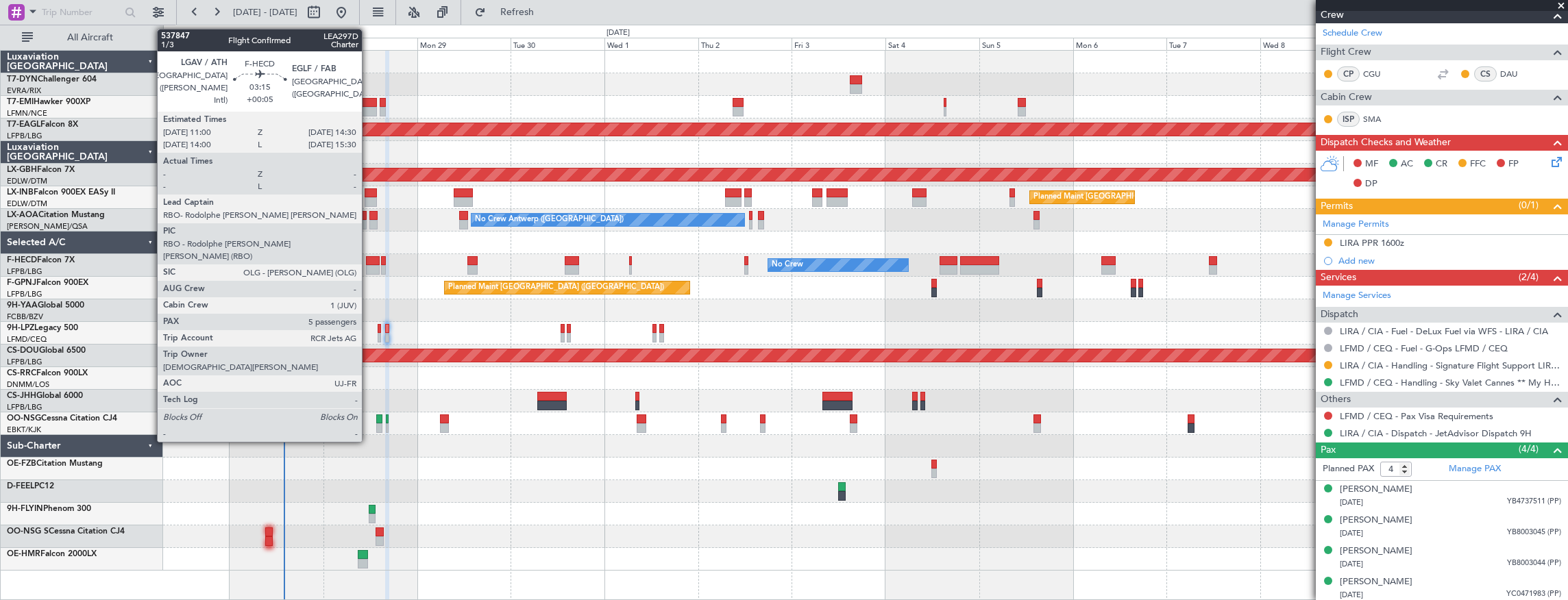
click at [369, 260] on div at bounding box center [373, 261] width 14 height 10
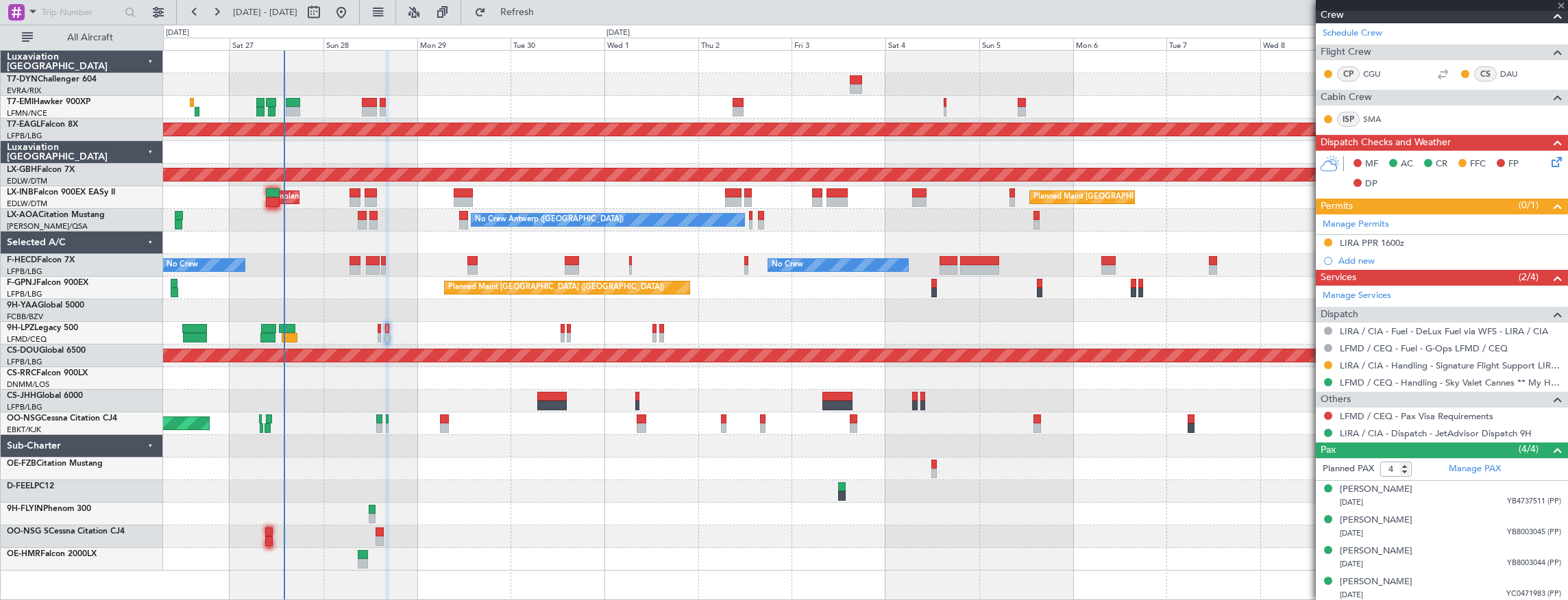
type input "+00:05"
type input "5"
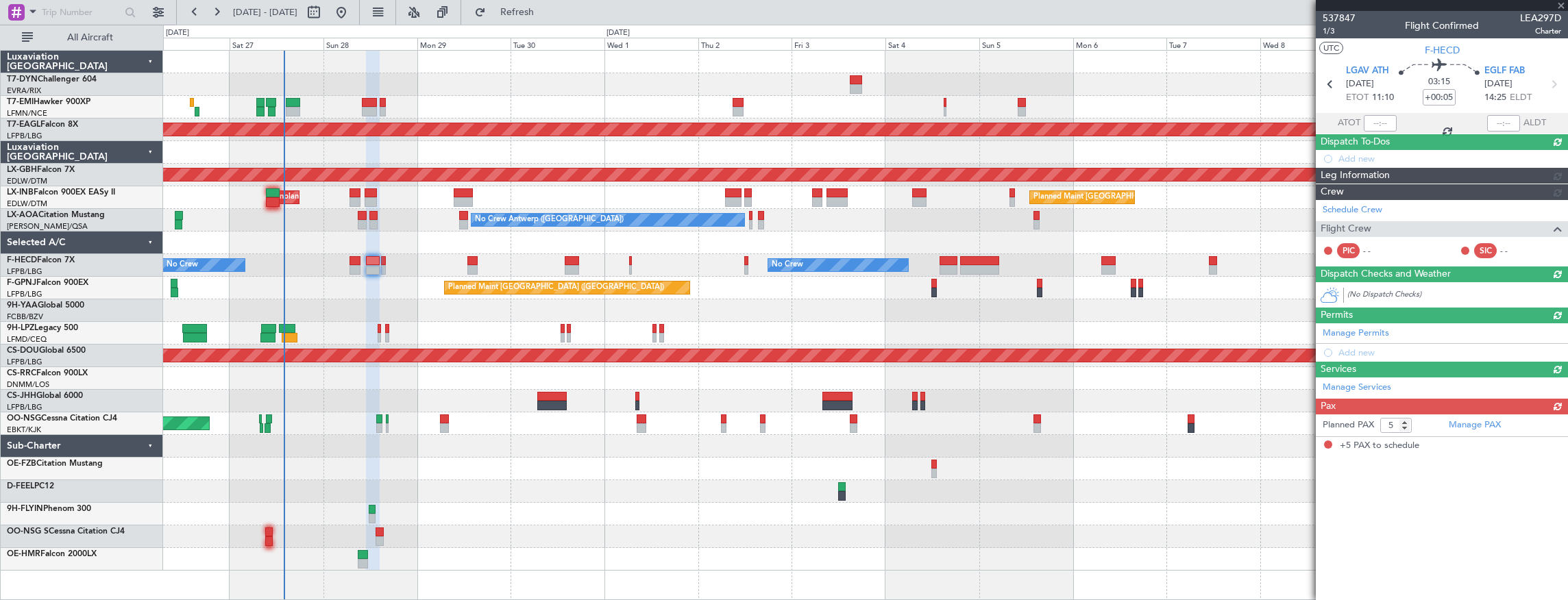
scroll to position [0, 0]
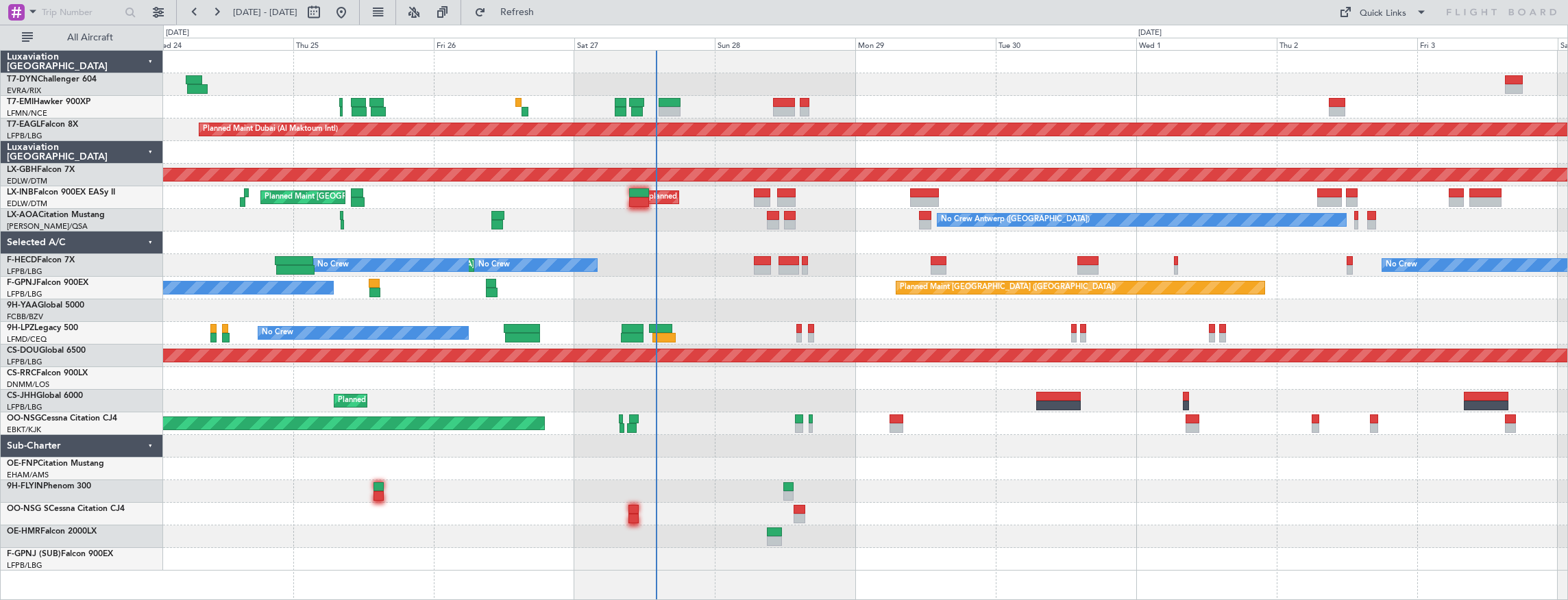
click at [720, 232] on div at bounding box center [865, 243] width 1405 height 22
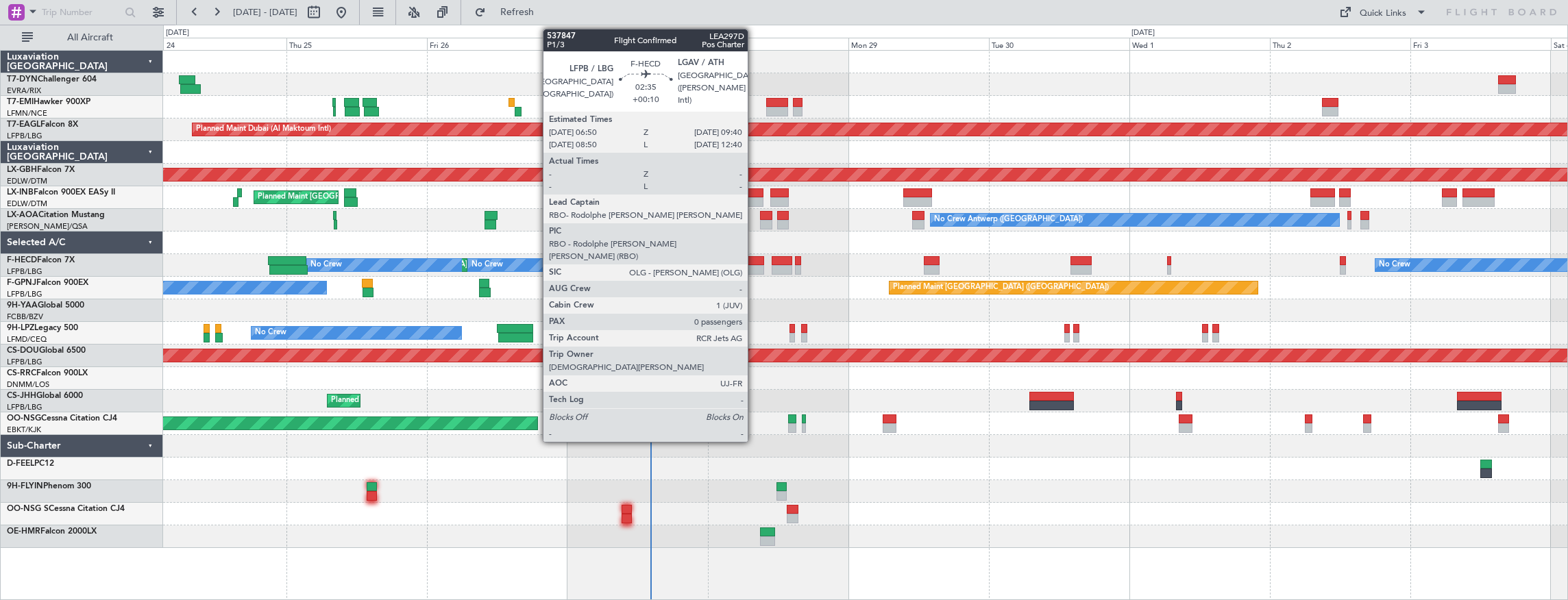
click at [755, 257] on div at bounding box center [755, 261] width 17 height 10
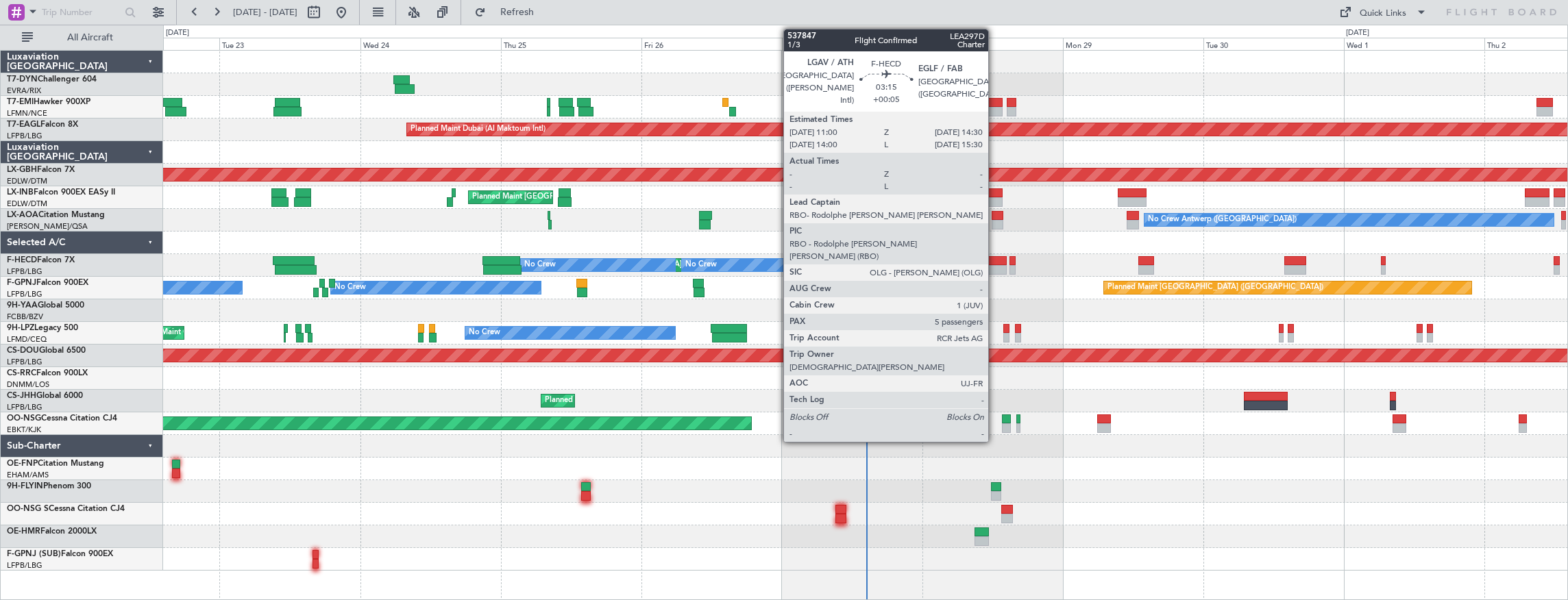
click at [995, 260] on div at bounding box center [997, 261] width 21 height 10
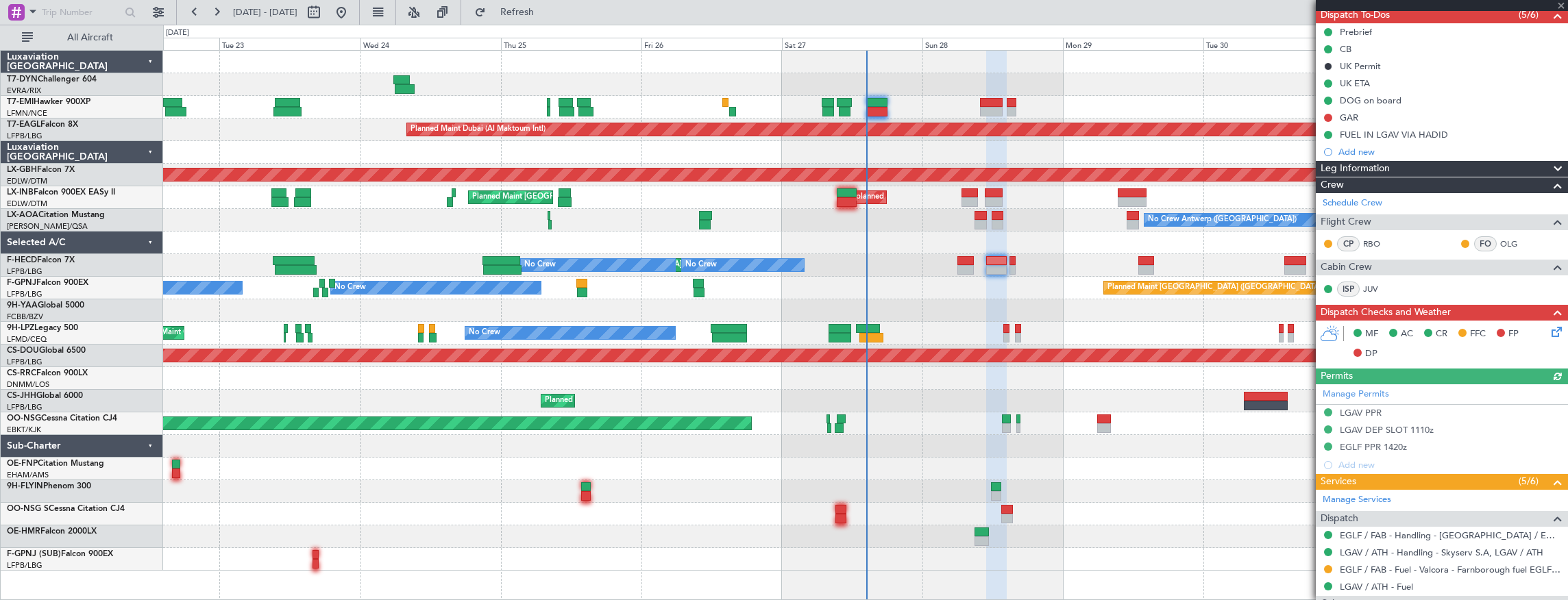
scroll to position [182, 0]
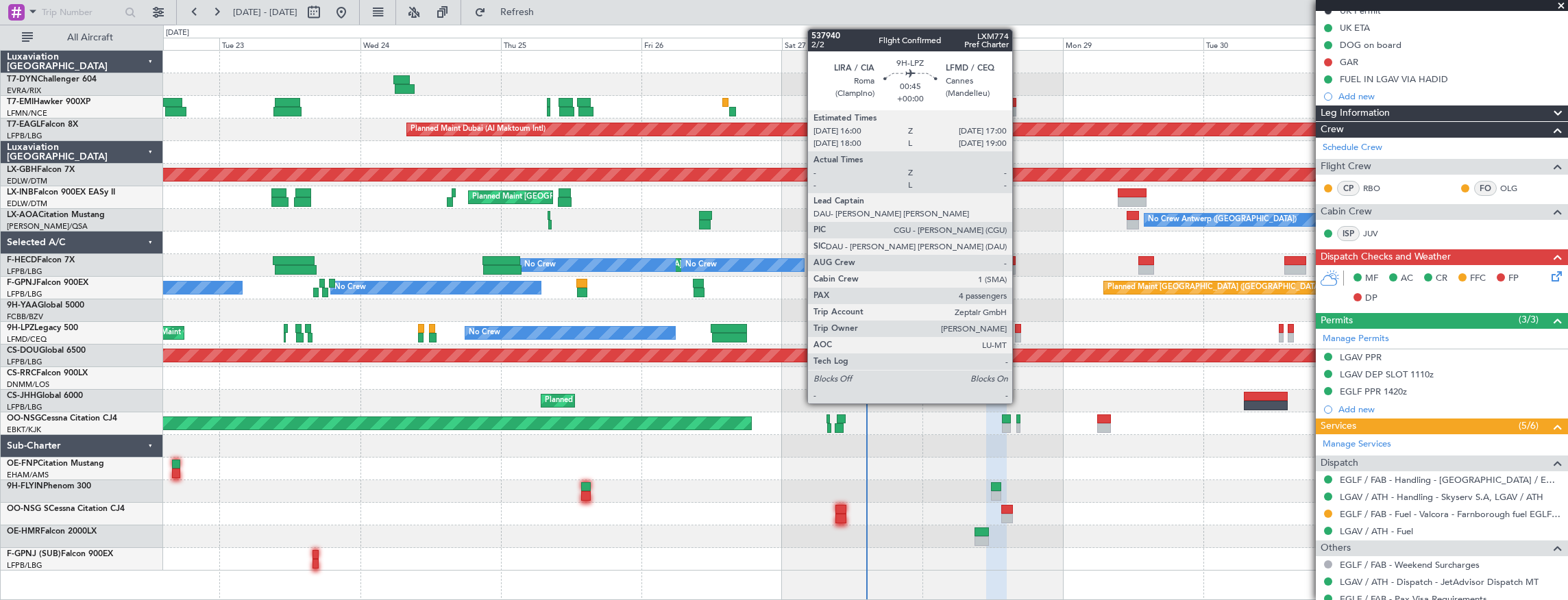
click at [1019, 328] on div at bounding box center [1019, 328] width 6 height 10
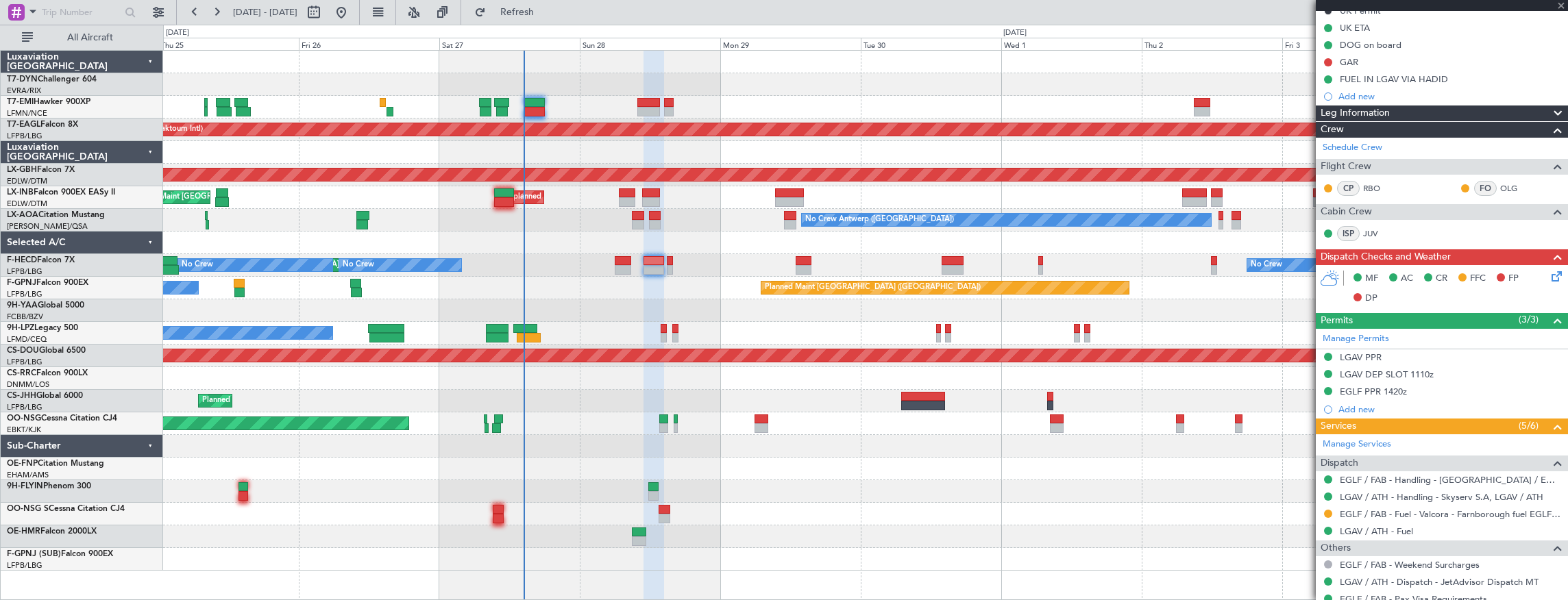
click at [660, 322] on div "No Crew AOG Maint Cannes ([GEOGRAPHIC_DATA])" at bounding box center [865, 333] width 1405 height 22
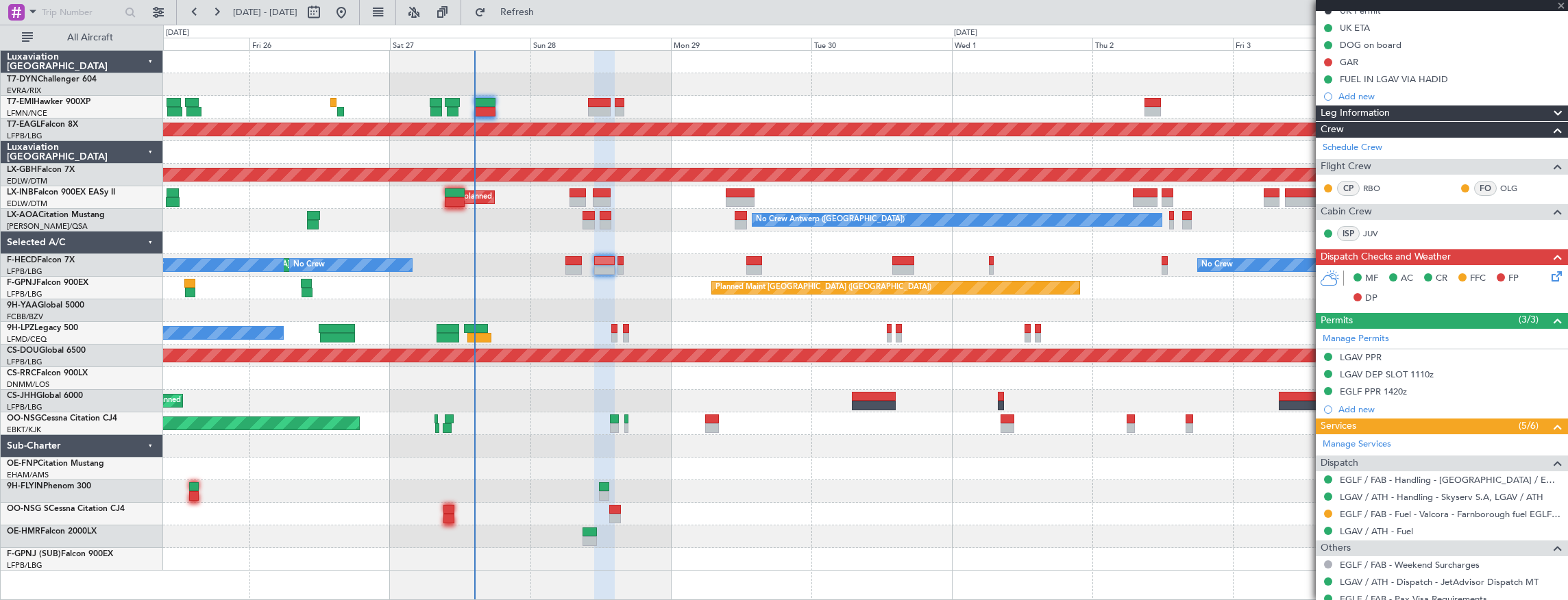
type input "4"
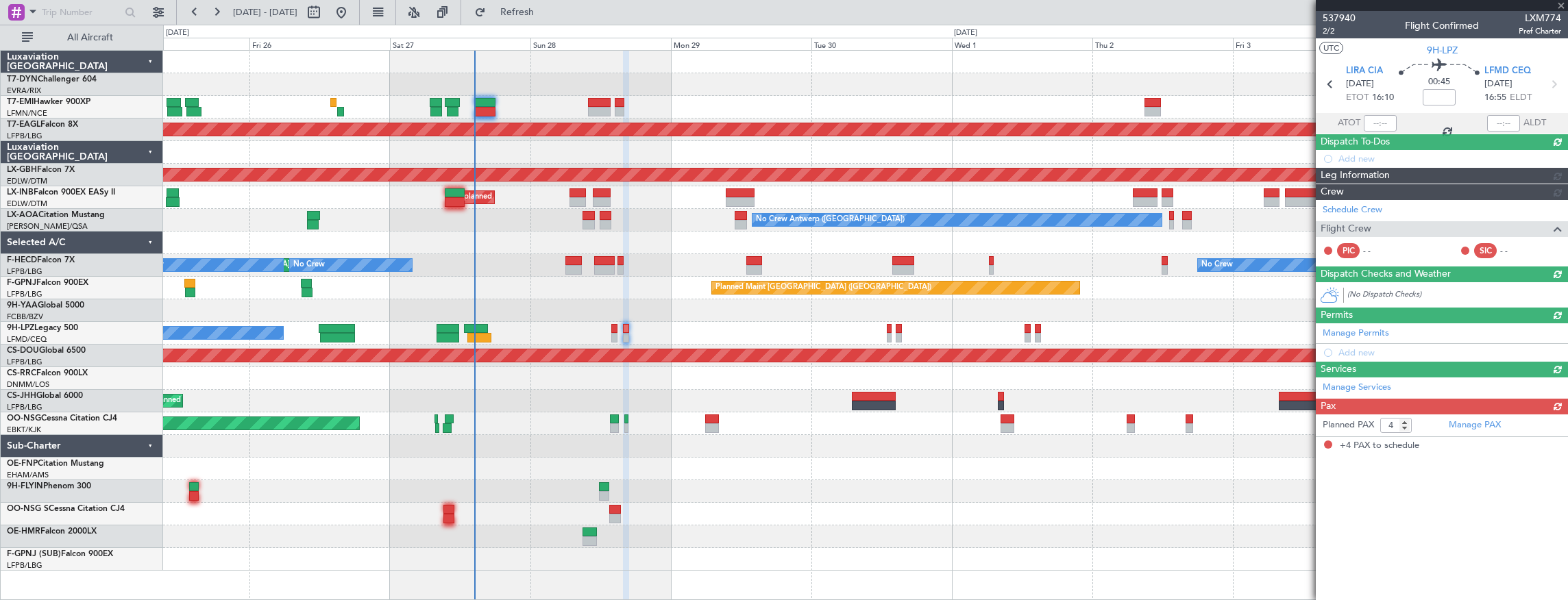
scroll to position [0, 0]
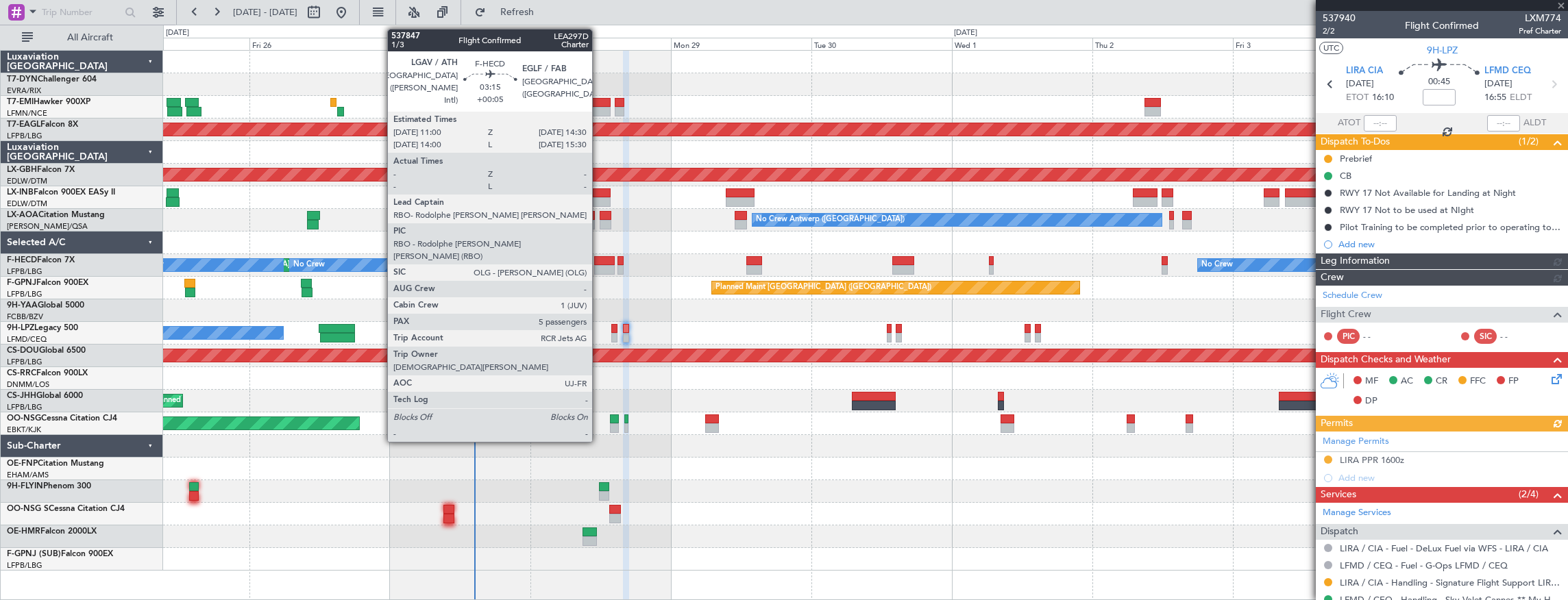
click at [599, 265] on div at bounding box center [604, 270] width 21 height 10
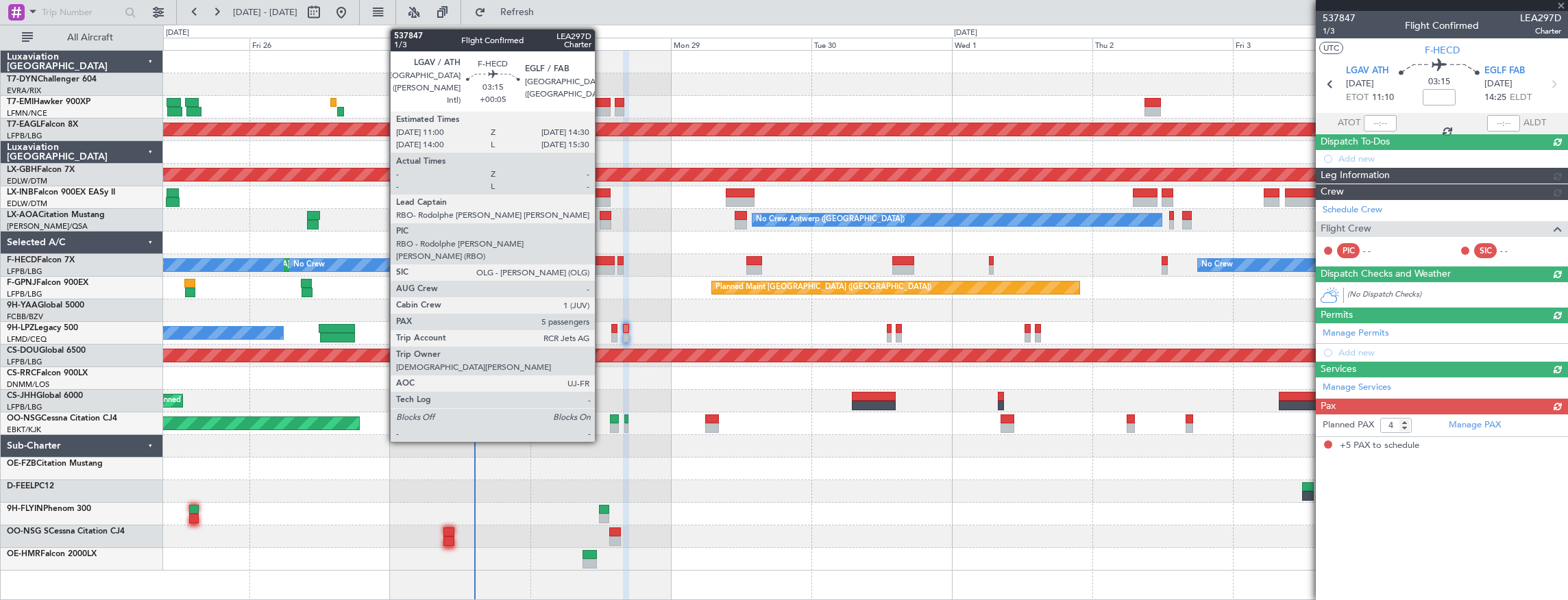
type input "+00:05"
type input "5"
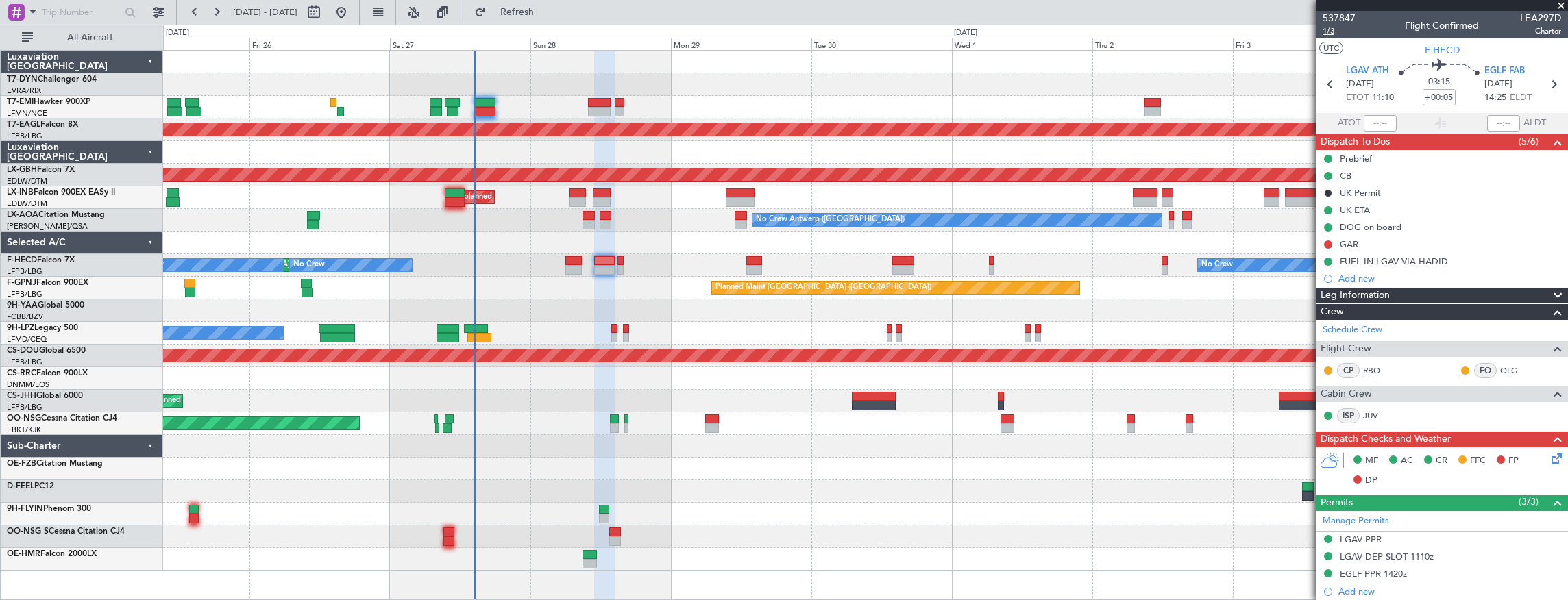
click at [1335, 31] on span "1/3" at bounding box center [1339, 31] width 33 height 12
click at [1347, 18] on span "537847" at bounding box center [1339, 18] width 33 height 14
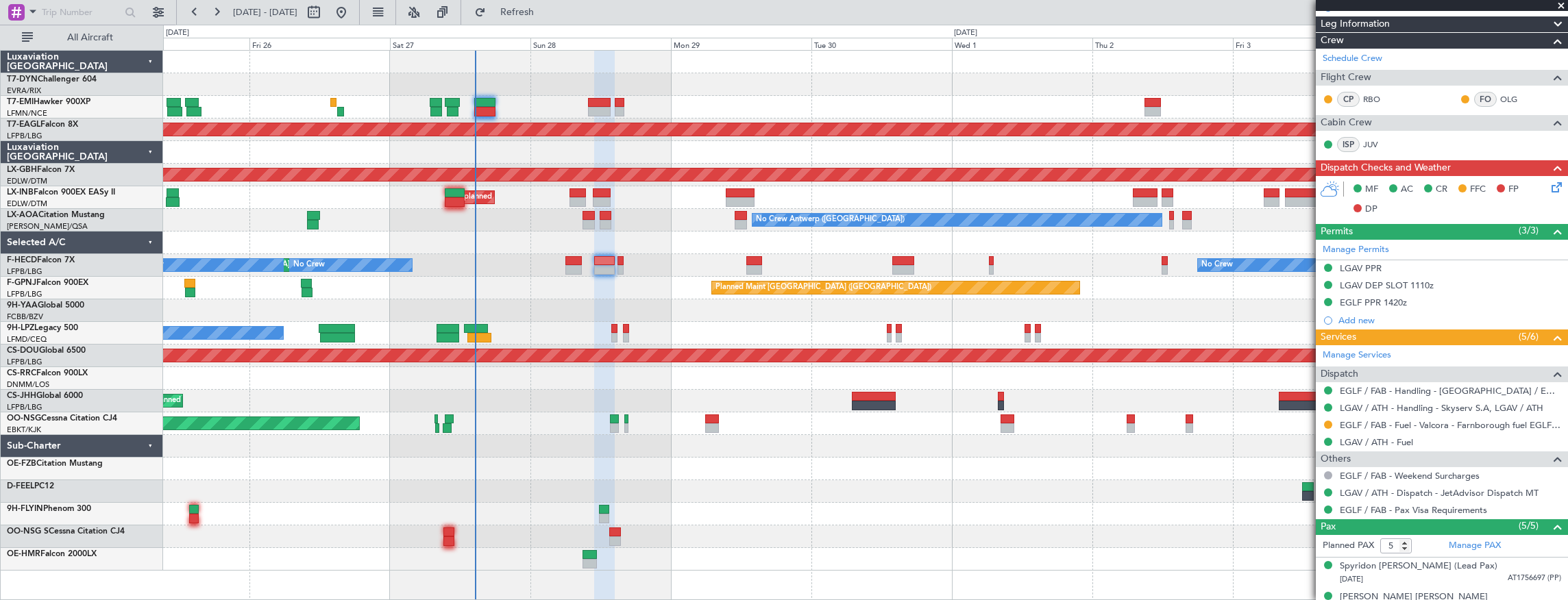
scroll to position [379, 0]
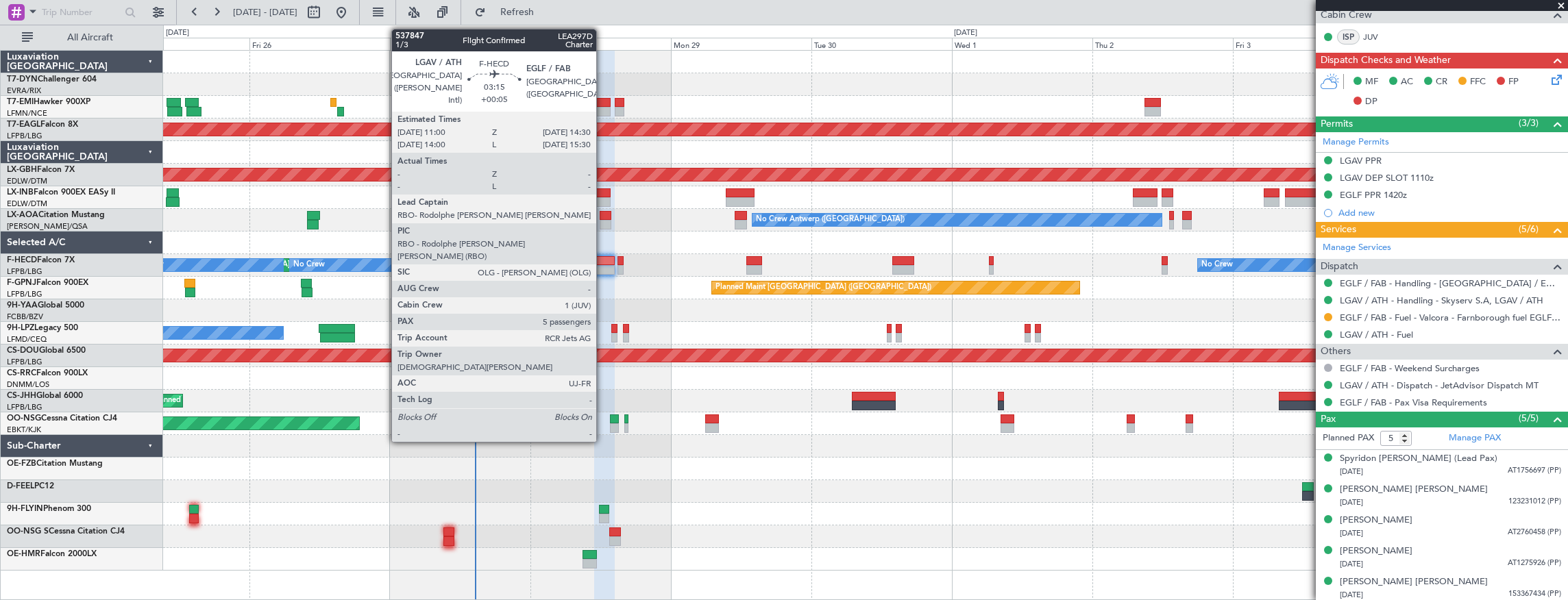
click at [603, 258] on div at bounding box center [604, 261] width 21 height 10
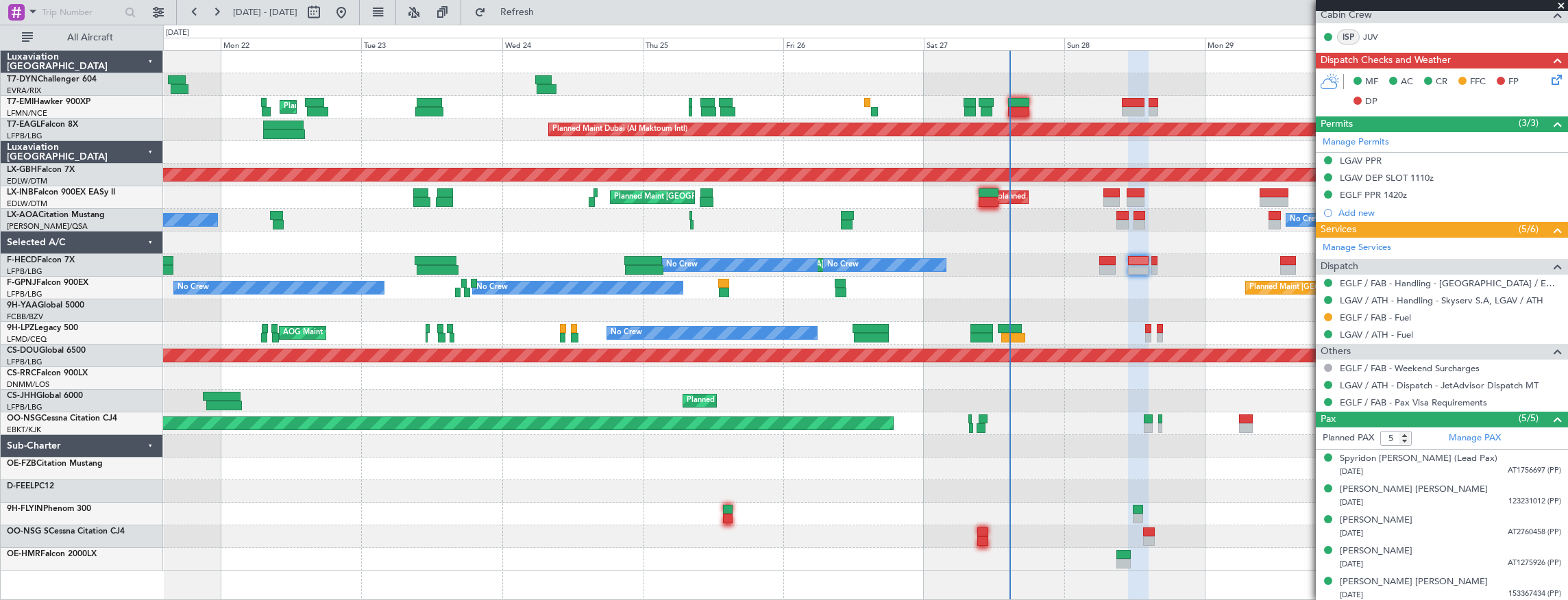
click at [772, 217] on div "Planned Maint [GEOGRAPHIC_DATA] Planned Maint [GEOGRAPHIC_DATA] (Al Maktoum Int…" at bounding box center [865, 310] width 1405 height 520
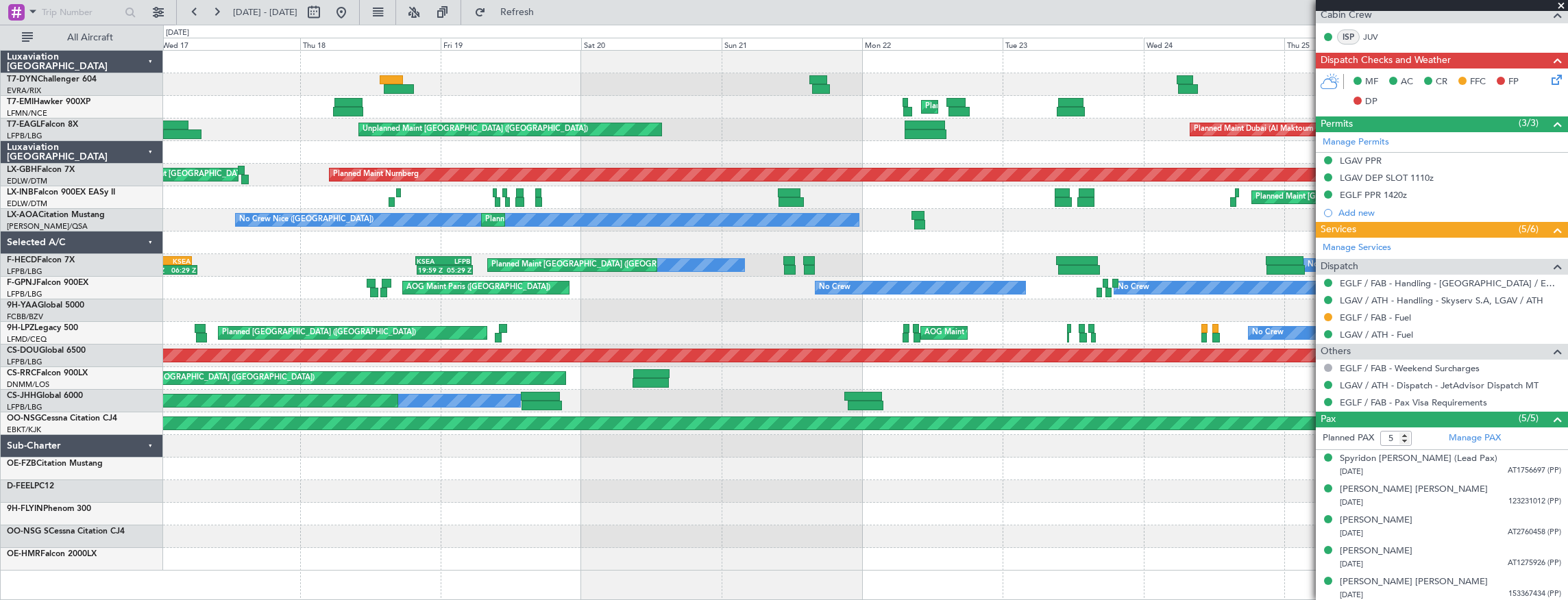
click at [1194, 223] on div "Unplanned Maint [GEOGRAPHIC_DATA] (Riga Intl) Planned Maint [GEOGRAPHIC_DATA] P…" at bounding box center [865, 310] width 1405 height 520
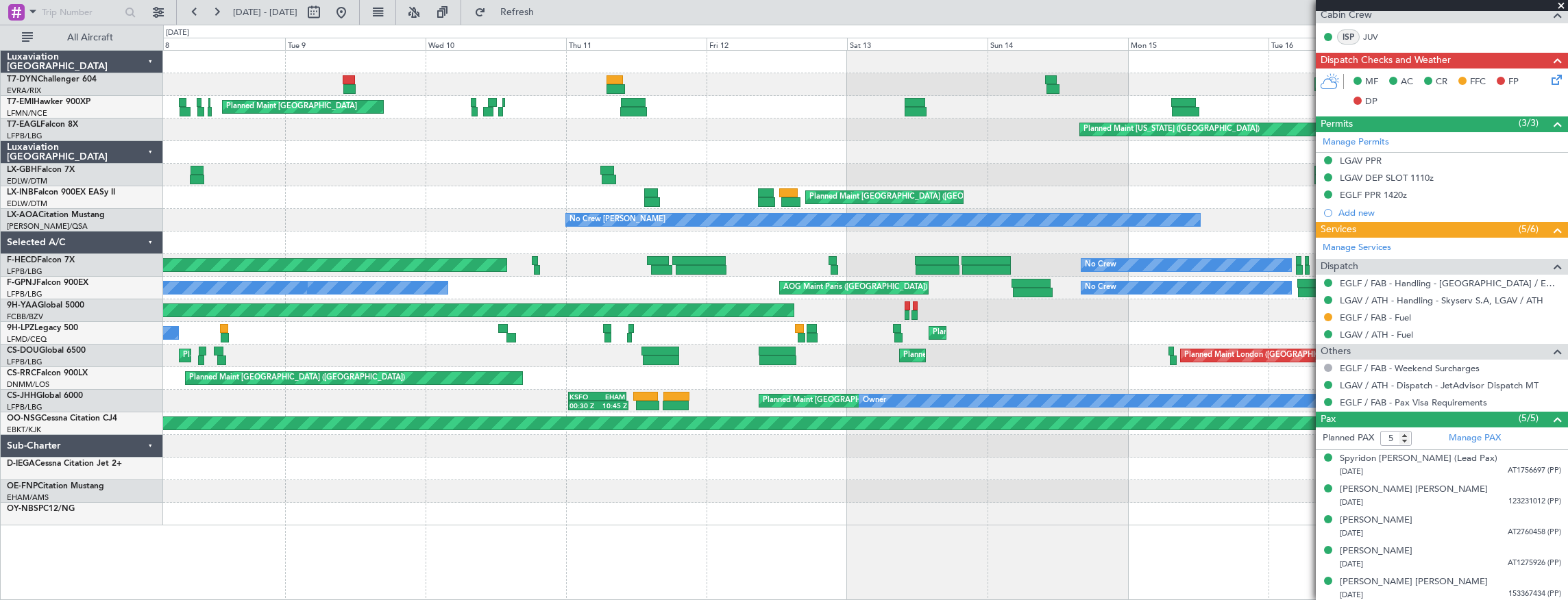
click at [1029, 256] on div "Unplanned Maint [GEOGRAPHIC_DATA] (Riga Intl) Planned Maint [GEOGRAPHIC_DATA] P…" at bounding box center [865, 288] width 1405 height 475
click at [234, 149] on div at bounding box center [865, 153] width 1405 height 22
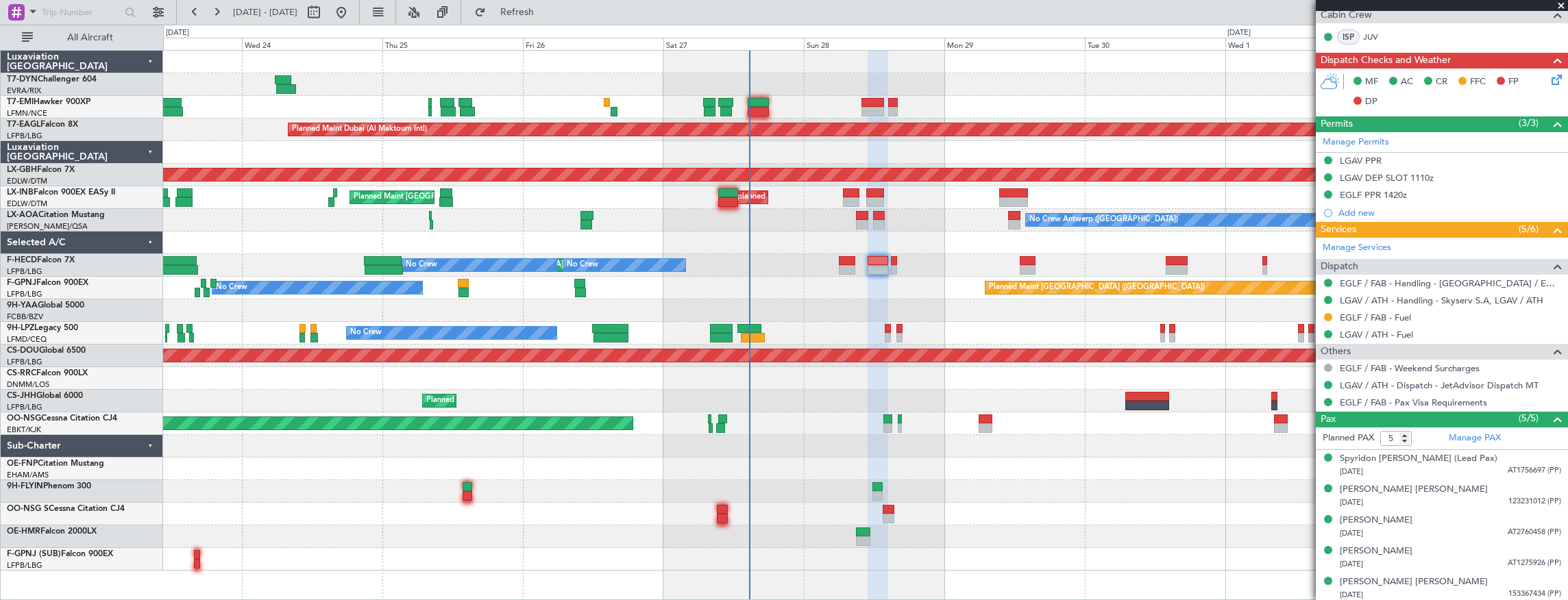
click at [812, 238] on div at bounding box center [865, 243] width 1405 height 22
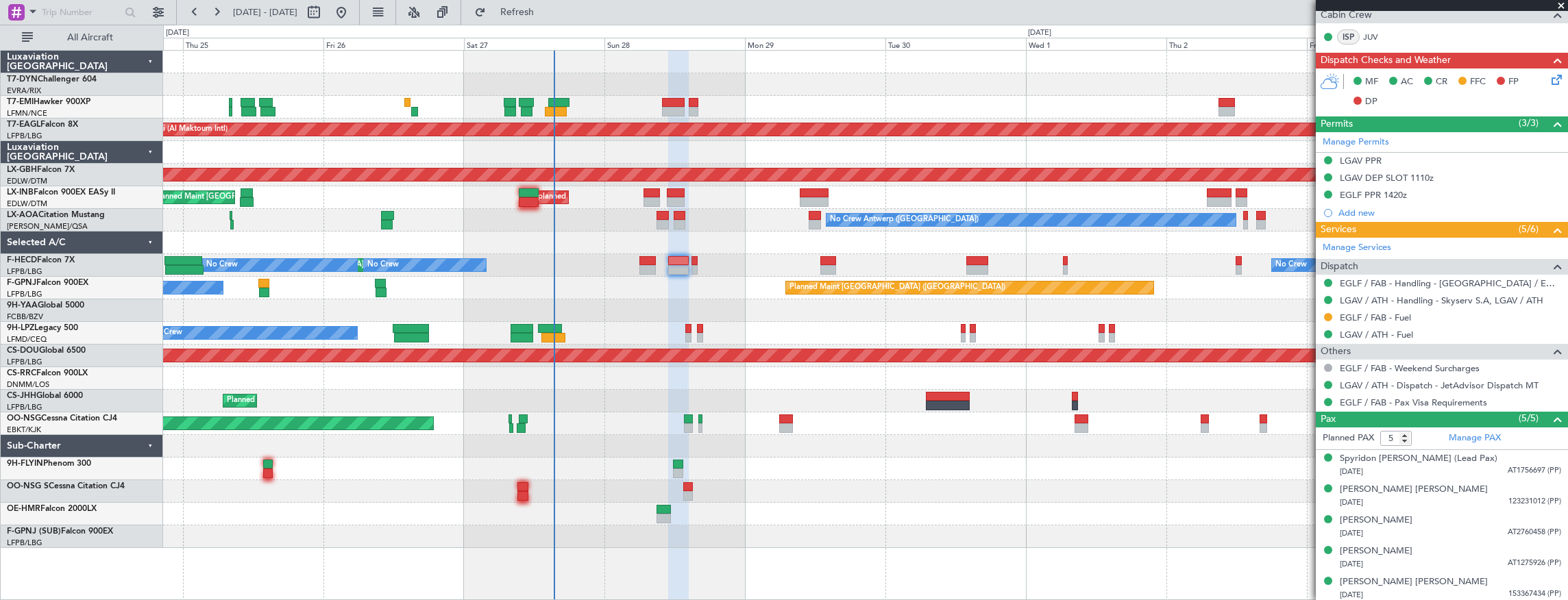
click at [616, 217] on div "Planned Maint [GEOGRAPHIC_DATA] Planned Maint [GEOGRAPHIC_DATA] (Al Maktoum Int…" at bounding box center [865, 299] width 1405 height 497
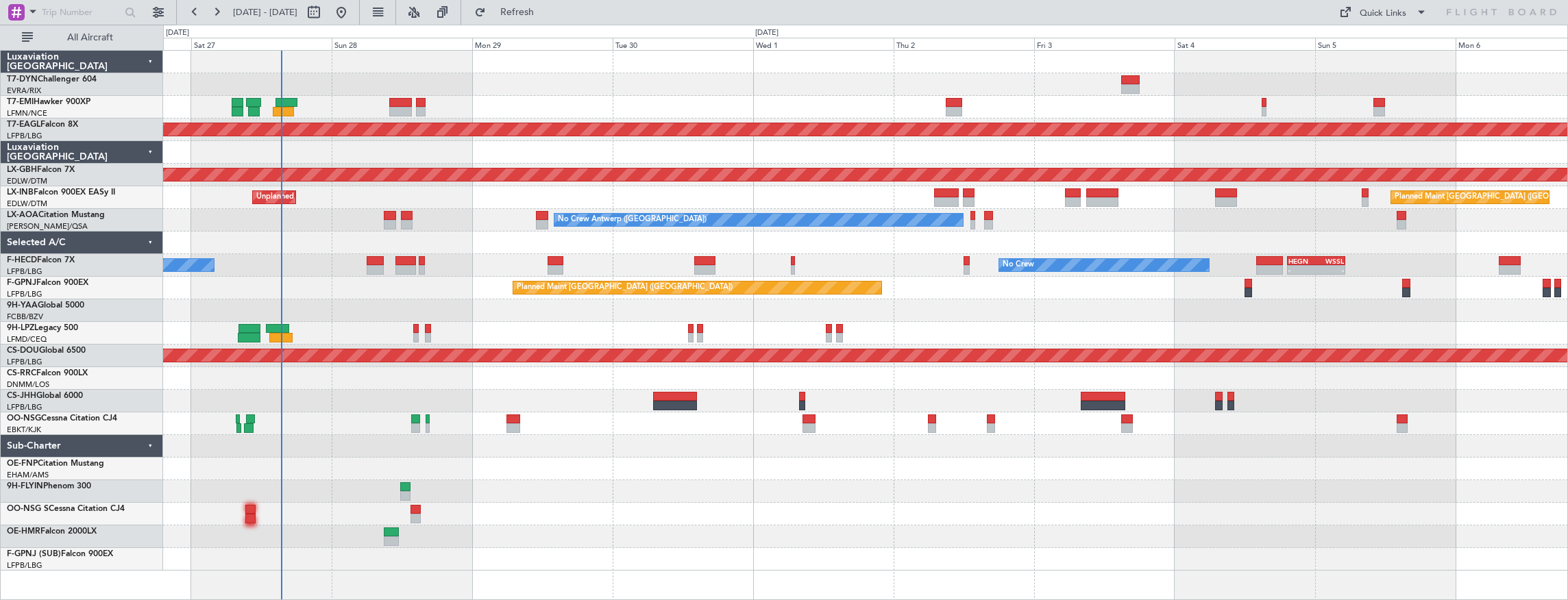
click at [457, 198] on div "Planned Maint Dubai (Al Maktoum Intl) Planned Maint Nurnberg Unplanned Maint [G…" at bounding box center [865, 310] width 1405 height 520
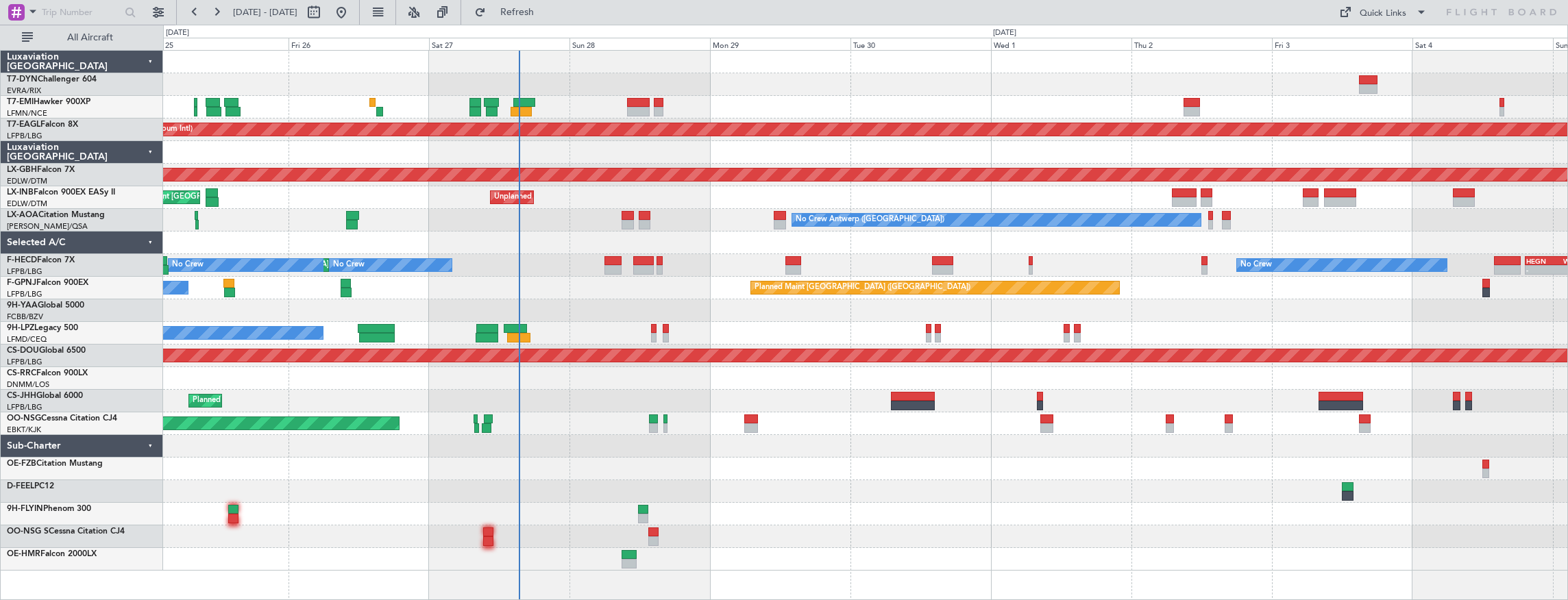
click at [555, 203] on div "Unplanned Maint Roma (Ciampino) Planned Maint [GEOGRAPHIC_DATA] ([GEOGRAPHIC_DA…" at bounding box center [865, 197] width 1405 height 22
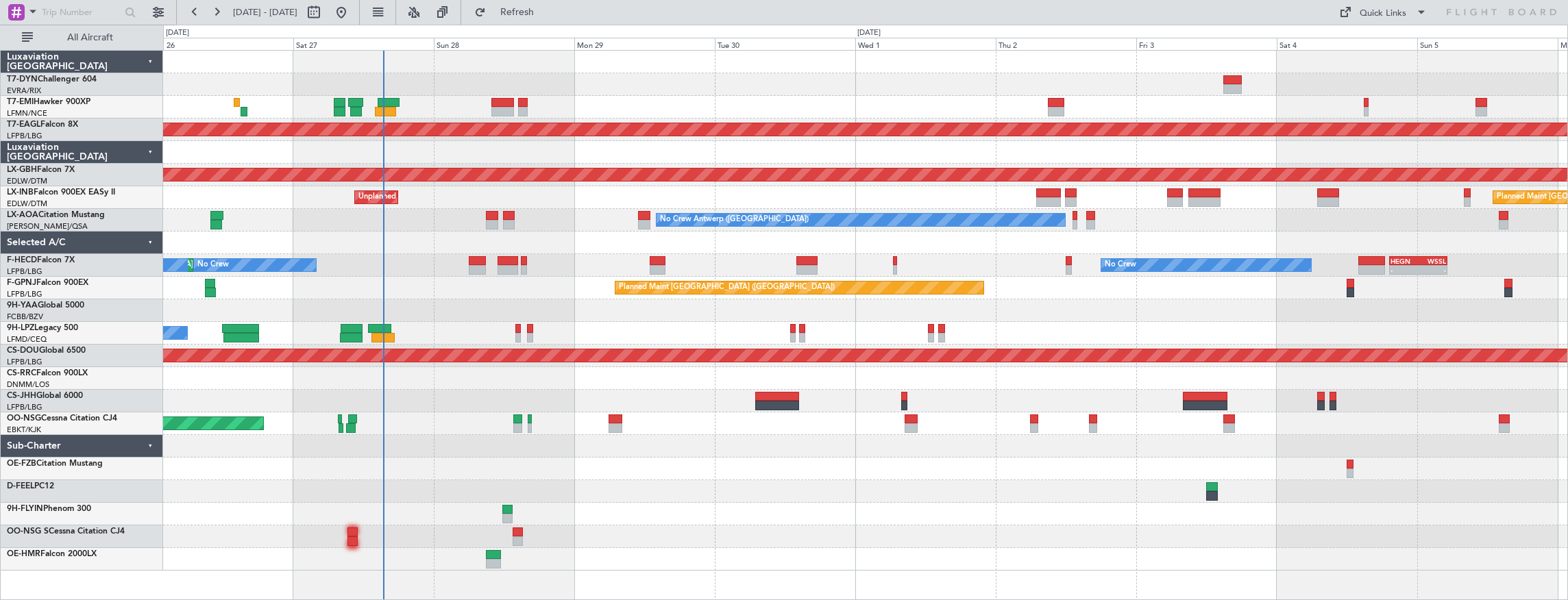
click at [934, 194] on div "Unplanned Maint Roma (Ciampino) Planned Maint [GEOGRAPHIC_DATA] ([GEOGRAPHIC_DA…" at bounding box center [865, 197] width 1405 height 22
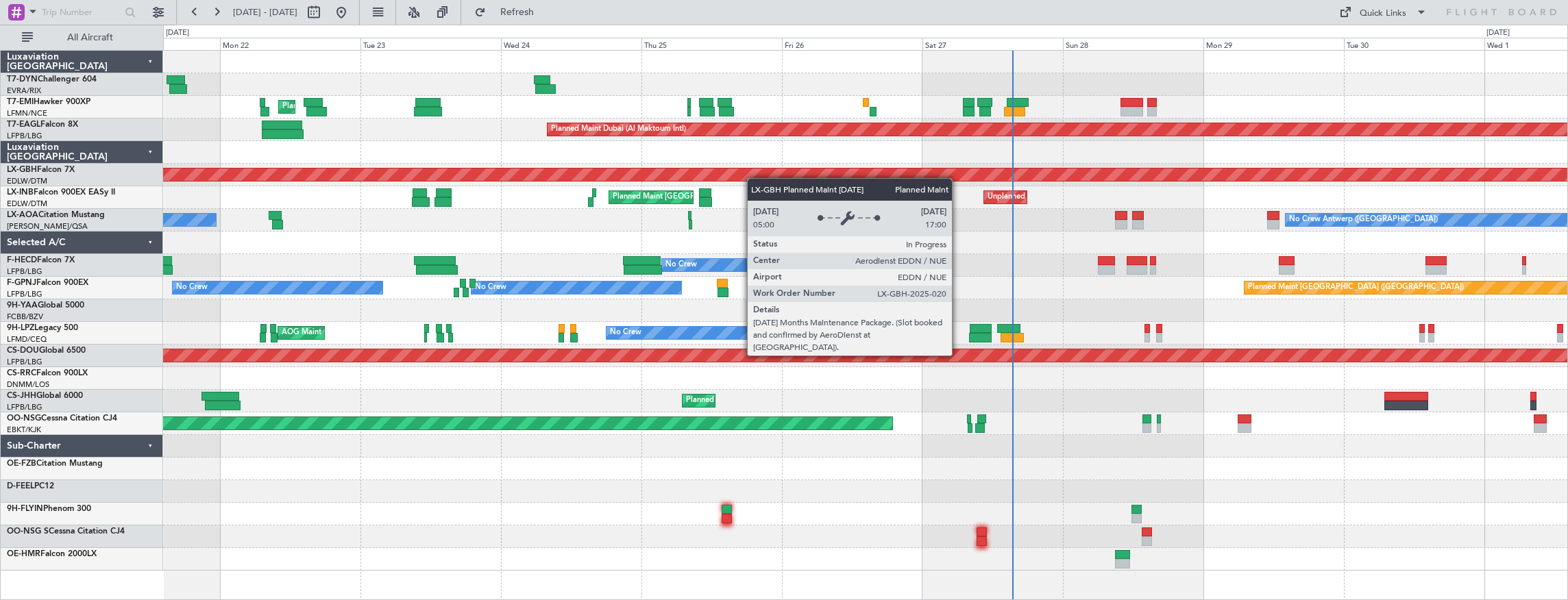
click at [914, 170] on div "Planned Maint [GEOGRAPHIC_DATA] Planned Maint [GEOGRAPHIC_DATA] (Al Maktoum Int…" at bounding box center [865, 310] width 1405 height 520
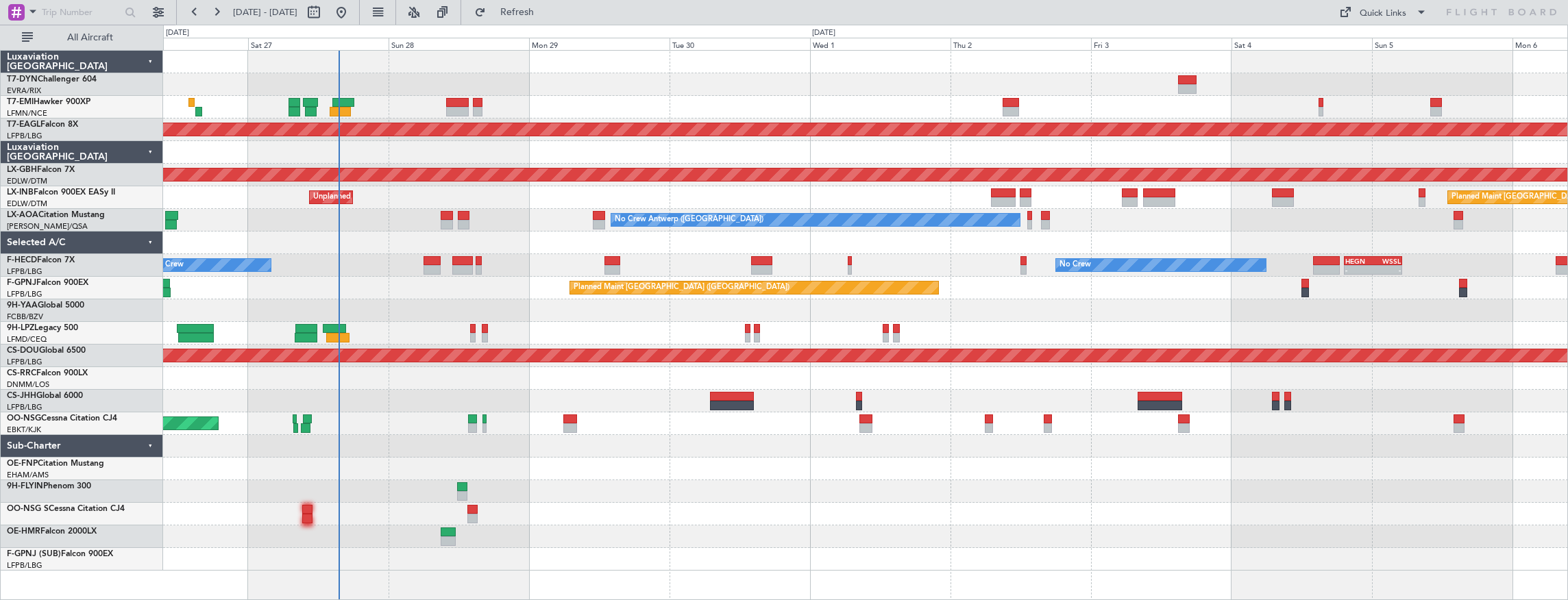
click at [113, 228] on div "Planned Maint Dubai (Al Maktoum Intl) Planned Maint Nurnberg Unplanned Maint [G…" at bounding box center [784, 312] width 1568 height 575
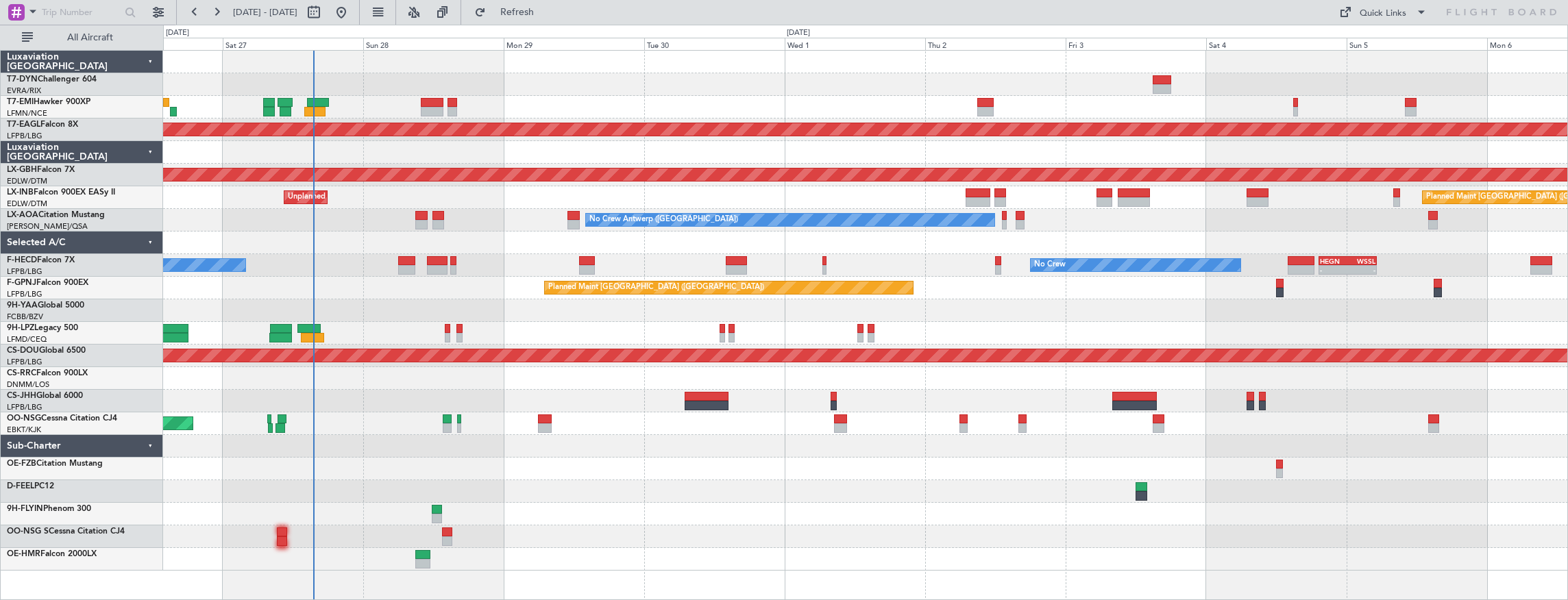
click at [518, 308] on div at bounding box center [865, 311] width 1405 height 22
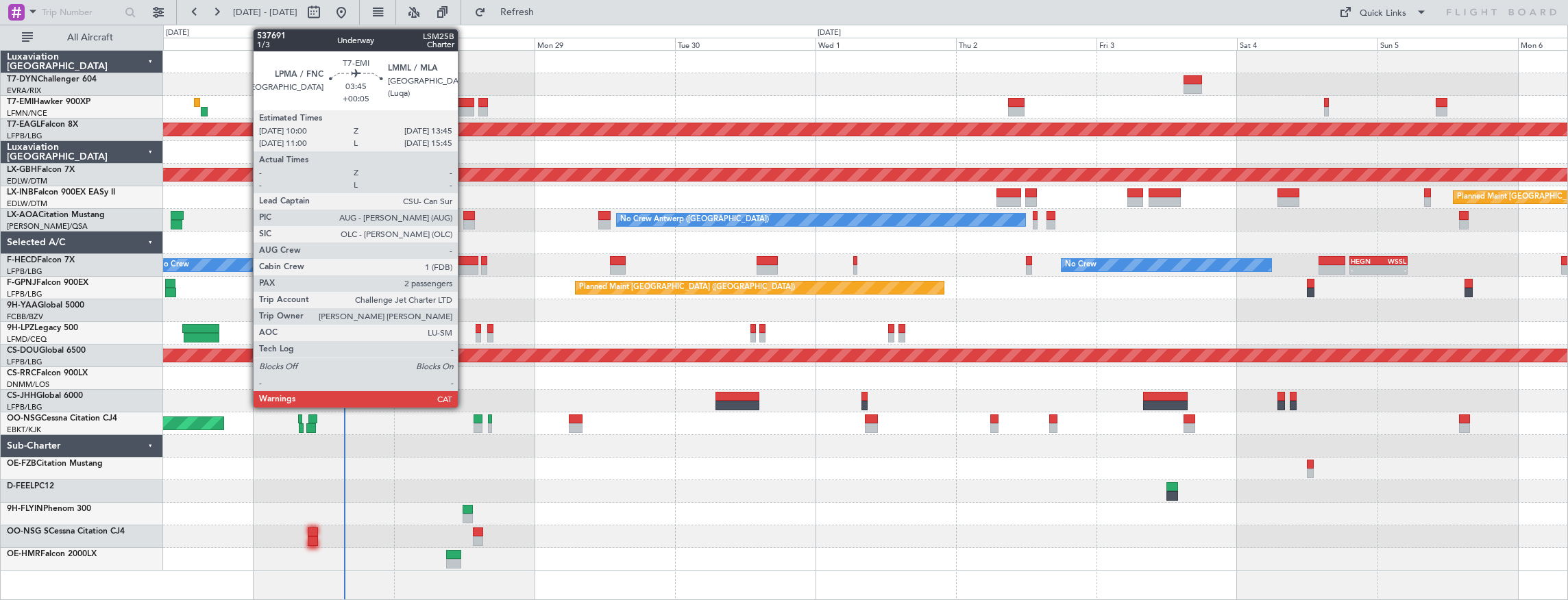
click at [465, 98] on div at bounding box center [463, 103] width 22 height 10
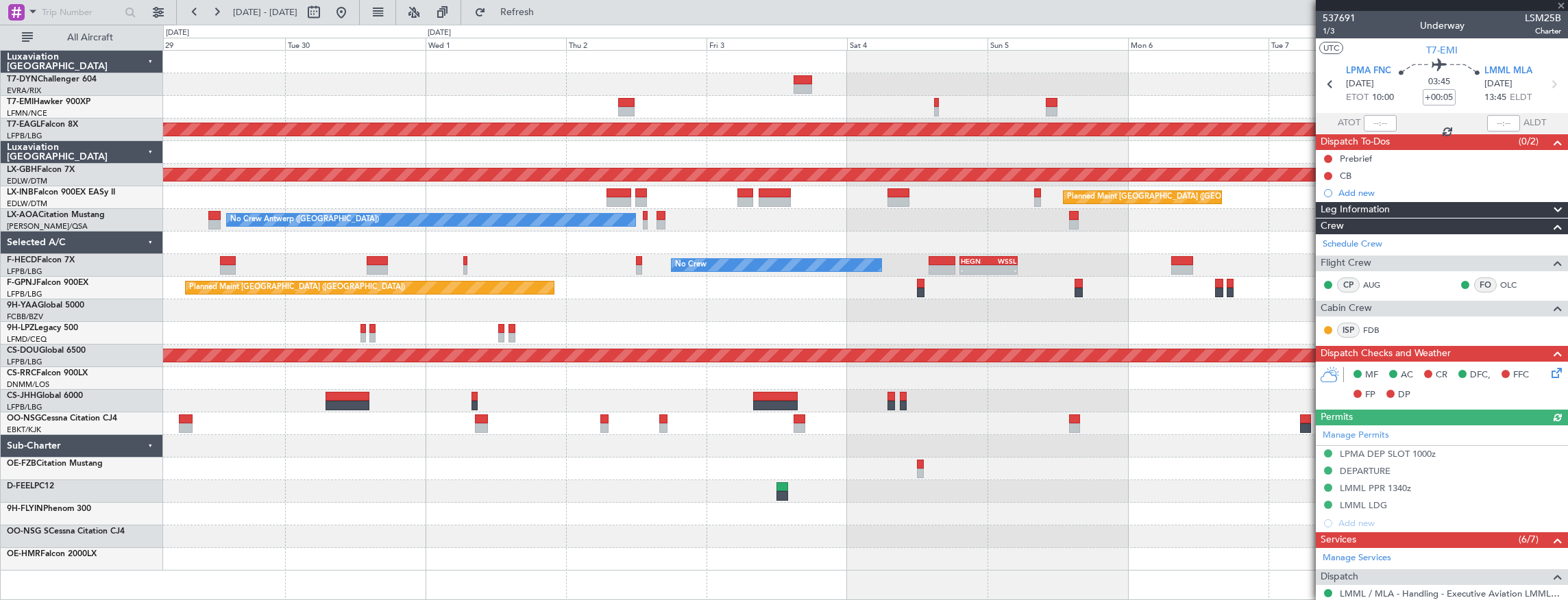
click at [466, 81] on div "Planned Maint Dubai (Al Maktoum Intl) Planned Maint Nurnberg Planned Maint [GEO…" at bounding box center [865, 310] width 1405 height 520
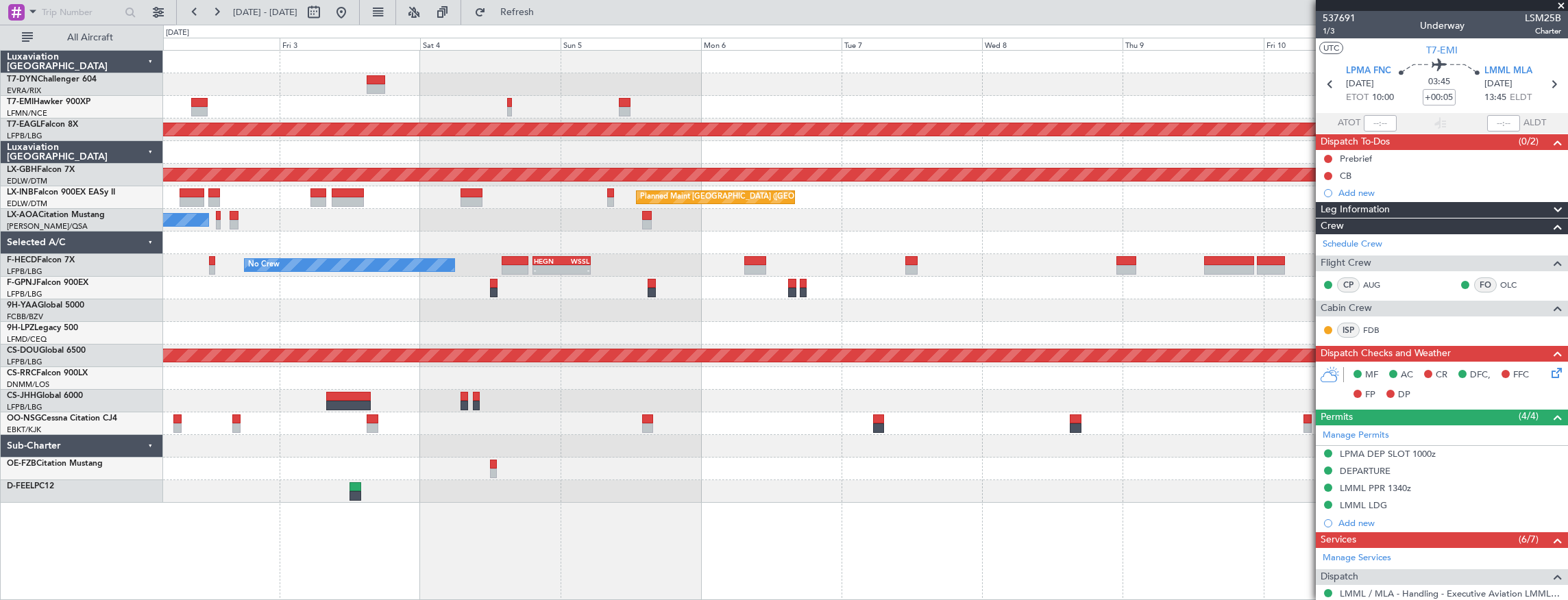
click at [651, 70] on div "Planned Maint Dubai (Al Maktoum Intl) Planned Maint Nurnberg Planned Maint [GEO…" at bounding box center [865, 276] width 1405 height 452
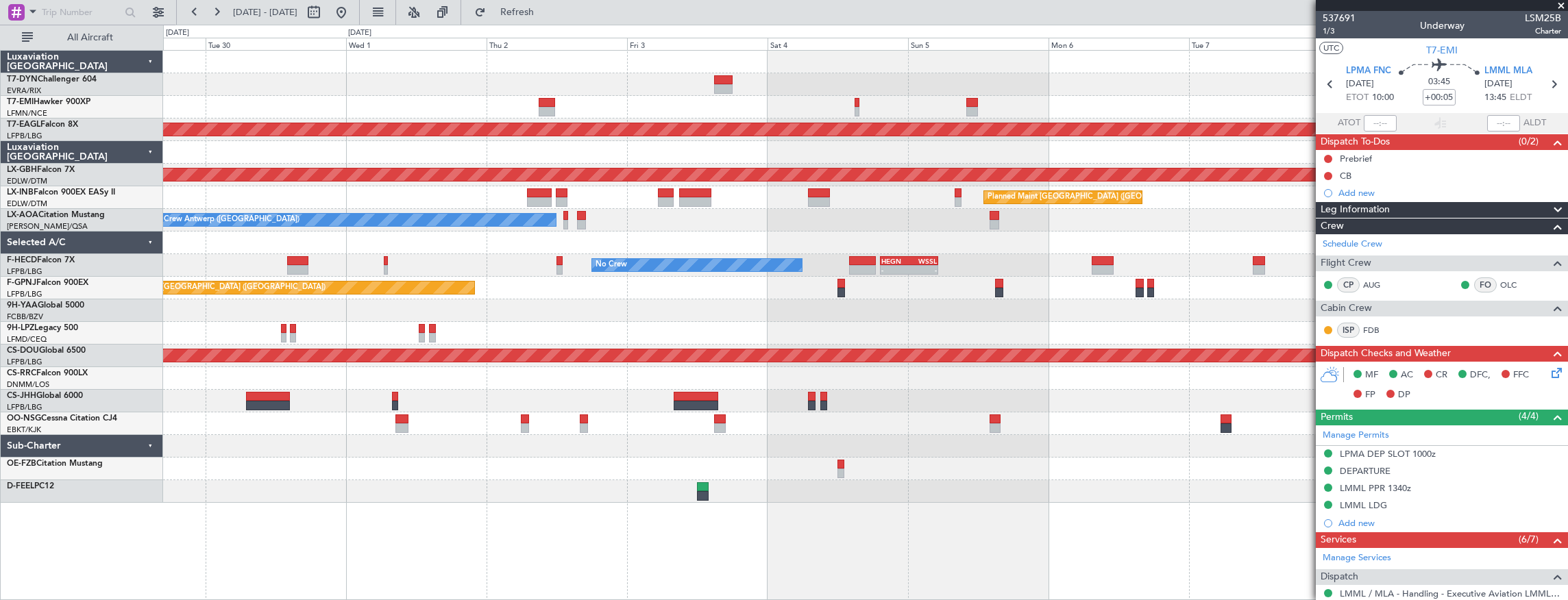
click at [927, 101] on div at bounding box center [865, 107] width 1405 height 22
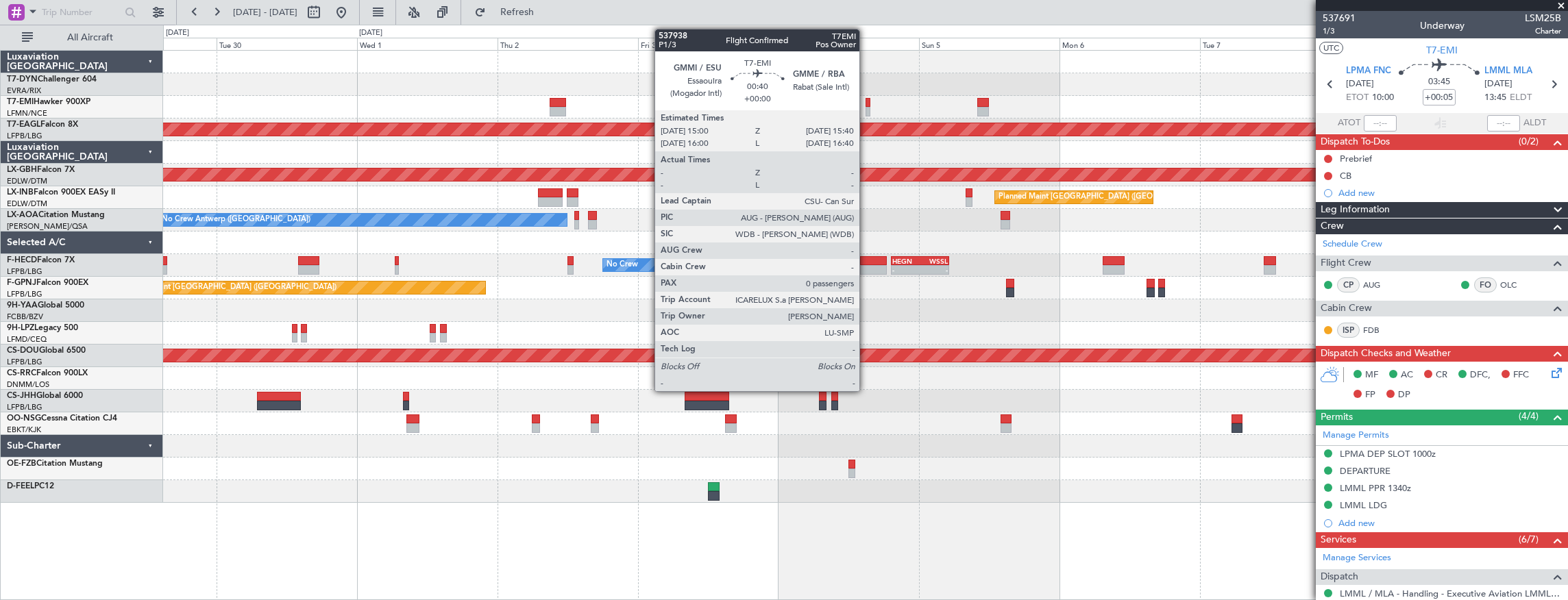
click at [867, 100] on div at bounding box center [868, 103] width 4 height 10
type input "0"
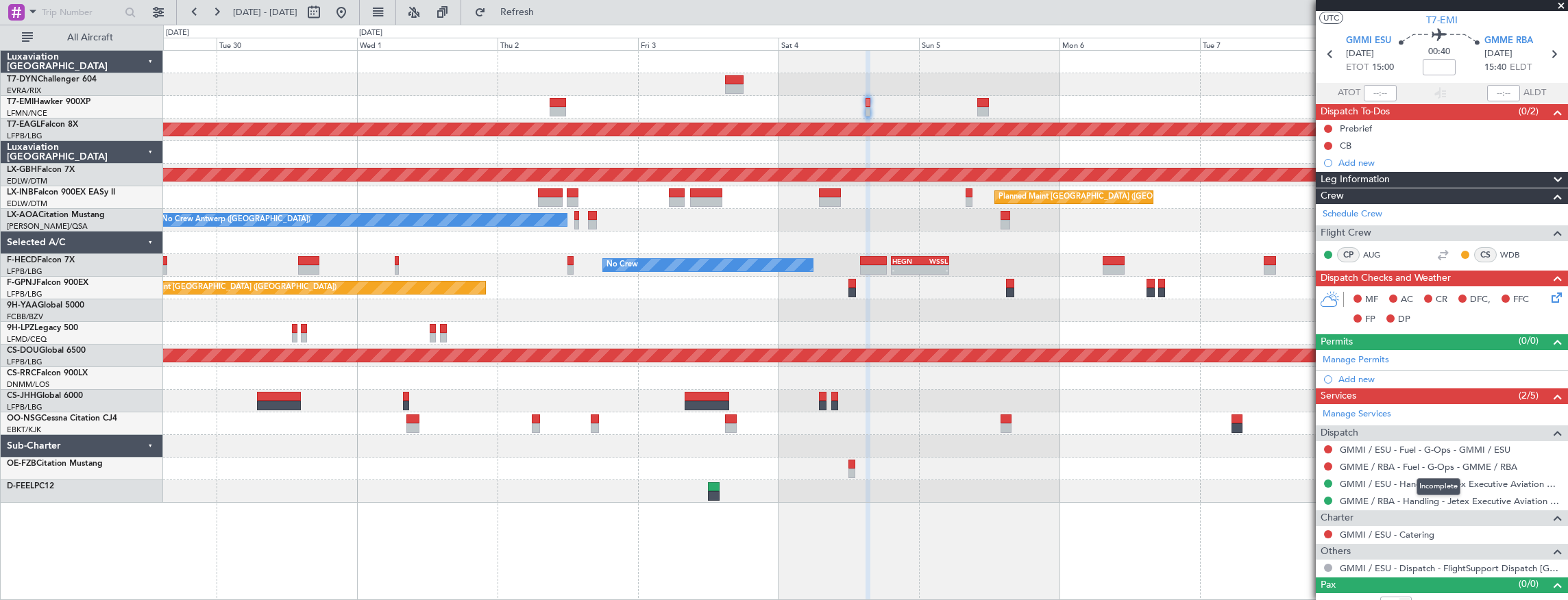
scroll to position [42, 0]
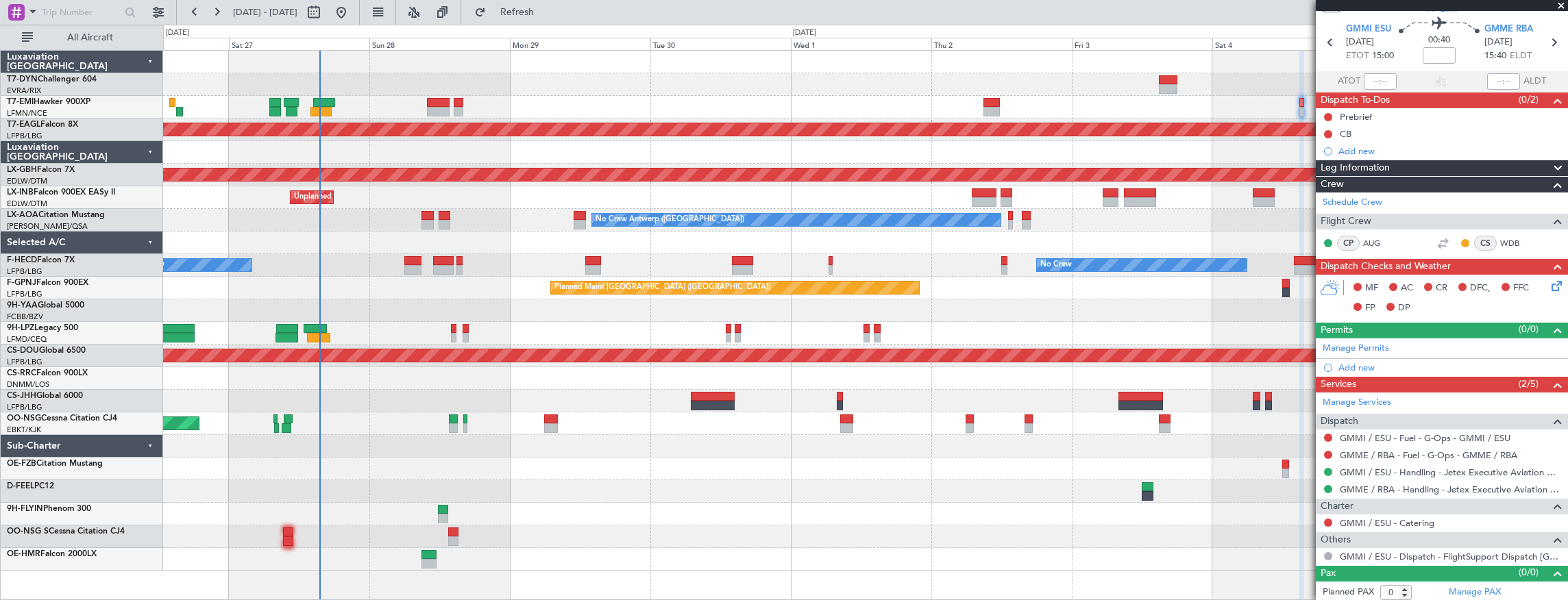
click at [772, 185] on div "Planned Maint Dubai (Al Maktoum Intl) Planned Maint Nurnberg Unplanned Maint [G…" at bounding box center [865, 310] width 1405 height 520
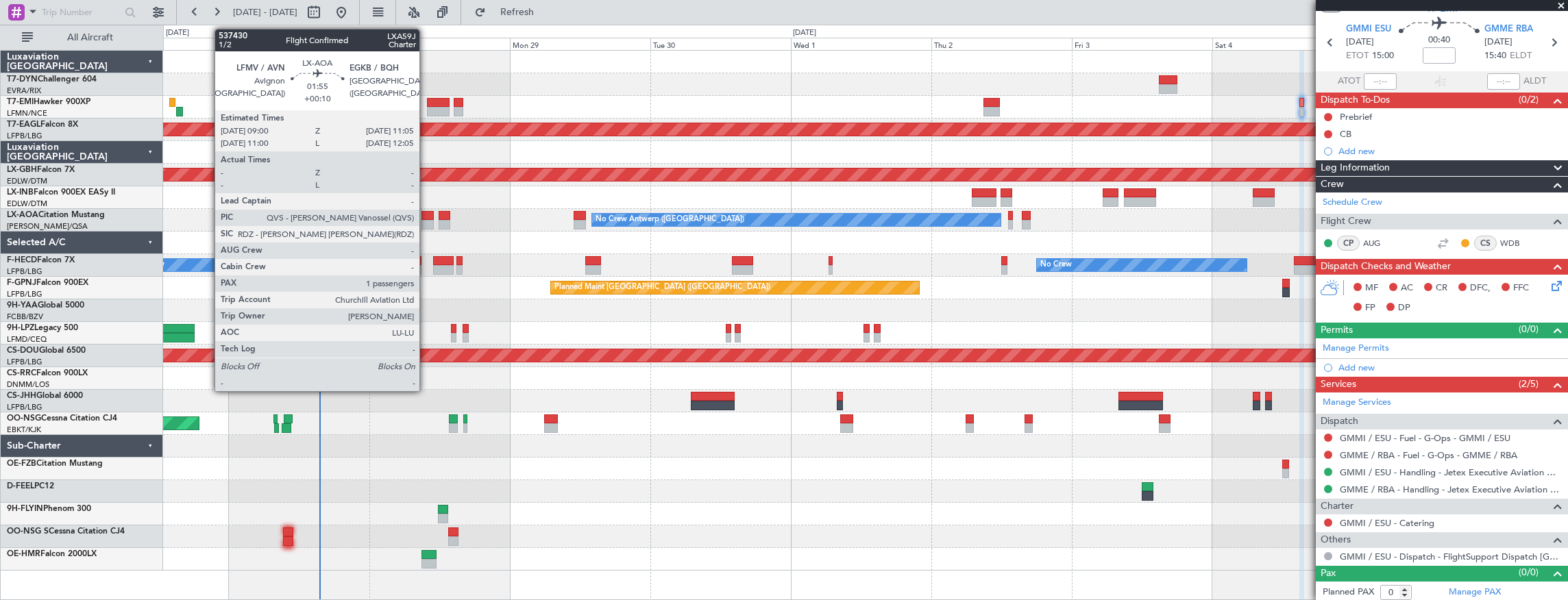
click at [426, 220] on div at bounding box center [427, 225] width 12 height 10
type input "+00:10"
type input "1"
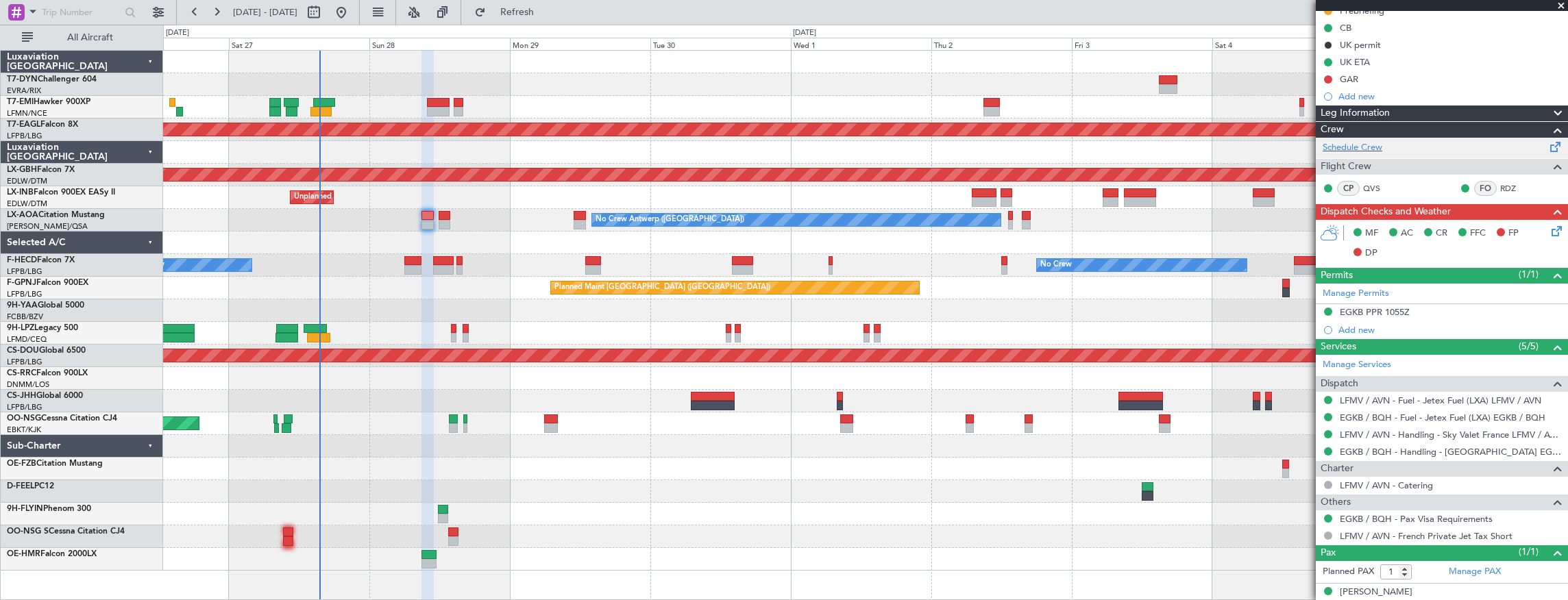
scroll to position [175, 0]
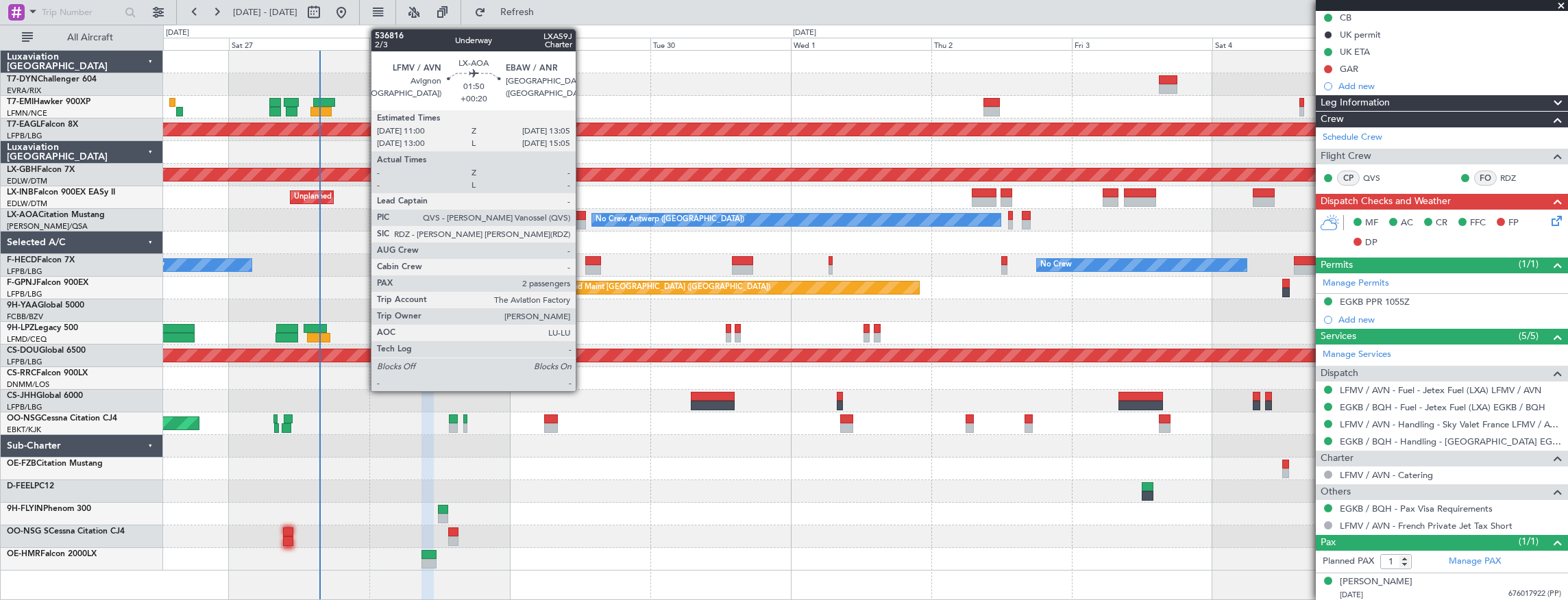
click at [583, 220] on div at bounding box center [580, 225] width 12 height 10
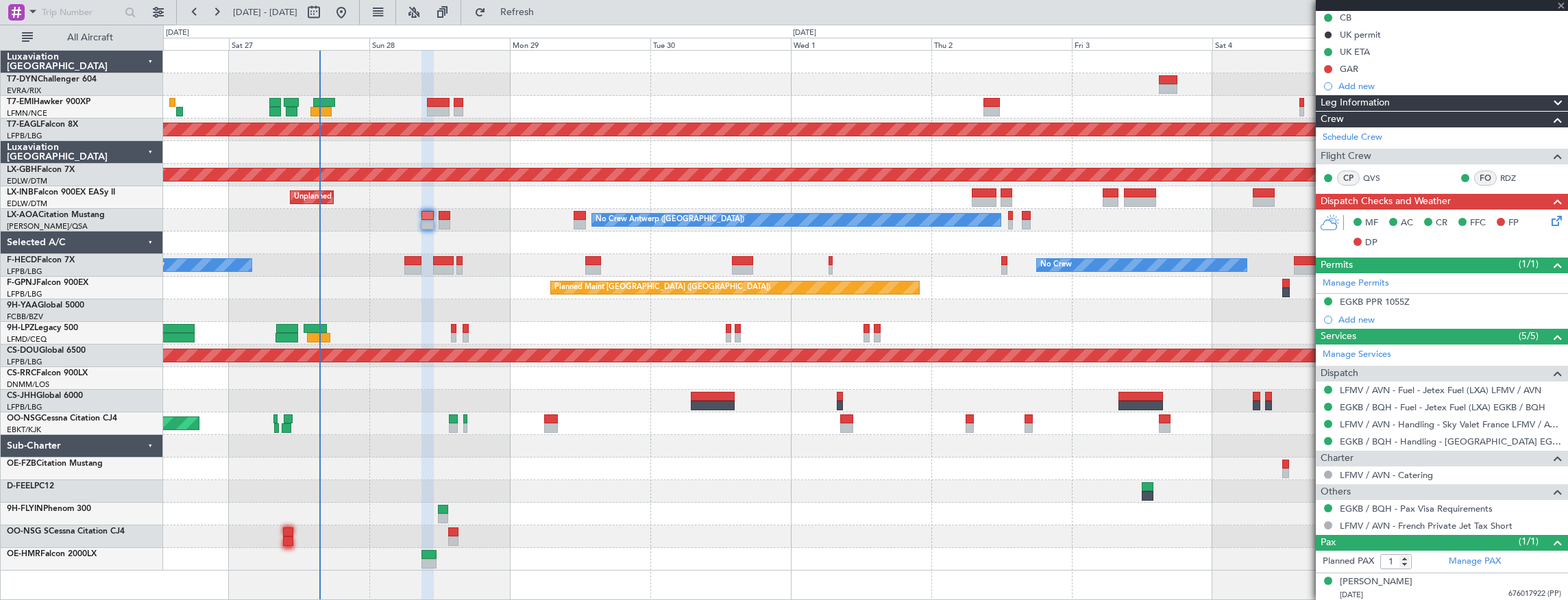
type input "+00:20"
type input "2"
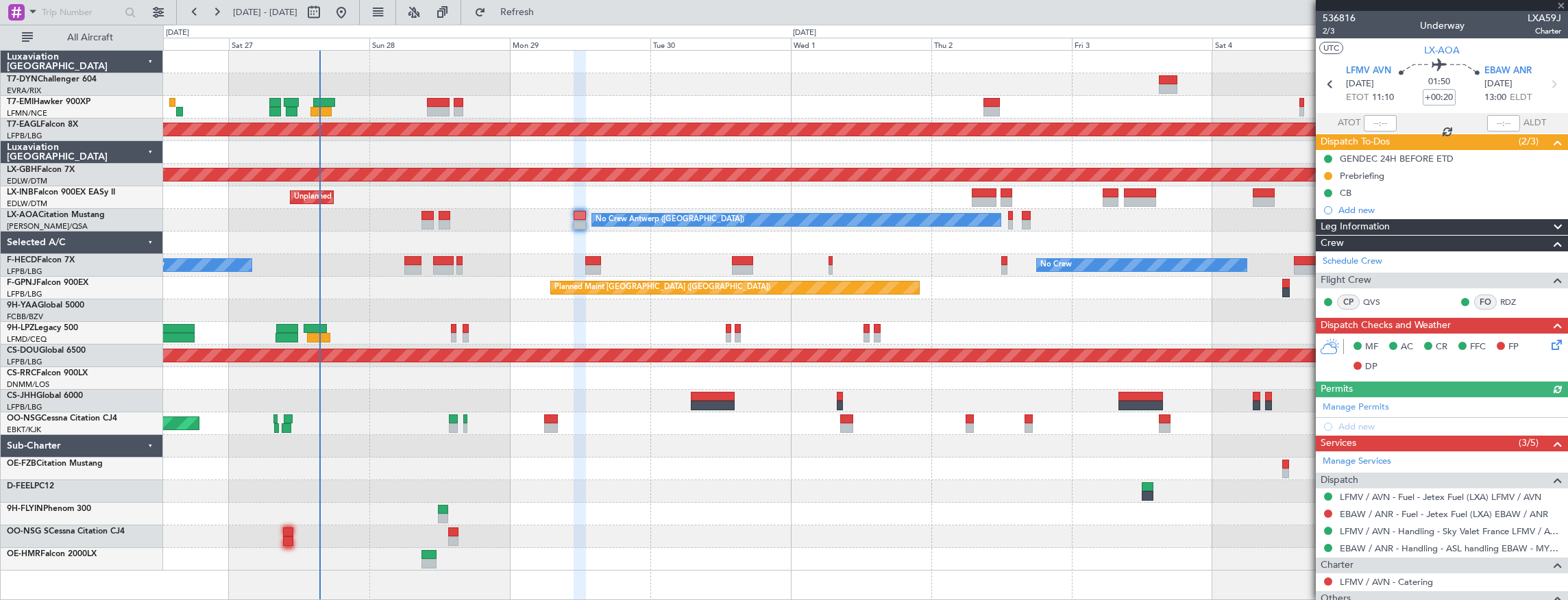
scroll to position [137, 0]
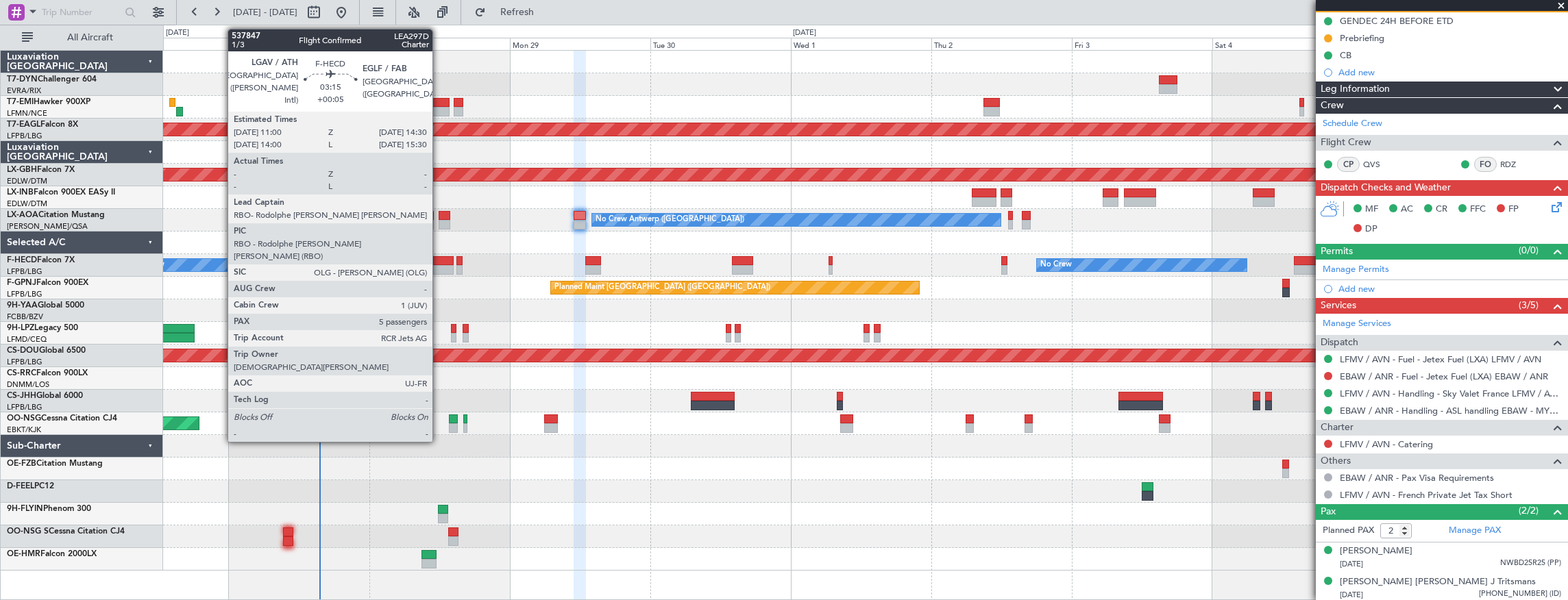
click at [440, 260] on div at bounding box center [444, 261] width 21 height 10
type input "+00:05"
type input "5"
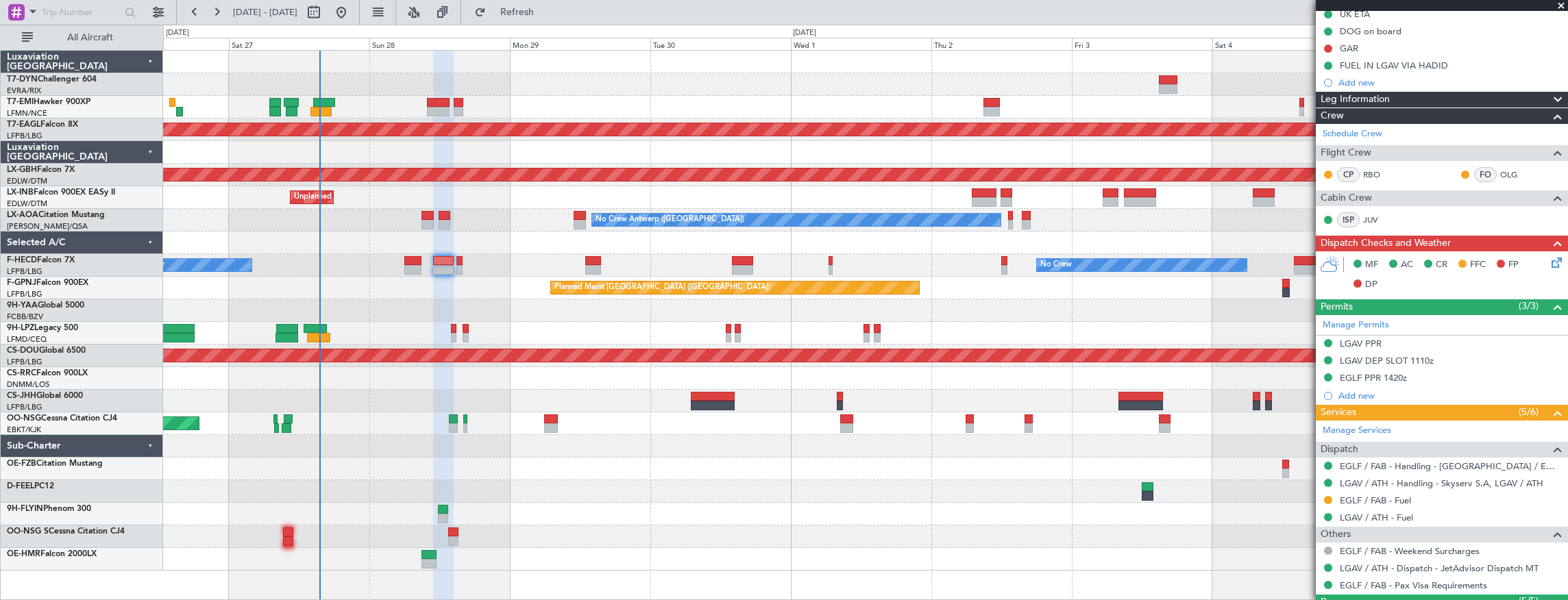
scroll to position [0, 0]
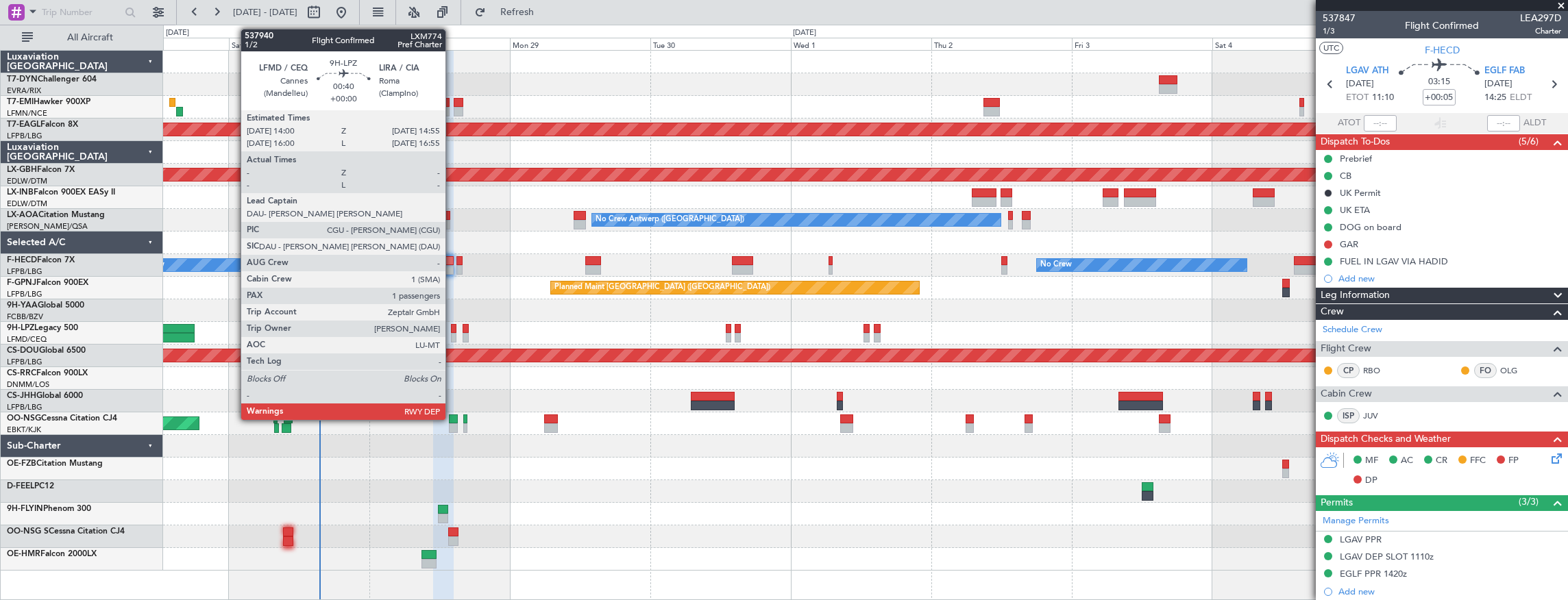
click at [453, 333] on div at bounding box center [453, 338] width 6 height 10
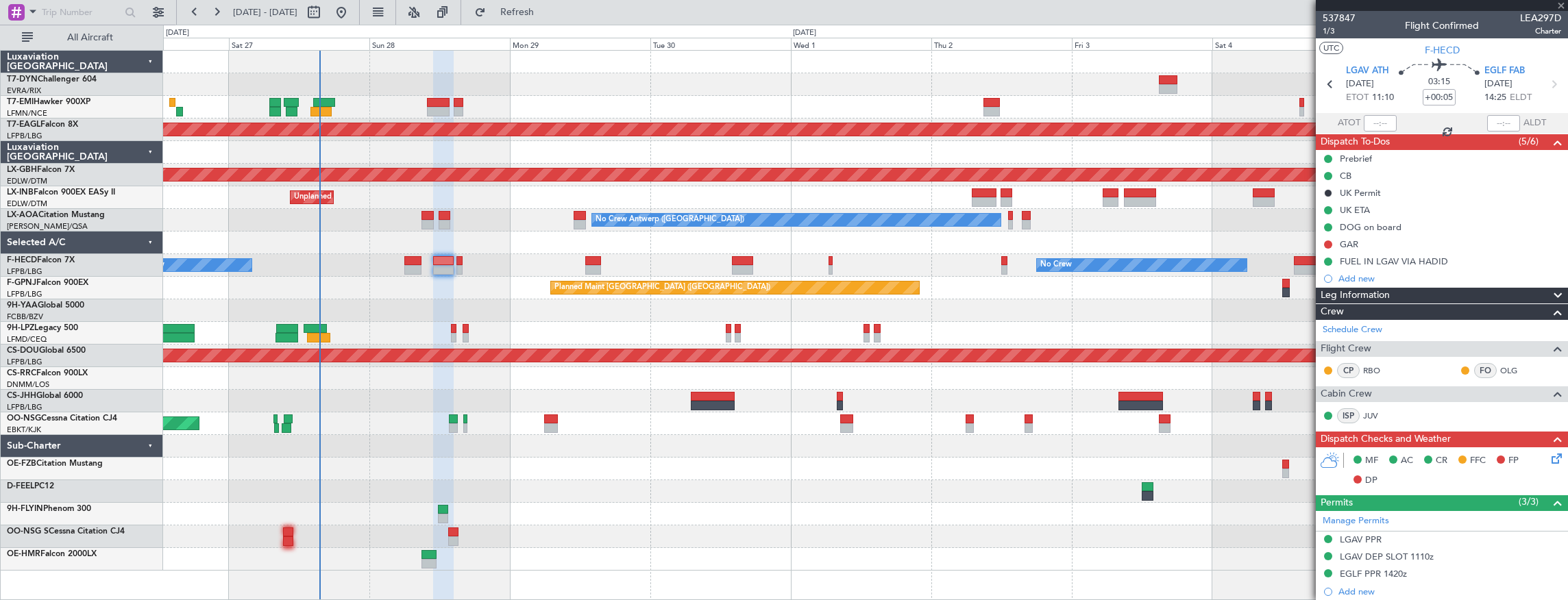
type input "1"
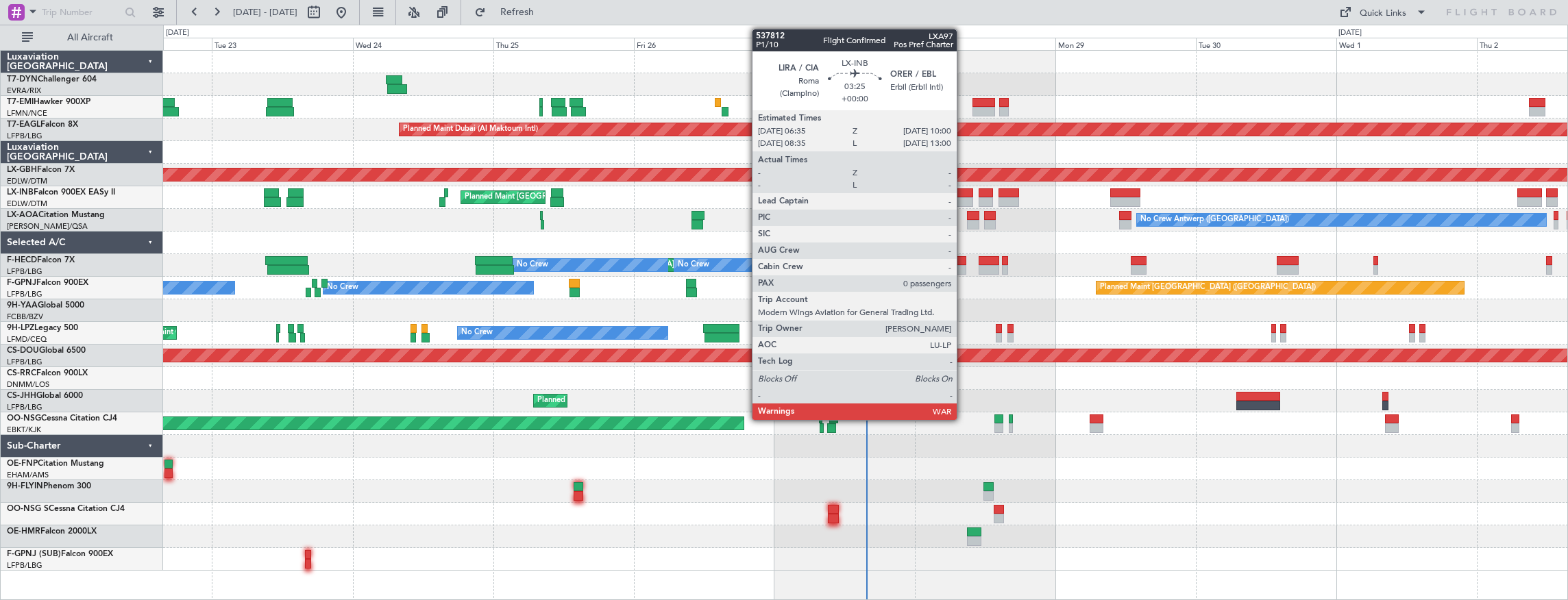
click at [964, 194] on div at bounding box center [964, 193] width 21 height 10
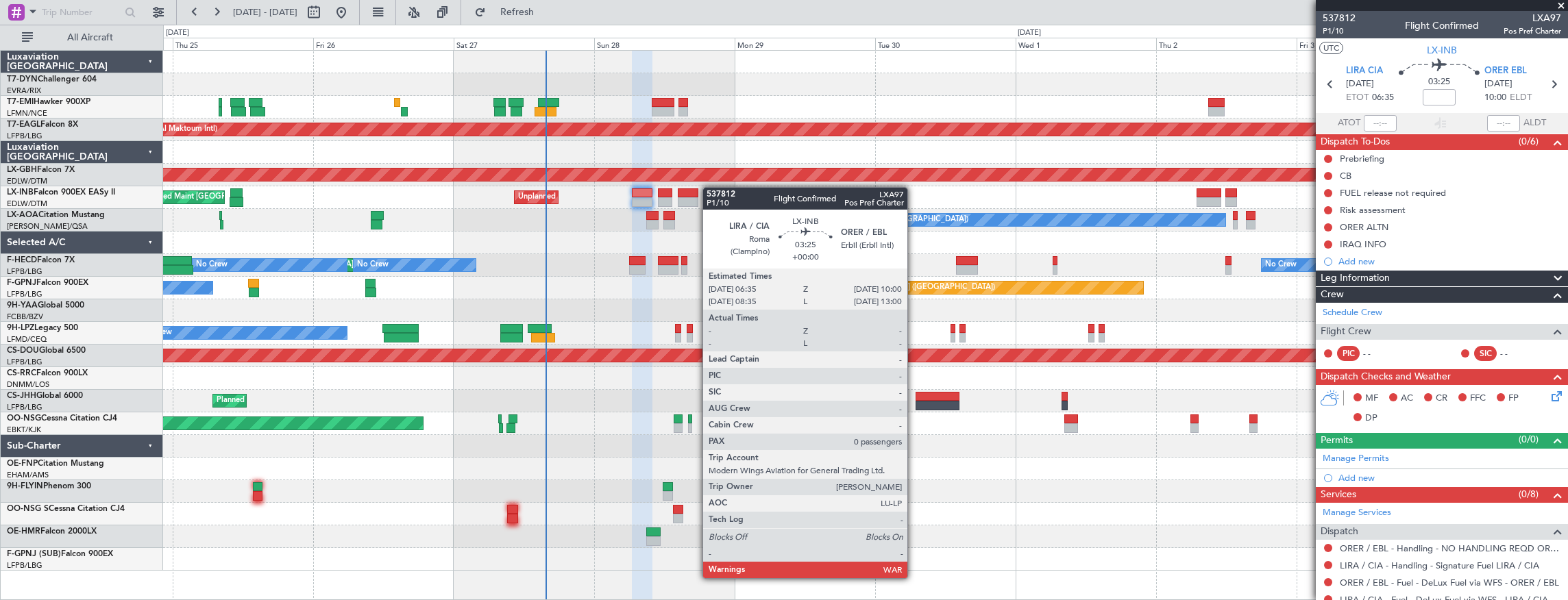
click at [622, 176] on div "Planned Maint [GEOGRAPHIC_DATA] Planned Maint [GEOGRAPHIC_DATA] (Al Maktoum Int…" at bounding box center [865, 310] width 1405 height 520
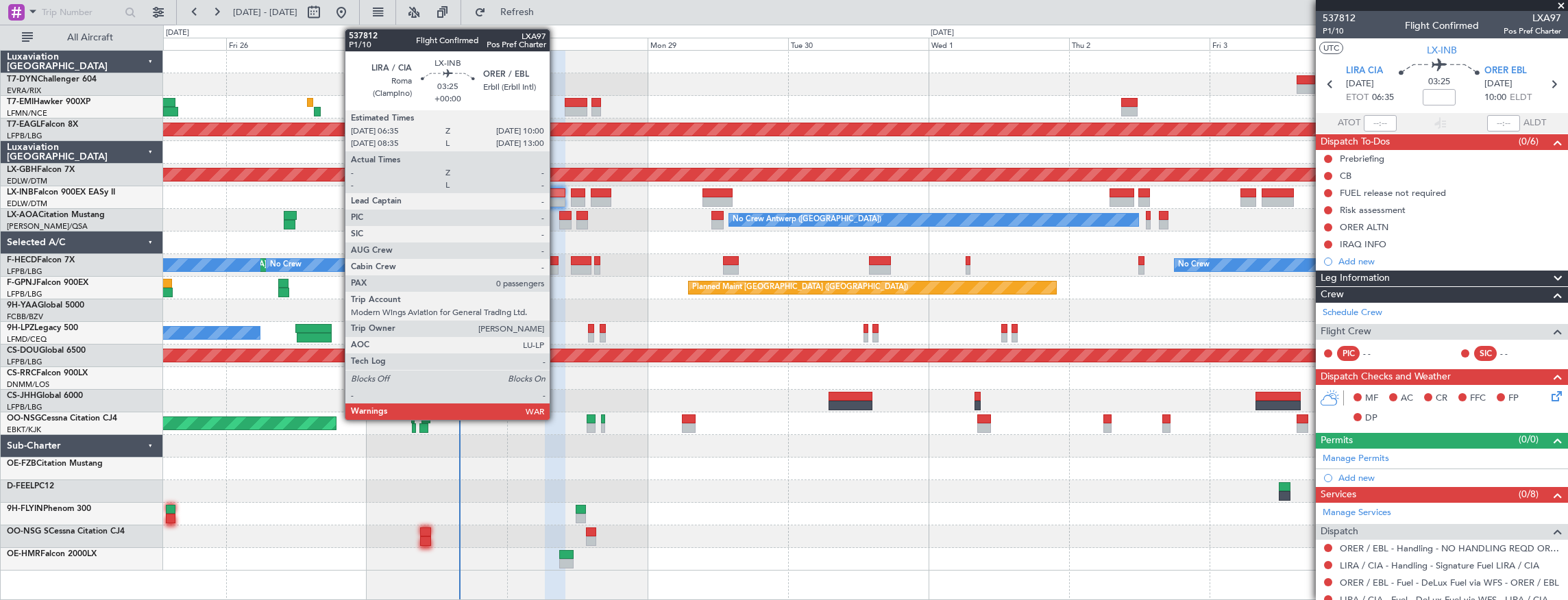
click at [556, 193] on div at bounding box center [556, 193] width 21 height 10
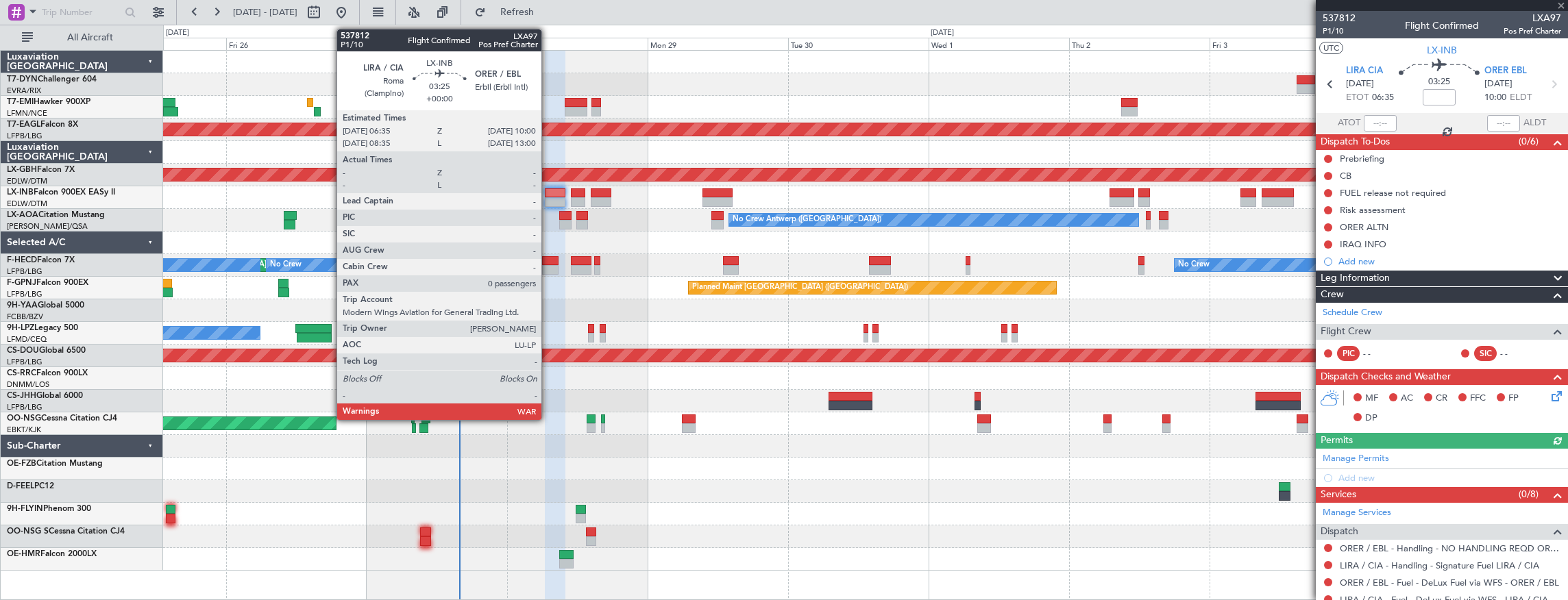
type input "-00:15"
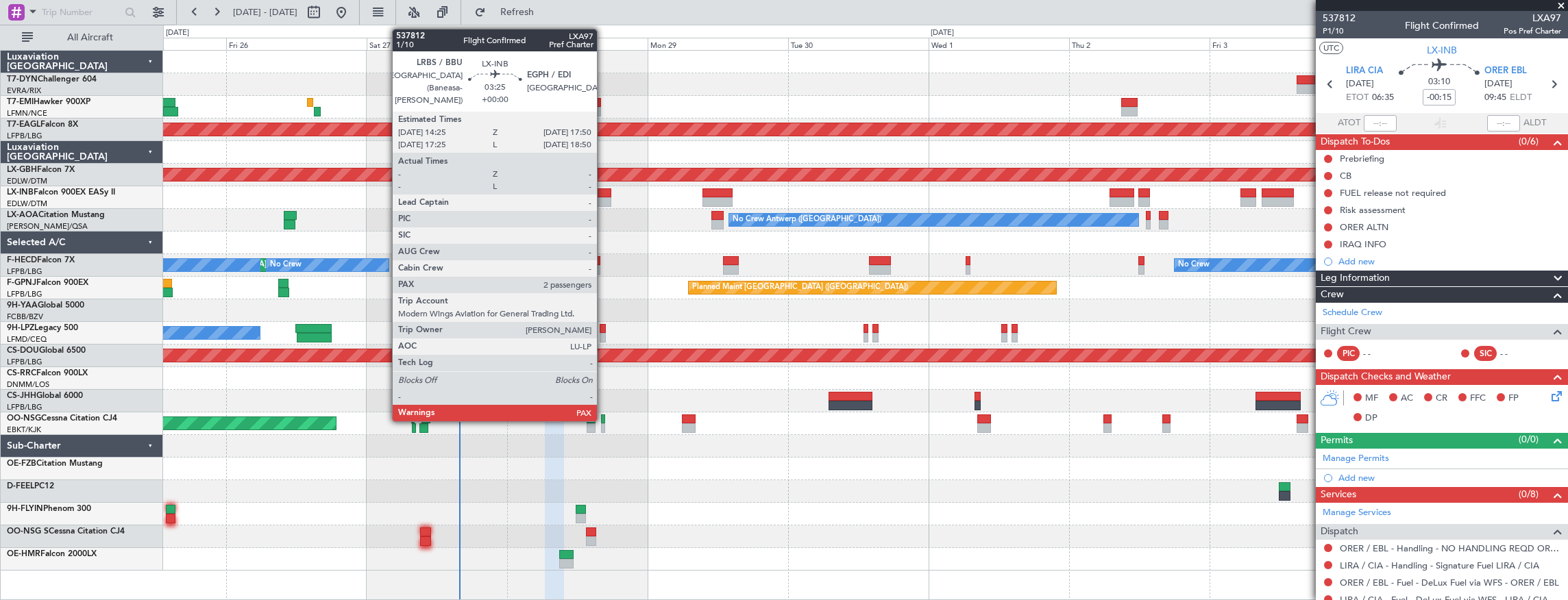
click at [604, 195] on div at bounding box center [601, 193] width 21 height 10
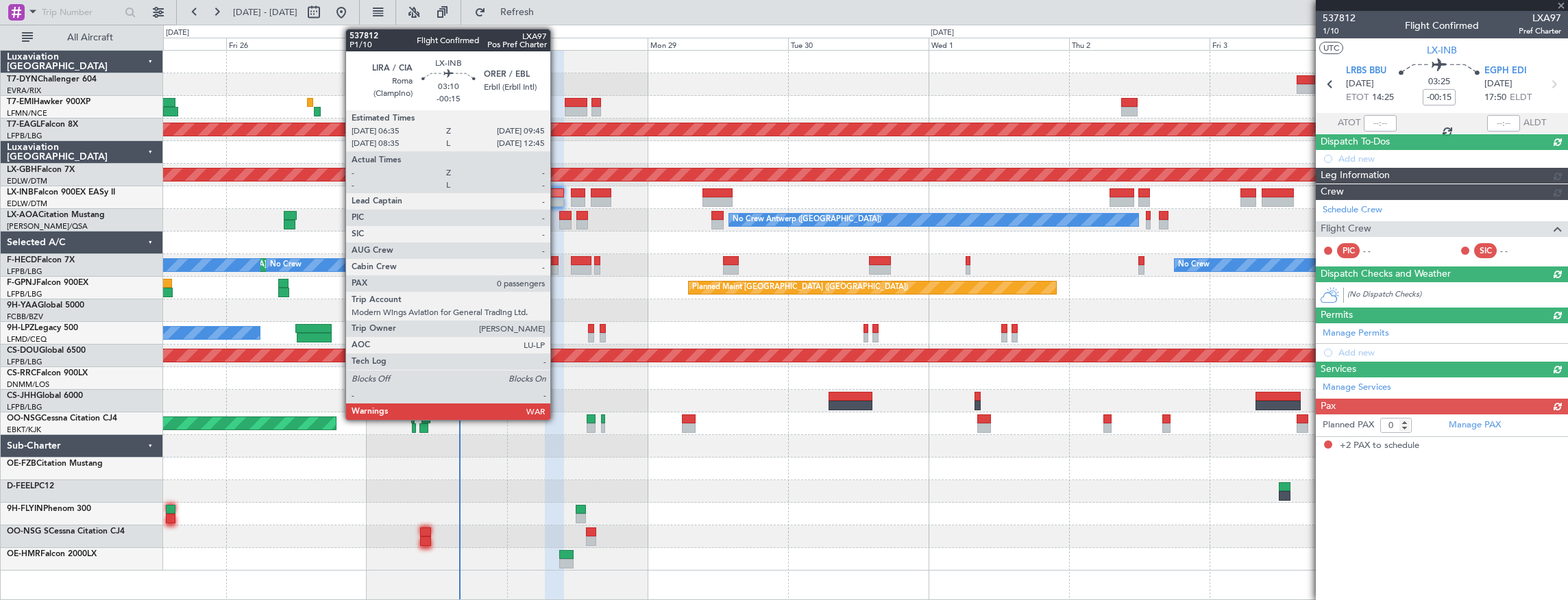
type input "2"
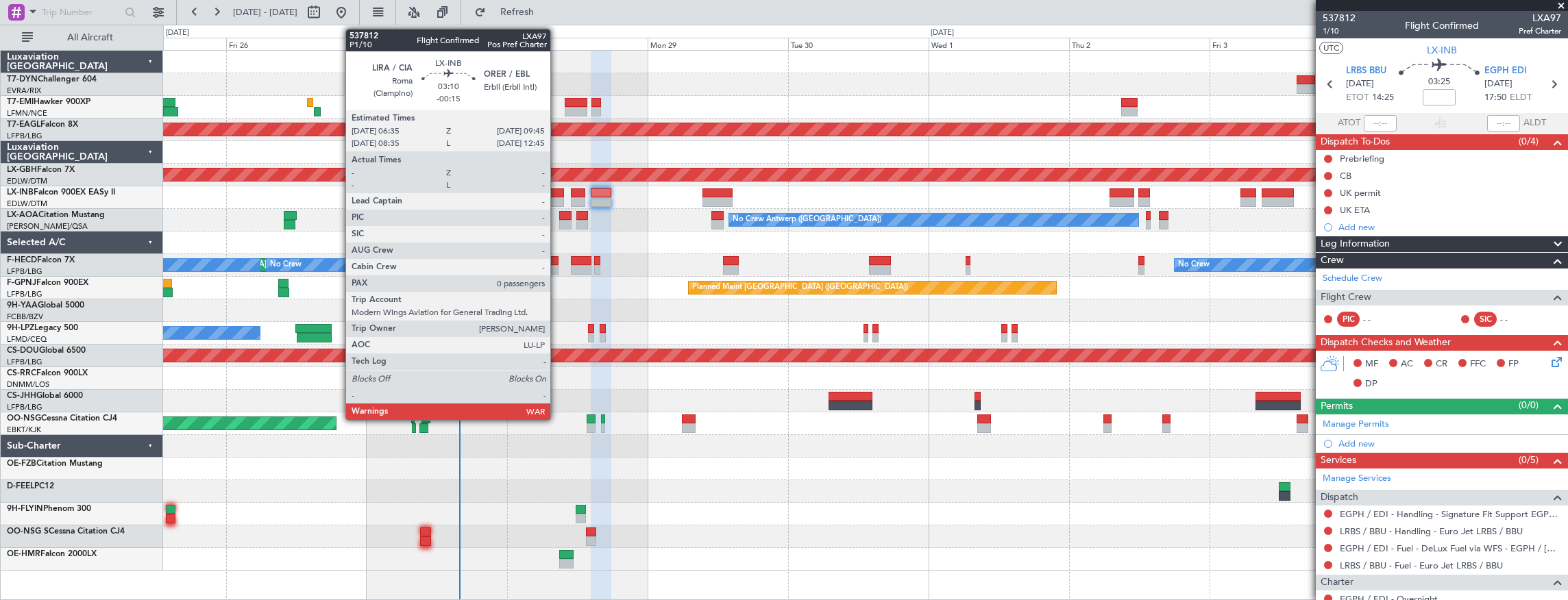
click at [557, 197] on div at bounding box center [555, 202] width 19 height 10
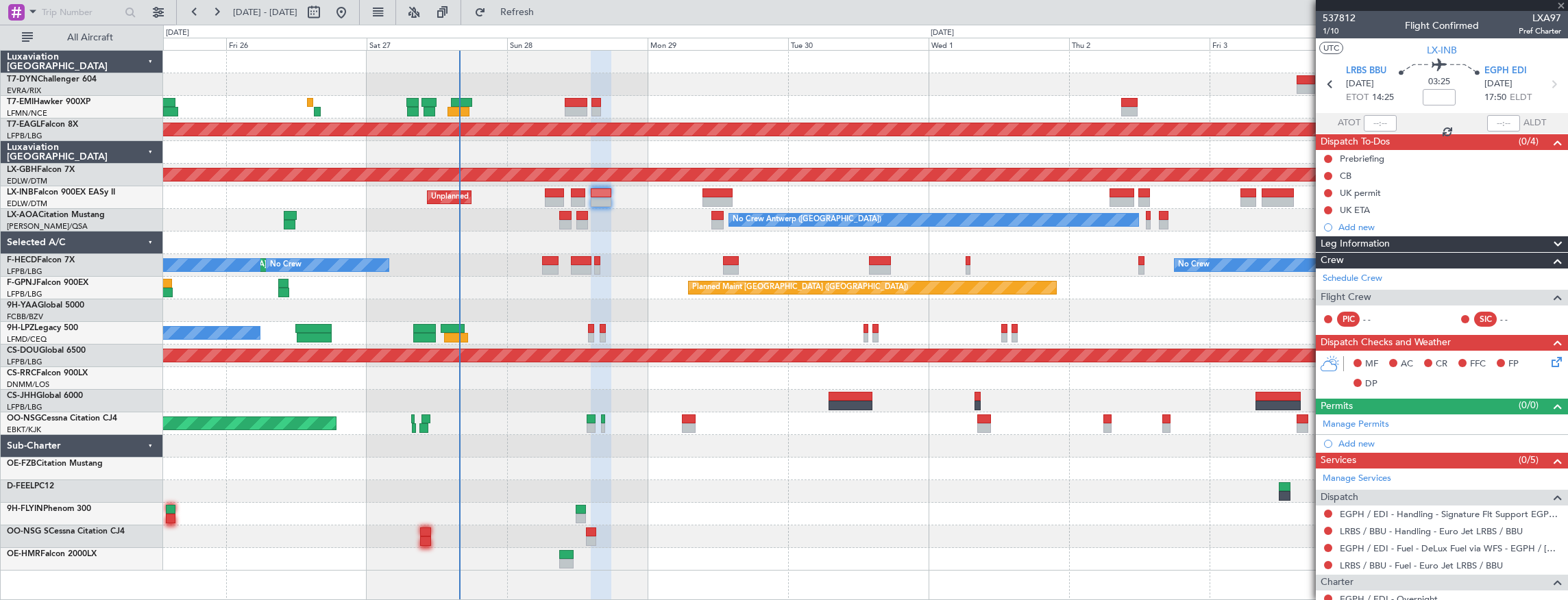
type input "-00:15"
type input "0"
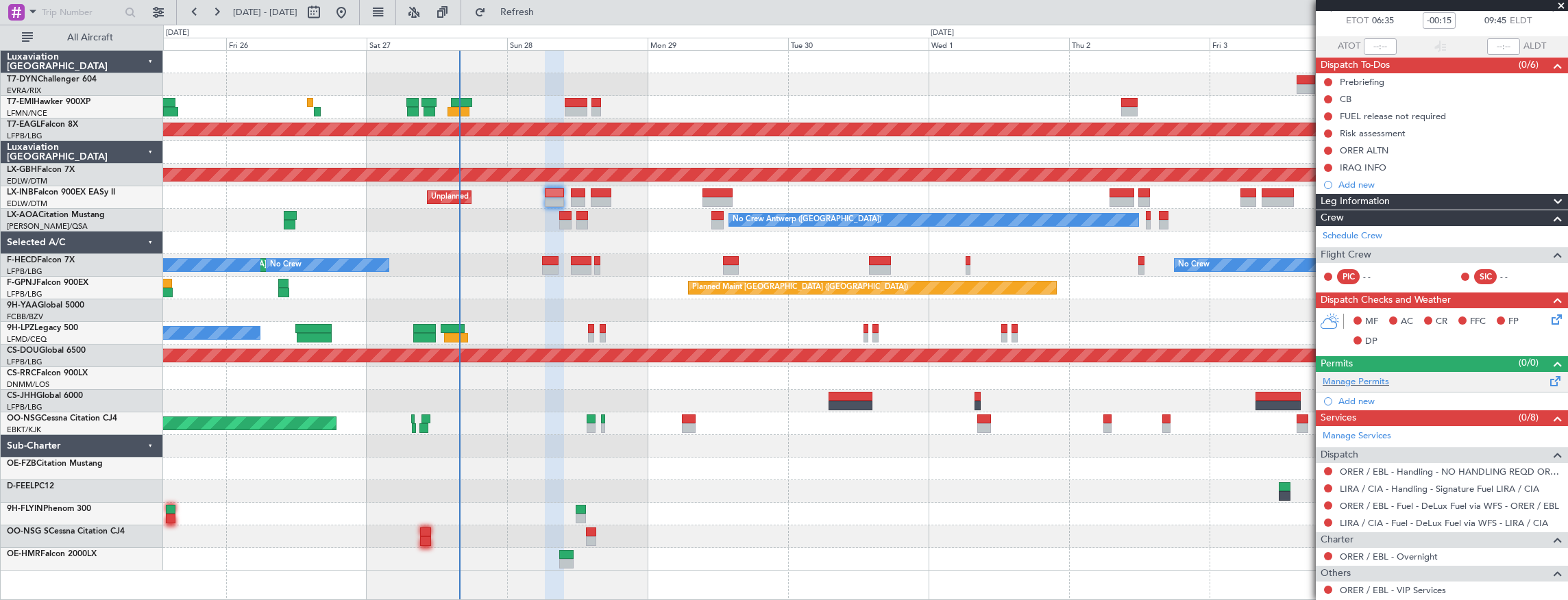
scroll to position [145, 0]
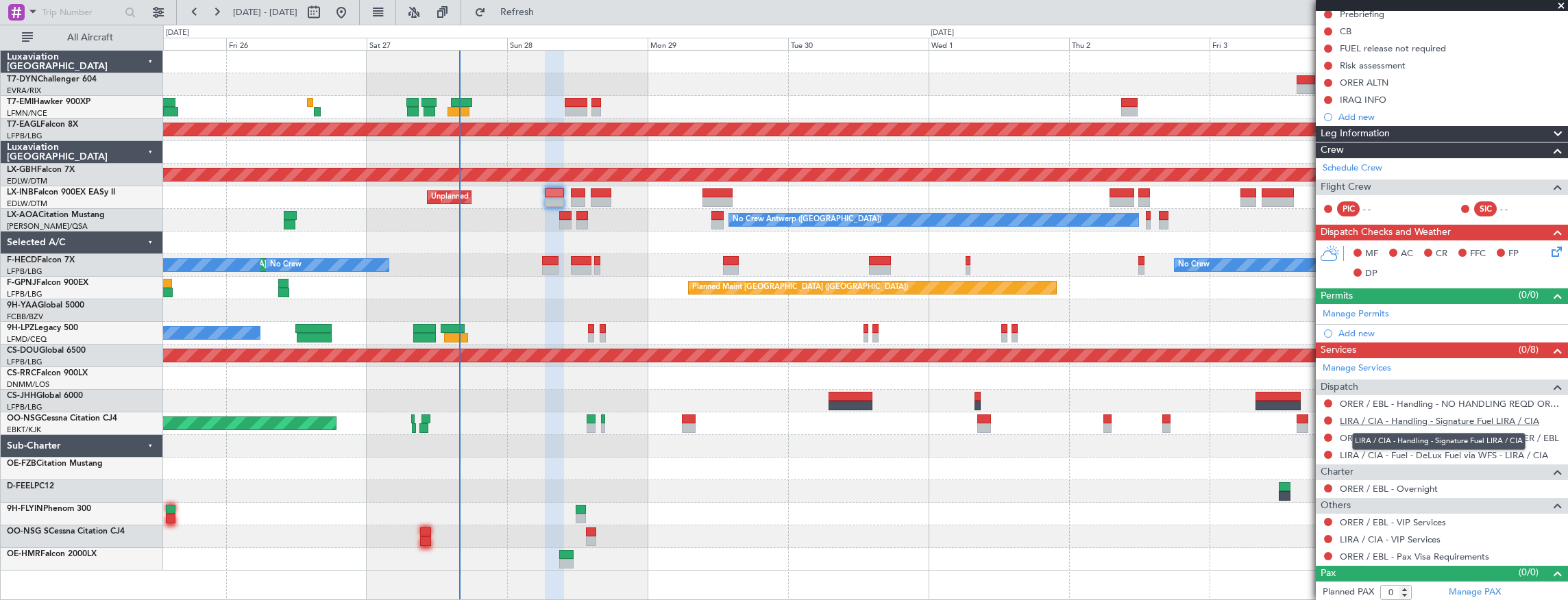
click at [1479, 419] on link "LIRA / CIA - Handling - Signature Fuel LIRA / CIA" at bounding box center [1439, 420] width 199 height 12
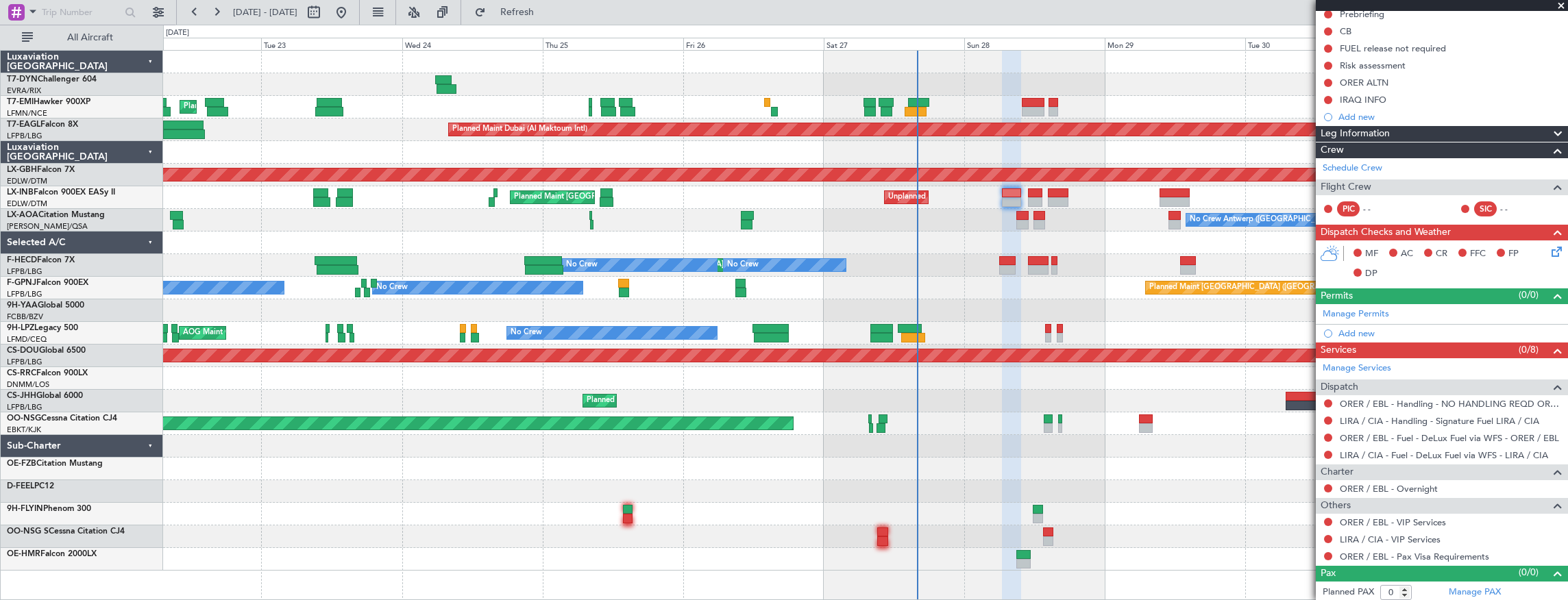
click at [963, 225] on div "No Crew Antwerp ([GEOGRAPHIC_DATA]) No [GEOGRAPHIC_DATA] ([GEOGRAPHIC_DATA])" at bounding box center [865, 220] width 1405 height 22
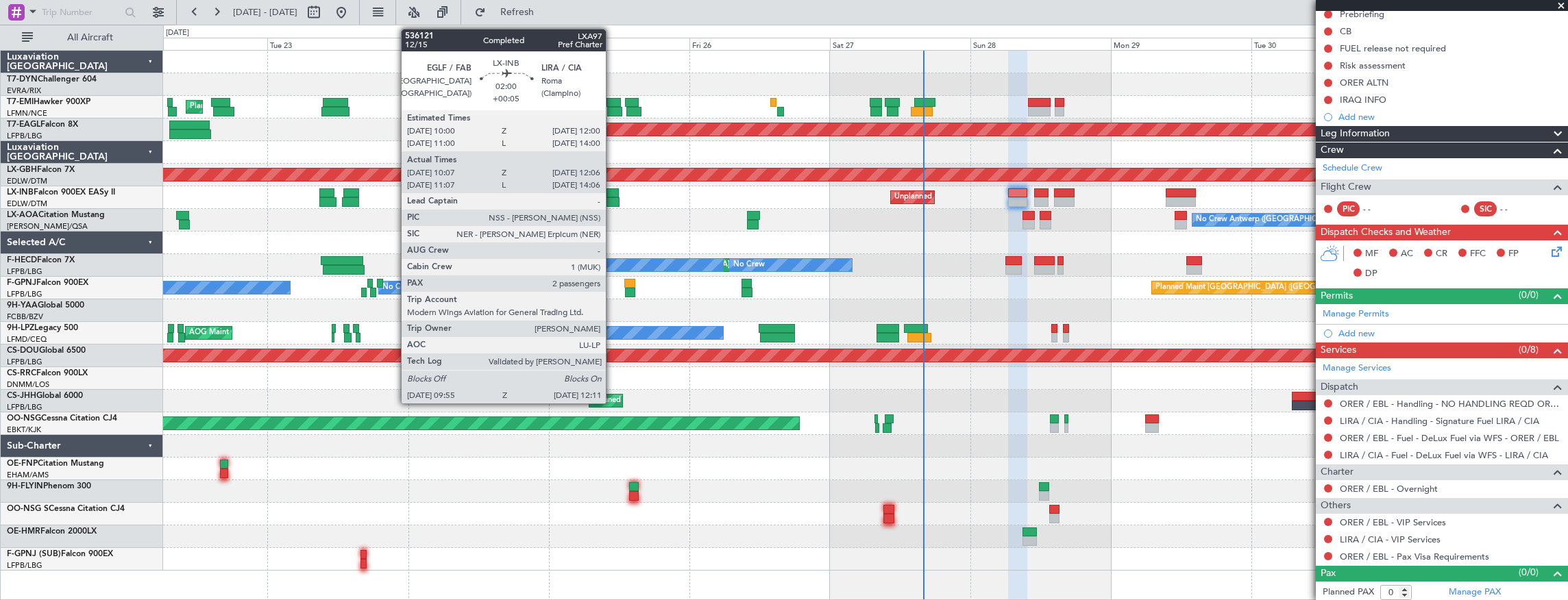
click at [612, 190] on div at bounding box center [612, 193] width 12 height 10
type input "+00:05"
type input "10:07"
type input "12:06"
type input "2"
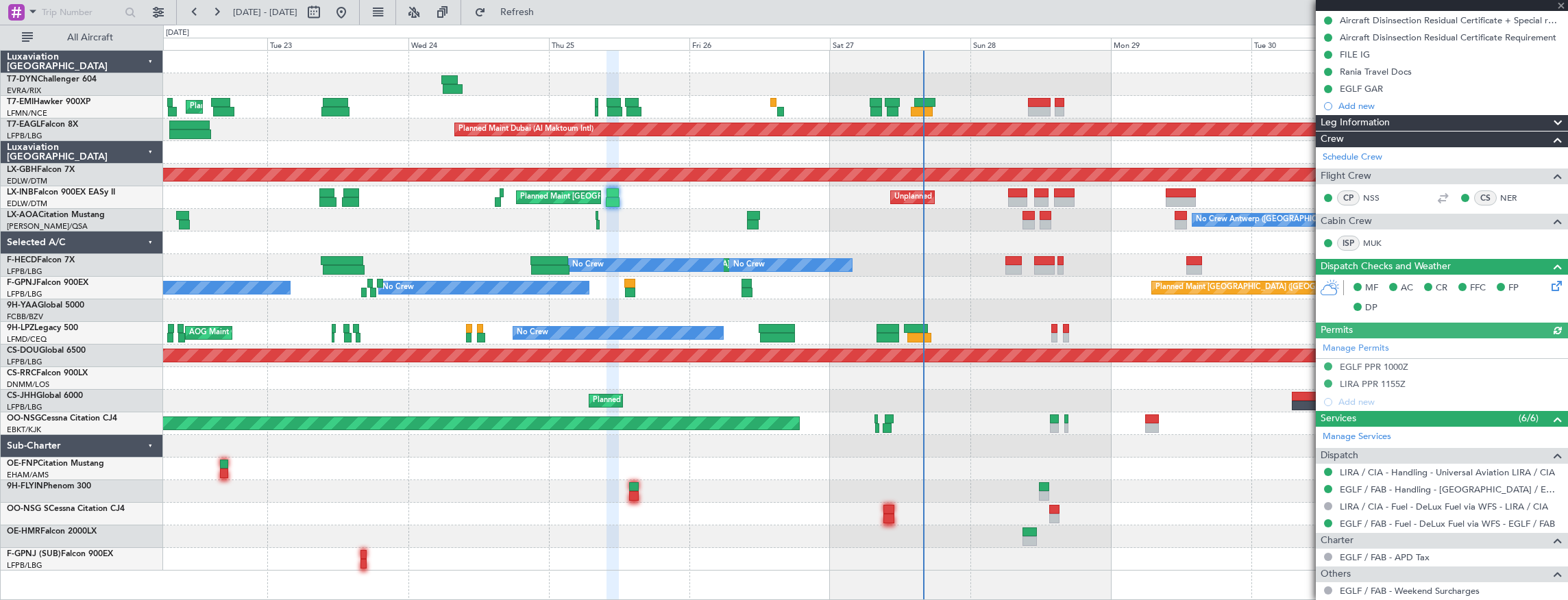
scroll to position [319, 0]
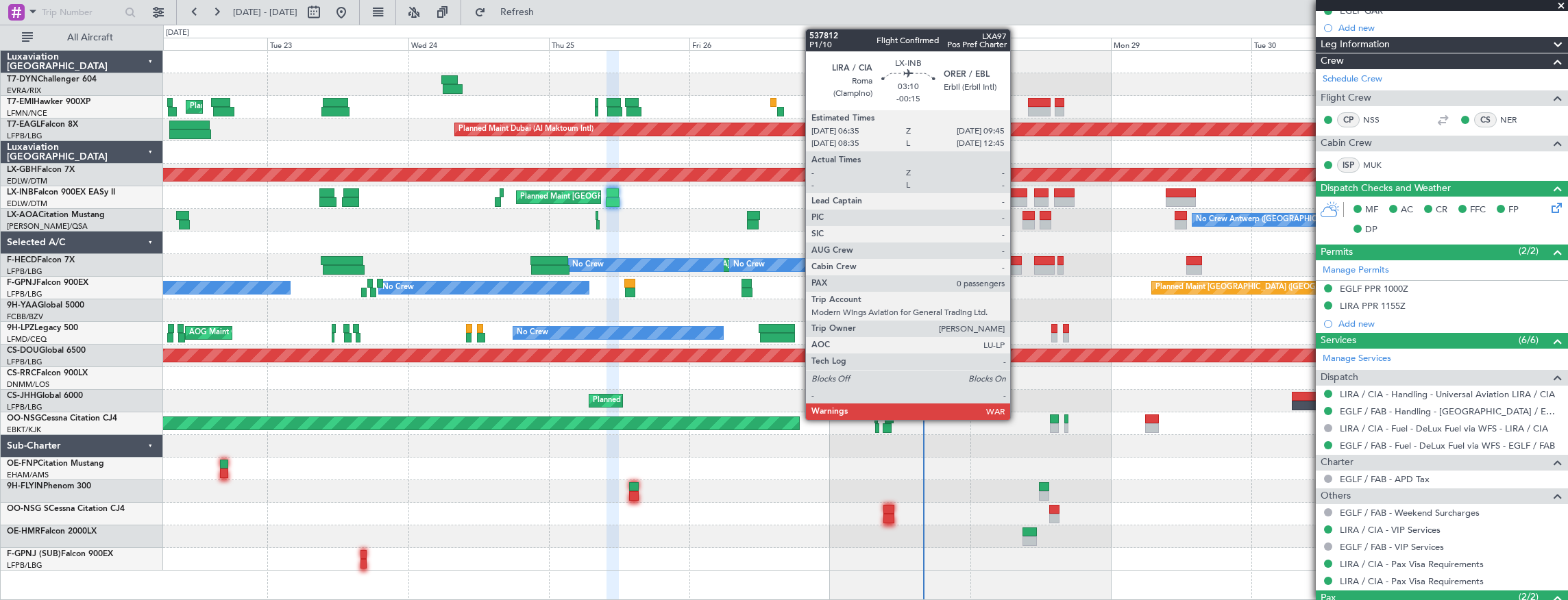
click at [1017, 194] on div at bounding box center [1018, 193] width 19 height 10
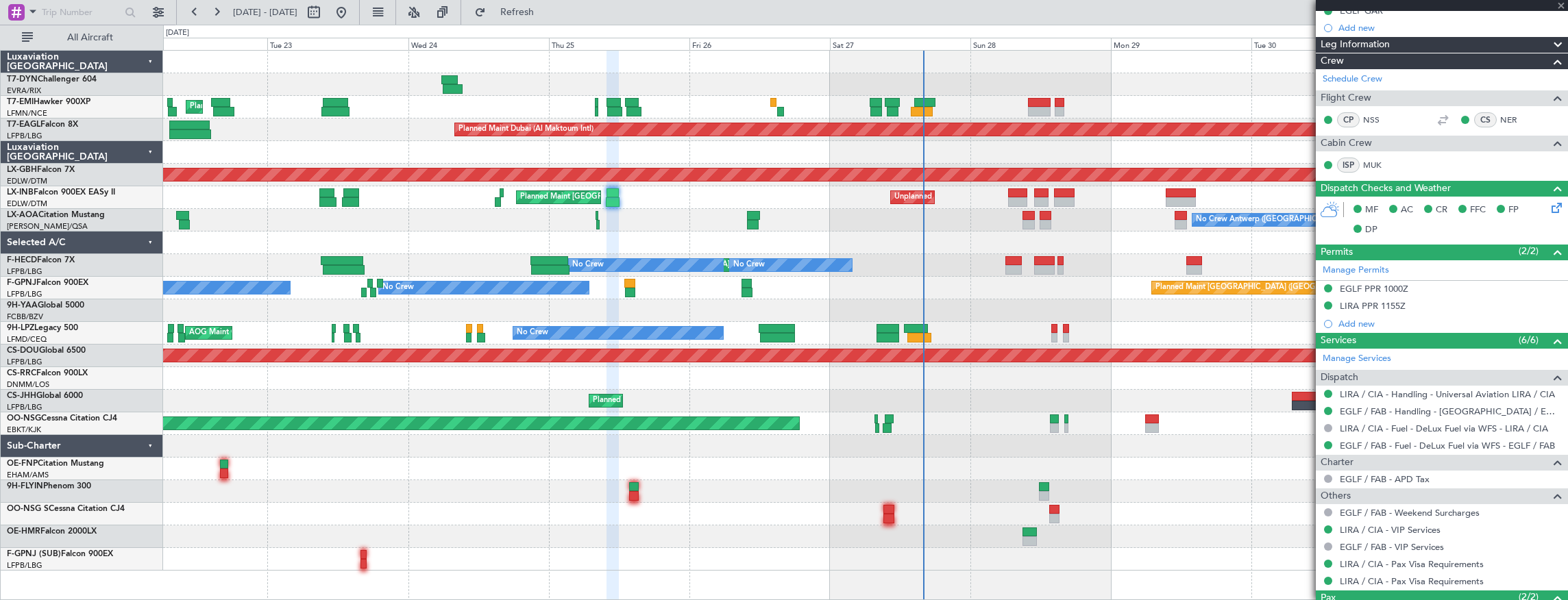
type input "-00:15"
type input "0"
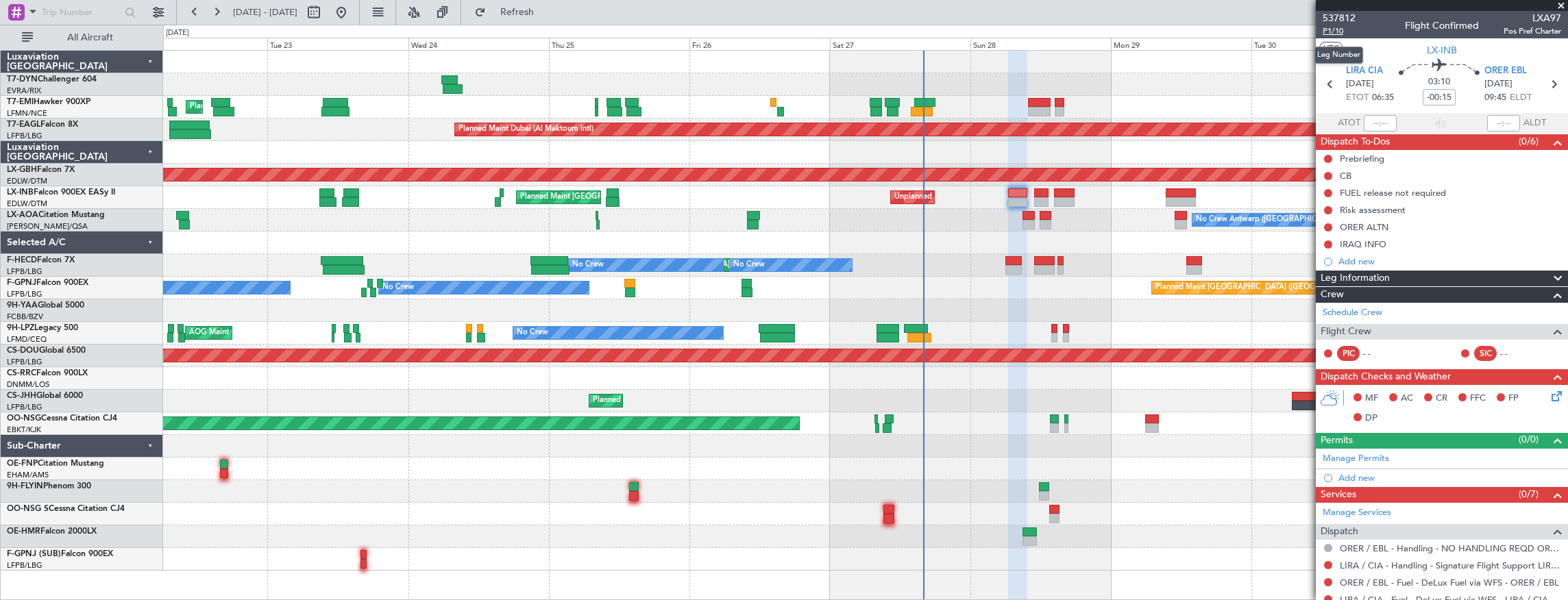
click at [1328, 30] on span "P1/10" at bounding box center [1339, 31] width 33 height 12
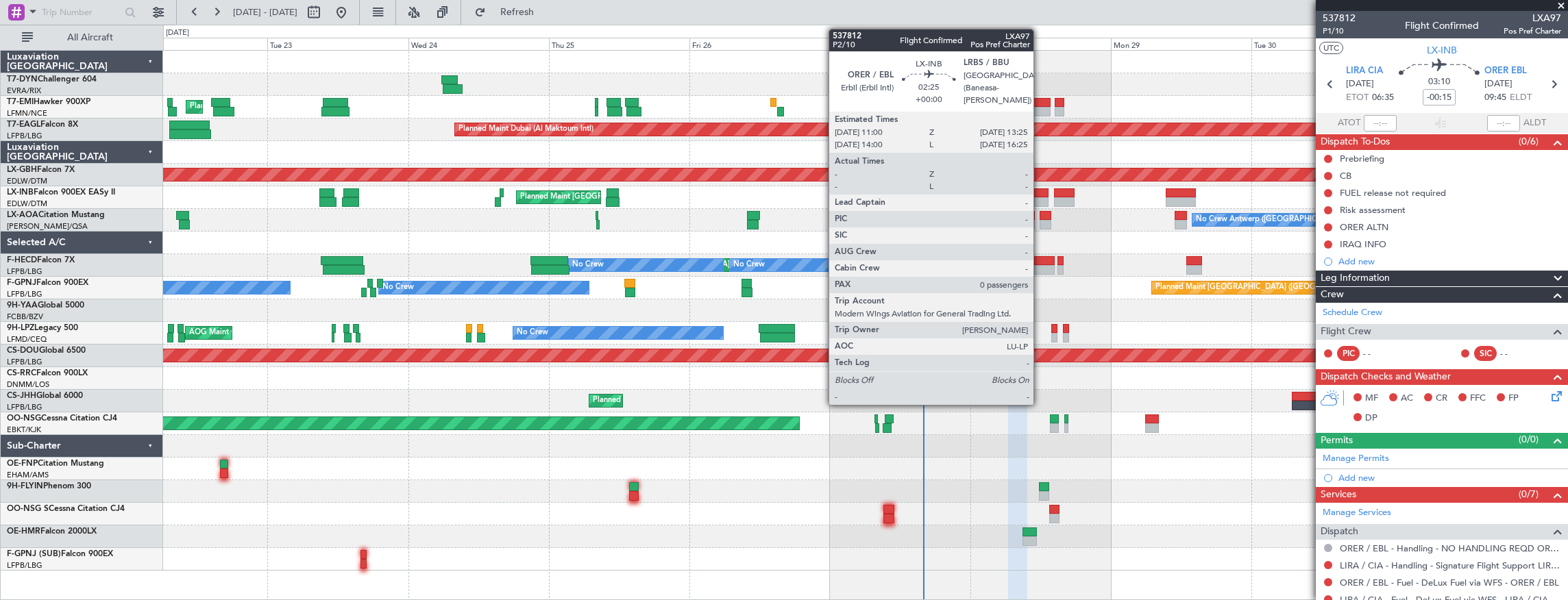
click at [1040, 192] on div at bounding box center [1042, 193] width 14 height 10
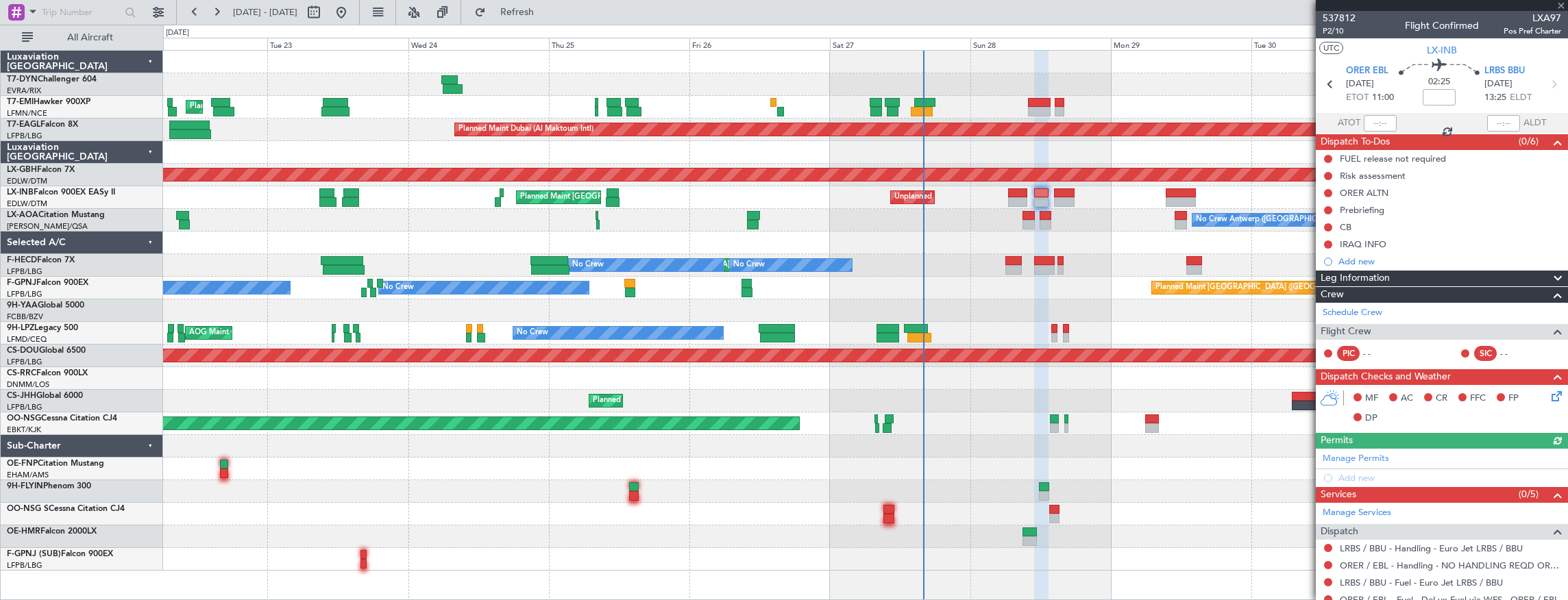
scroll to position [77, 0]
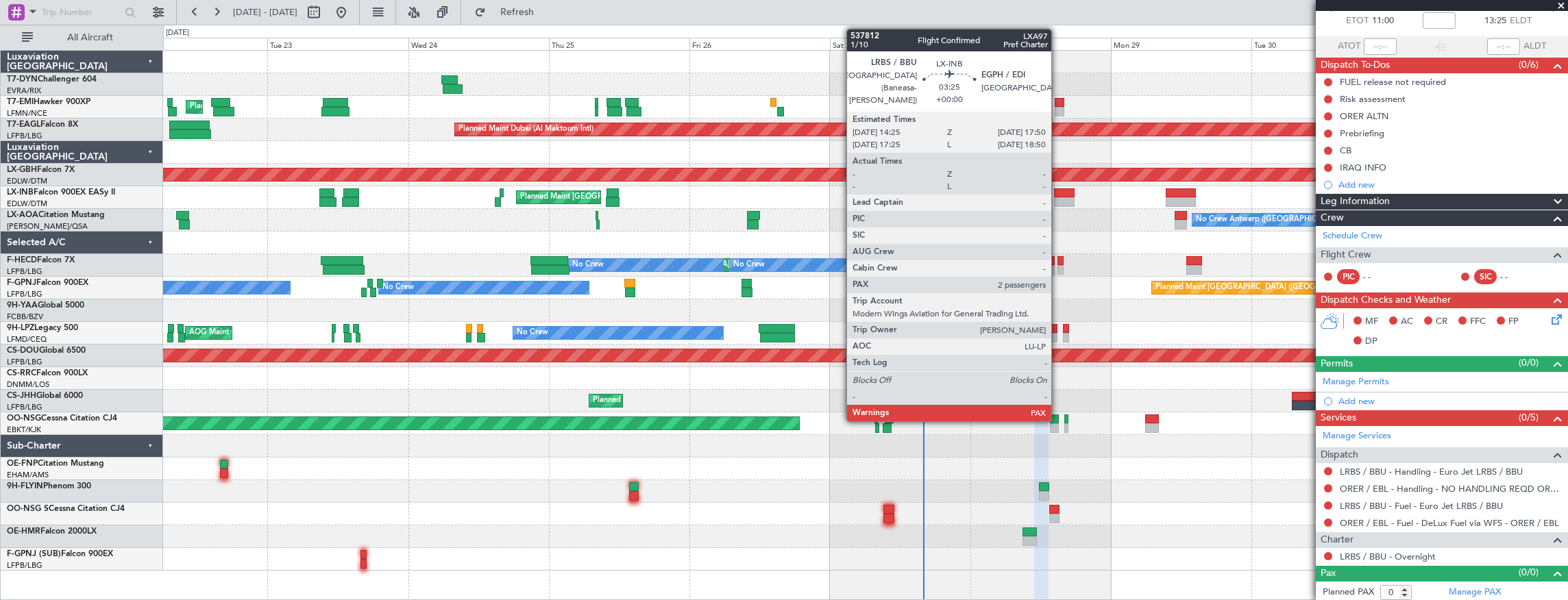
click at [1059, 194] on div at bounding box center [1064, 193] width 21 height 10
type input "2"
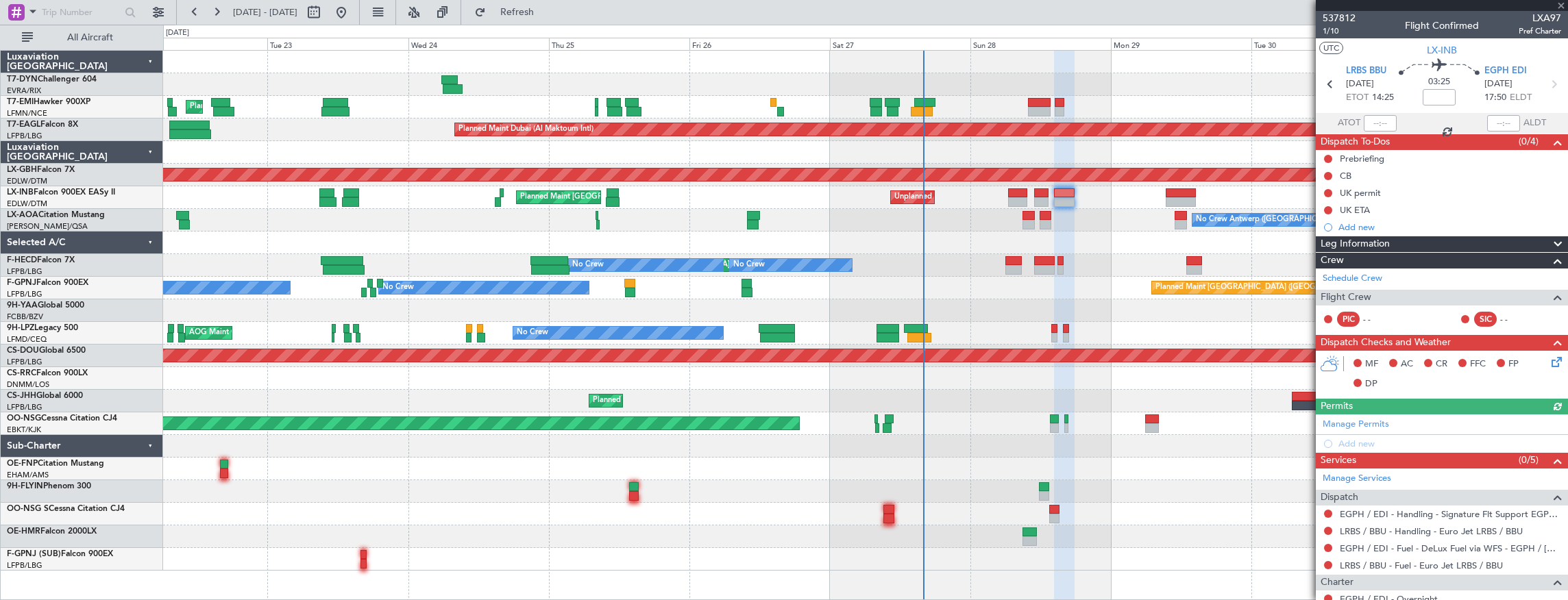
scroll to position [46, 0]
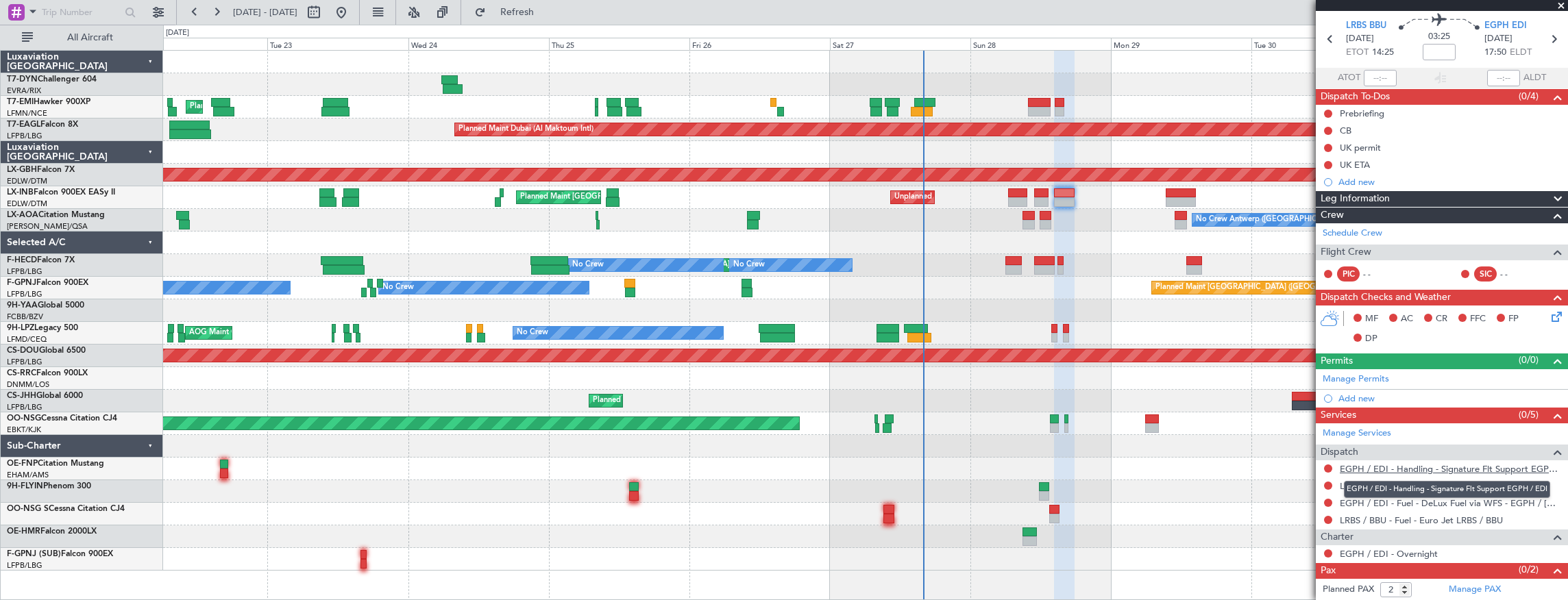
click at [1520, 467] on link "EGPH / EDI - Handling - Signature Flt Support EGPH / EDI" at bounding box center [1450, 469] width 221 height 12
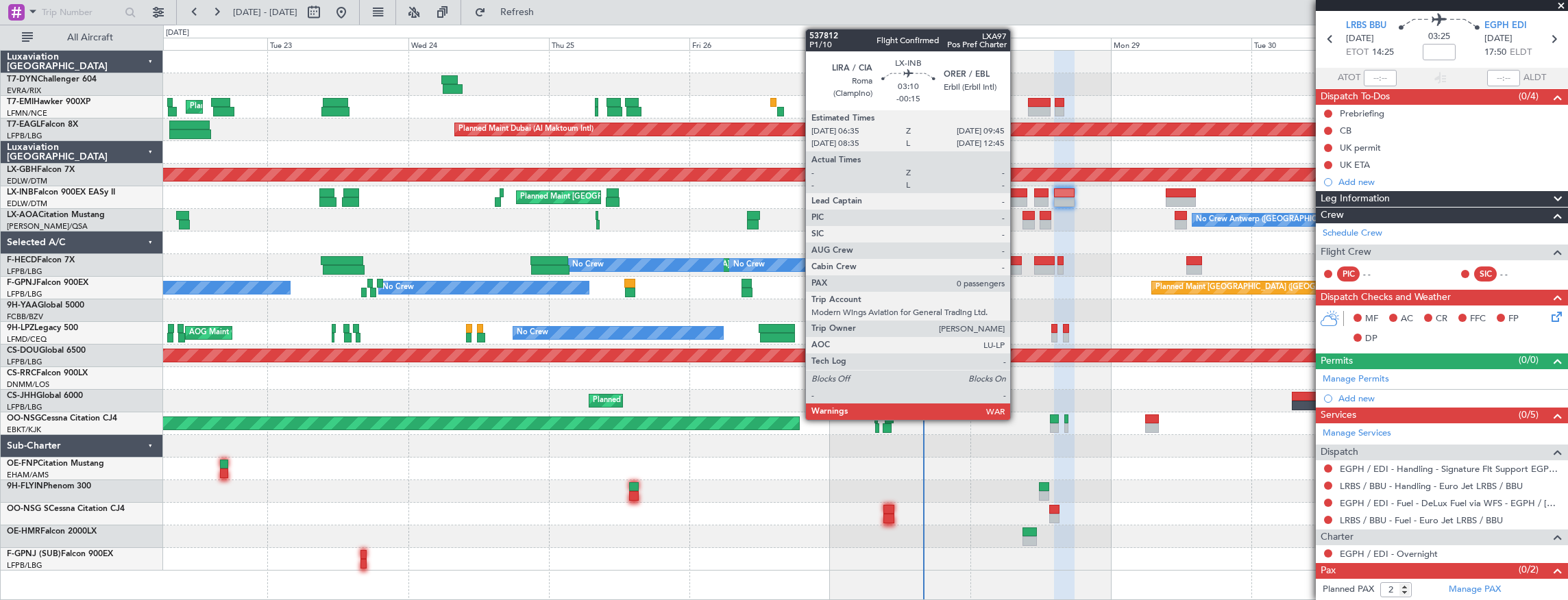
click at [1017, 199] on div at bounding box center [1018, 202] width 19 height 10
type input "-00:15"
type input "0"
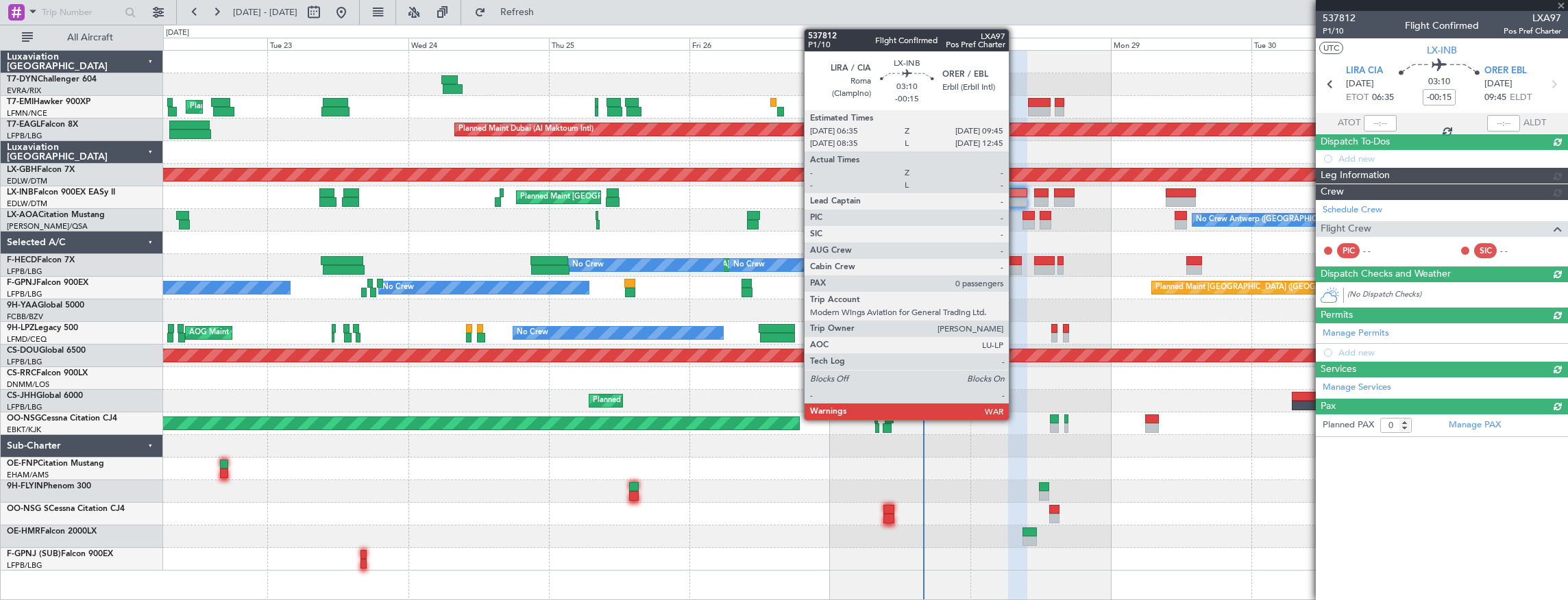
scroll to position [0, 0]
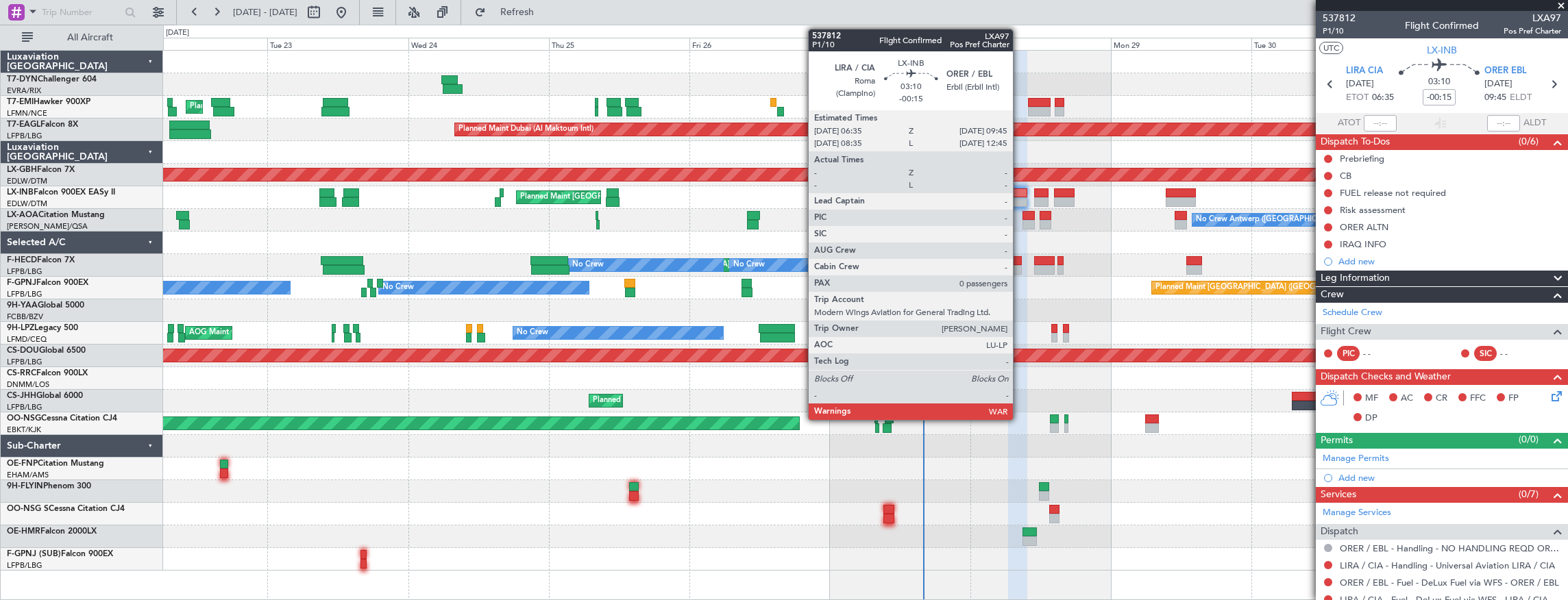
click at [1020, 194] on div at bounding box center [1018, 193] width 19 height 10
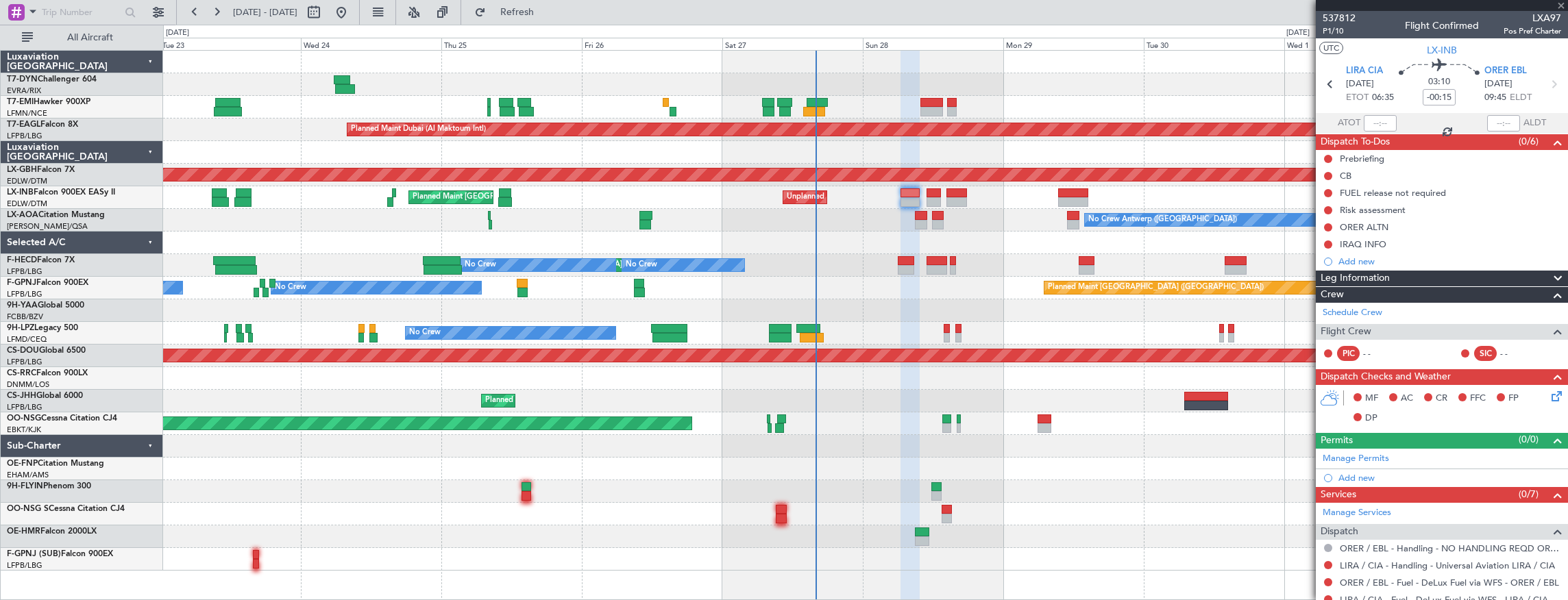
click at [584, 226] on div "Planned Maint Zurich Planned Maint Dubai (Al Maktoum Intl) Unplanned Maint Pari…" at bounding box center [865, 310] width 1405 height 520
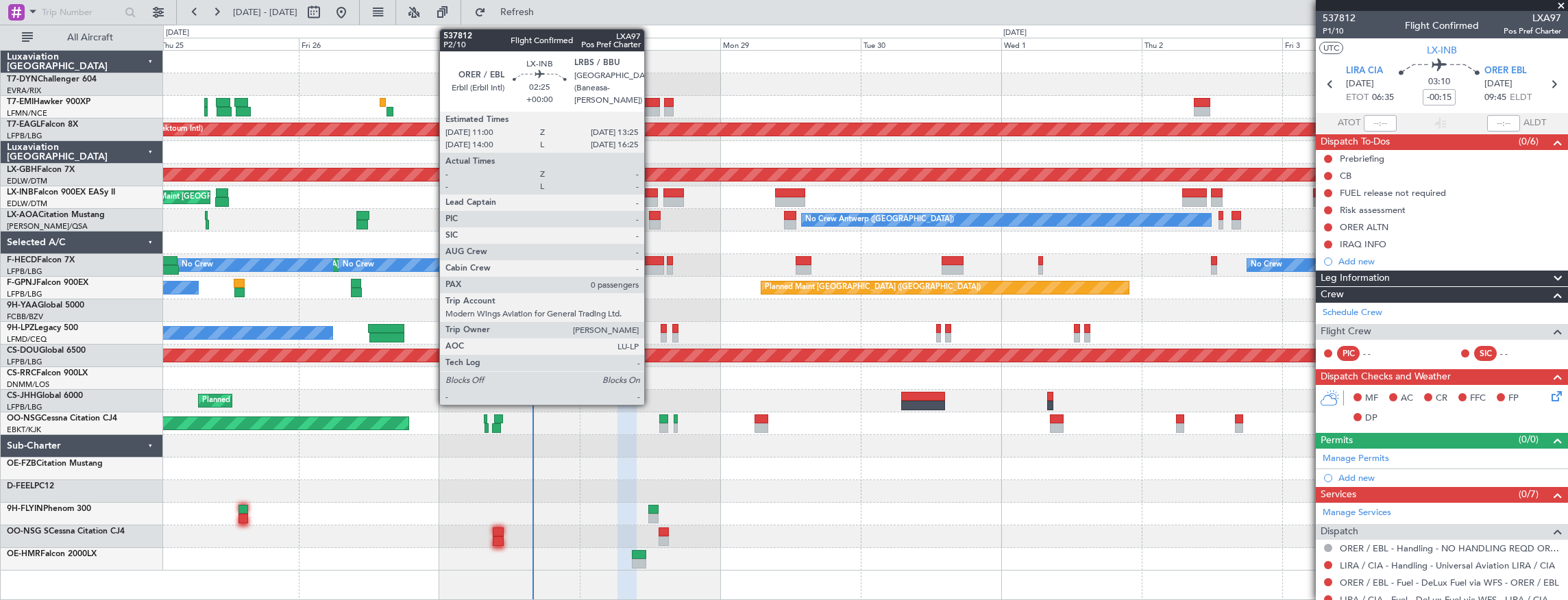
click at [651, 196] on div at bounding box center [651, 193] width 14 height 10
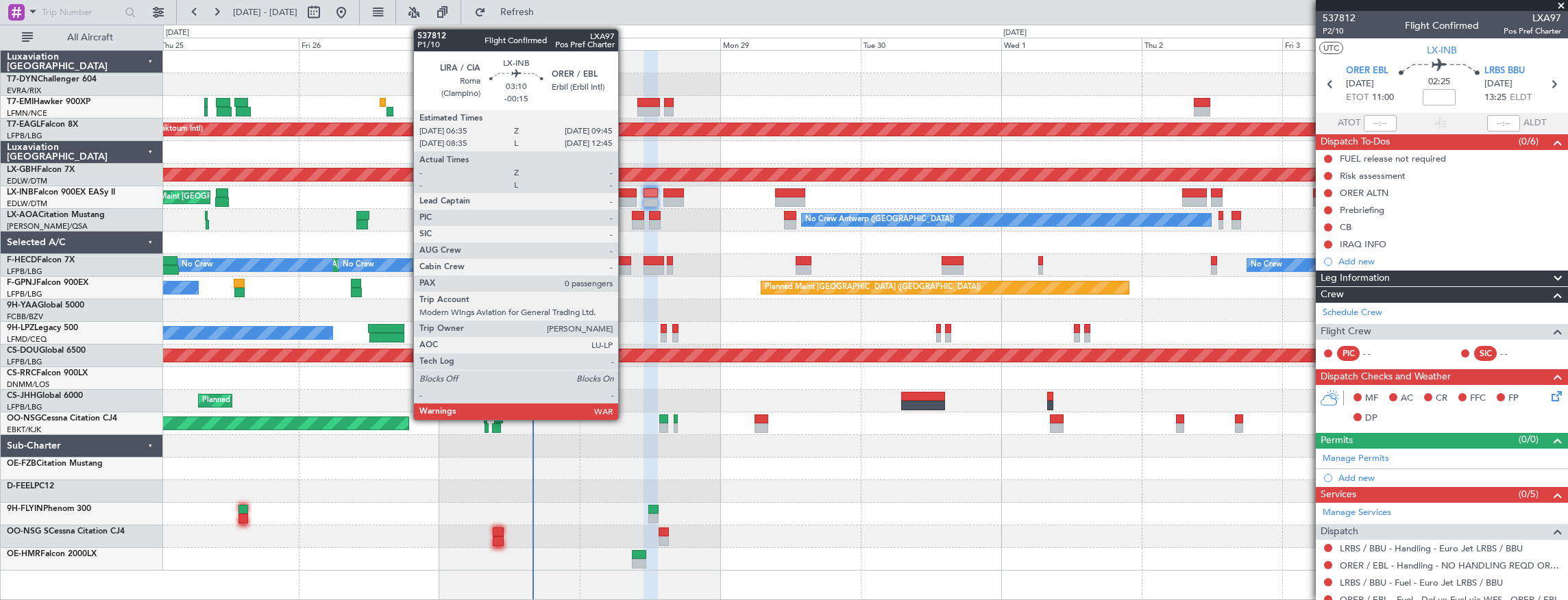
click at [625, 197] on div at bounding box center [627, 202] width 19 height 10
type input "-00:15"
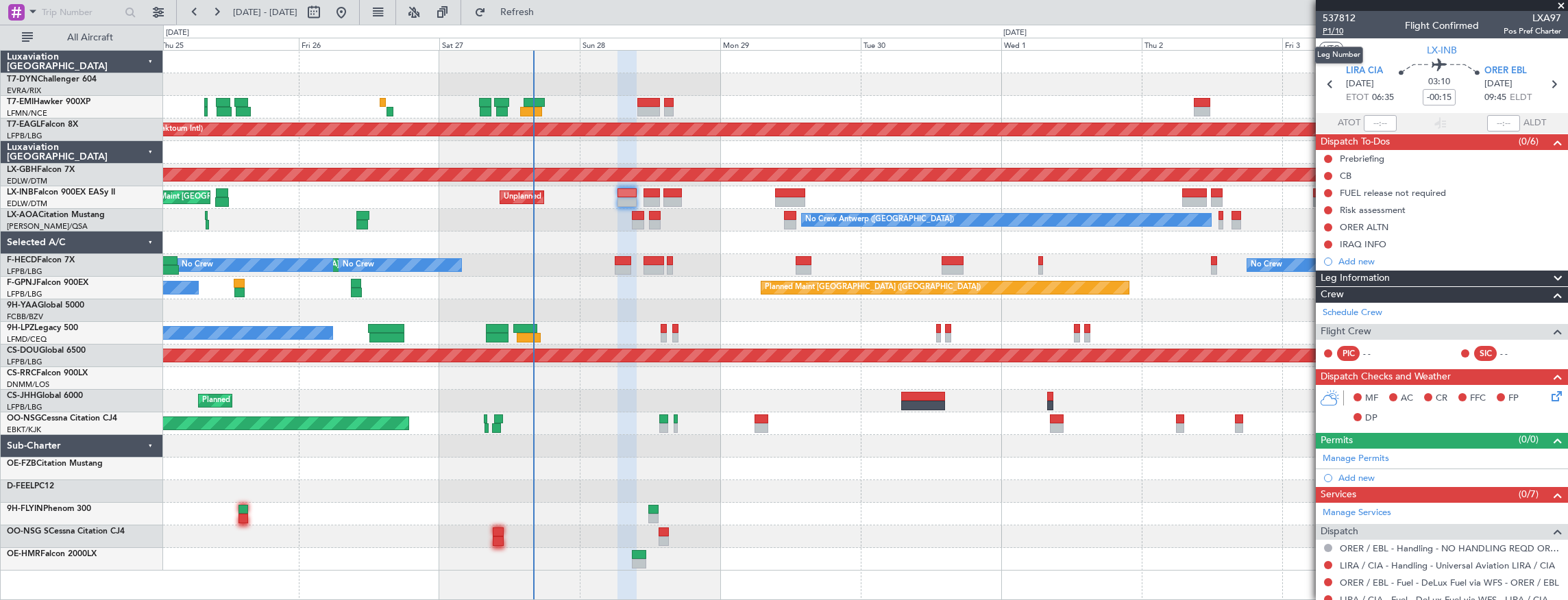
click at [1343, 33] on span "P1/10" at bounding box center [1339, 31] width 33 height 12
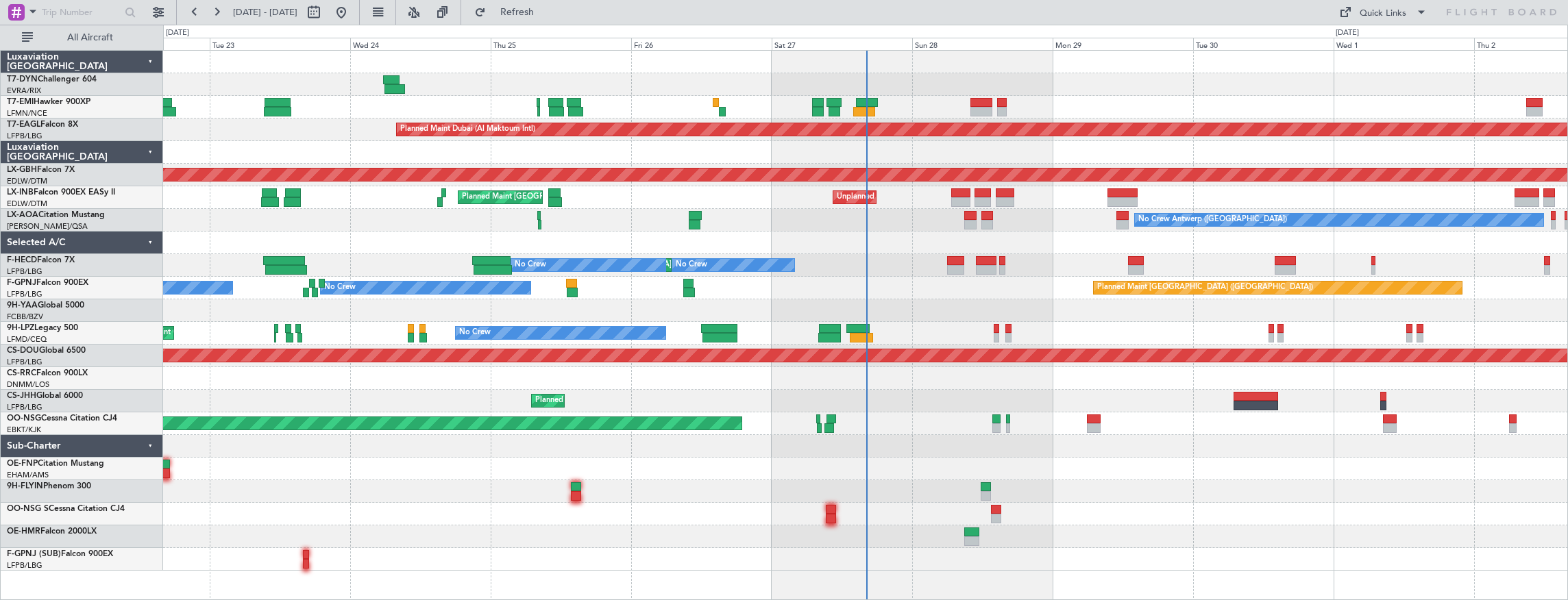
click at [950, 218] on div "No Crew Antwerp ([GEOGRAPHIC_DATA]) No [GEOGRAPHIC_DATA] ([GEOGRAPHIC_DATA])" at bounding box center [865, 220] width 1405 height 22
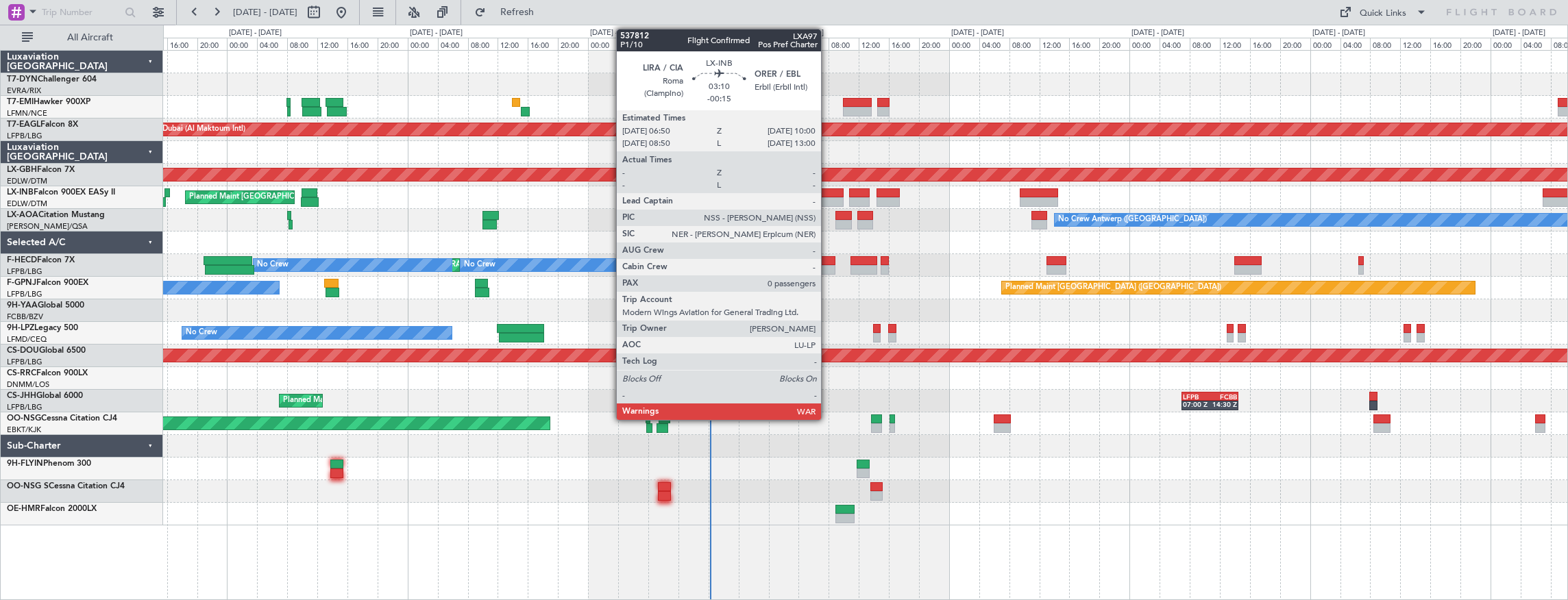
click at [828, 193] on div at bounding box center [832, 193] width 24 height 10
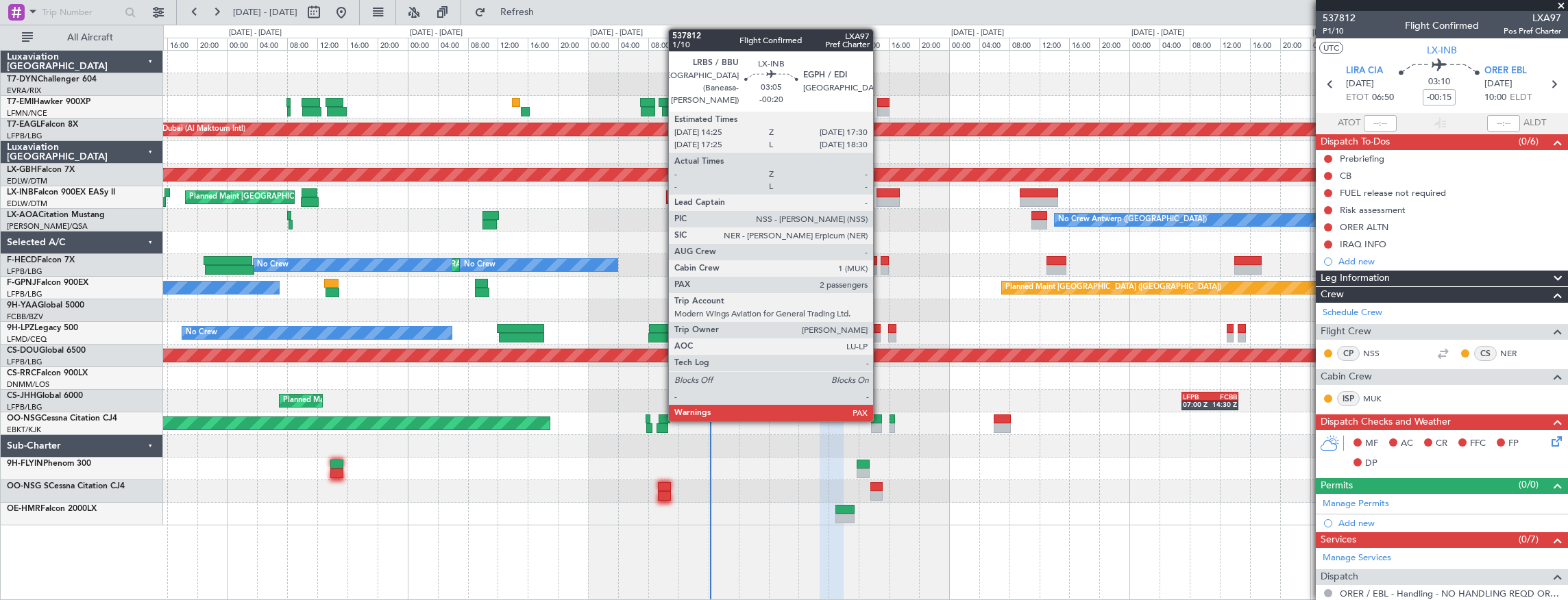
click at [880, 190] on div at bounding box center [888, 193] width 23 height 10
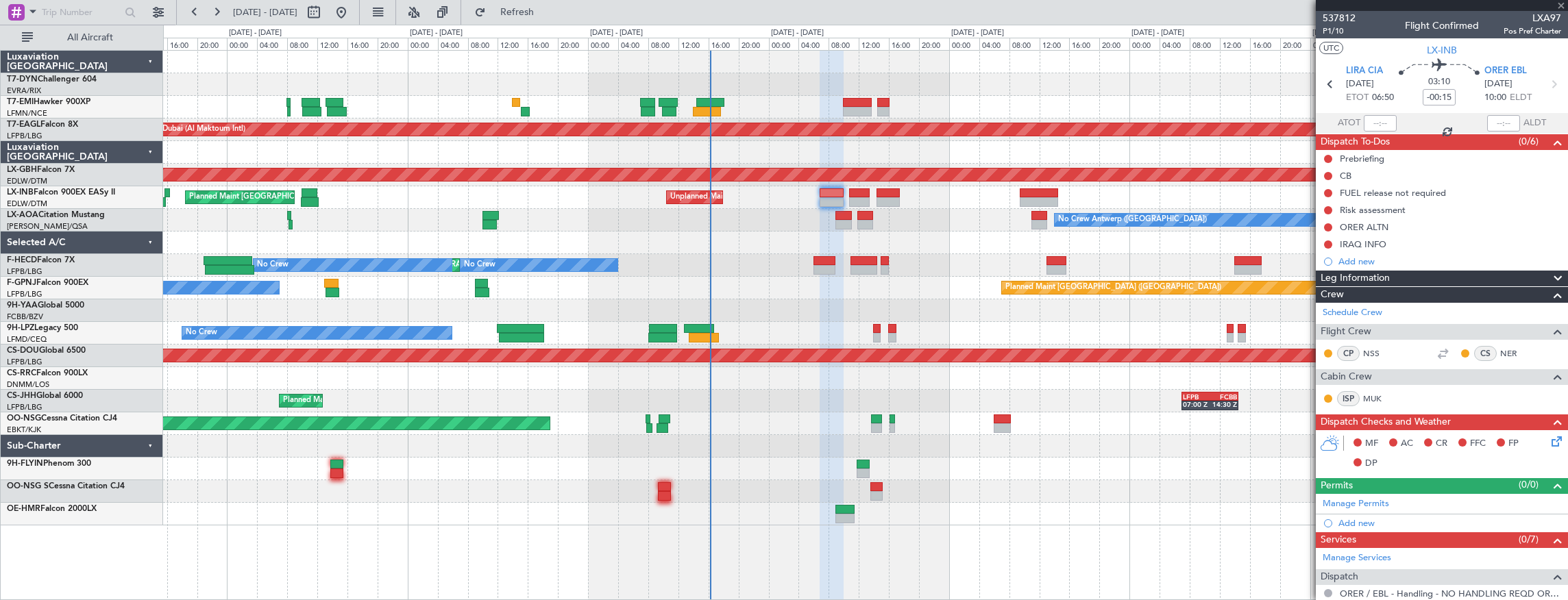
type input "-00:20"
type input "2"
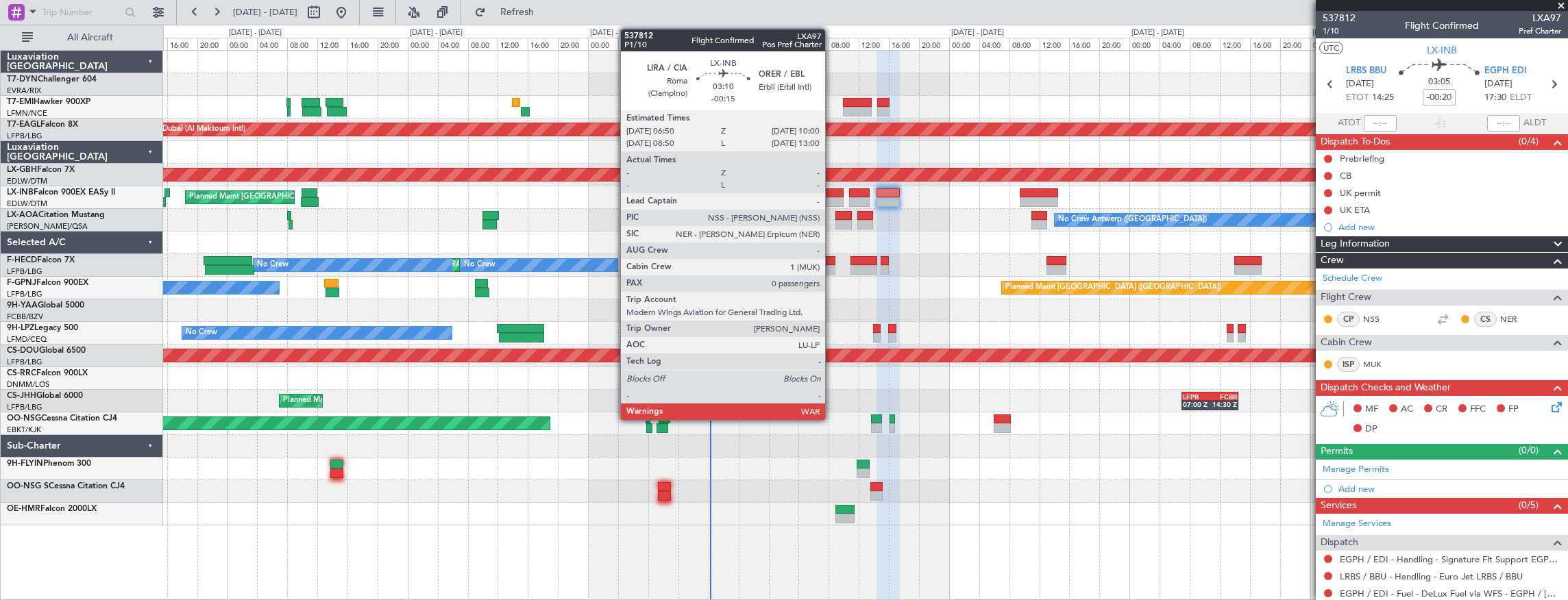
click at [832, 193] on div at bounding box center [832, 193] width 24 height 10
type input "-00:15"
type input "0"
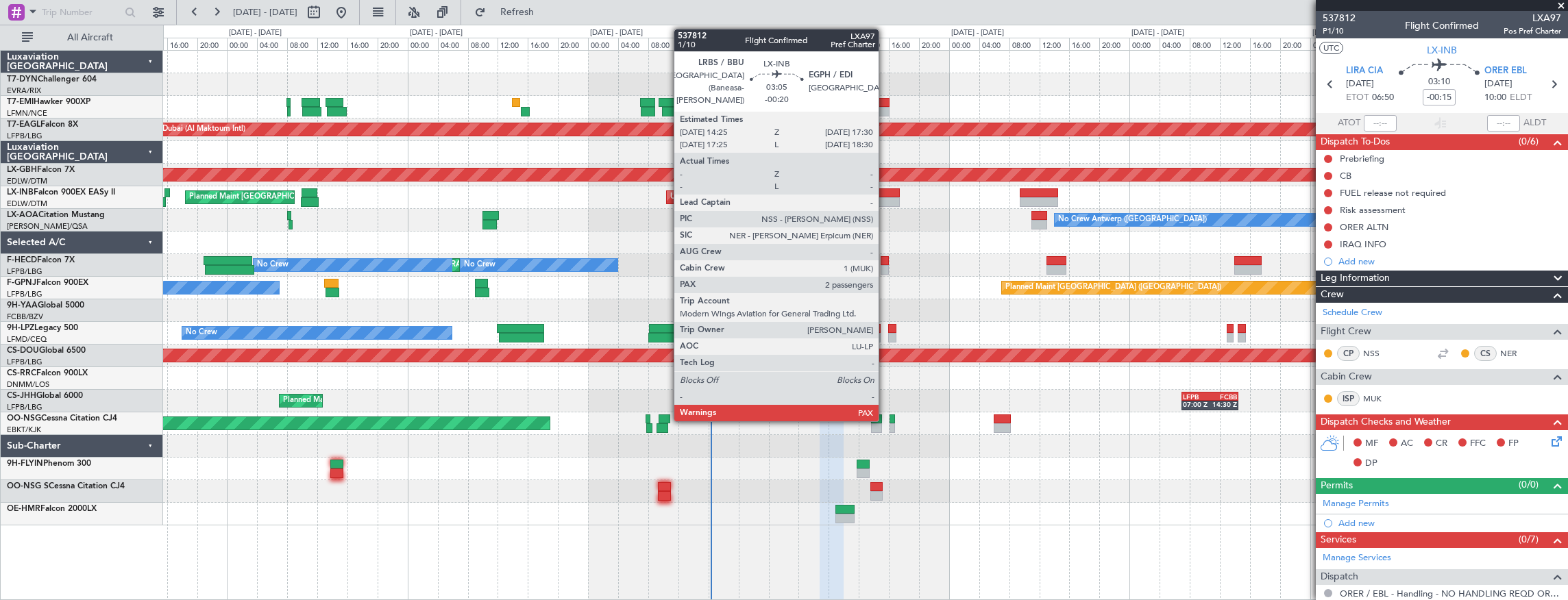
click at [886, 194] on div at bounding box center [888, 193] width 23 height 10
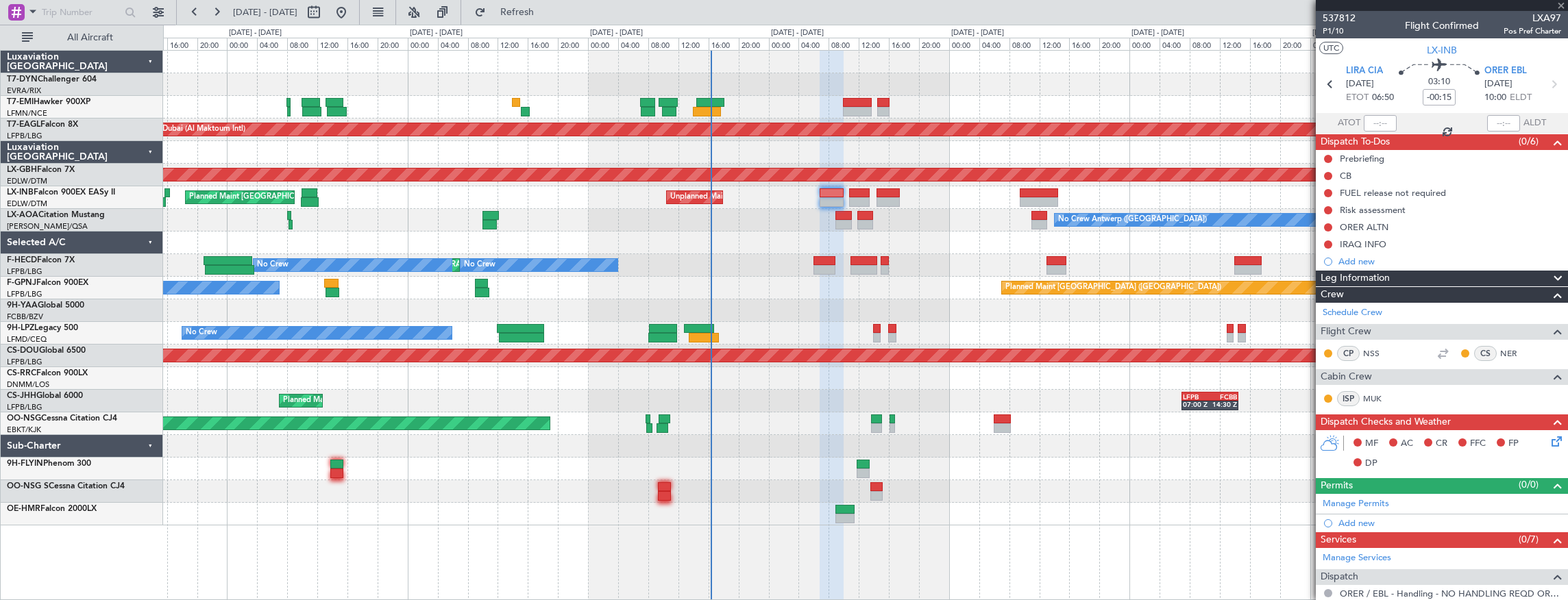
type input "-00:20"
type input "2"
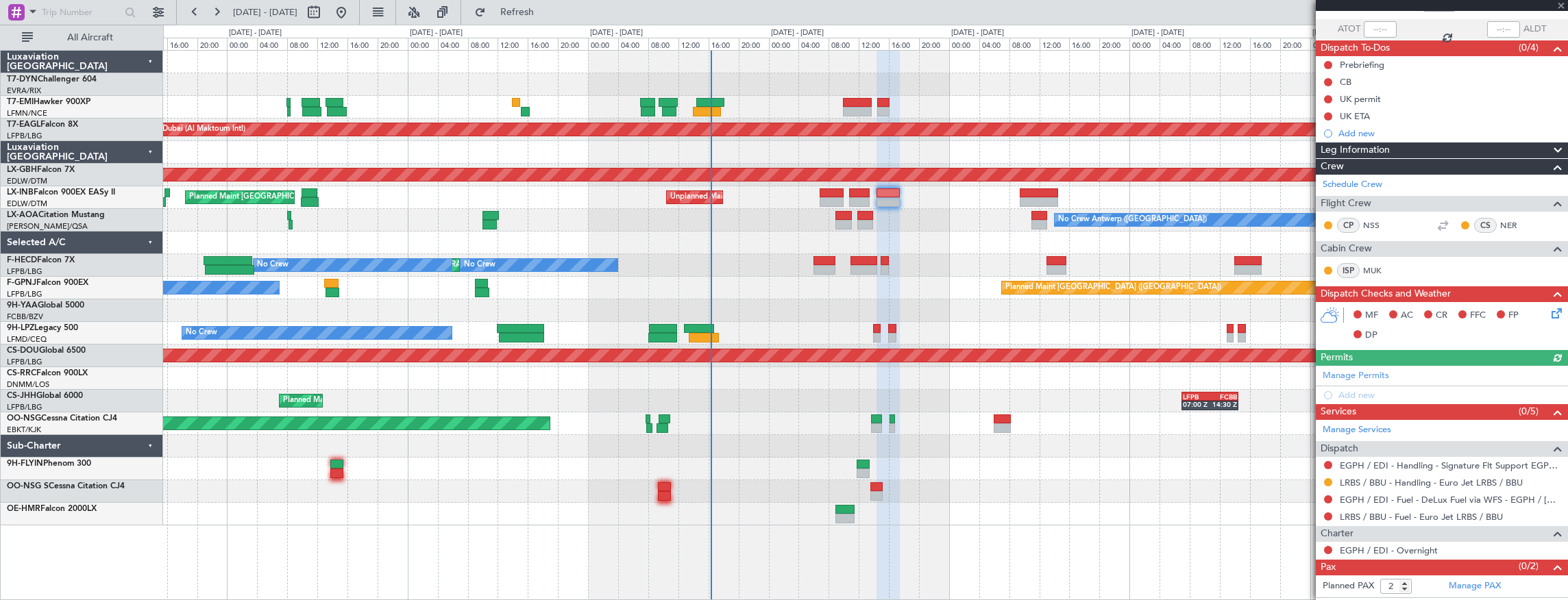
scroll to position [105, 0]
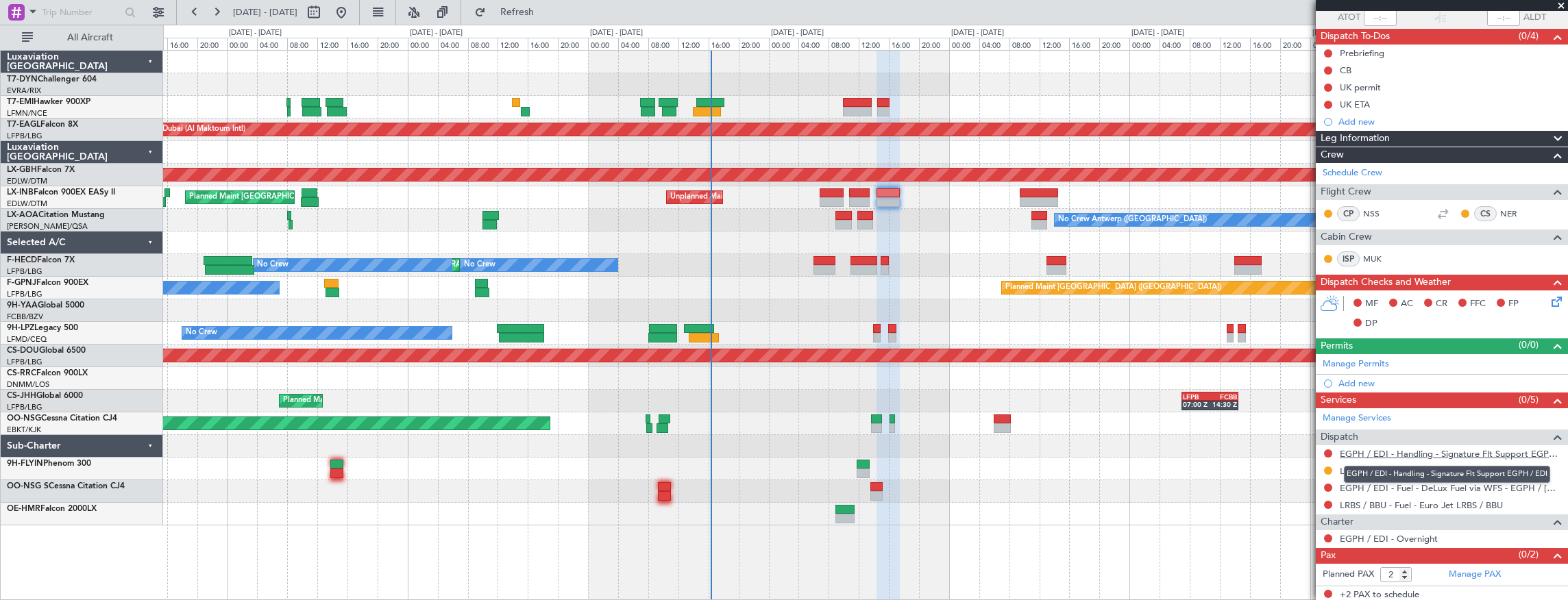
click at [1441, 449] on link "EGPH / EDI - Handling - Signature Flt Support EGPH / EDI" at bounding box center [1450, 454] width 221 height 12
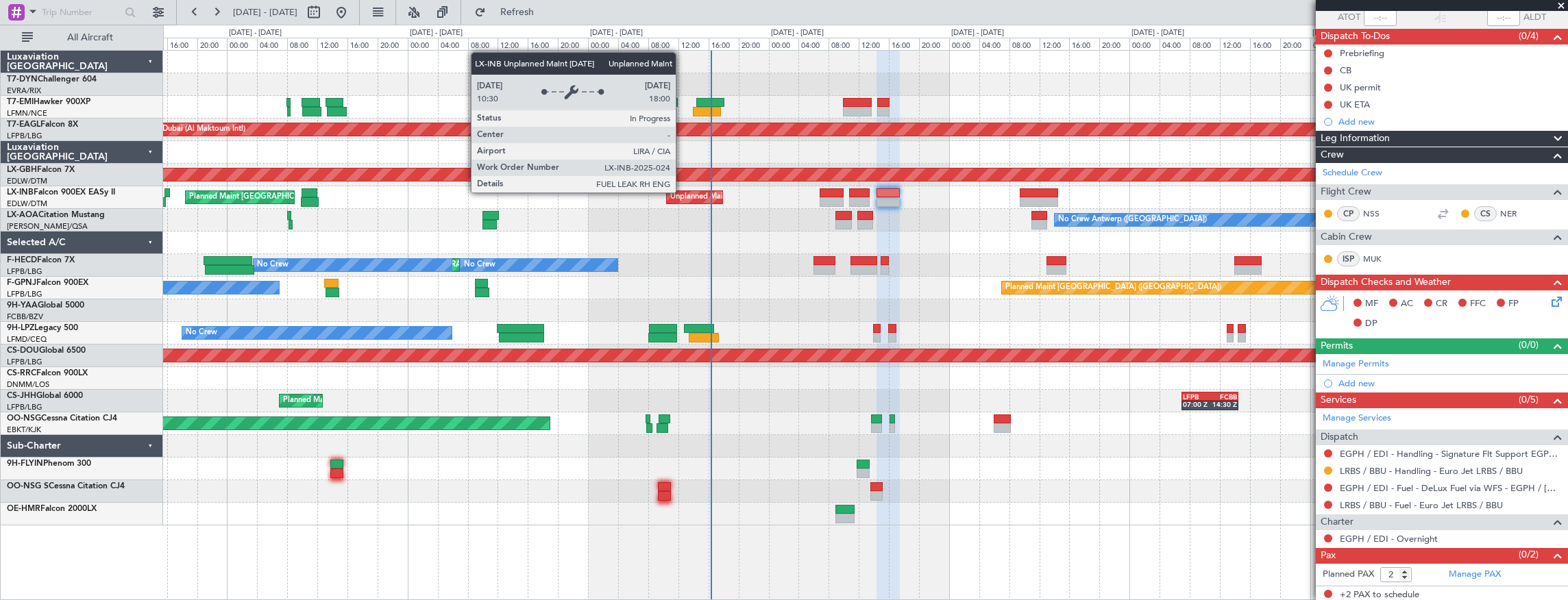
click at [683, 192] on div "Unplanned Maint Roma (Ciampino)" at bounding box center [731, 197] width 122 height 21
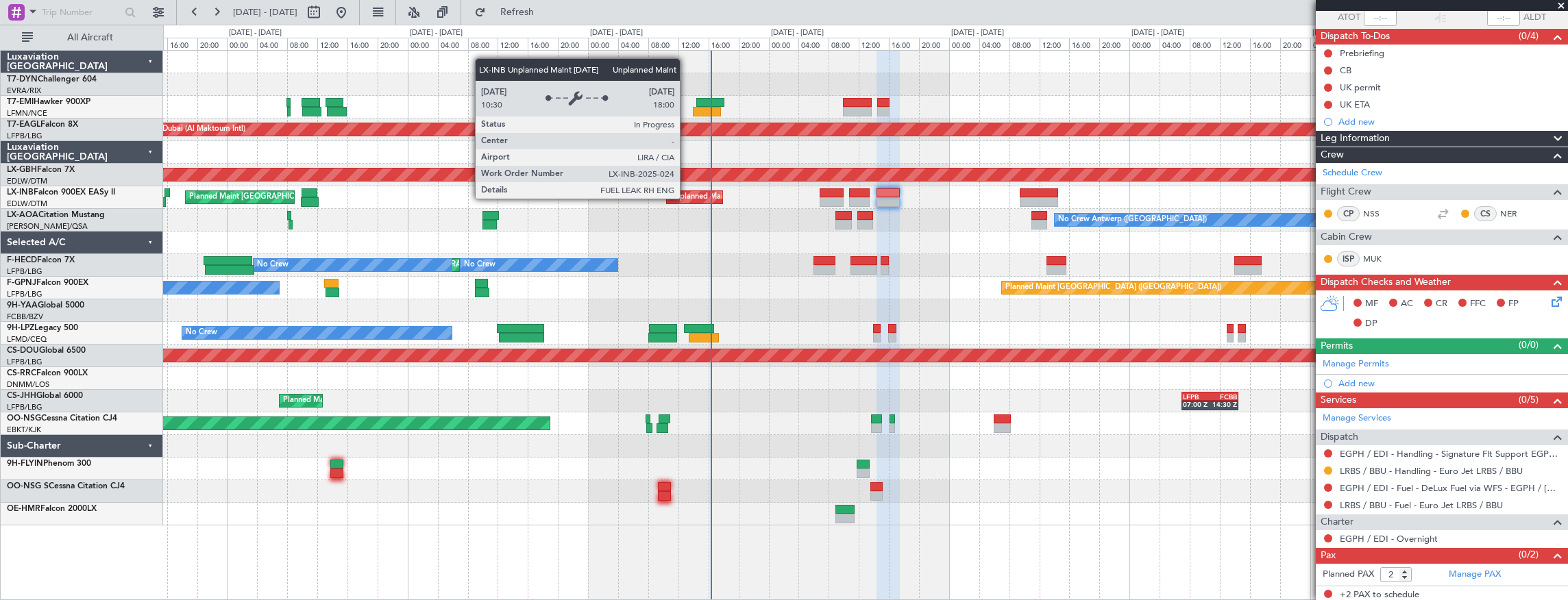
click at [687, 198] on div "Unplanned Maint Roma (Ciampino)" at bounding box center [731, 197] width 122 height 21
click at [687, 197] on div "Unplanned Maint Roma (Ciampino)" at bounding box center [731, 197] width 122 height 21
click at [688, 197] on div "Unplanned Maint Roma (Ciampino)" at bounding box center [731, 197] width 122 height 21
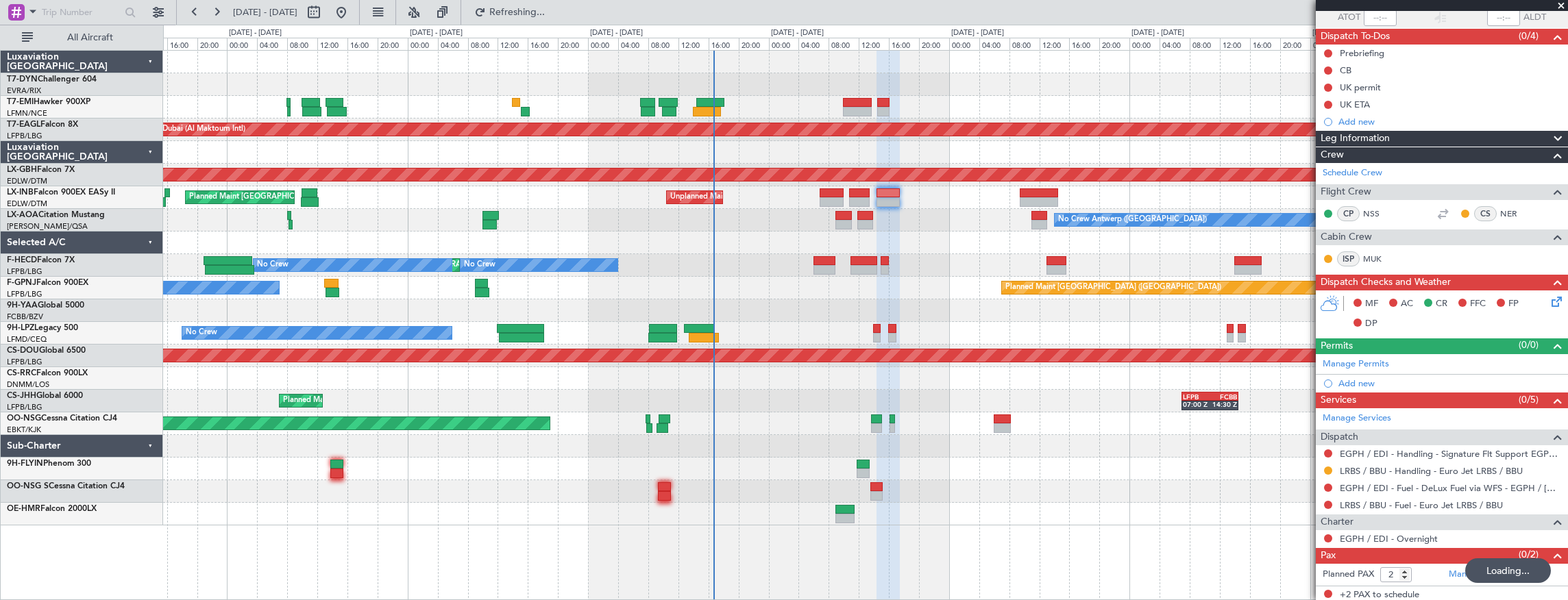
click at [505, 179] on div "Planned Maint Dubai (Al Maktoum Intl) Planned Maint Nurnberg Planned Maint Lond…" at bounding box center [865, 288] width 1405 height 475
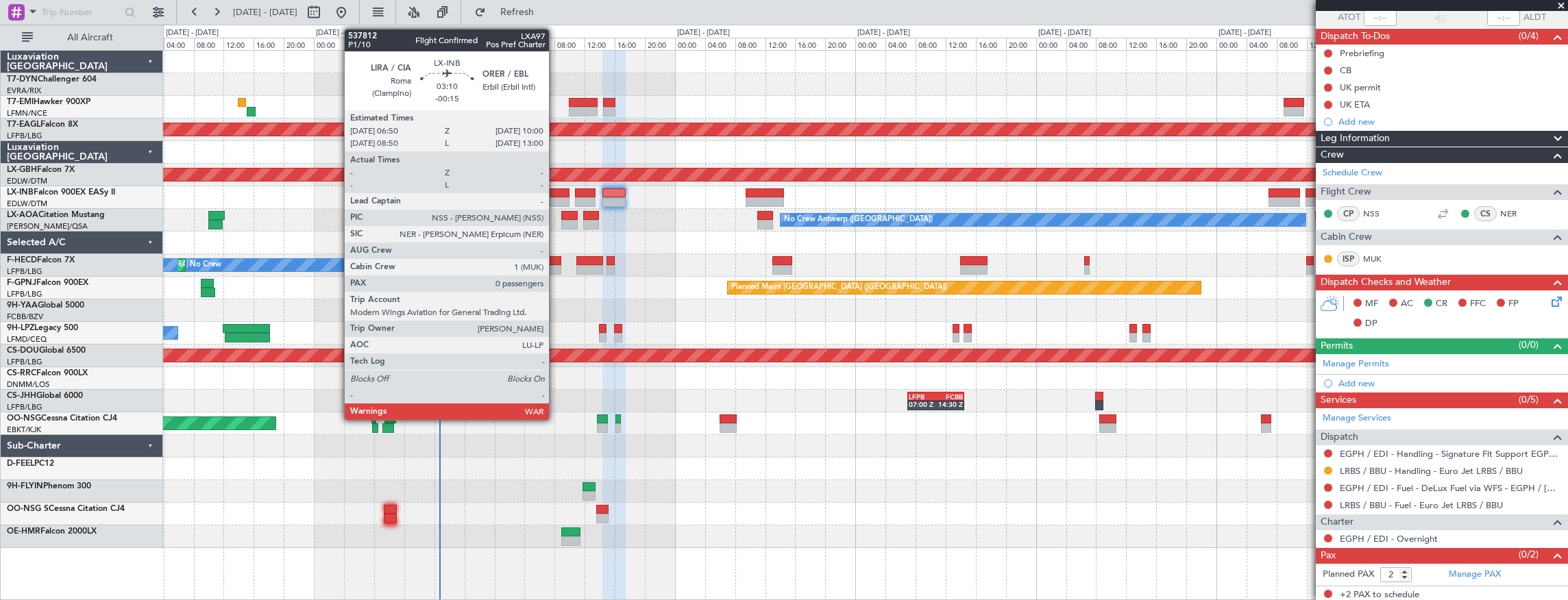
click at [556, 196] on div at bounding box center [557, 193] width 24 height 10
type input "-00:15"
type input "0"
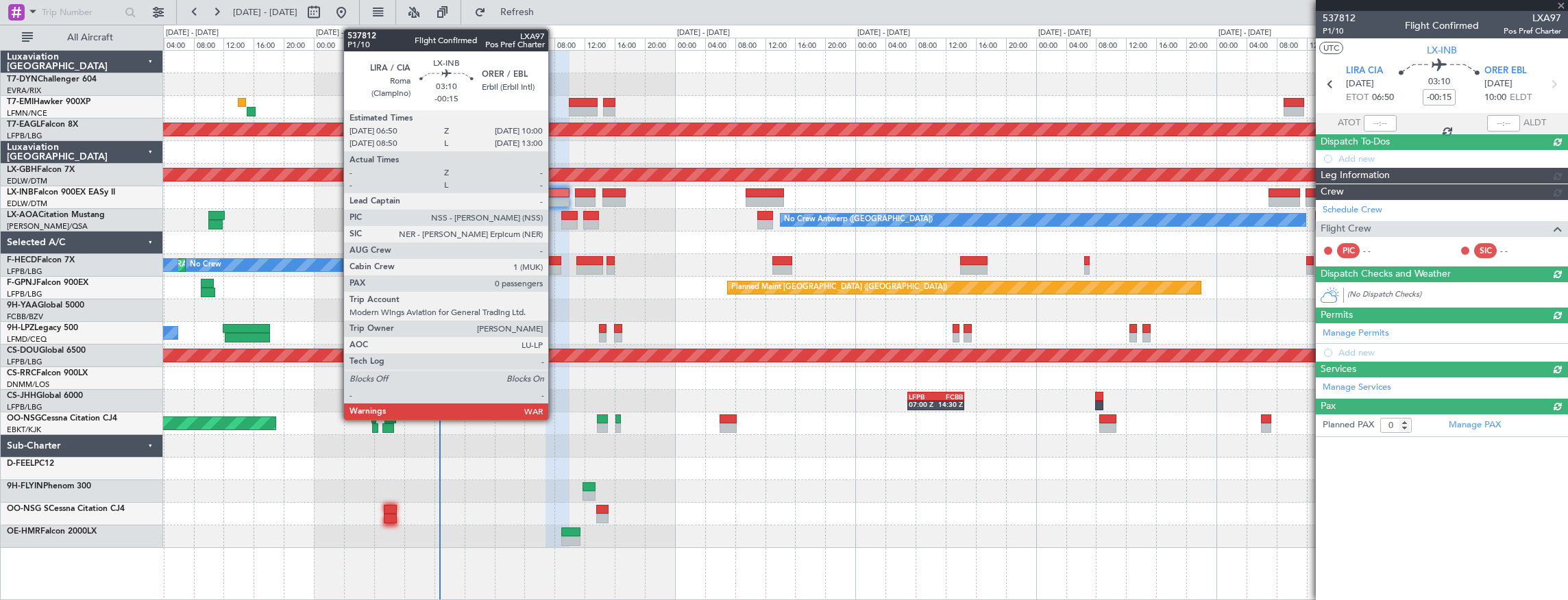
scroll to position [0, 0]
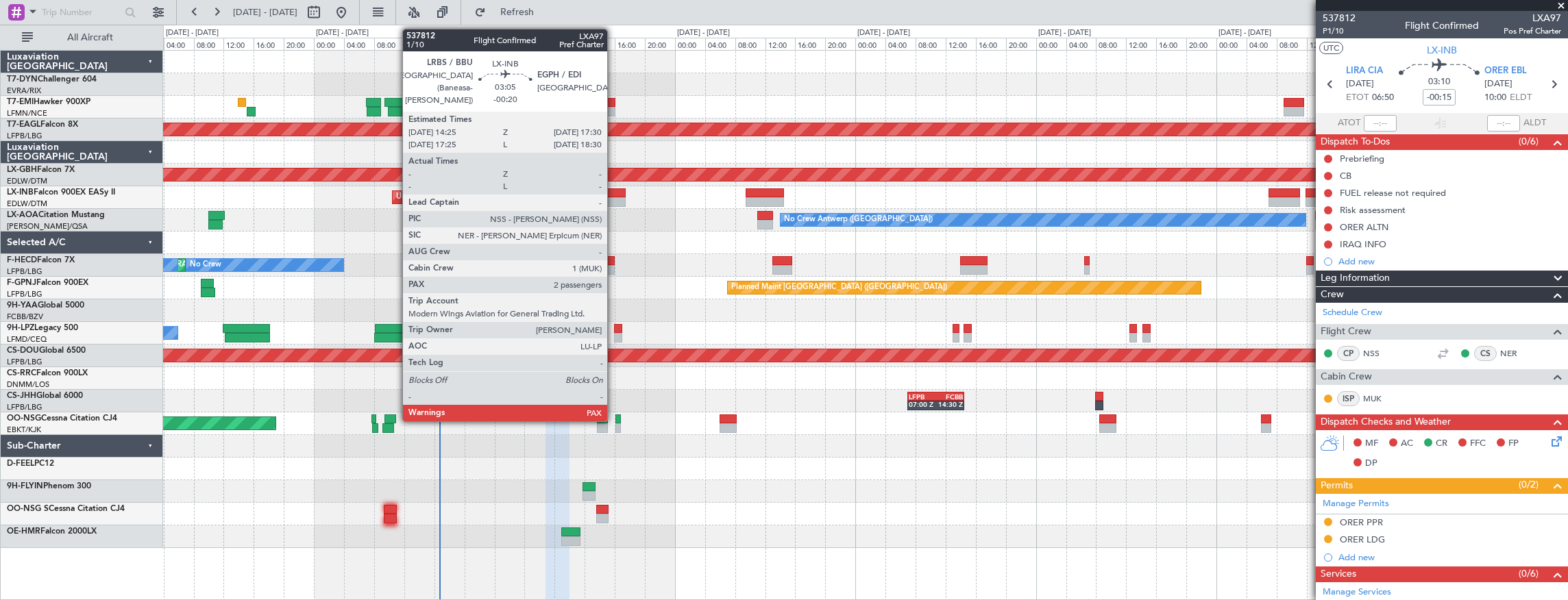
click at [614, 194] on div at bounding box center [614, 193] width 23 height 10
type input "-00:20"
type input "2"
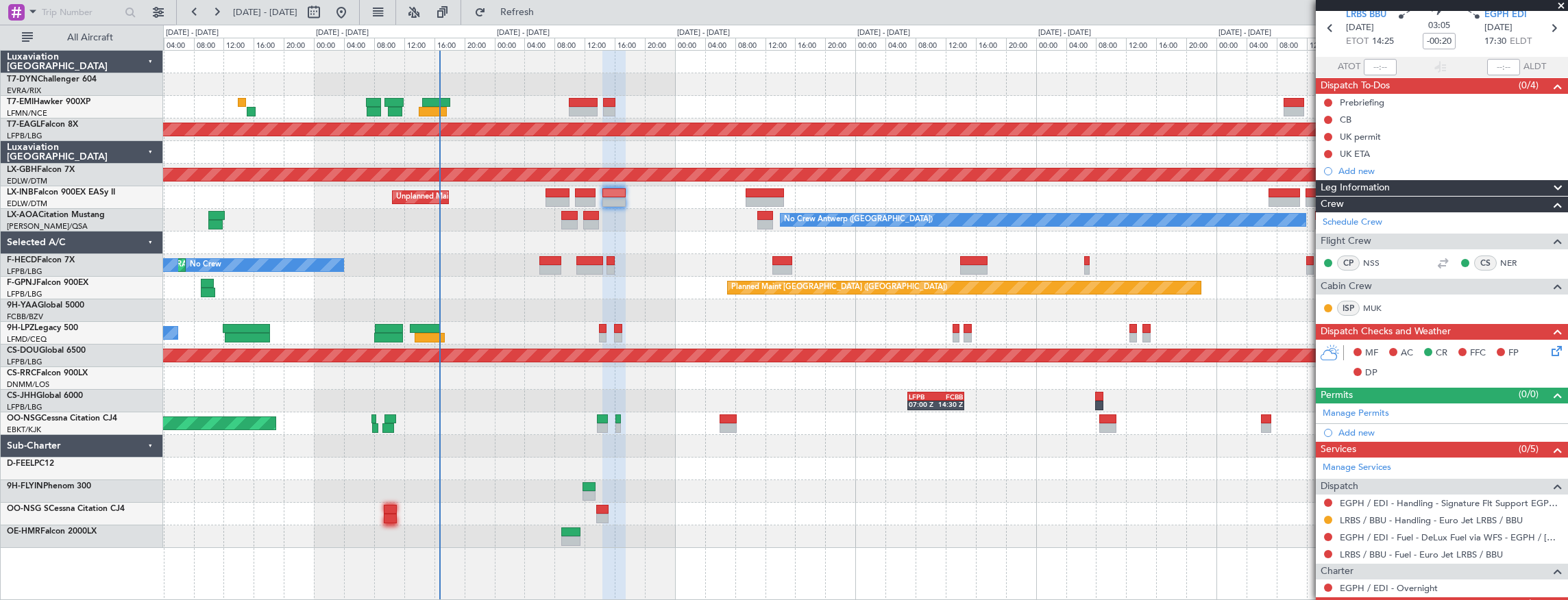
scroll to position [105, 0]
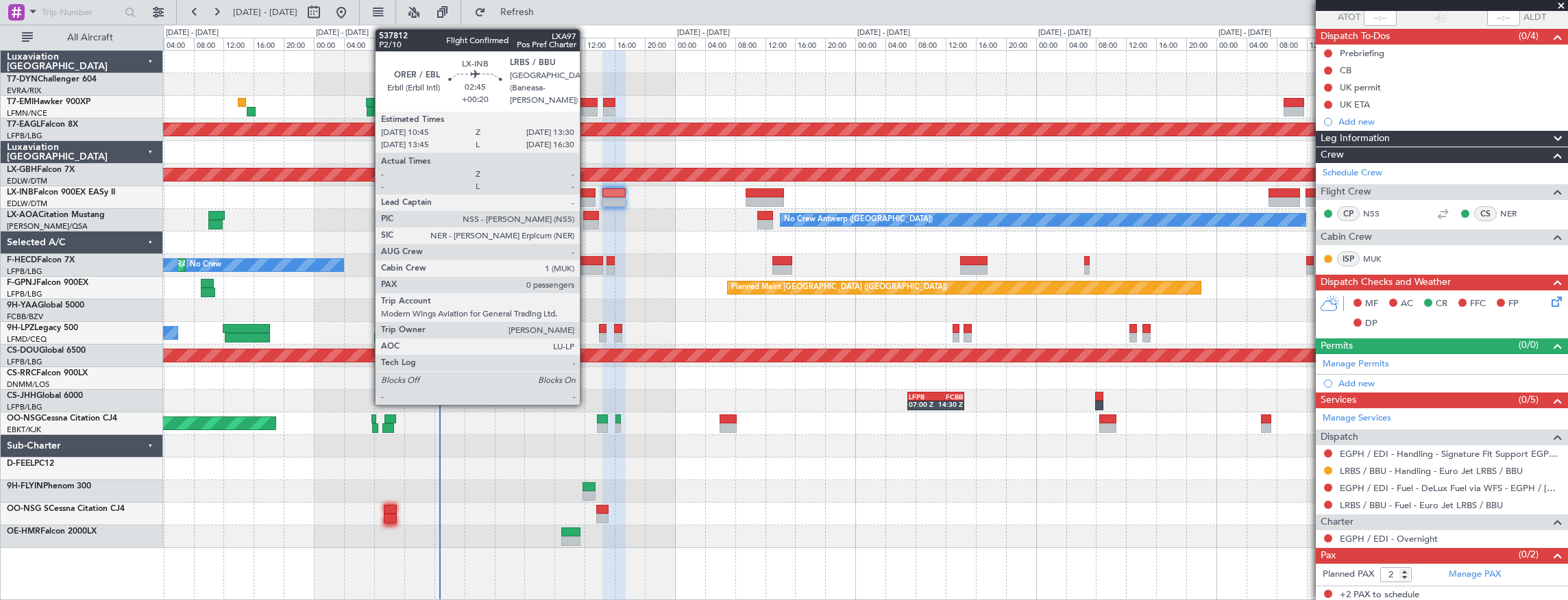
click at [587, 196] on div at bounding box center [585, 193] width 22 height 10
type input "+00:20"
type input "0"
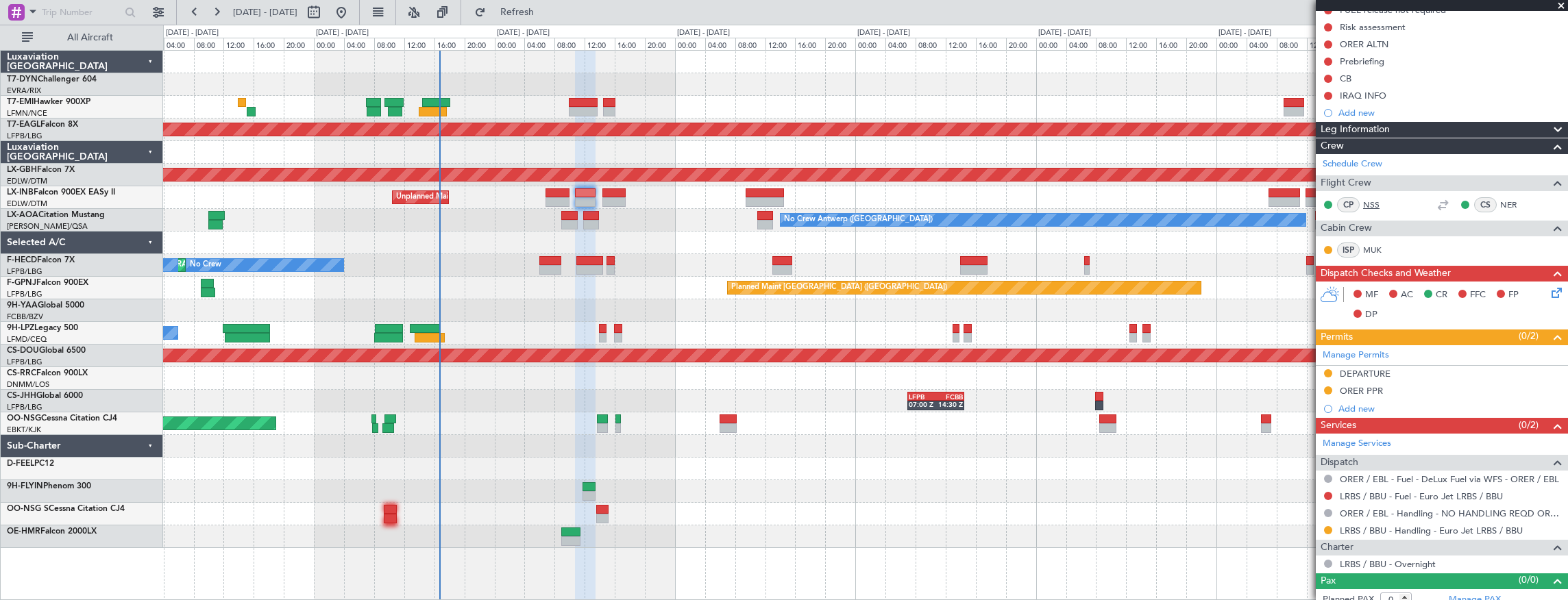
scroll to position [156, 0]
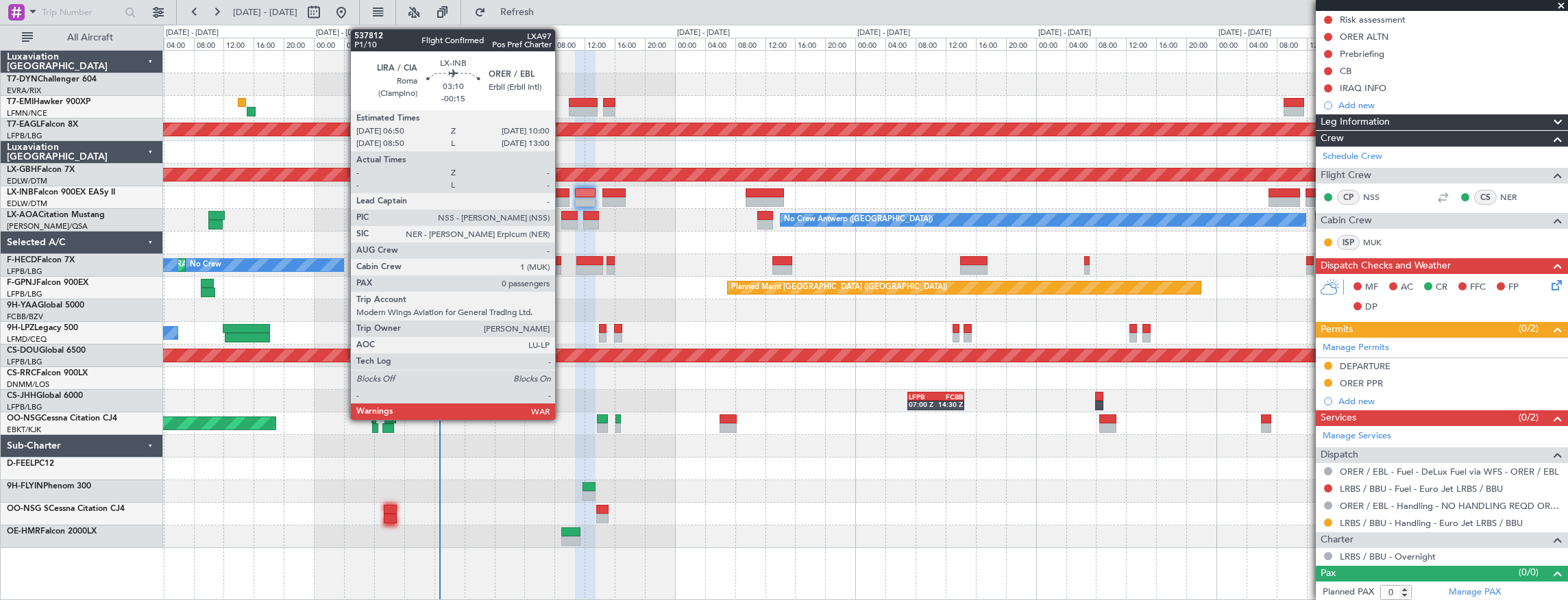
click at [562, 197] on div at bounding box center [557, 202] width 24 height 10
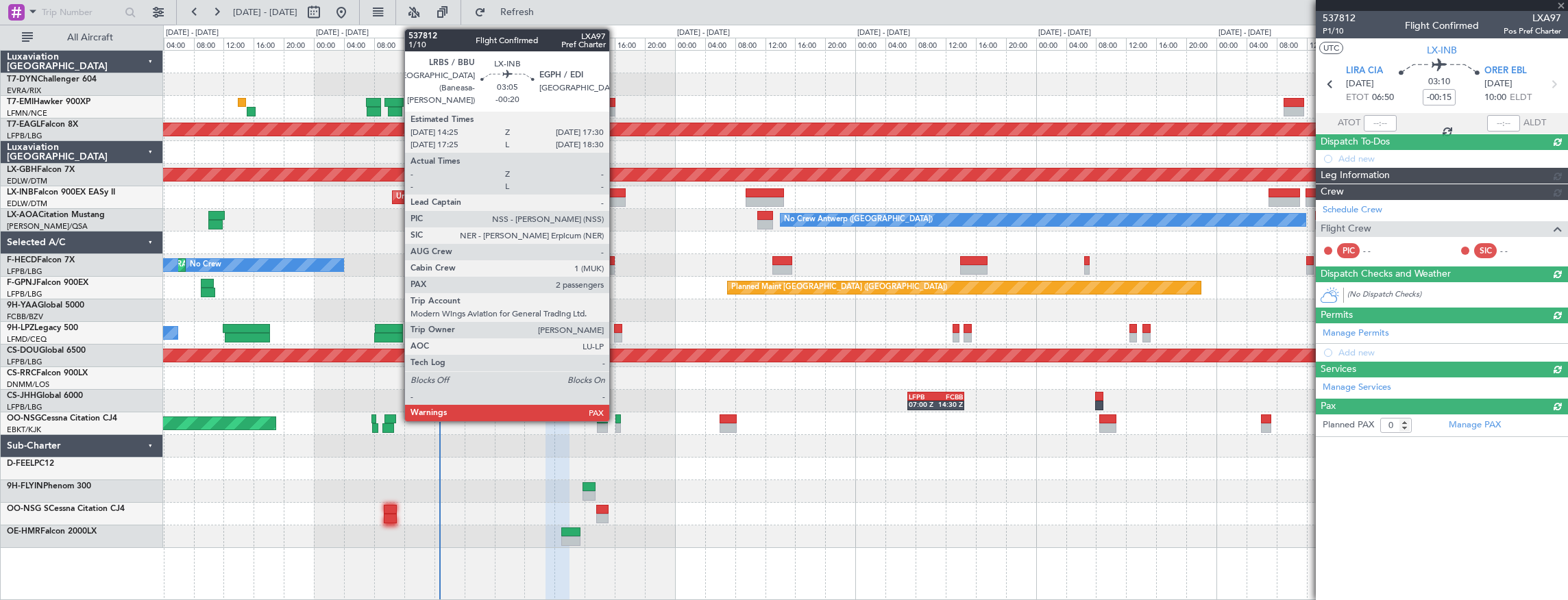
scroll to position [0, 0]
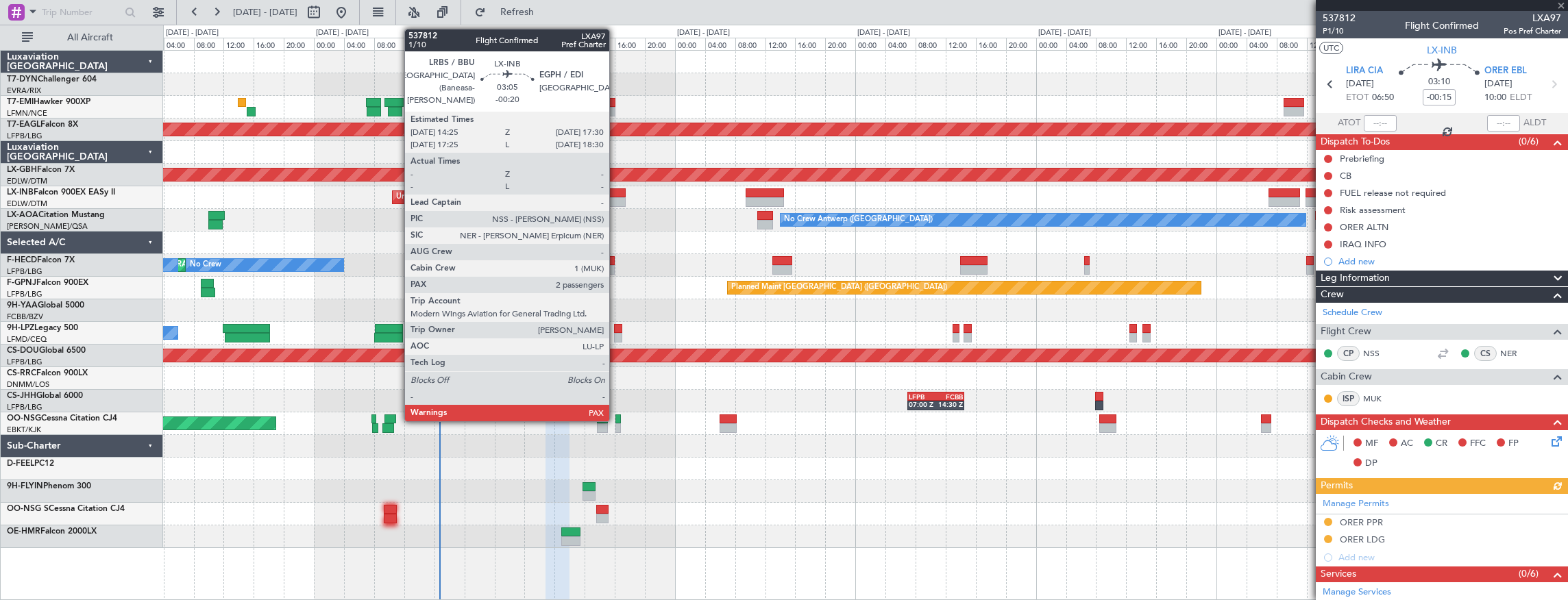
click at [616, 199] on div at bounding box center [614, 202] width 23 height 10
type input "-00:20"
type input "2"
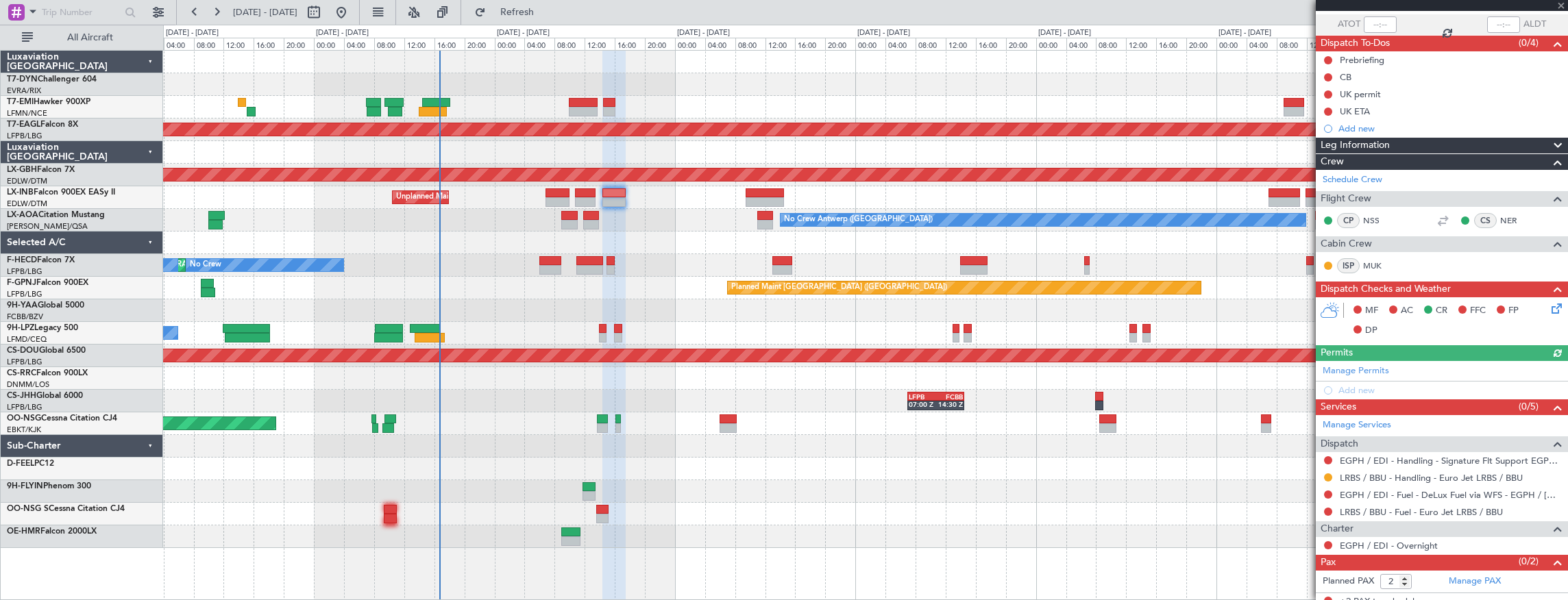
scroll to position [105, 0]
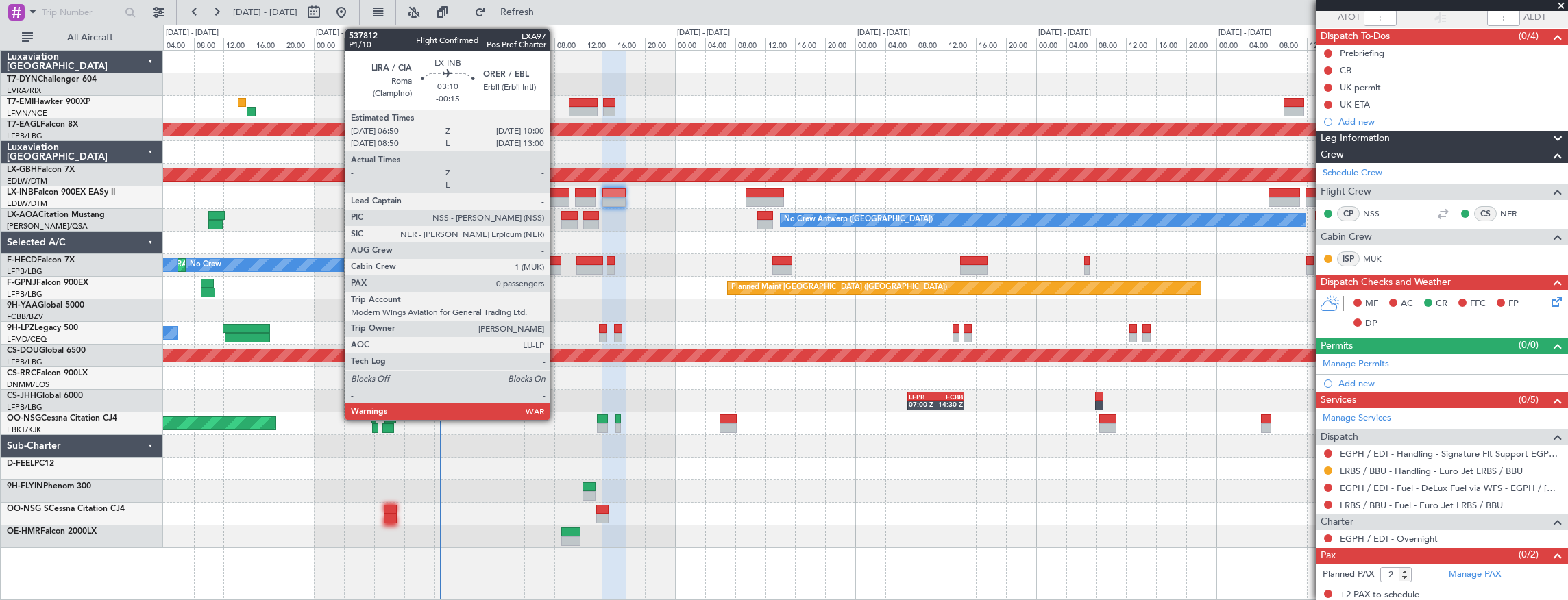
click at [557, 194] on div at bounding box center [557, 193] width 24 height 10
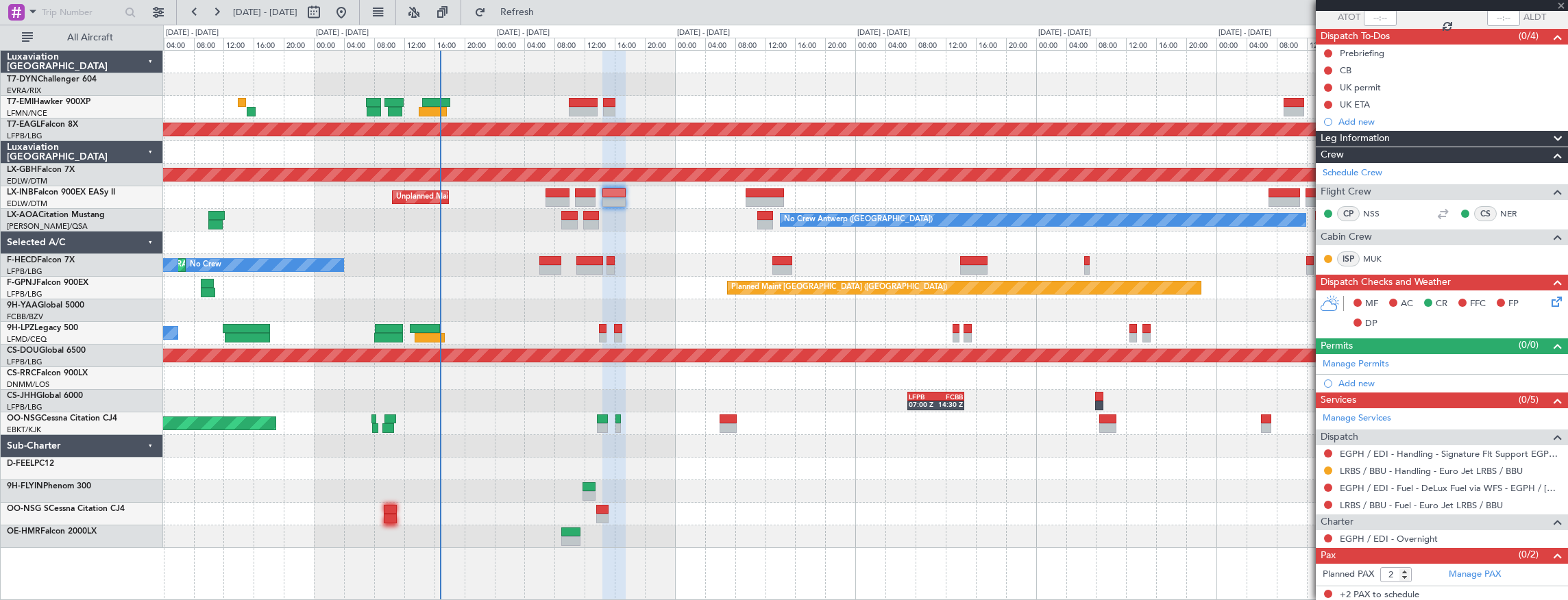
type input "-00:15"
type input "0"
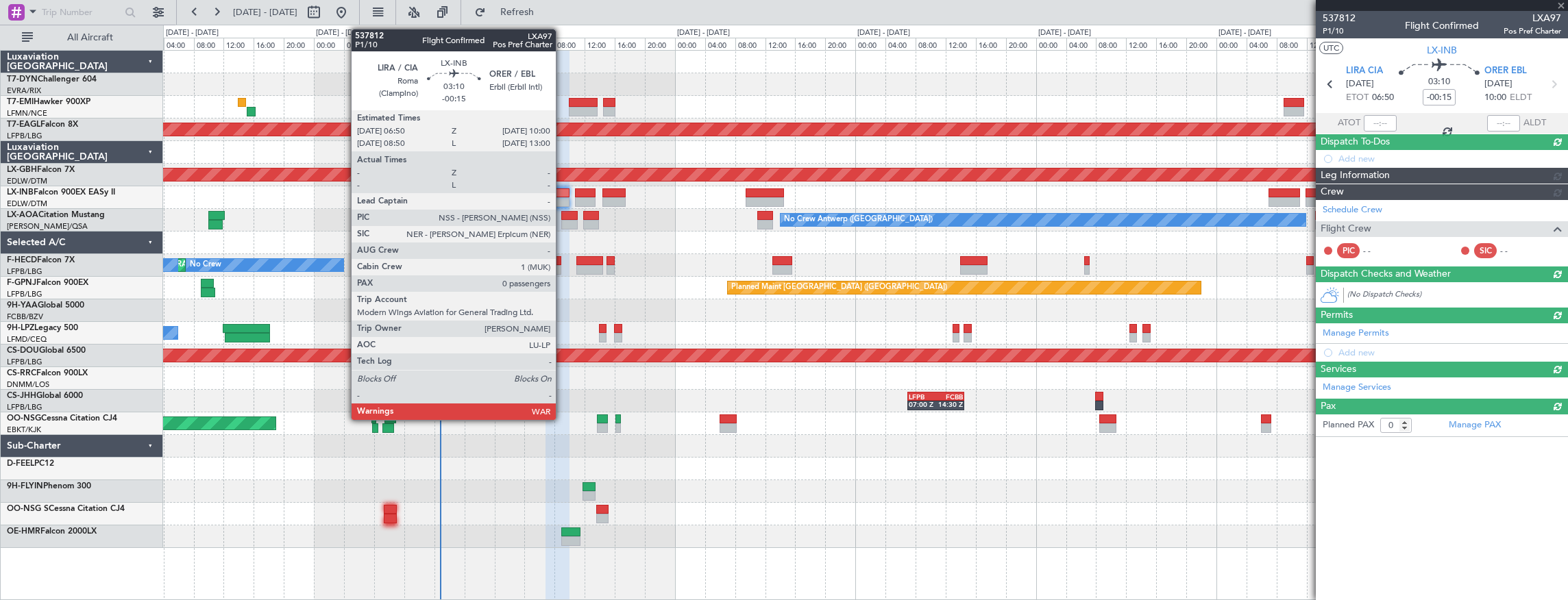
scroll to position [0, 0]
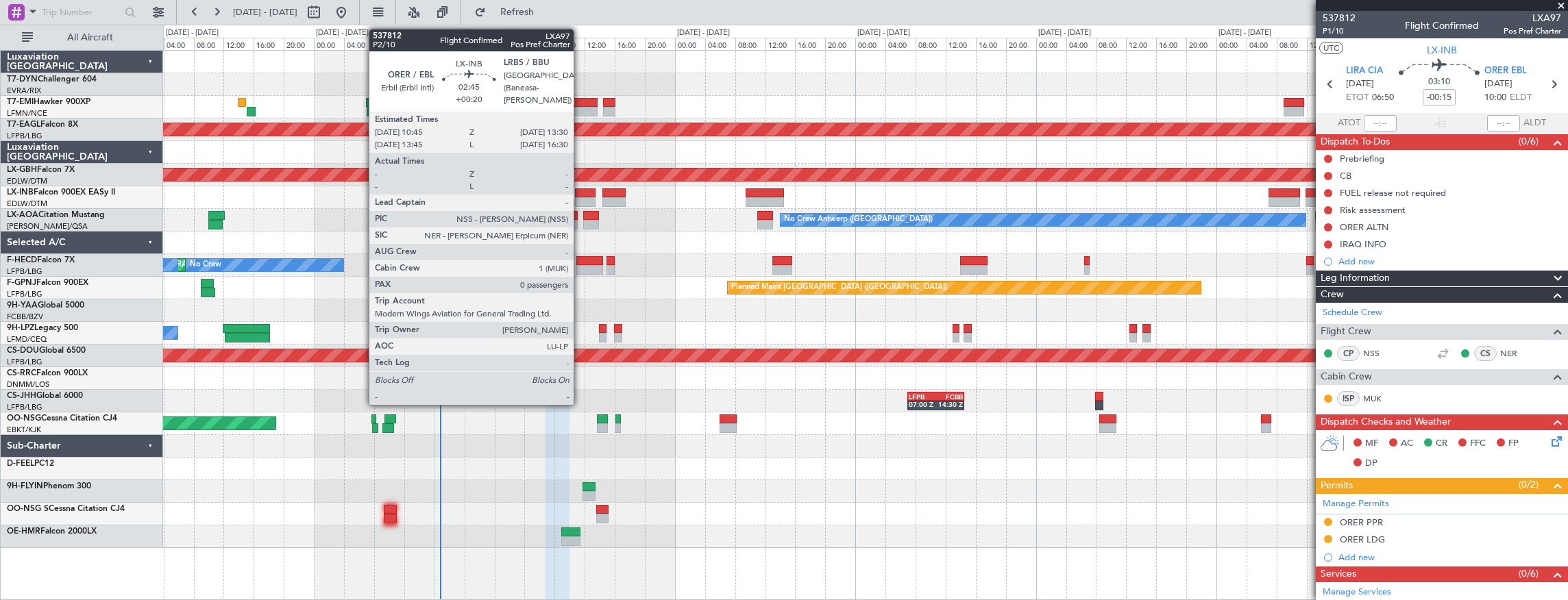
click at [581, 197] on div at bounding box center [585, 202] width 22 height 10
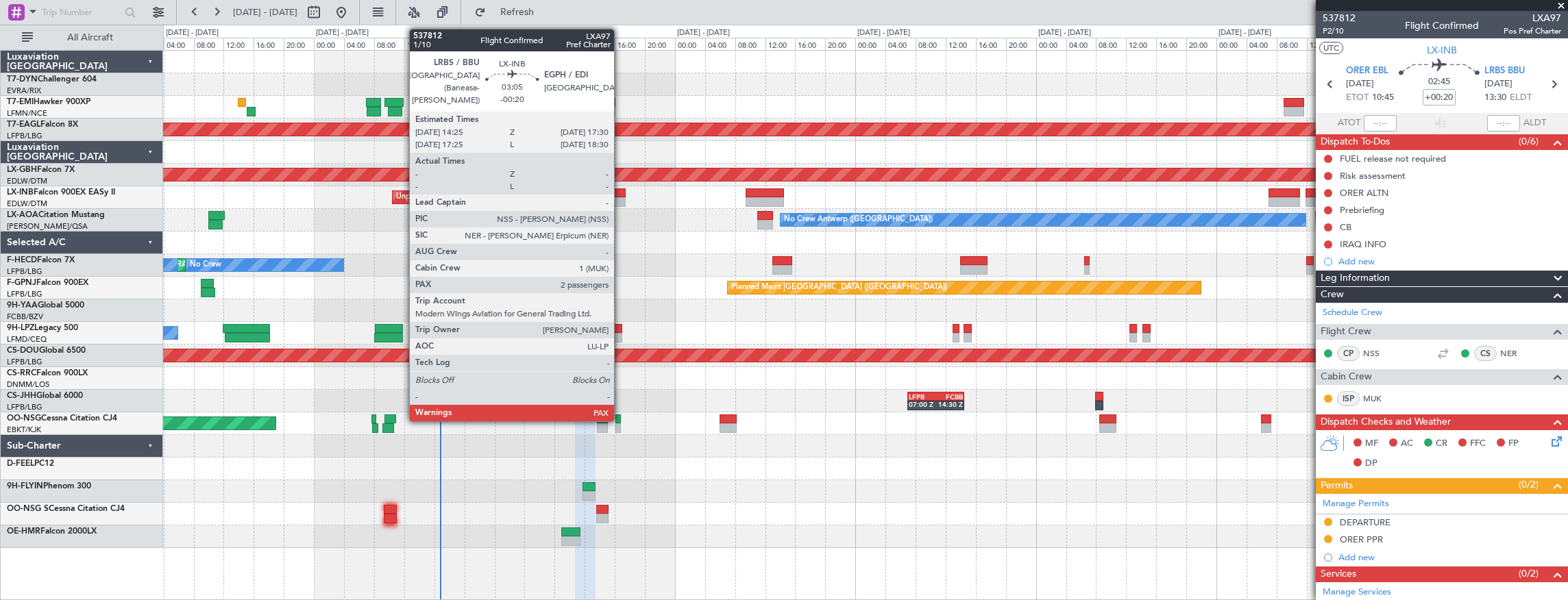
click at [621, 193] on div at bounding box center [614, 193] width 23 height 10
type input "-00:20"
type input "2"
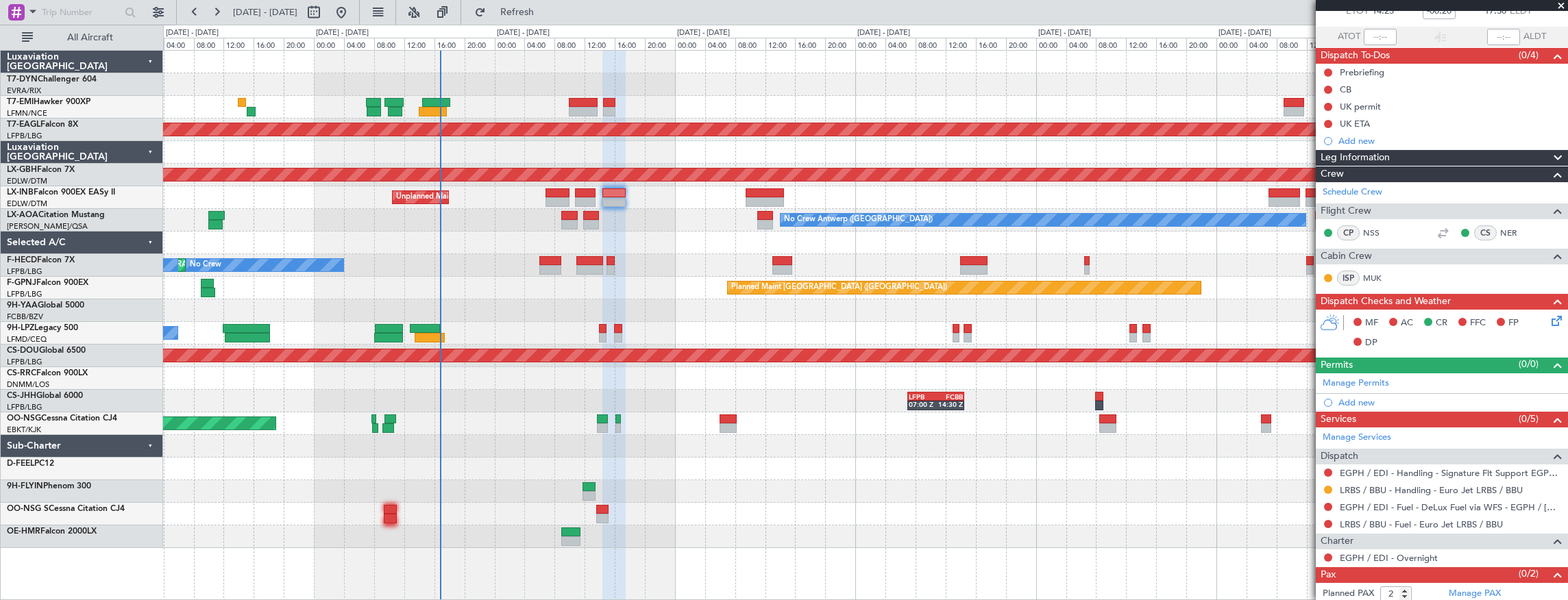
scroll to position [105, 0]
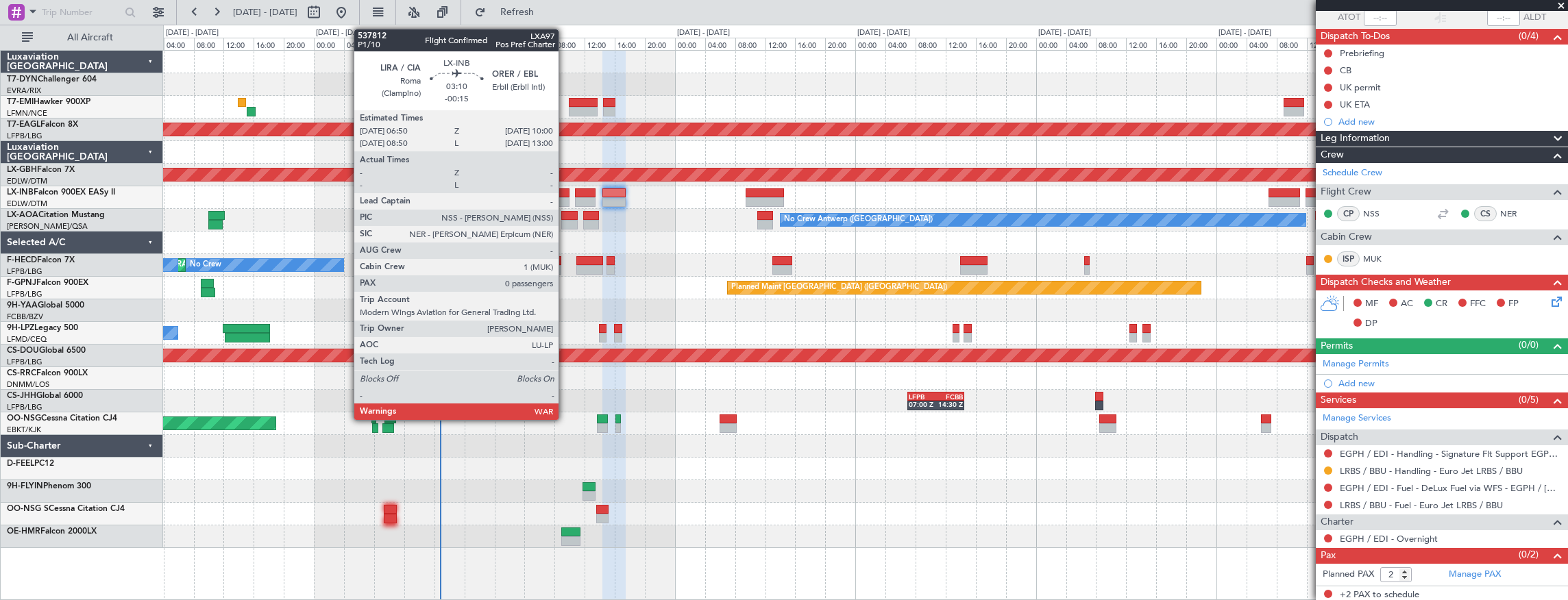
click at [565, 192] on div at bounding box center [557, 193] width 24 height 10
type input "-00:15"
type input "0"
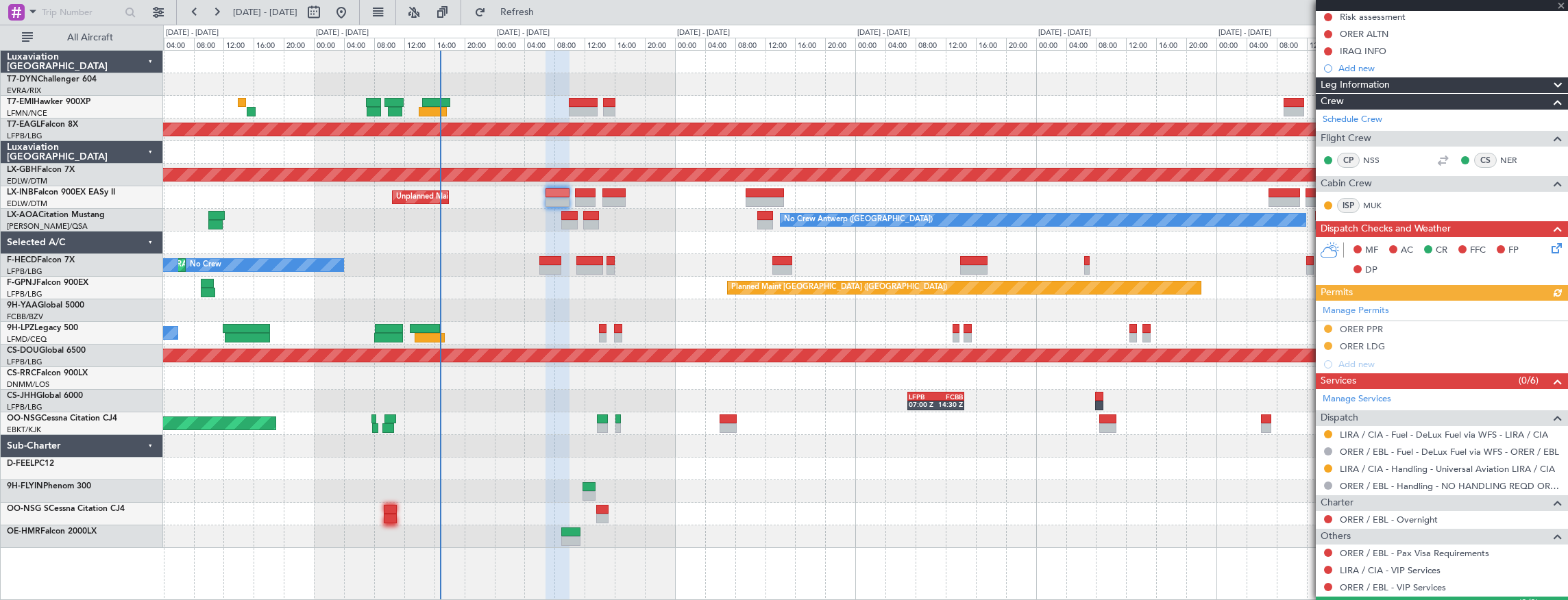
scroll to position [223, 0]
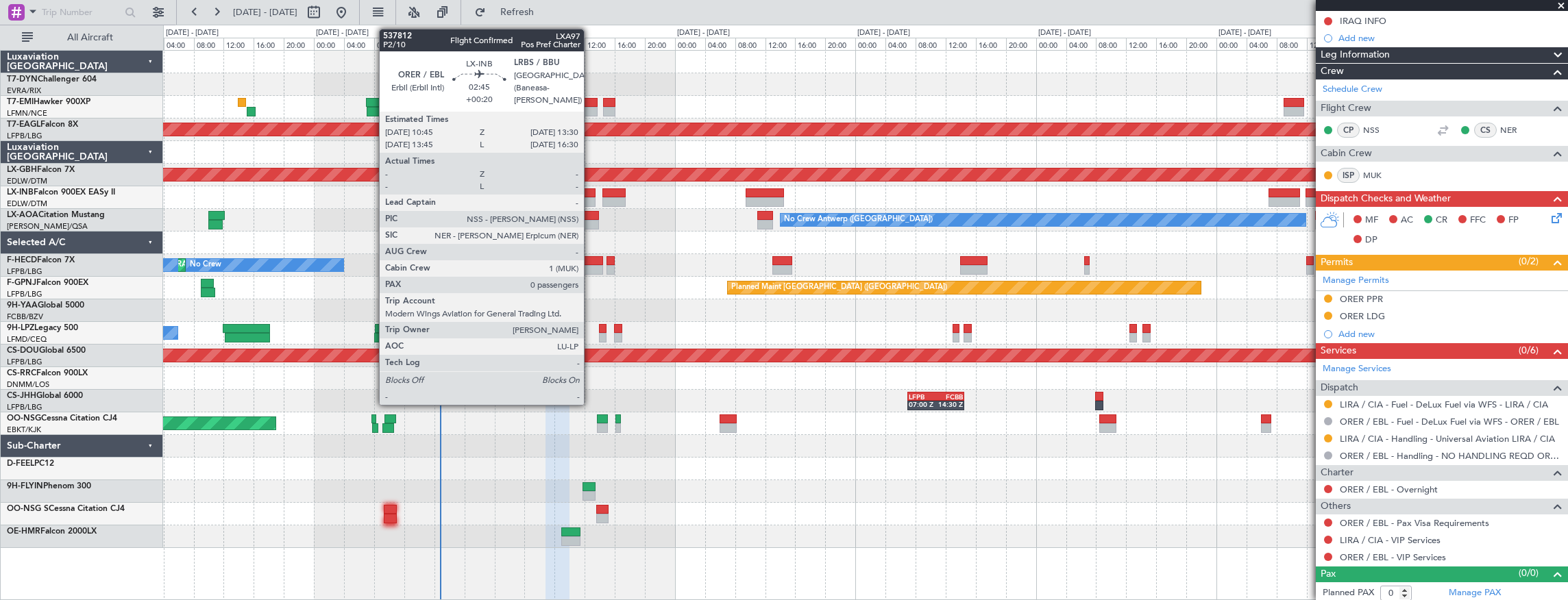
click at [591, 193] on div at bounding box center [585, 193] width 22 height 10
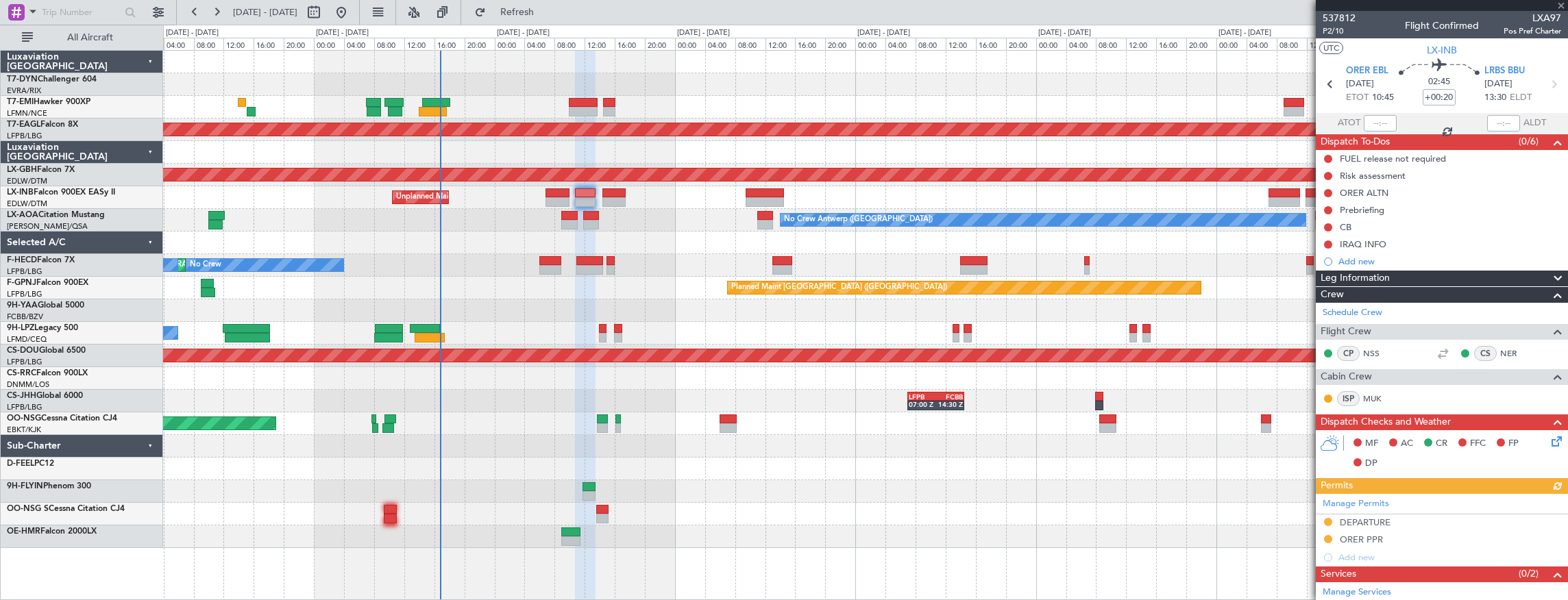
scroll to position [156, 0]
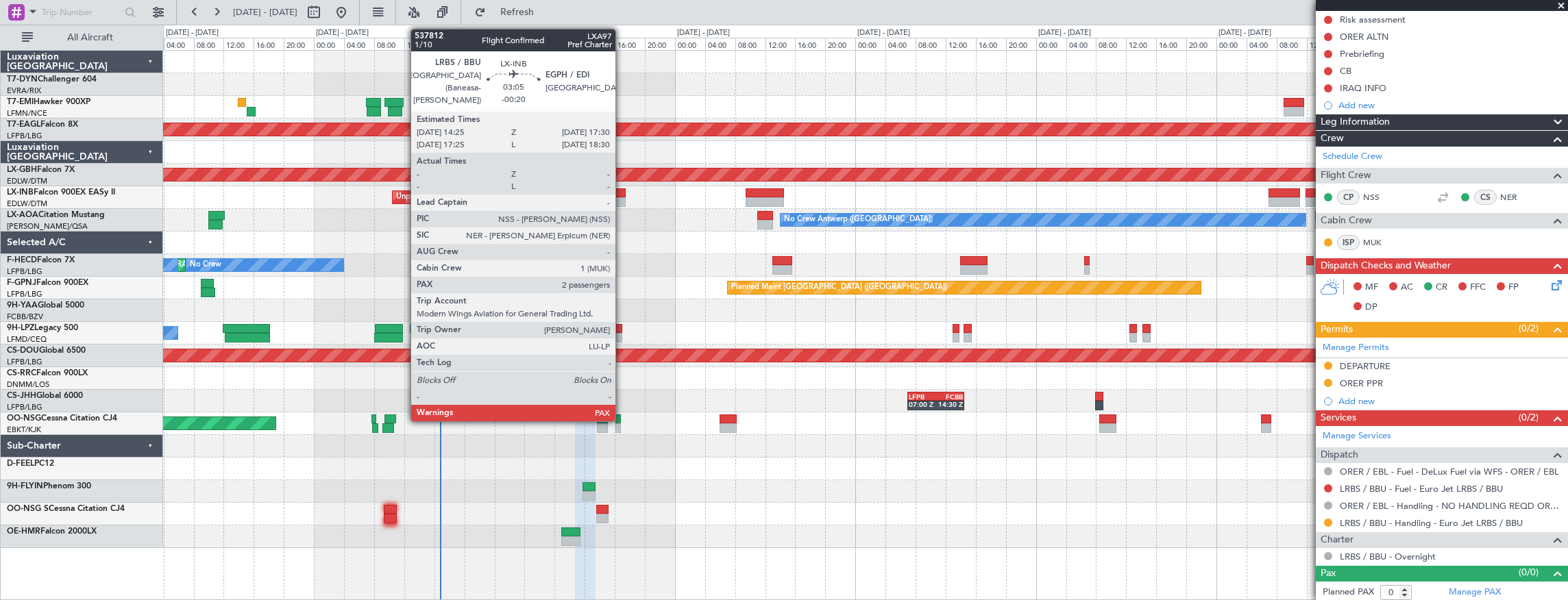
click at [622, 194] on div at bounding box center [614, 193] width 23 height 10
type input "-00:20"
type input "2"
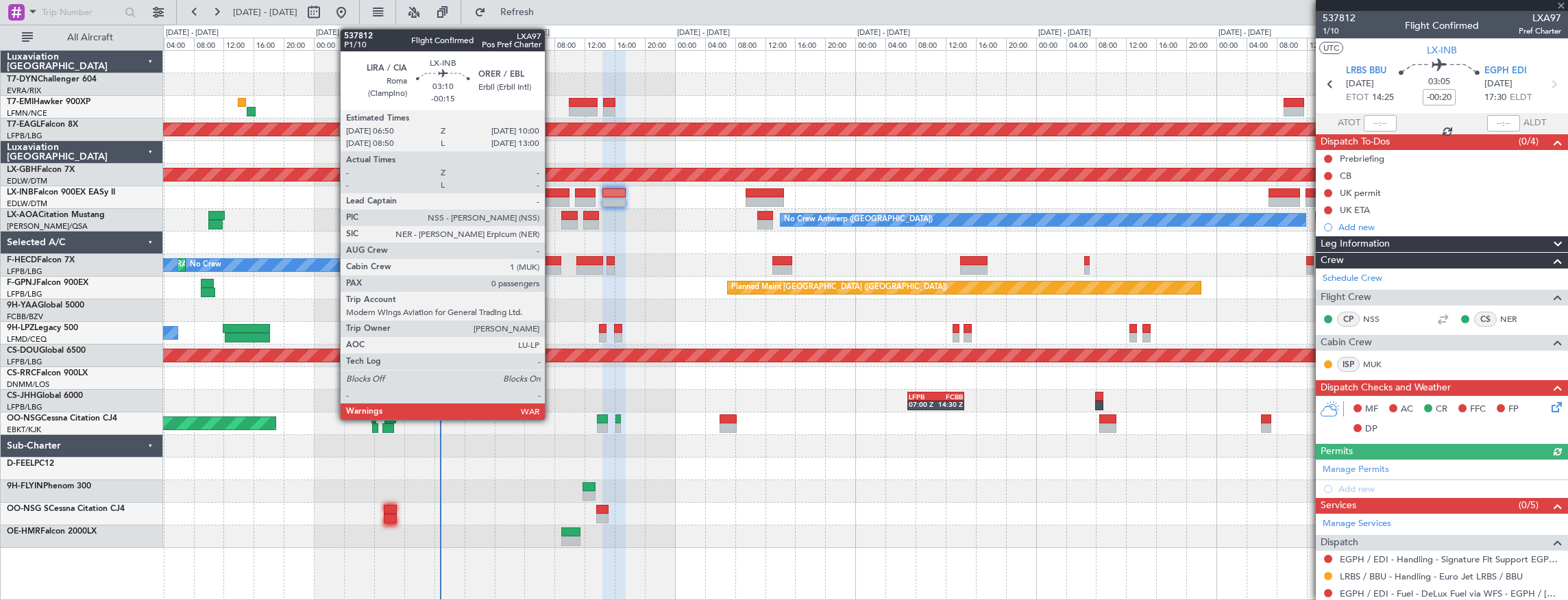
click at [552, 196] on div at bounding box center [557, 193] width 24 height 10
type input "-00:15"
type input "0"
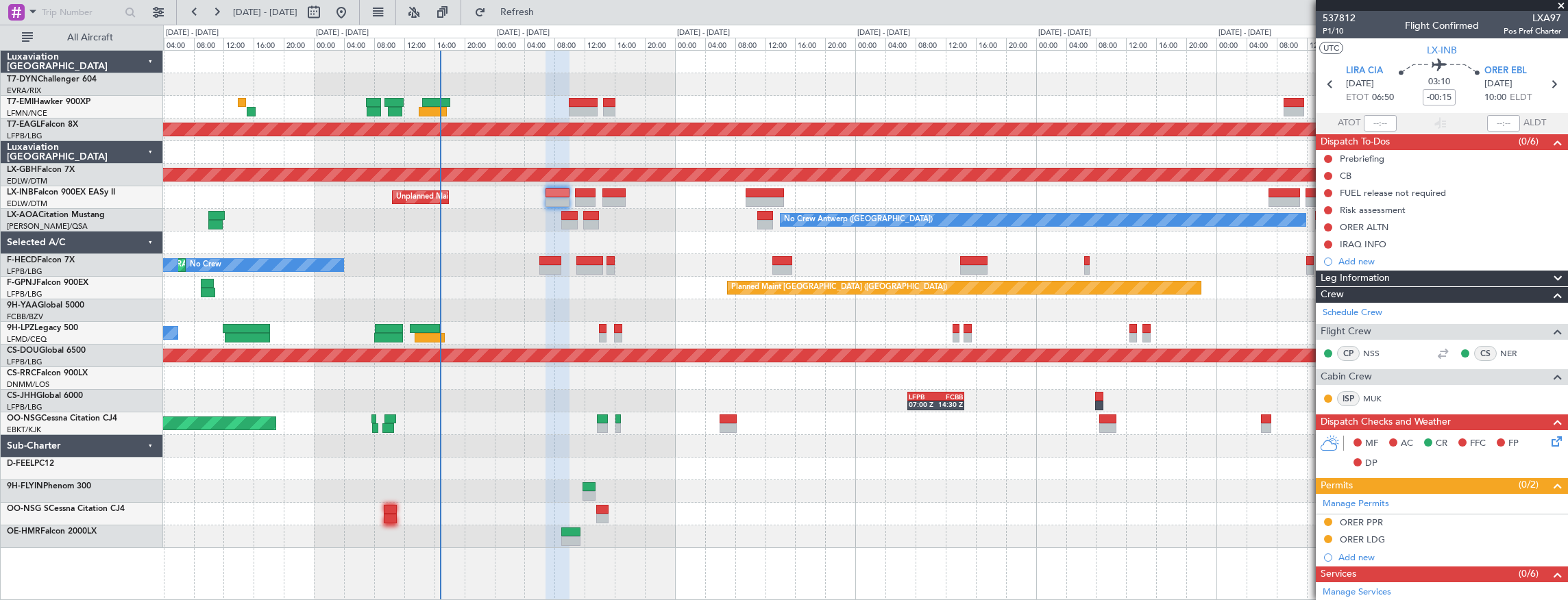
scroll to position [223, 0]
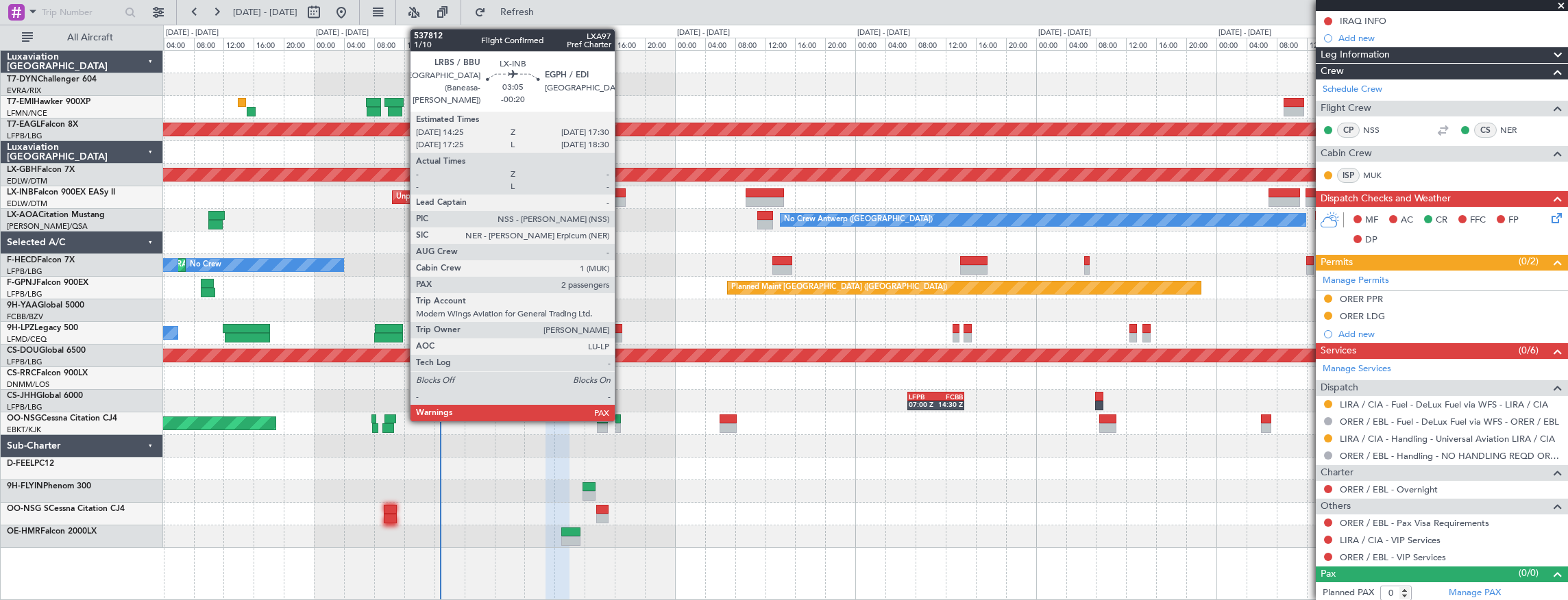
click at [622, 196] on div at bounding box center [614, 193] width 23 height 10
type input "-00:20"
type input "2"
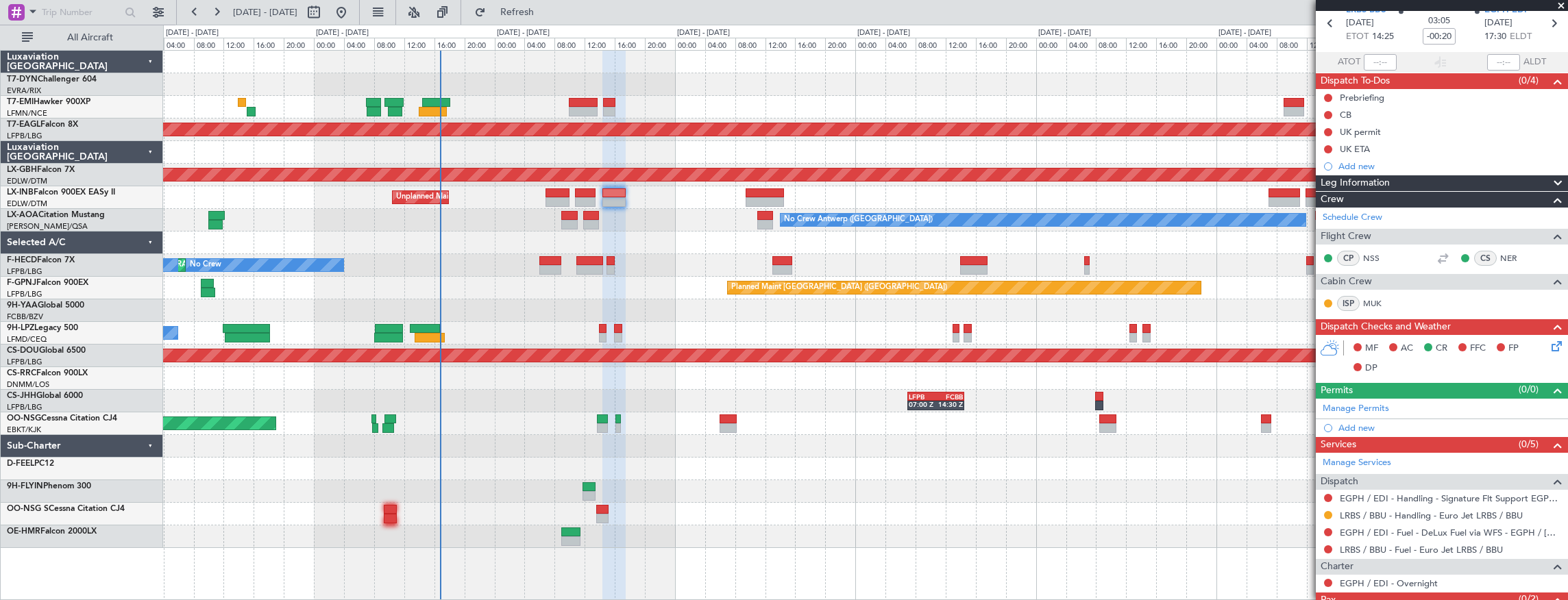
scroll to position [105, 0]
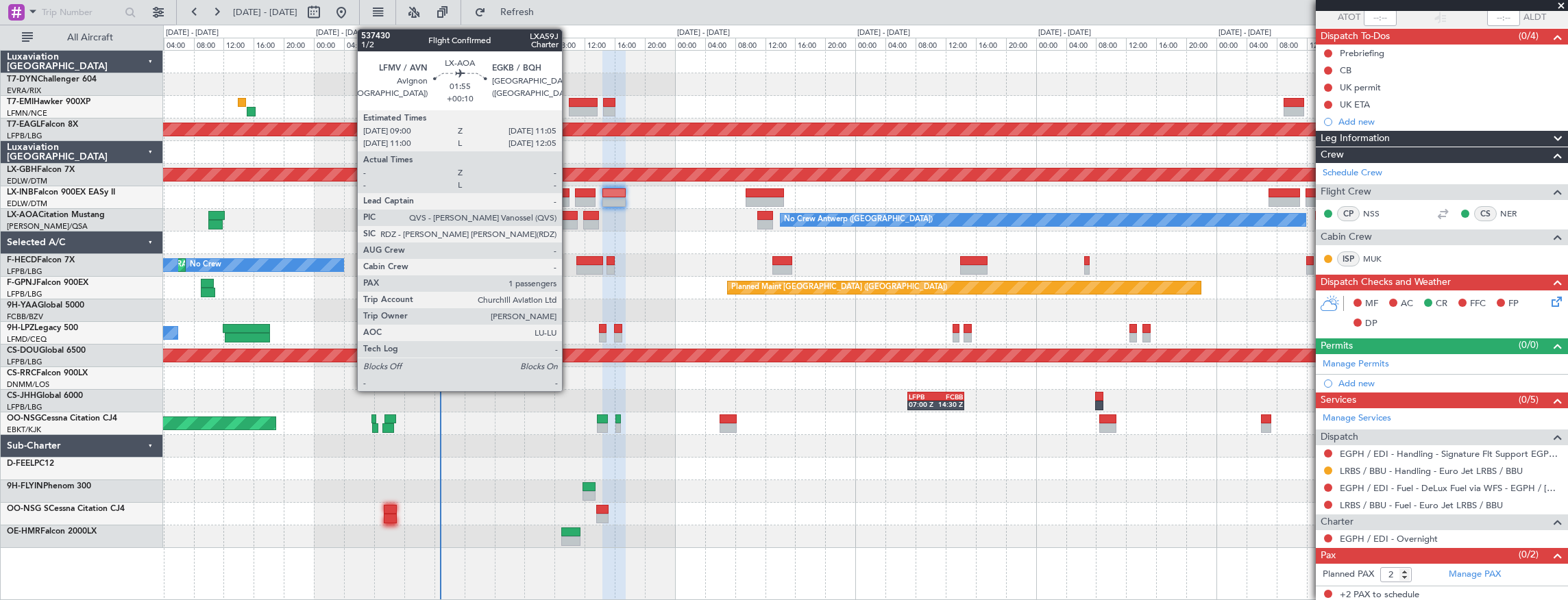
click at [569, 220] on div at bounding box center [569, 225] width 16 height 10
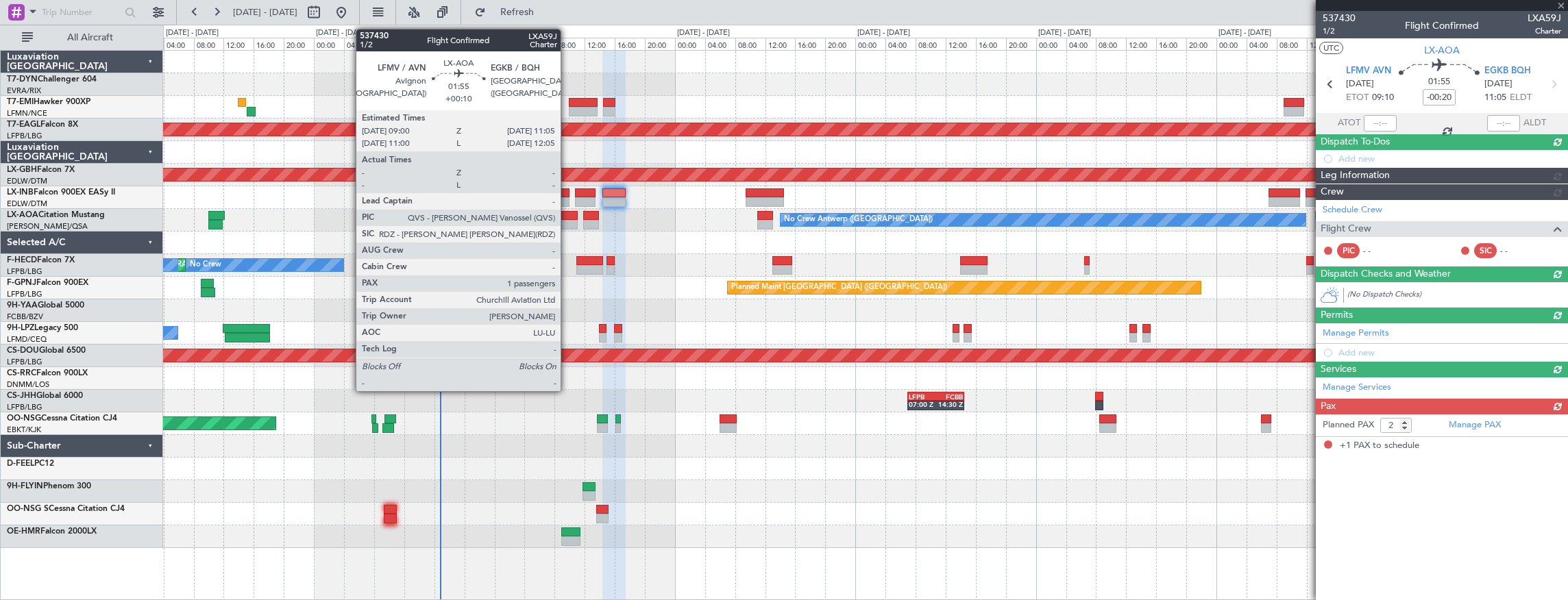
type input "+00:10"
type input "1"
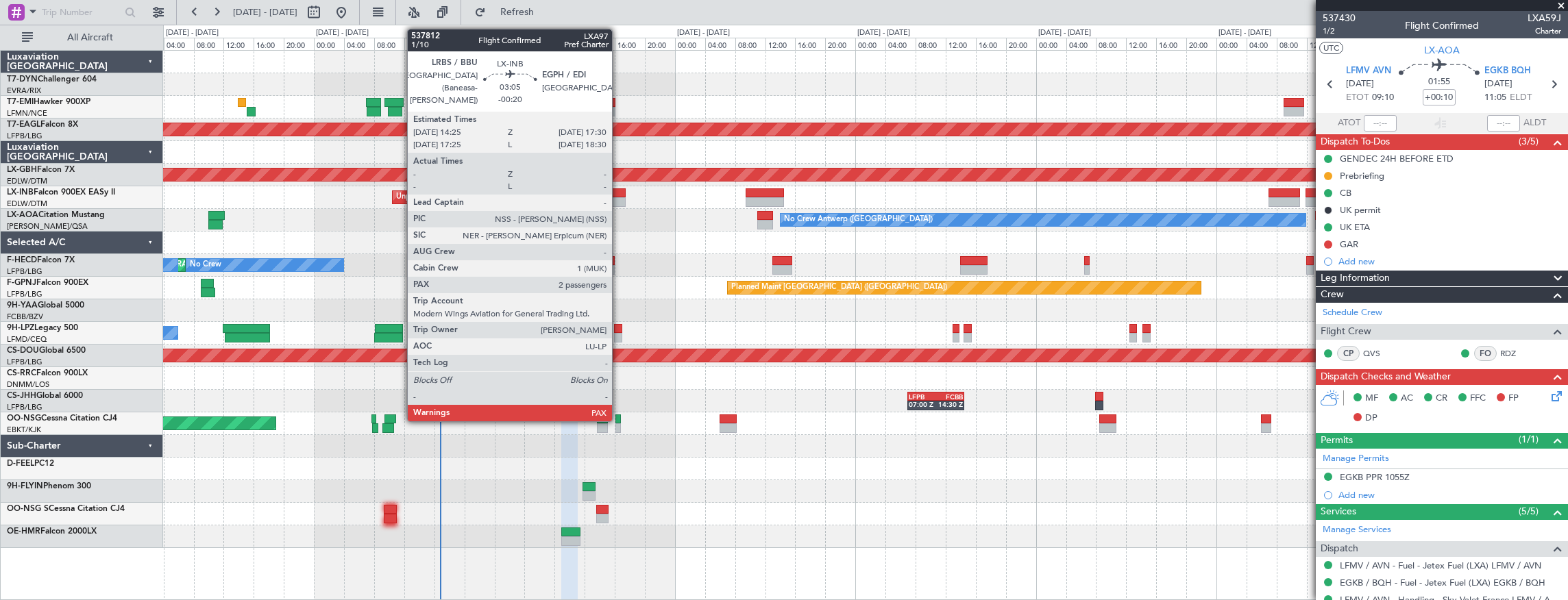
click at [619, 193] on div at bounding box center [614, 193] width 23 height 10
type input "-00:20"
type input "2"
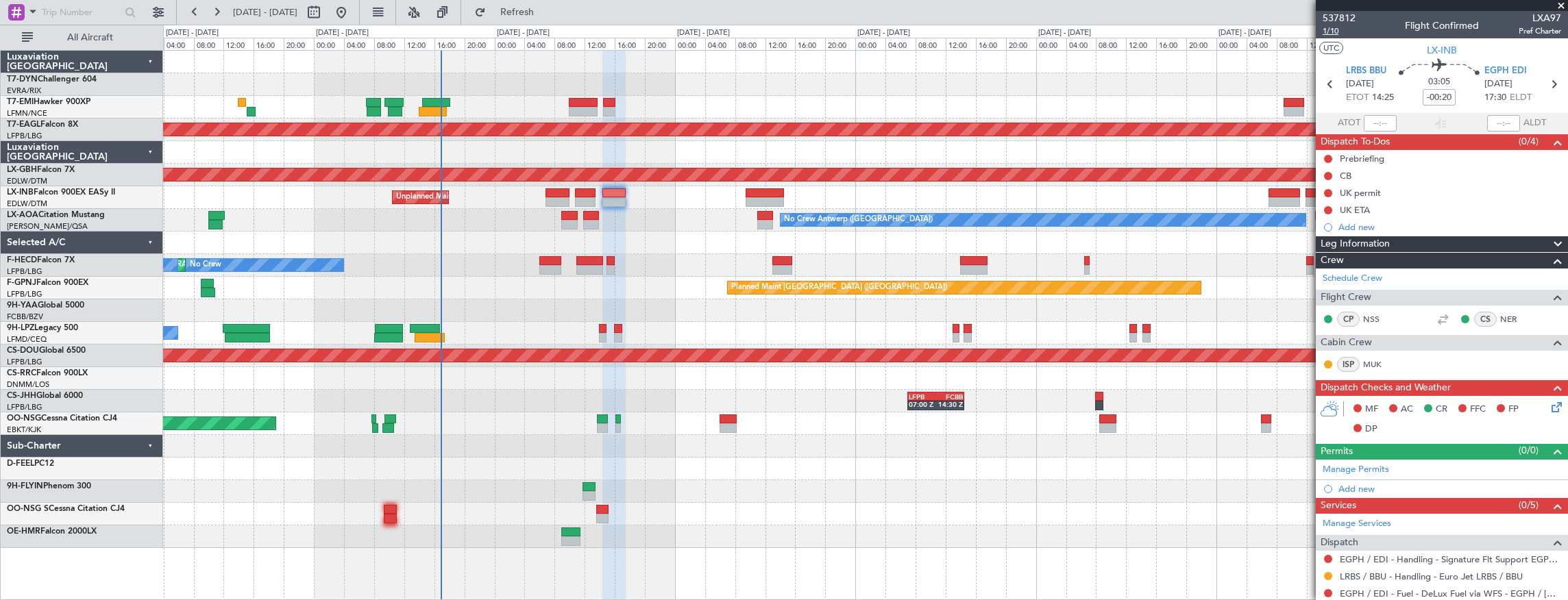
click at [1340, 31] on span "1/10" at bounding box center [1339, 31] width 33 height 12
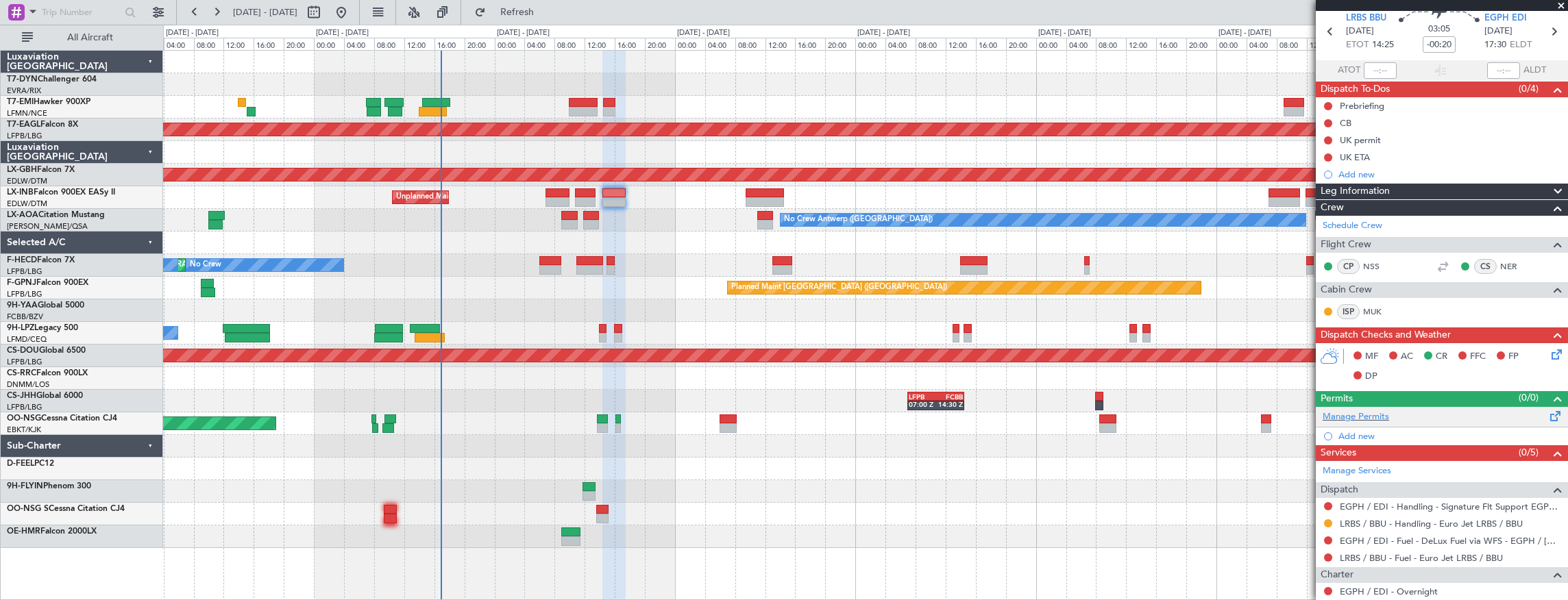
scroll to position [105, 0]
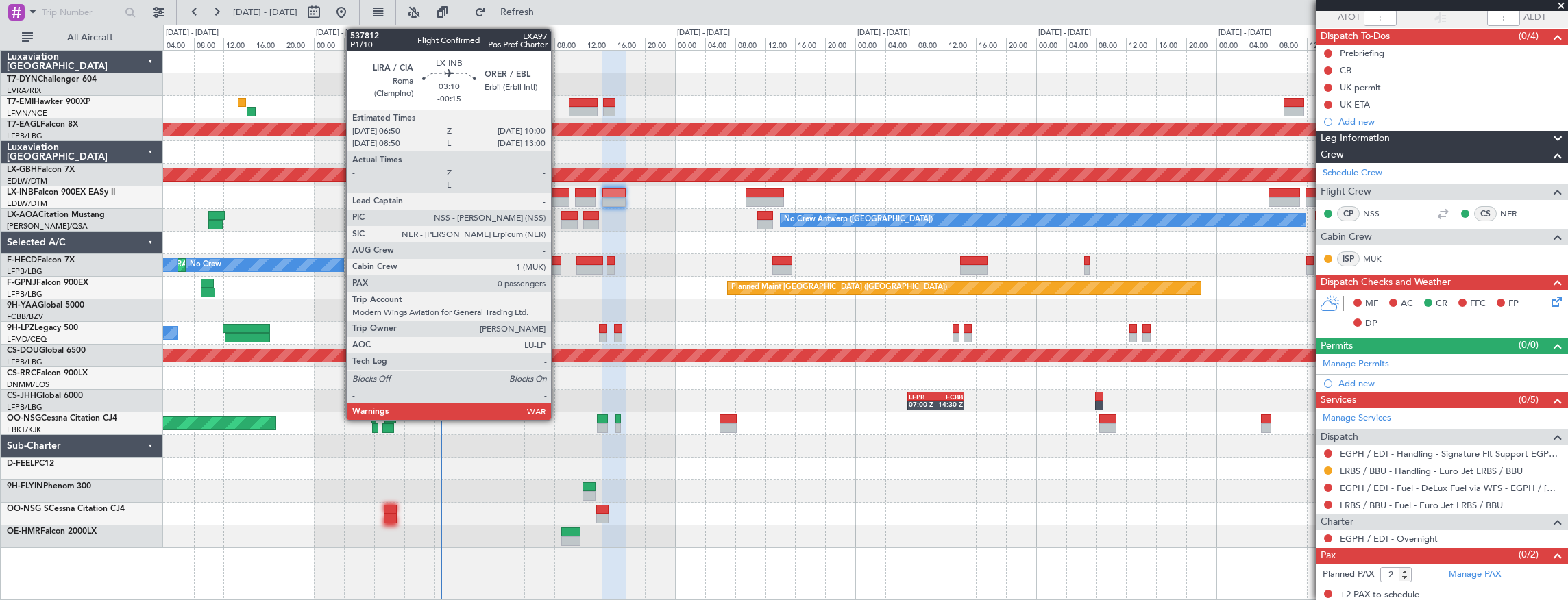
click at [558, 193] on div at bounding box center [557, 193] width 24 height 10
type input "-00:15"
type input "0"
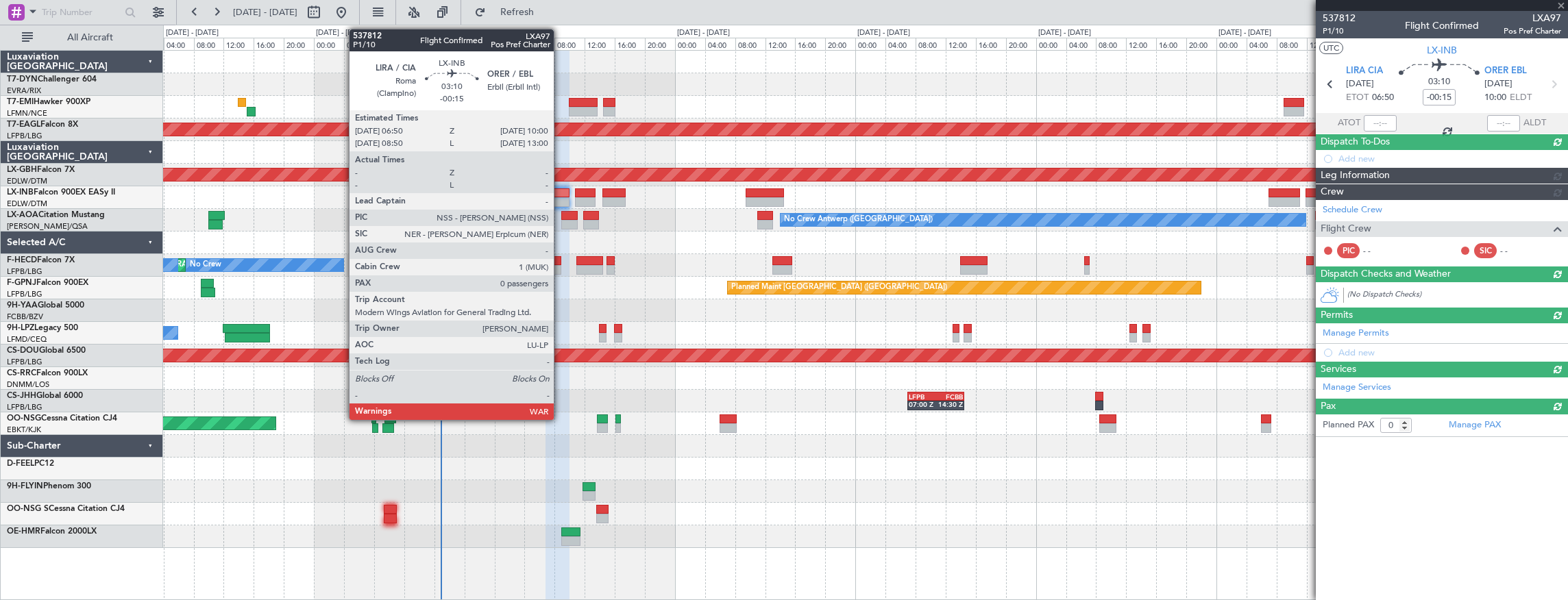
scroll to position [0, 0]
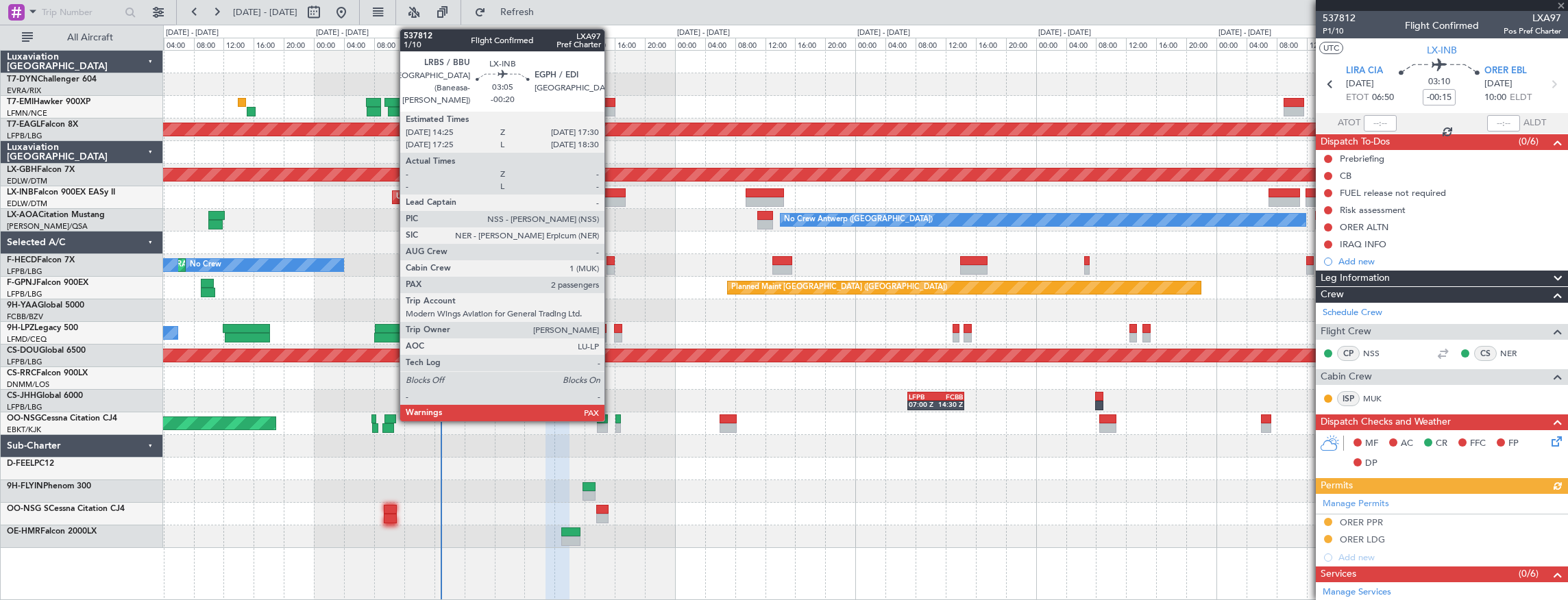
click at [612, 199] on div at bounding box center [614, 202] width 23 height 10
type input "-00:20"
type input "2"
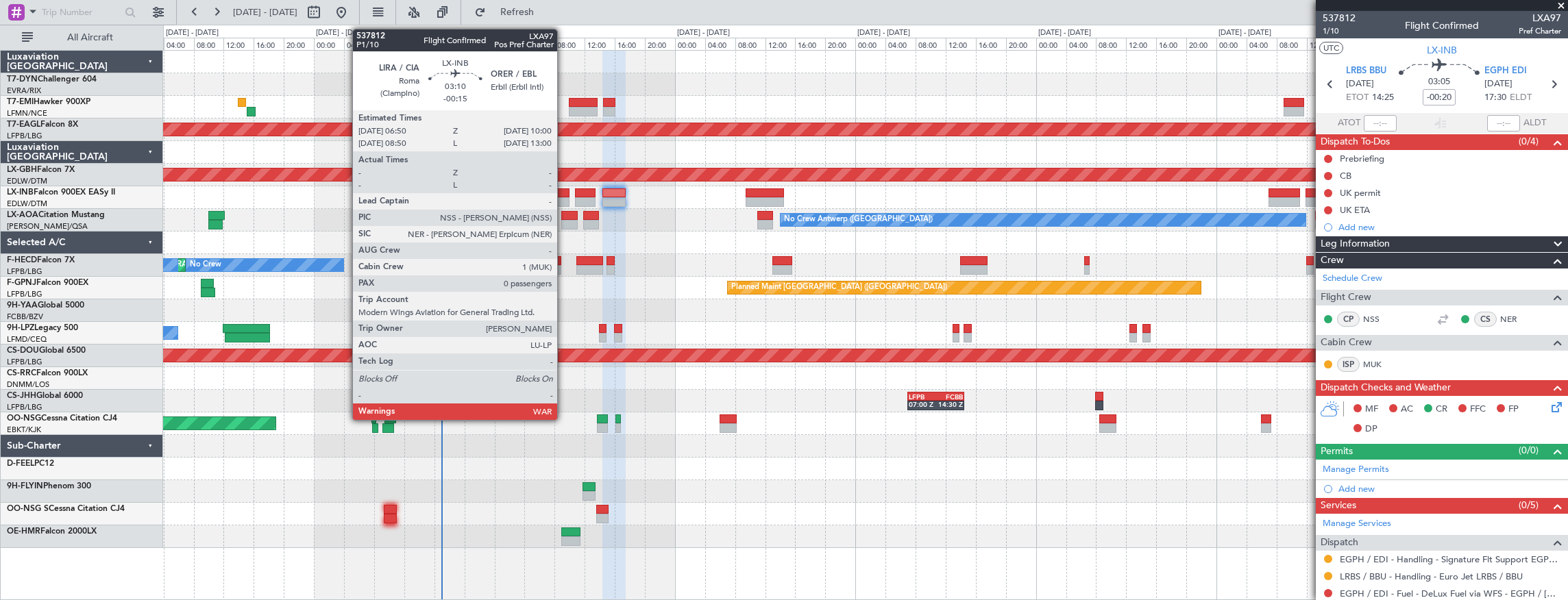
click at [565, 197] on div at bounding box center [557, 202] width 24 height 10
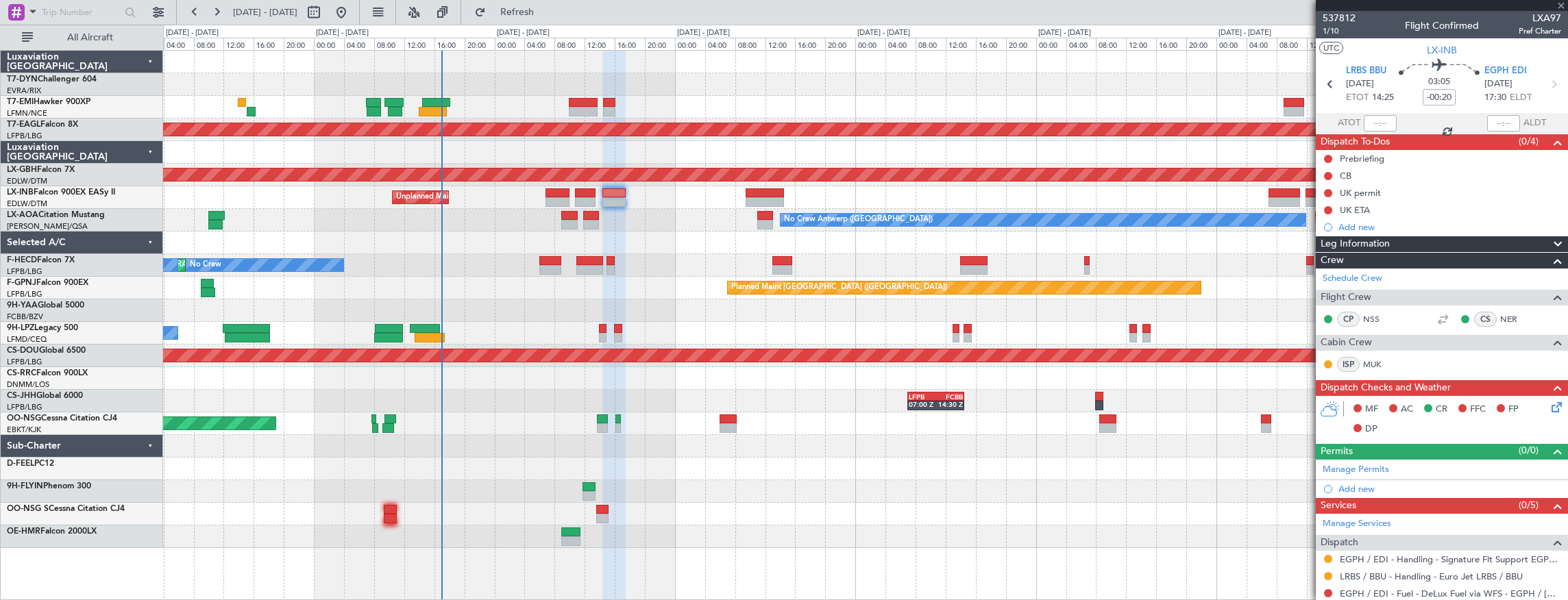
type input "-00:15"
type input "0"
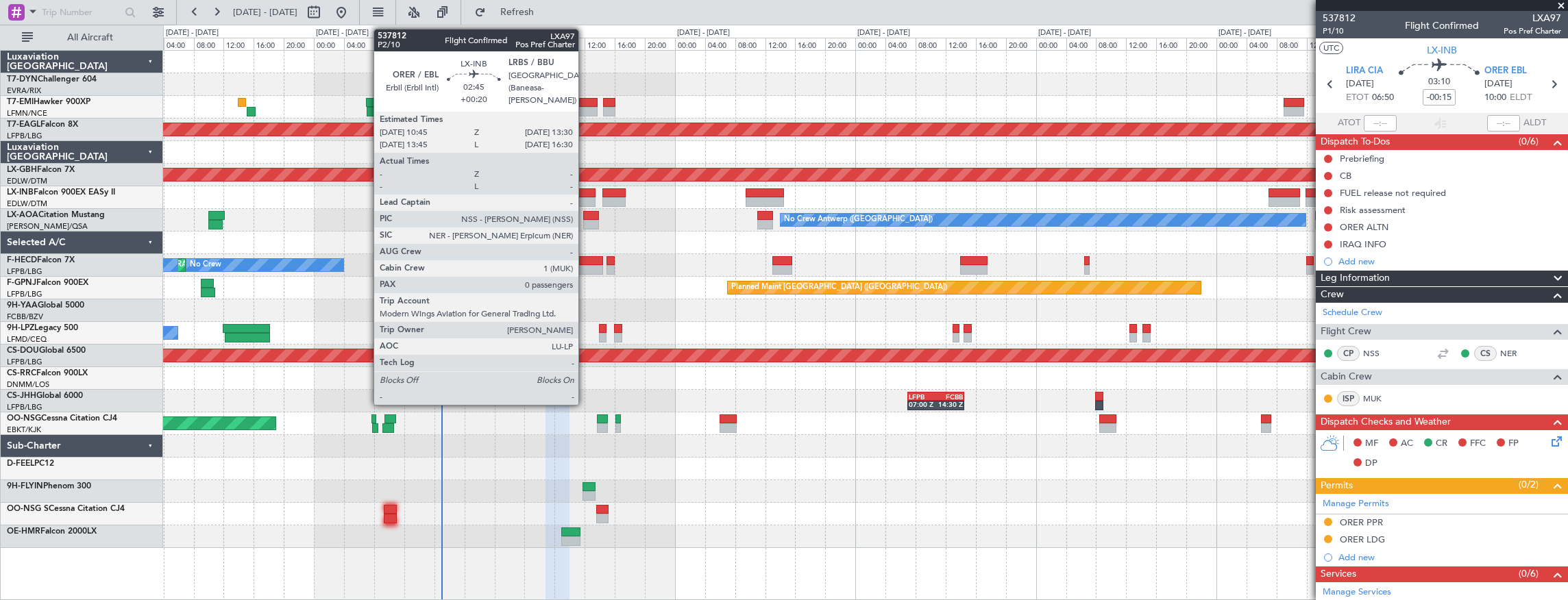
click at [585, 194] on div at bounding box center [585, 193] width 22 height 10
type input "+00:20"
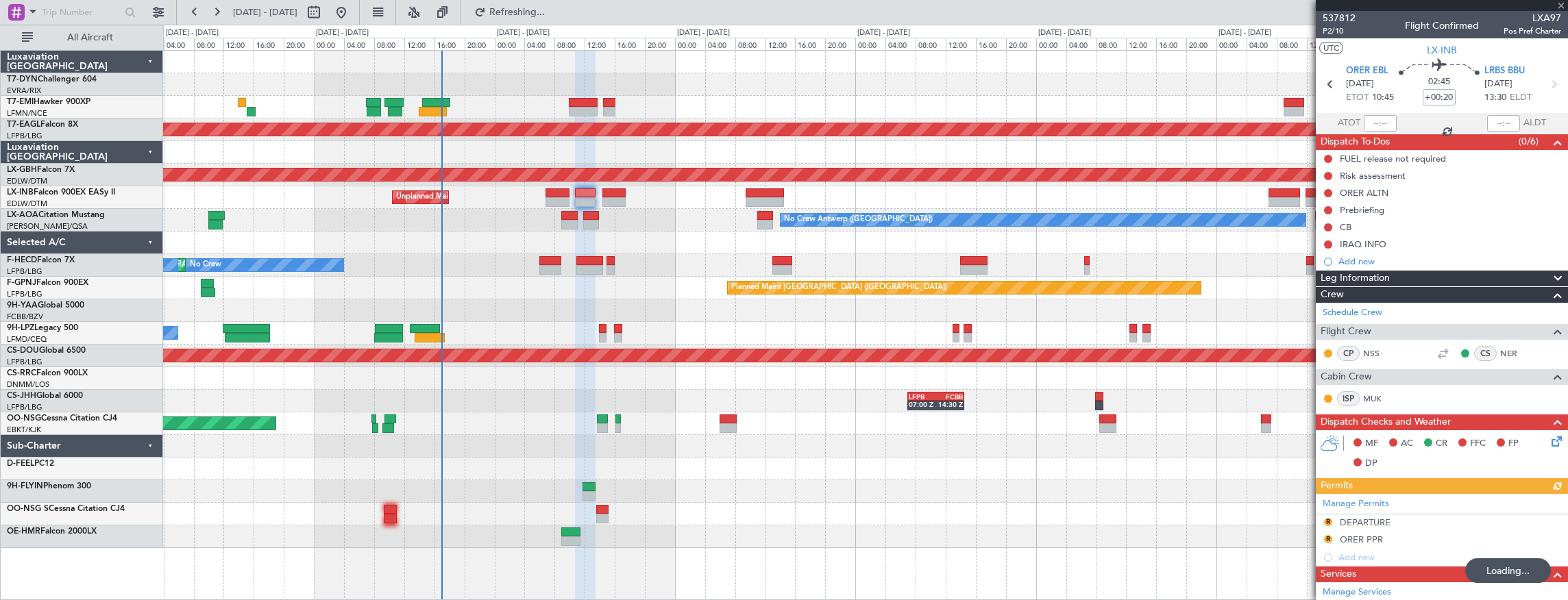
type input "3"
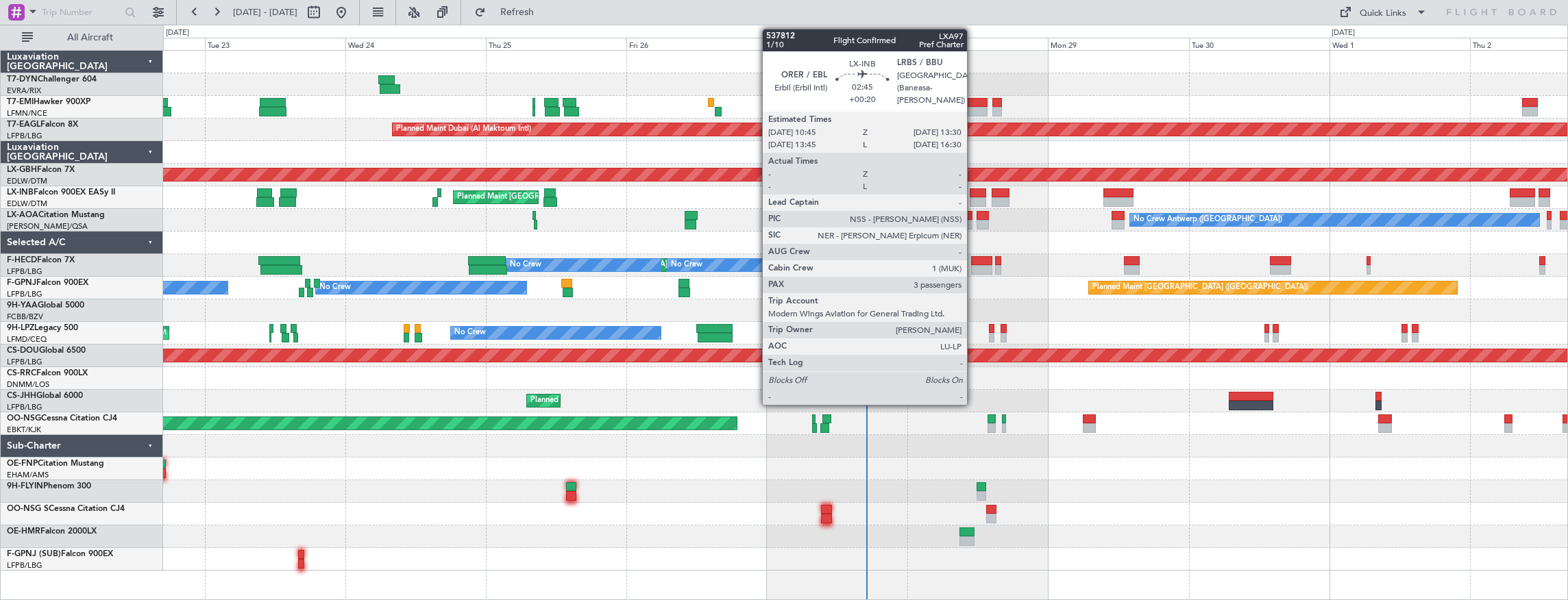
click at [974, 195] on div at bounding box center [978, 193] width 17 height 10
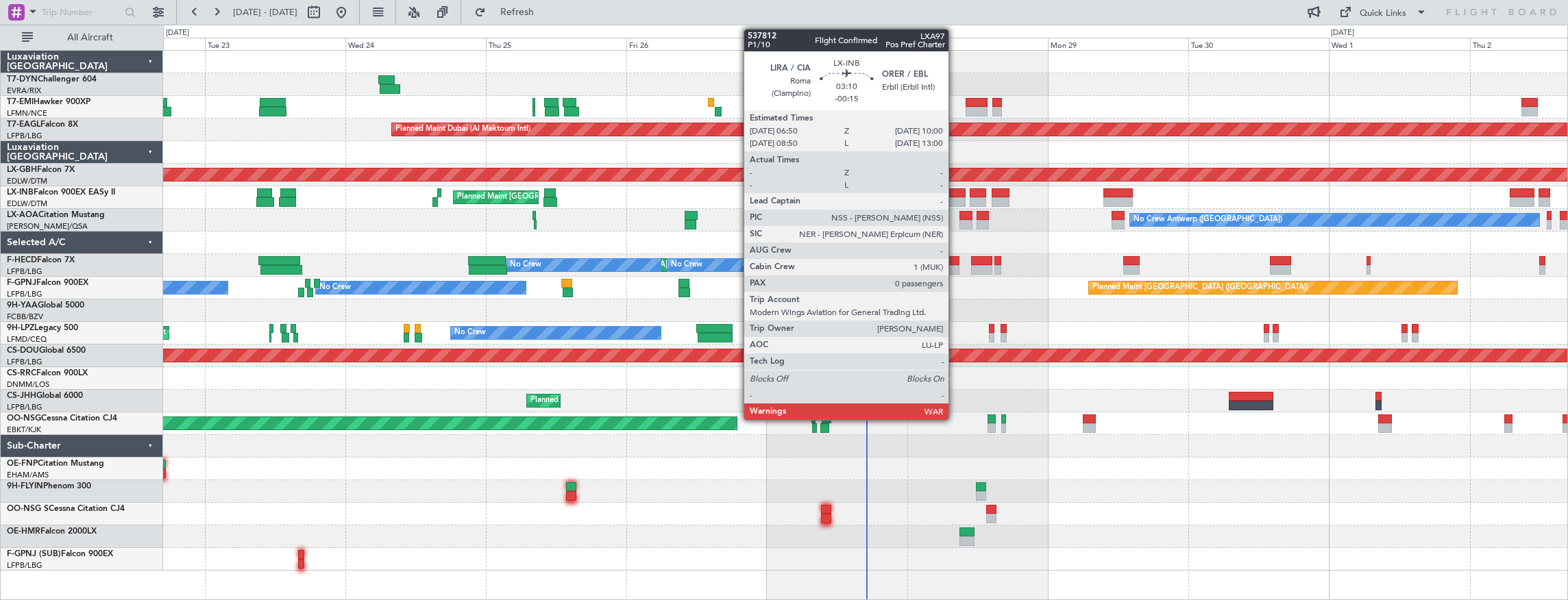
click at [955, 195] on div at bounding box center [957, 193] width 19 height 10
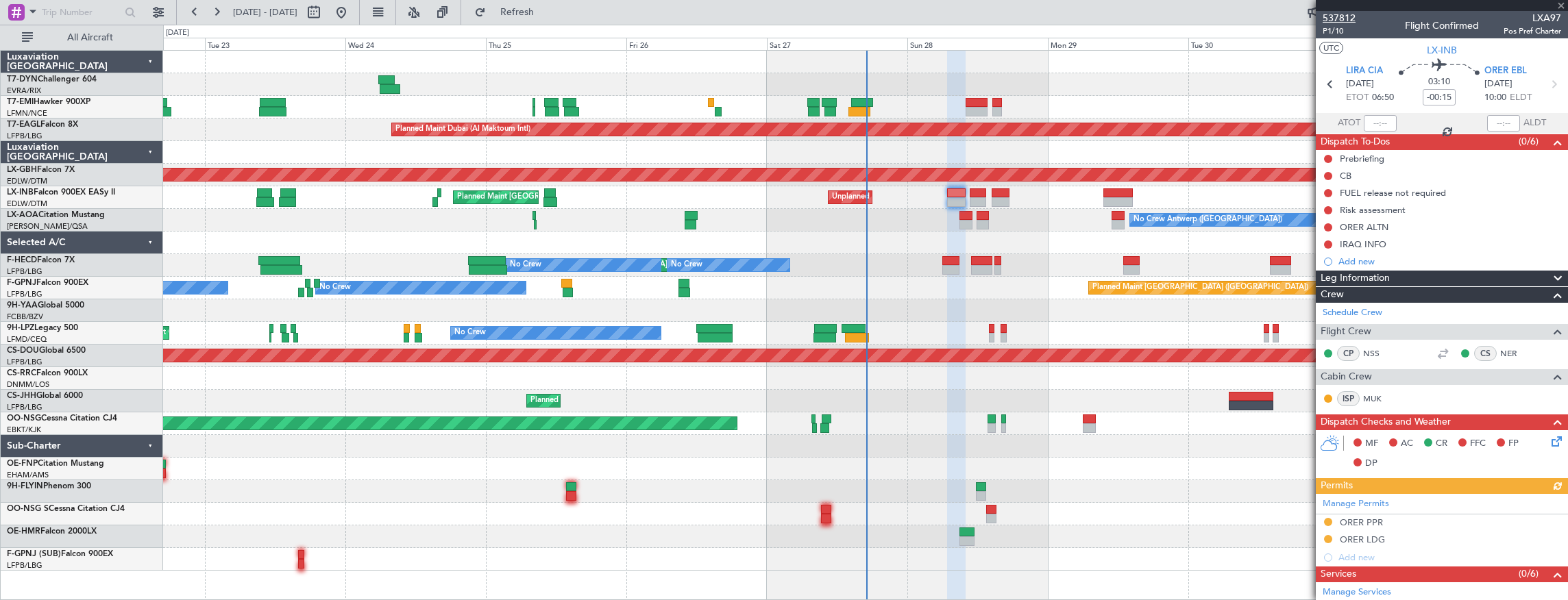
click at [1348, 22] on span "537812" at bounding box center [1339, 18] width 33 height 14
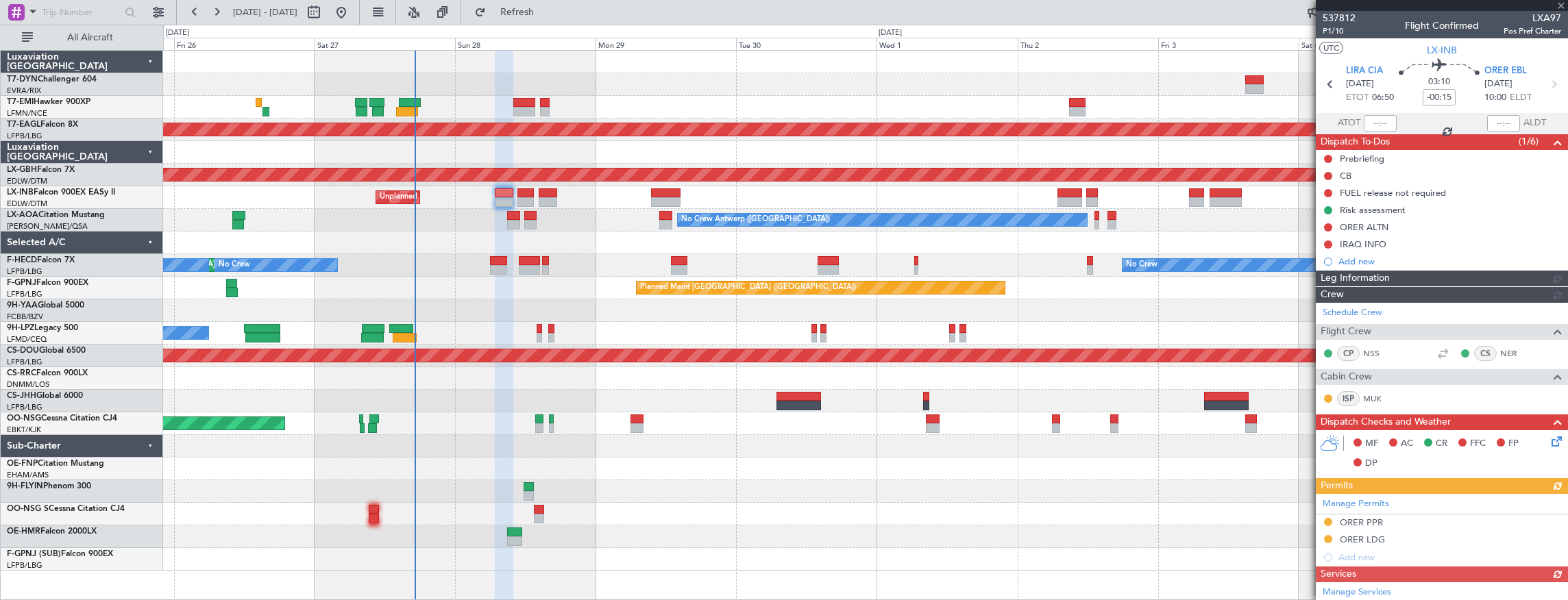
click at [586, 209] on div "No Crew Antwerp ([GEOGRAPHIC_DATA])" at bounding box center [865, 220] width 1405 height 22
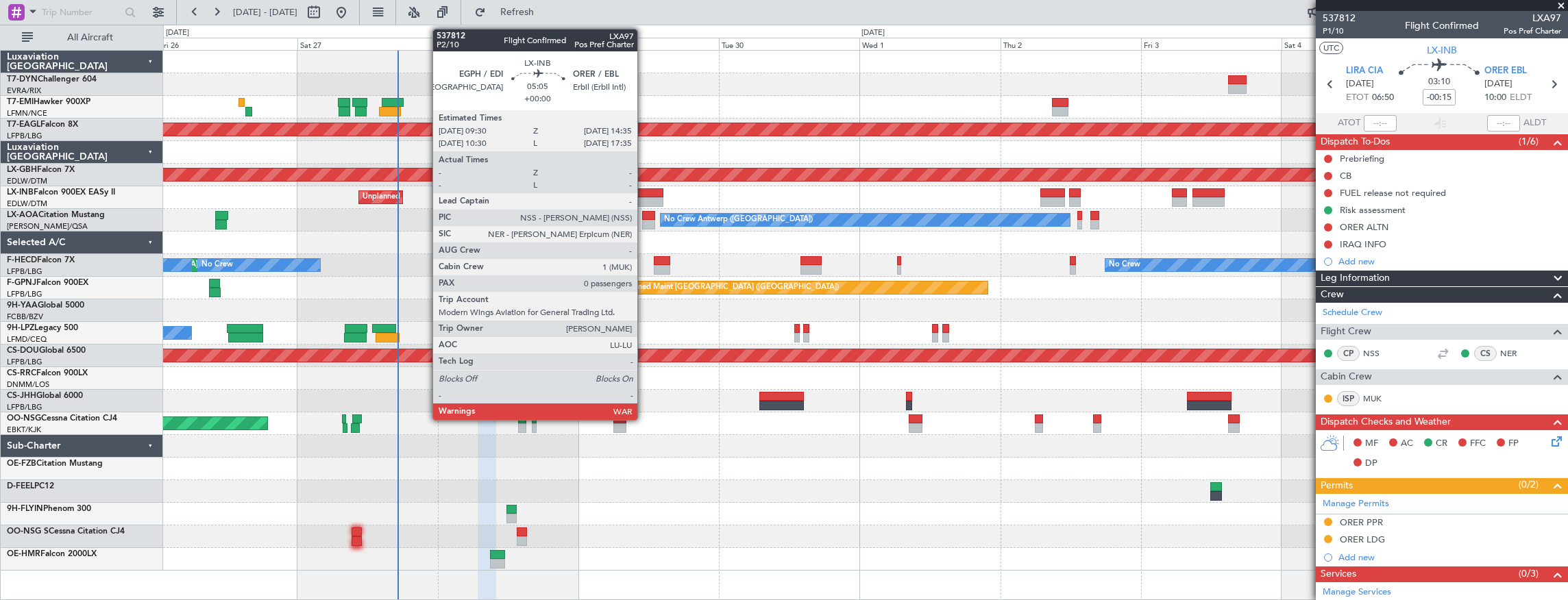
click at [644, 194] on div at bounding box center [649, 193] width 30 height 10
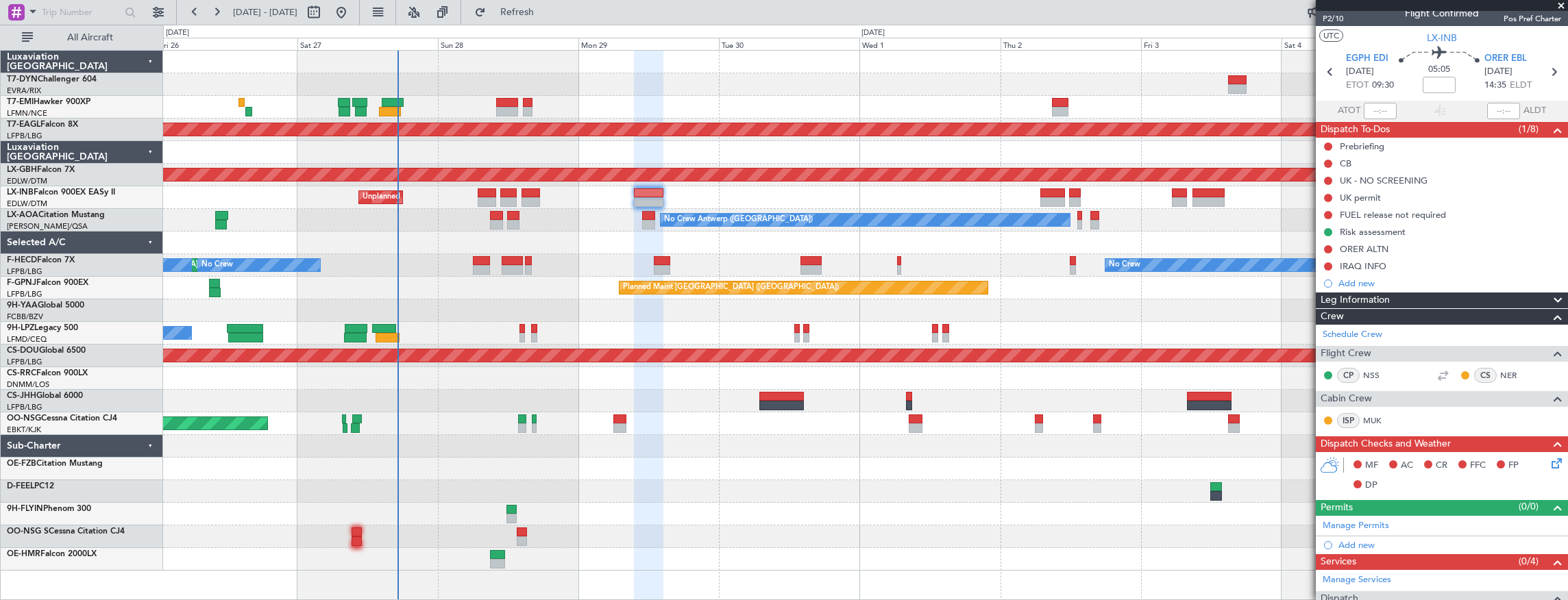
scroll to position [241, 0]
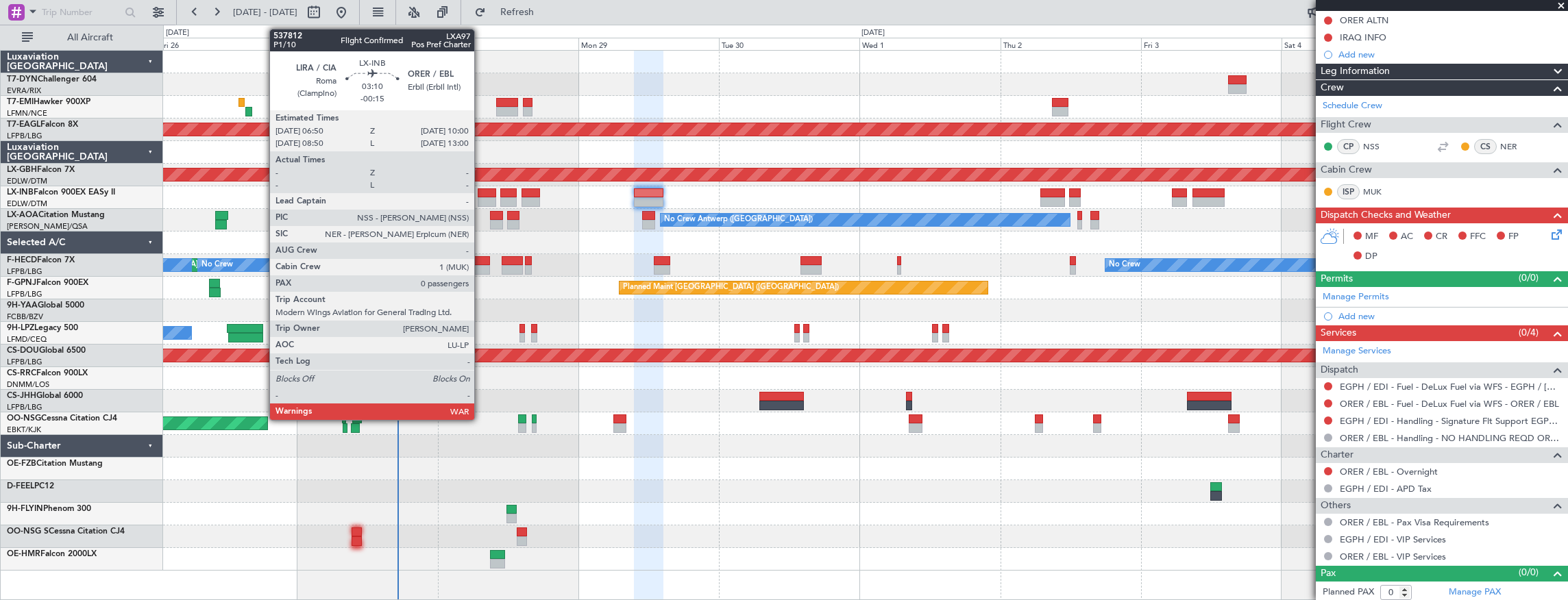
click at [481, 193] on div at bounding box center [488, 193] width 19 height 10
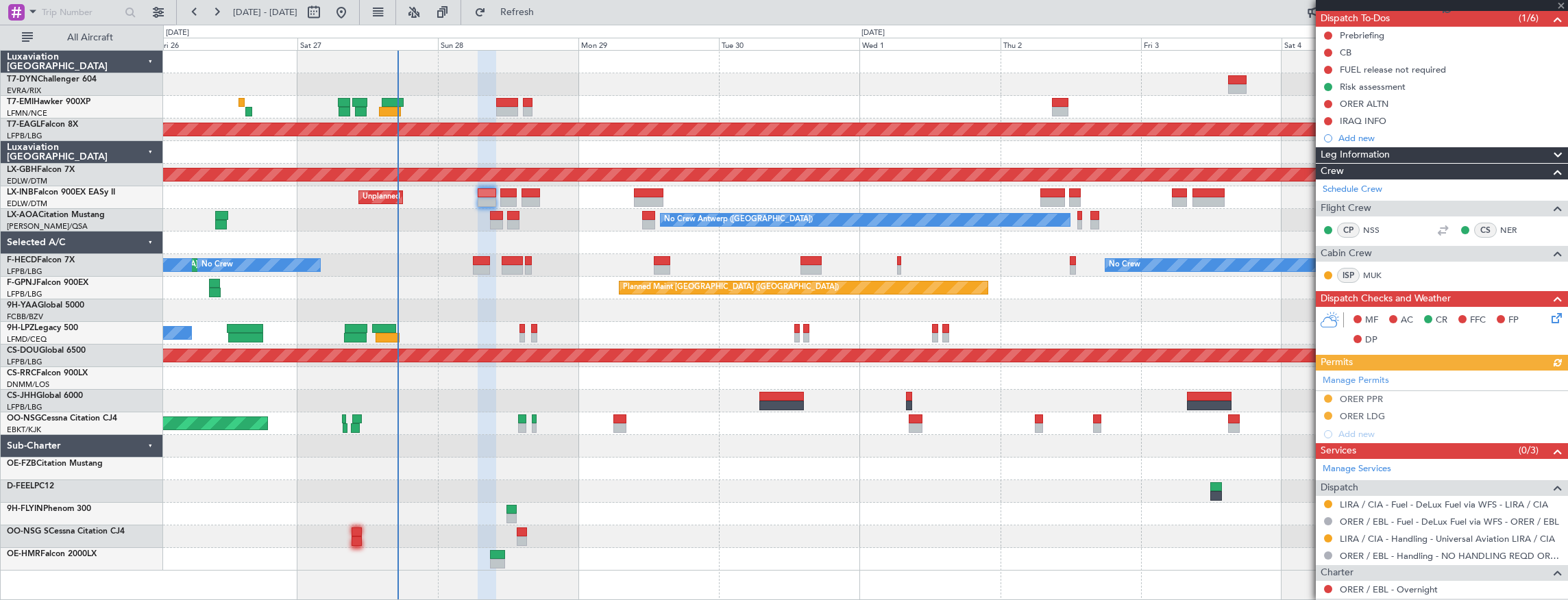
scroll to position [137, 0]
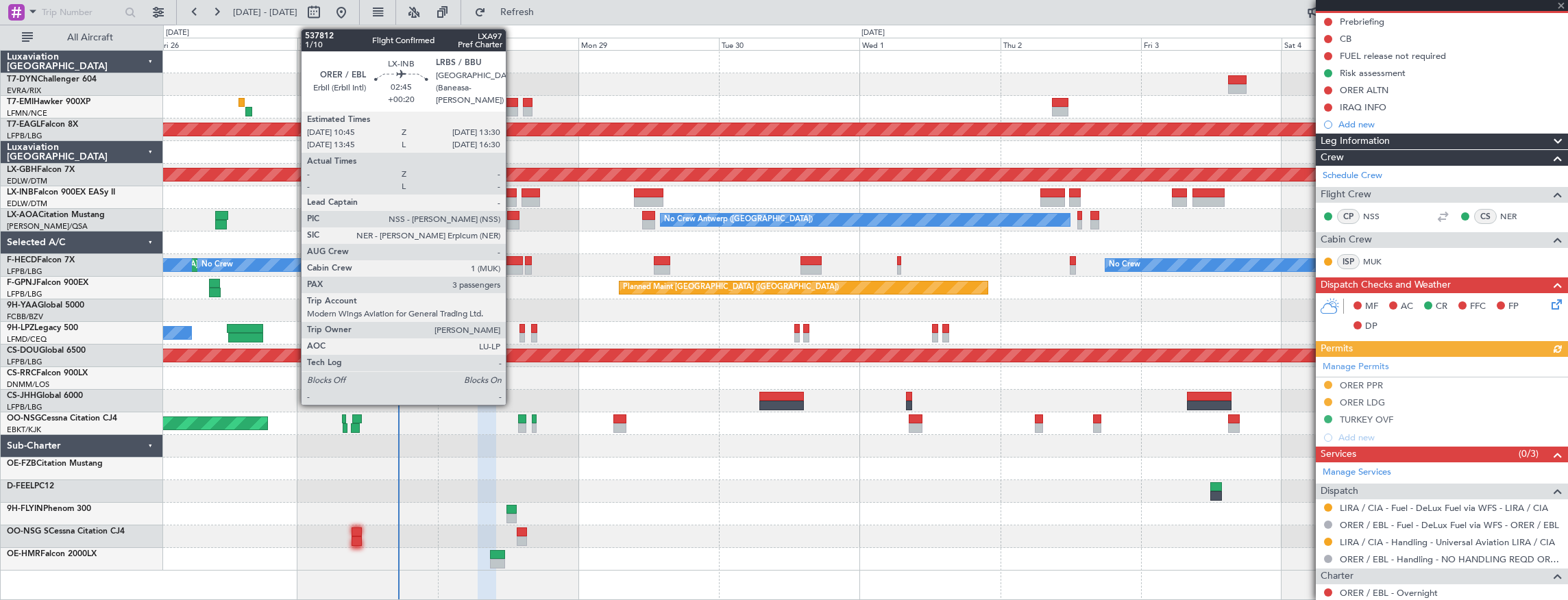
click at [513, 199] on div at bounding box center [509, 202] width 17 height 10
type input "+00:20"
type input "3"
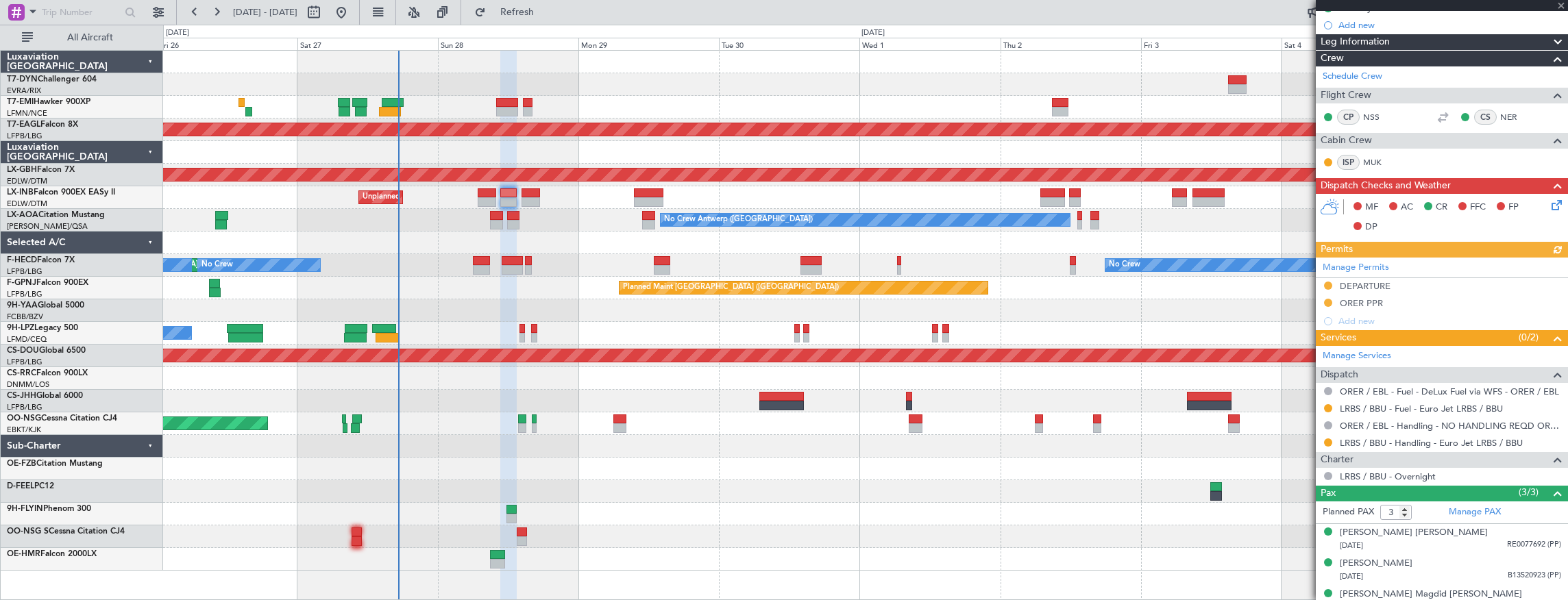
scroll to position [266, 0]
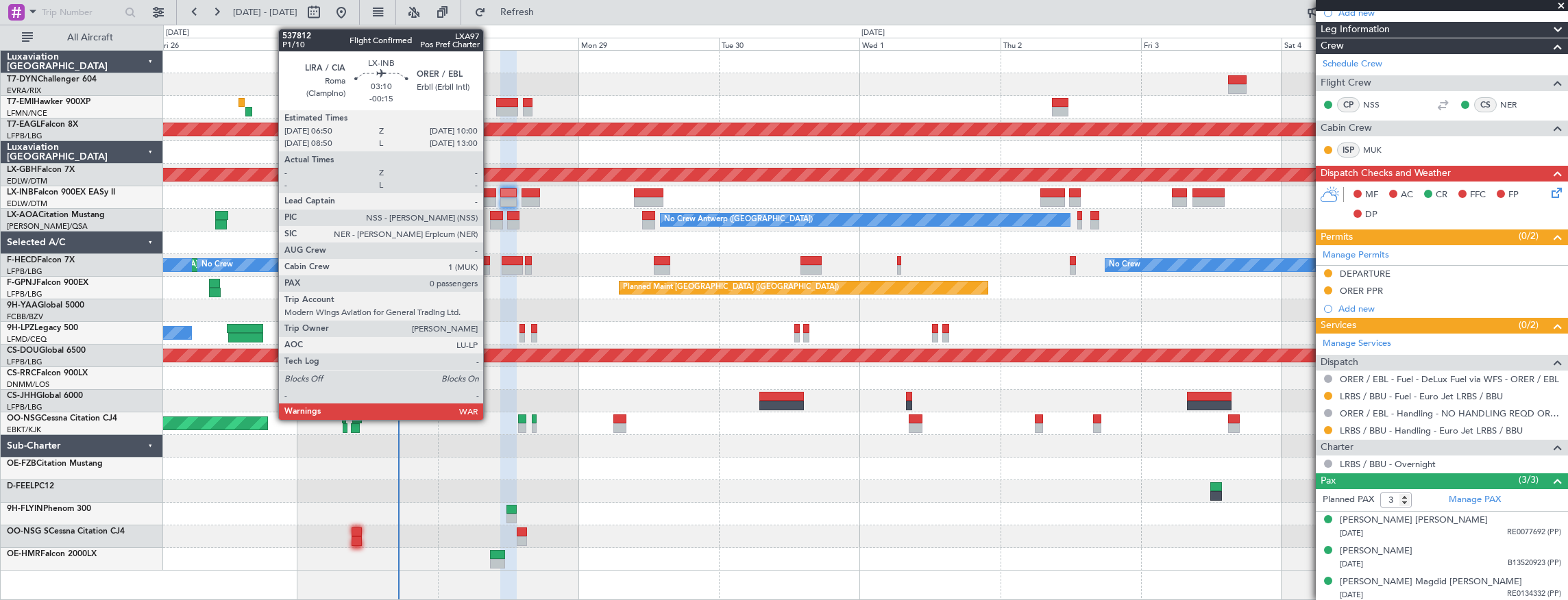
click at [491, 194] on div at bounding box center [488, 193] width 19 height 10
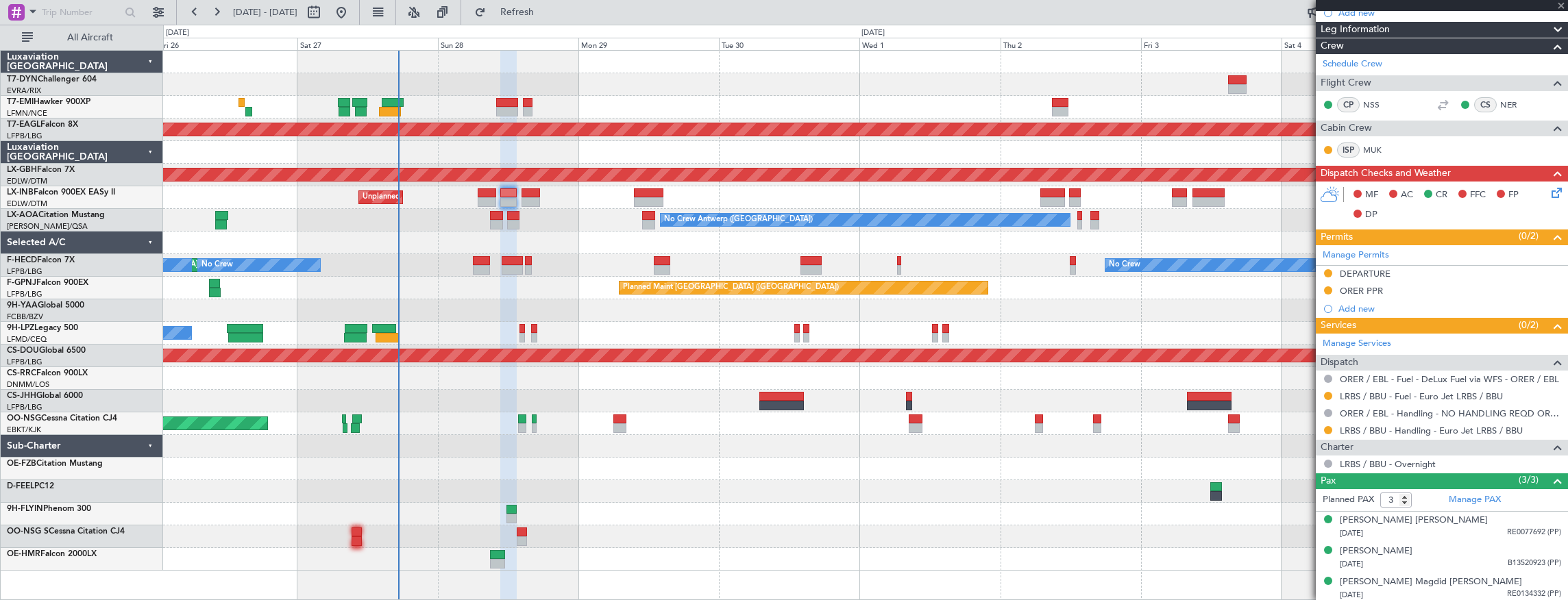
type input "-00:15"
type input "0"
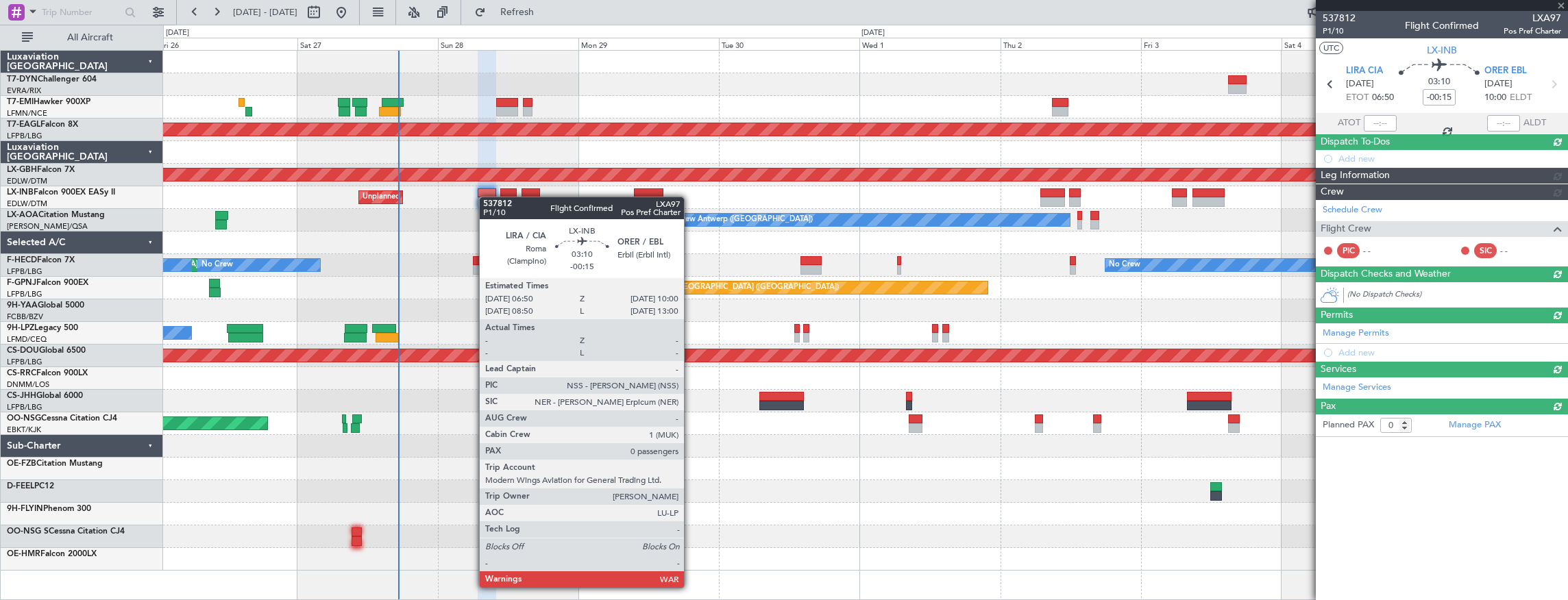
scroll to position [0, 0]
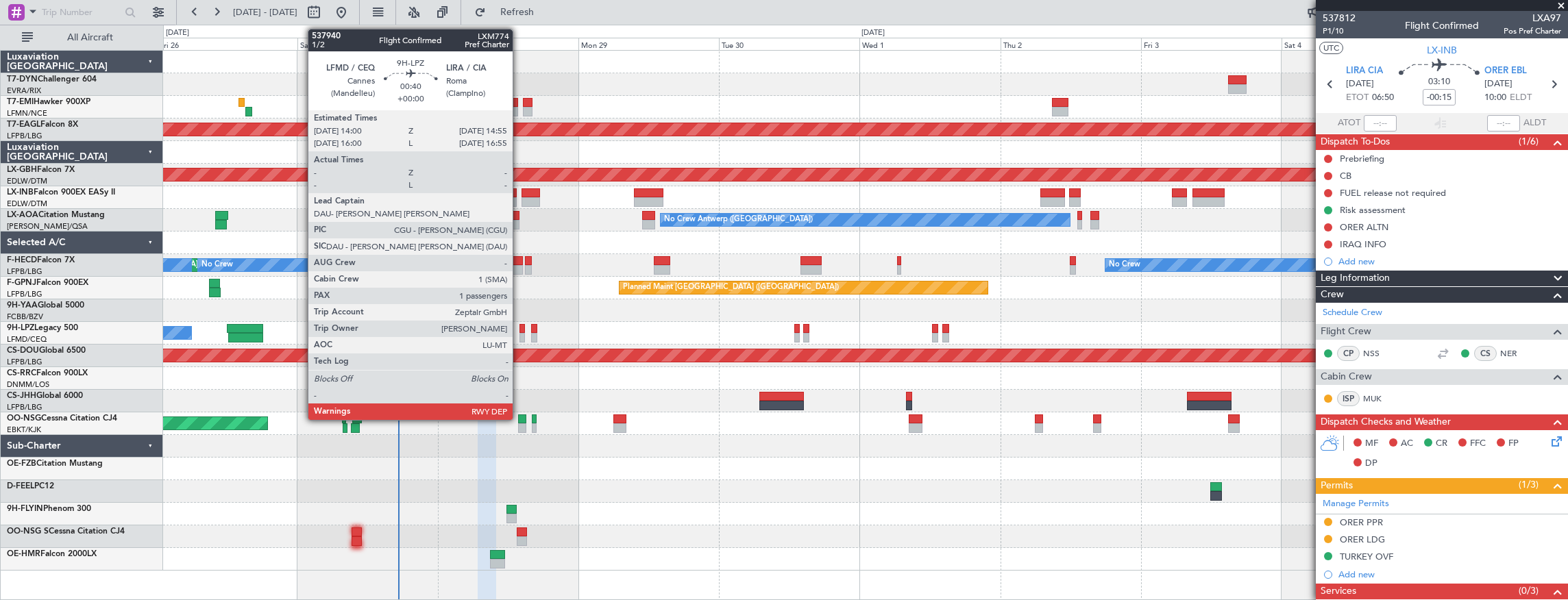
click at [520, 326] on div at bounding box center [522, 328] width 6 height 10
type input "1"
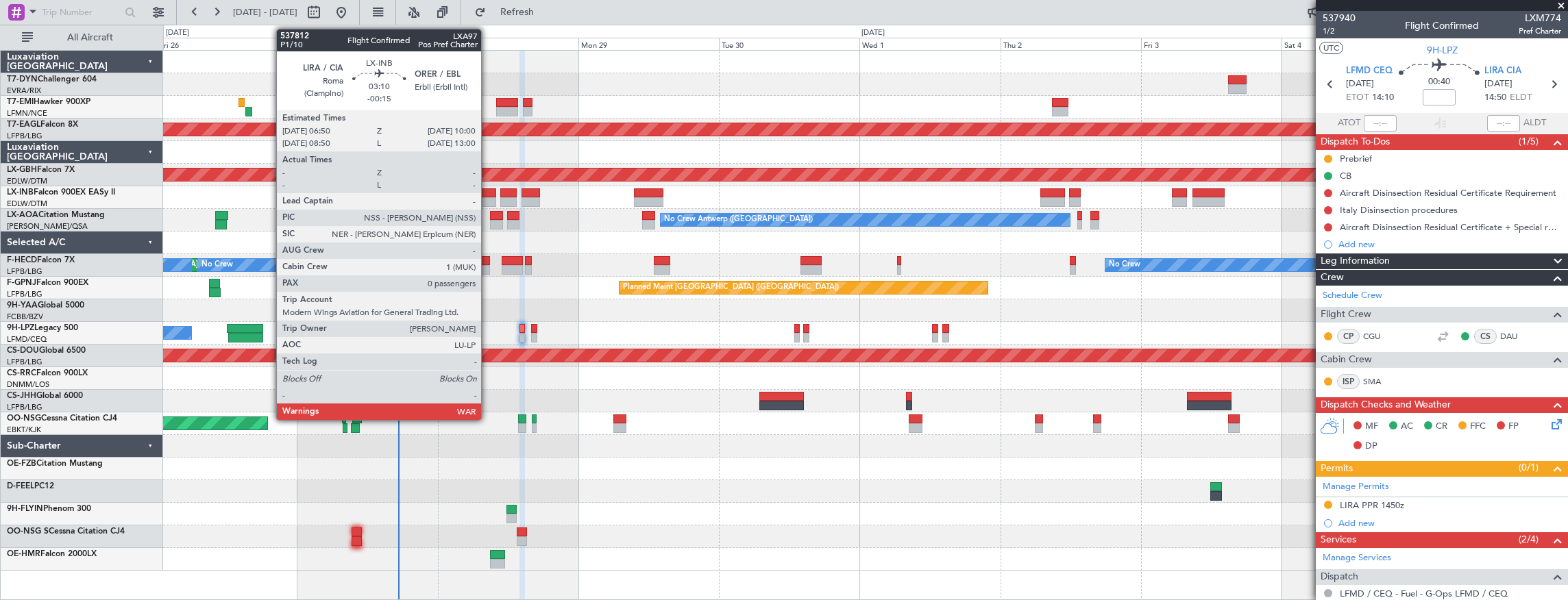
click at [488, 197] on div at bounding box center [488, 202] width 19 height 10
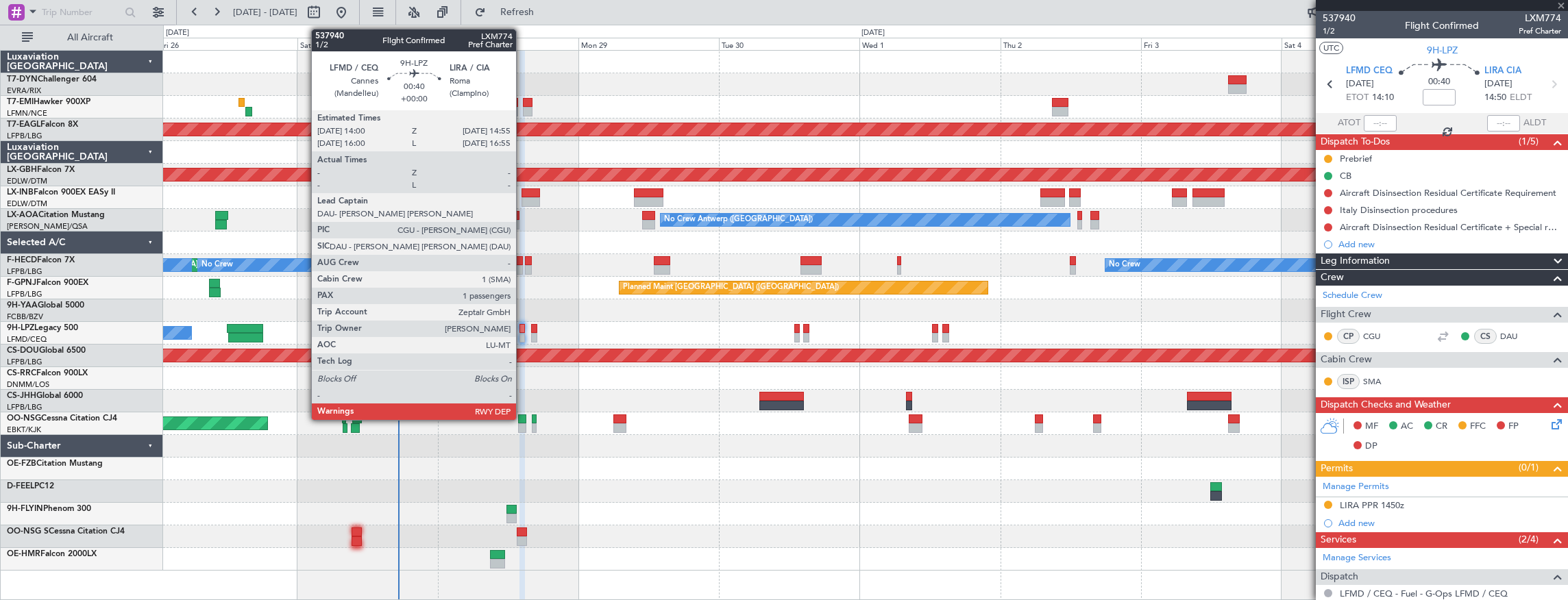
type input "-00:15"
type input "0"
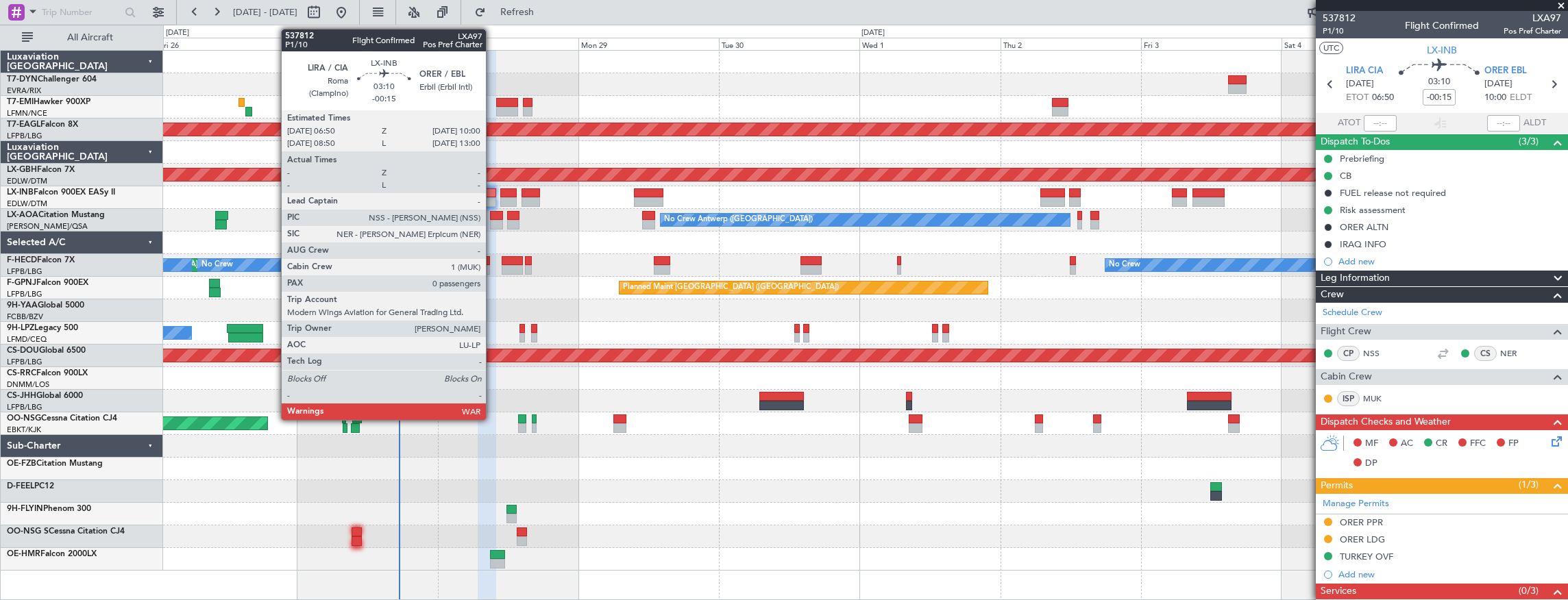
click at [528, 189] on div at bounding box center [530, 193] width 18 height 10
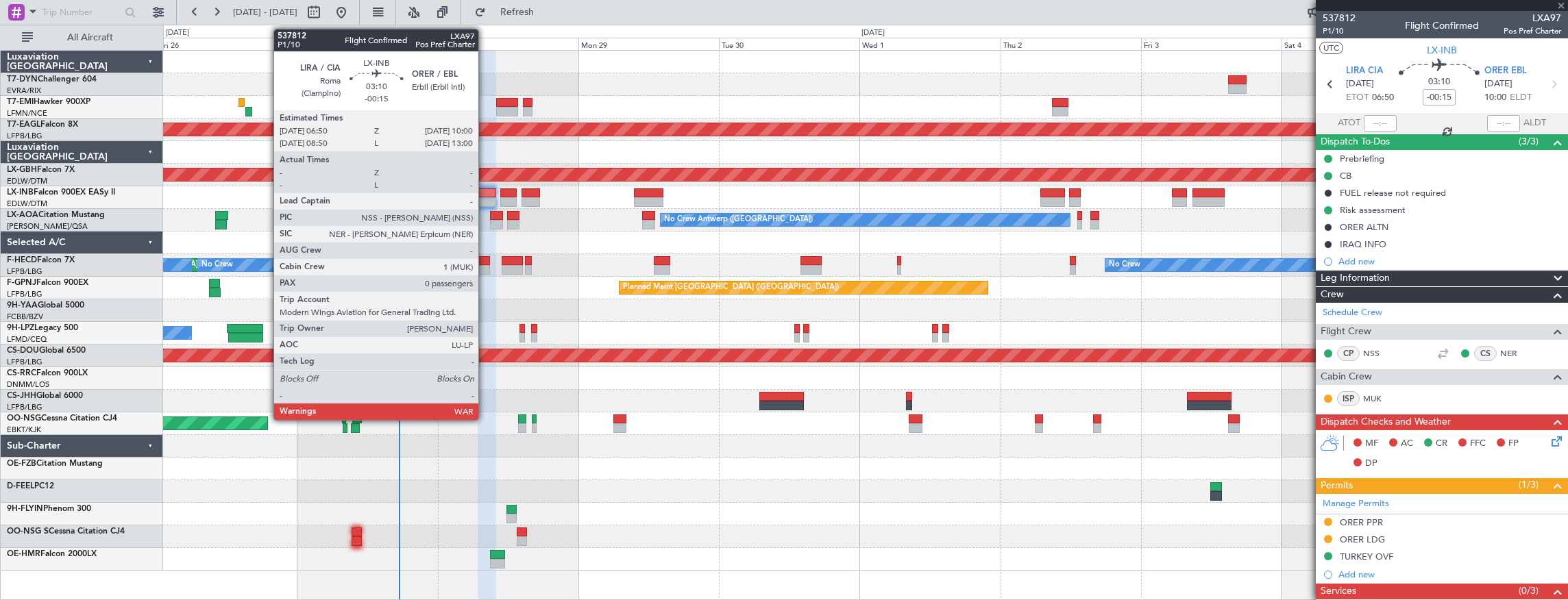
type input "-00:20"
type input "3"
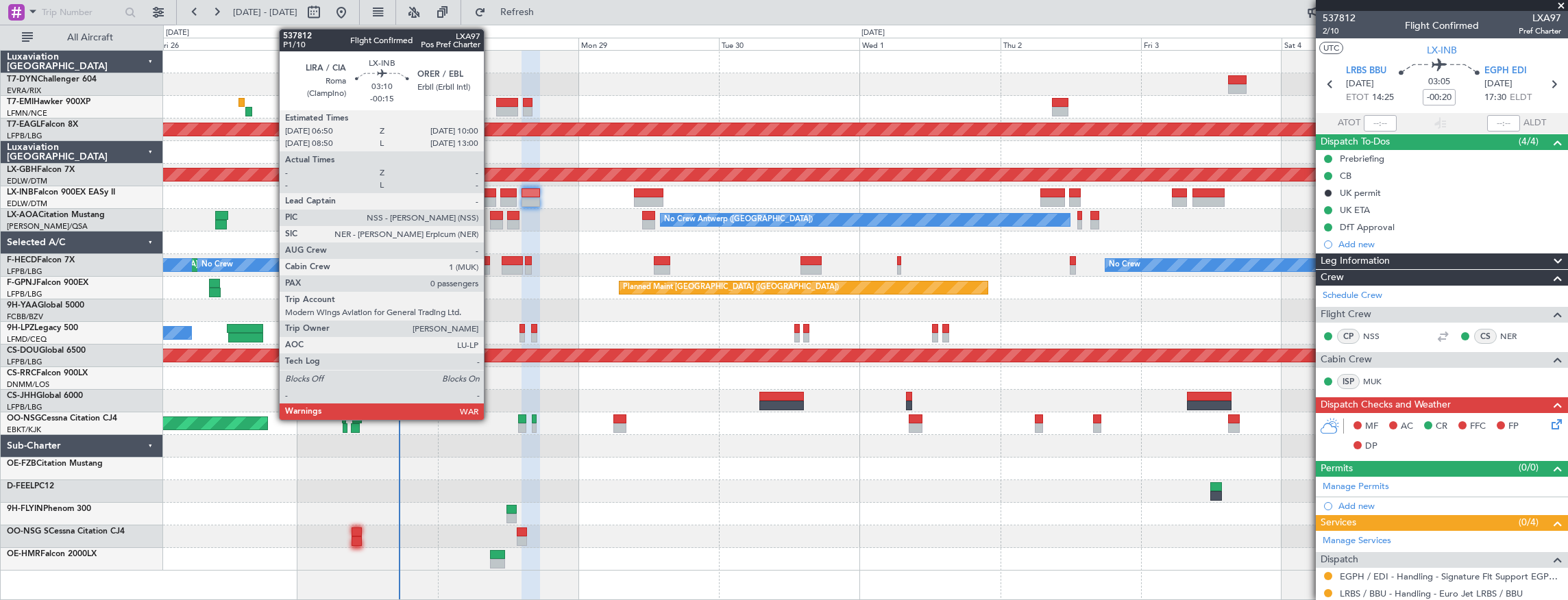
click at [491, 194] on div at bounding box center [488, 193] width 19 height 10
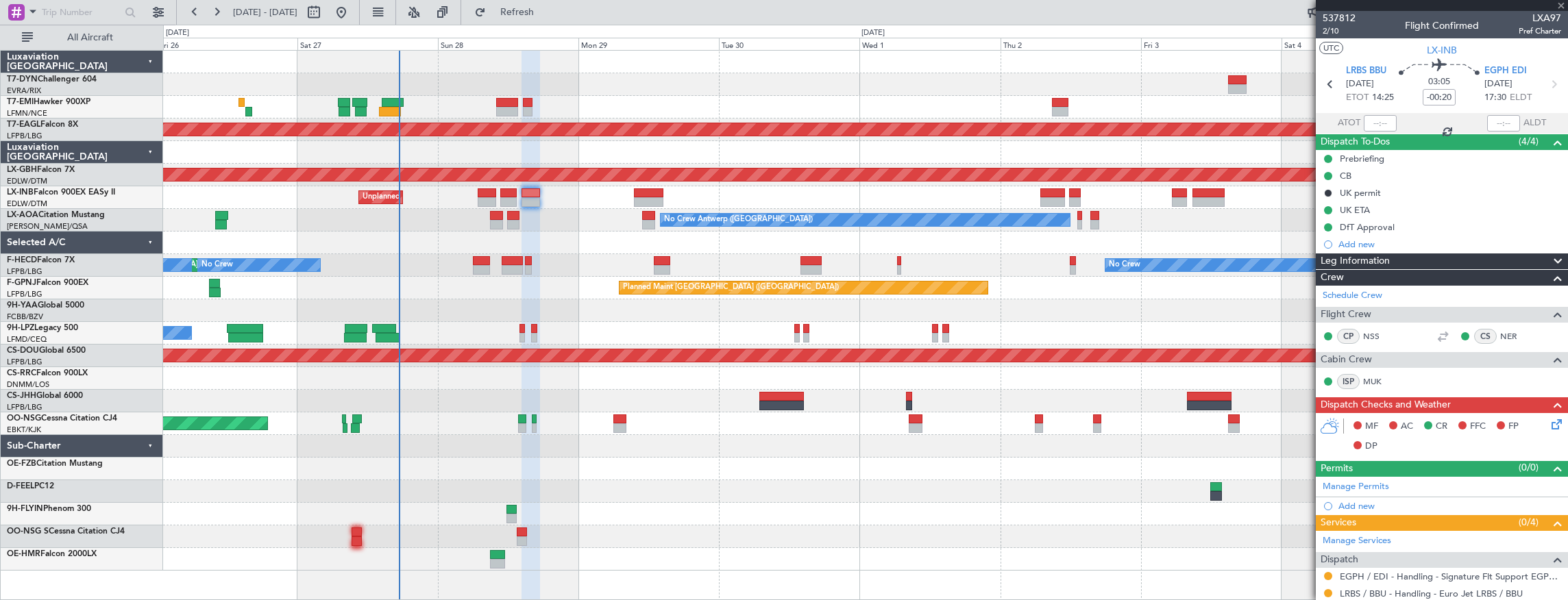
type input "-00:15"
type input "0"
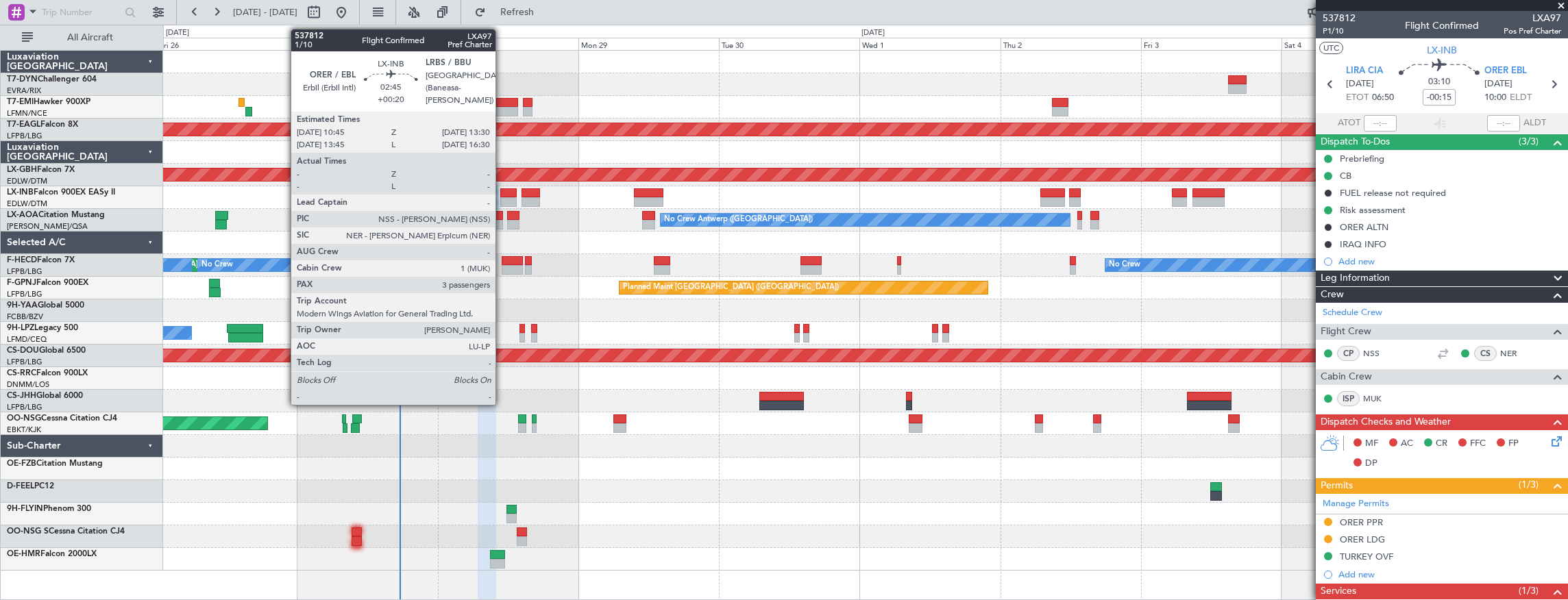
click at [501, 194] on div at bounding box center [509, 193] width 17 height 10
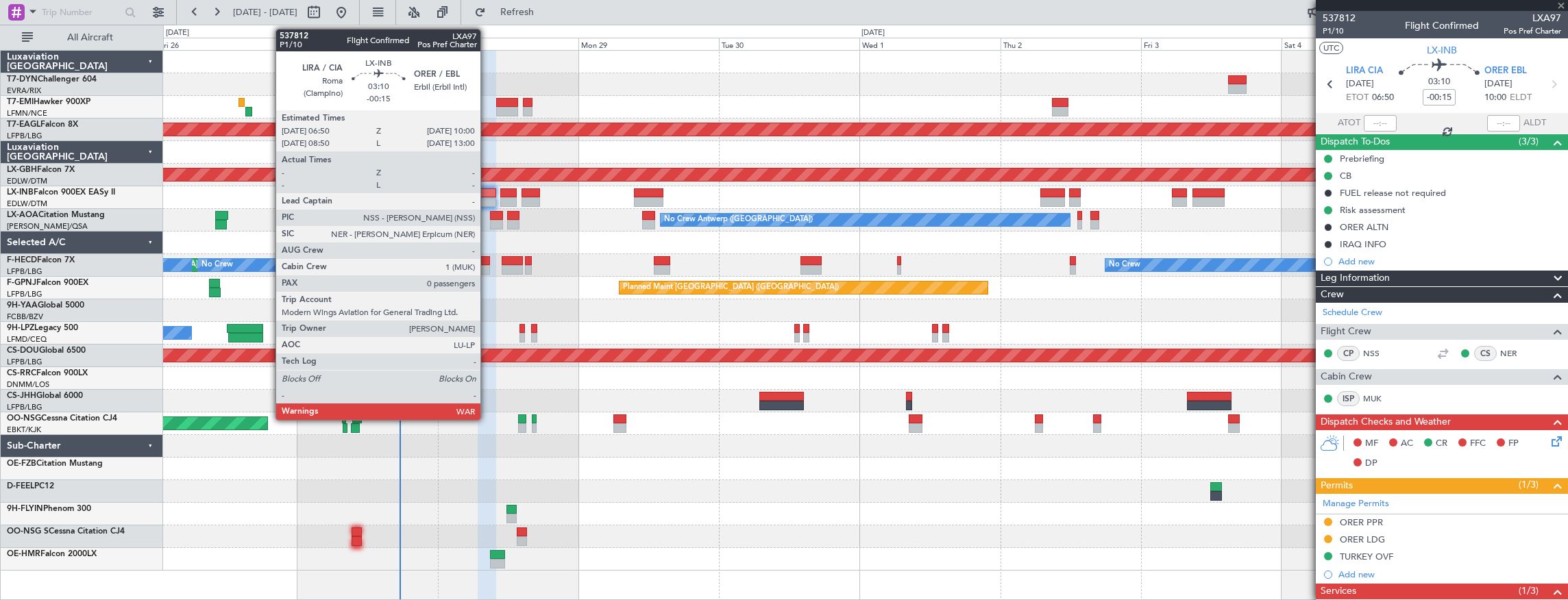
type input "+00:20"
type input "3"
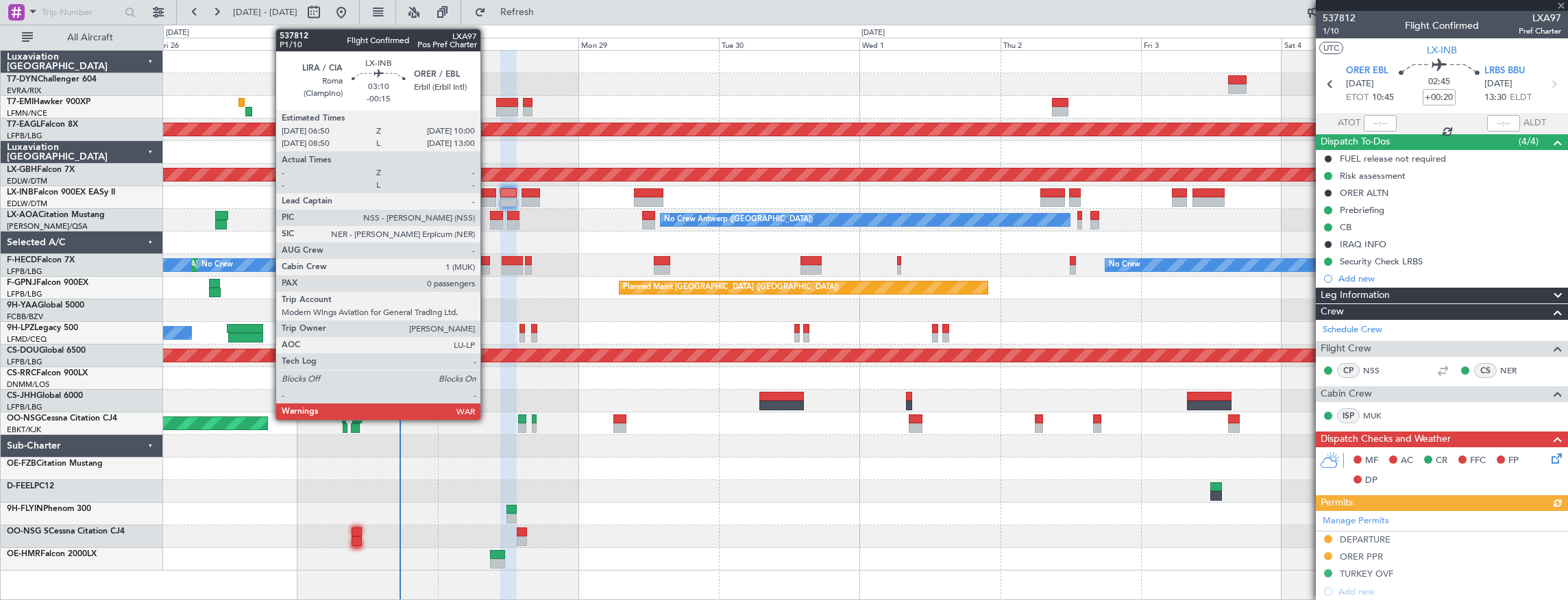
click at [488, 194] on div at bounding box center [488, 193] width 19 height 10
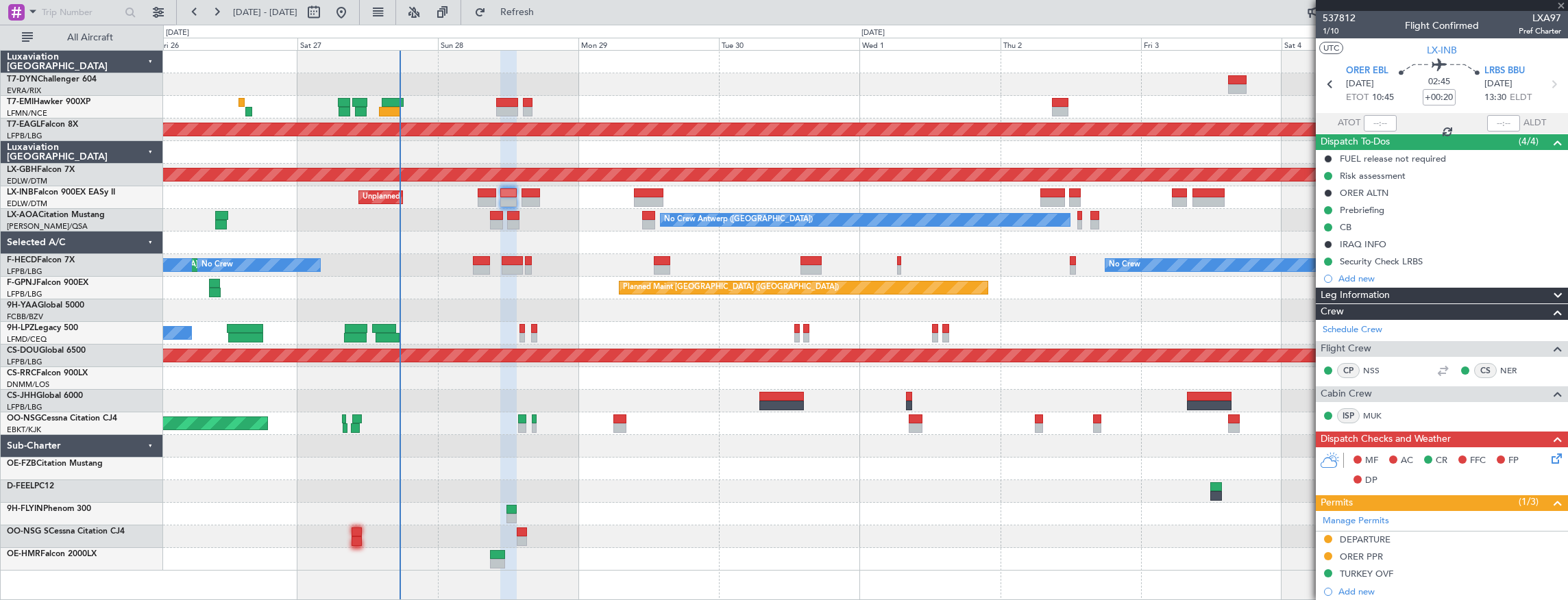
type input "-00:15"
type input "0"
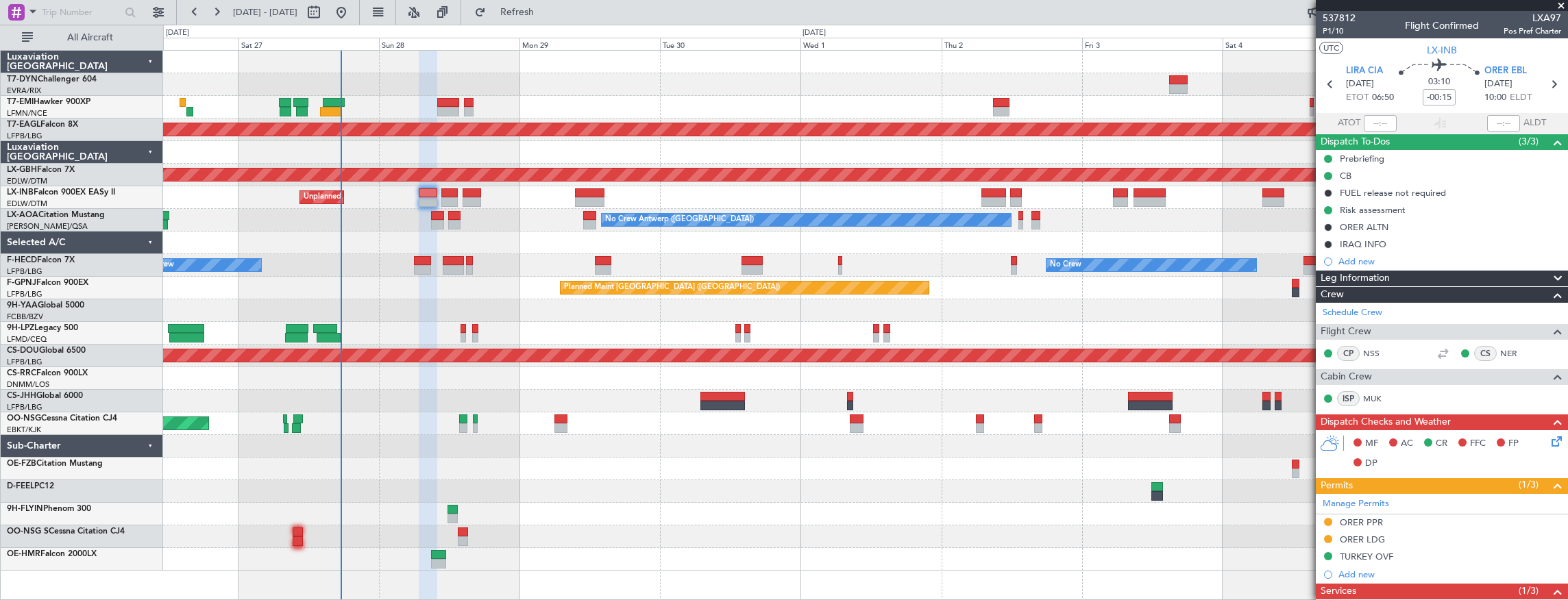
click at [506, 214] on div "No Crew Antwerp ([GEOGRAPHIC_DATA])" at bounding box center [865, 220] width 1405 height 22
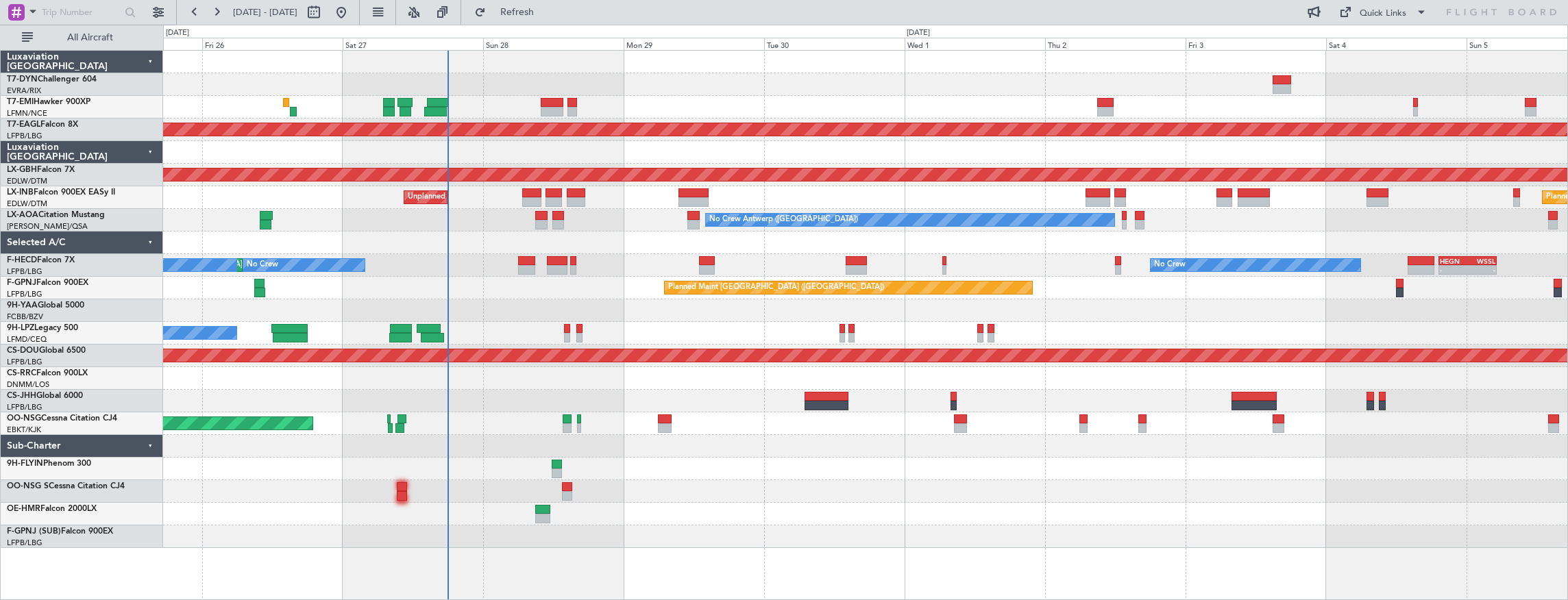
click at [579, 215] on div "Planned Maint Dubai (Al Maktoum Intl) Planned Maint Nurnberg Unplanned Maint [G…" at bounding box center [865, 299] width 1405 height 497
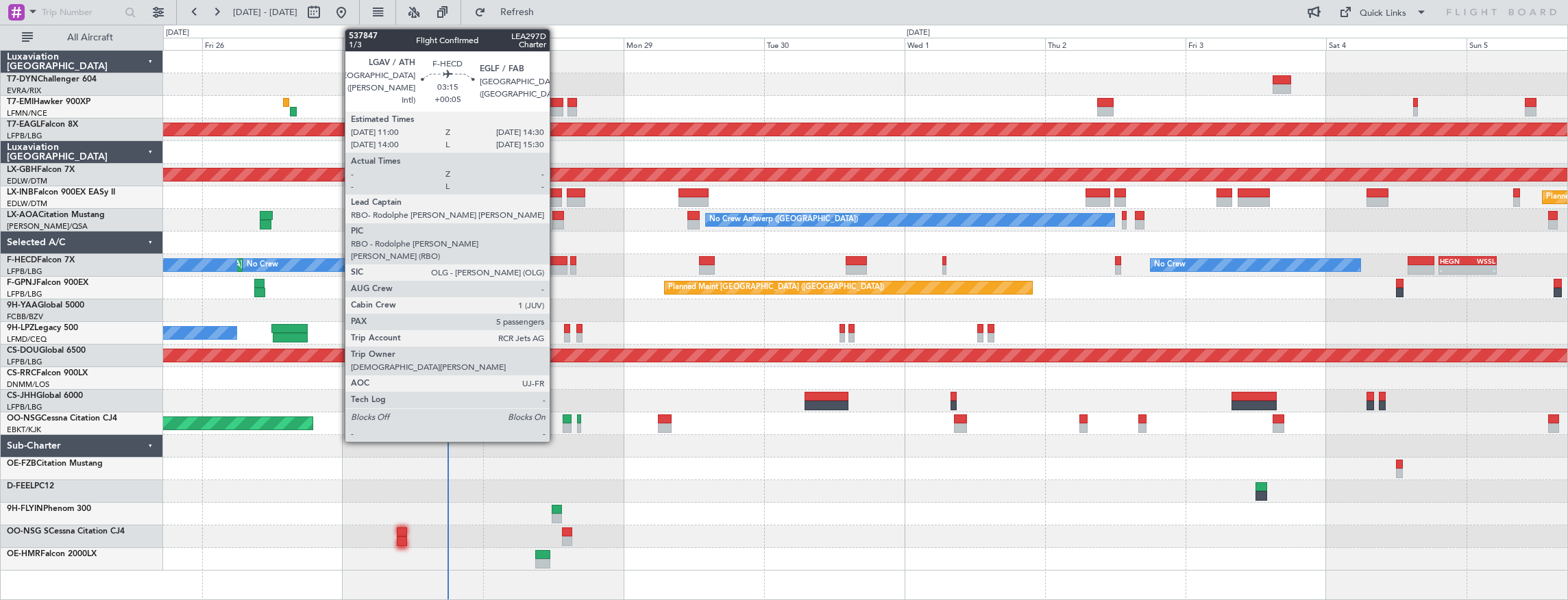
click at [557, 262] on div at bounding box center [557, 261] width 21 height 10
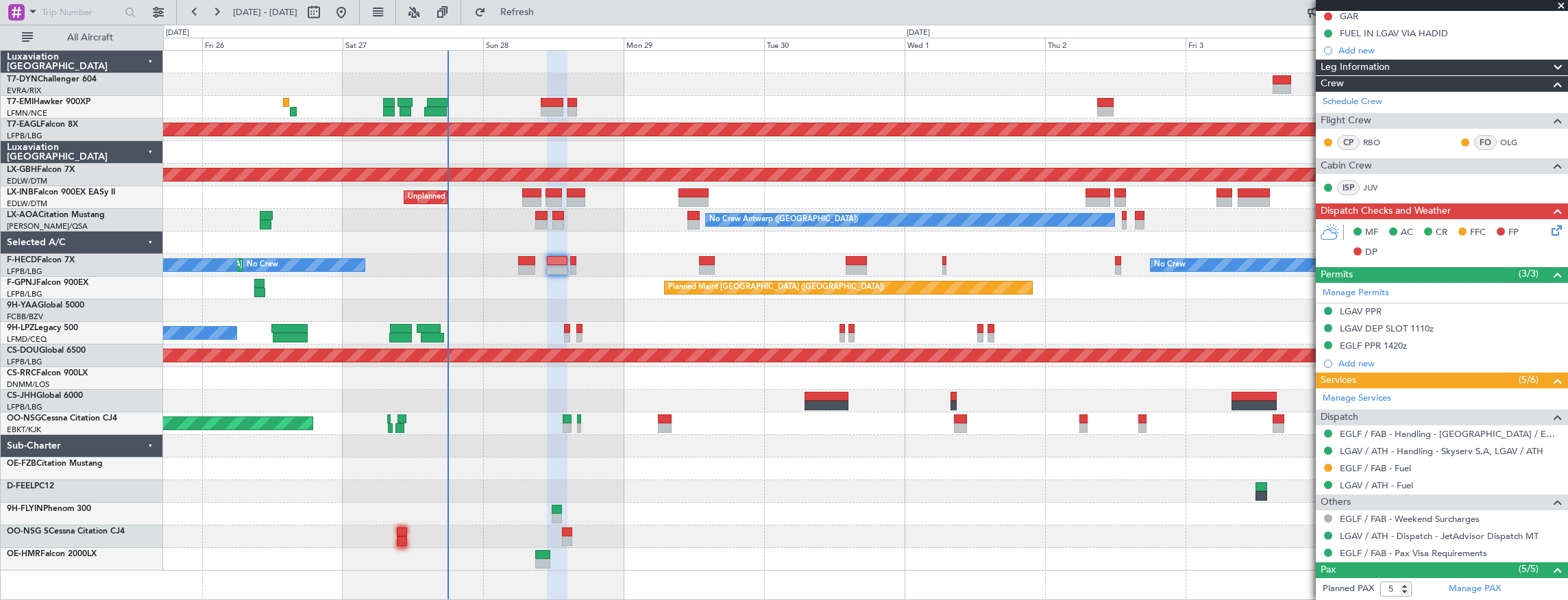
scroll to position [379, 0]
